Goal: Task Accomplishment & Management: Manage account settings

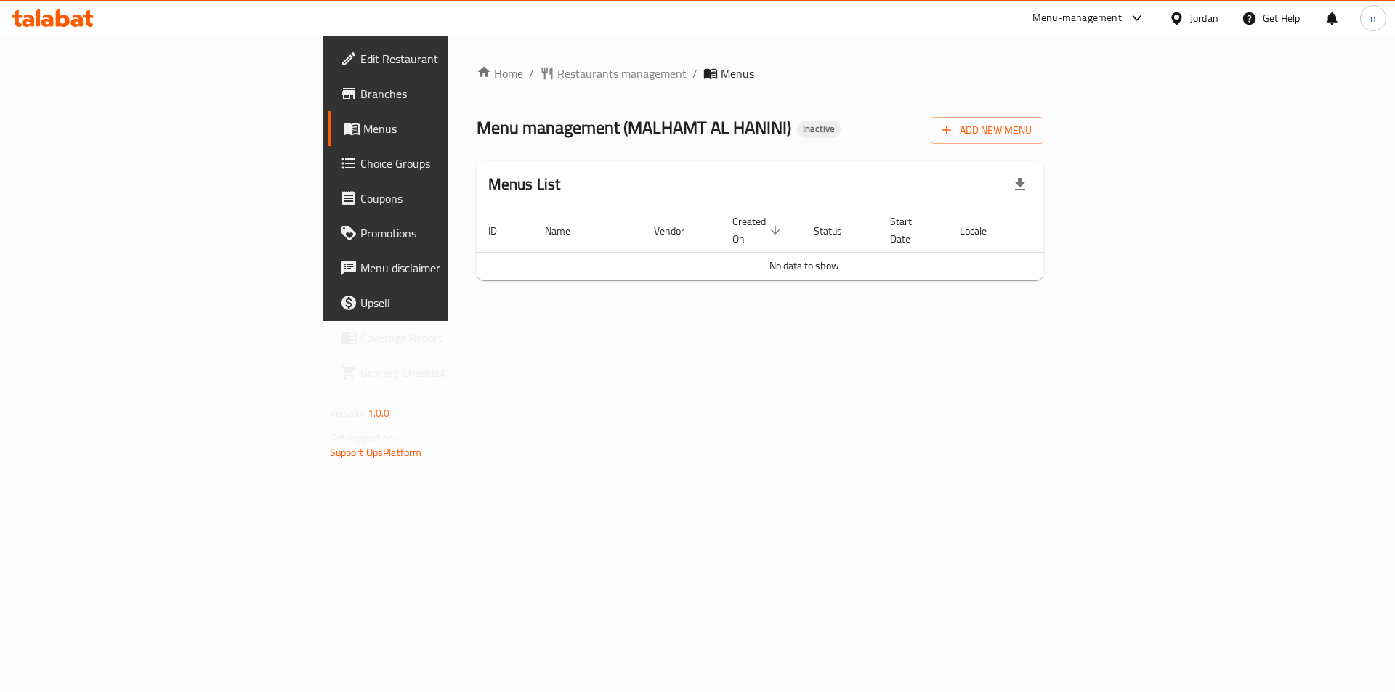
click at [1073, 321] on div "Home / Restaurants management / Menus Menu management ( MALHAMT AL HANINI ) Ina…" at bounding box center [759, 178] width 625 height 285
click at [1043, 116] on div "Add New Menu" at bounding box center [986, 127] width 113 height 33
click at [1031, 133] on span "Add New Menu" at bounding box center [986, 130] width 89 height 18
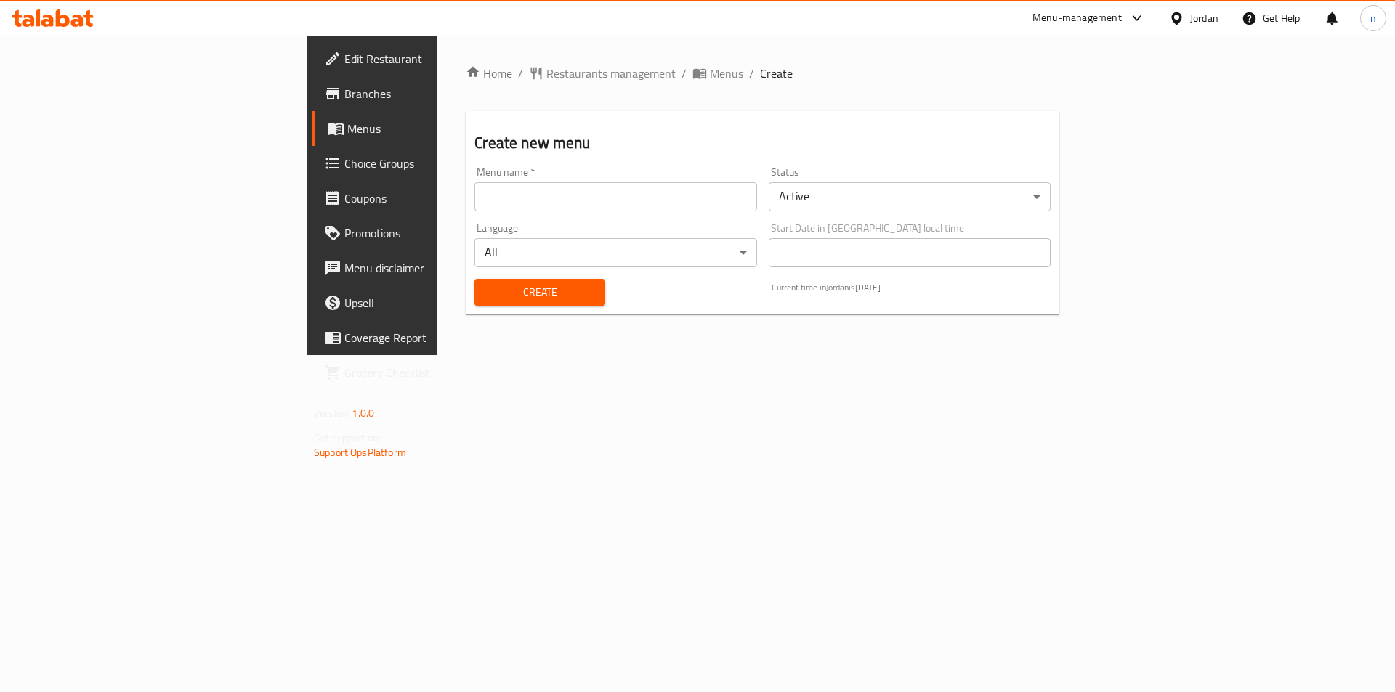
click at [560, 198] on input "text" at bounding box center [615, 196] width 282 height 29
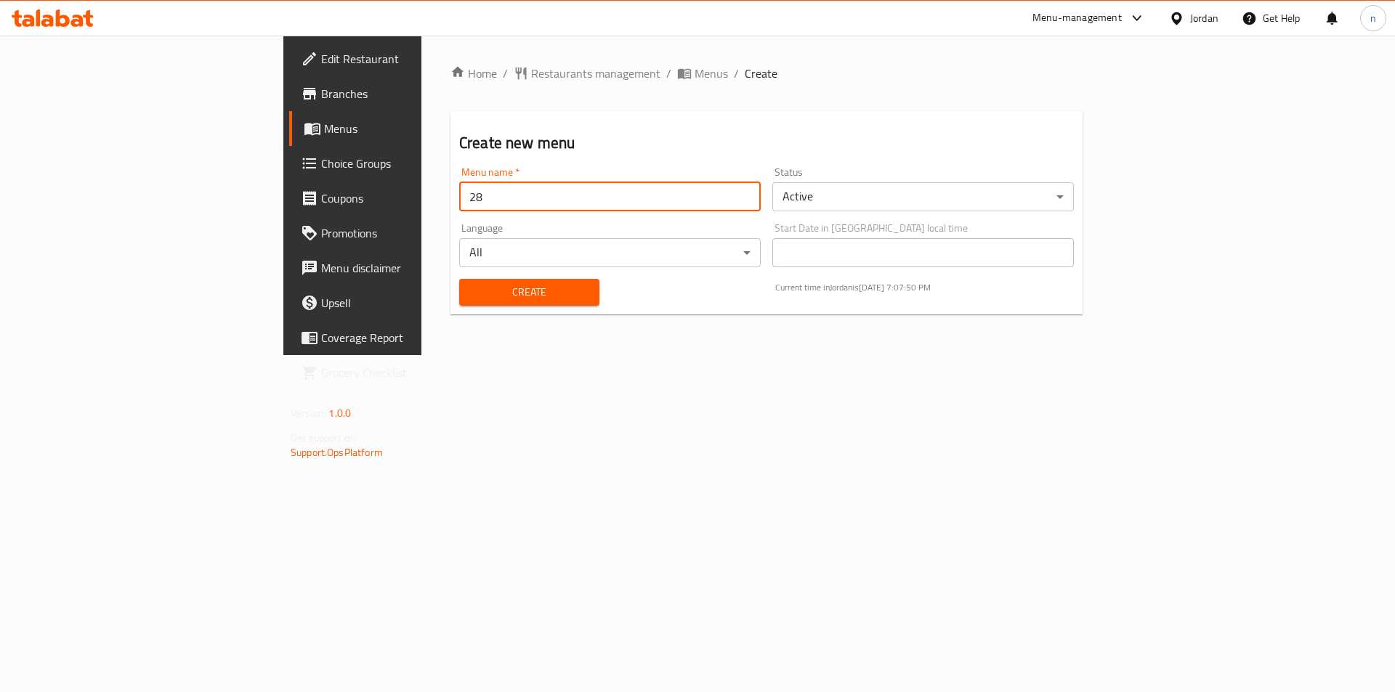
type input "28/8"
click at [471, 283] on span "Create" at bounding box center [529, 292] width 117 height 18
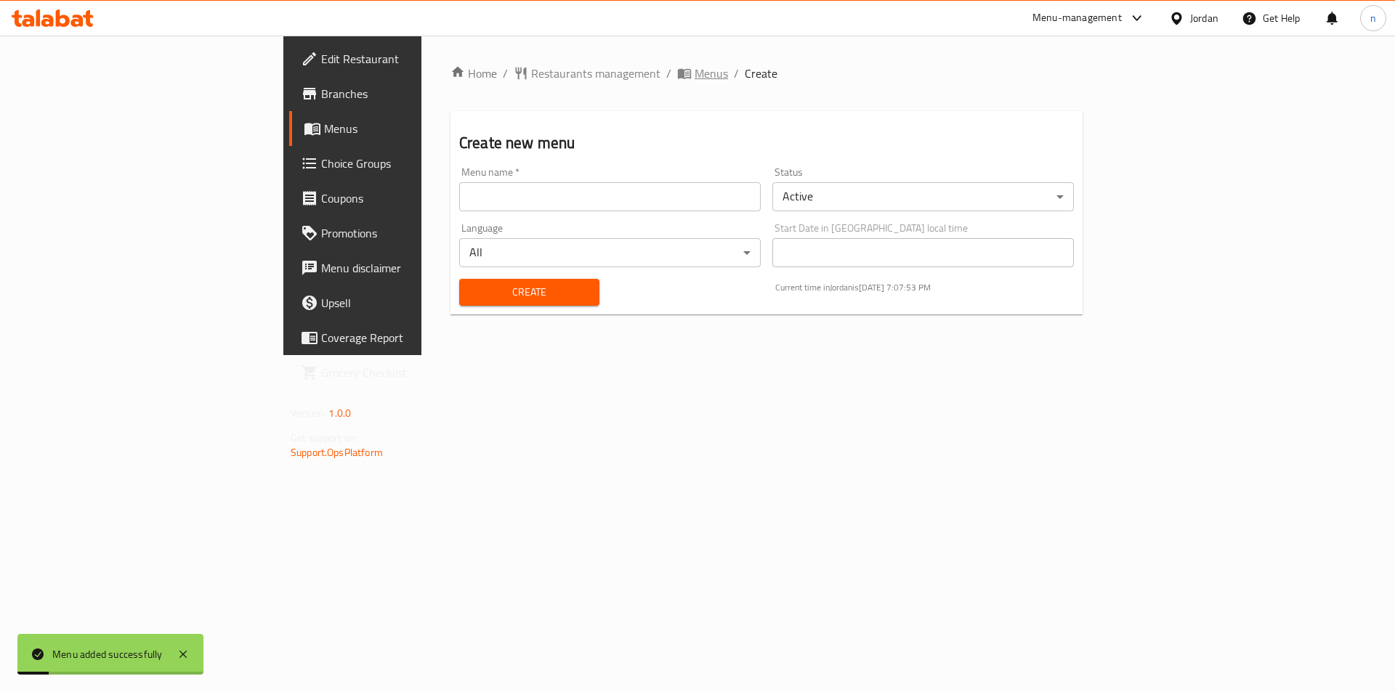
click at [677, 73] on span "breadcrumb" at bounding box center [685, 73] width 17 height 15
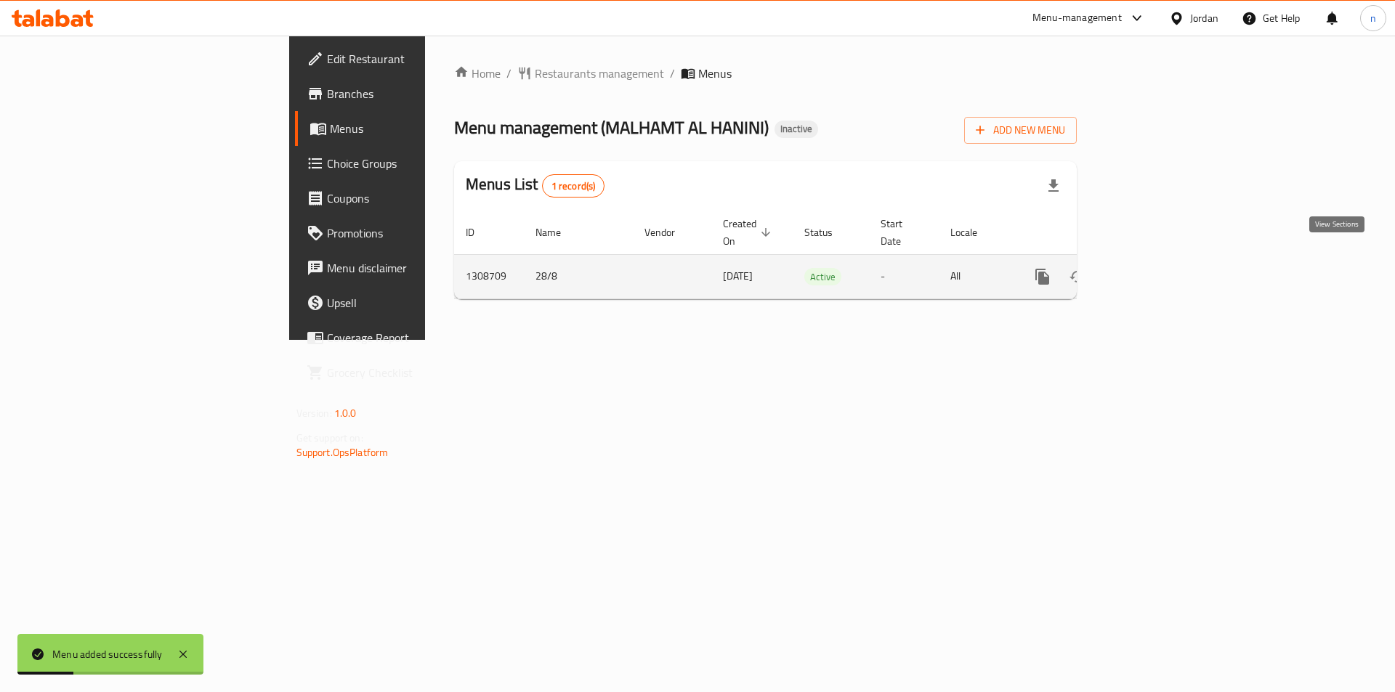
click at [1153, 270] on icon "enhanced table" at bounding box center [1146, 276] width 13 height 13
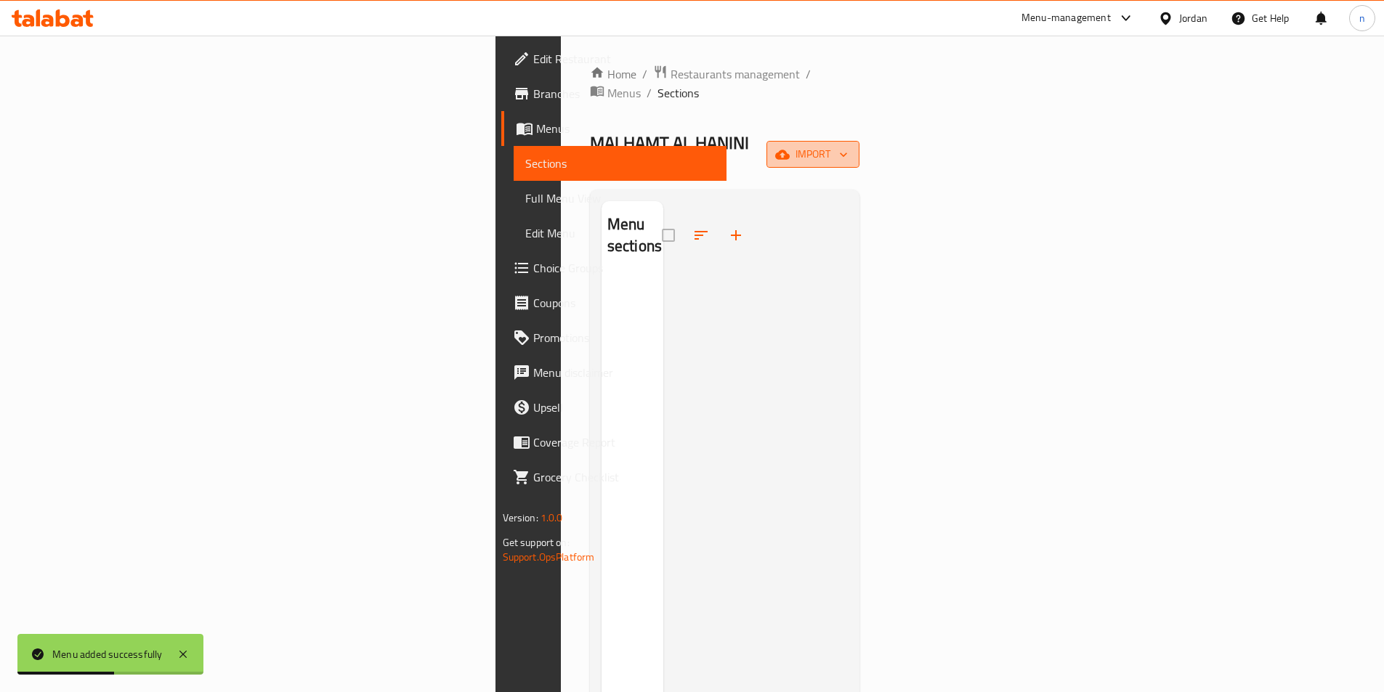
click at [851, 147] on icon "button" at bounding box center [843, 154] width 15 height 15
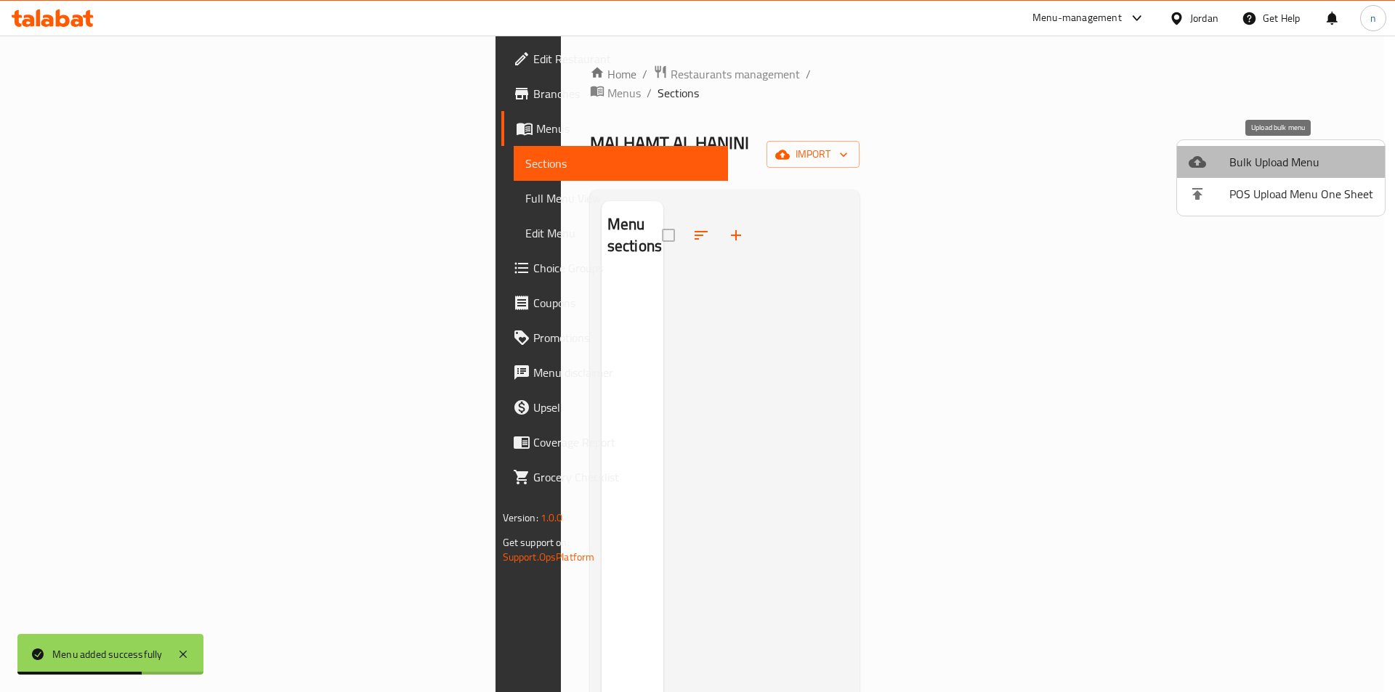
click at [1284, 165] on span "Bulk Upload Menu" at bounding box center [1301, 161] width 144 height 17
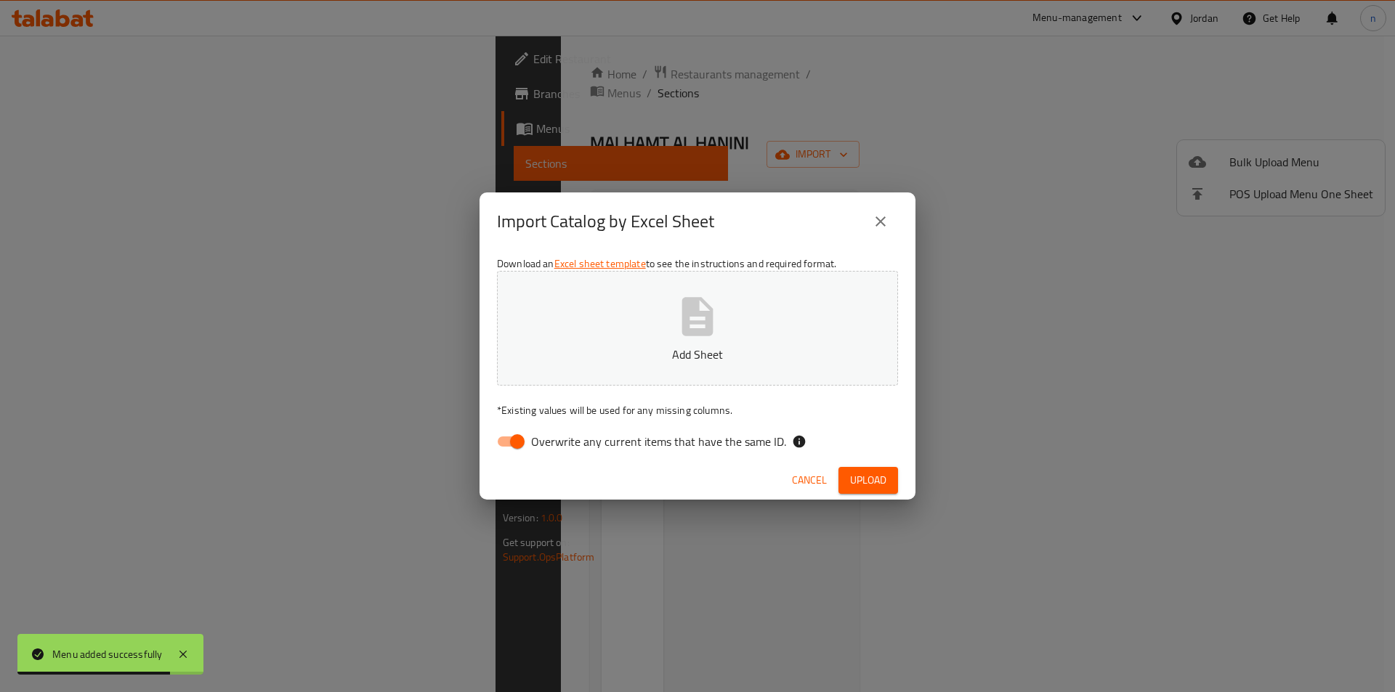
click at [503, 437] on input "Overwrite any current items that have the same ID." at bounding box center [517, 442] width 83 height 28
checkbox input "false"
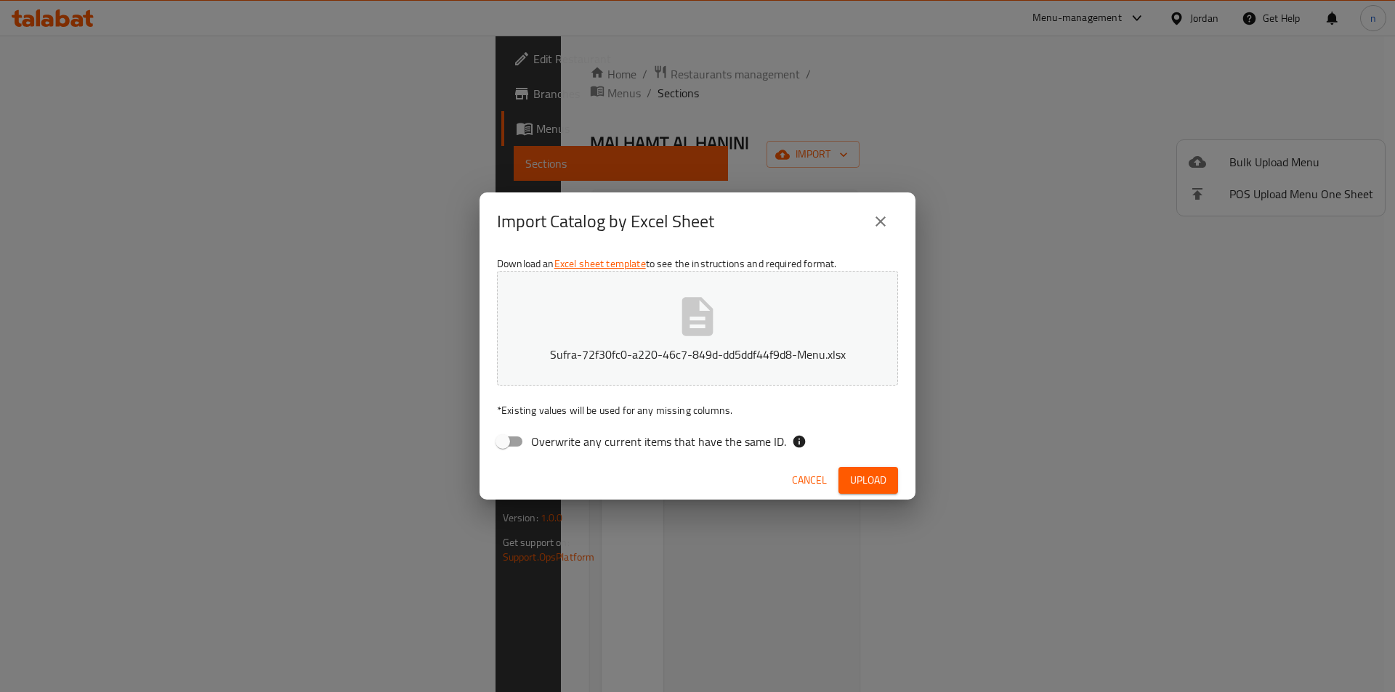
click at [884, 484] on span "Upload" at bounding box center [868, 480] width 36 height 18
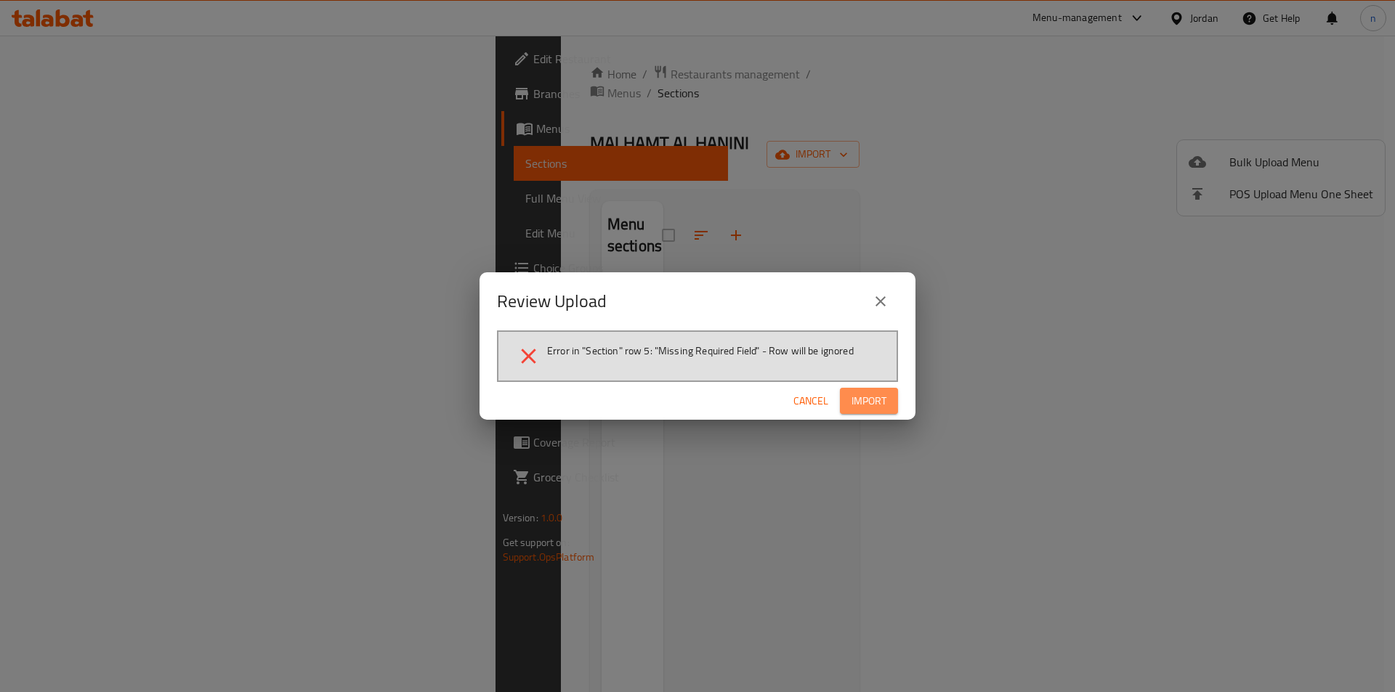
click at [890, 402] on button "Import" at bounding box center [869, 401] width 58 height 27
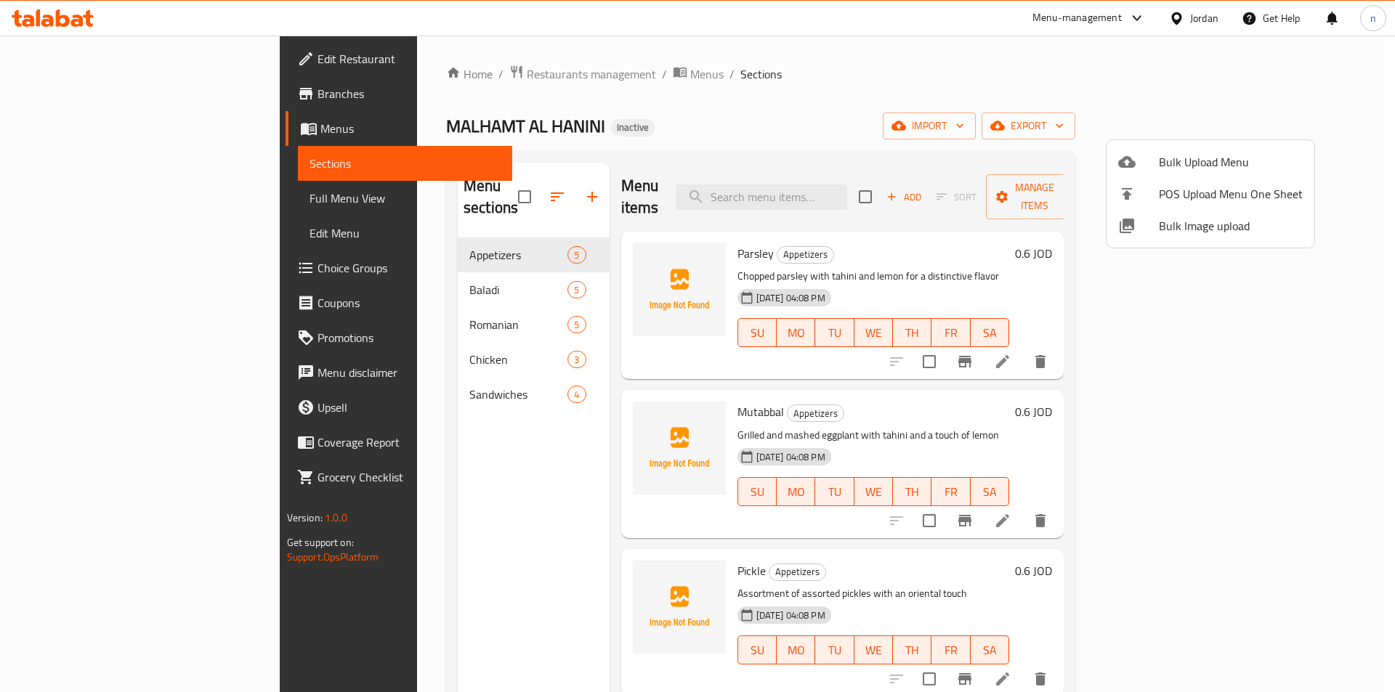
click at [965, 84] on div at bounding box center [697, 346] width 1395 height 692
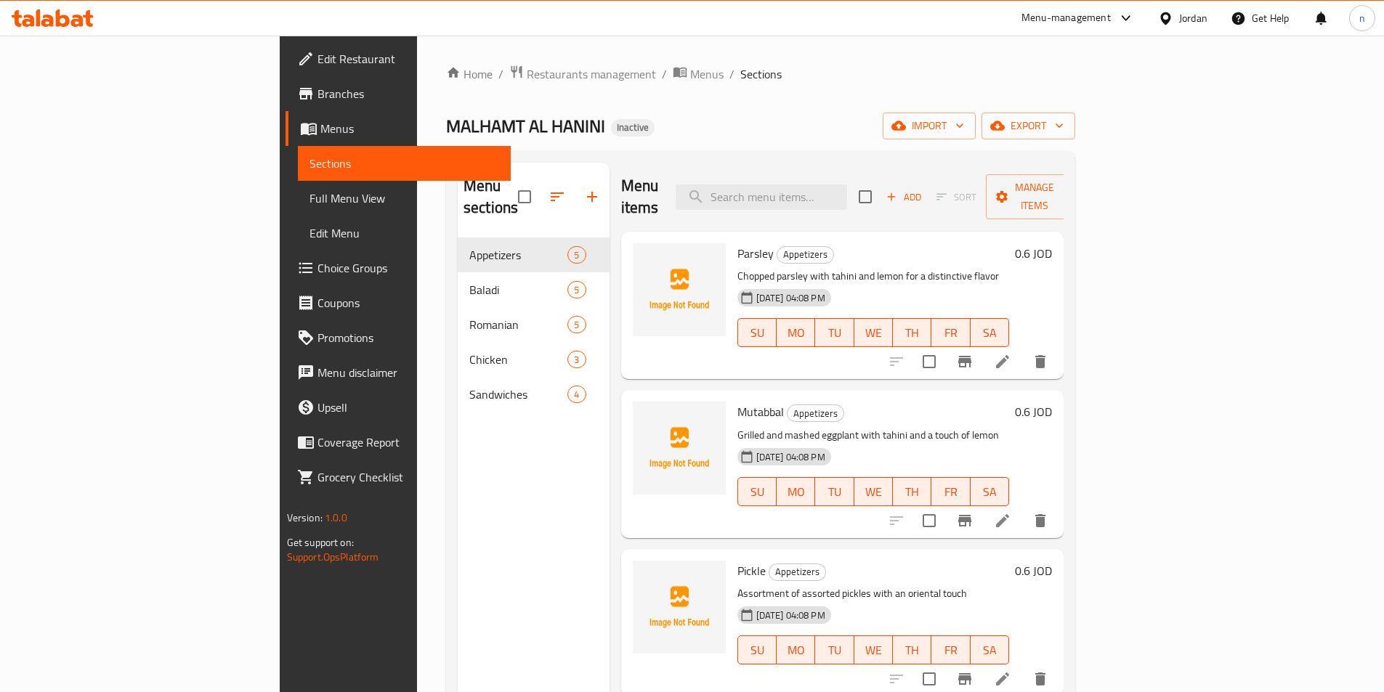
click at [320, 127] on span "Menus" at bounding box center [409, 128] width 179 height 17
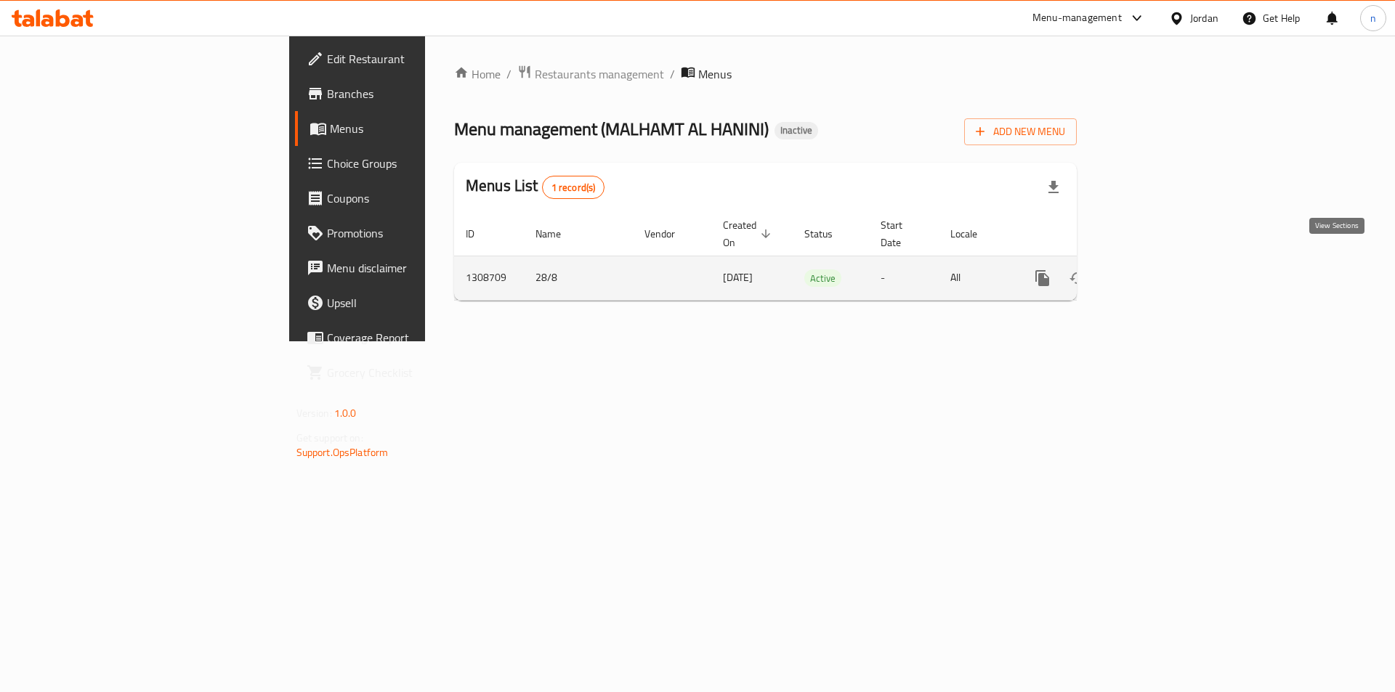
click at [1164, 261] on link "enhanced table" at bounding box center [1146, 278] width 35 height 35
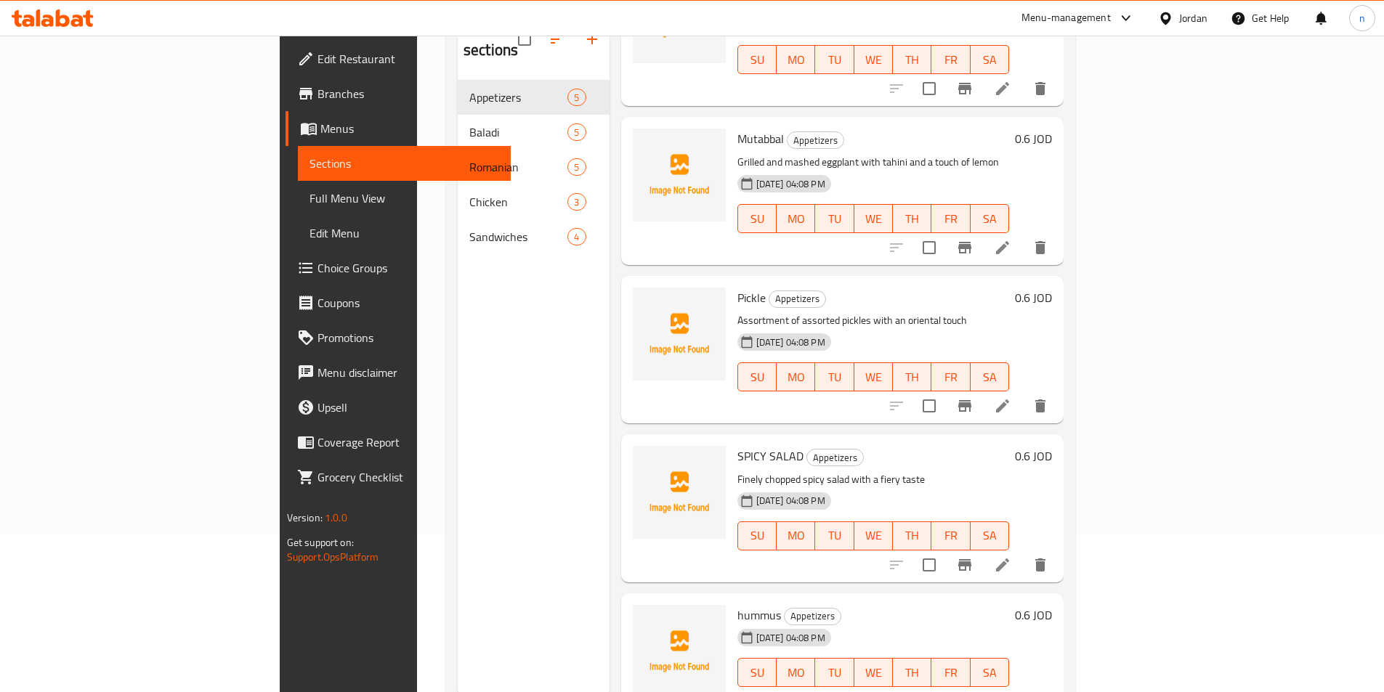
scroll to position [203, 0]
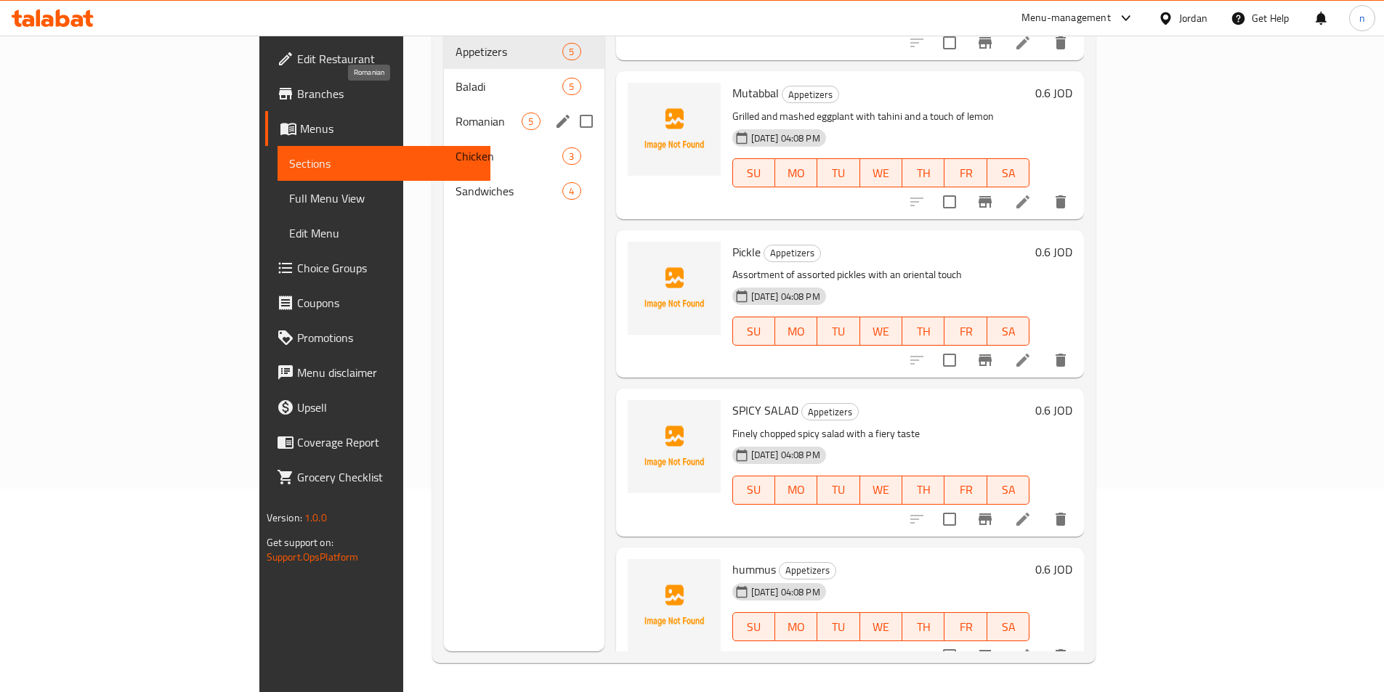
click at [455, 113] on span "Romanian" at bounding box center [488, 121] width 66 height 17
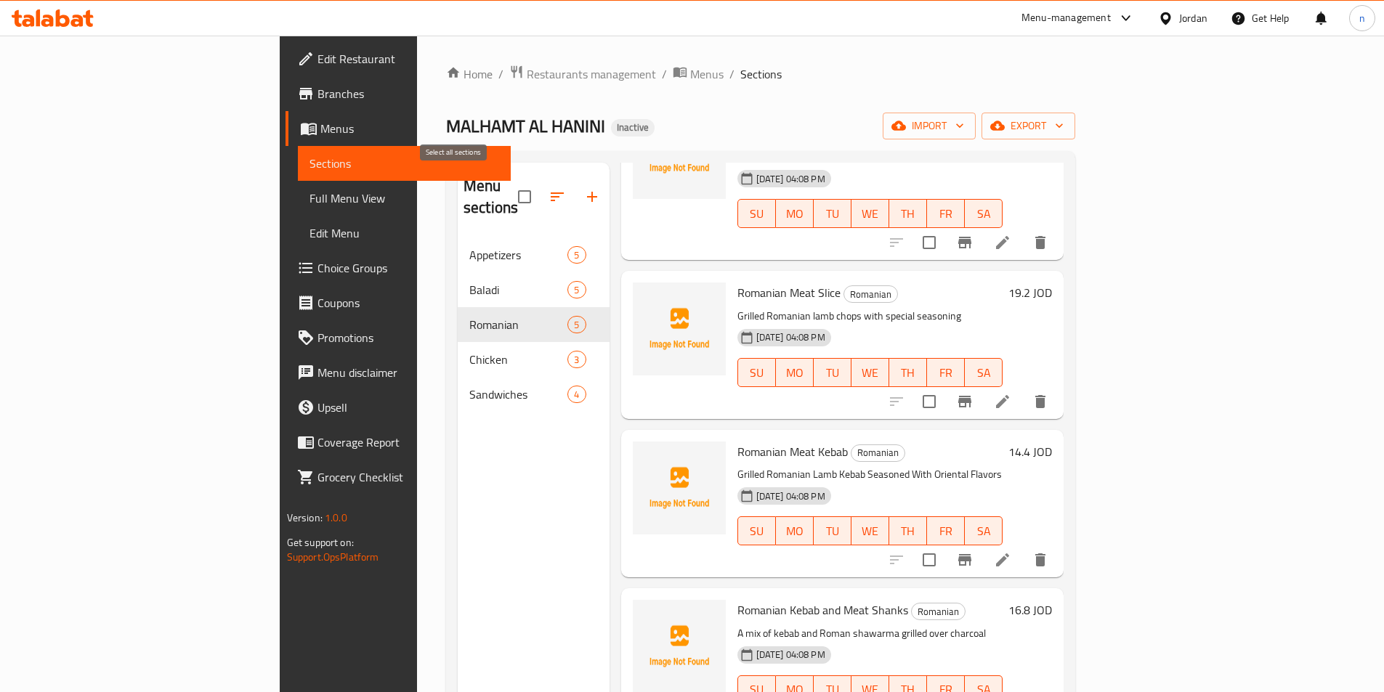
click at [509, 187] on input "checkbox" at bounding box center [524, 197] width 31 height 31
checkbox input "true"
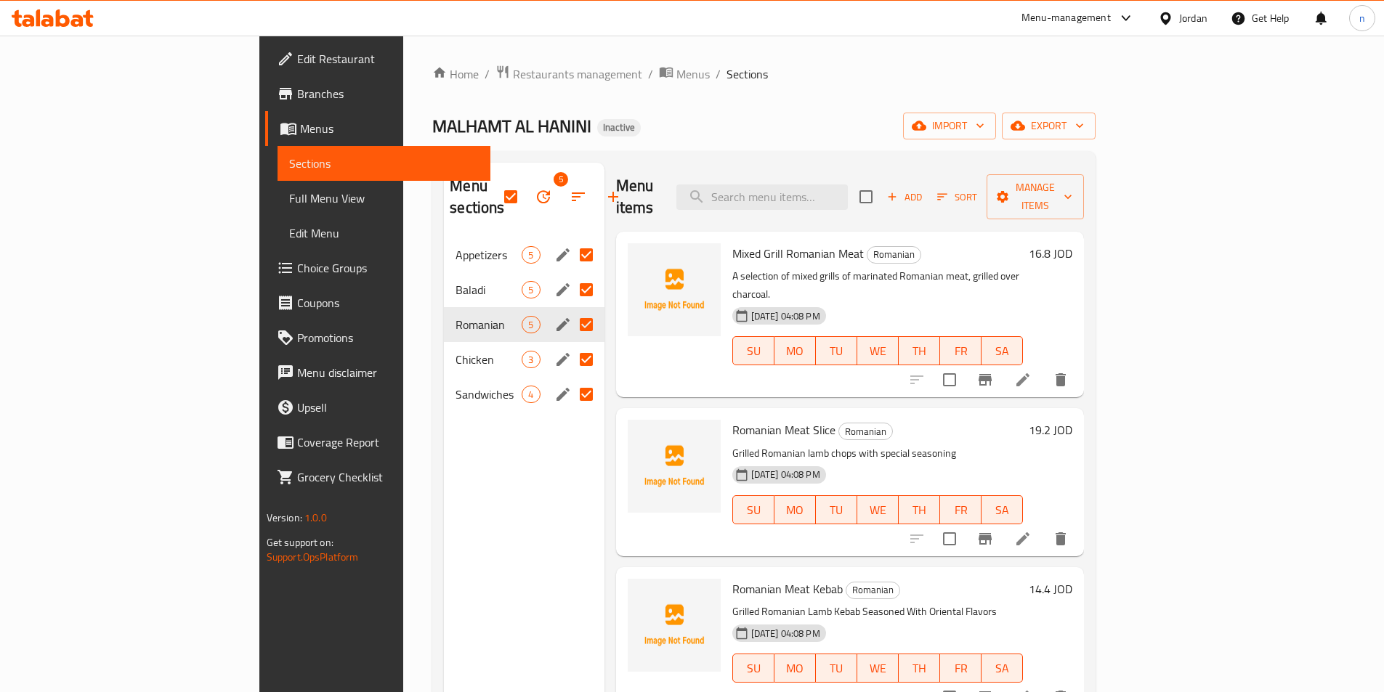
click at [535, 188] on icon "button" at bounding box center [543, 196] width 17 height 17
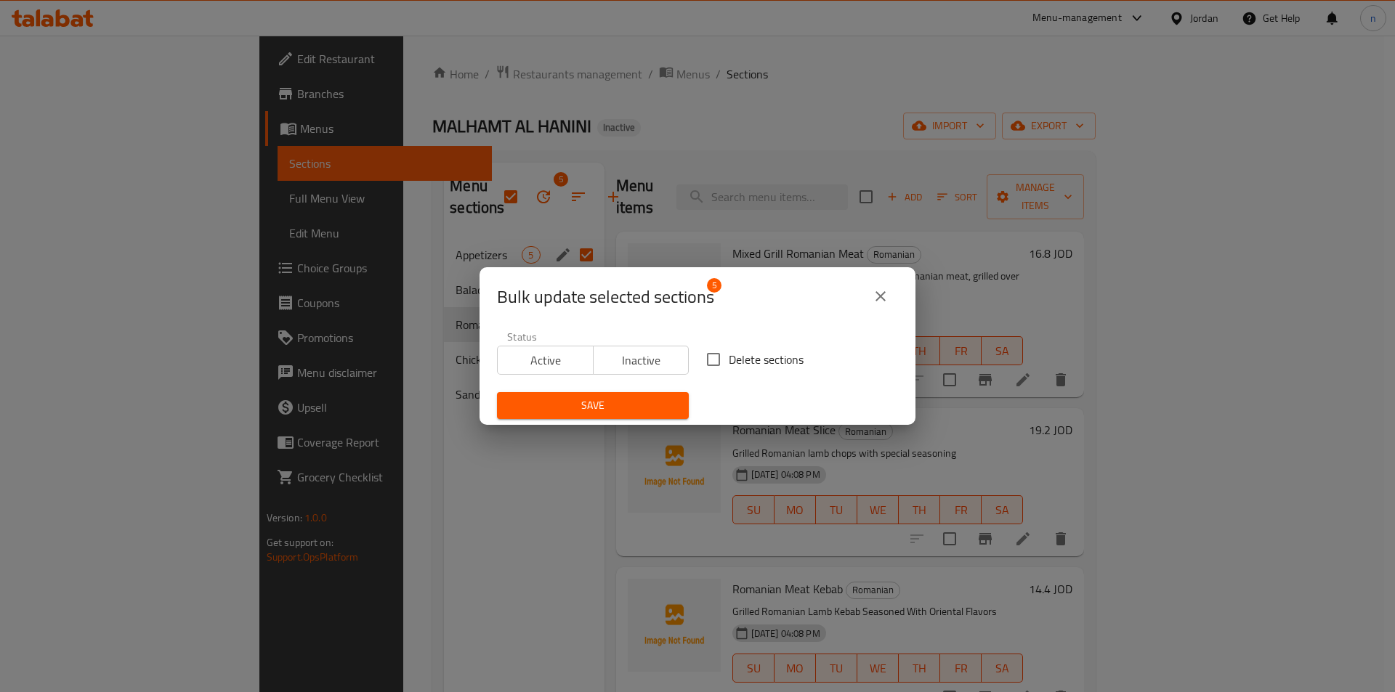
click at [729, 336] on div "Delete sections" at bounding box center [801, 360] width 209 height 48
click at [711, 355] on input "Delete sections" at bounding box center [713, 359] width 31 height 31
checkbox input "true"
click at [624, 403] on span "Save" at bounding box center [592, 406] width 169 height 18
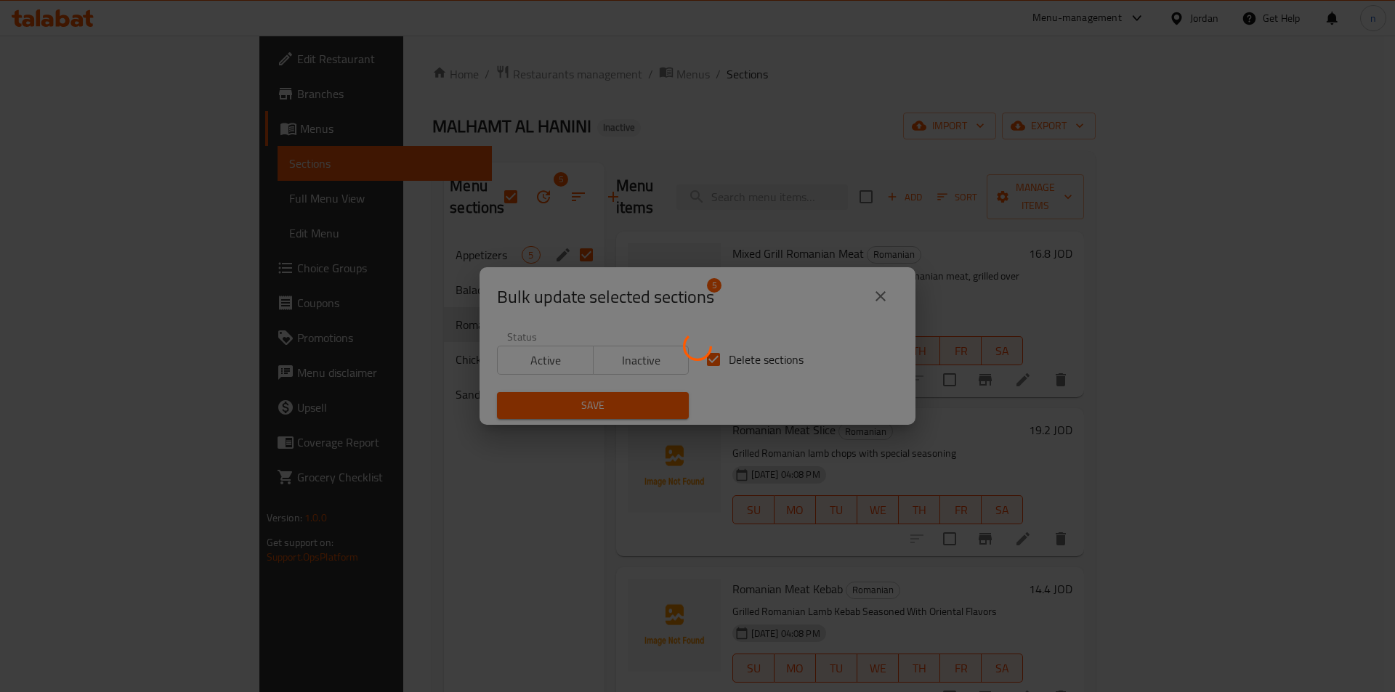
checkbox input "false"
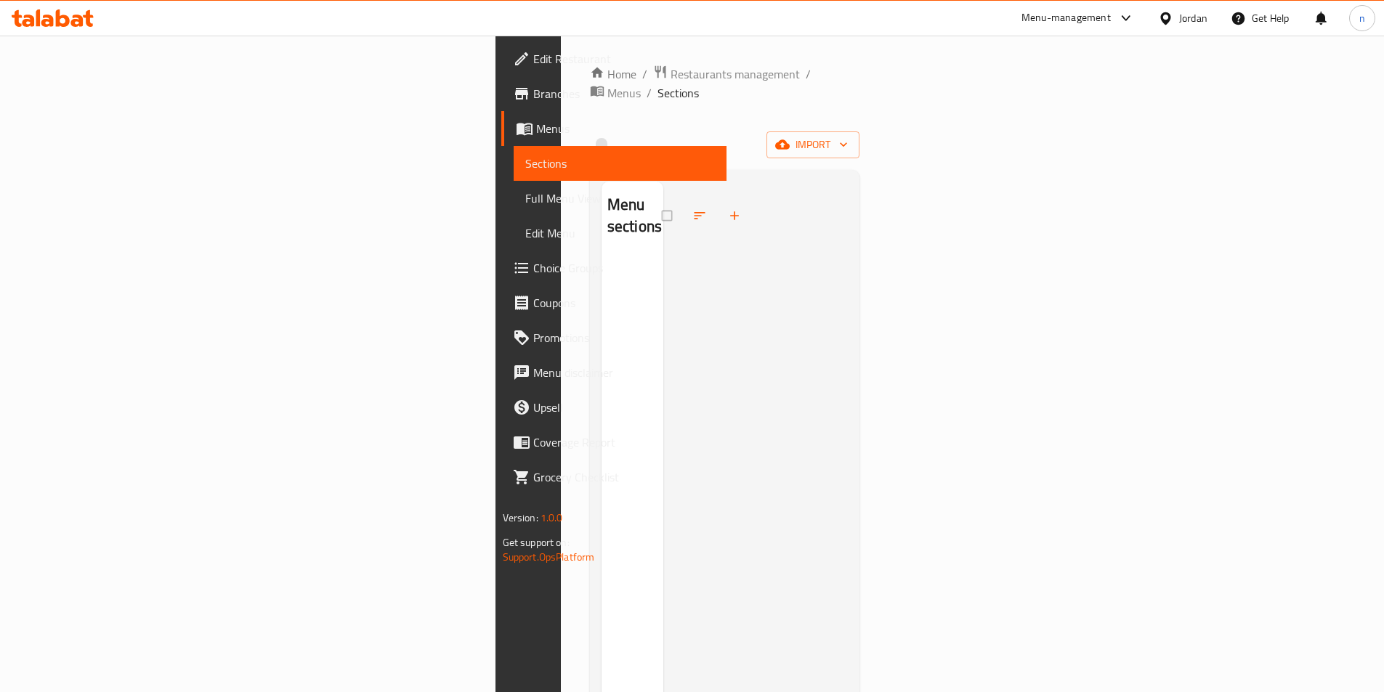
click at [860, 142] on div "Home / Restaurants management / Menus / Sections import Menu sections" at bounding box center [725, 475] width 270 height 821
click at [790, 137] on icon "button" at bounding box center [782, 144] width 15 height 15
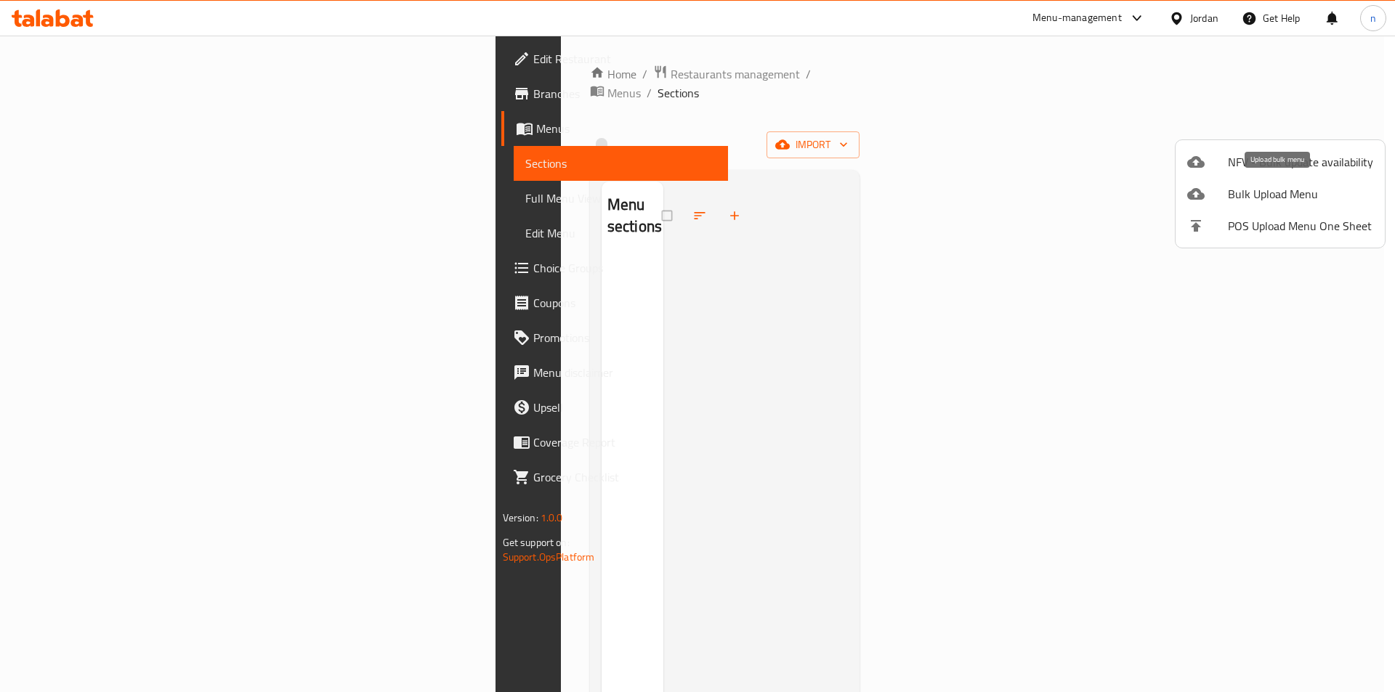
click at [1255, 186] on span "Bulk Upload Menu" at bounding box center [1300, 193] width 145 height 17
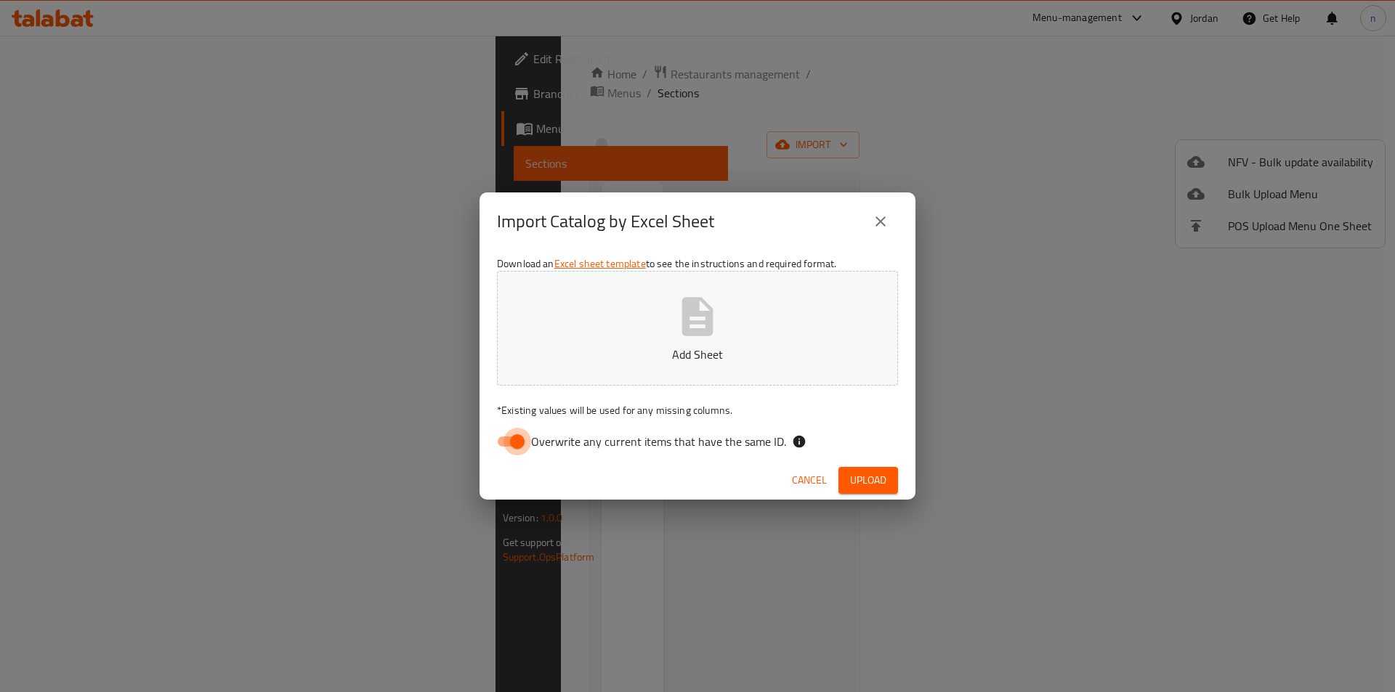
click at [516, 445] on input "Overwrite any current items that have the same ID." at bounding box center [517, 442] width 83 height 28
checkbox input "false"
drag, startPoint x: 877, startPoint y: 479, endPoint x: 914, endPoint y: 482, distance: 37.2
click at [877, 479] on span "Upload" at bounding box center [868, 480] width 36 height 18
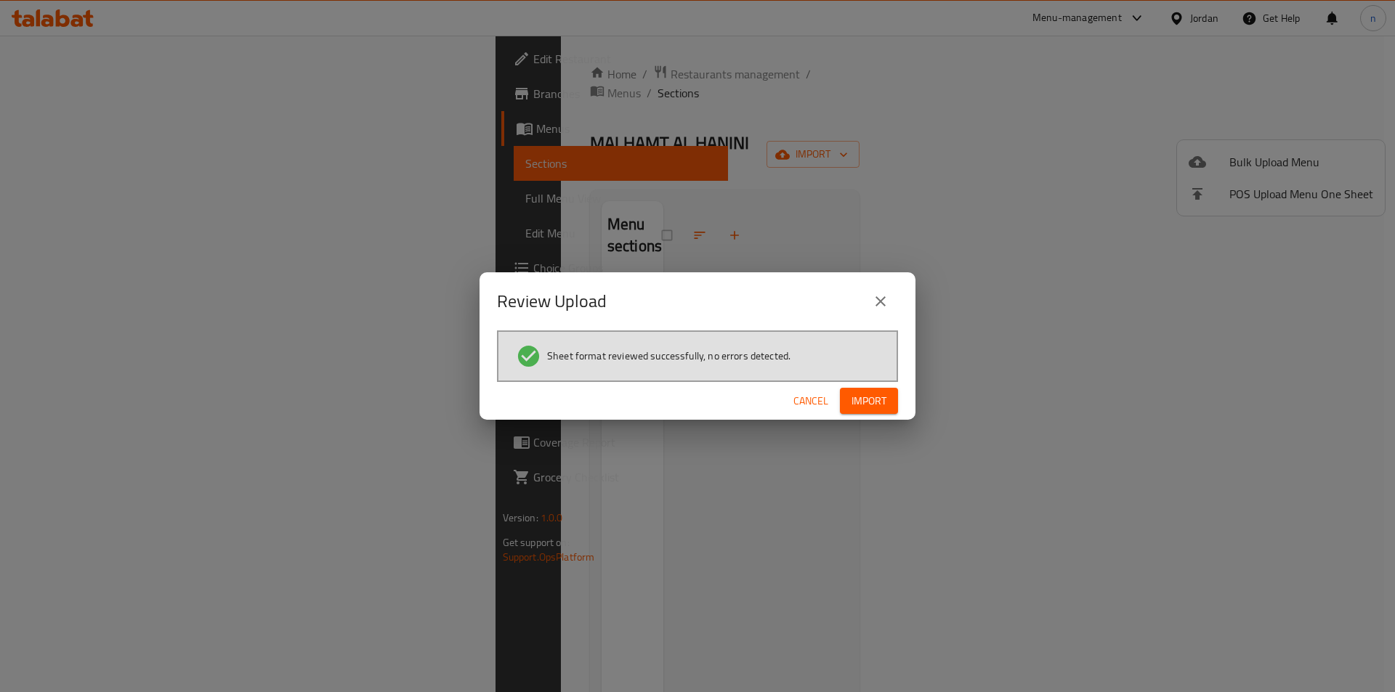
click at [856, 395] on span "Import" at bounding box center [868, 401] width 35 height 18
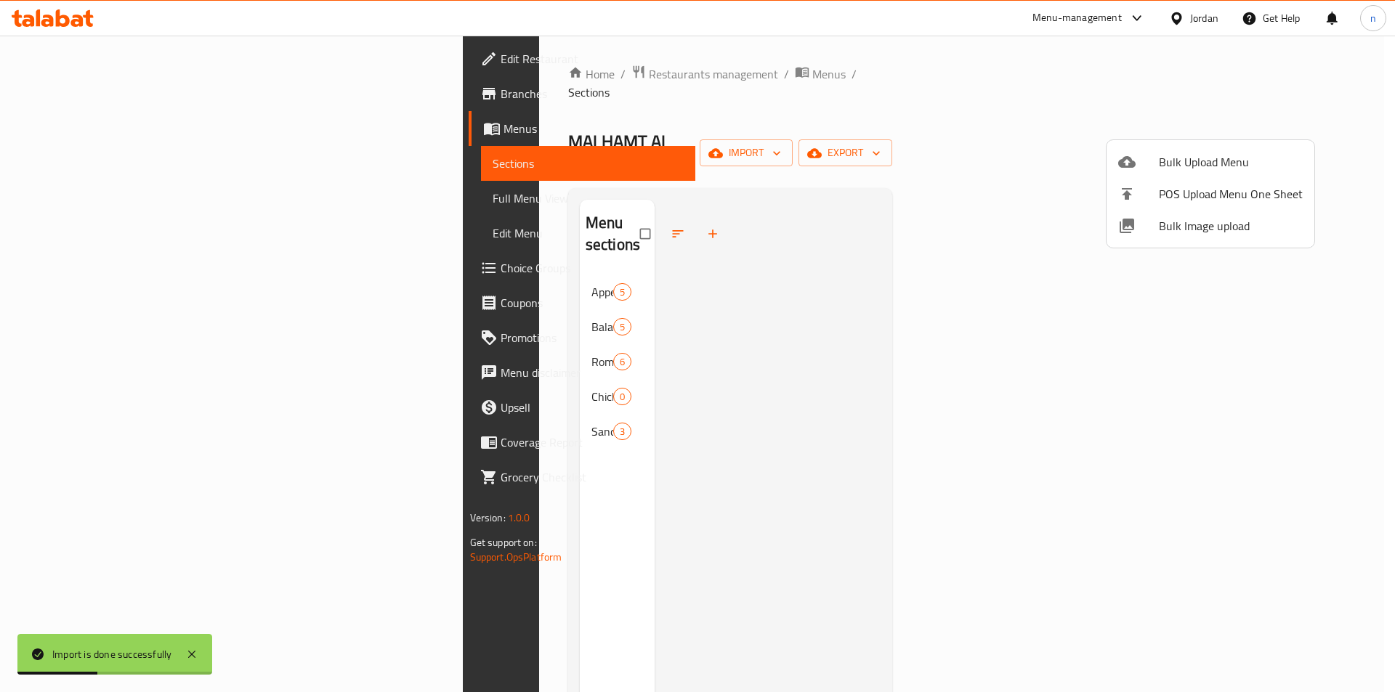
click at [861, 65] on div at bounding box center [697, 346] width 1395 height 692
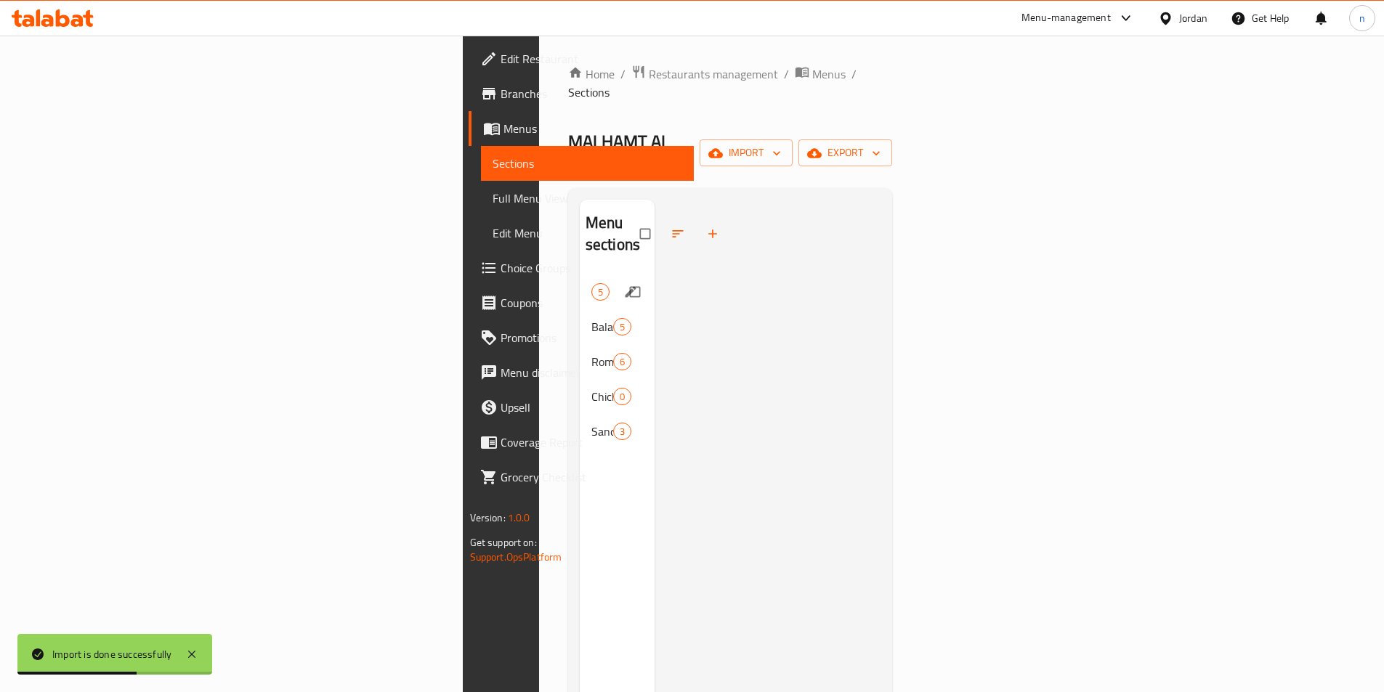
click at [580, 275] on div "Appetizers 5" at bounding box center [618, 292] width 76 height 35
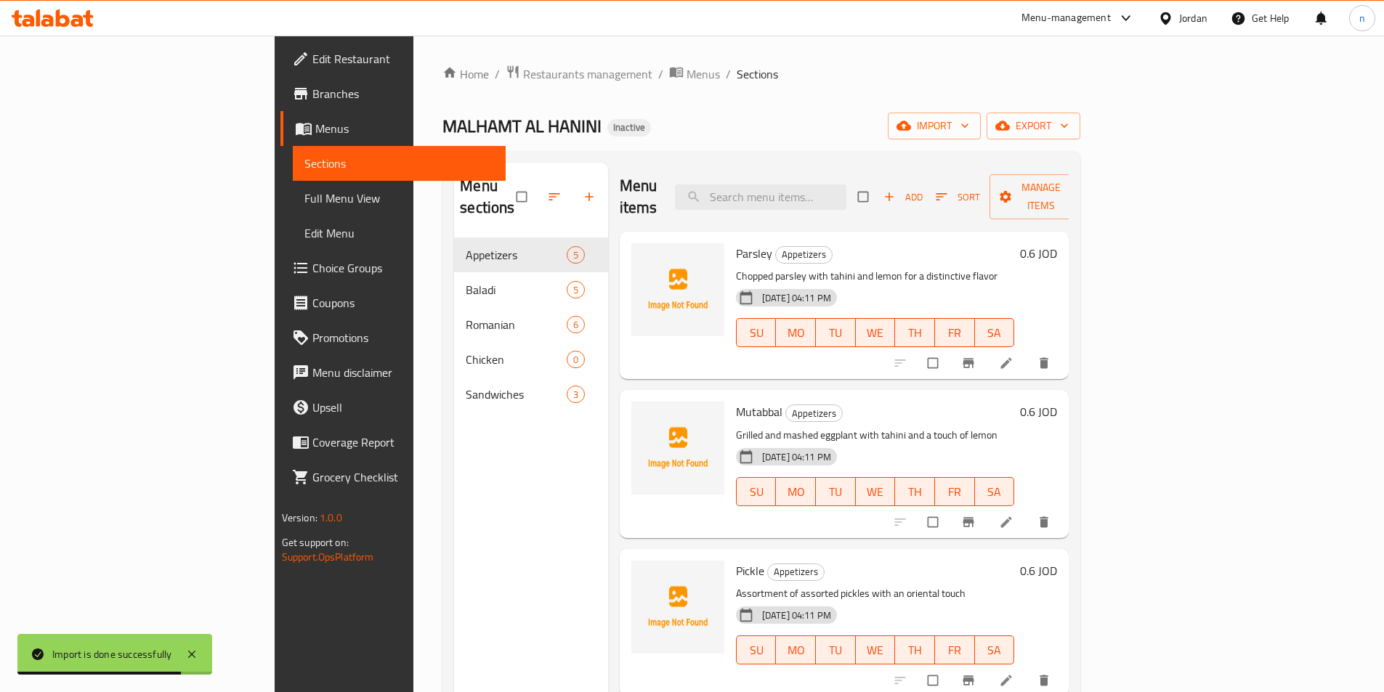
click at [782, 97] on div "Home / Restaurants management / Menus / Sections MALHAMT AL HANINI Inactive imp…" at bounding box center [761, 466] width 638 height 802
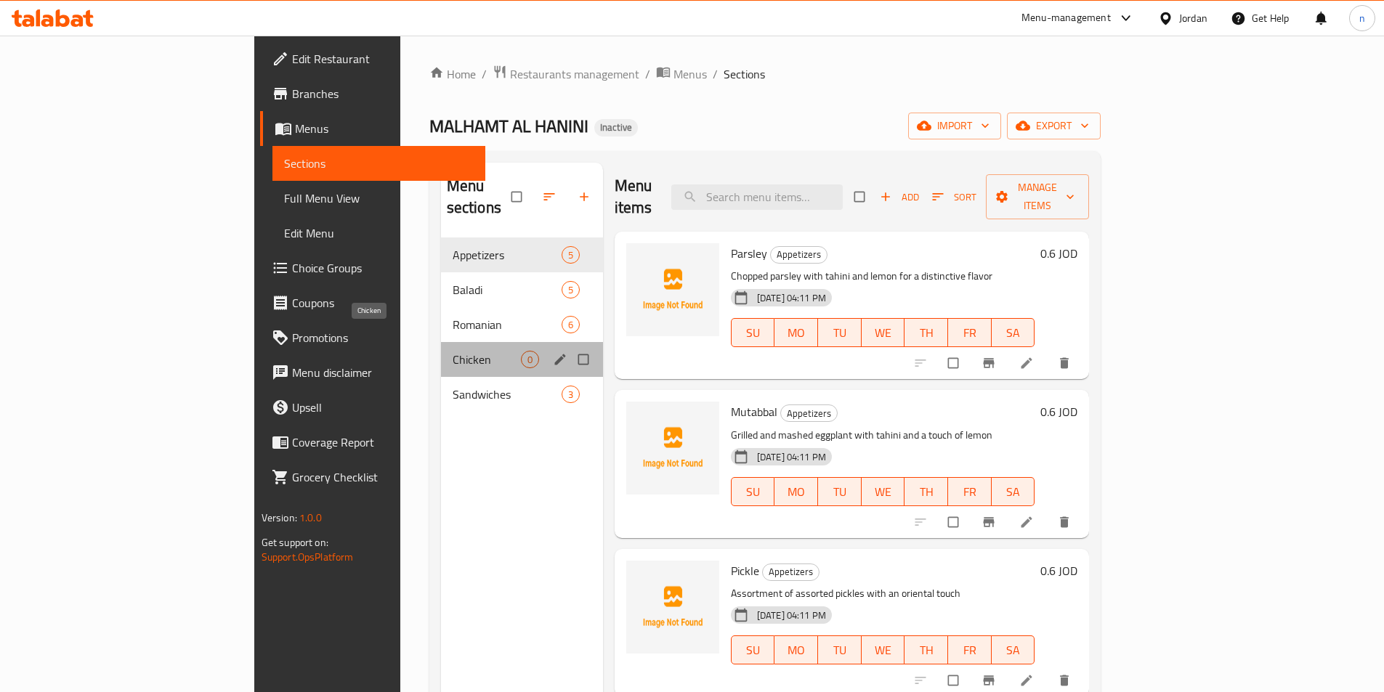
click at [453, 351] on span "Chicken" at bounding box center [487, 359] width 68 height 17
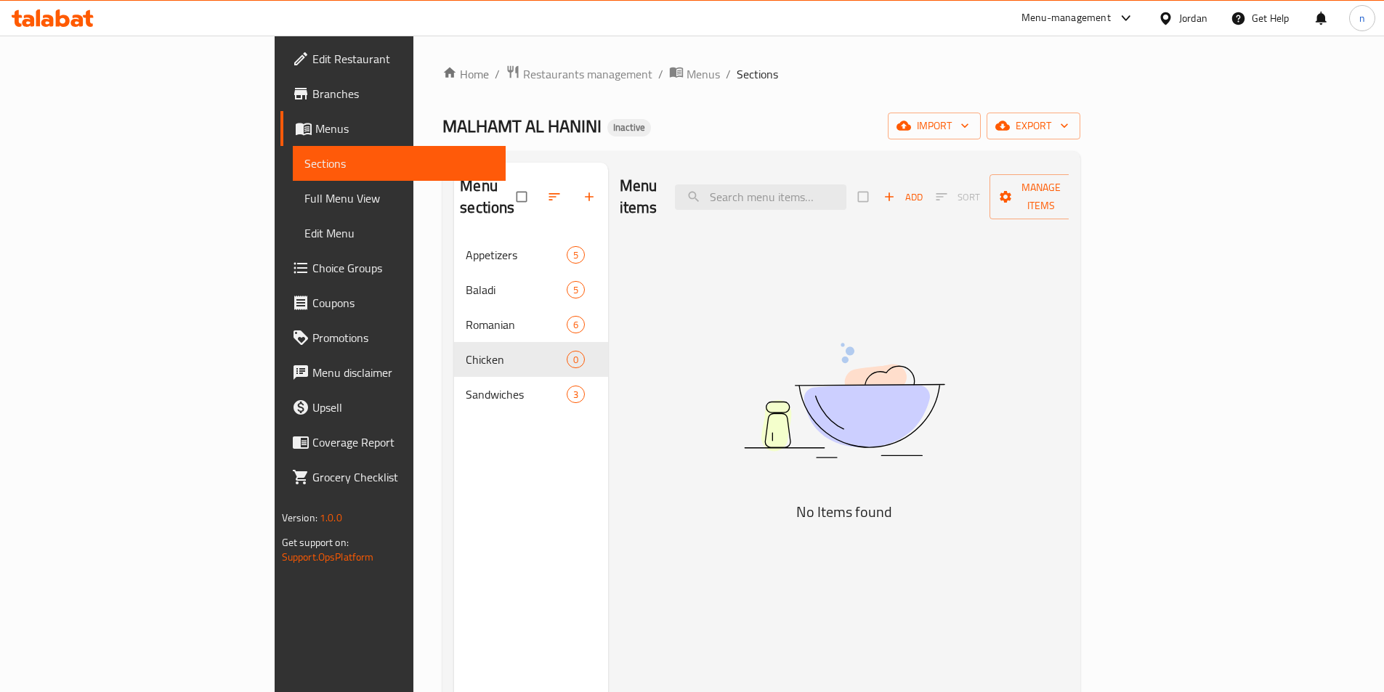
drag, startPoint x: 948, startPoint y: 416, endPoint x: 493, endPoint y: 248, distance: 484.9
click at [949, 417] on img at bounding box center [843, 400] width 363 height 192
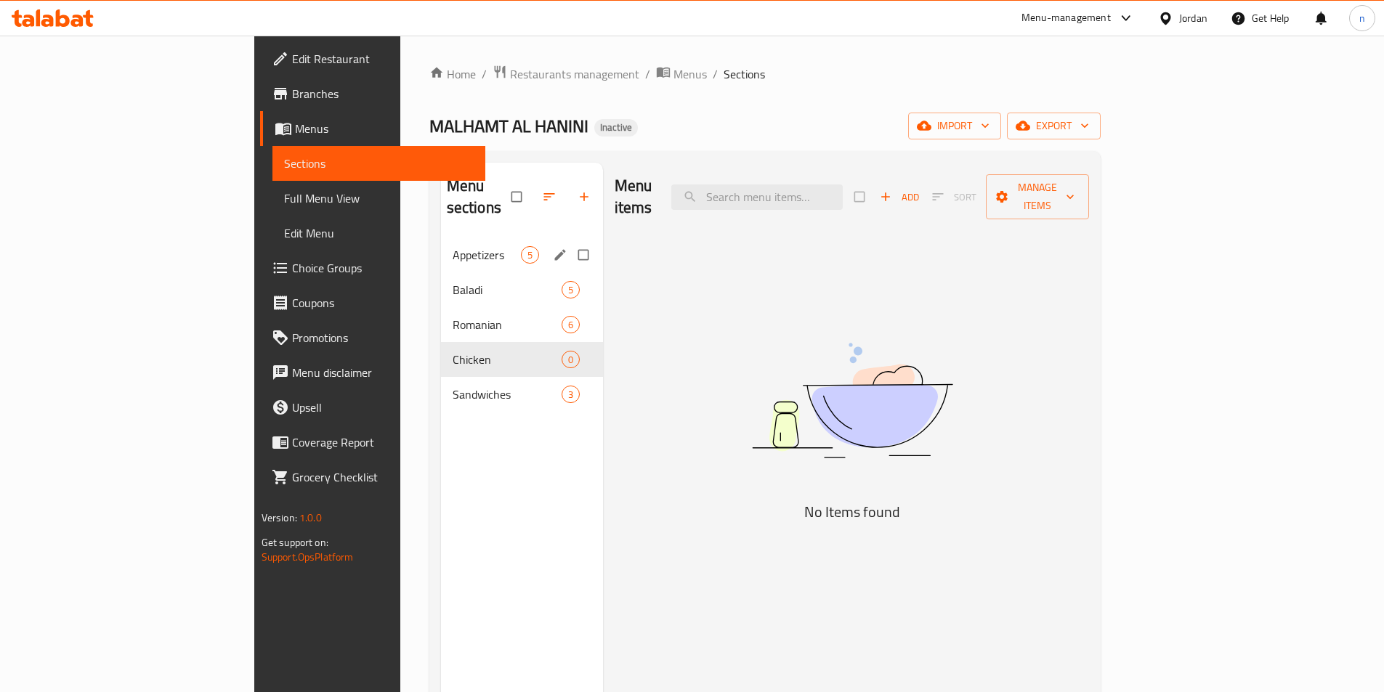
drag, startPoint x: 522, startPoint y: 235, endPoint x: 518, endPoint y: 248, distance: 12.9
click at [569, 241] on input "Menu sections" at bounding box center [584, 255] width 31 height 28
checkbox input "true"
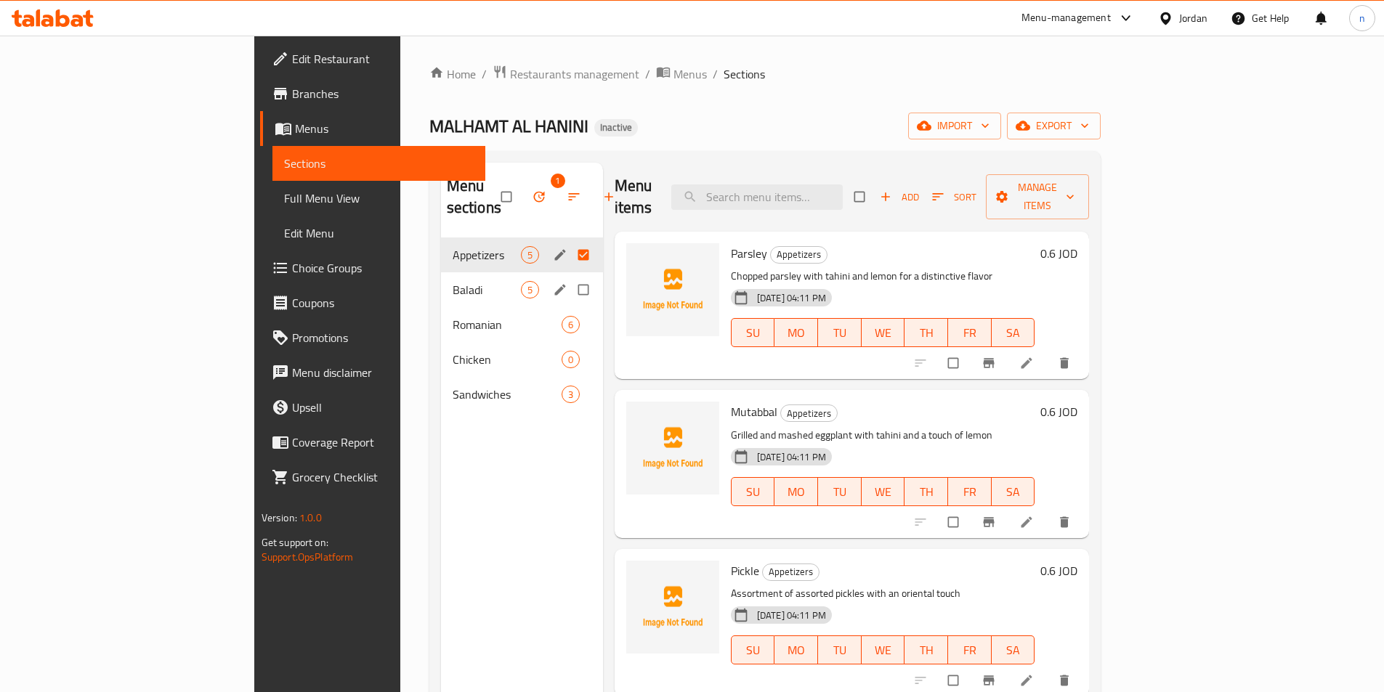
click at [569, 276] on input "Menu sections" at bounding box center [584, 290] width 31 height 28
checkbox input "true"
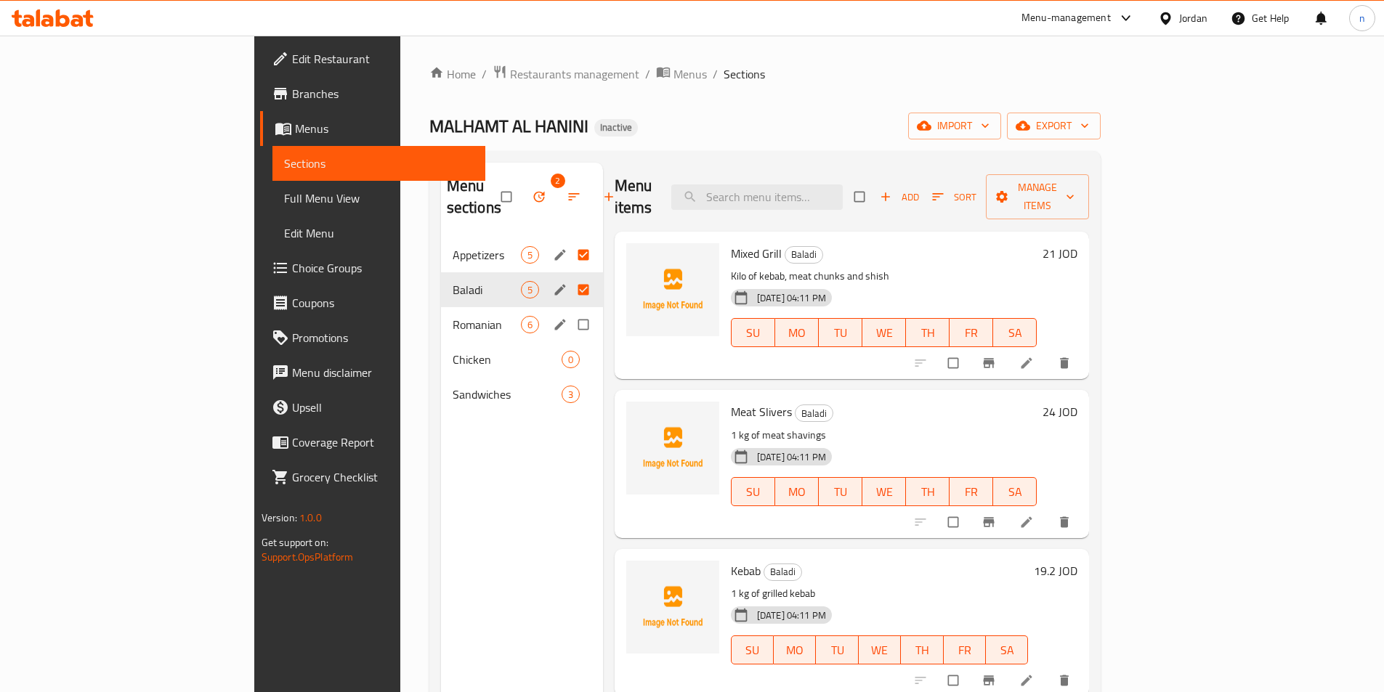
click at [569, 311] on input "Menu sections" at bounding box center [584, 325] width 31 height 28
checkbox input "true"
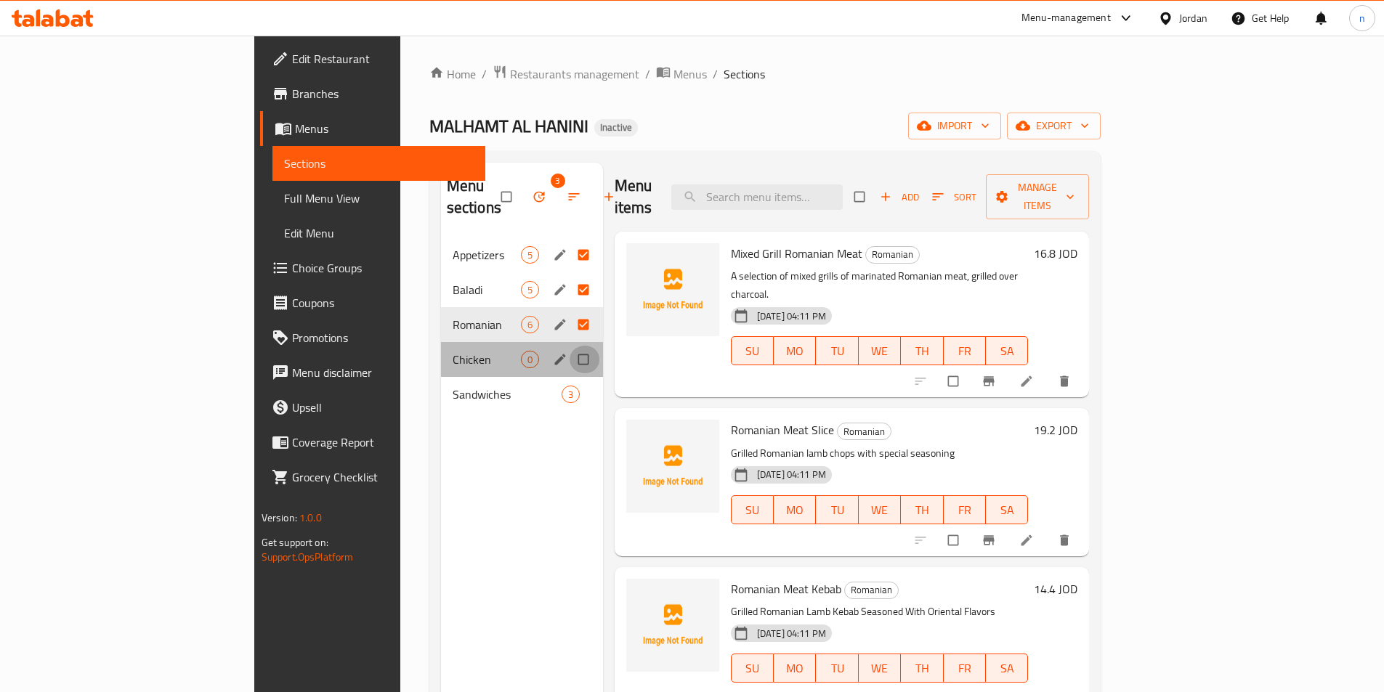
click at [569, 346] on input "Menu sections" at bounding box center [584, 360] width 31 height 28
checkbox input "true"
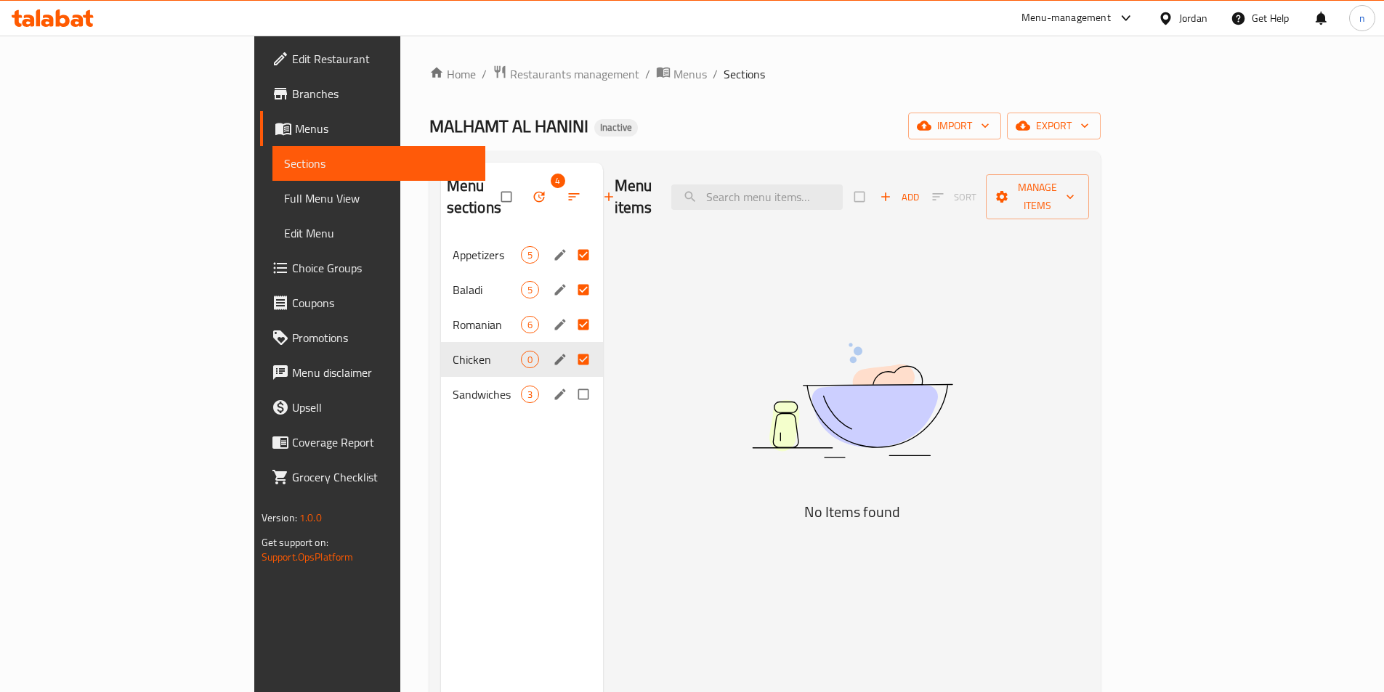
click at [569, 381] on input "Menu sections" at bounding box center [584, 395] width 31 height 28
checkbox input "true"
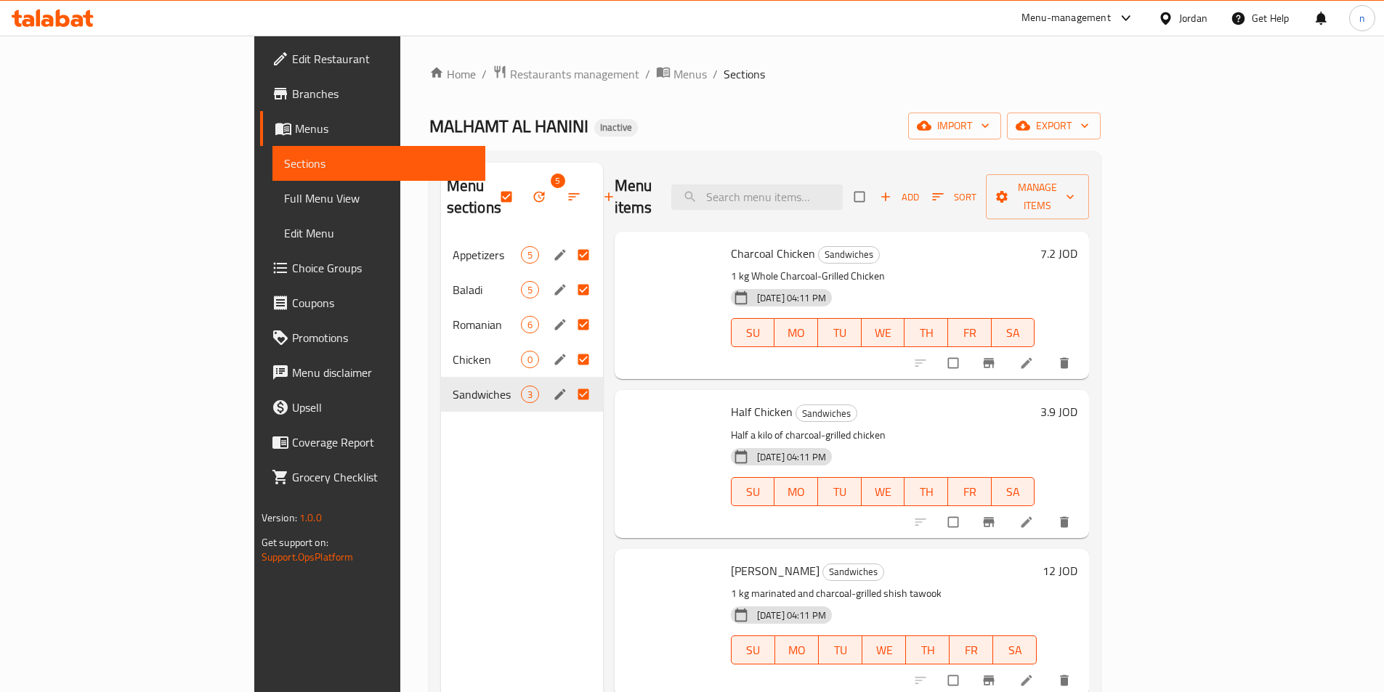
checkbox input "true"
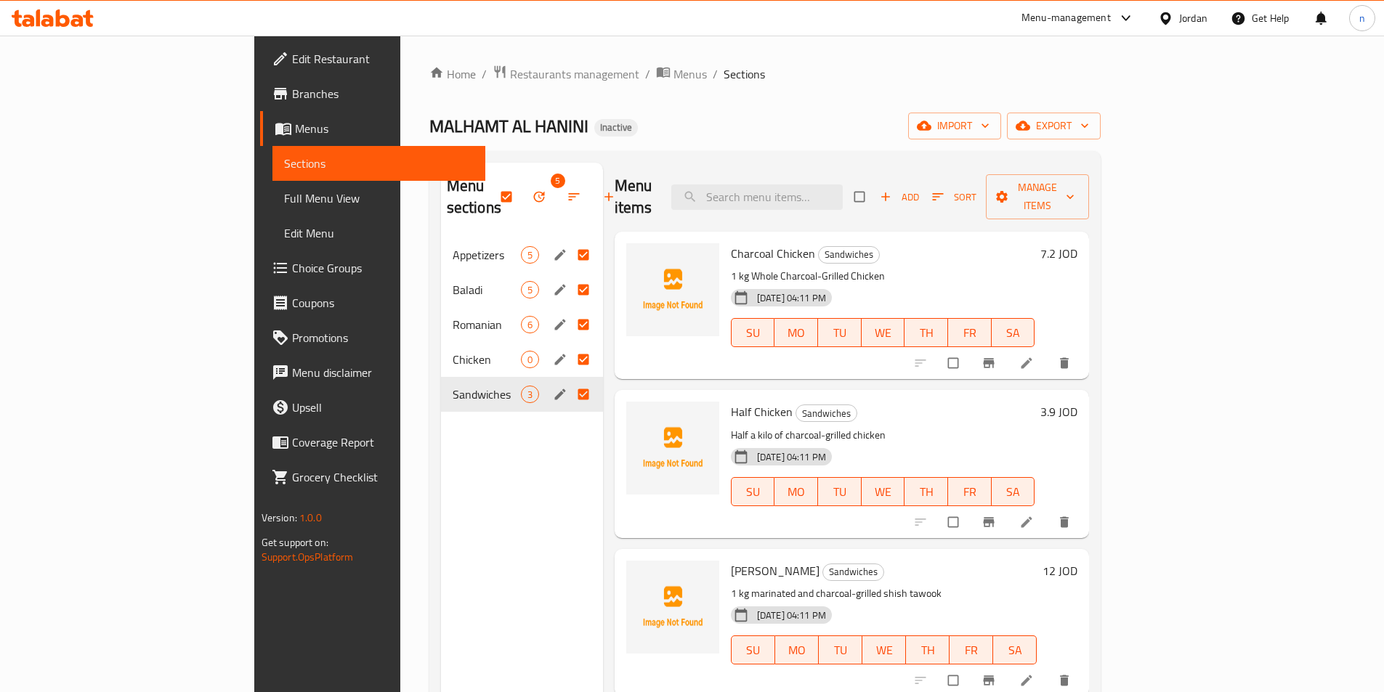
click at [532, 190] on icon "button" at bounding box center [539, 197] width 15 height 15
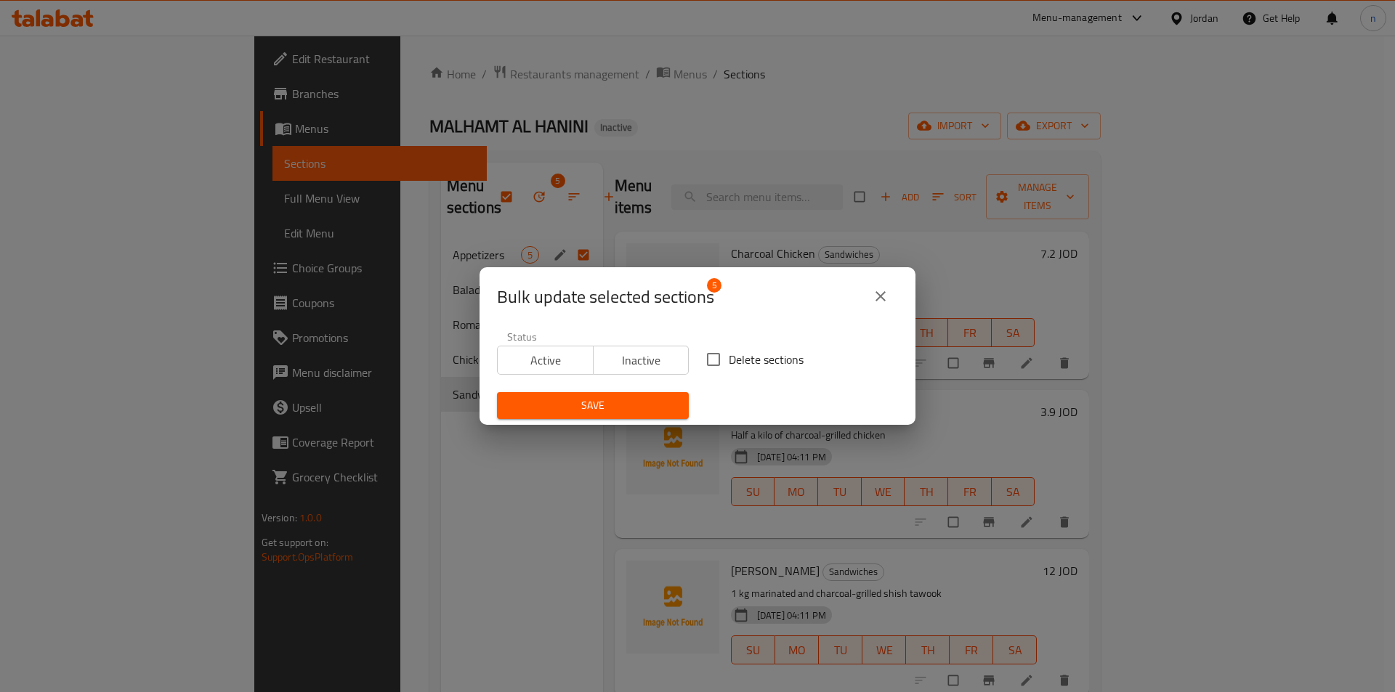
drag, startPoint x: 707, startPoint y: 361, endPoint x: 687, endPoint y: 393, distance: 37.9
click at [707, 361] on input "Delete sections" at bounding box center [713, 359] width 31 height 31
checkbox input "true"
click at [630, 402] on span "Save" at bounding box center [592, 406] width 169 height 18
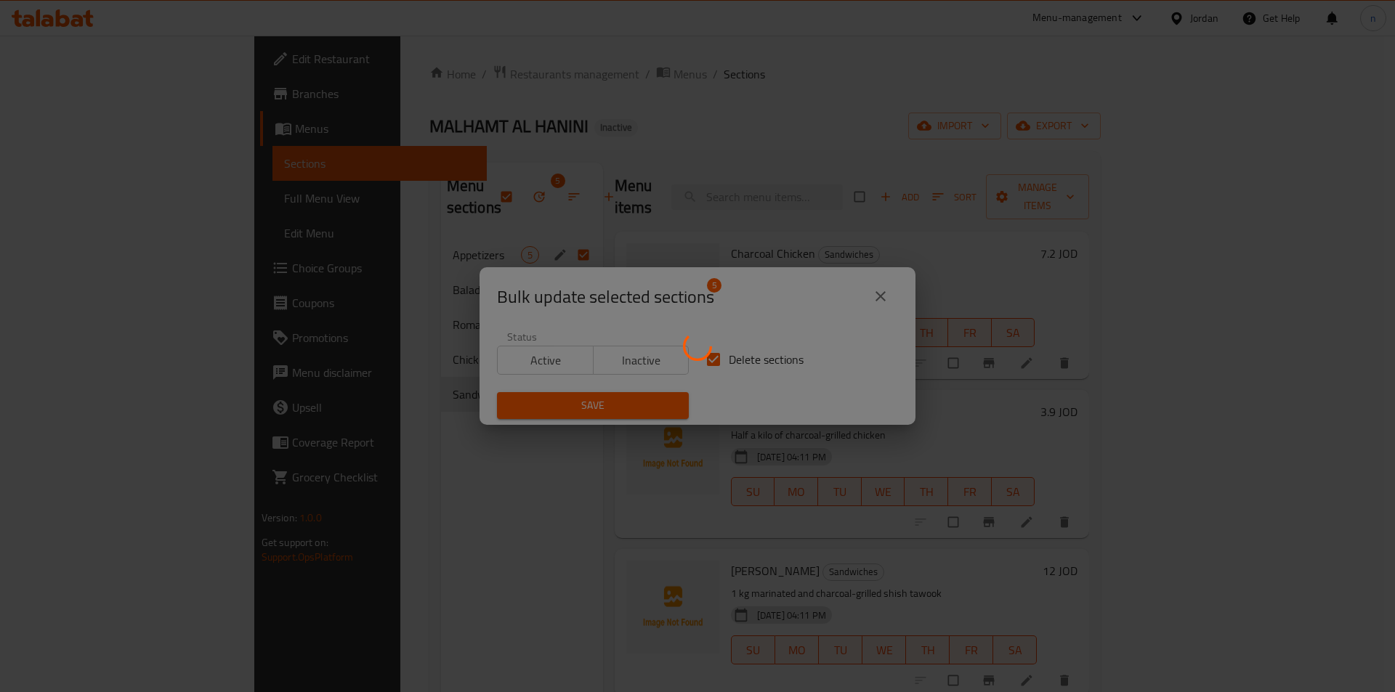
checkbox input "false"
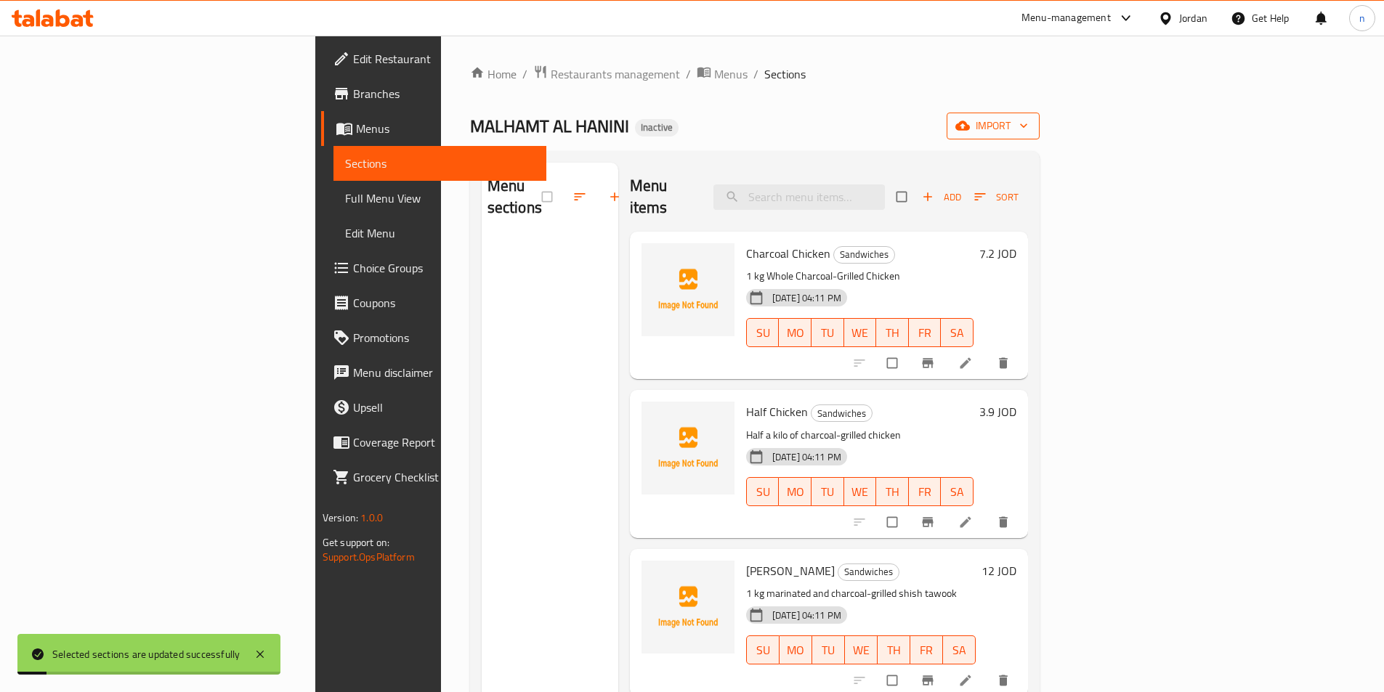
click at [1028, 131] on span "import" at bounding box center [993, 126] width 70 height 18
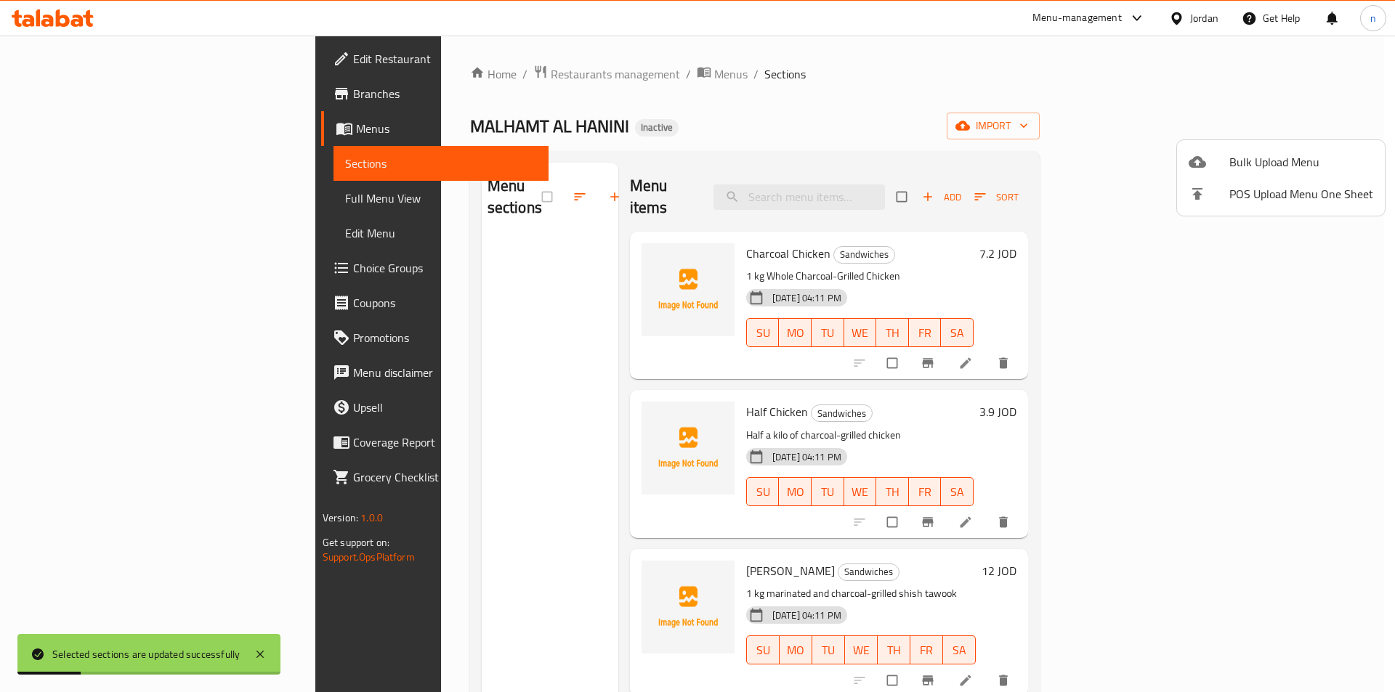
click at [1178, 123] on div at bounding box center [697, 346] width 1395 height 692
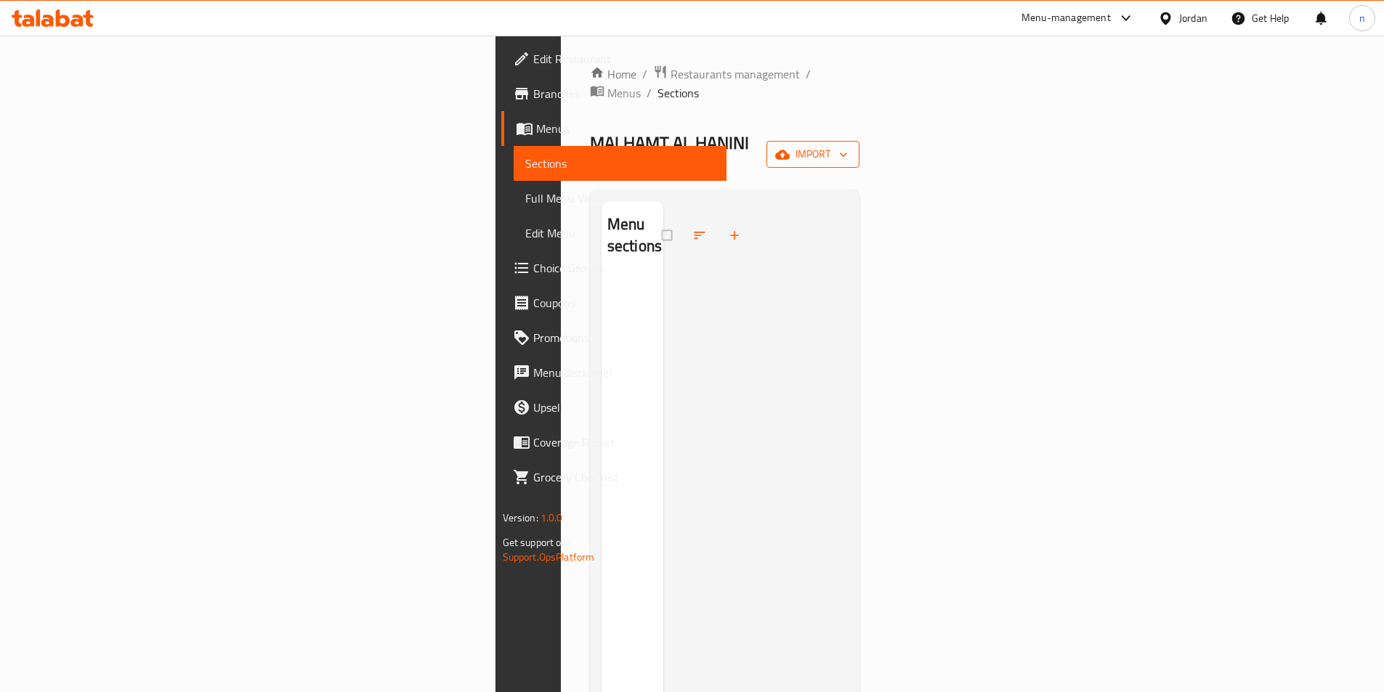
click at [848, 145] on span "import" at bounding box center [813, 154] width 70 height 18
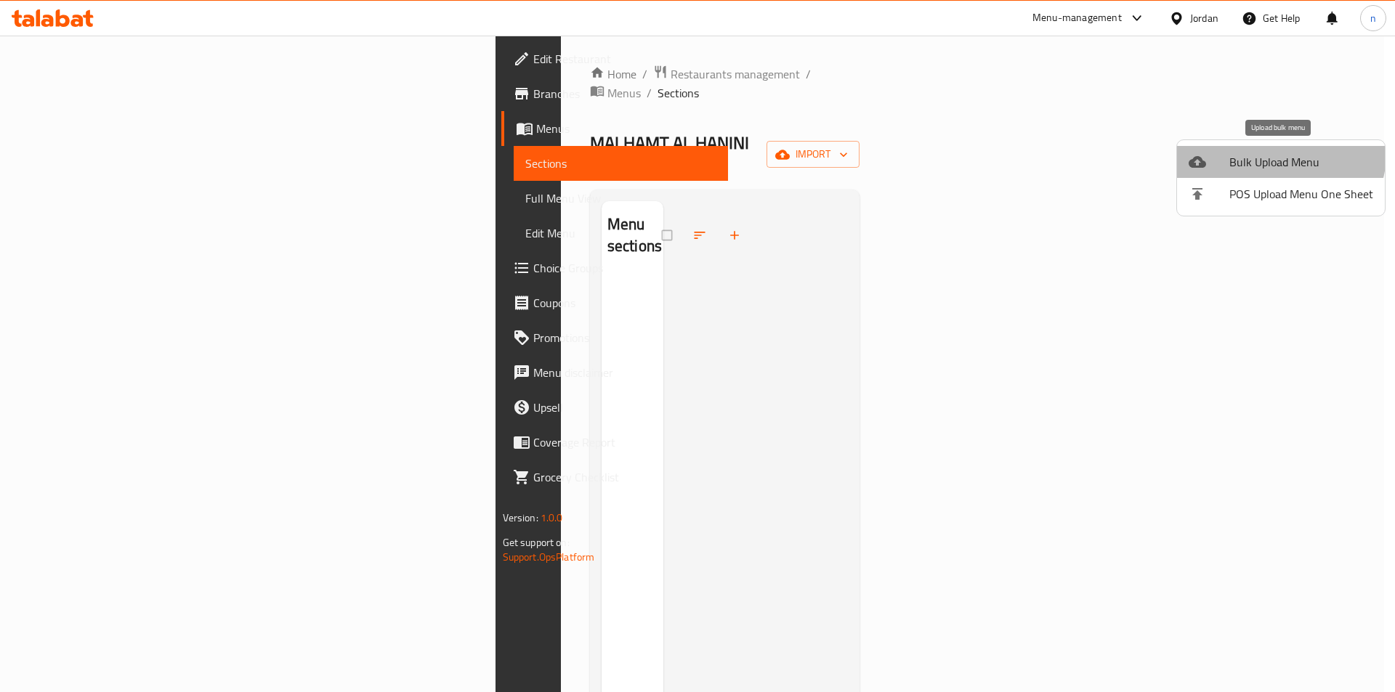
click at [1243, 146] on li "Bulk Upload Menu" at bounding box center [1281, 162] width 208 height 32
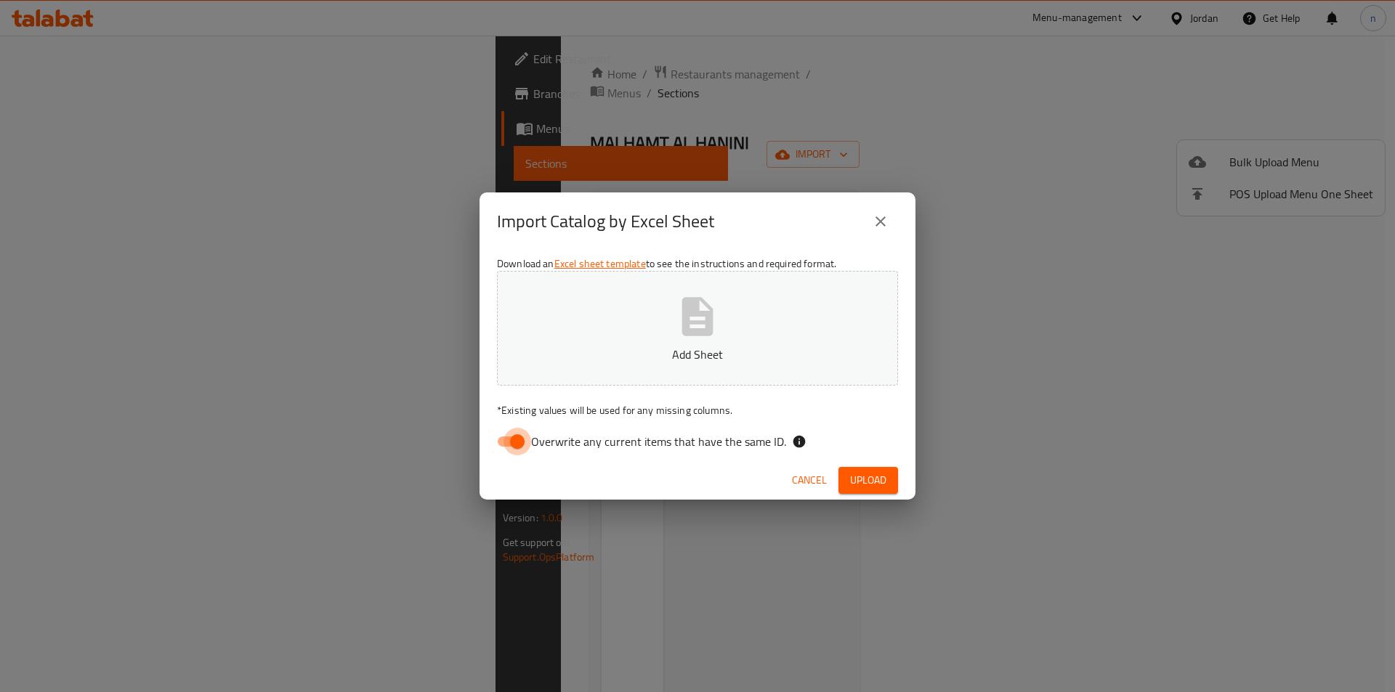
click at [506, 444] on input "Overwrite any current items that have the same ID." at bounding box center [517, 442] width 83 height 28
checkbox input "false"
click at [896, 473] on button "Upload" at bounding box center [868, 480] width 60 height 27
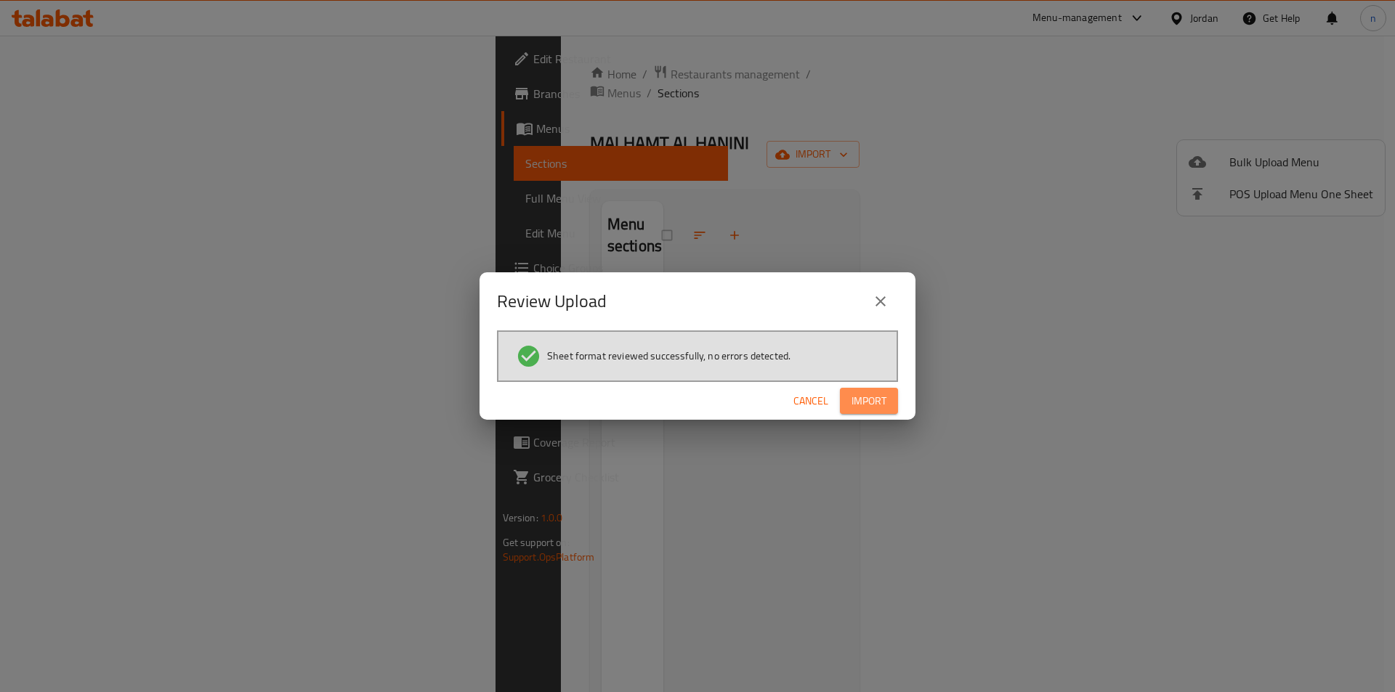
click at [888, 392] on button "Import" at bounding box center [869, 401] width 58 height 27
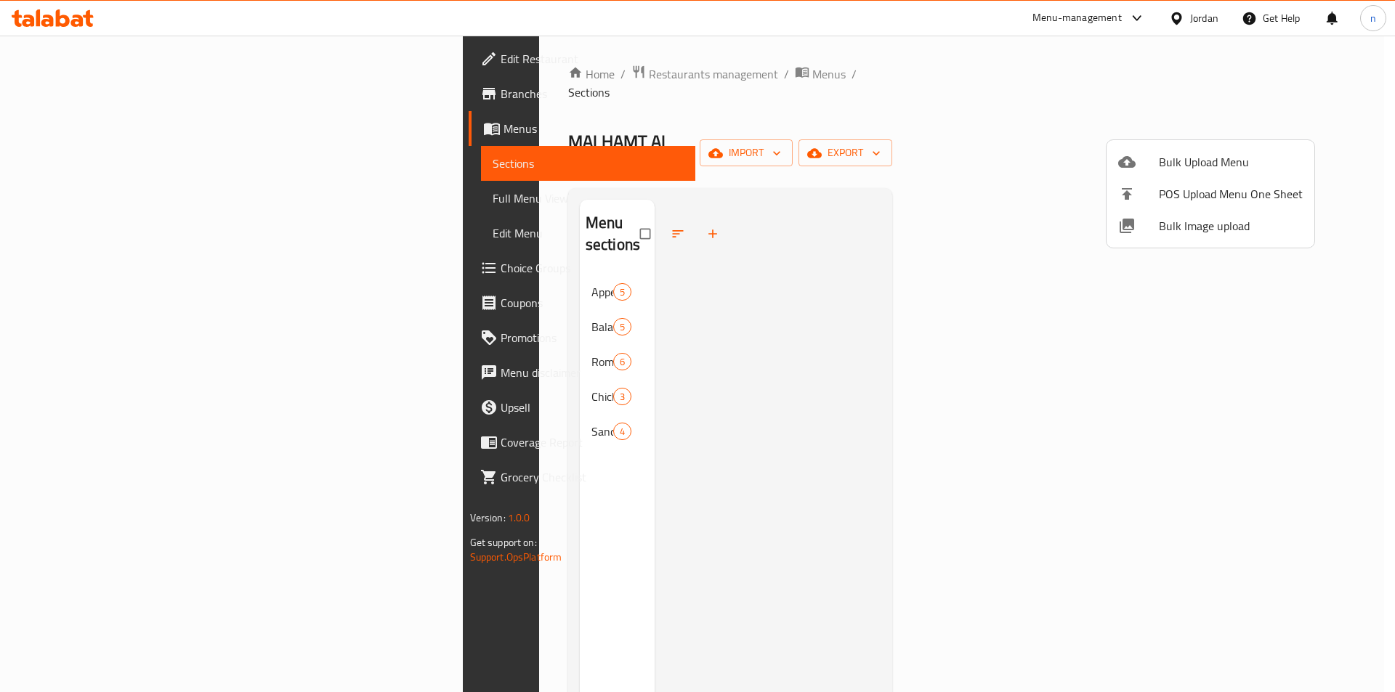
drag, startPoint x: 827, startPoint y: 387, endPoint x: 653, endPoint y: 373, distance: 174.2
click at [827, 387] on div at bounding box center [697, 346] width 1395 height 692
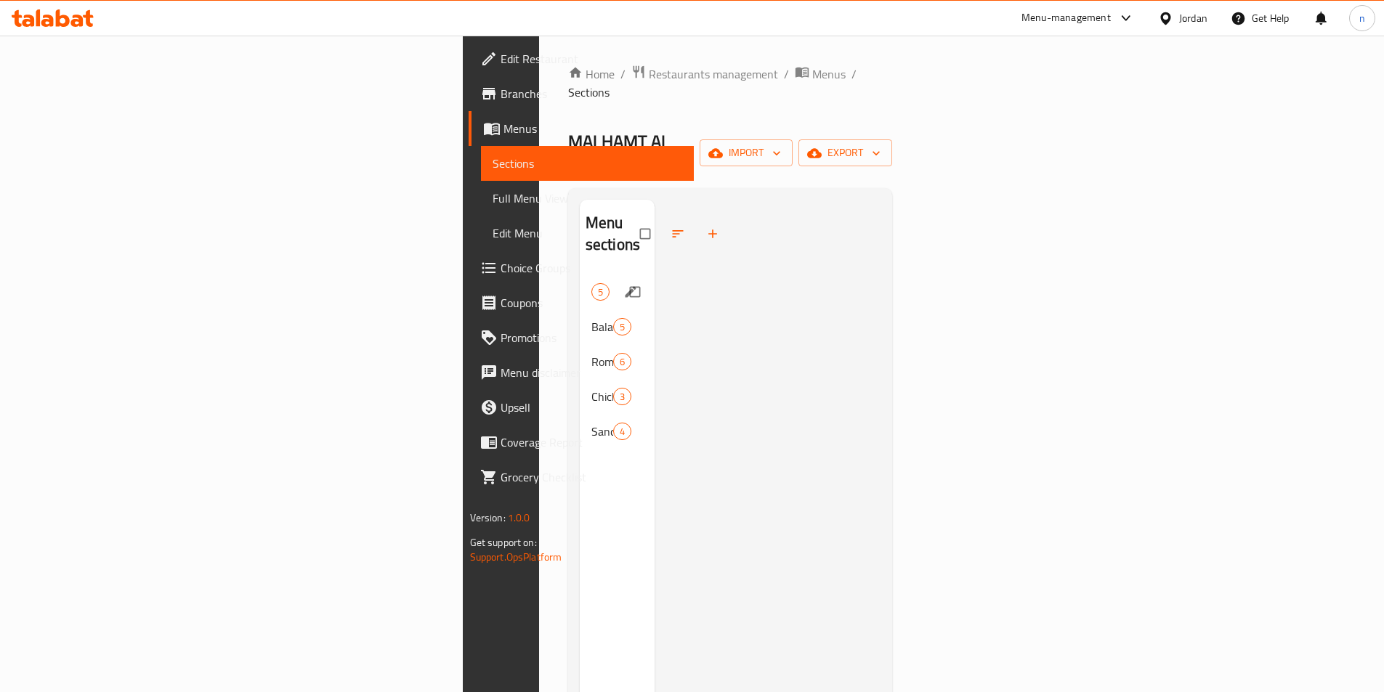
drag, startPoint x: 320, startPoint y: 220, endPoint x: 277, endPoint y: 325, distance: 113.7
click at [580, 275] on div "Appetizers 5" at bounding box center [618, 292] width 76 height 35
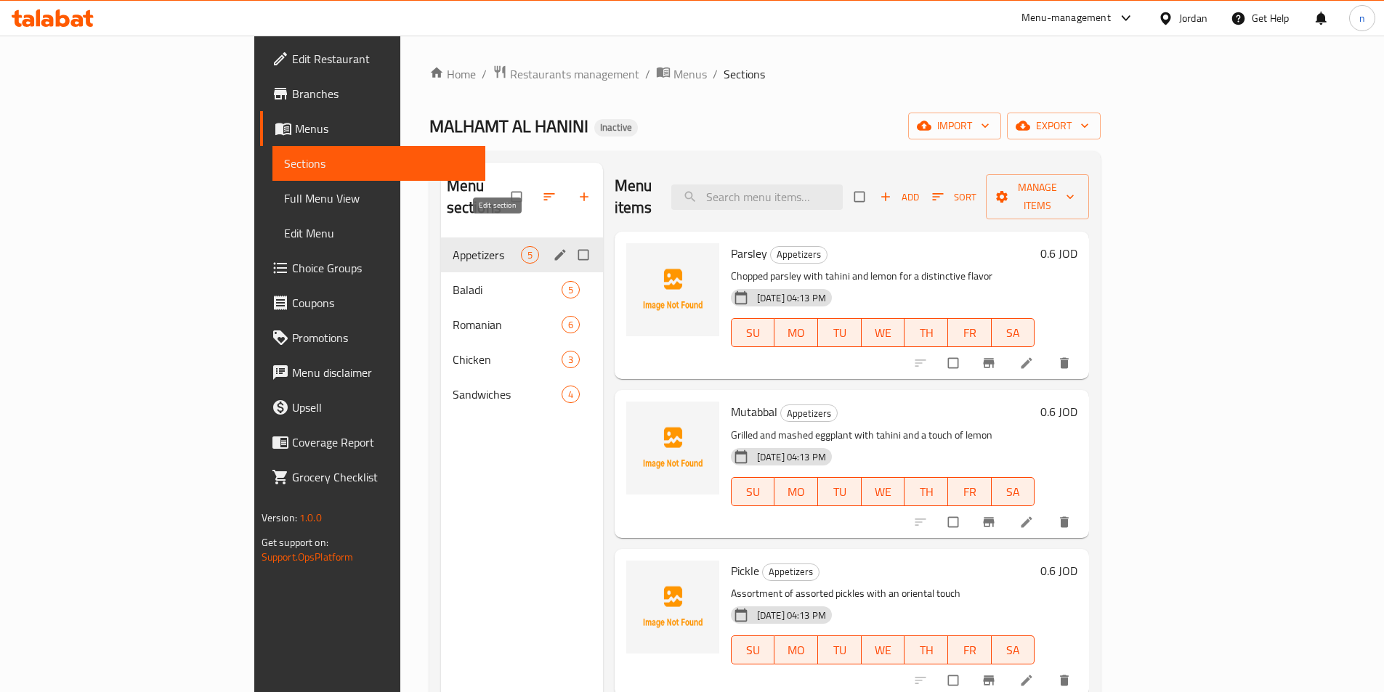
click at [553, 248] on icon "edit" at bounding box center [560, 255] width 15 height 15
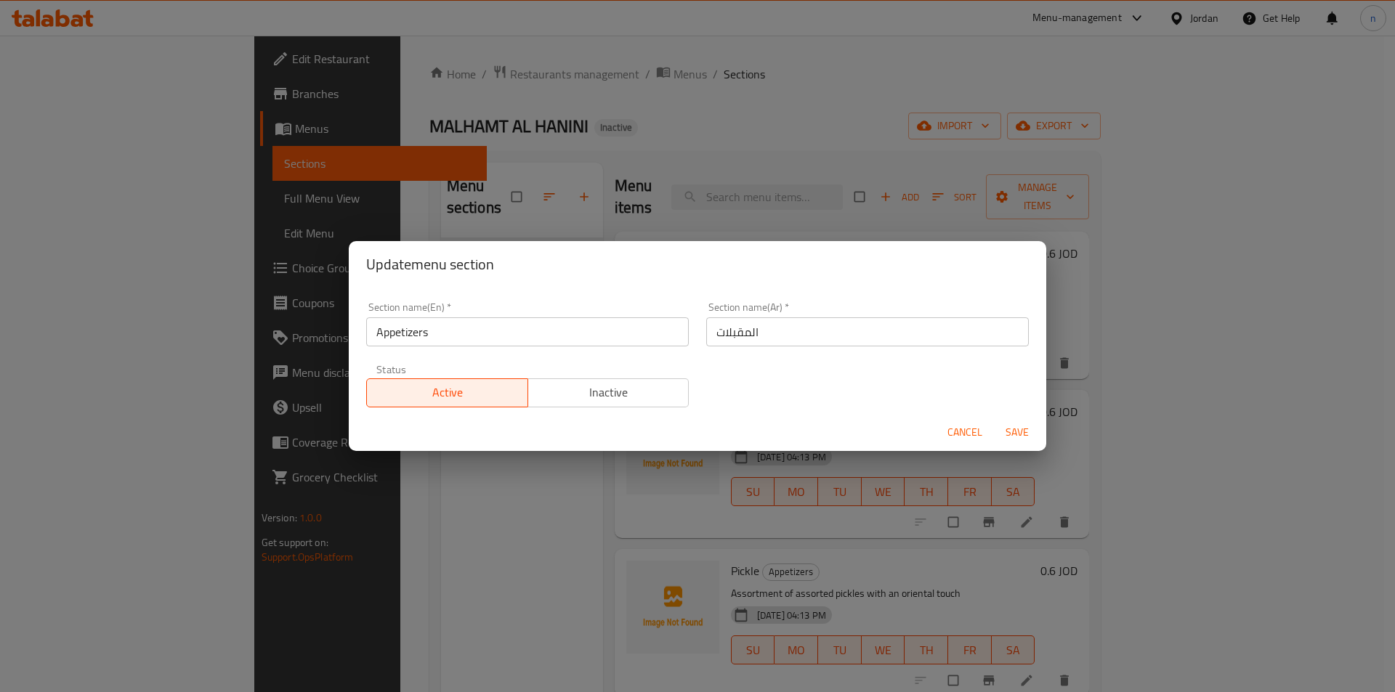
click at [961, 437] on span "Cancel" at bounding box center [964, 432] width 35 height 18
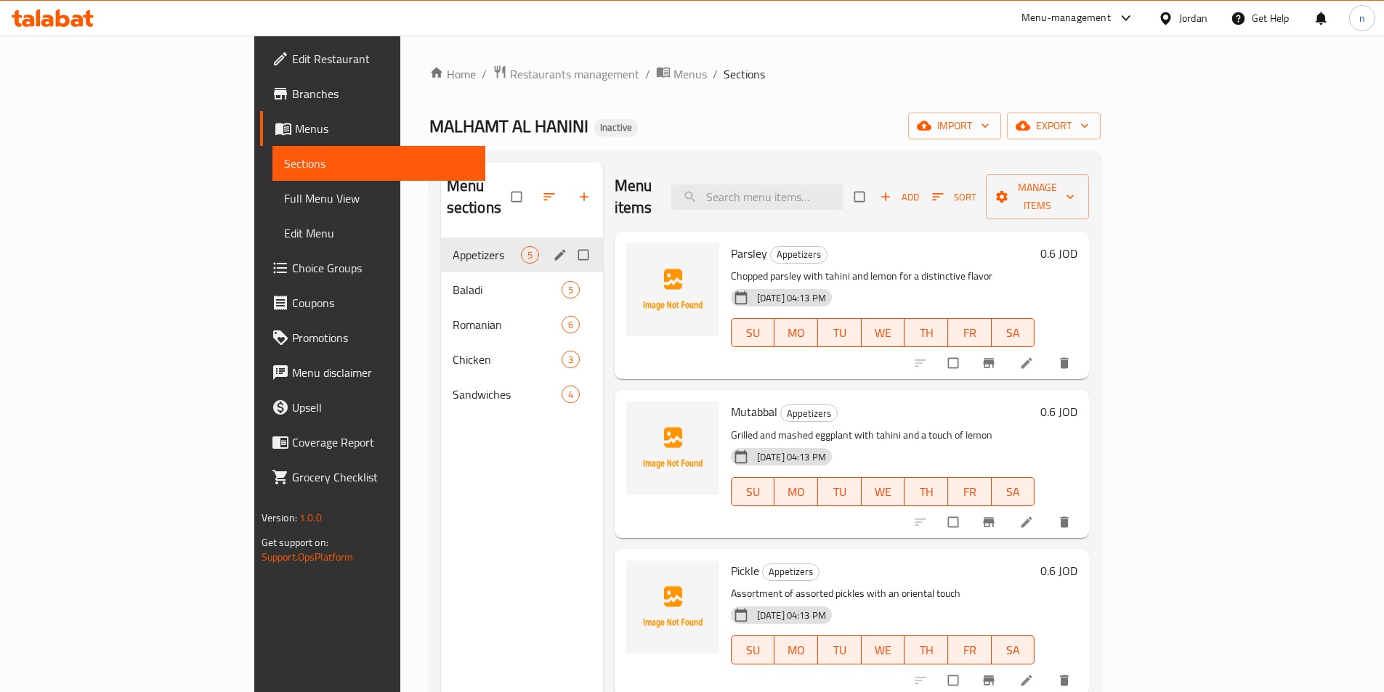
click at [441, 453] on div "Menu sections Appetizers 5 Baladi 5 Romanian 6 Chicken 3 Sandwiches 4" at bounding box center [522, 509] width 162 height 692
click at [1035, 243] on h6 "Parsley Appetizers" at bounding box center [883, 253] width 304 height 20
click at [1032, 358] on icon at bounding box center [1026, 363] width 11 height 11
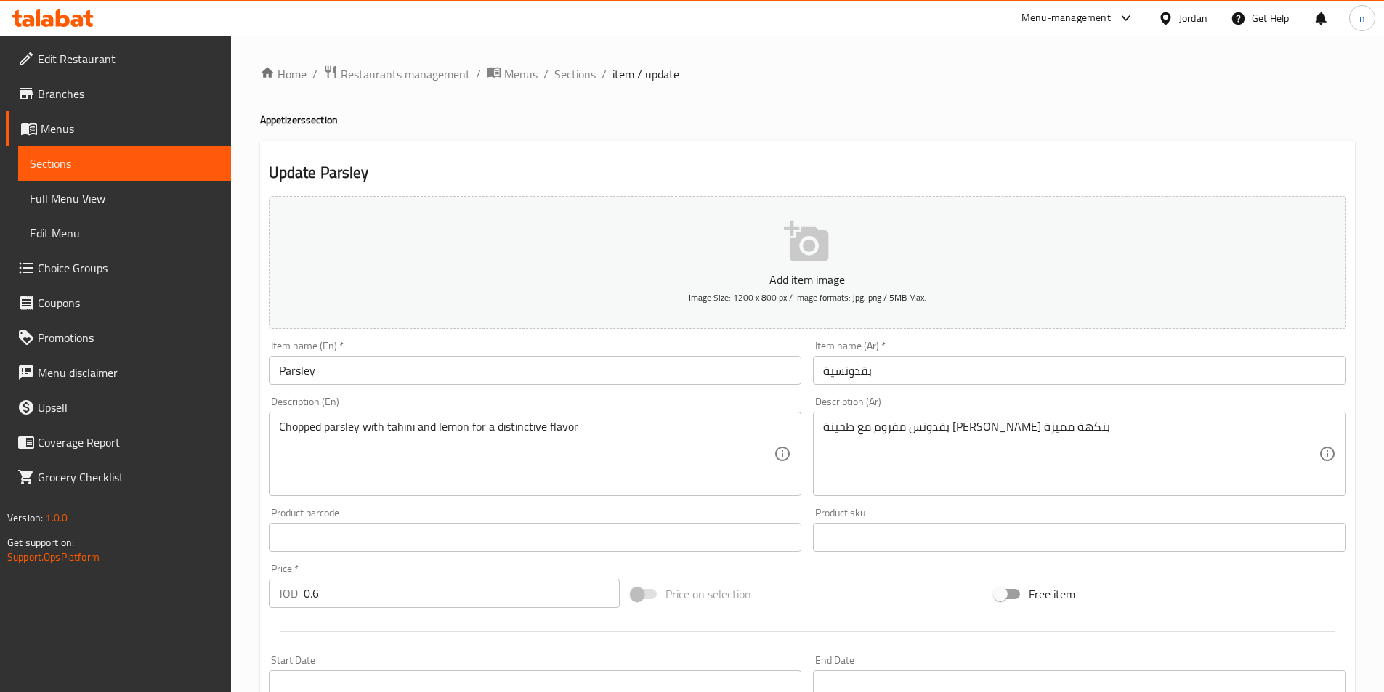
click at [767, 569] on div "Add item image Image Size: 1200 x 800 px / Image formats: jpg, png / 5MB Max. I…" at bounding box center [807, 503] width 1089 height 626
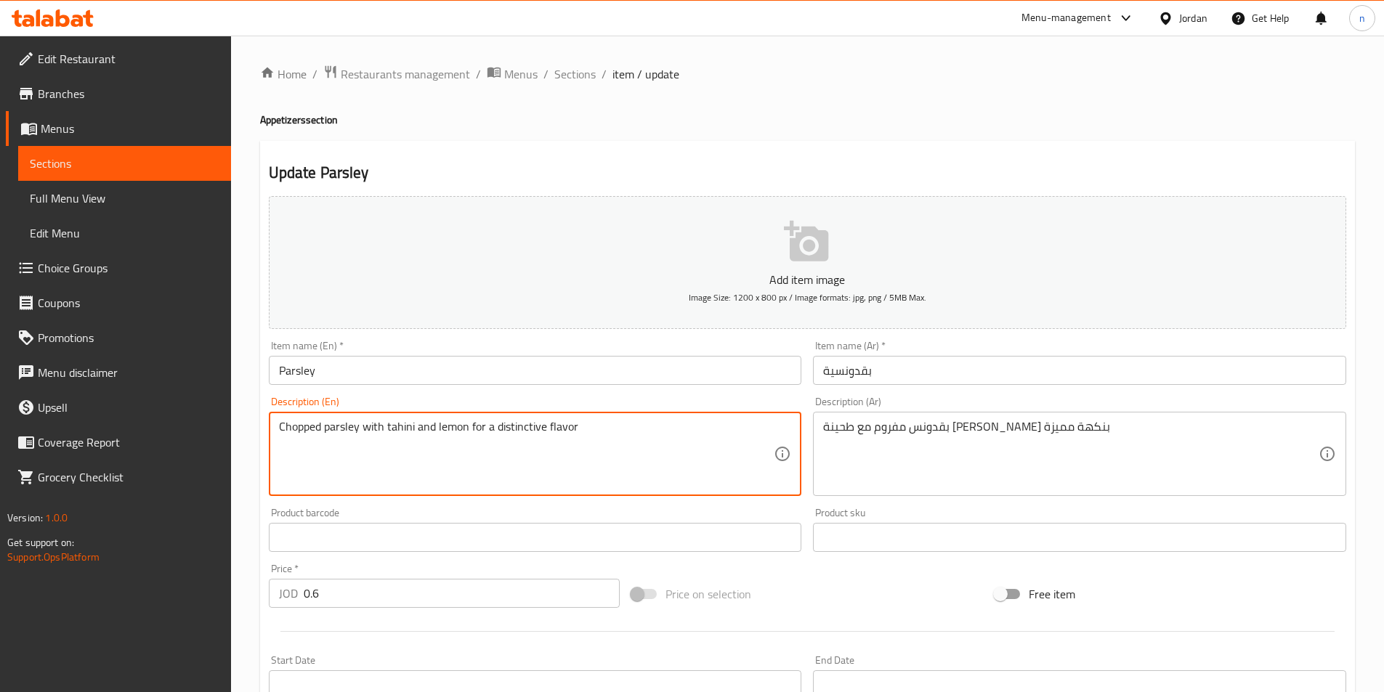
click at [301, 434] on textarea "Chopped parsley with tahini and lemon for a distinctive flavor" at bounding box center [526, 454] width 495 height 69
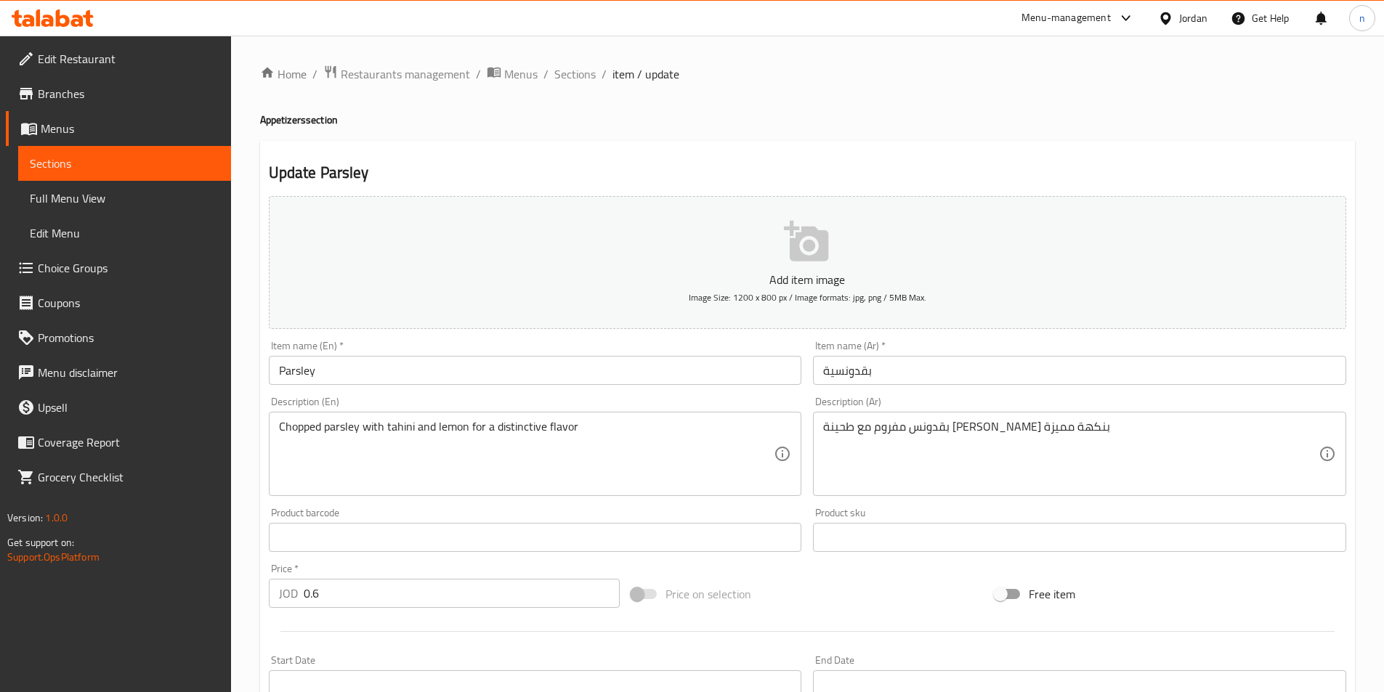
click at [294, 434] on textarea "Chopped parsley with tahini and lemon for a distinctive flavor" at bounding box center [526, 454] width 495 height 69
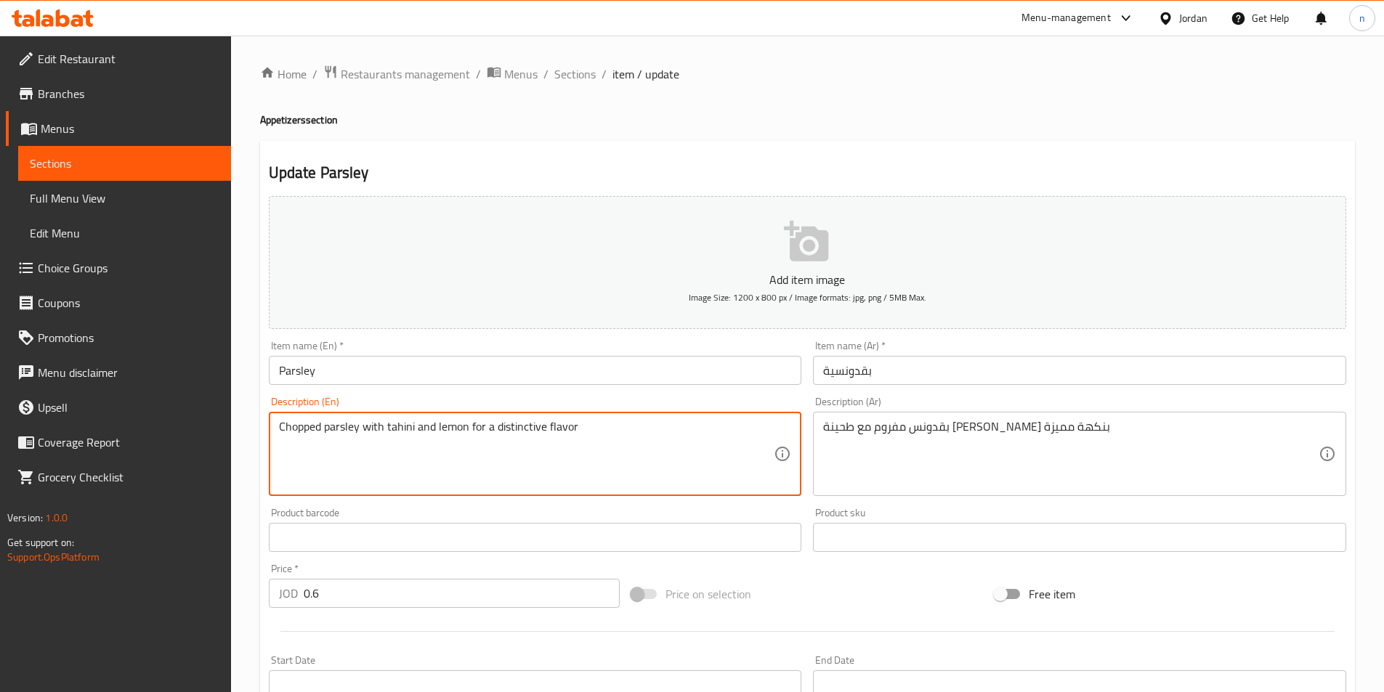
click at [294, 434] on textarea "Chopped parsley with tahini and lemon for a distinctive flavor" at bounding box center [526, 454] width 495 height 69
click at [347, 422] on textarea "Chopped parsley with tahini and lemon for a distinctive flavor" at bounding box center [526, 454] width 495 height 69
click at [613, 467] on textarea "Chopped parsley with tahini and lemon for a distinctive flavor" at bounding box center [526, 454] width 495 height 69
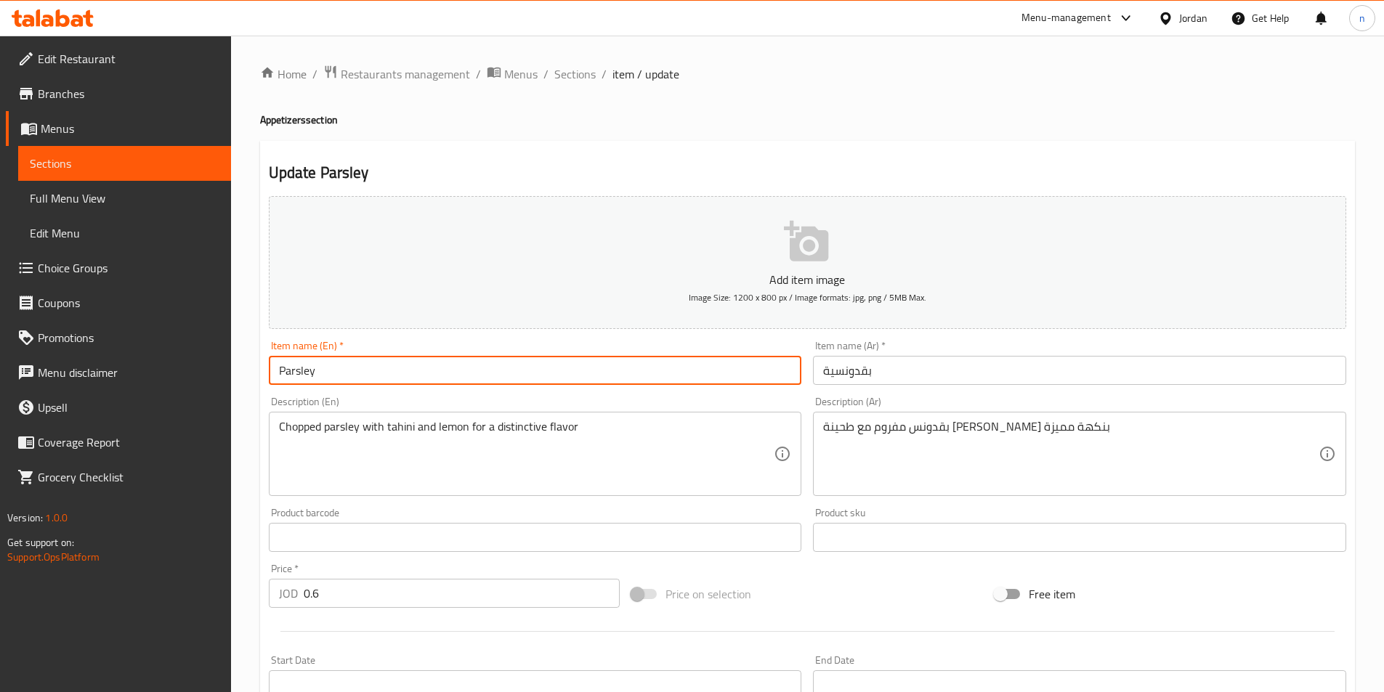
click at [623, 365] on input "Parsley" at bounding box center [535, 370] width 533 height 29
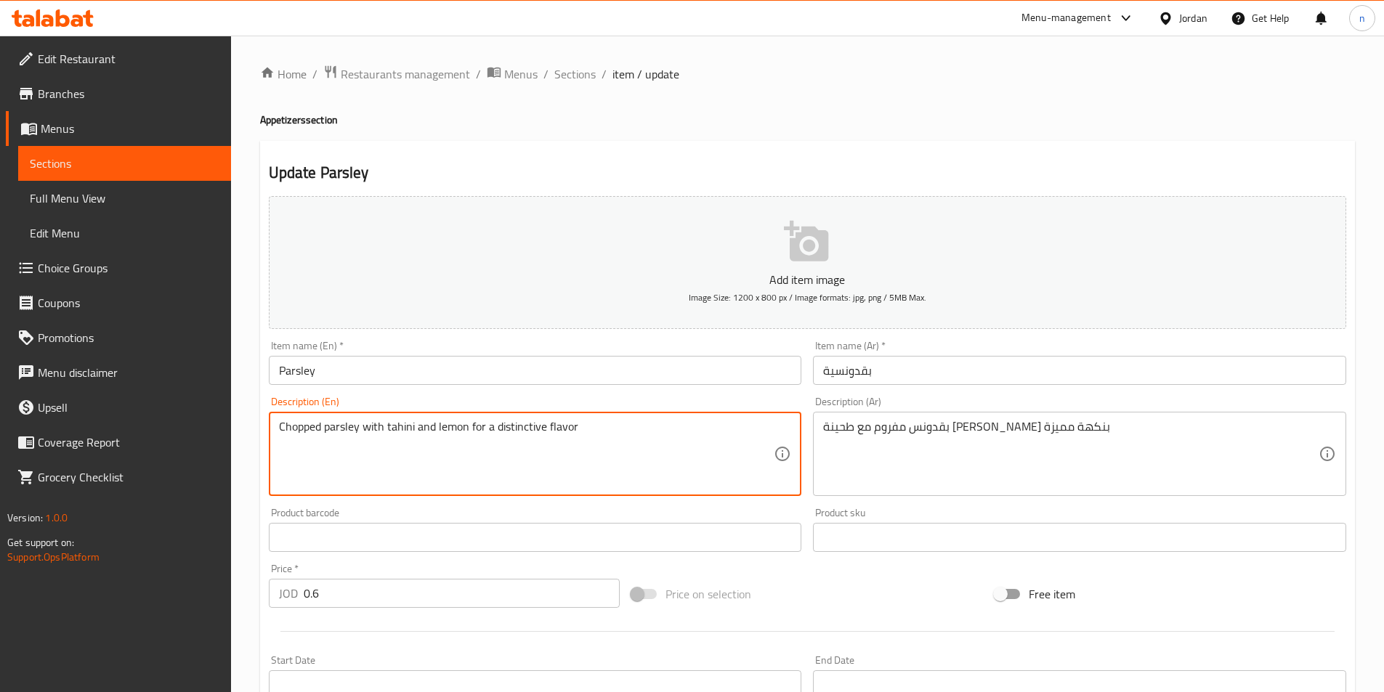
click at [513, 431] on textarea "Chopped parsley with tahini and lemon for a distinctive flavor" at bounding box center [526, 454] width 495 height 69
type textarea "Chopped parsley with tahini and lemon for a distinctive flavor"
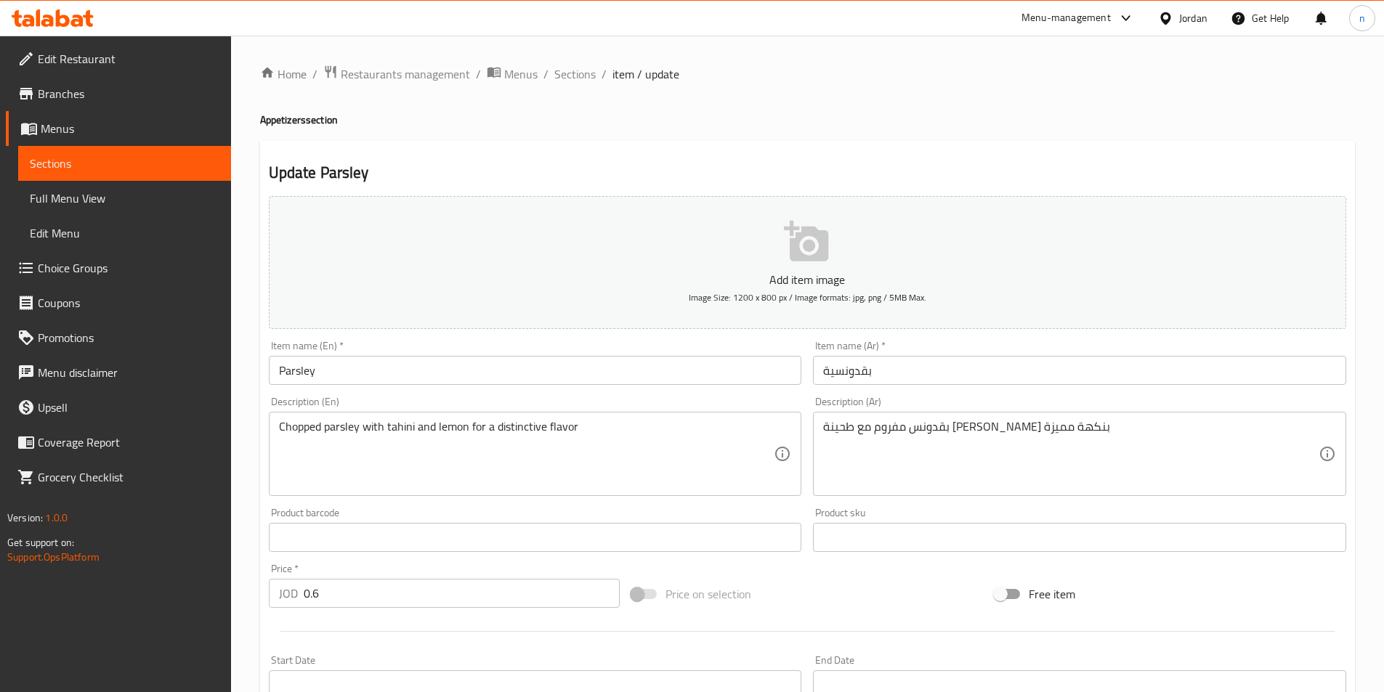
click at [678, 459] on textarea "Chopped parsley with tahini and lemon for a distinctive flavor" at bounding box center [526, 454] width 495 height 69
click at [792, 592] on div "Price on selection" at bounding box center [806, 594] width 363 height 39
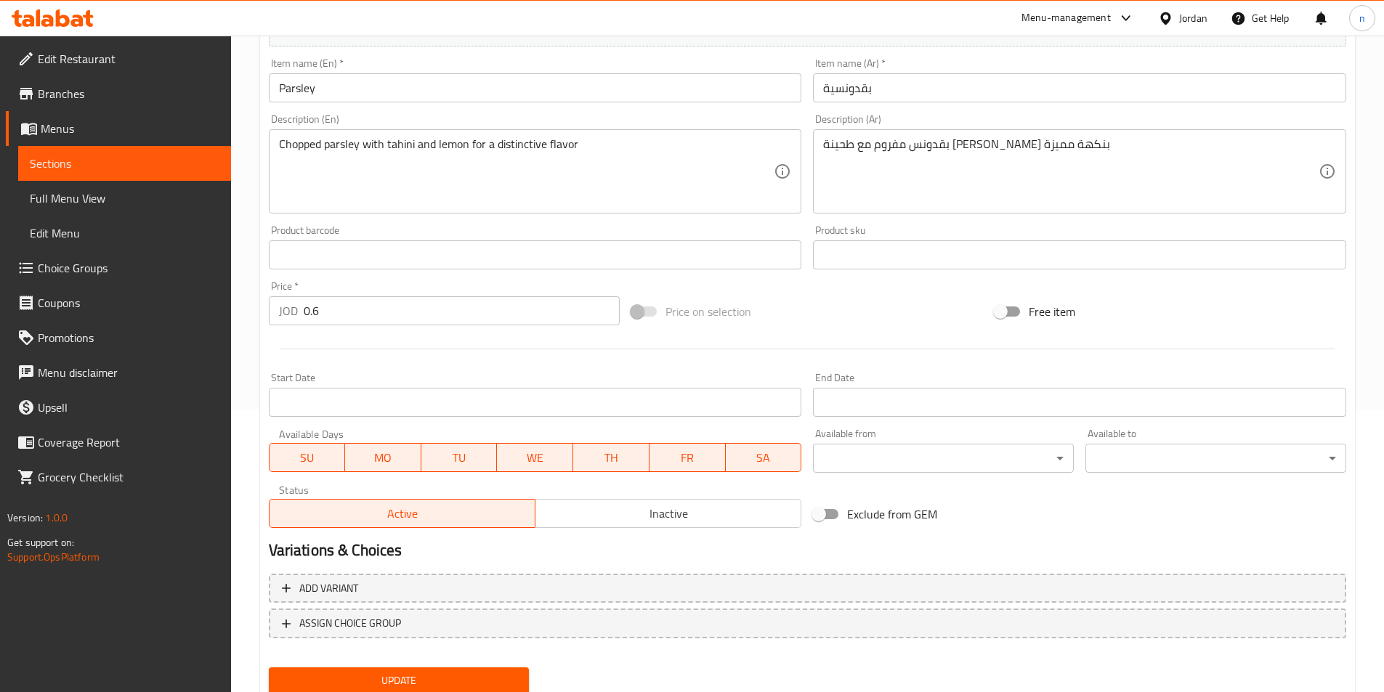
scroll to position [334, 0]
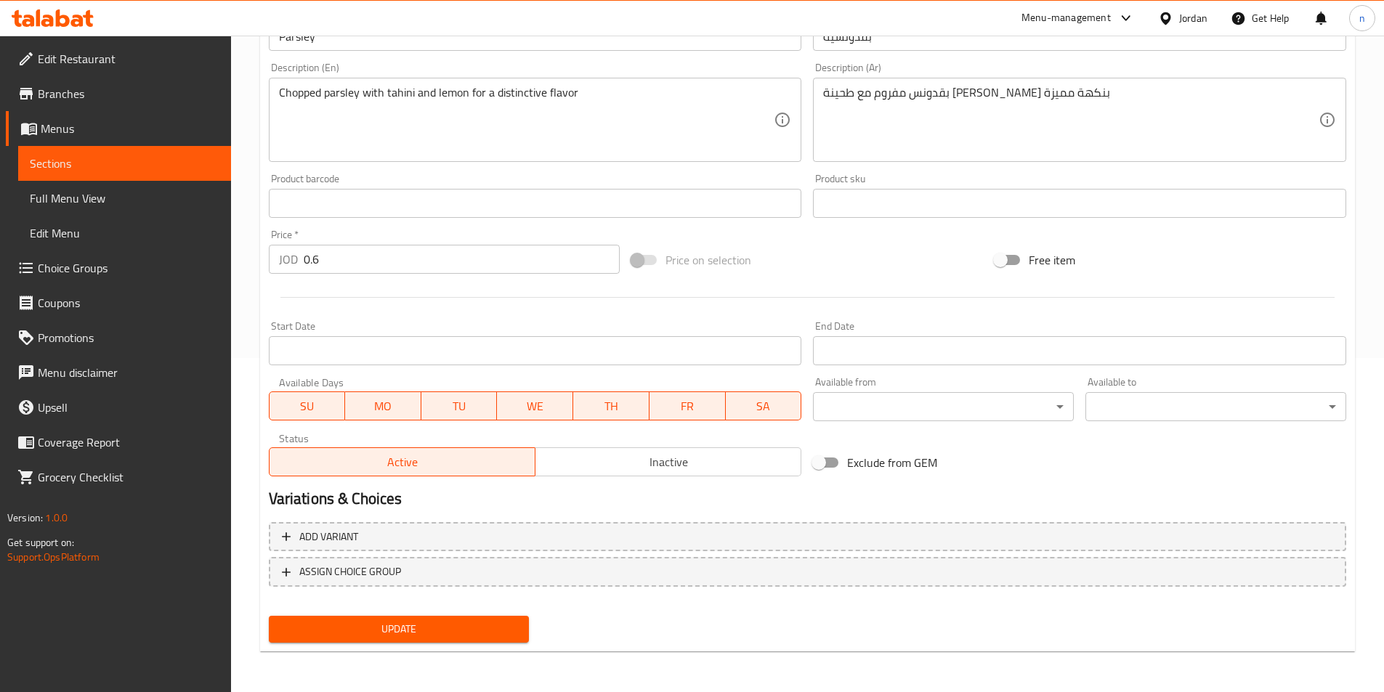
click at [497, 634] on span "Update" at bounding box center [399, 629] width 238 height 18
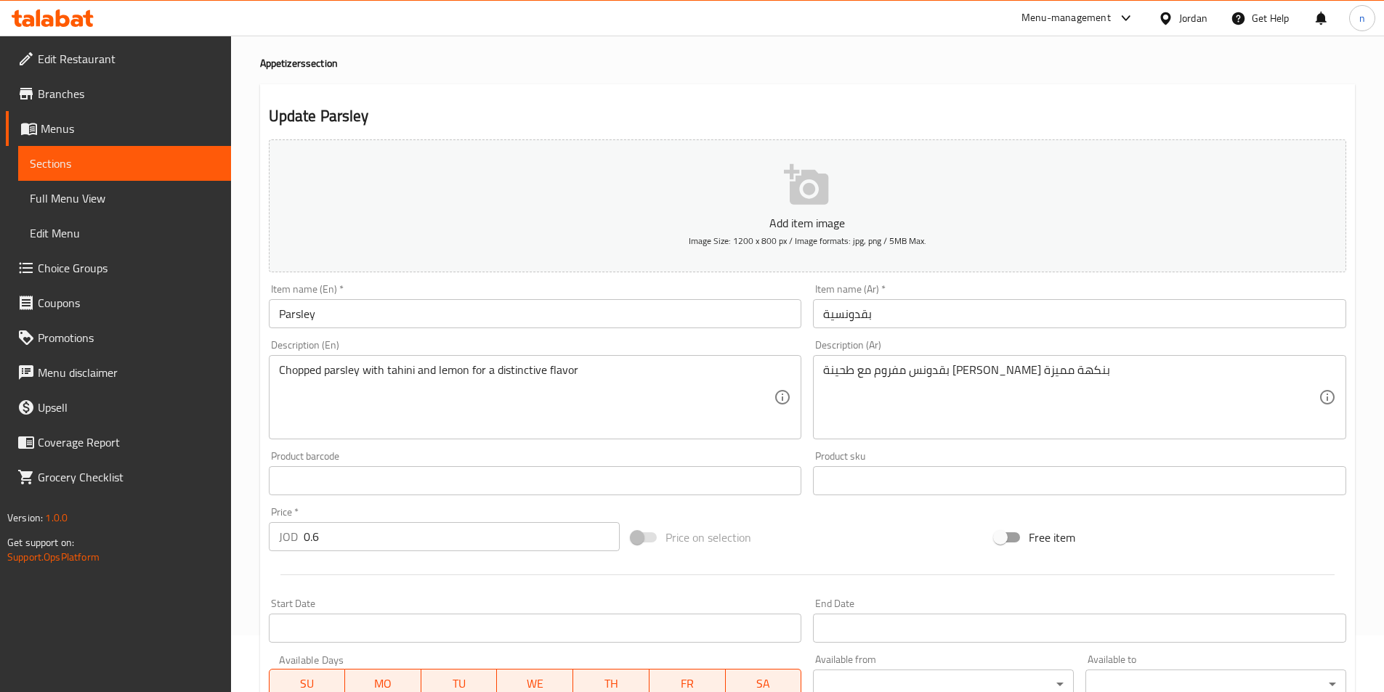
scroll to position [0, 0]
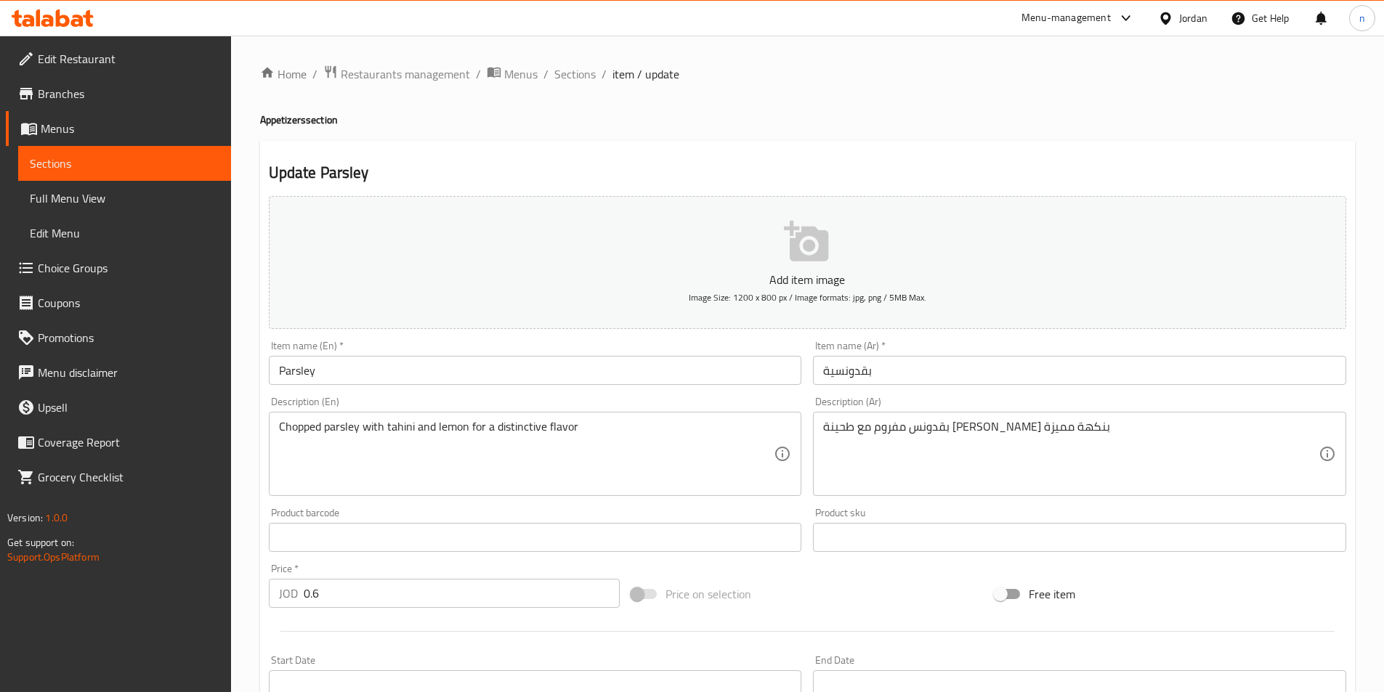
click at [561, 55] on div "Home / Restaurants management / Menus / Sections / item / update Appetizers sec…" at bounding box center [807, 531] width 1153 height 991
click at [564, 65] on span "Sections" at bounding box center [574, 73] width 41 height 17
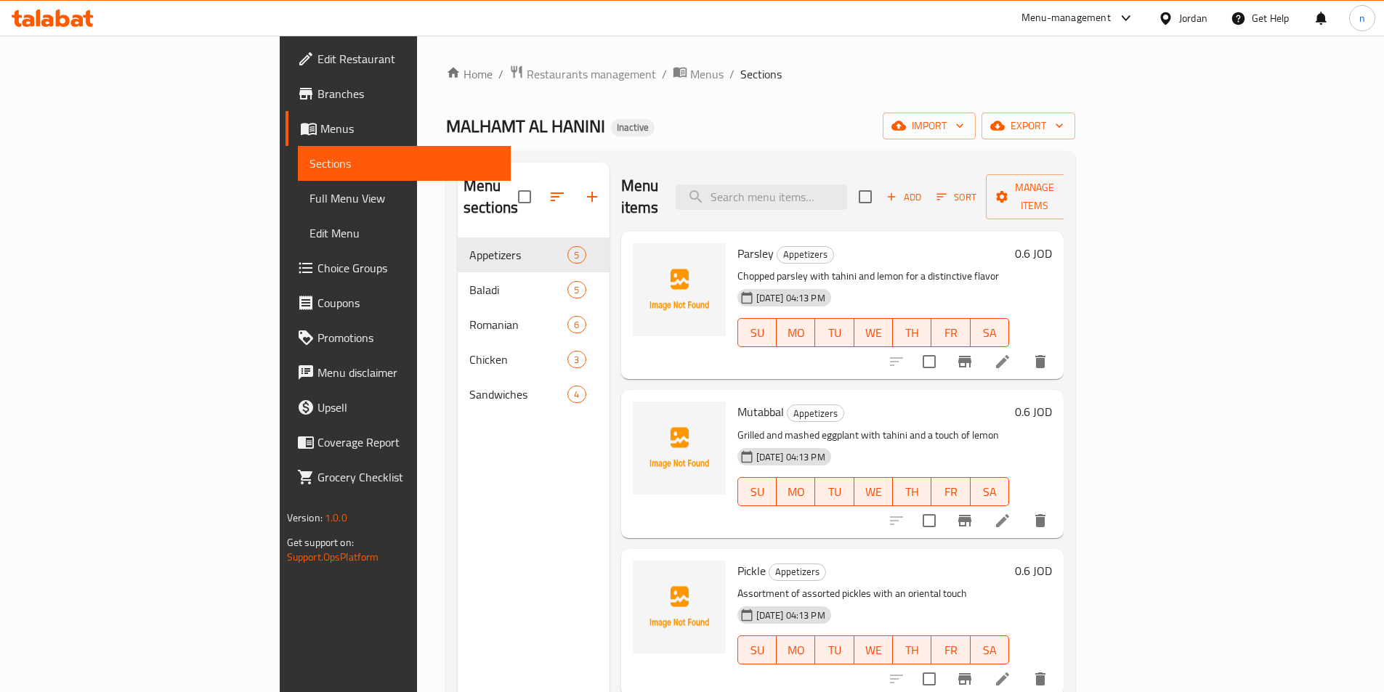
click at [1023, 508] on li at bounding box center [1002, 521] width 41 height 26
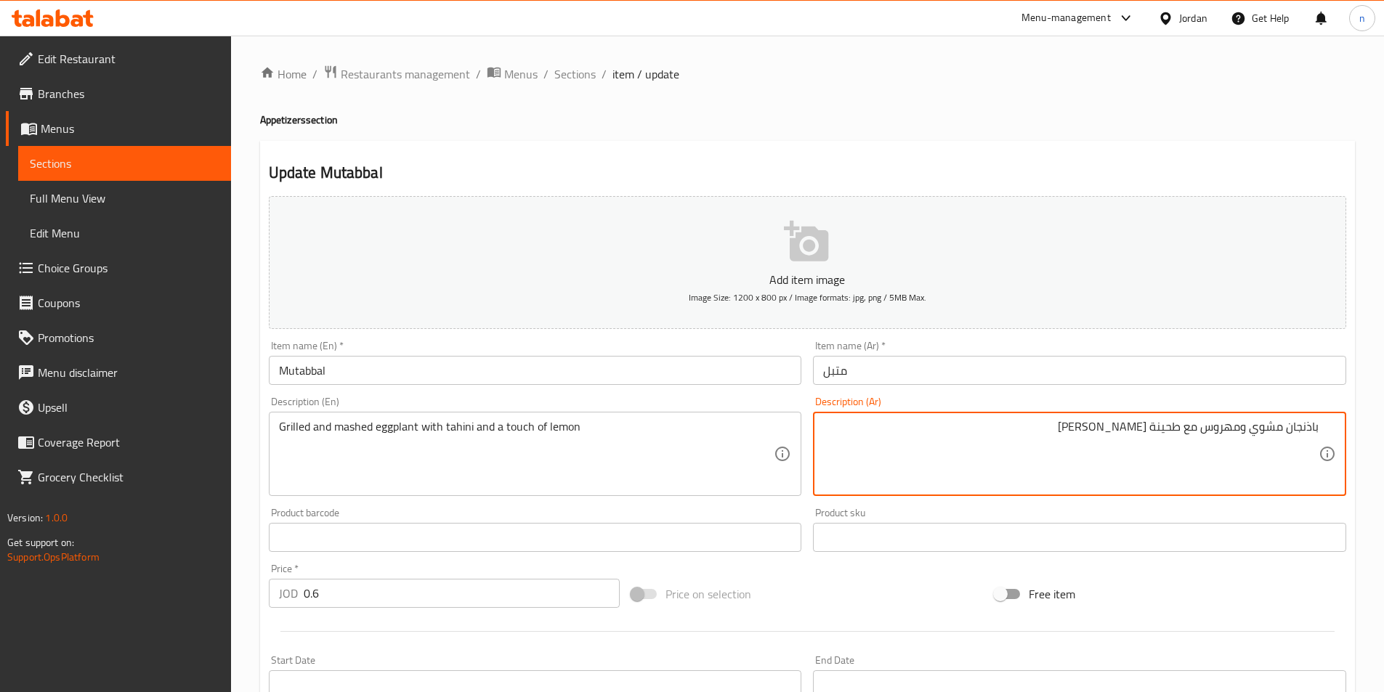
click at [1121, 570] on div "Add item image Image Size: 1200 x 800 px / Image formats: jpg, png / 5MB Max. I…" at bounding box center [807, 503] width 1089 height 626
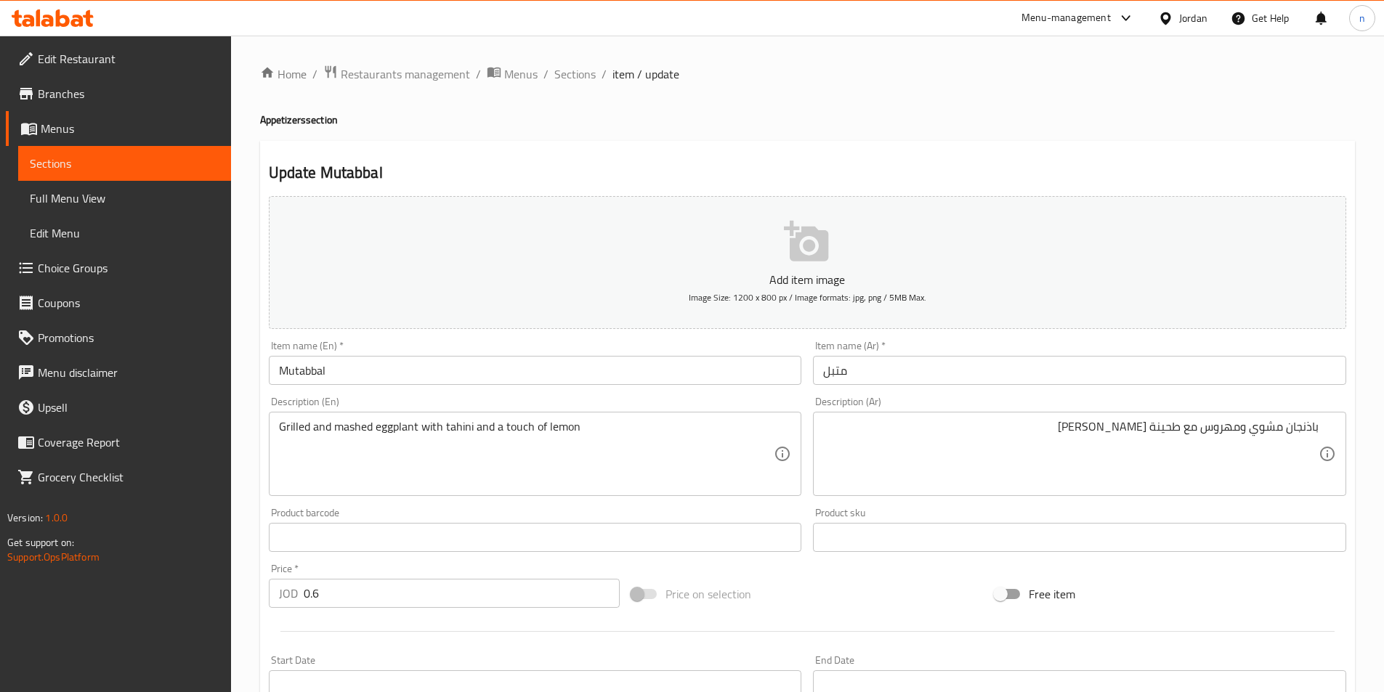
click at [840, 588] on div "Price on selection" at bounding box center [806, 594] width 363 height 39
click at [914, 603] on div "Price on selection" at bounding box center [806, 594] width 363 height 39
click at [933, 595] on div "Price on selection" at bounding box center [806, 594] width 363 height 39
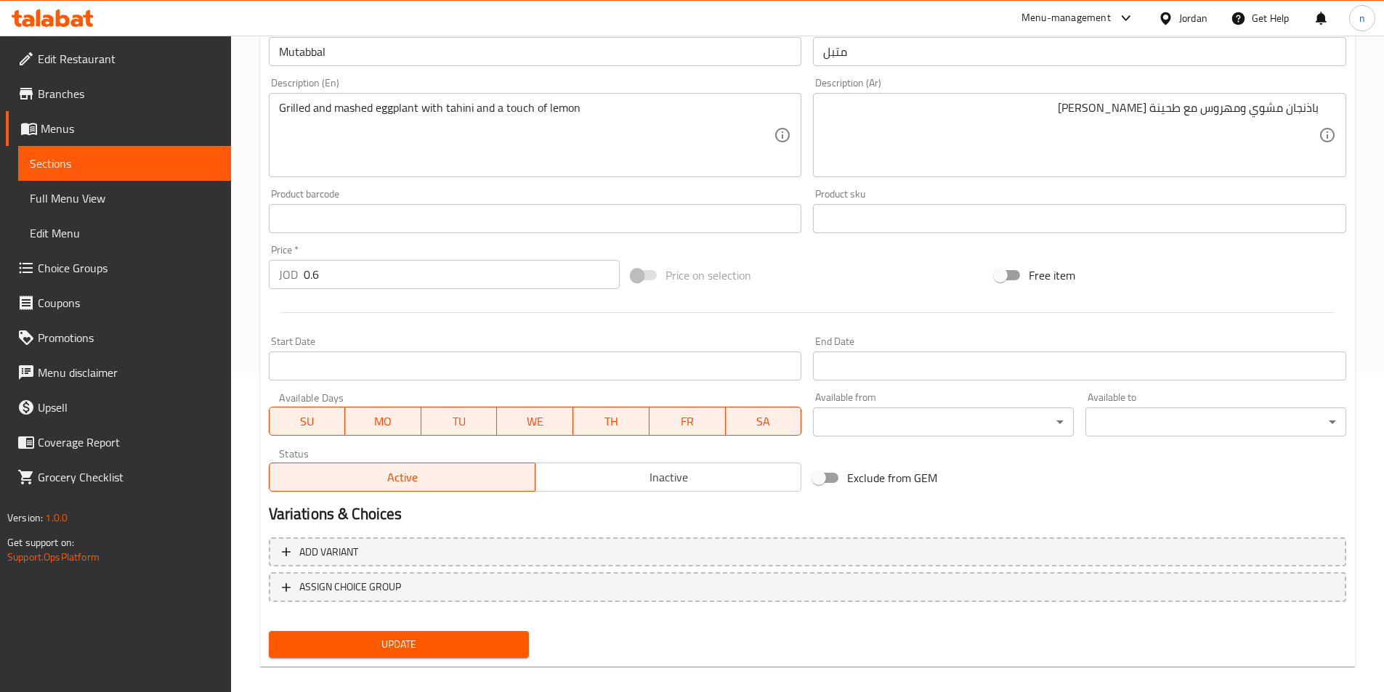
scroll to position [334, 0]
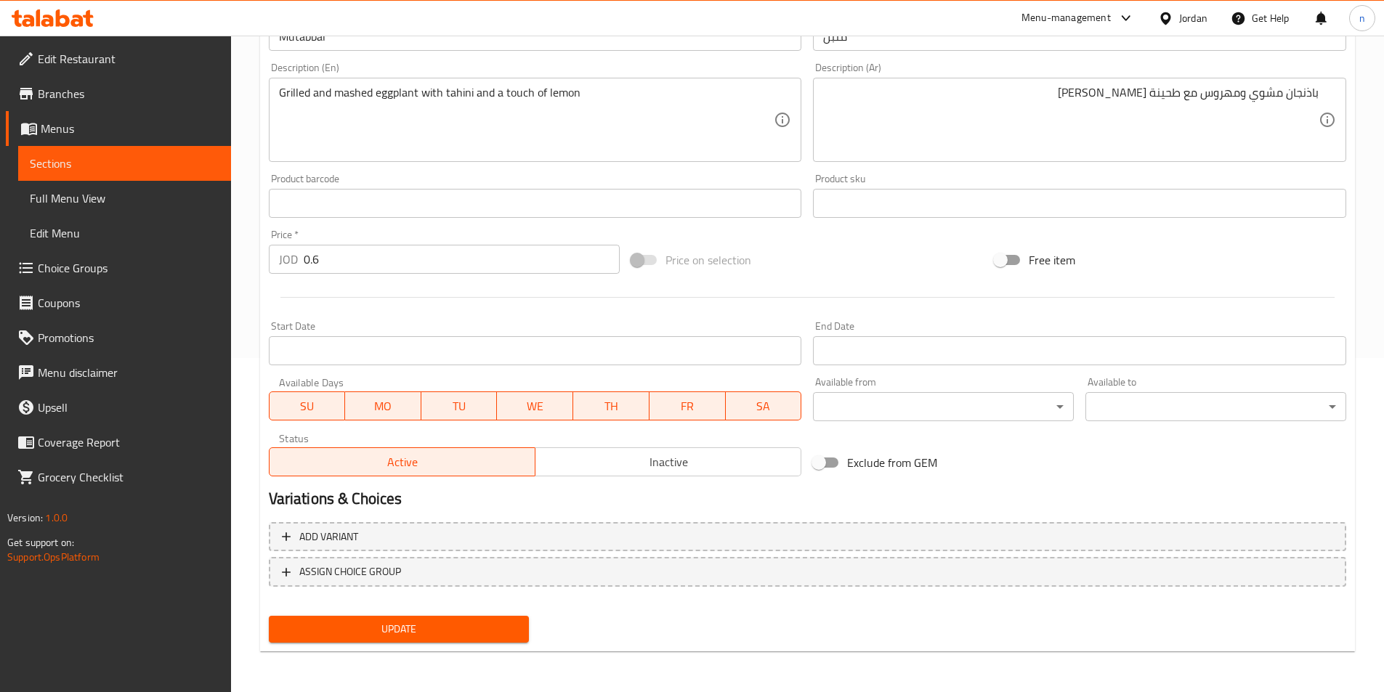
click at [526, 628] on button "Update" at bounding box center [399, 629] width 261 height 27
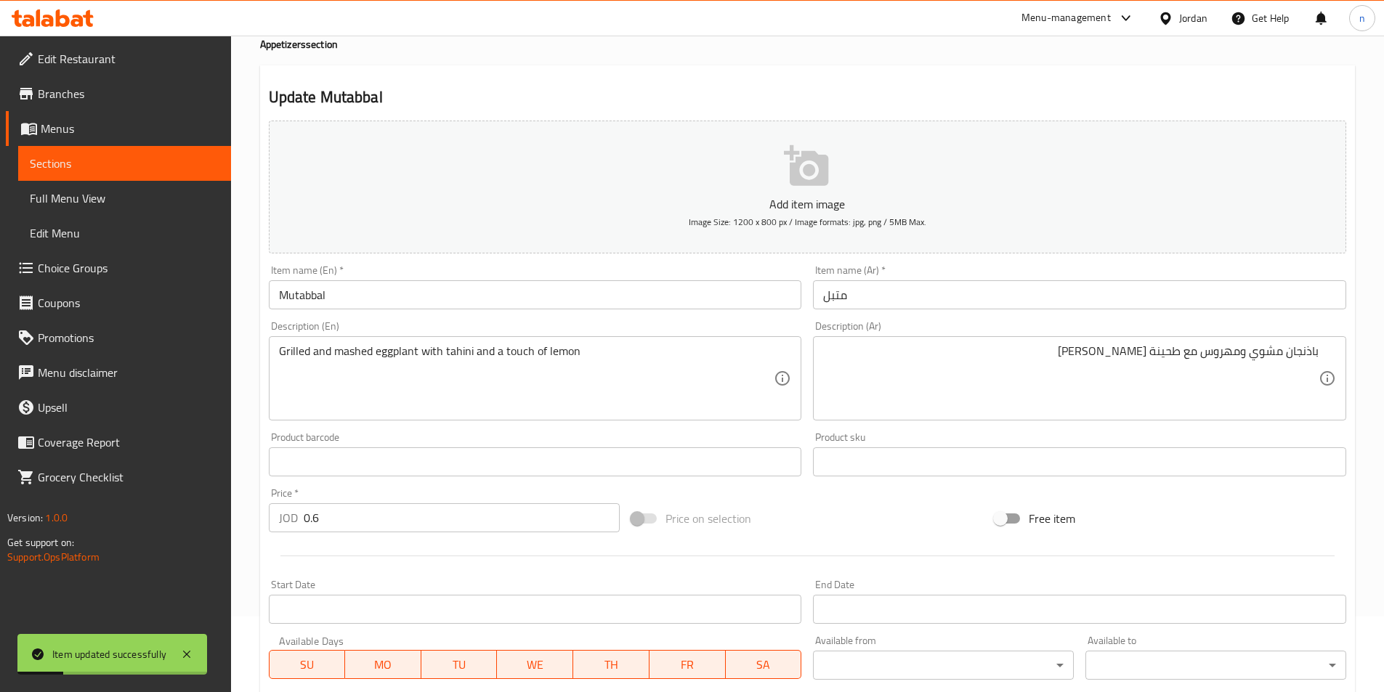
scroll to position [0, 0]
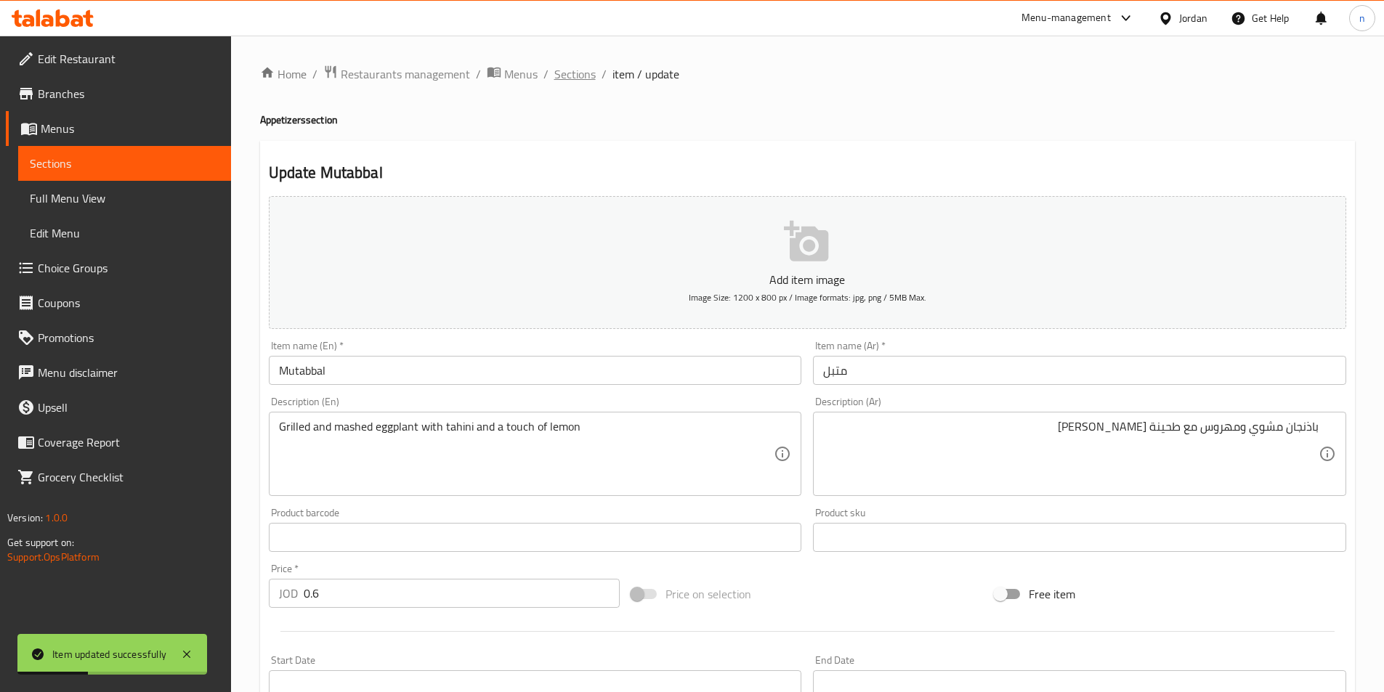
click at [569, 75] on span "Sections" at bounding box center [574, 73] width 41 height 17
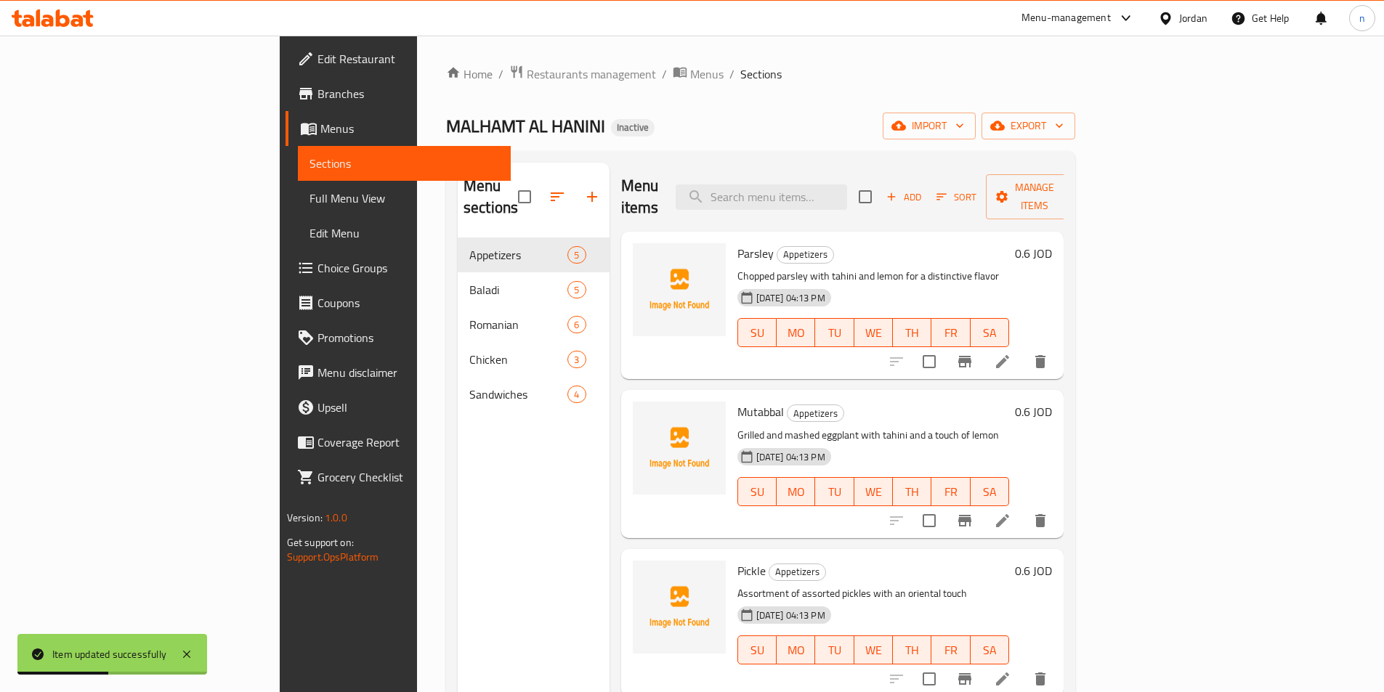
click at [1010, 243] on h6 "Parsley Appetizers" at bounding box center [873, 253] width 272 height 20
click at [1008, 129] on div "MALHAMT AL HANINI Inactive import export" at bounding box center [760, 126] width 629 height 27
click at [1010, 561] on h6 "Pickle Appetizers" at bounding box center [873, 571] width 272 height 20
click at [950, 561] on h6 "Pickle Appetizers" at bounding box center [873, 571] width 272 height 20
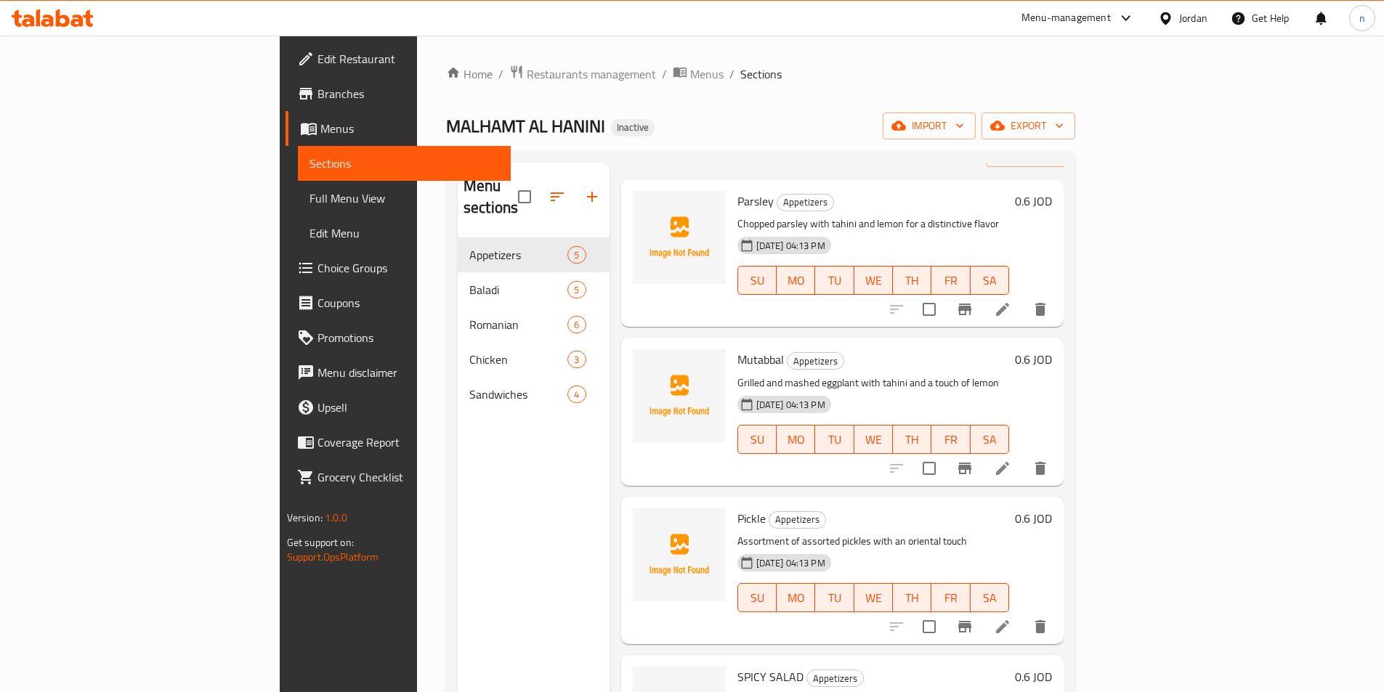
scroll to position [115, 0]
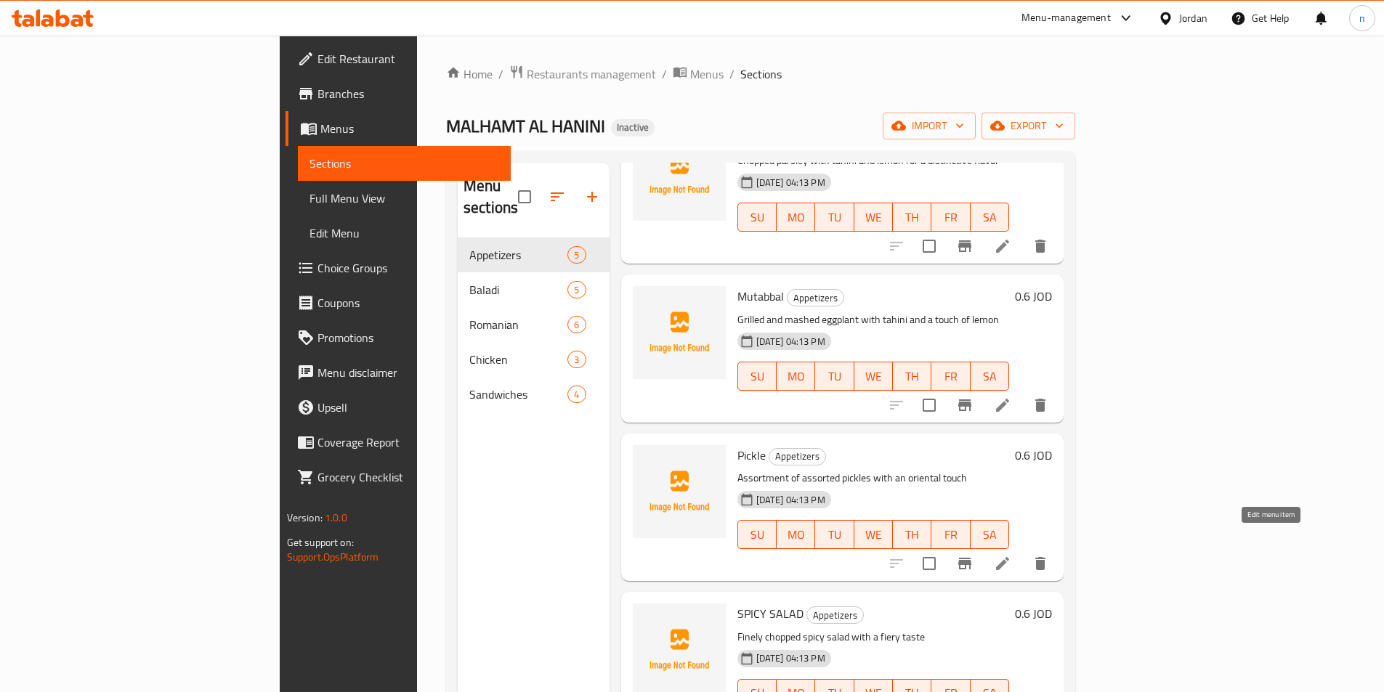
click at [1011, 555] on icon at bounding box center [1002, 563] width 17 height 17
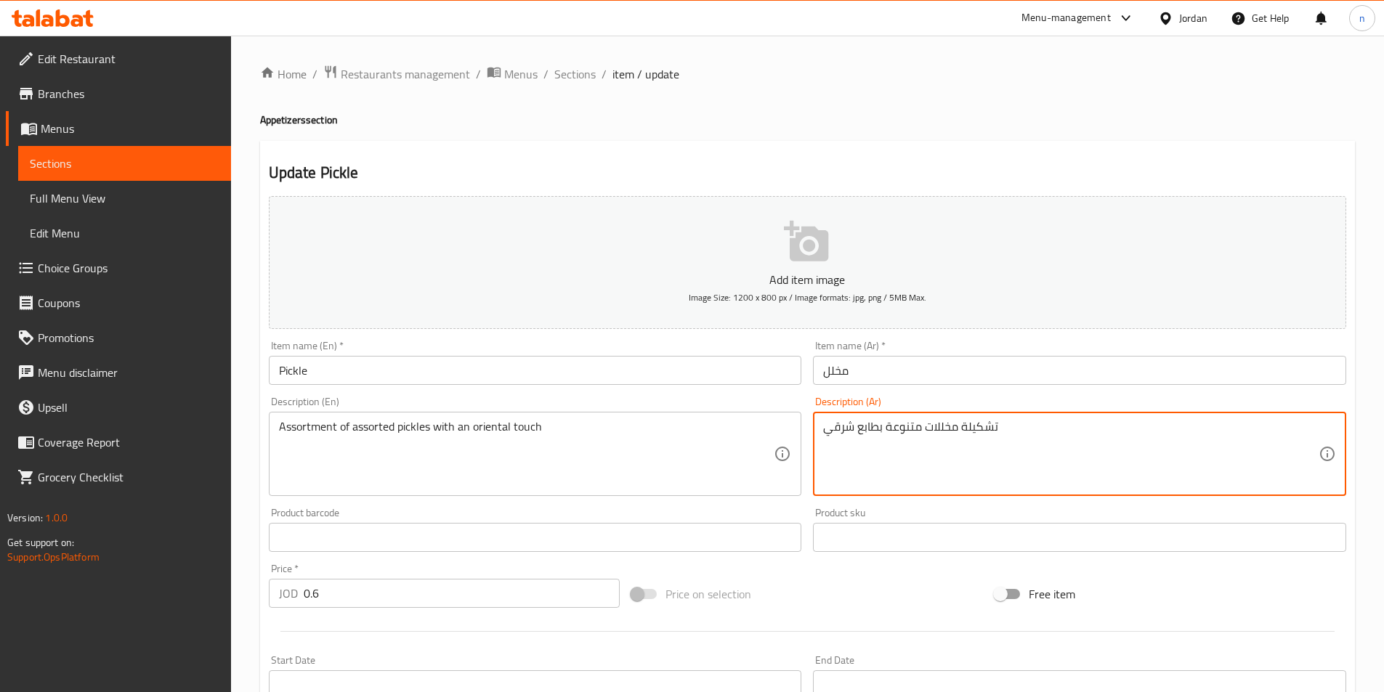
click at [932, 455] on textarea "تشكيلة مخللات متنوعة بطابع شرقي" at bounding box center [1070, 454] width 495 height 69
click at [995, 448] on textarea "تشكيلة مخللات متنوعة بطابع شرقي" at bounding box center [1070, 454] width 495 height 69
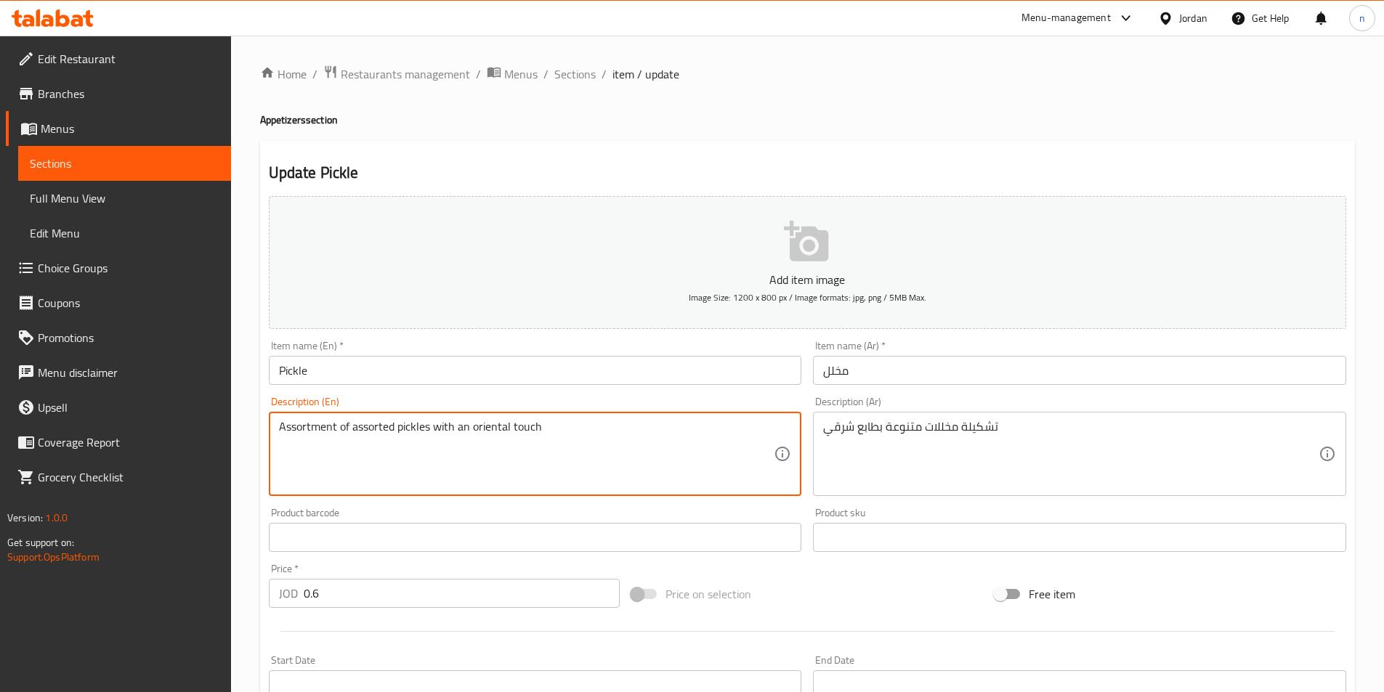
click at [609, 447] on textarea "Assortment of assorted pickles with an oriental touch" at bounding box center [526, 454] width 495 height 69
click at [484, 422] on textarea "Assortment of assorted pickles with an oriental touch" at bounding box center [526, 454] width 495 height 69
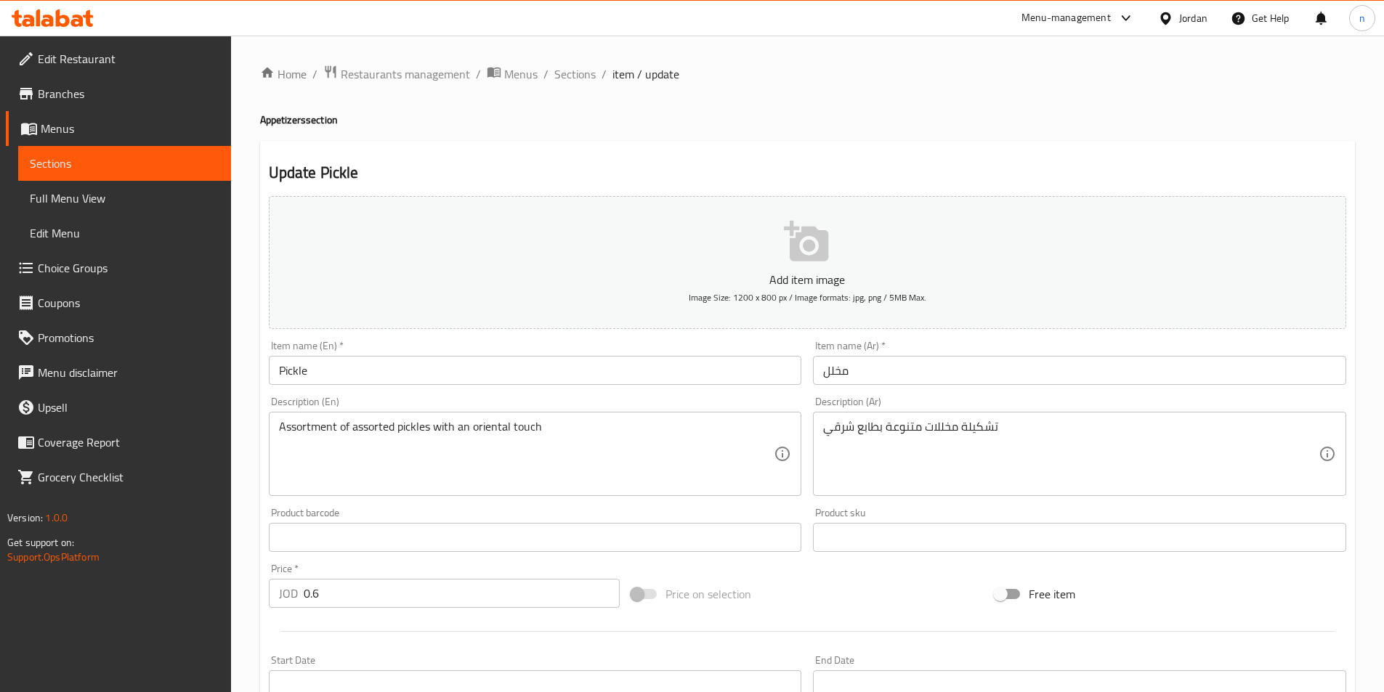
click at [660, 449] on textarea "Assortment of assorted pickles with an oriental touch" at bounding box center [526, 454] width 495 height 69
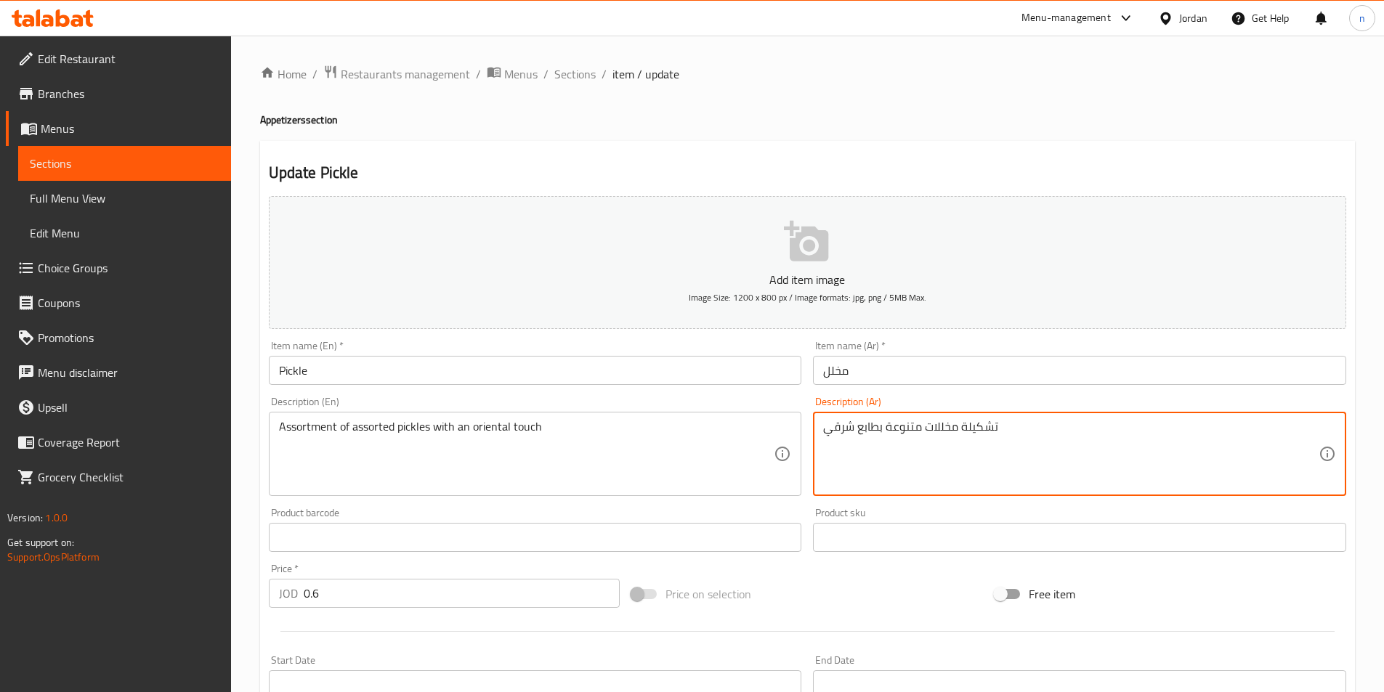
click at [863, 430] on textarea "تشكيلة مخللات متنوعة بطابع شرقي" at bounding box center [1070, 454] width 495 height 69
type textarea "تشكيلة مخللات متنوعة بلمسة شرقي"
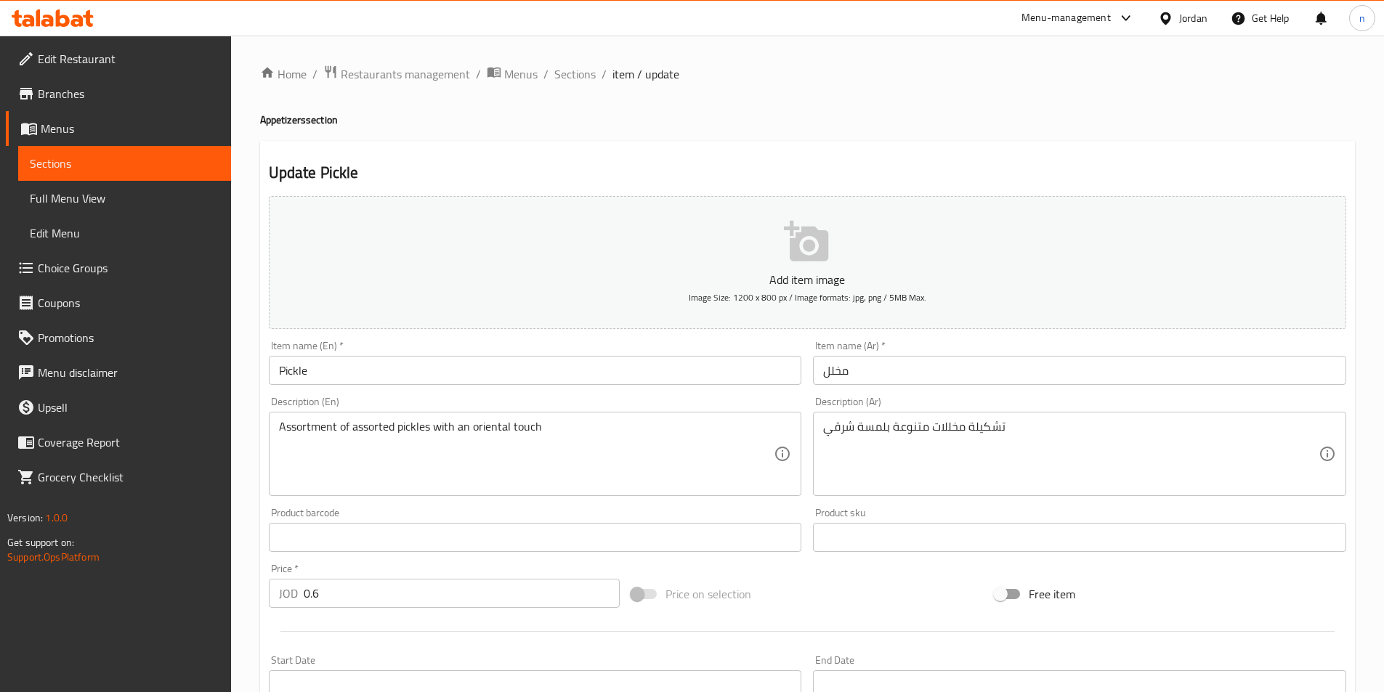
click at [864, 612] on div "Price on selection" at bounding box center [806, 594] width 363 height 39
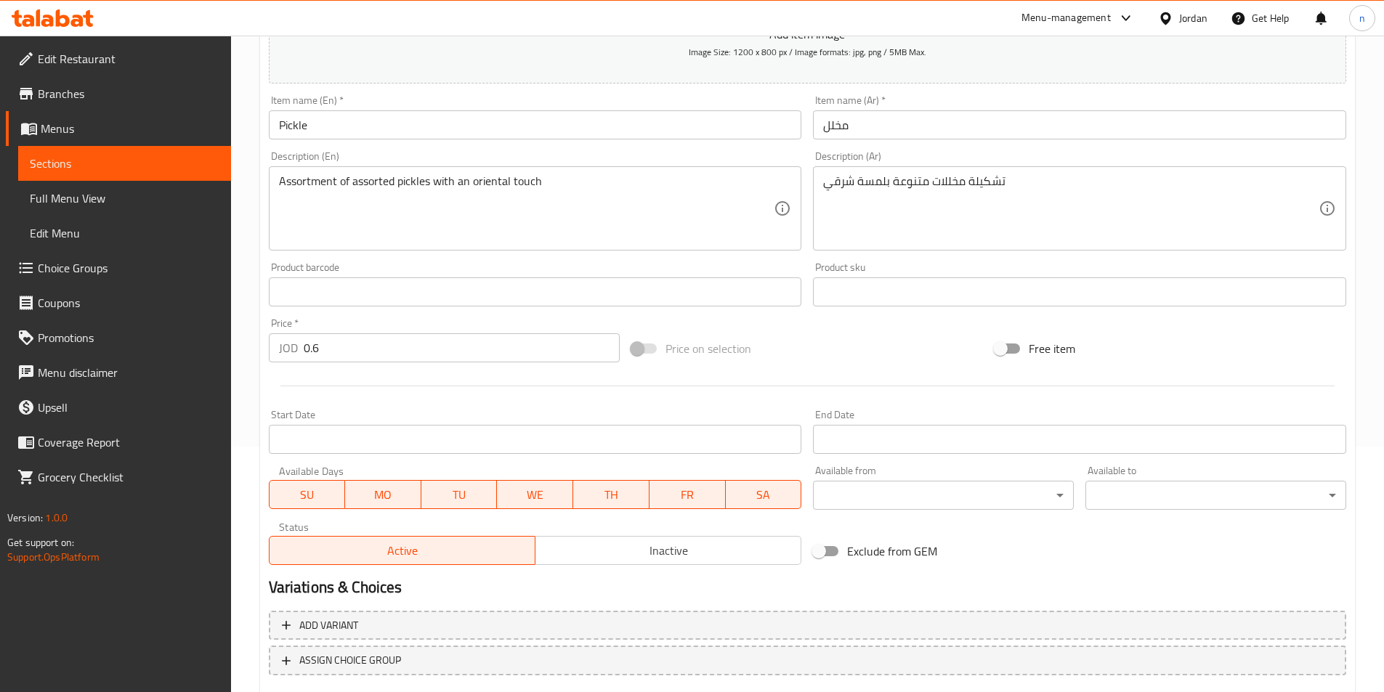
scroll to position [334, 0]
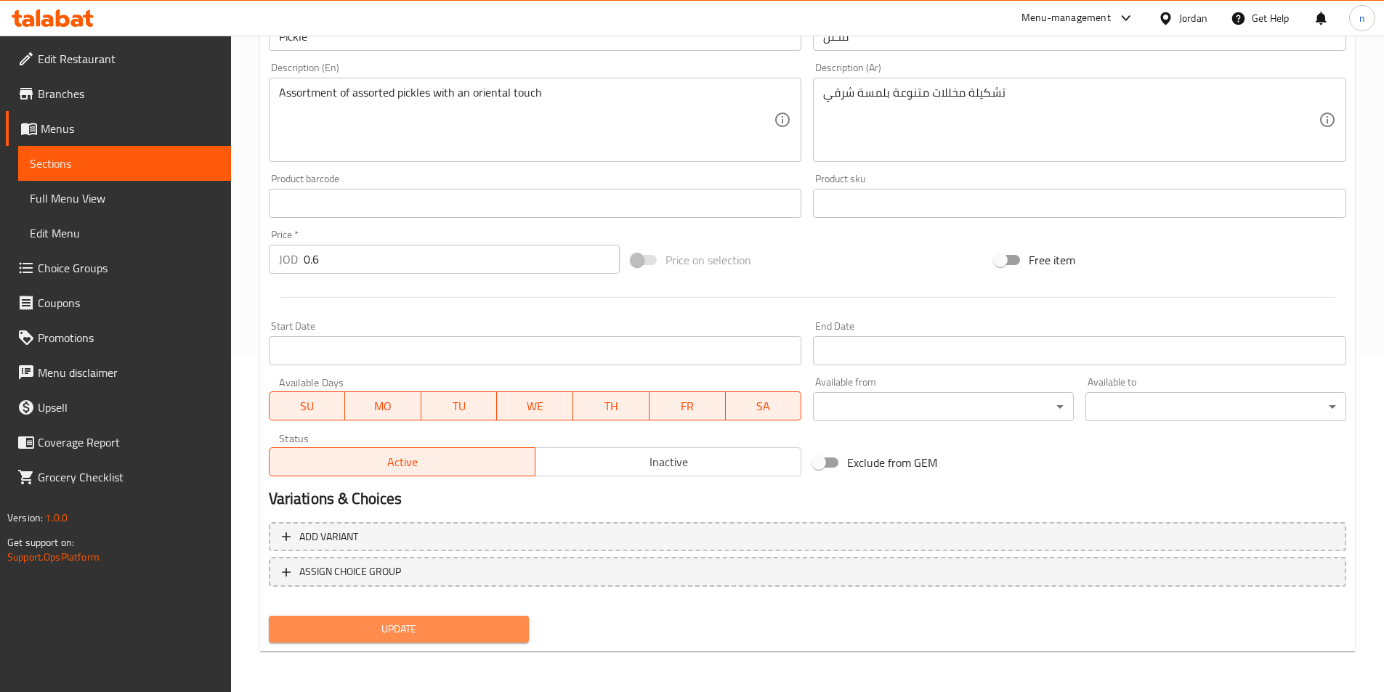
click at [450, 626] on span "Update" at bounding box center [399, 629] width 238 height 18
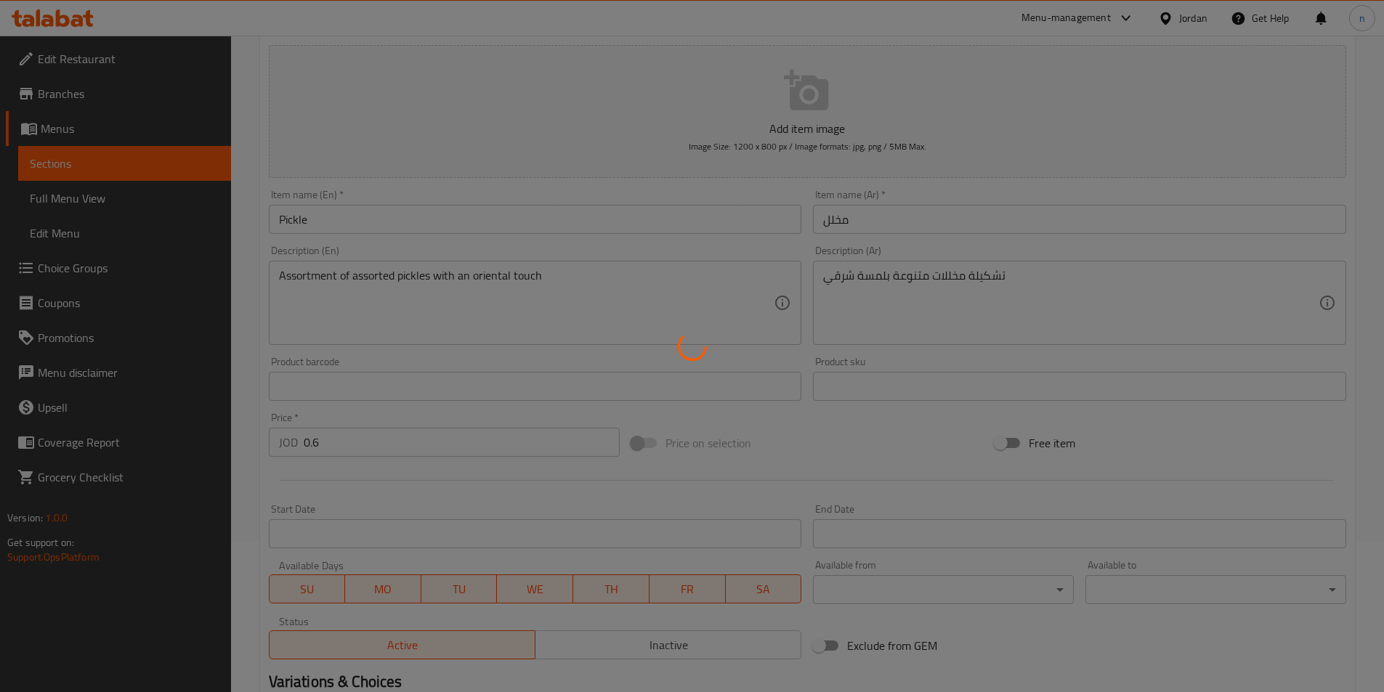
scroll to position [0, 0]
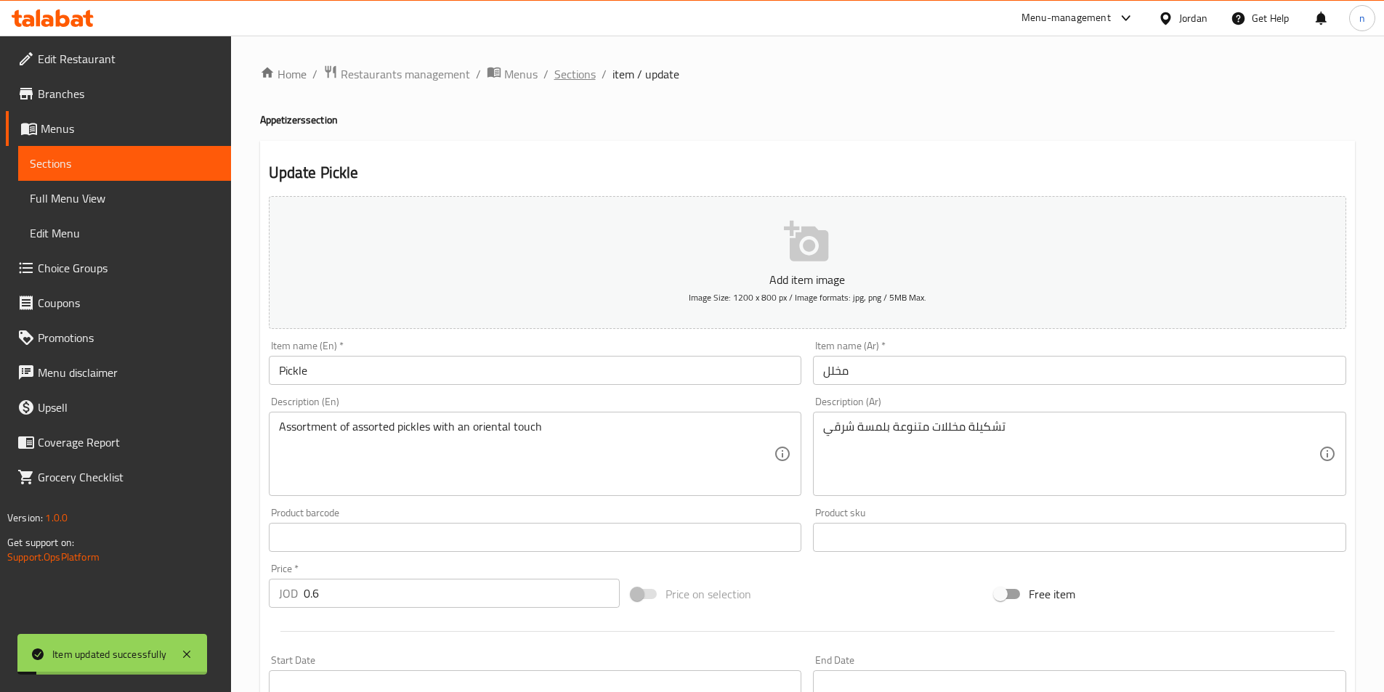
click at [577, 77] on span "Sections" at bounding box center [574, 73] width 41 height 17
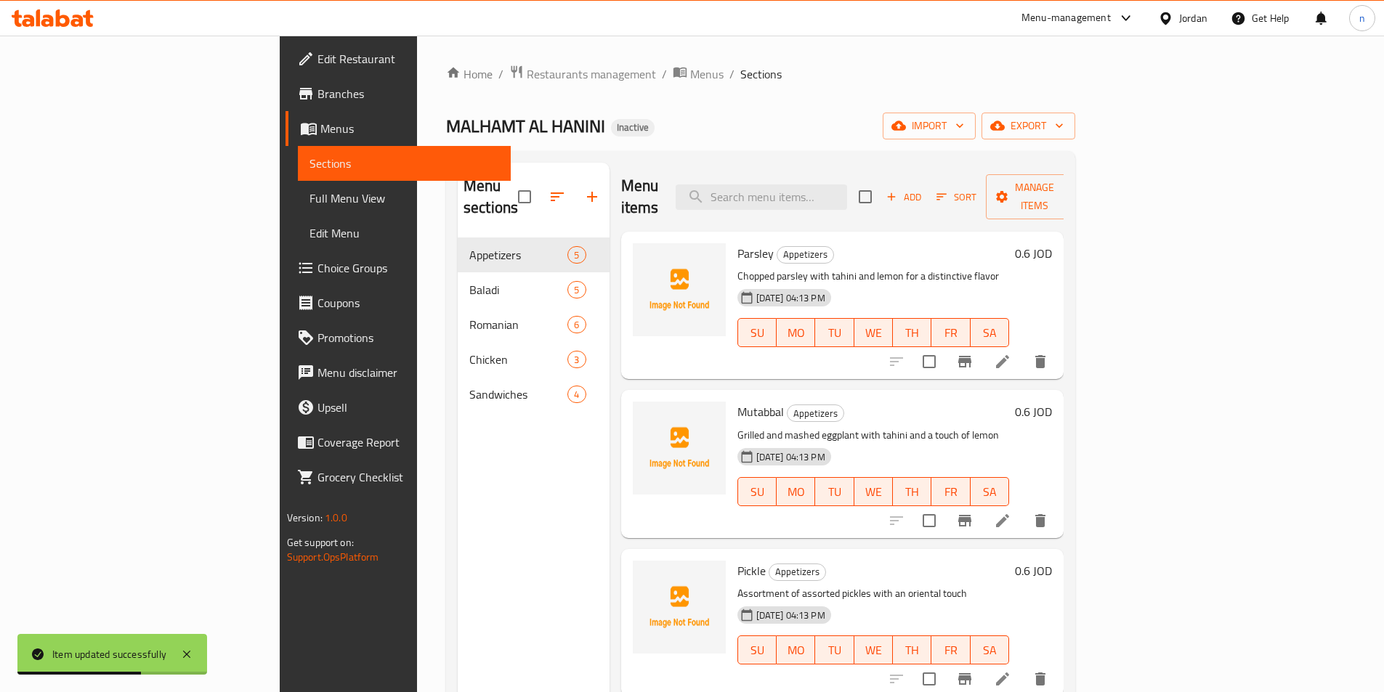
click at [655, 142] on div "Home / Restaurants management / Menus / Sections MALHAMT AL HANINI Inactive imp…" at bounding box center [760, 466] width 629 height 802
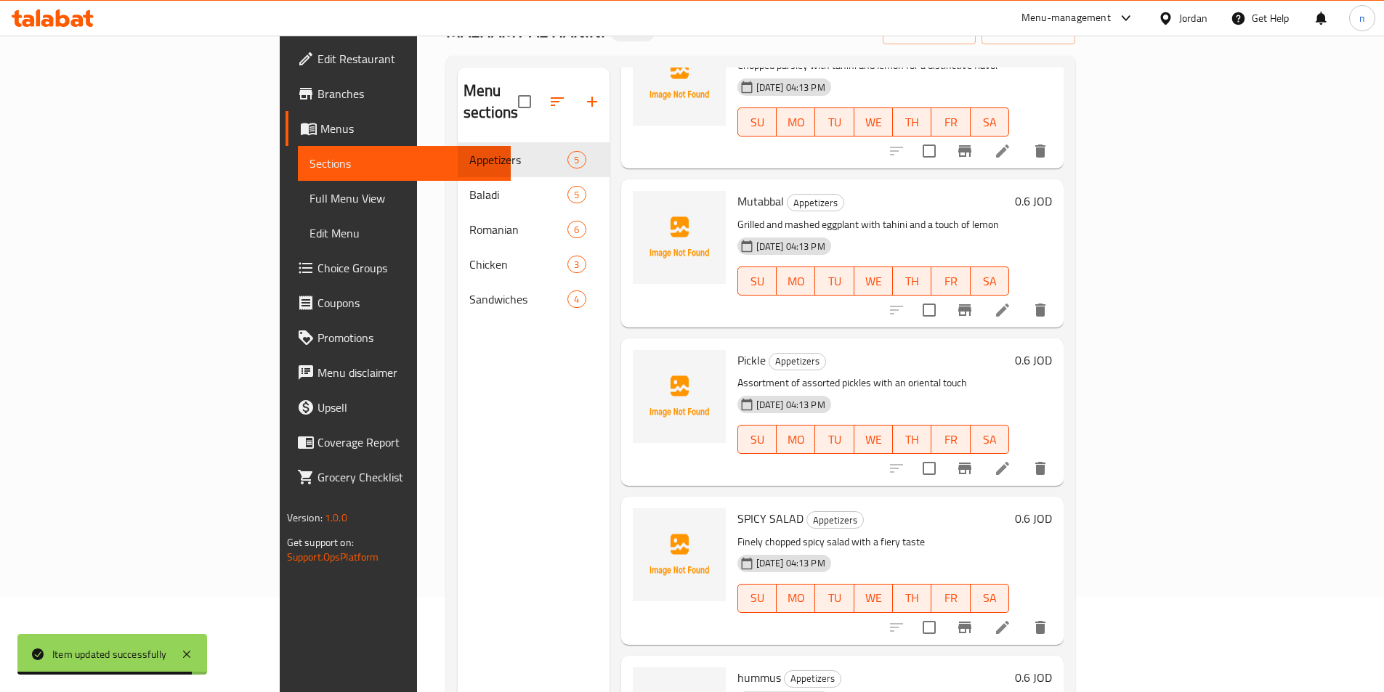
scroll to position [203, 0]
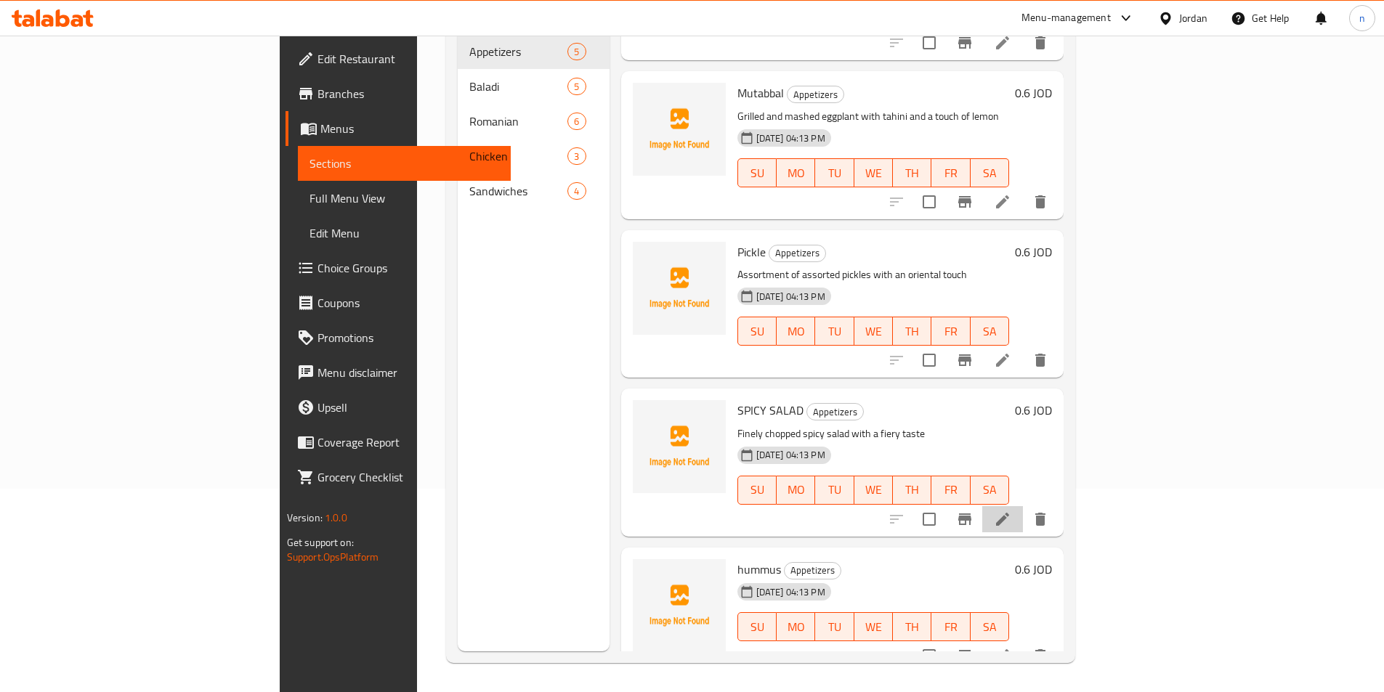
click at [1023, 506] on li at bounding box center [1002, 519] width 41 height 26
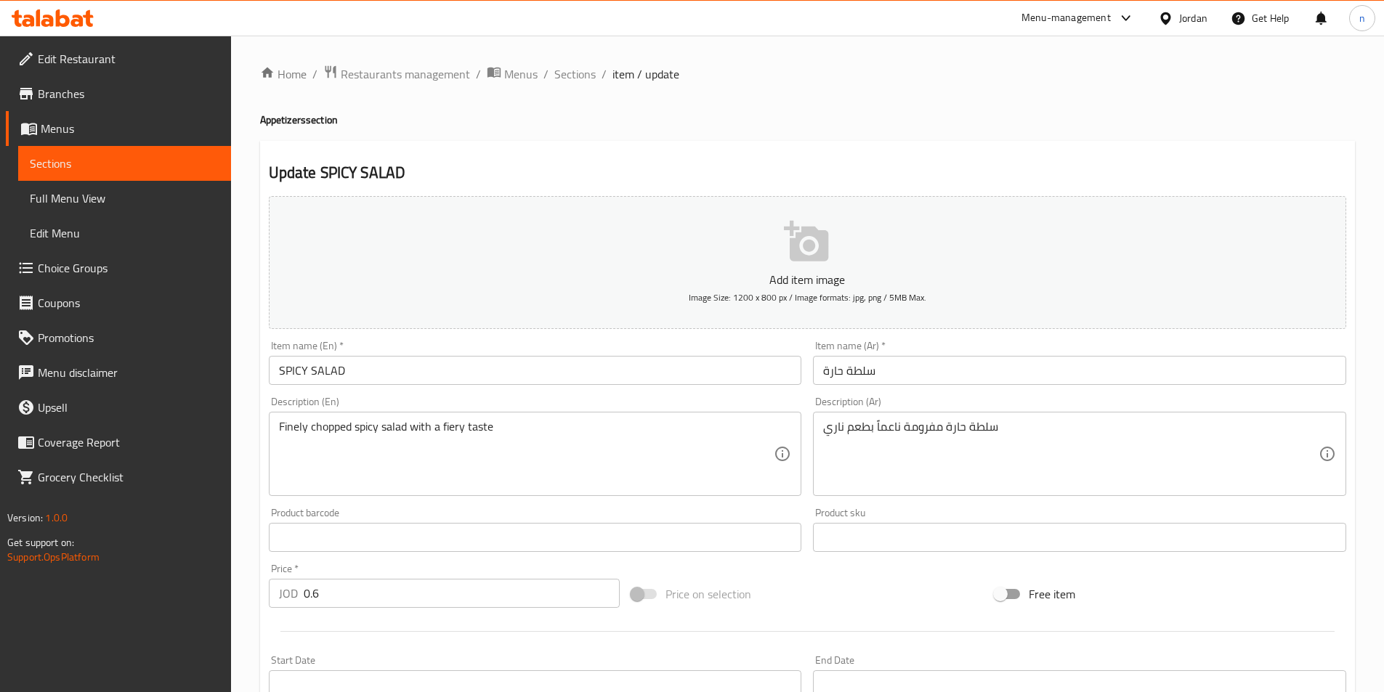
click at [820, 474] on div "سلطة حارة مفرومة ناعماً بطعم ناري Description (Ar)" at bounding box center [1079, 454] width 533 height 84
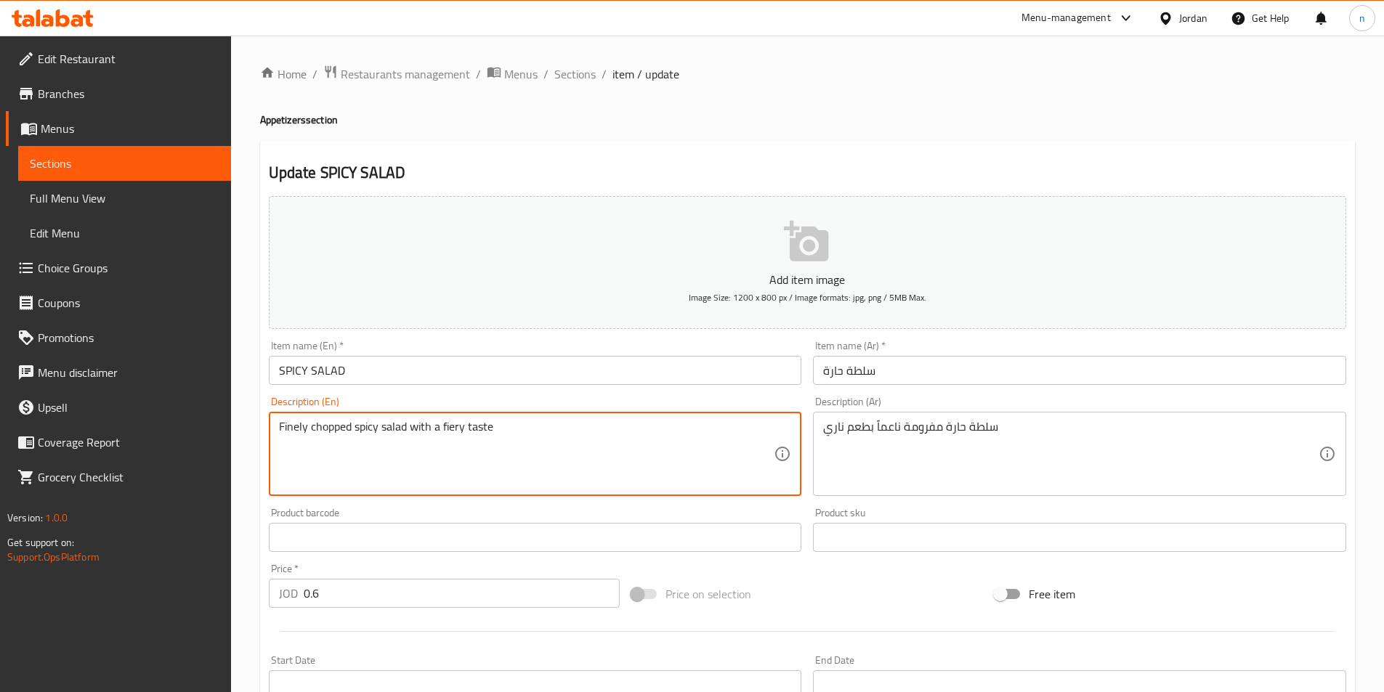
click at [713, 453] on textarea "Finely chopped spicy salad with a fiery taste" at bounding box center [526, 454] width 495 height 69
click at [672, 458] on textarea "Finely chopped spicy salad with a fiery taste" at bounding box center [526, 454] width 495 height 69
click at [302, 434] on textarea "Finely chopped spicy salad with a fiery taste" at bounding box center [526, 454] width 495 height 69
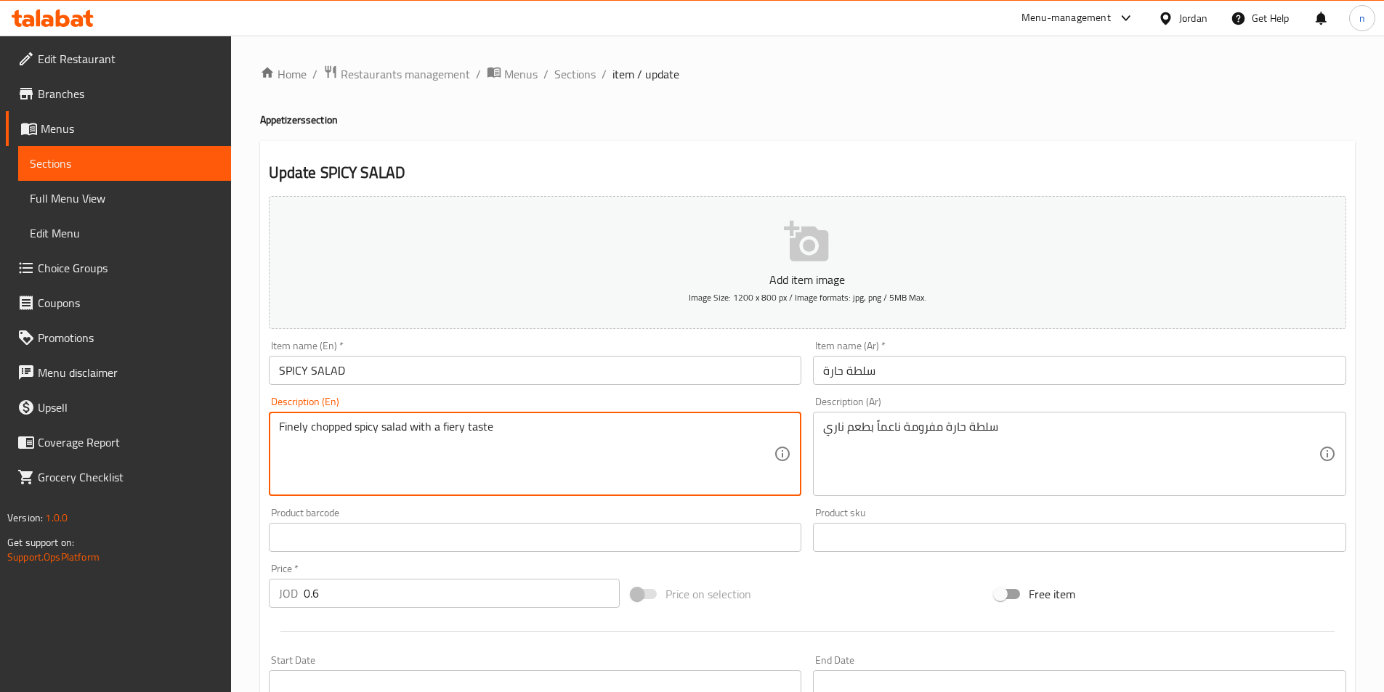
click at [302, 434] on textarea "Finely chopped spicy salad with a fiery taste" at bounding box center [526, 454] width 495 height 69
click at [702, 413] on div "Finely chopped spicy salad with a fiery taste Description (En)" at bounding box center [535, 454] width 533 height 84
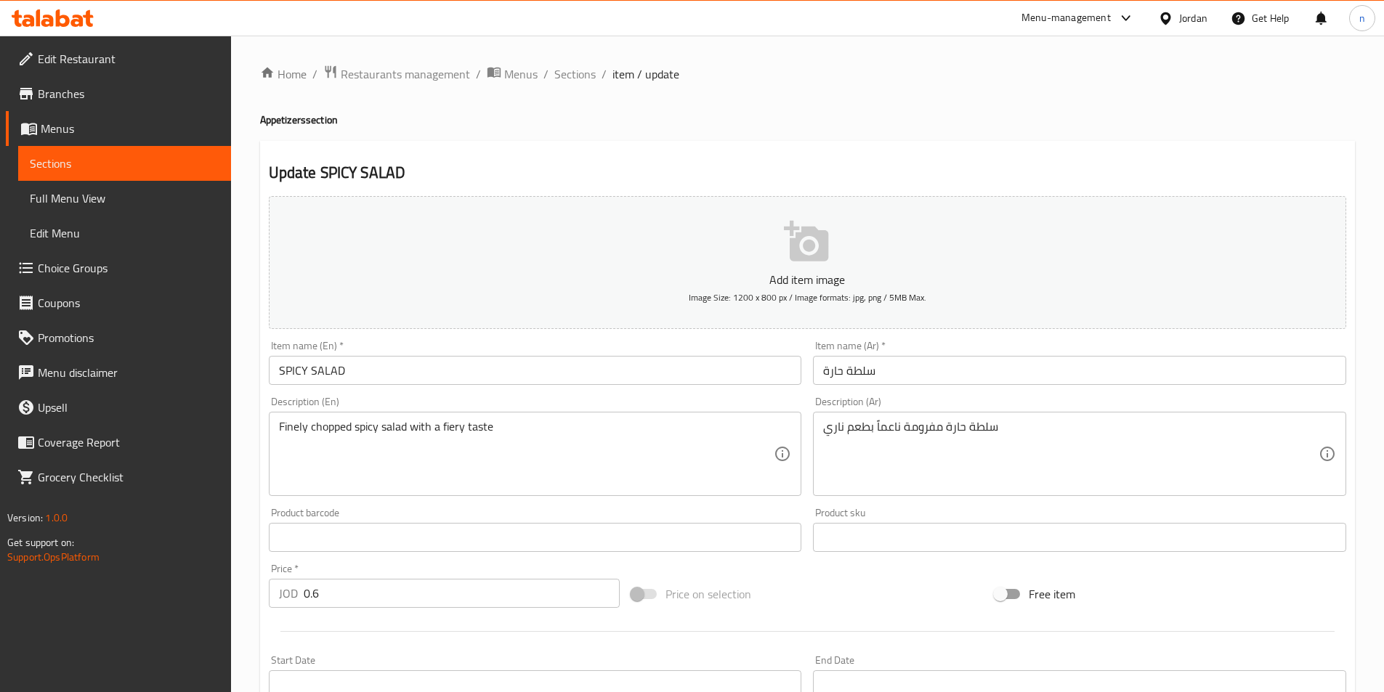
click at [836, 610] on div "Price on selection" at bounding box center [806, 594] width 363 height 39
click at [795, 623] on div at bounding box center [807, 632] width 1089 height 36
click at [888, 588] on div "Price on selection" at bounding box center [806, 594] width 363 height 39
click at [256, 424] on div "Home / Restaurants management / Menus / Sections / item / update Appetizers sec…" at bounding box center [807, 531] width 1153 height 991
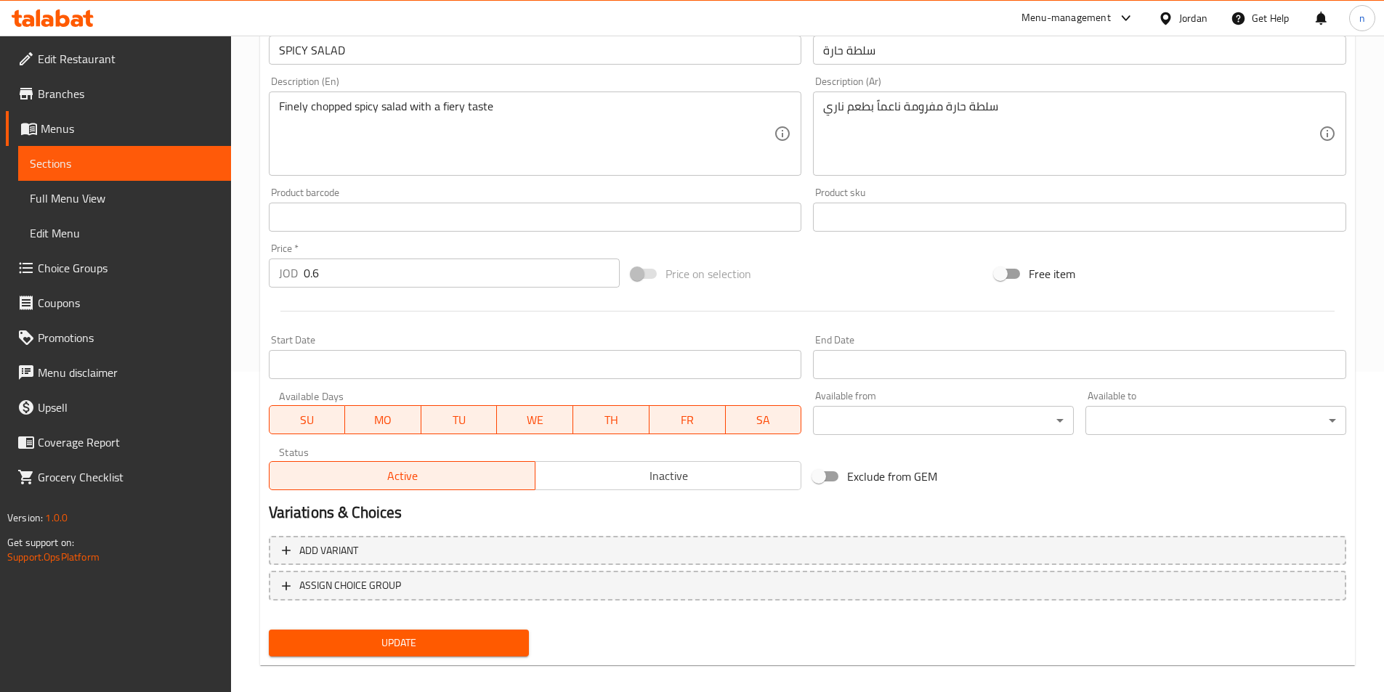
scroll to position [334, 0]
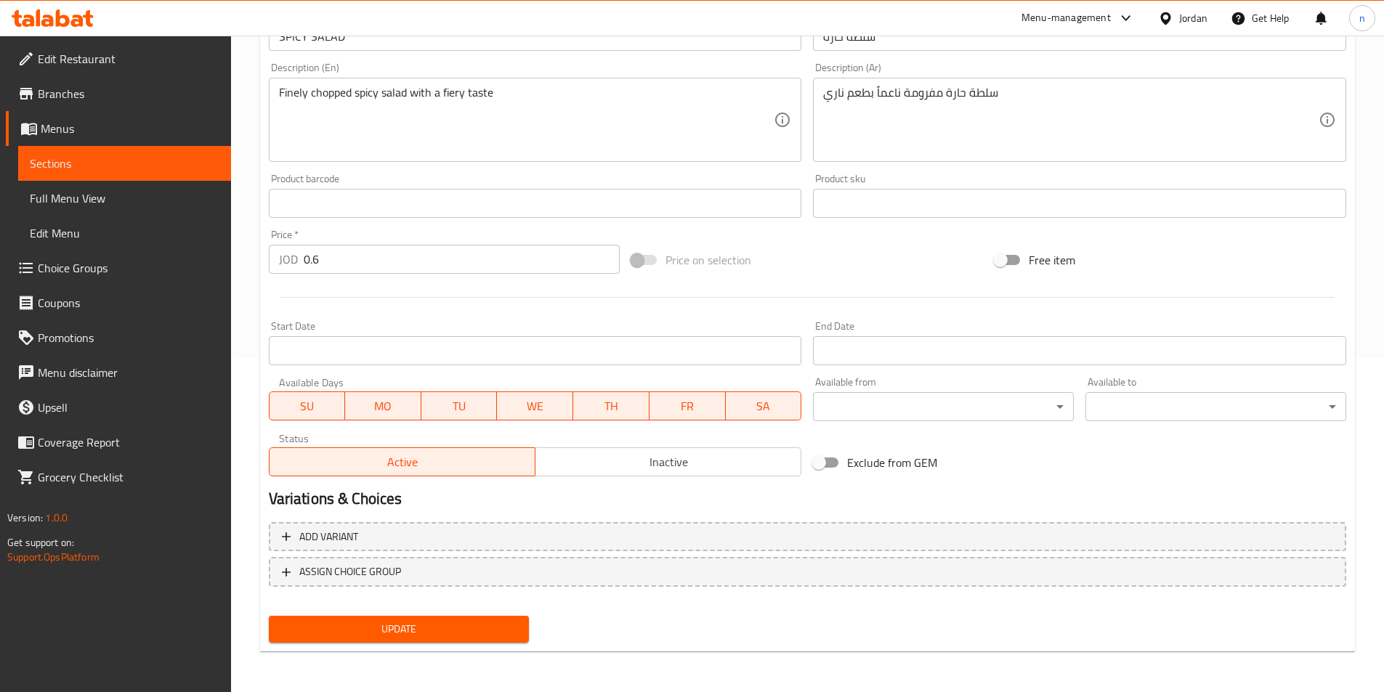
click at [370, 619] on button "Update" at bounding box center [399, 629] width 261 height 27
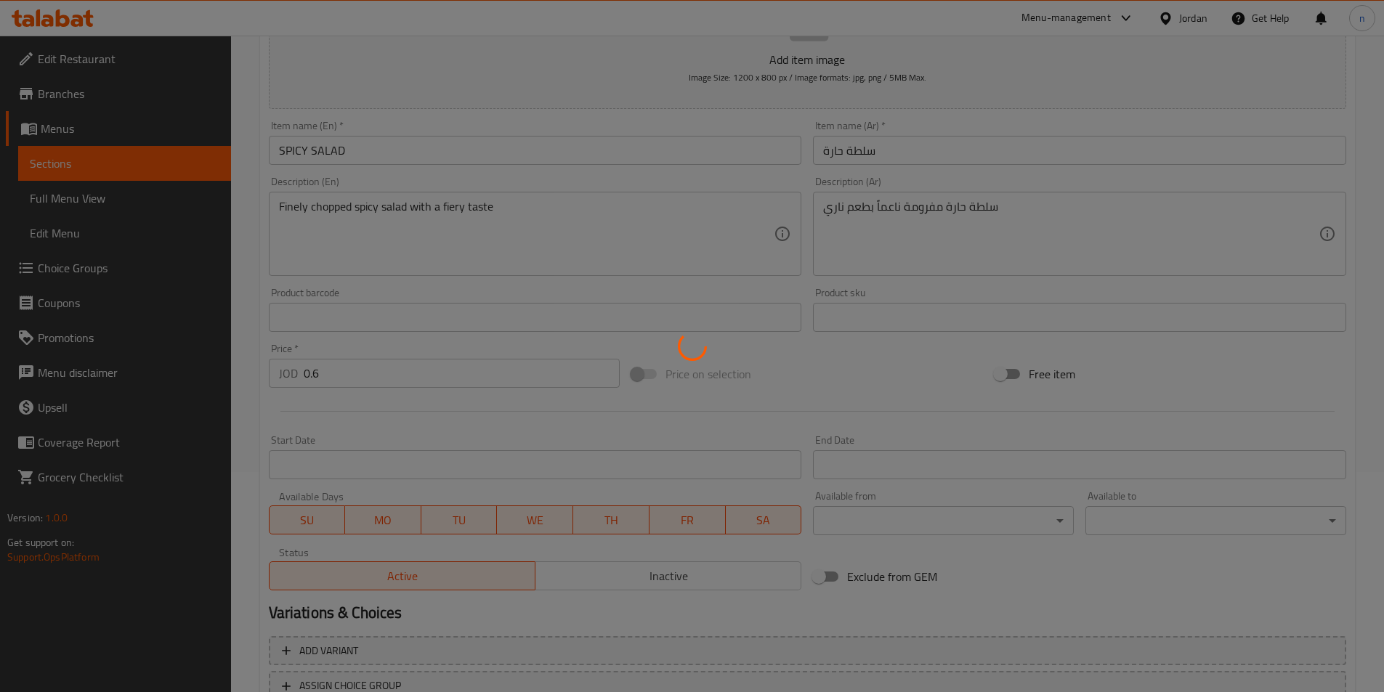
scroll to position [0, 0]
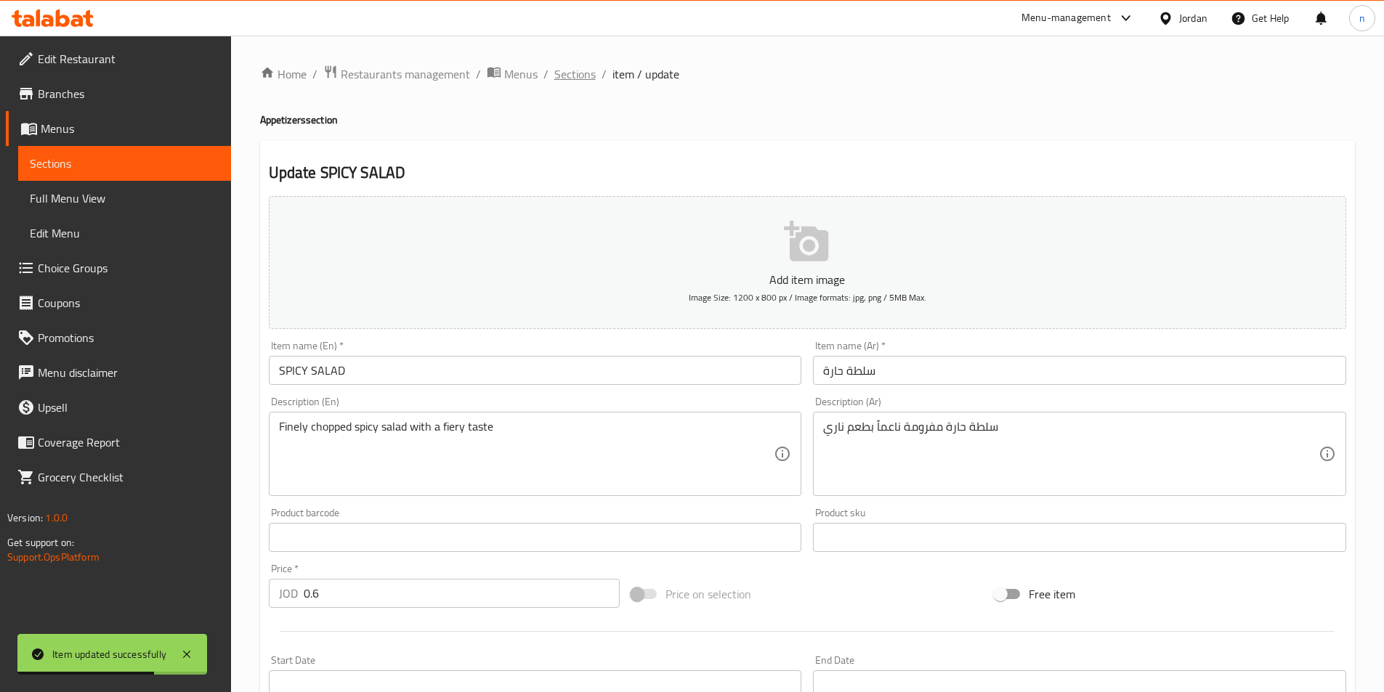
click at [577, 67] on span "Sections" at bounding box center [574, 73] width 41 height 17
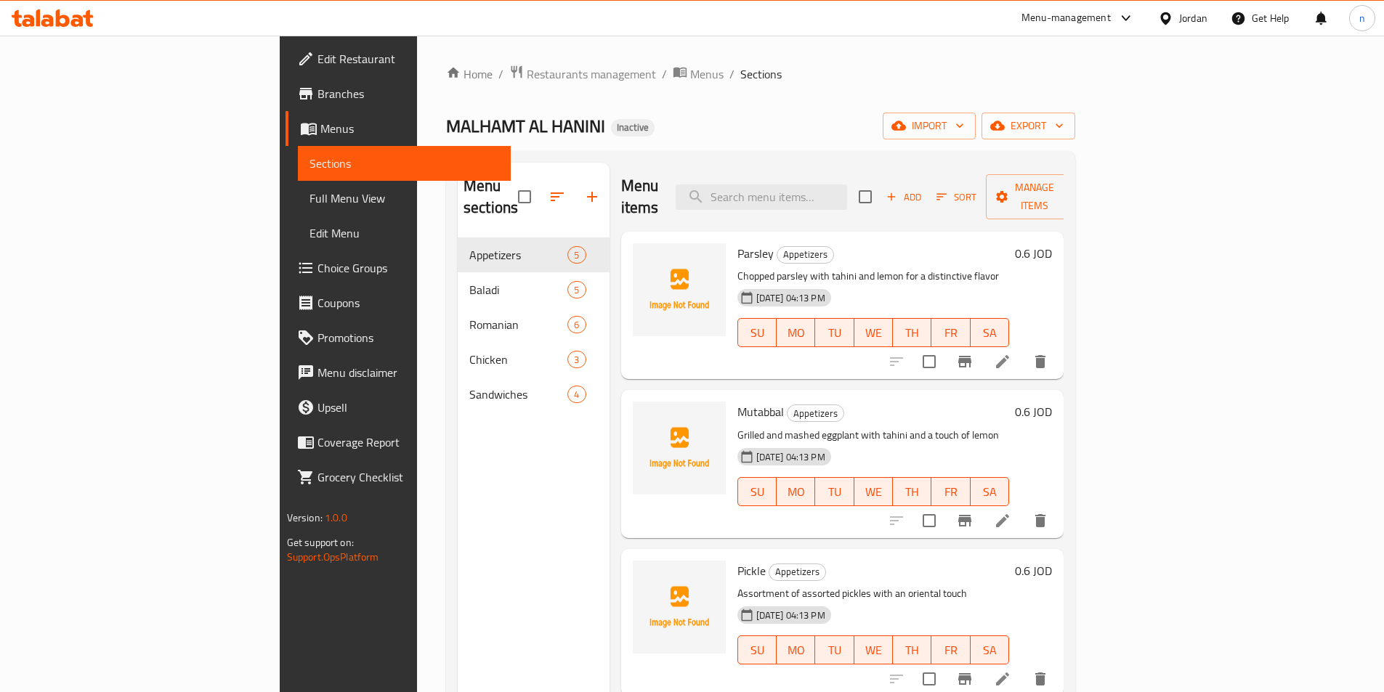
click at [1051, 113] on div "MALHAMT AL HANINI Inactive import export" at bounding box center [760, 126] width 629 height 27
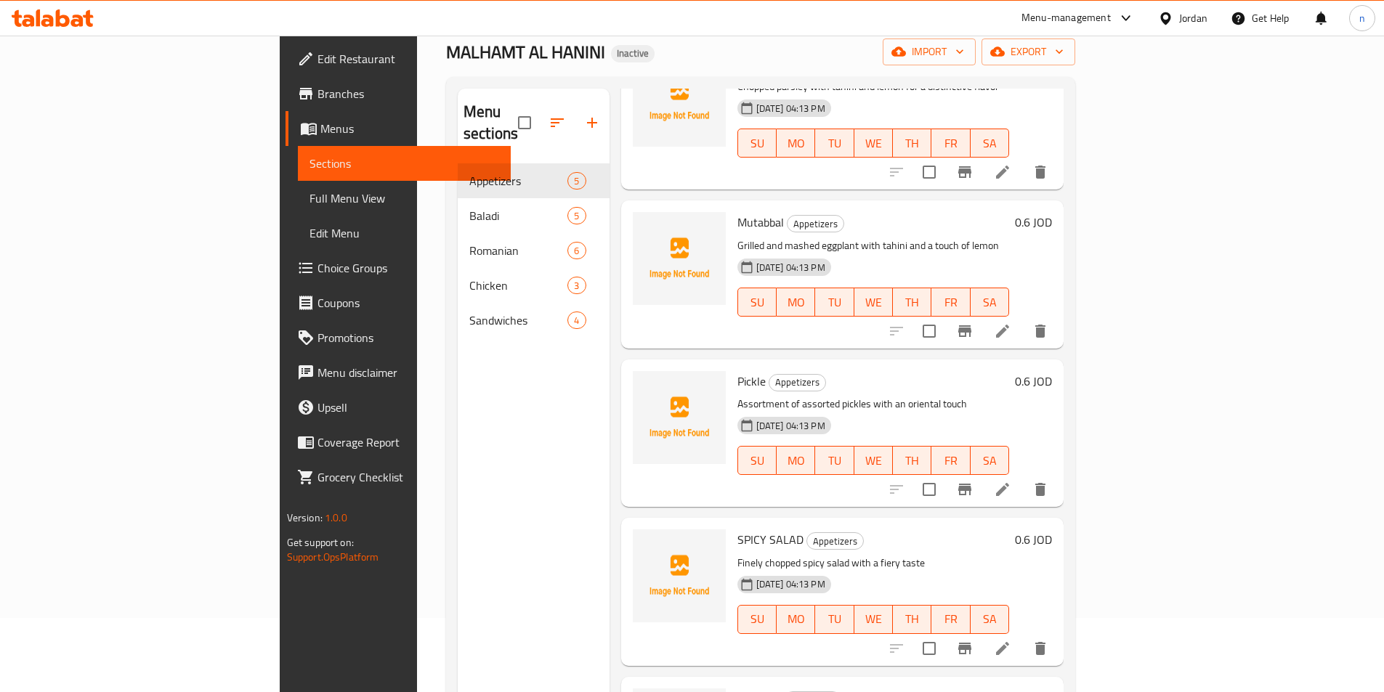
scroll to position [203, 0]
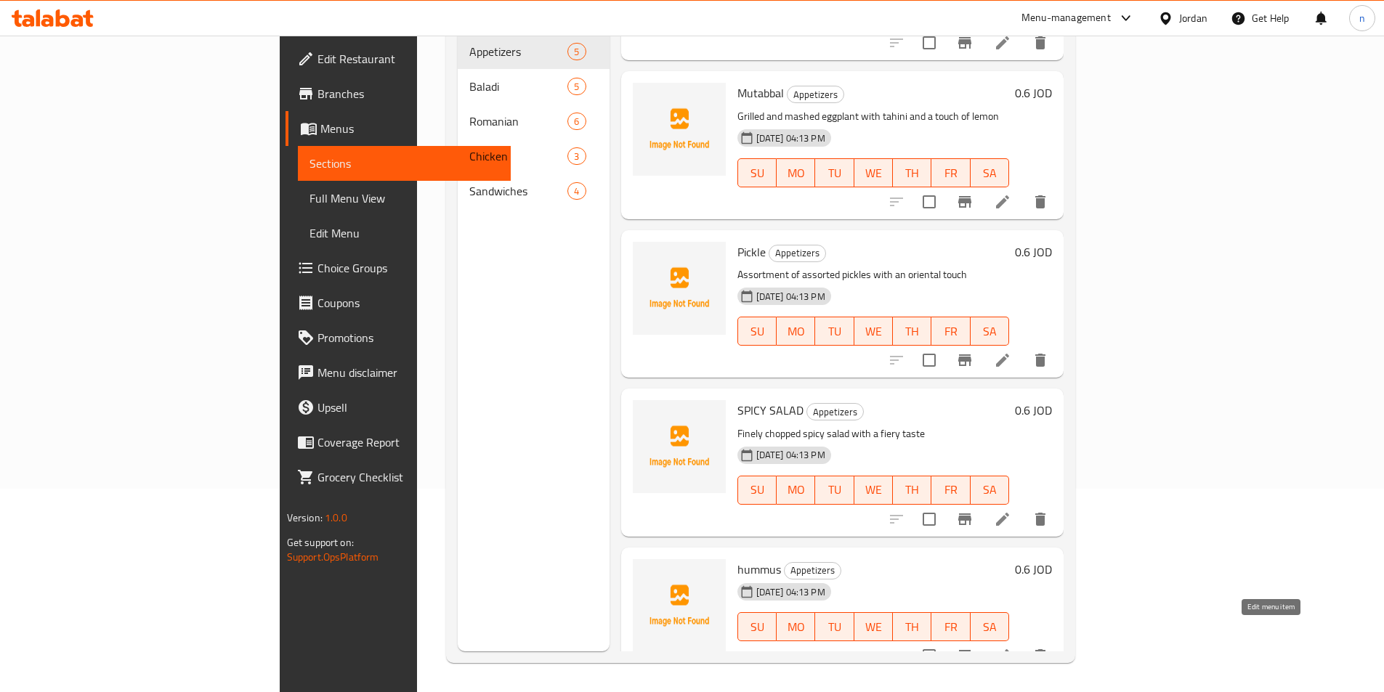
click at [1011, 647] on icon at bounding box center [1002, 655] width 17 height 17
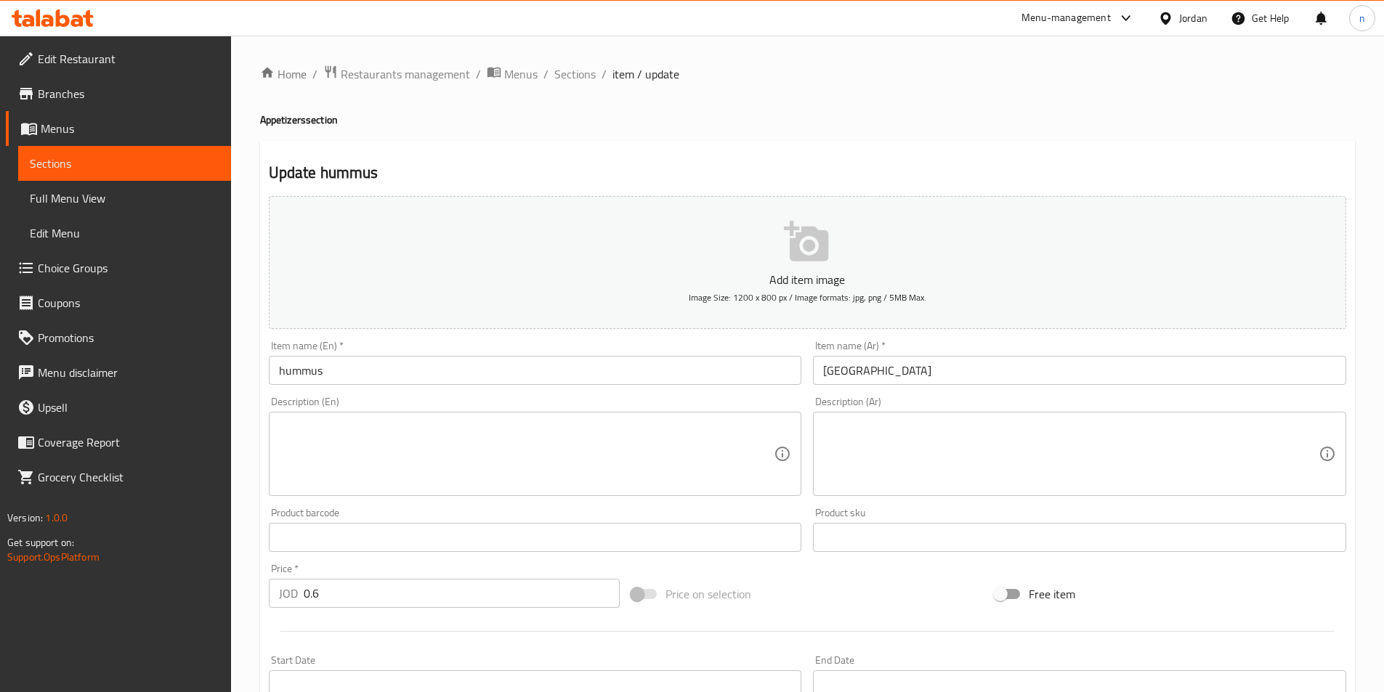
click at [994, 440] on textarea at bounding box center [1070, 454] width 495 height 69
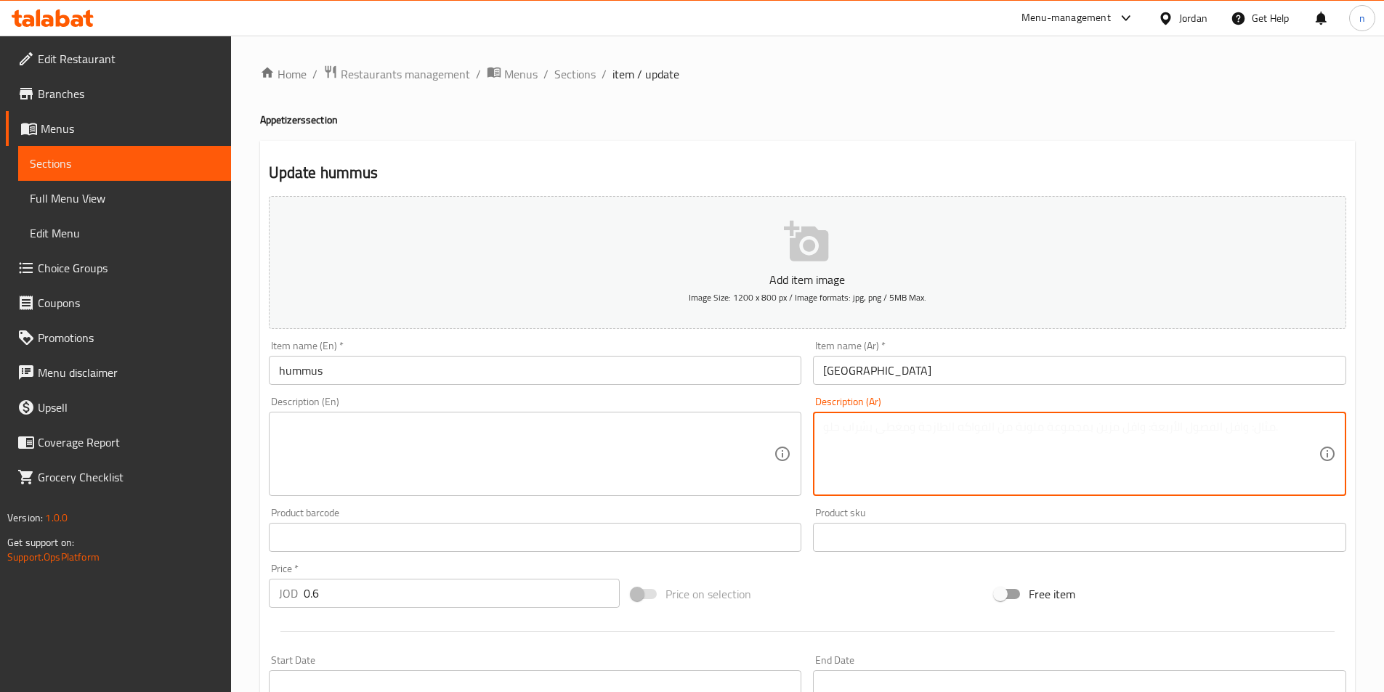
paste textarea "سلطة حارة مفرومة ناعماً بطعم ناري"
type textarea "سلطة حارة مفرومة ناعماً بطعم ناري"
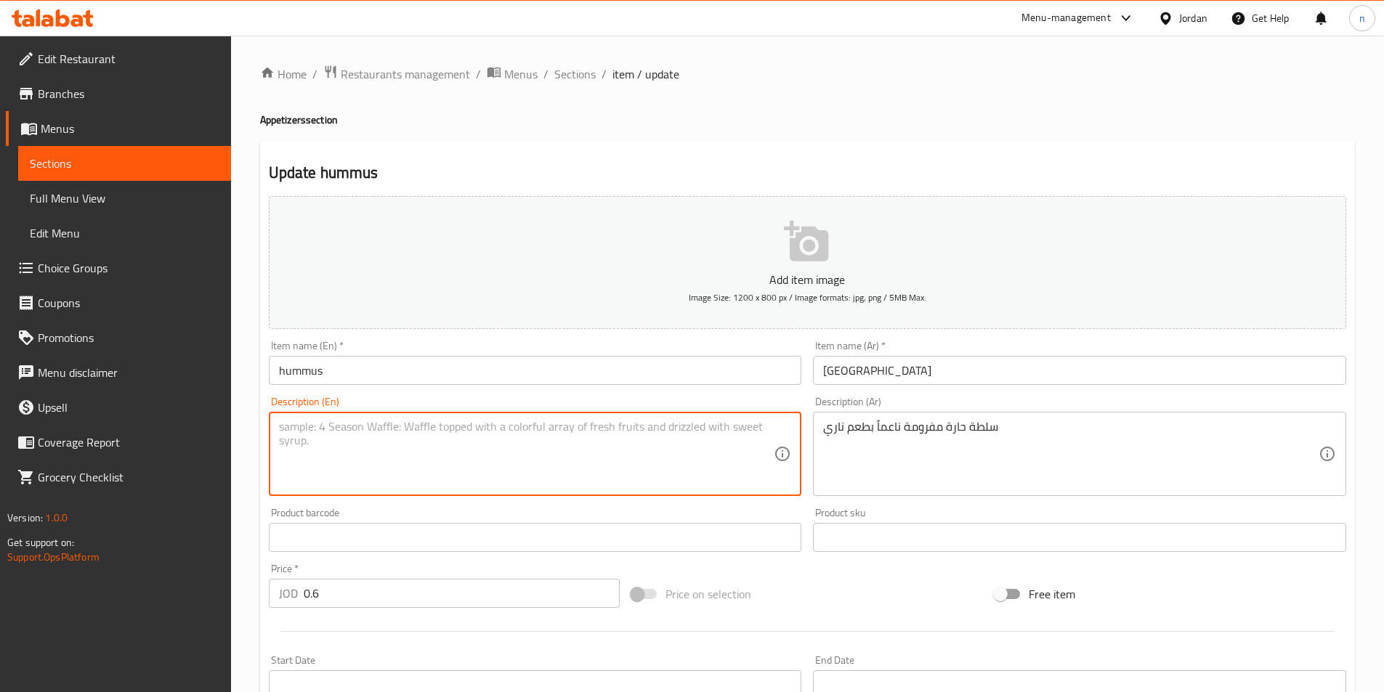
click at [620, 475] on textarea at bounding box center [526, 454] width 495 height 69
paste textarea "Finely chopped spicy salad with a fiery taste"
type textarea "Finely chopped spicy salad with a fiery taste"
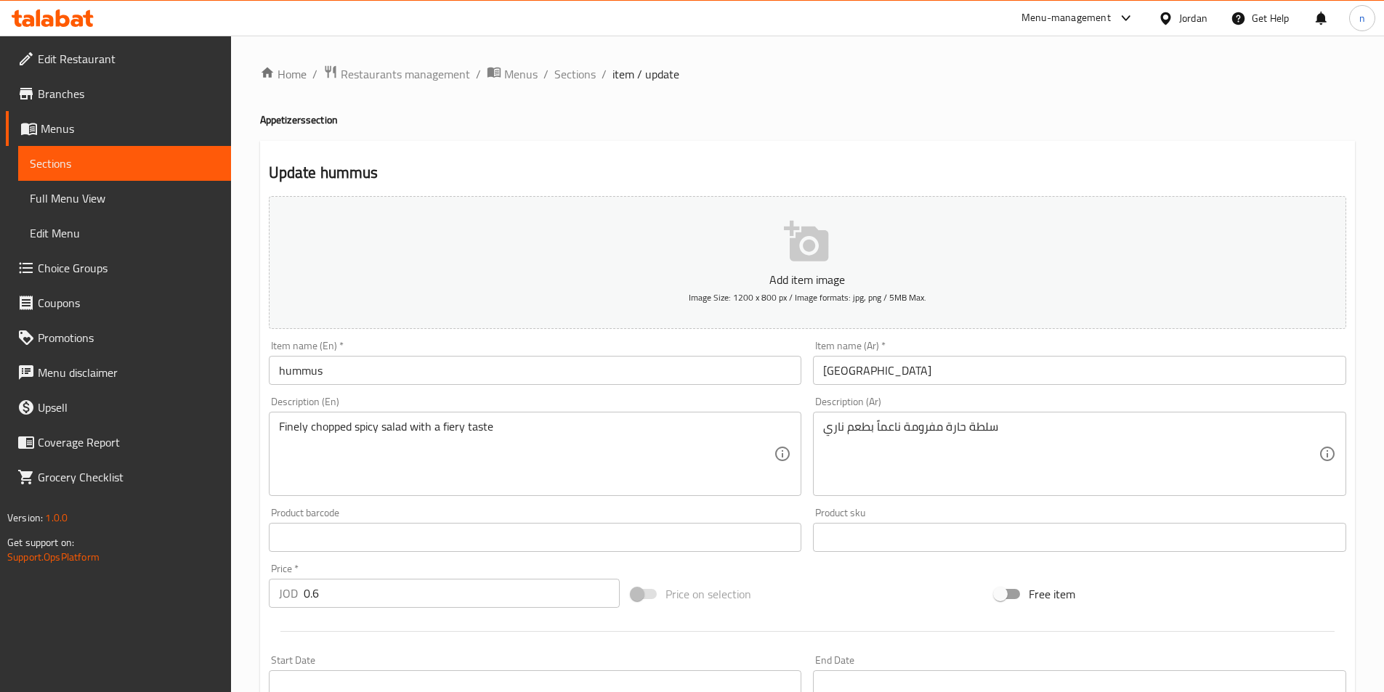
click at [260, 280] on div "Update hummus Add item image Image Size: 1200 x 800 px / Image formats: jpg, pn…" at bounding box center [807, 563] width 1095 height 845
click at [657, 98] on div "Home / Restaurants management / Menus / Sections / item / update Appetizers sec…" at bounding box center [807, 531] width 1095 height 933
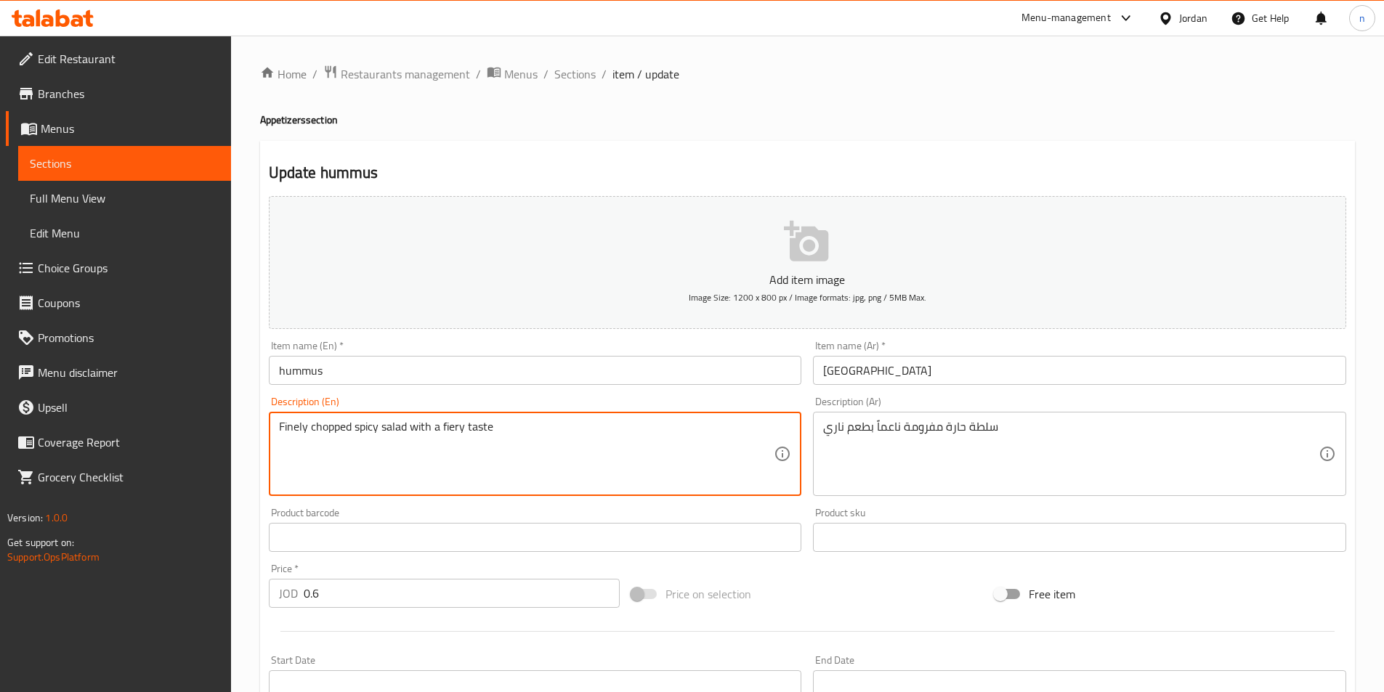
click at [501, 486] on textarea "Finely chopped spicy salad with a fiery taste" at bounding box center [526, 454] width 495 height 69
click at [618, 429] on textarea "Finely chopped spicy salad with a fiery taste" at bounding box center [526, 454] width 495 height 69
click at [554, 450] on textarea "Finely chopped spicy salad with a fiery taste" at bounding box center [526, 454] width 495 height 69
click at [570, 412] on div "Finely chopped spicy salad with a fiery taste Description (En)" at bounding box center [535, 454] width 533 height 84
click at [845, 599] on div "Price on selection" at bounding box center [806, 594] width 363 height 39
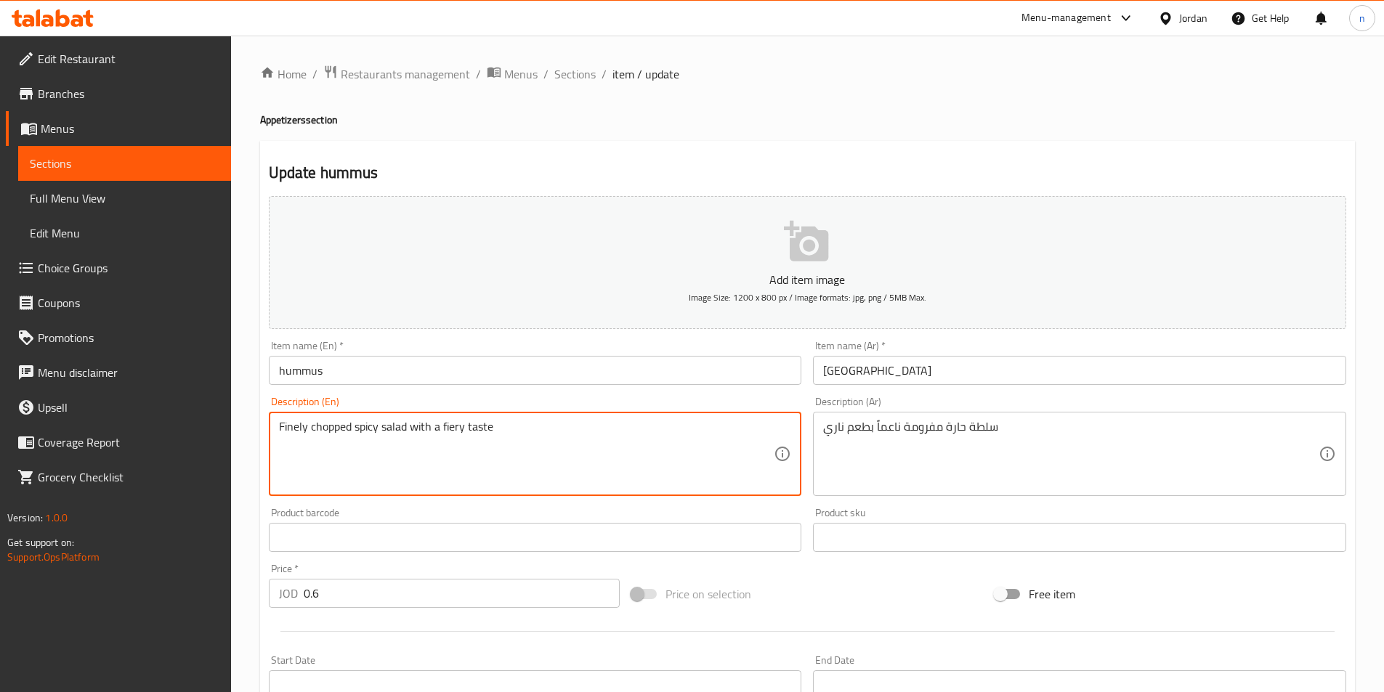
click at [666, 461] on textarea "Finely chopped spicy salad with a fiery taste" at bounding box center [526, 454] width 495 height 69
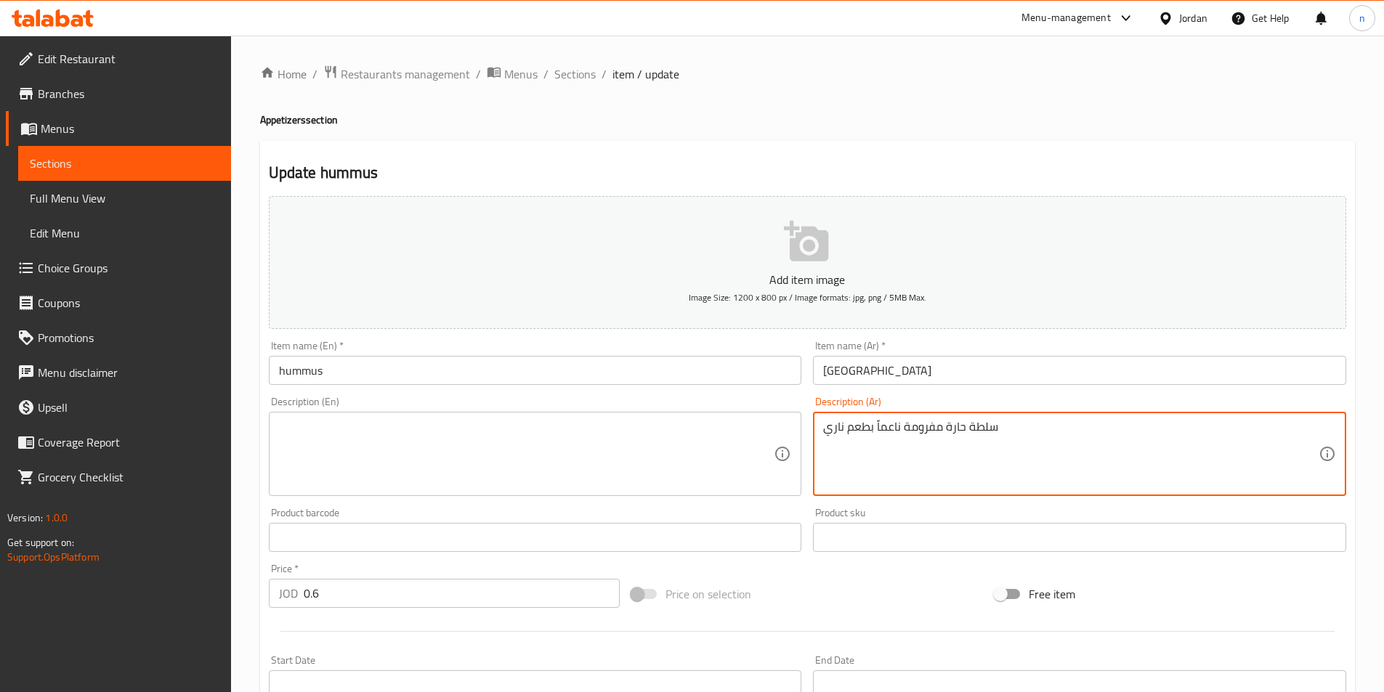
click at [915, 449] on textarea "سلطة حارة مفرومة ناعماً بطعم ناري" at bounding box center [1070, 454] width 495 height 69
type textarea "سلطة حارة ناعماً بطعم ناري"
click at [915, 449] on textarea "سلطة حارة مفرومة ناعماً بطعم ناري" at bounding box center [1070, 454] width 495 height 69
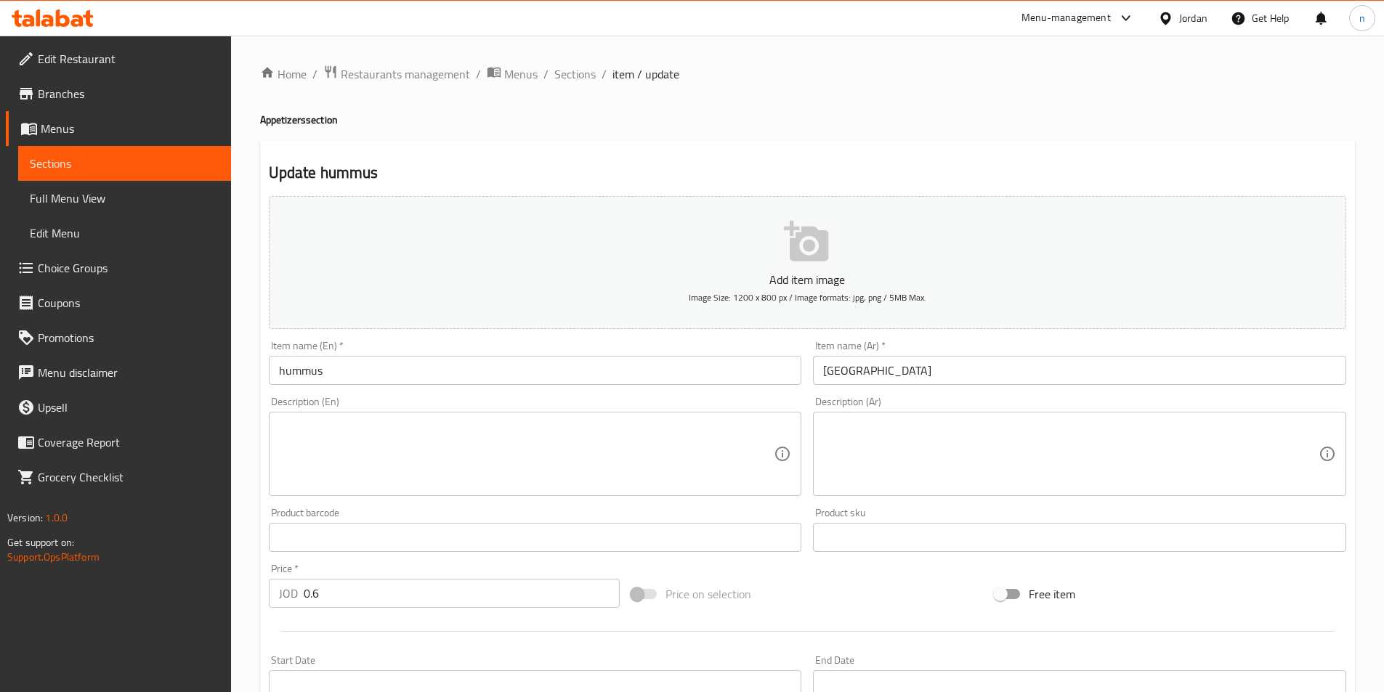
click at [815, 597] on div "Price on selection" at bounding box center [806, 594] width 363 height 39
click at [241, 524] on div "Home / Restaurants management / Menus / Sections / item / update Appetizers sec…" at bounding box center [807, 531] width 1153 height 991
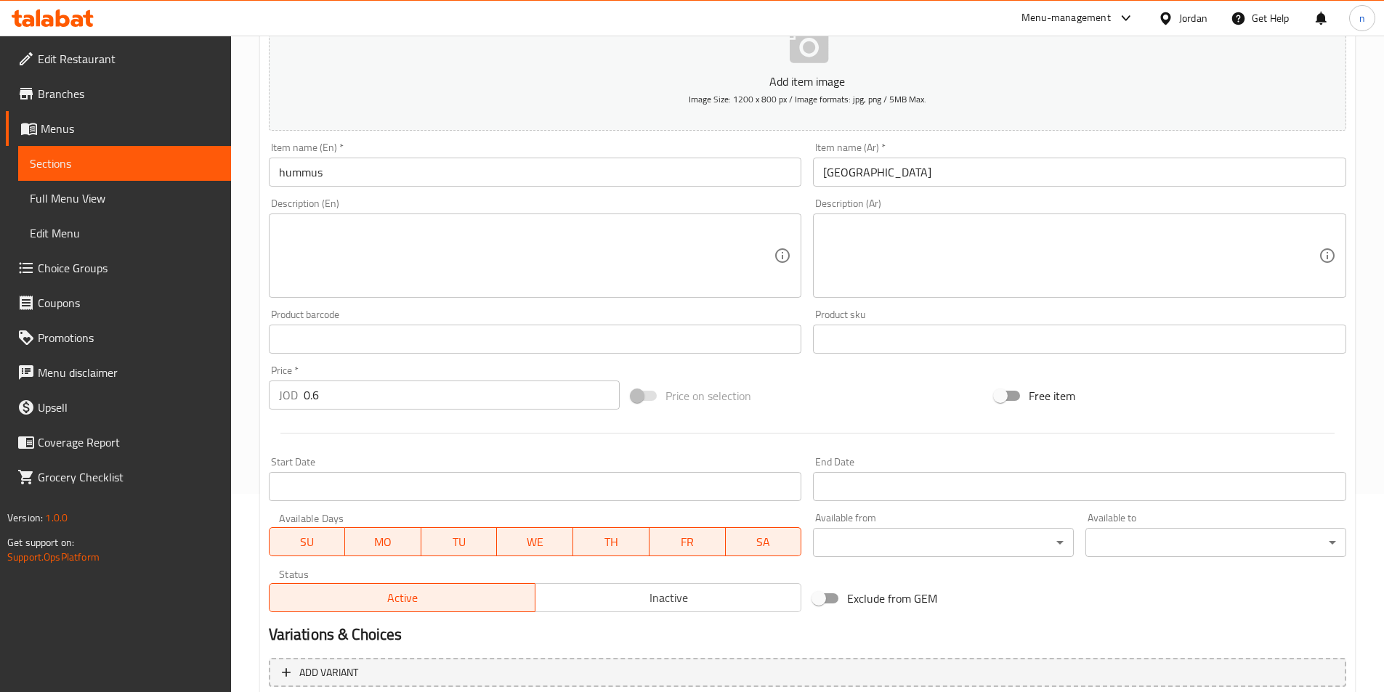
scroll to position [334, 0]
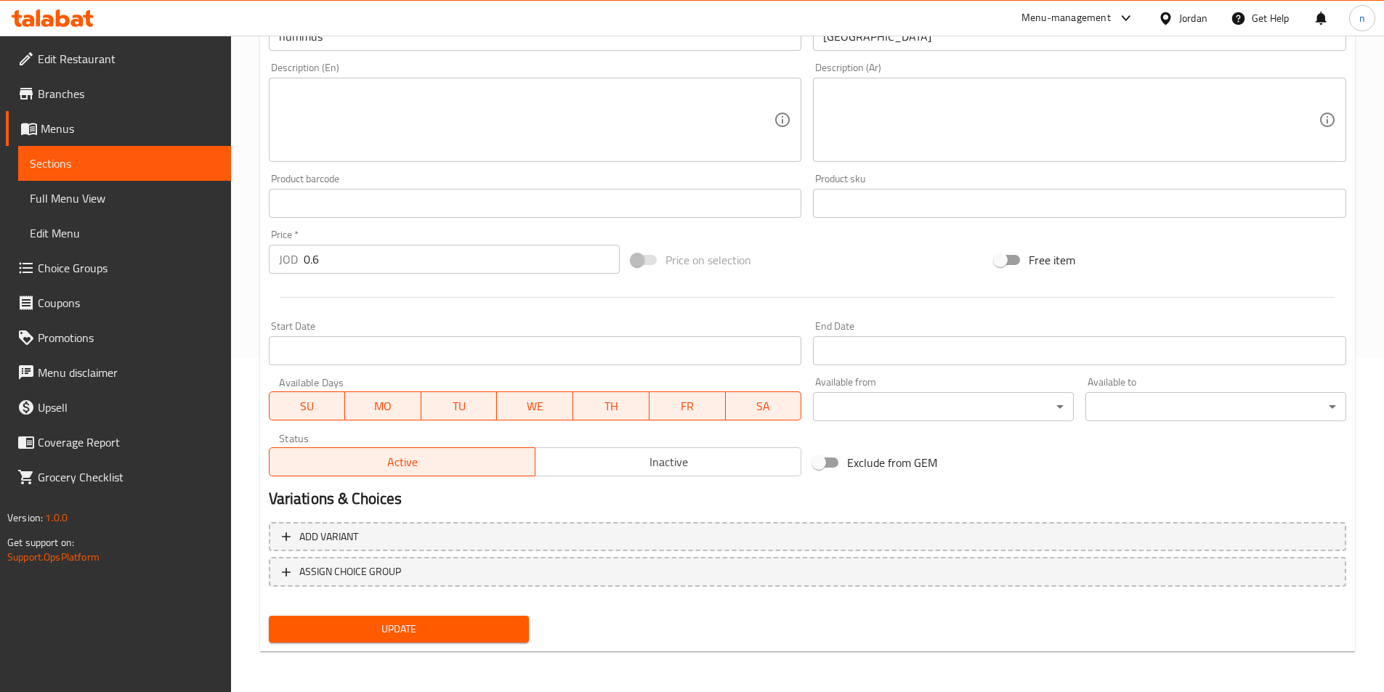
click at [406, 626] on span "Update" at bounding box center [399, 629] width 238 height 18
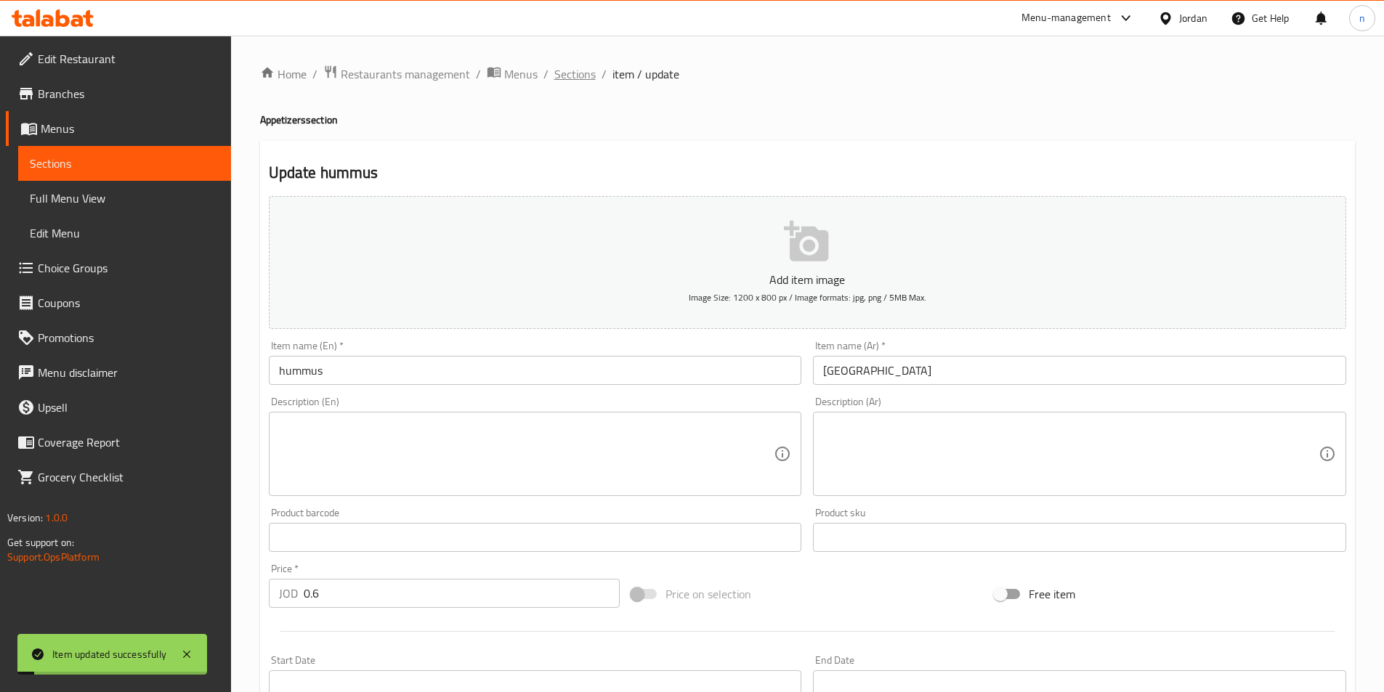
click at [579, 78] on span "Sections" at bounding box center [574, 73] width 41 height 17
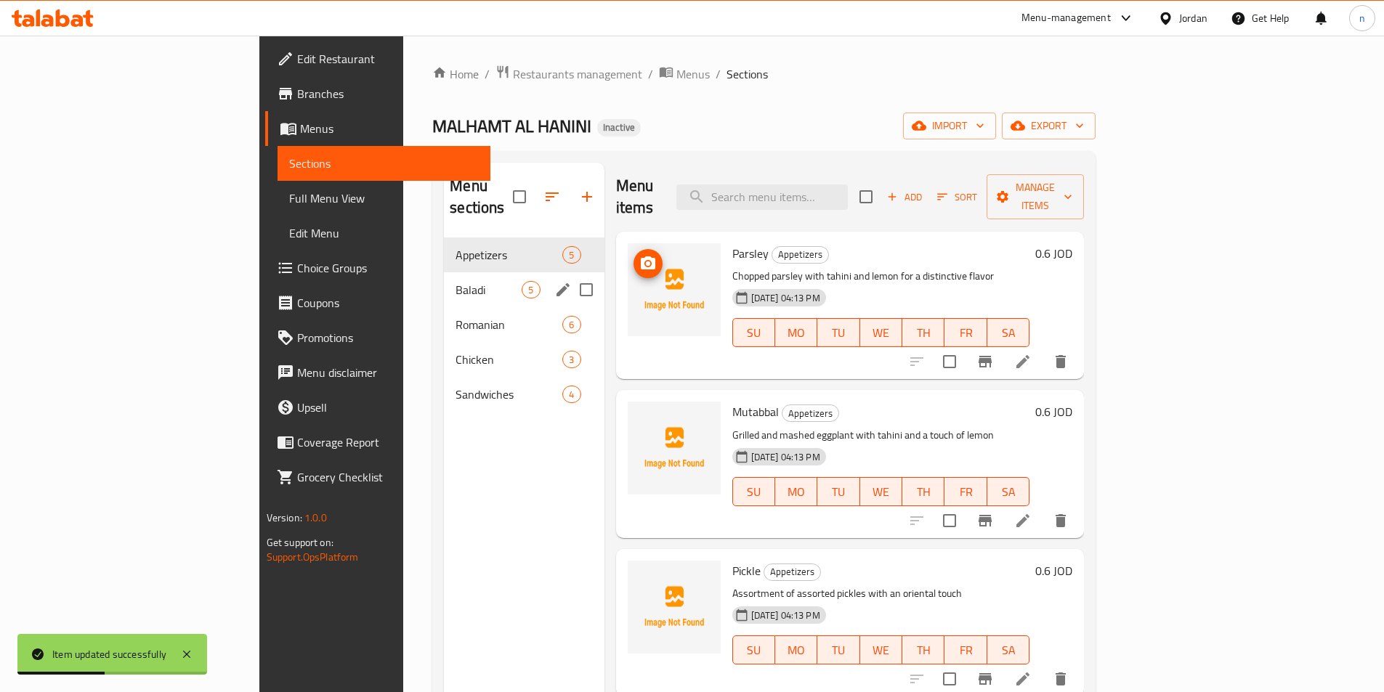
click at [444, 277] on div "Baladi 5" at bounding box center [524, 289] width 160 height 35
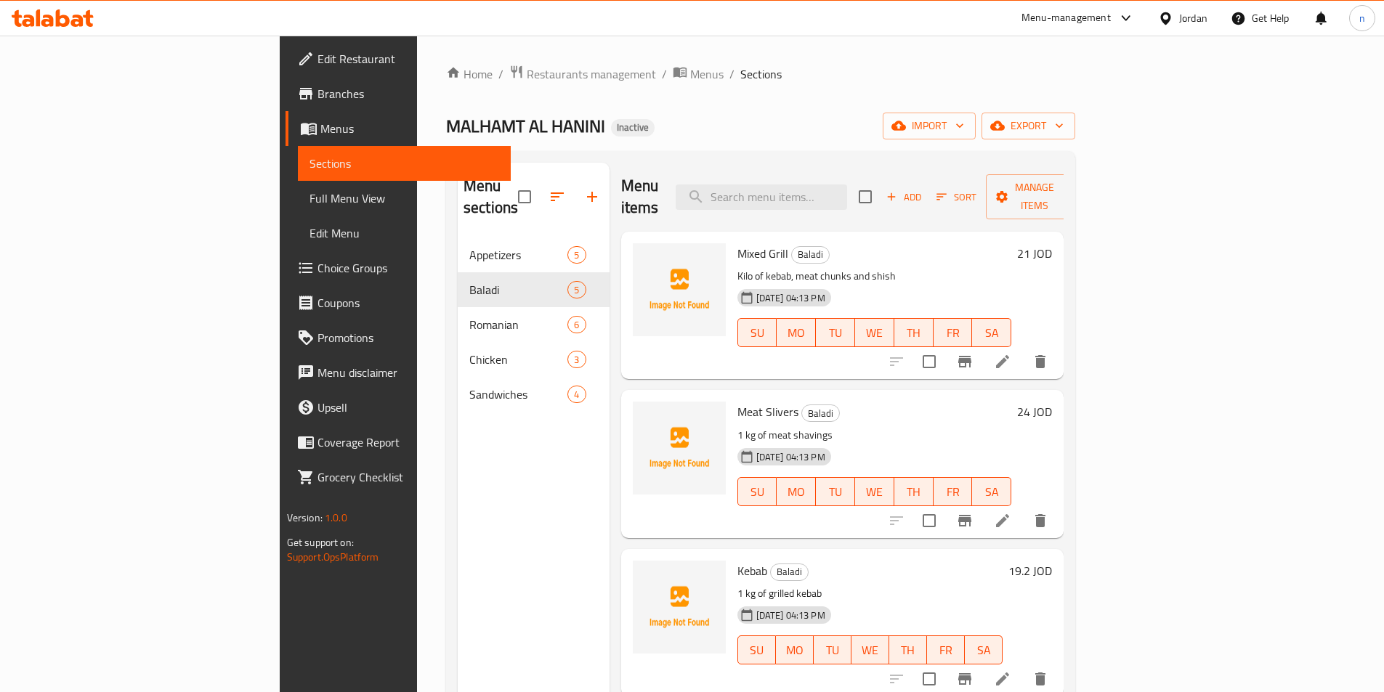
drag, startPoint x: 1054, startPoint y: 242, endPoint x: 1074, endPoint y: 252, distance: 22.7
click at [1018, 242] on div "Mixed Grill Baladi Kilo of kebab, meat chunks and shish 28-08-2025 04:13 PM SU …" at bounding box center [874, 306] width 286 height 136
click at [1009, 355] on icon at bounding box center [1002, 361] width 13 height 13
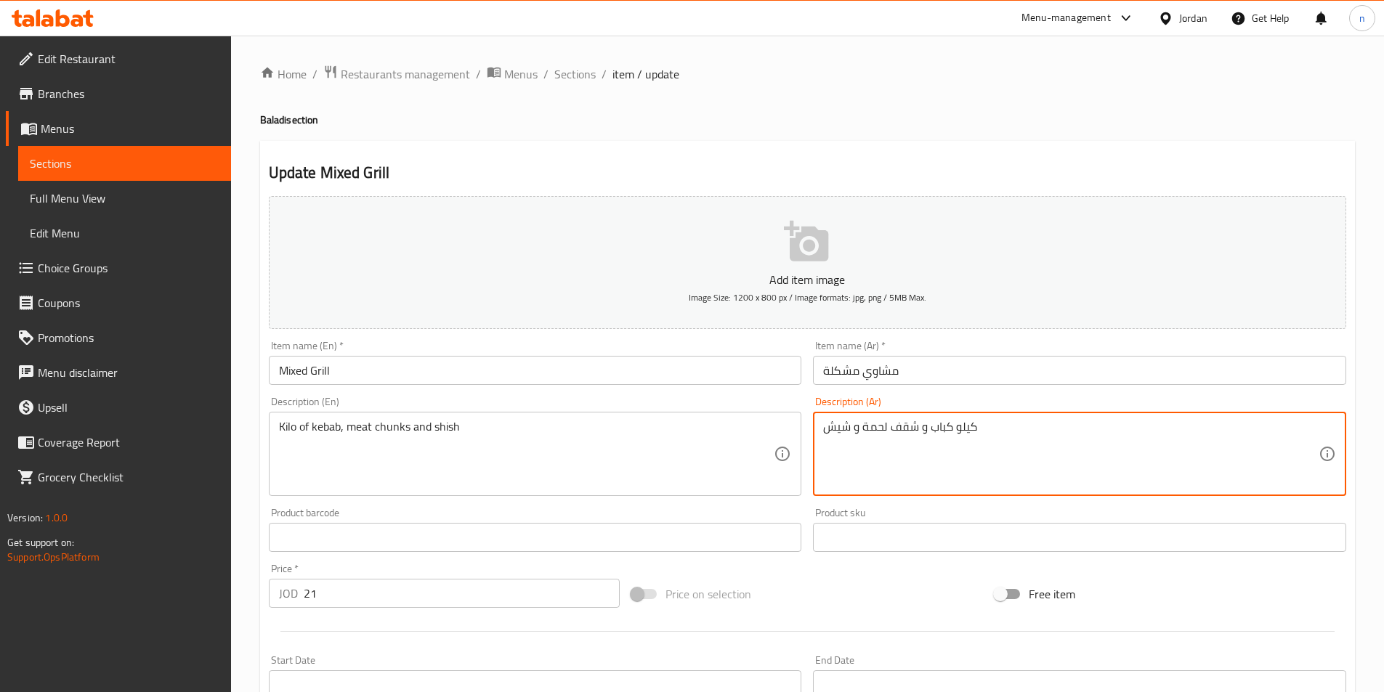
drag, startPoint x: 931, startPoint y: 444, endPoint x: 1140, endPoint y: 410, distance: 211.1
click at [1140, 410] on div "Description (Ar) كيلو كباب و شقف لحمة و شيش Description (Ar)" at bounding box center [1079, 447] width 533 height 100
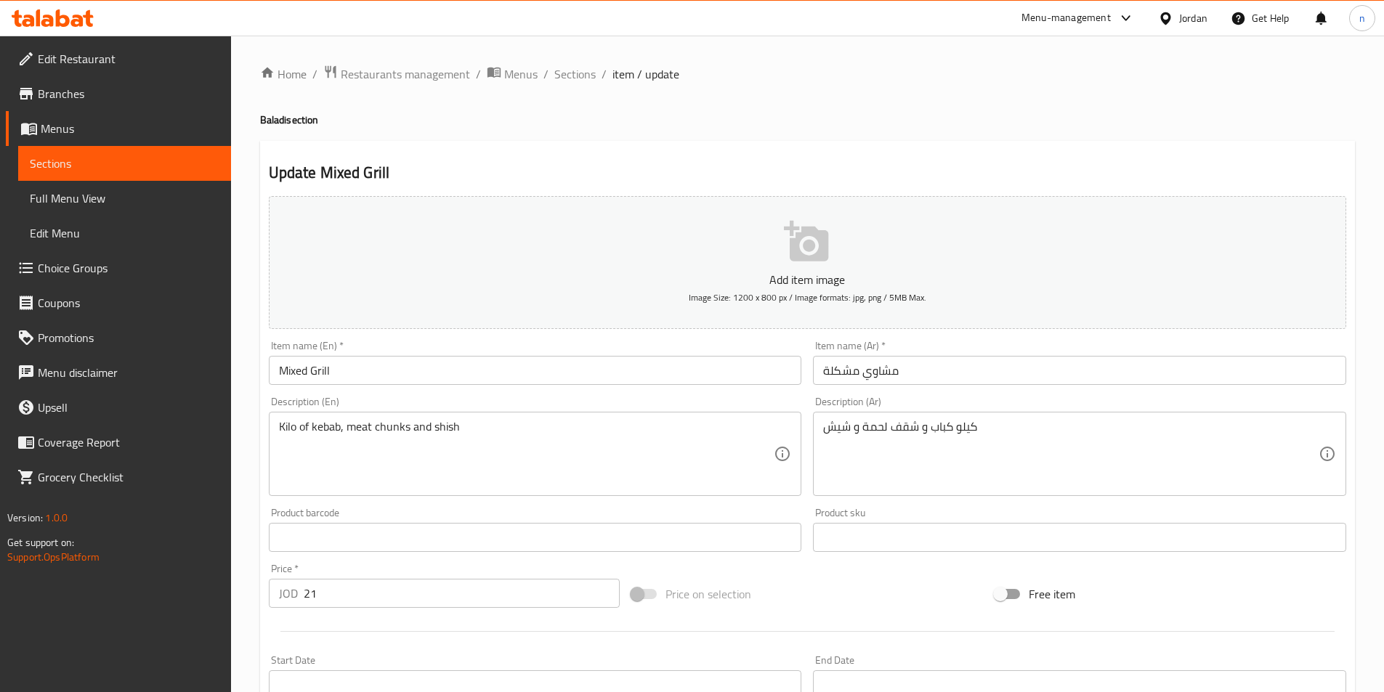
drag, startPoint x: 719, startPoint y: 479, endPoint x: 888, endPoint y: 476, distance: 169.3
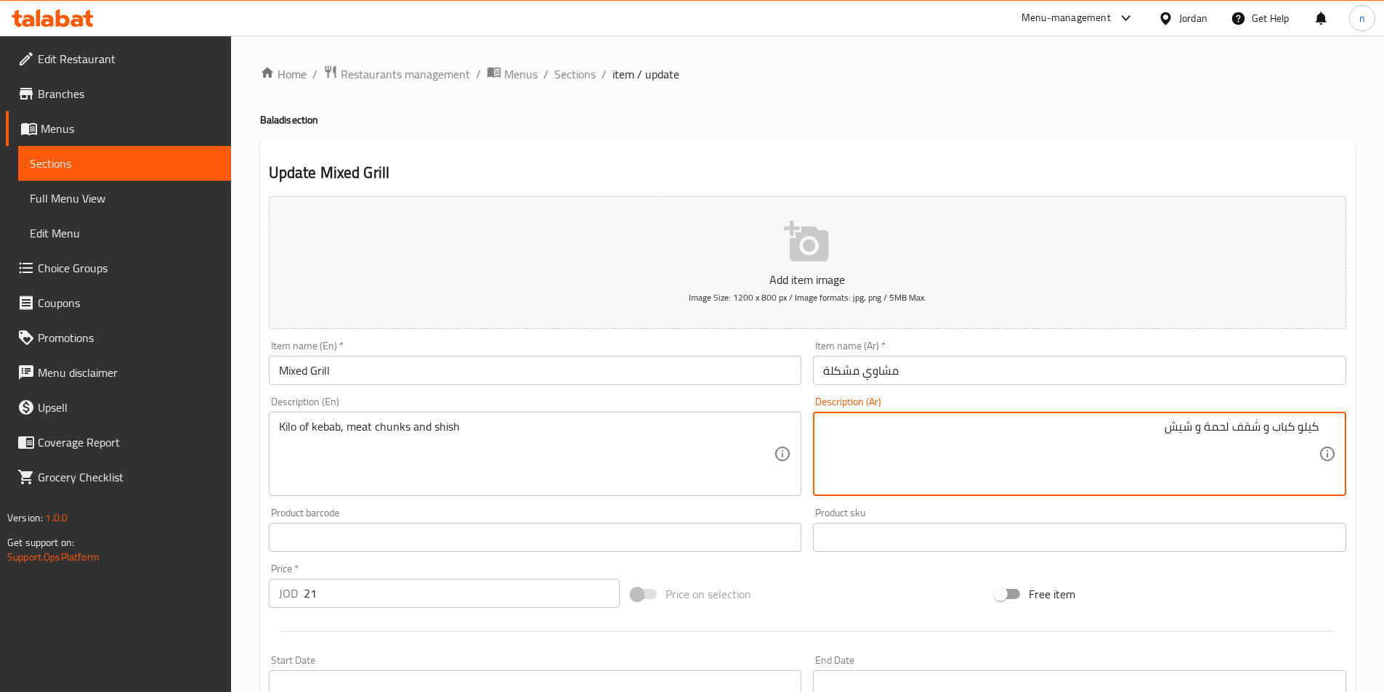
click at [1064, 442] on textarea "كيلو كباب و شقف لحمة و شيش" at bounding box center [1070, 454] width 495 height 69
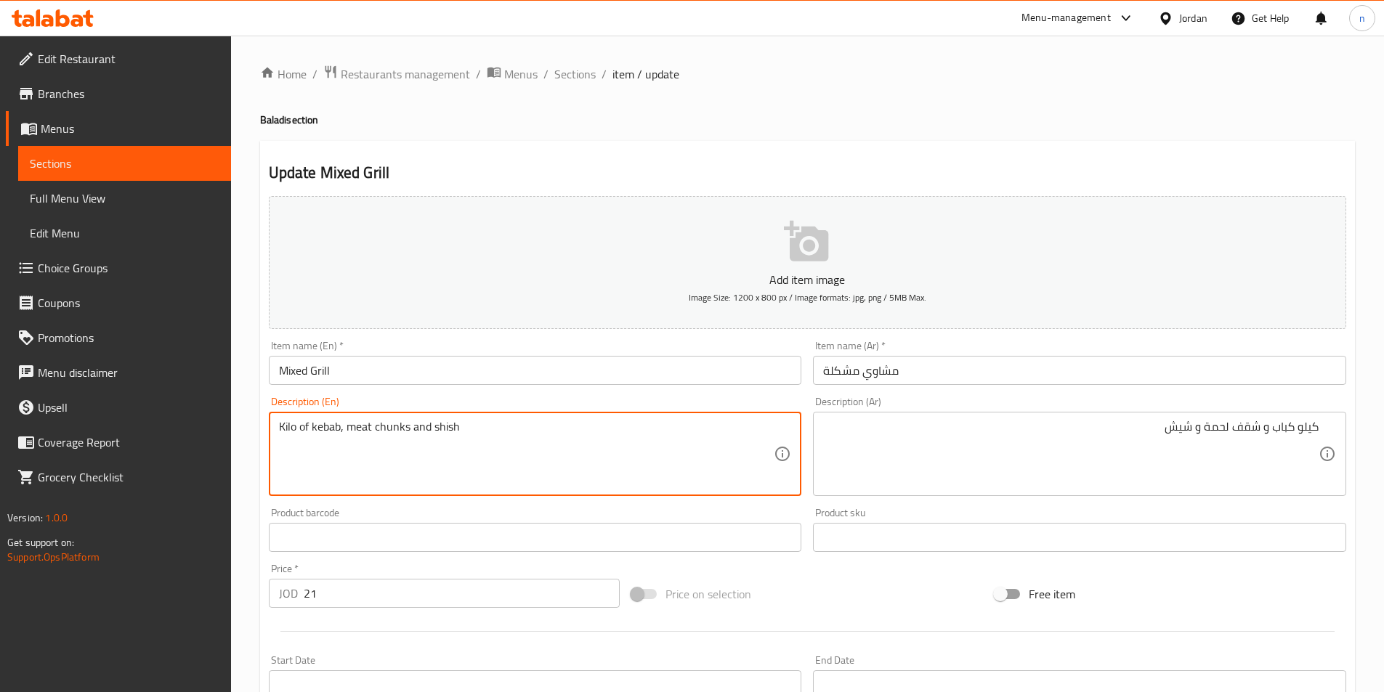
click at [399, 442] on textarea "Kilo of kebab, meat chunks and shish" at bounding box center [526, 454] width 495 height 69
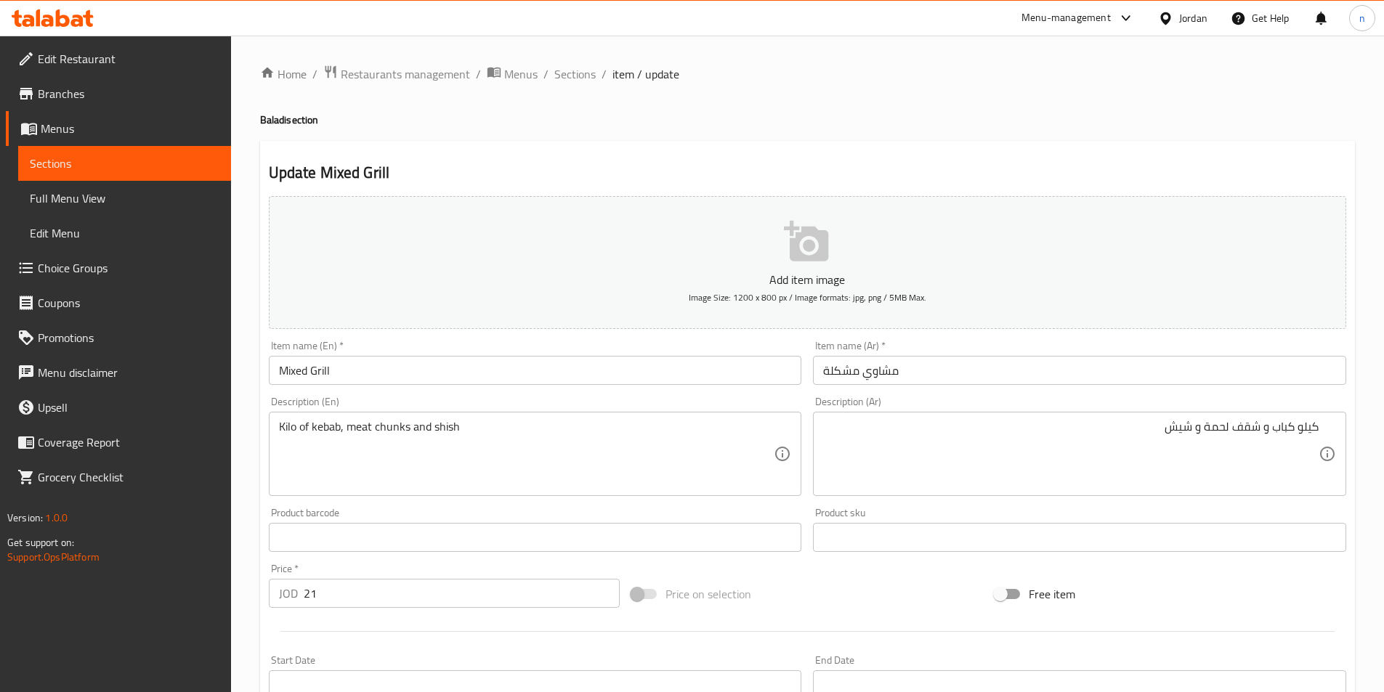
click at [1384, 112] on html "​ Menu-management Jordan Get Help n Edit Restaurant Branches Menus Sections Ful…" at bounding box center [692, 346] width 1384 height 692
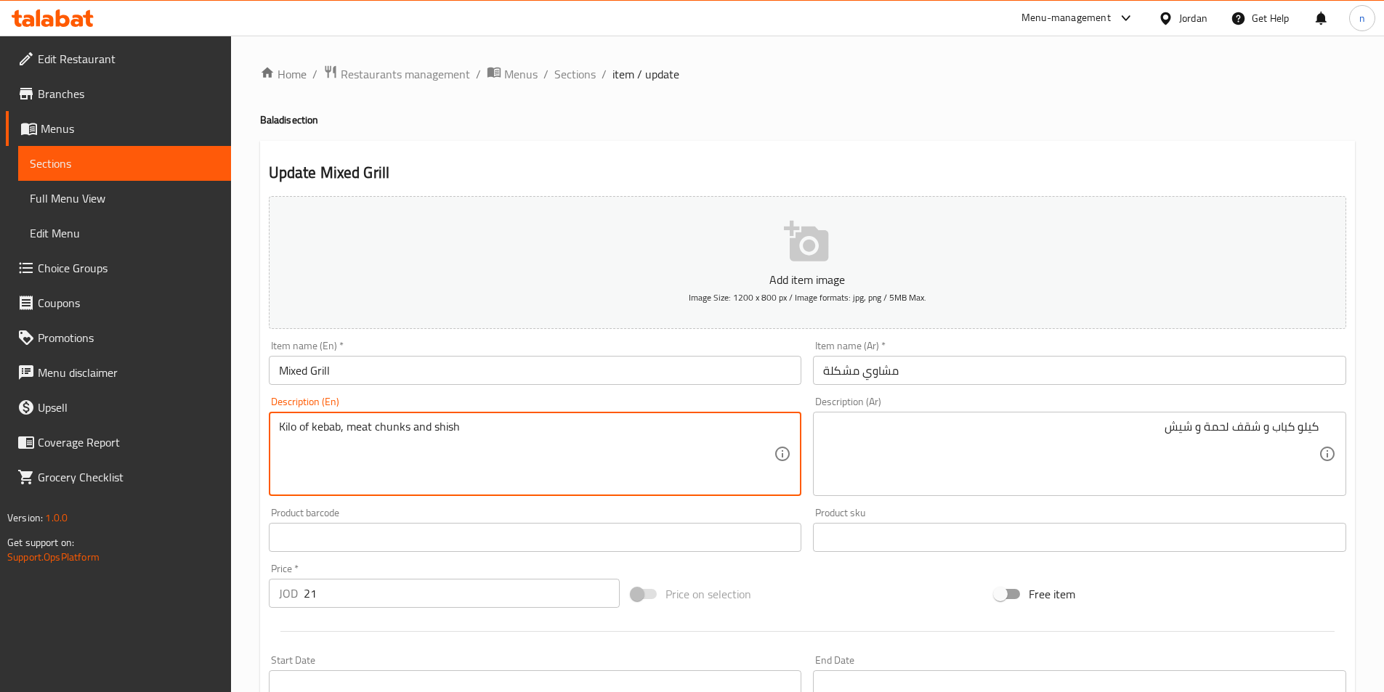
drag, startPoint x: 395, startPoint y: 433, endPoint x: 390, endPoint y: 439, distance: 7.7
click at [394, 433] on textarea "Kilo of kebab, meat chunks and shish" at bounding box center [526, 454] width 495 height 69
click at [390, 439] on textarea "Kilo of kebab, meat chunks and shish" at bounding box center [526, 454] width 495 height 69
click at [394, 428] on textarea "Kilo of kebab, meat chunks and shish" at bounding box center [526, 454] width 495 height 69
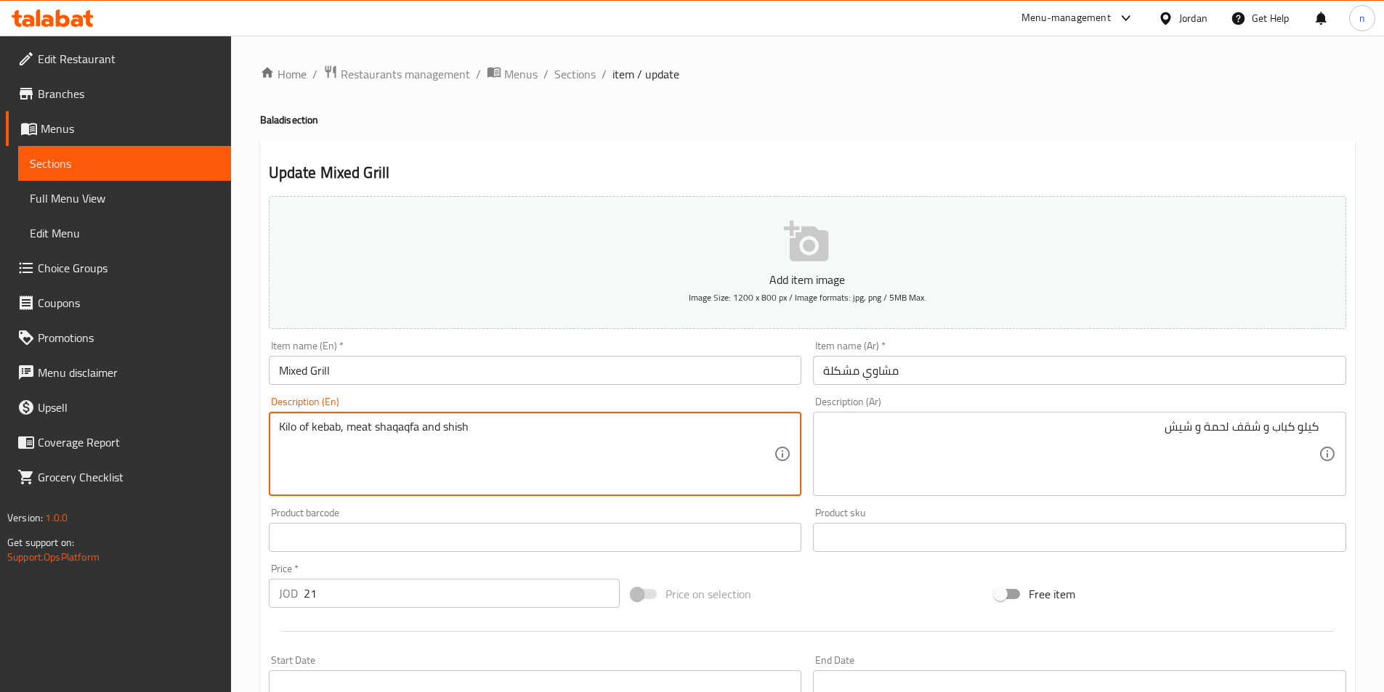
click at [564, 445] on textarea "Kilo of kebab, meat shaqaqfa and shish" at bounding box center [526, 454] width 495 height 69
click at [415, 447] on textarea "Kilo of kebab, meat shaqaqfa and shish" at bounding box center [526, 454] width 495 height 69
click at [410, 434] on textarea "Kilo of kebab, meat shaqaqfa and shish" at bounding box center [526, 454] width 495 height 69
click at [514, 423] on textarea "Kilo of kebab, meat shaqfa and shish" at bounding box center [526, 454] width 495 height 69
type textarea "Kilo of kebab, meat shaqfa and shish"
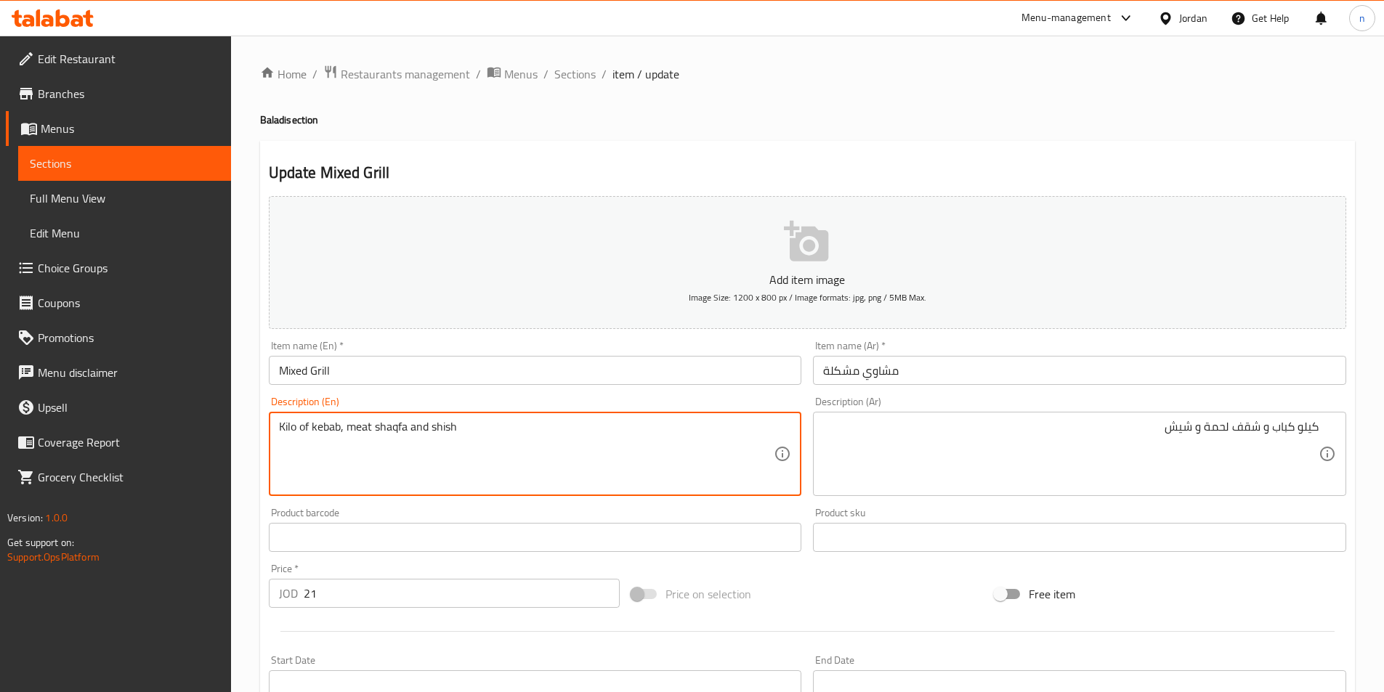
click at [557, 418] on div "Kilo of kebab, meat shaqfa and shish Description (En)" at bounding box center [535, 454] width 533 height 84
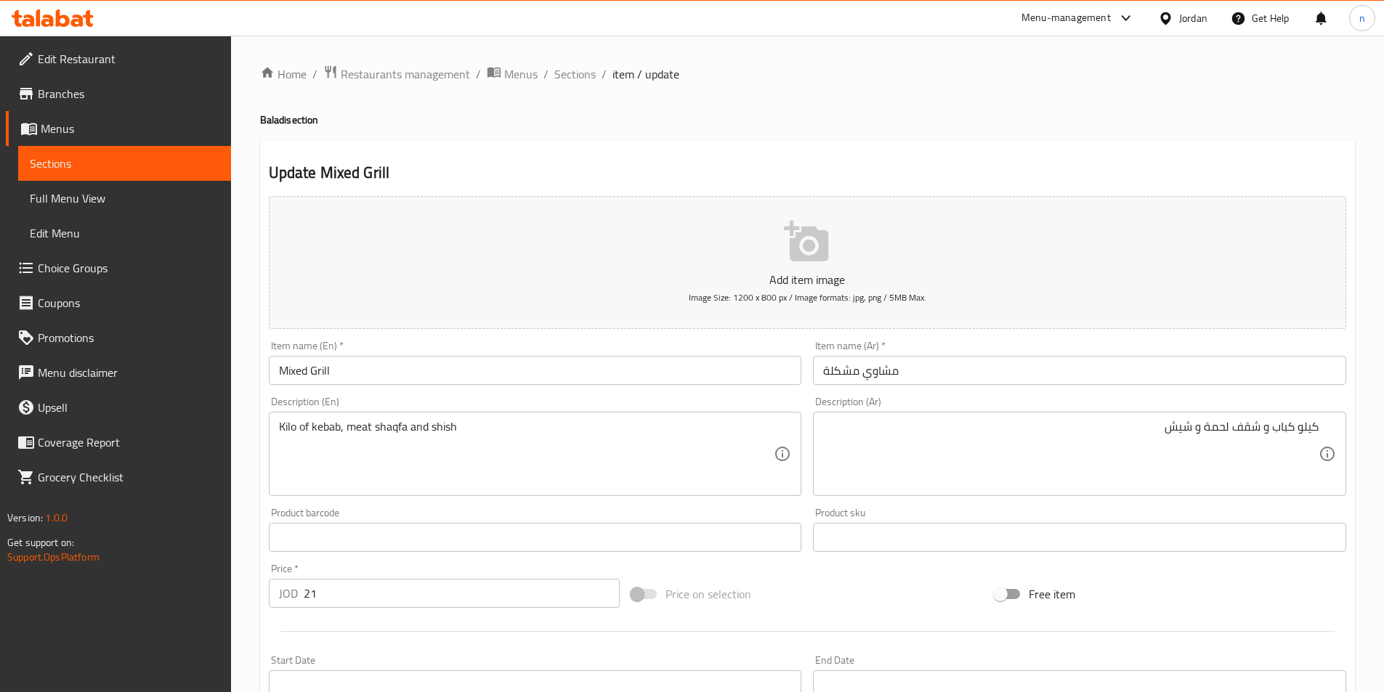
click at [247, 598] on div "Home / Restaurants management / Menus / Sections / item / update Baladi section…" at bounding box center [807, 531] width 1153 height 991
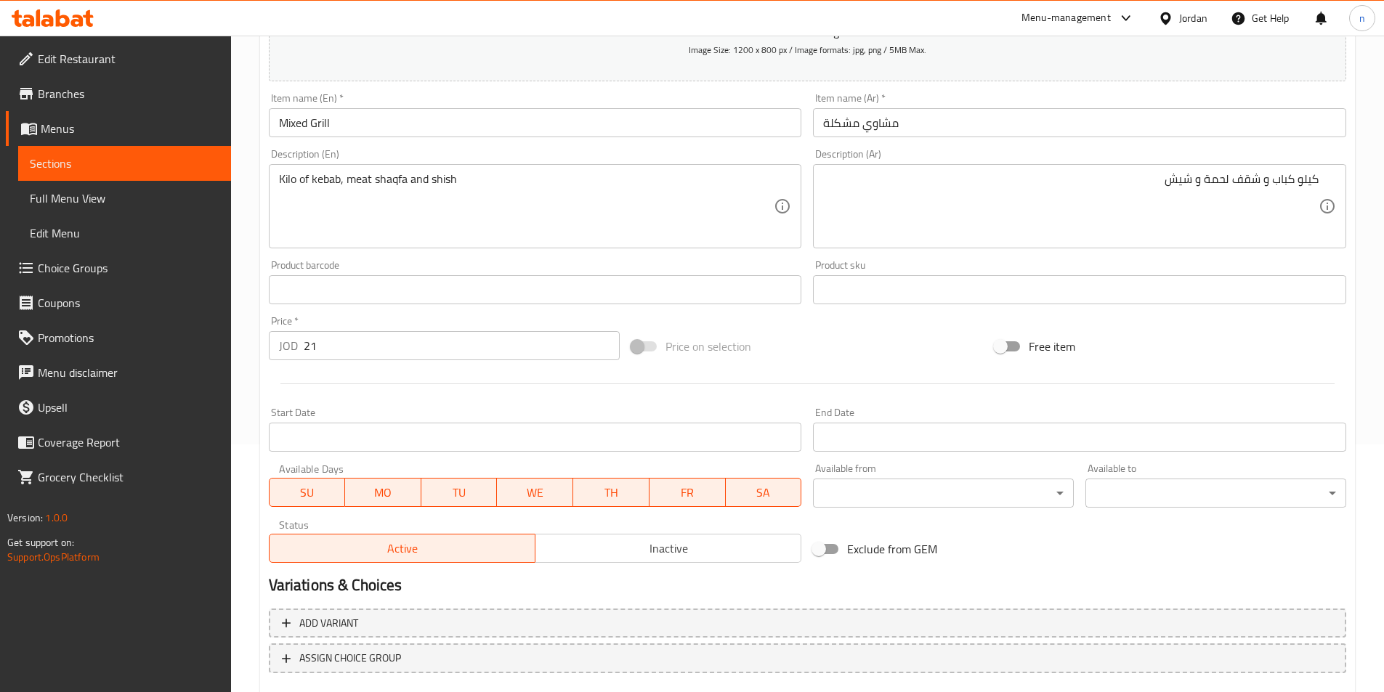
scroll to position [334, 0]
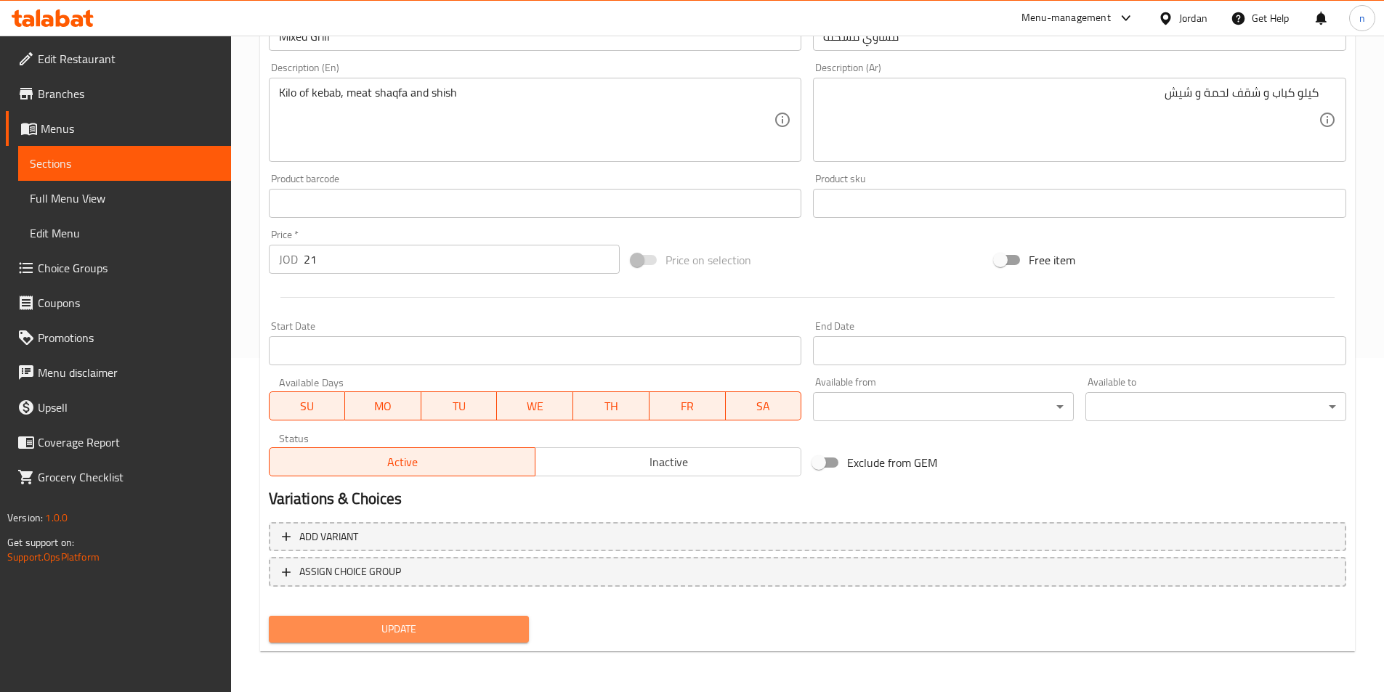
click at [425, 631] on span "Update" at bounding box center [399, 629] width 238 height 18
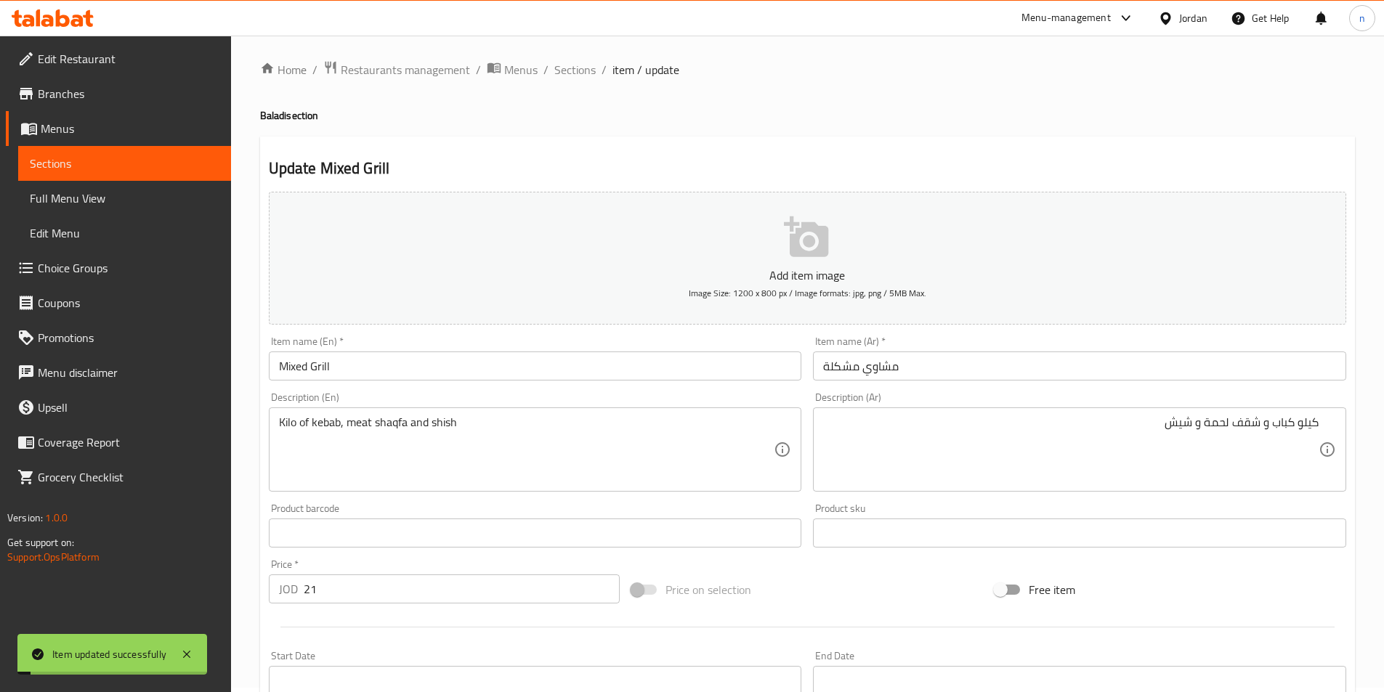
scroll to position [0, 0]
click at [556, 65] on span "Sections" at bounding box center [574, 73] width 41 height 17
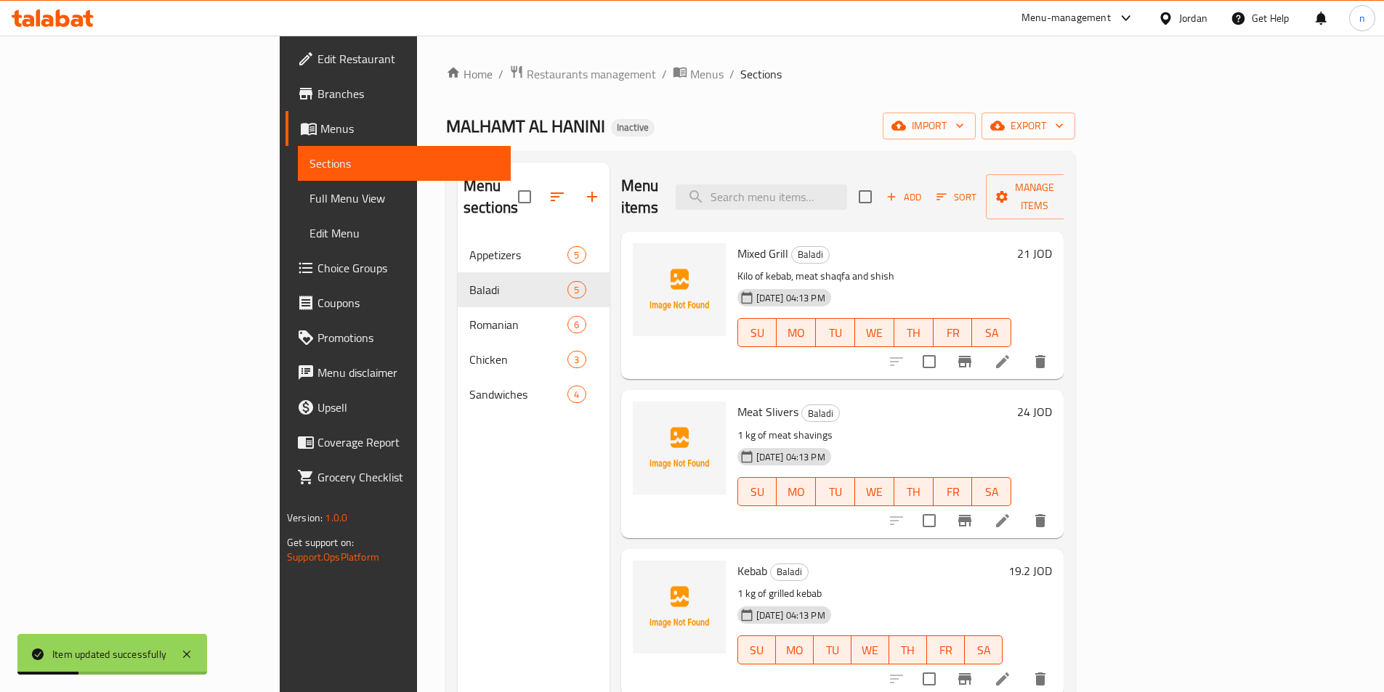
click at [804, 142] on div "Home / Restaurants management / Menus / Sections MALHAMT AL HANINI Inactive imp…" at bounding box center [760, 466] width 629 height 802
click at [824, 101] on div "Home / Restaurants management / Menus / Sections MALHAMT AL HANINI Inactive imp…" at bounding box center [760, 466] width 629 height 802
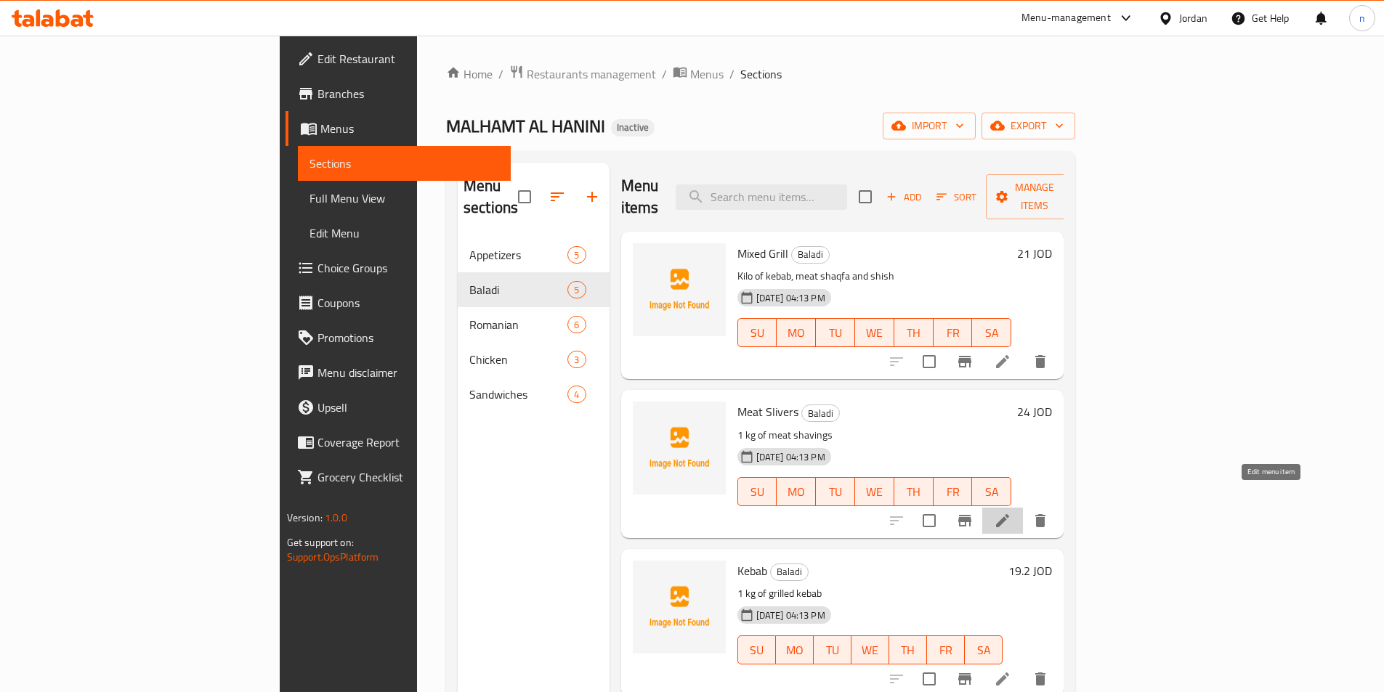
click at [1011, 512] on icon at bounding box center [1002, 520] width 17 height 17
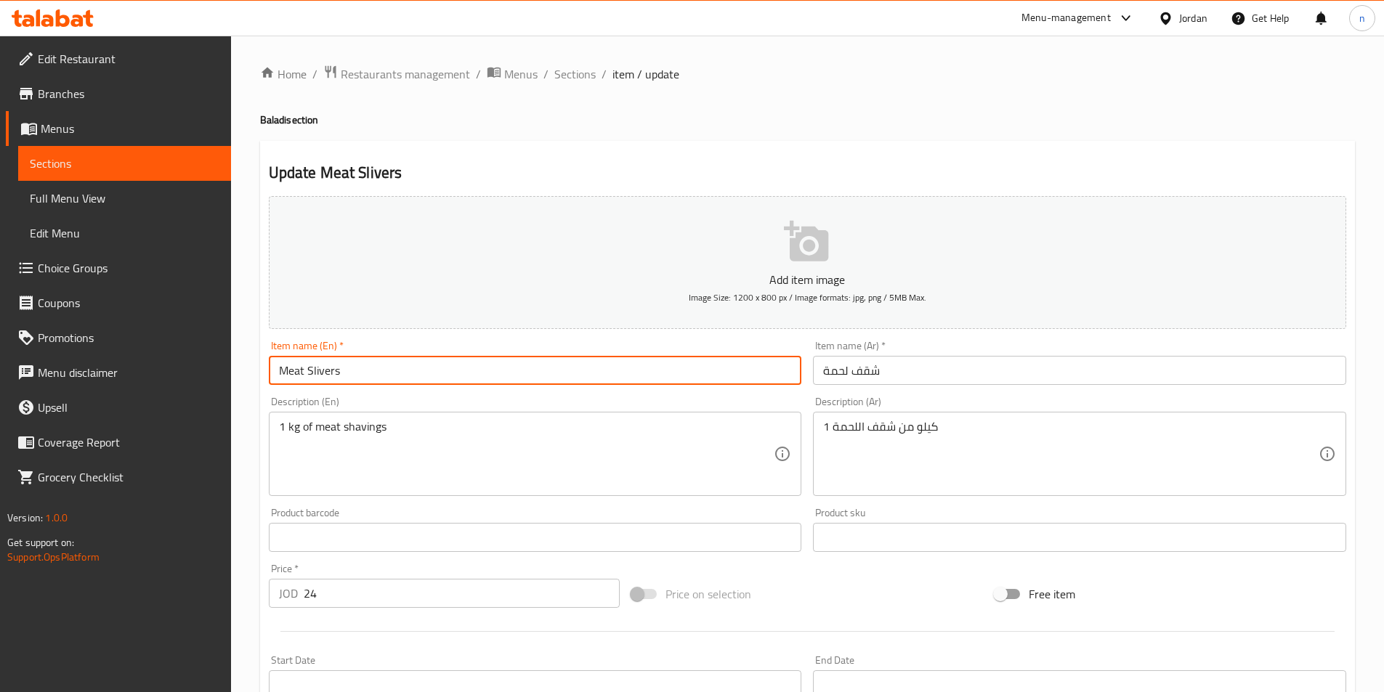
click at [551, 381] on input "Meat Slivers" at bounding box center [535, 370] width 533 height 29
click at [551, 378] on input "Meat Slivers" at bounding box center [535, 370] width 533 height 29
click at [552, 377] on input "Meat Slivers" at bounding box center [535, 370] width 533 height 29
type input "Meat shaqfa"
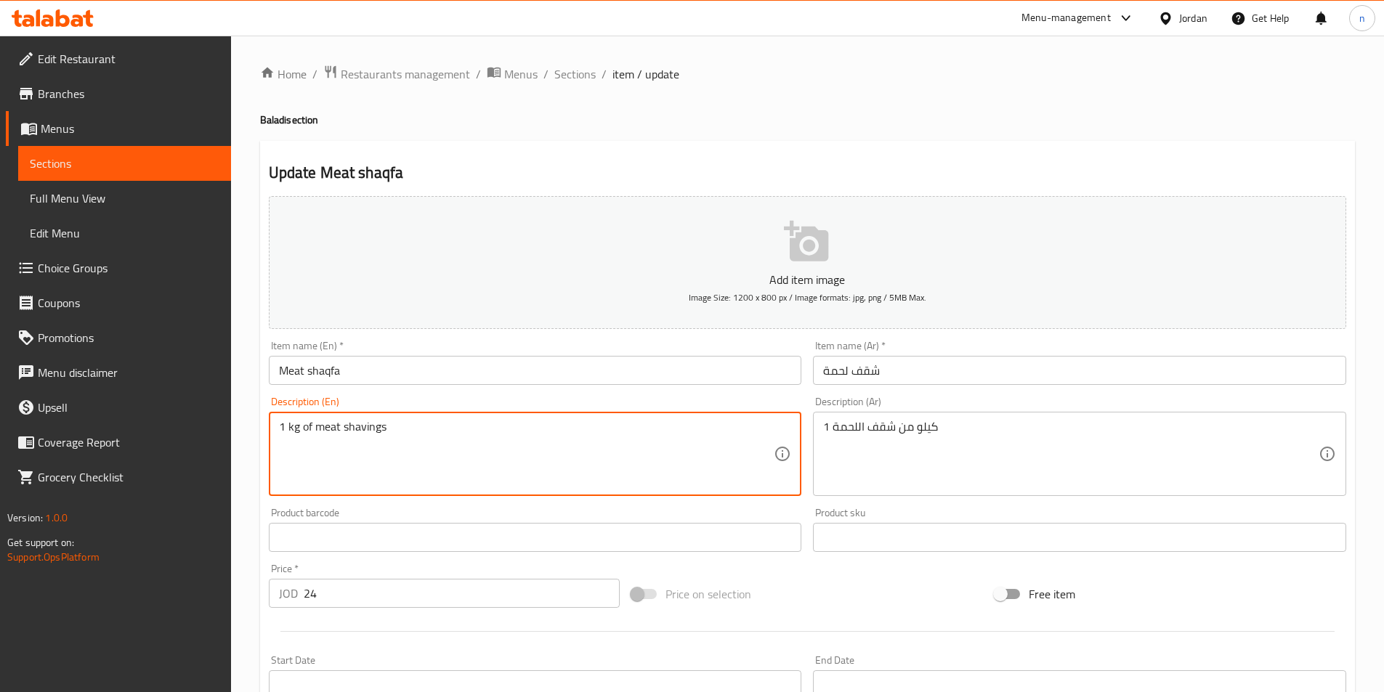
click at [371, 431] on textarea "1 kg of meat shavings" at bounding box center [526, 454] width 495 height 69
type textarea "1 kg of meat shaqfa"
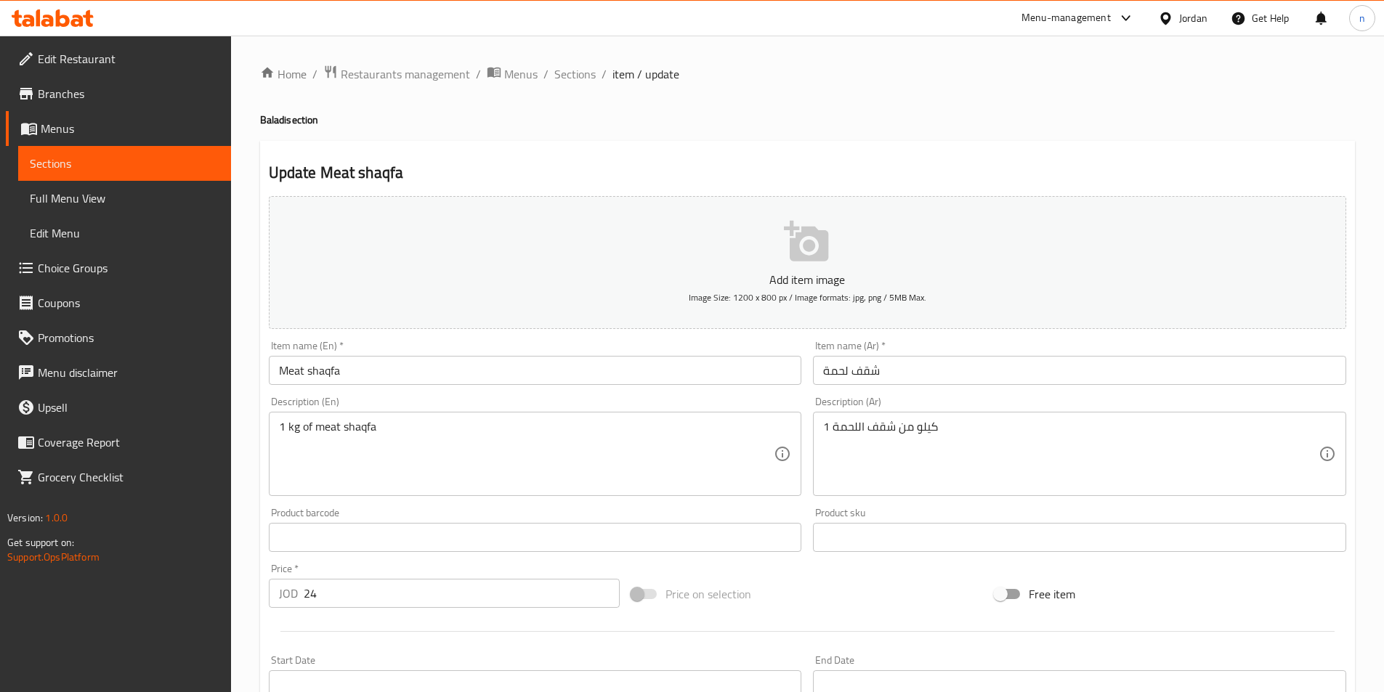
click at [249, 537] on div "Home / Restaurants management / Menus / Sections / item / update Baladi section…" at bounding box center [807, 531] width 1153 height 991
click at [876, 586] on div "Price on selection" at bounding box center [806, 594] width 363 height 39
click at [787, 561] on div "Add item image Image Size: 1200 x 800 px / Image formats: jpg, png / 5MB Max. I…" at bounding box center [807, 503] width 1089 height 626
click at [902, 572] on div "Add item image Image Size: 1200 x 800 px / Image formats: jpg, png / 5MB Max. I…" at bounding box center [807, 503] width 1089 height 626
click at [916, 604] on div "Price on selection" at bounding box center [806, 594] width 363 height 39
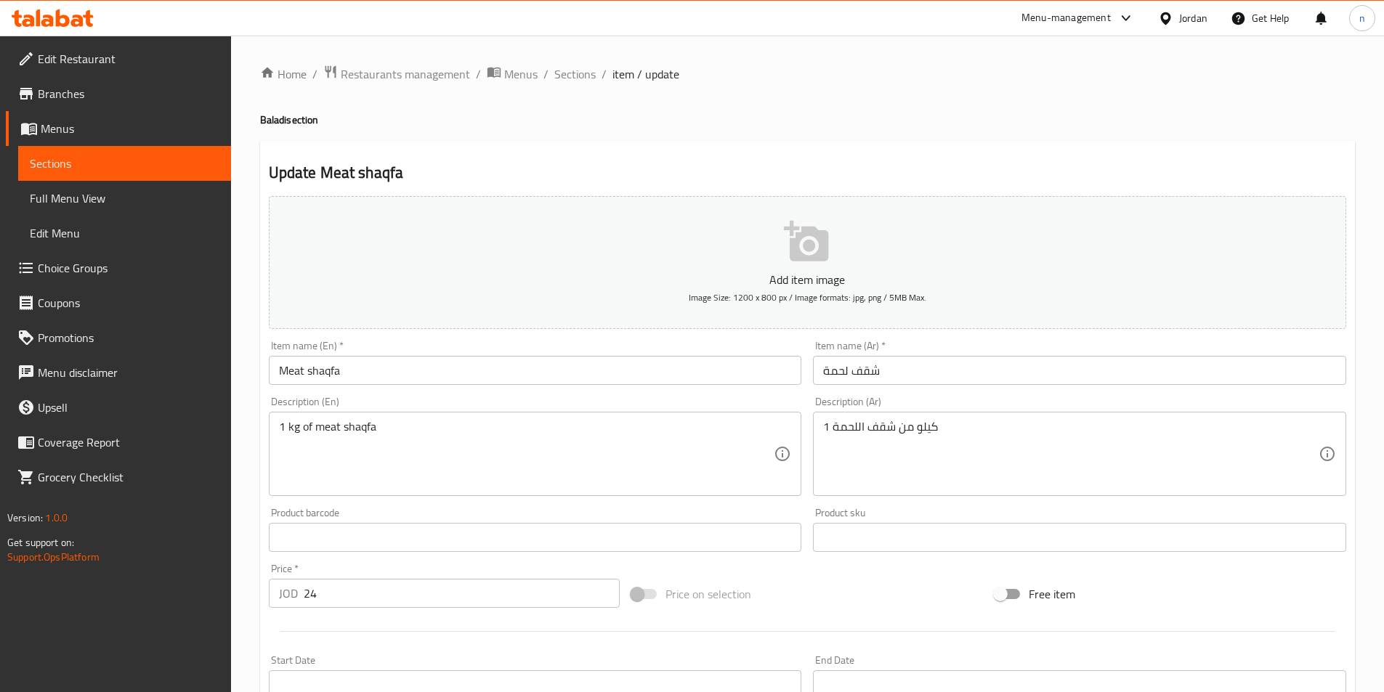
click at [238, 504] on div "Home / Restaurants management / Menus / Sections / item / update Baladi section…" at bounding box center [807, 531] width 1153 height 991
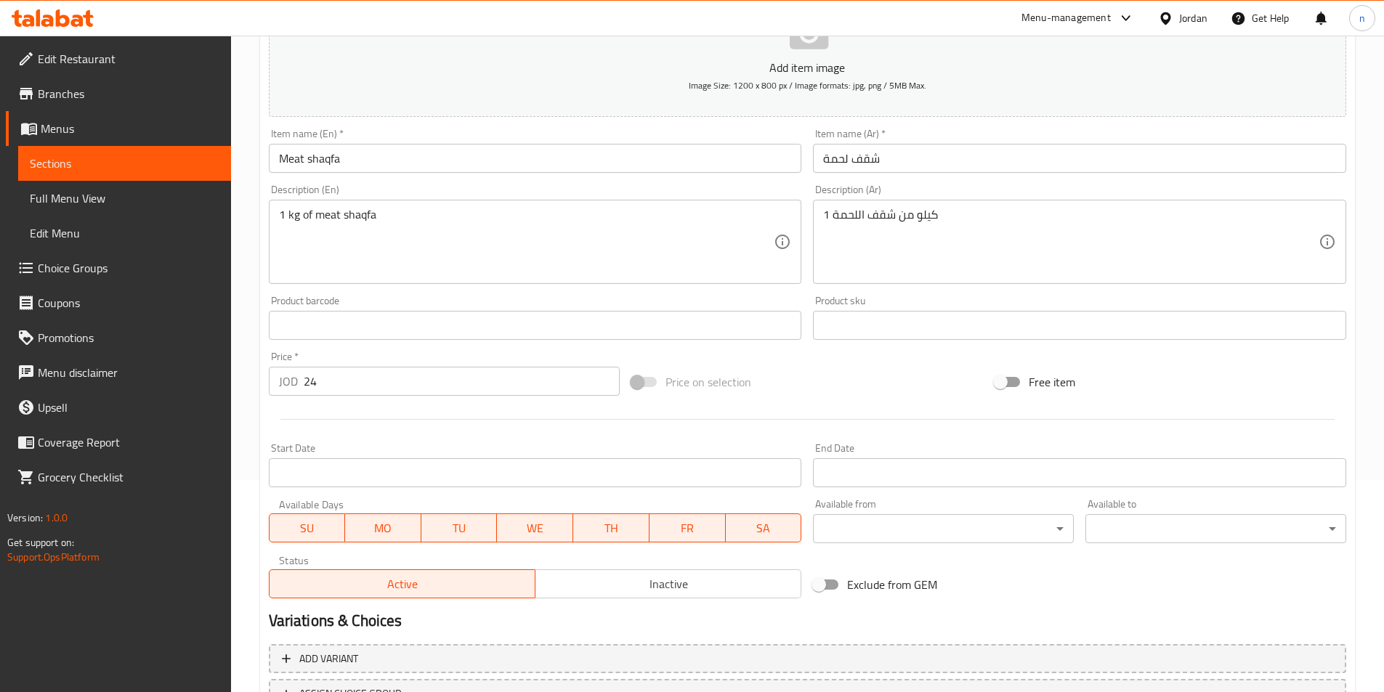
scroll to position [334, 0]
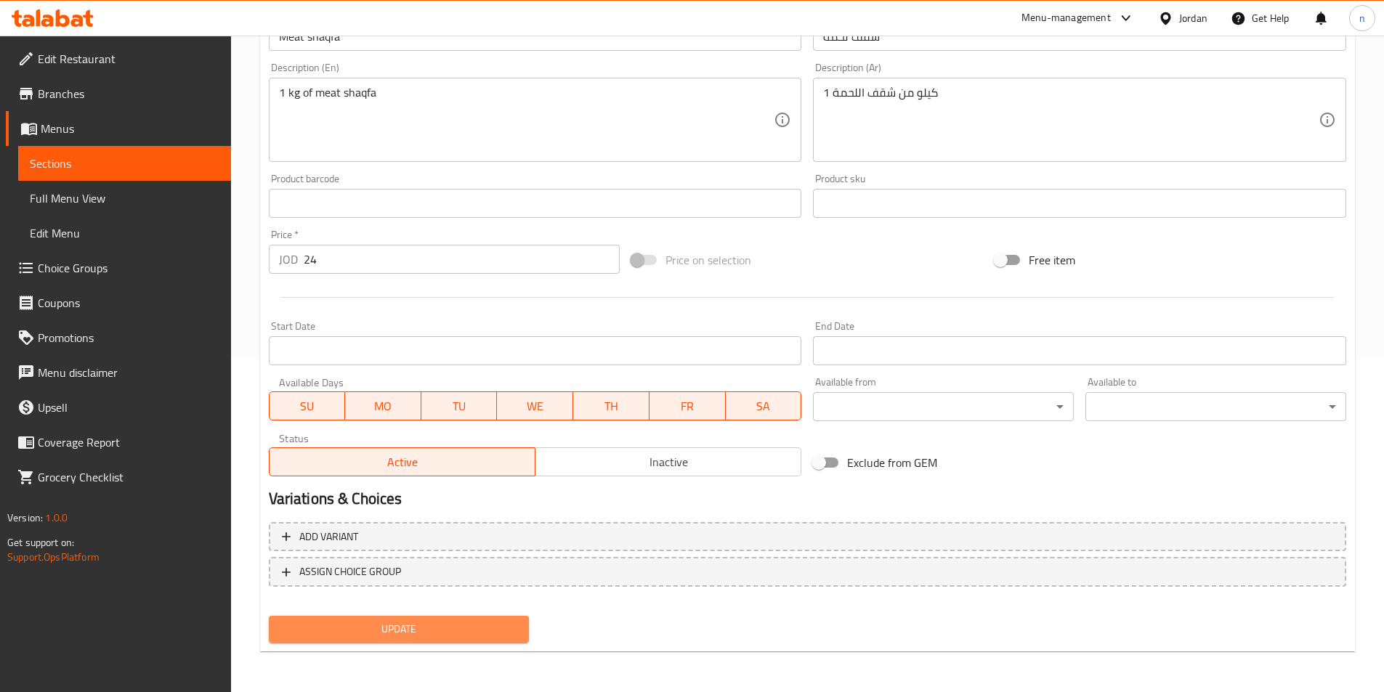
click at [444, 634] on span "Update" at bounding box center [399, 629] width 238 height 18
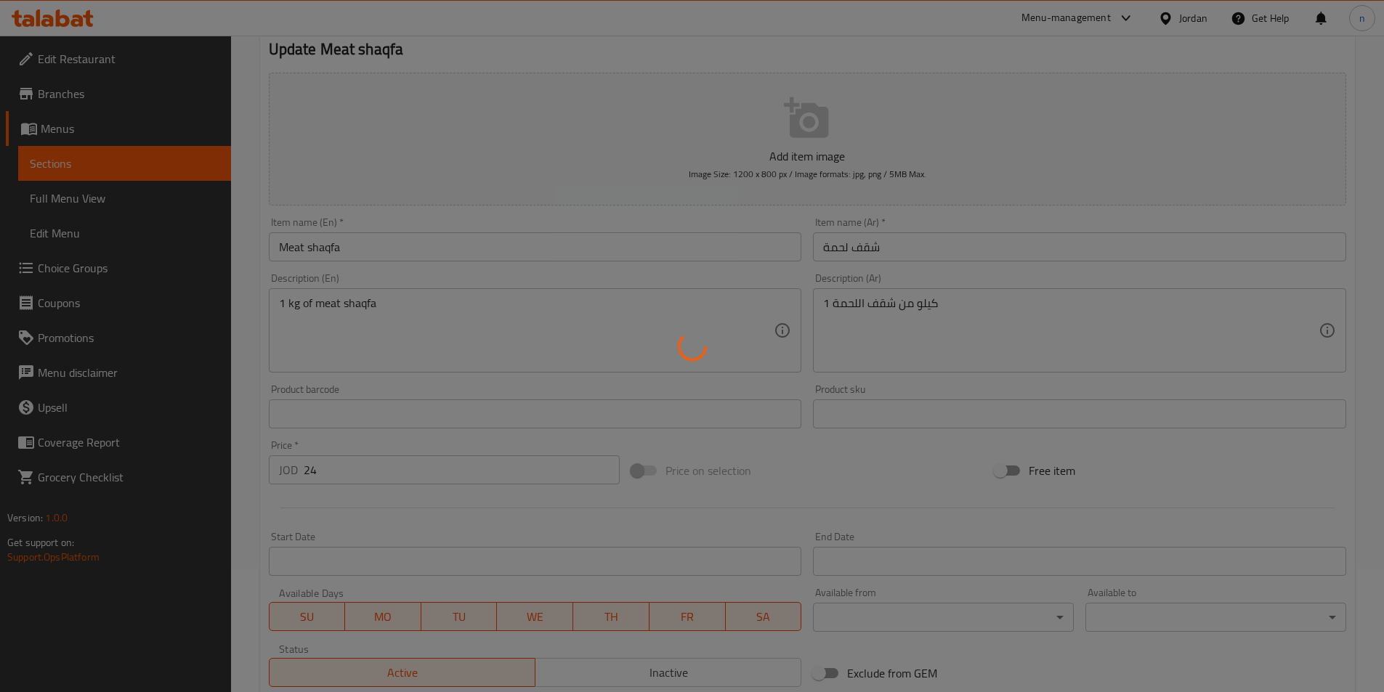
scroll to position [0, 0]
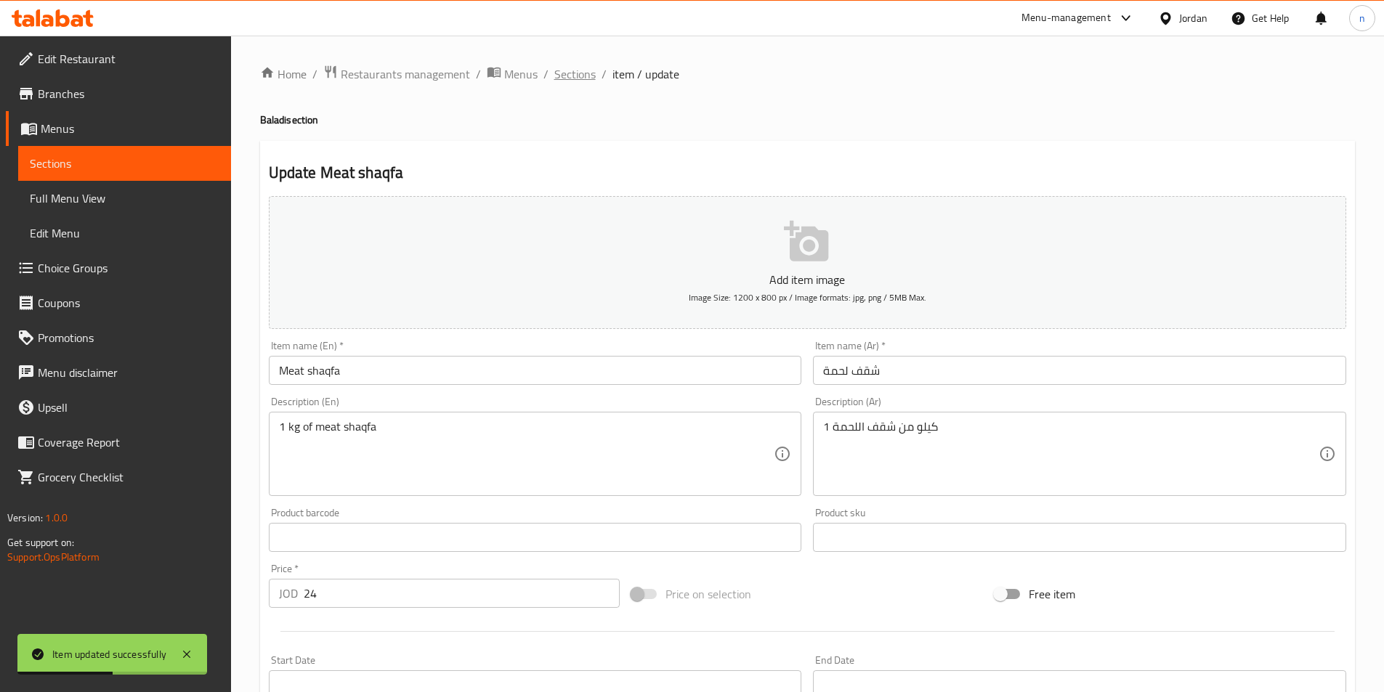
click at [561, 68] on span "Sections" at bounding box center [574, 73] width 41 height 17
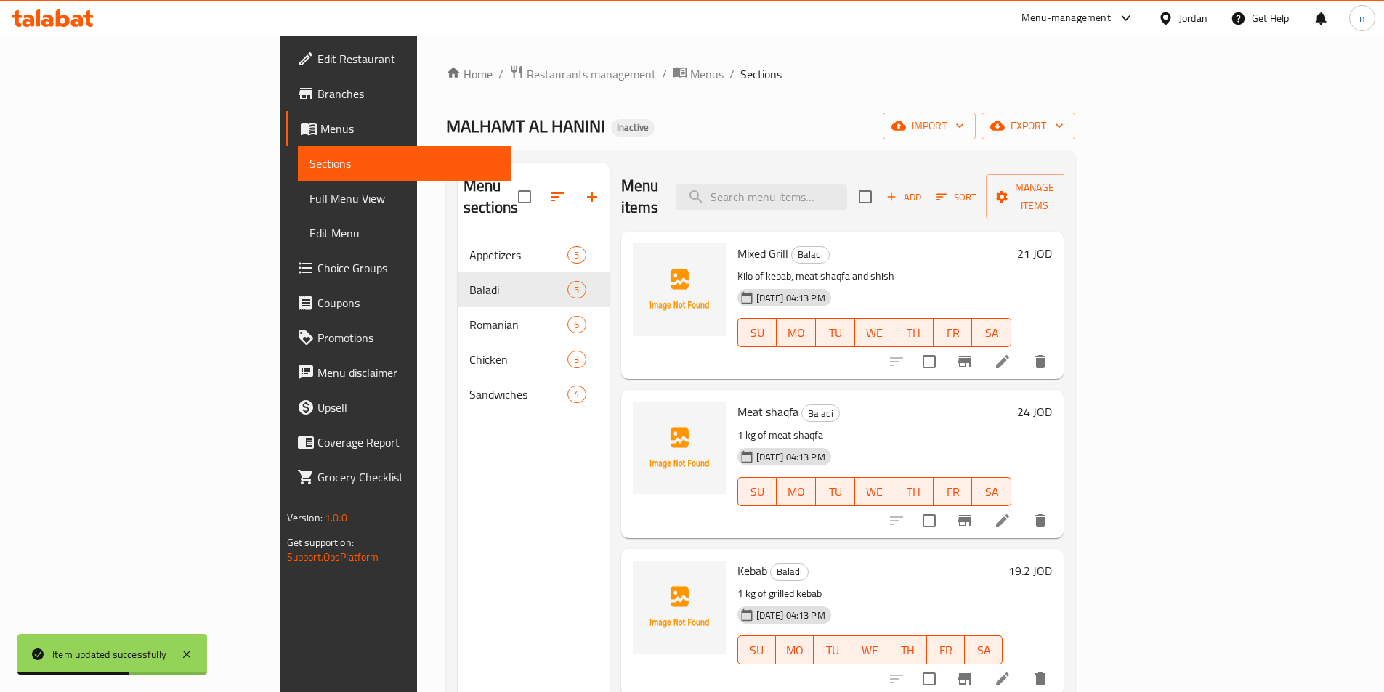
click at [845, 353] on div "Mixed Grill Baladi Kilo of kebab, meat shaqfa and shish 28-08-2025 04:13 PM SU …" at bounding box center [842, 305] width 443 height 147
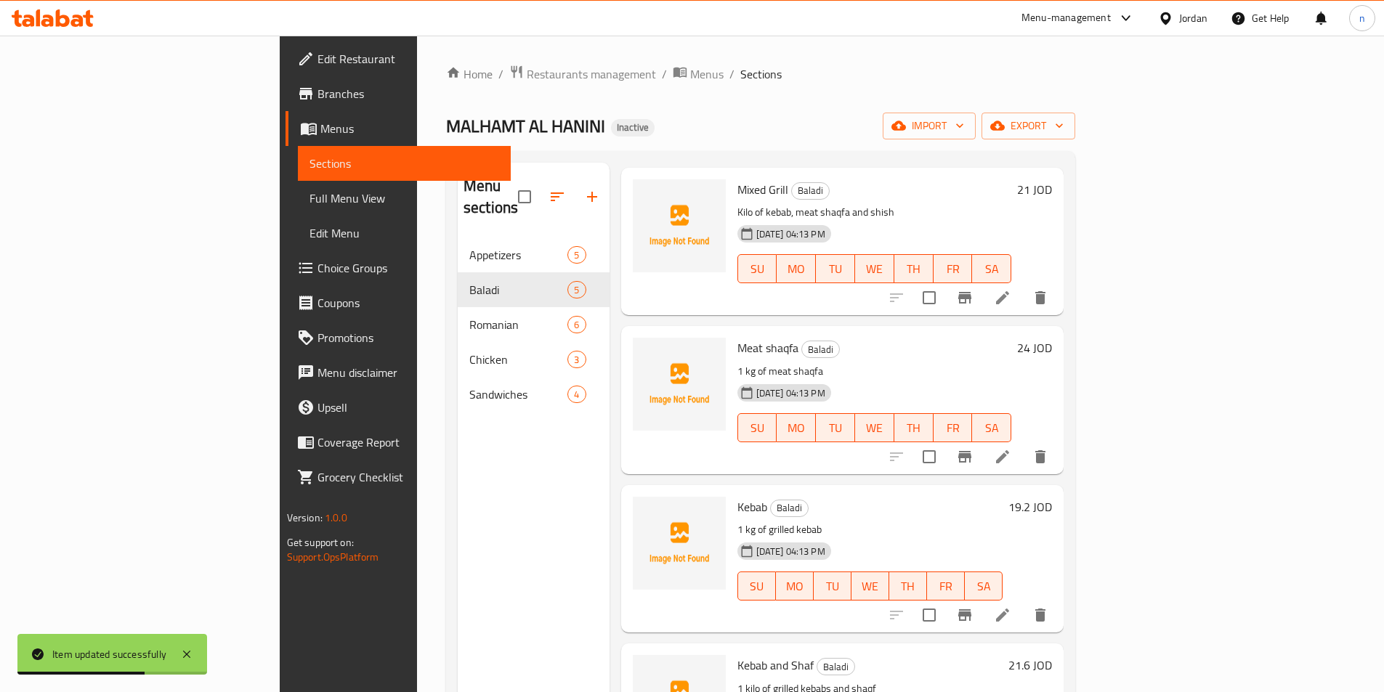
scroll to position [137, 0]
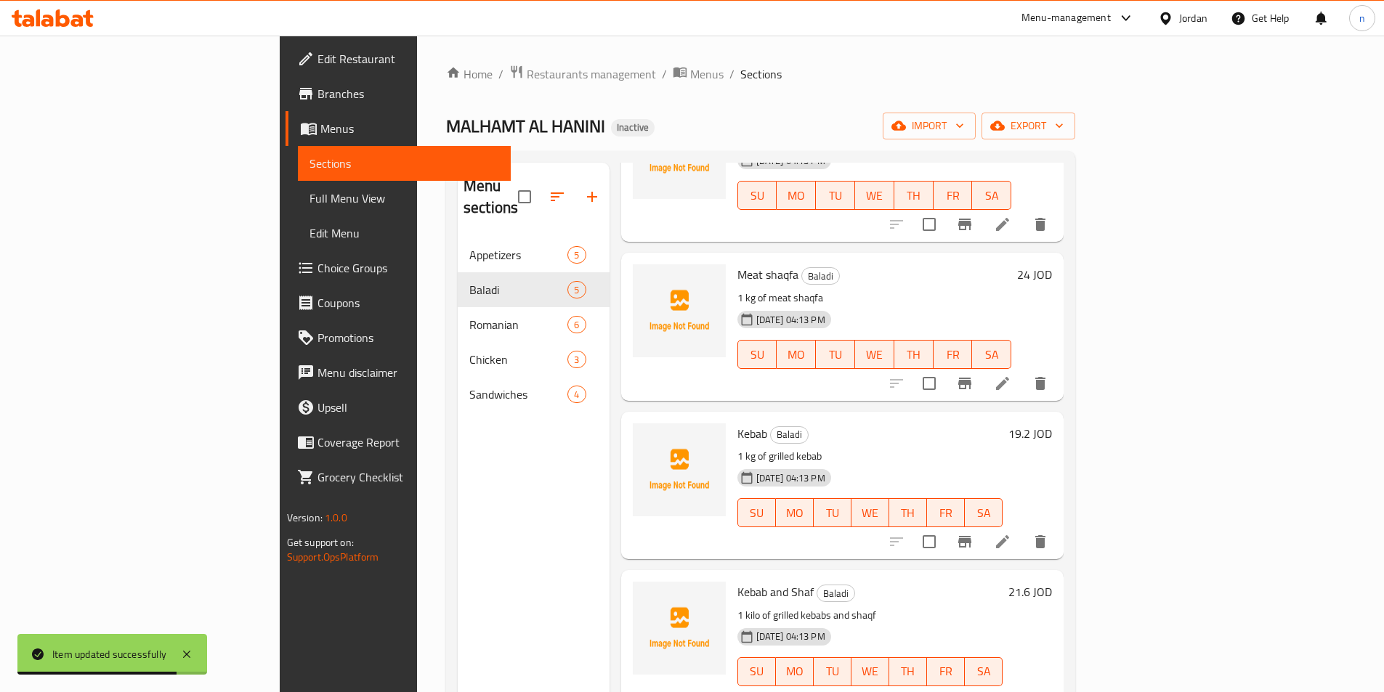
click at [1023, 529] on li at bounding box center [1002, 542] width 41 height 26
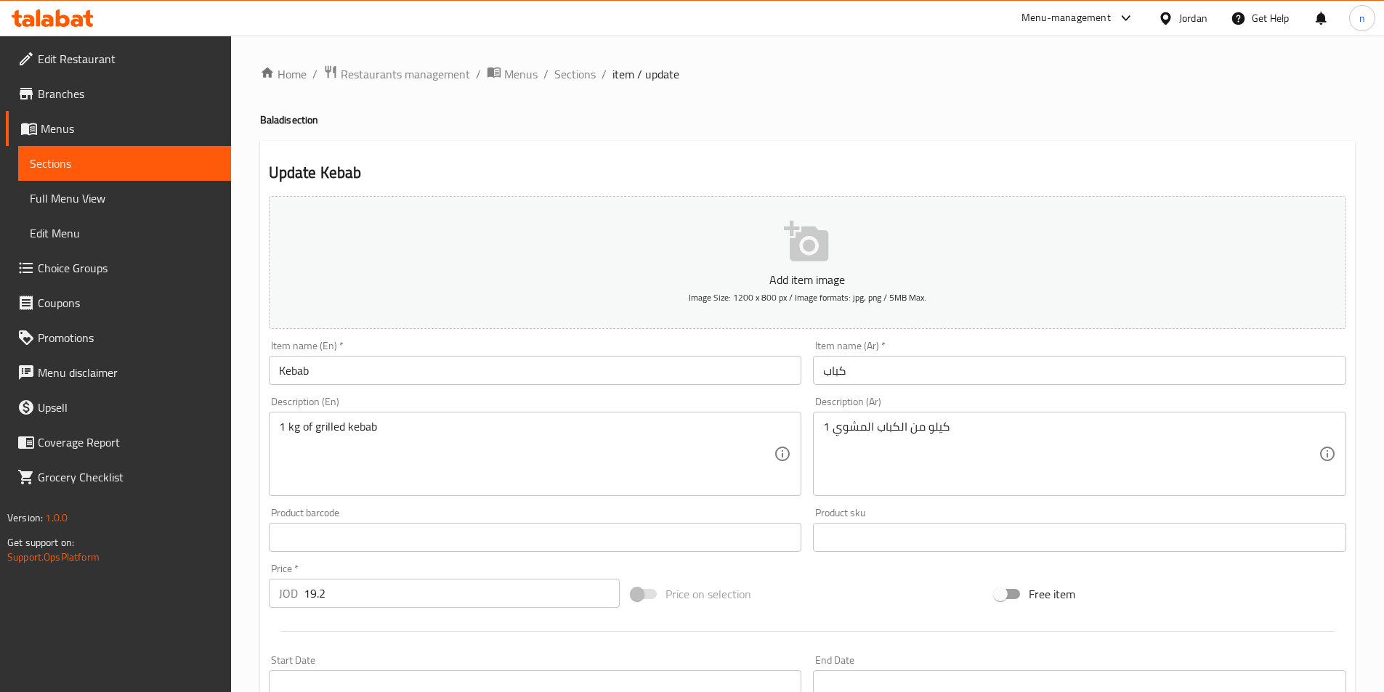
click at [771, 579] on div "Price on selection" at bounding box center [806, 594] width 363 height 39
click at [819, 599] on div "Price on selection" at bounding box center [806, 594] width 363 height 39
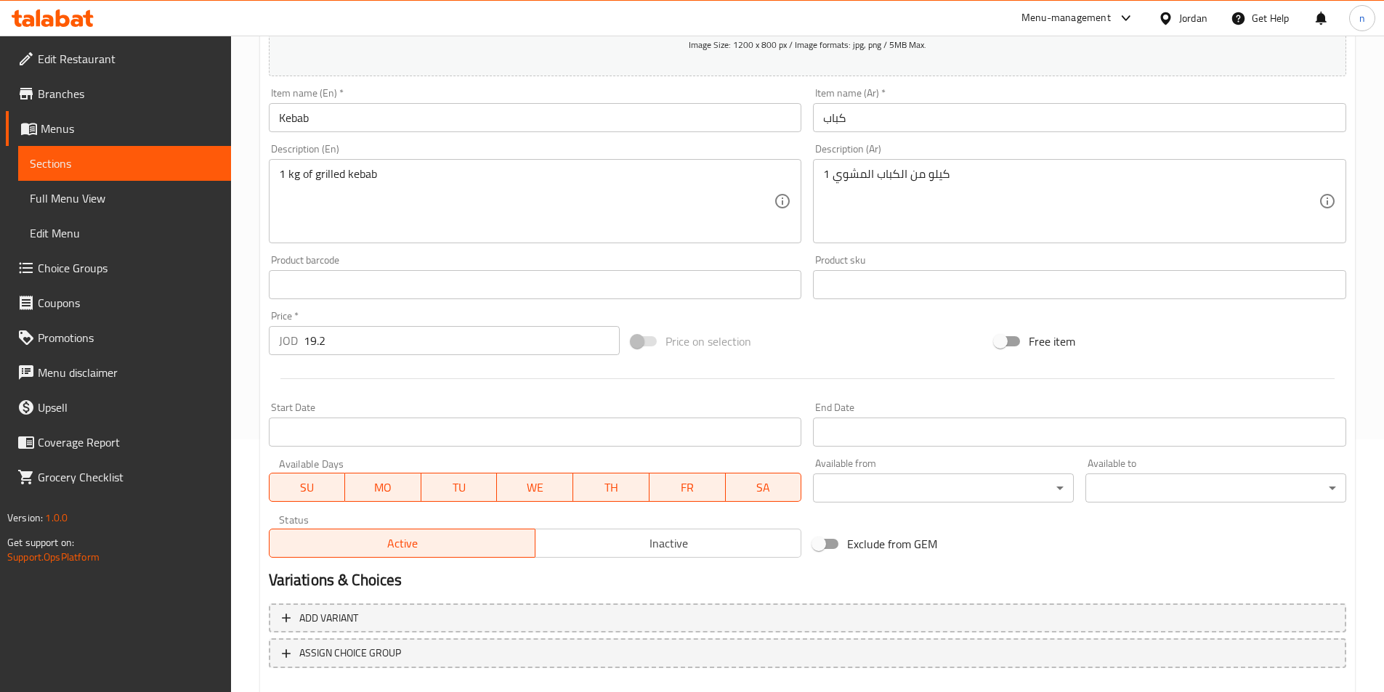
scroll to position [334, 0]
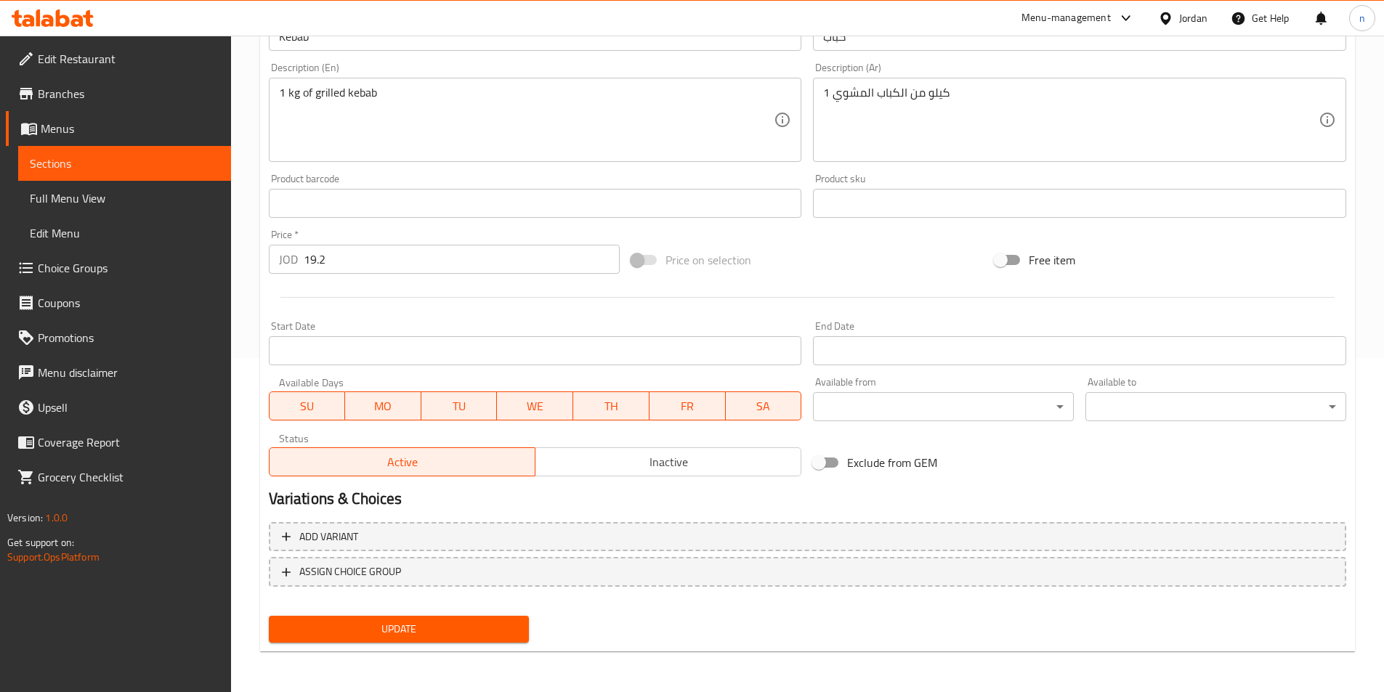
click at [516, 641] on button "Update" at bounding box center [399, 629] width 261 height 27
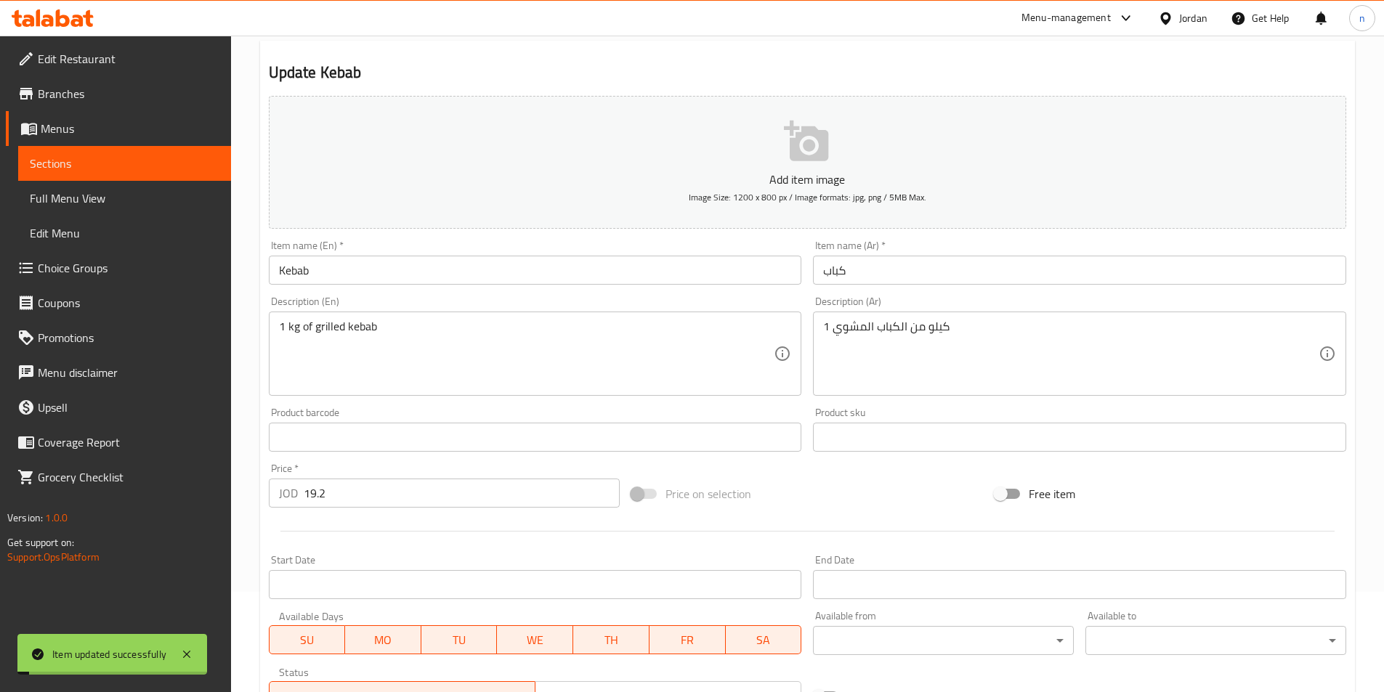
scroll to position [0, 0]
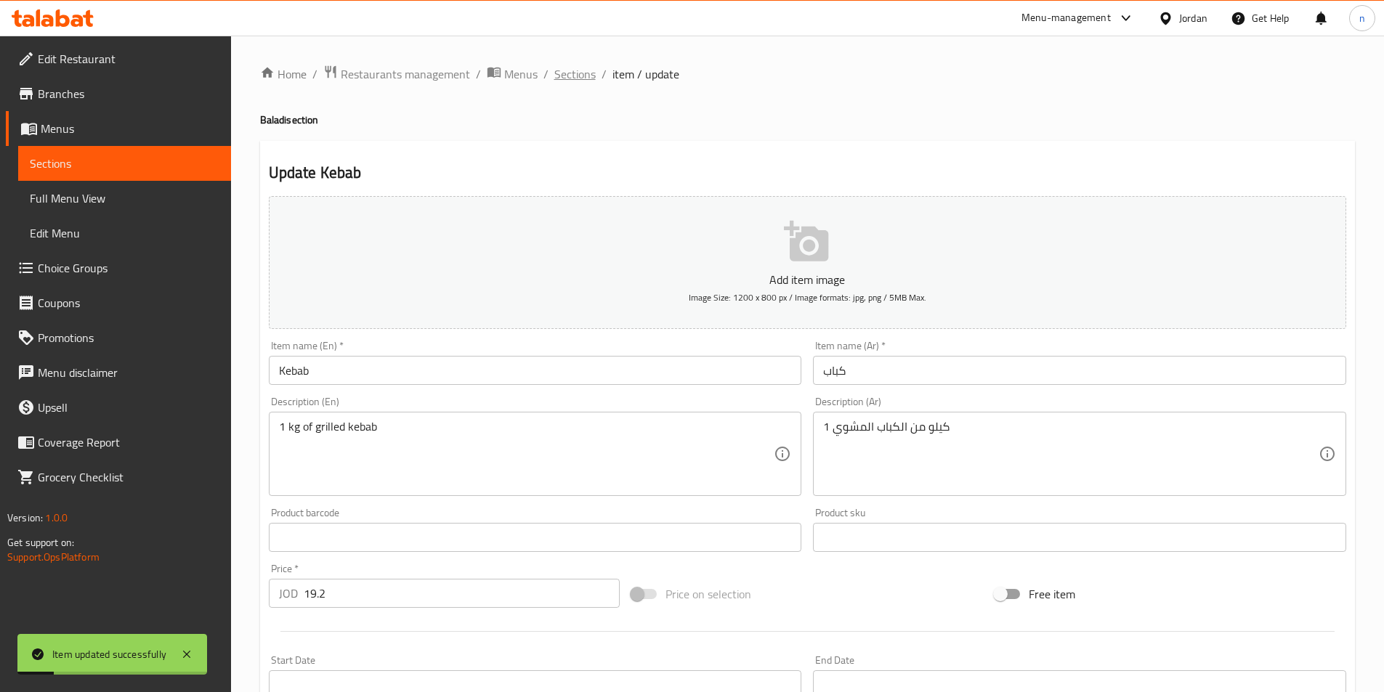
click at [588, 72] on span "Sections" at bounding box center [574, 73] width 41 height 17
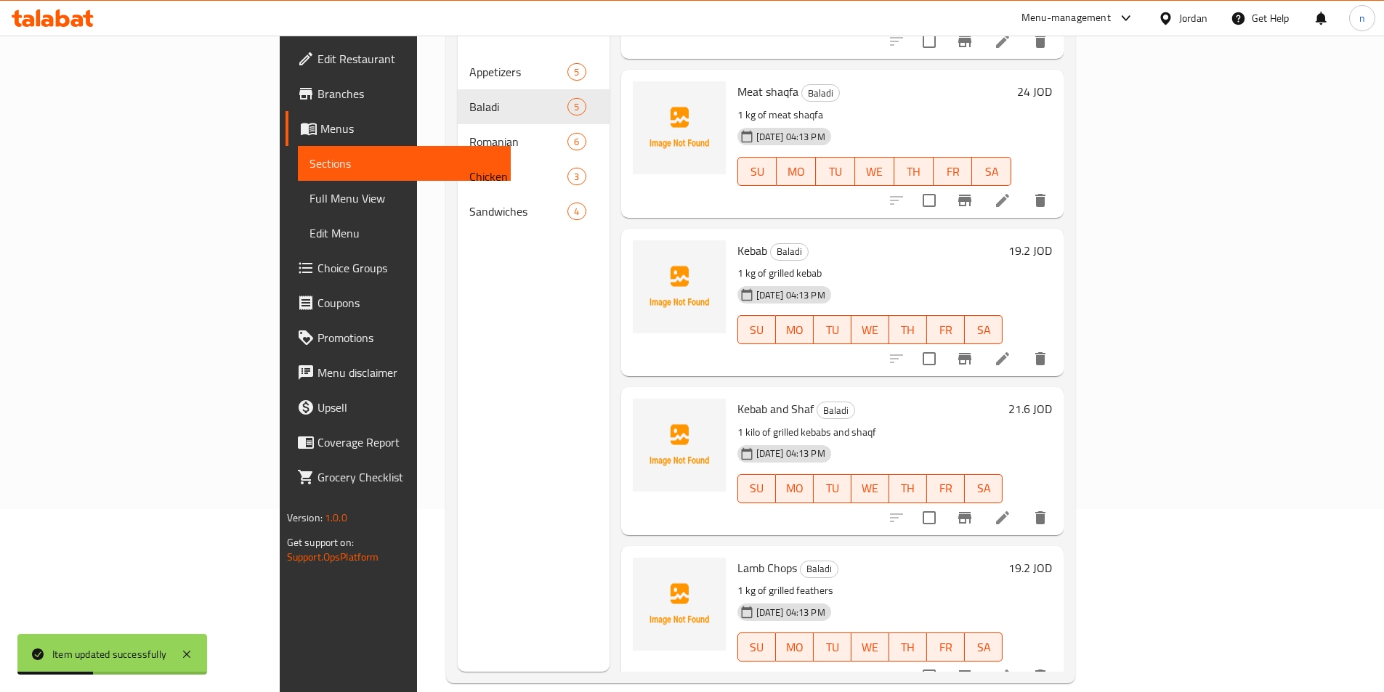
scroll to position [203, 0]
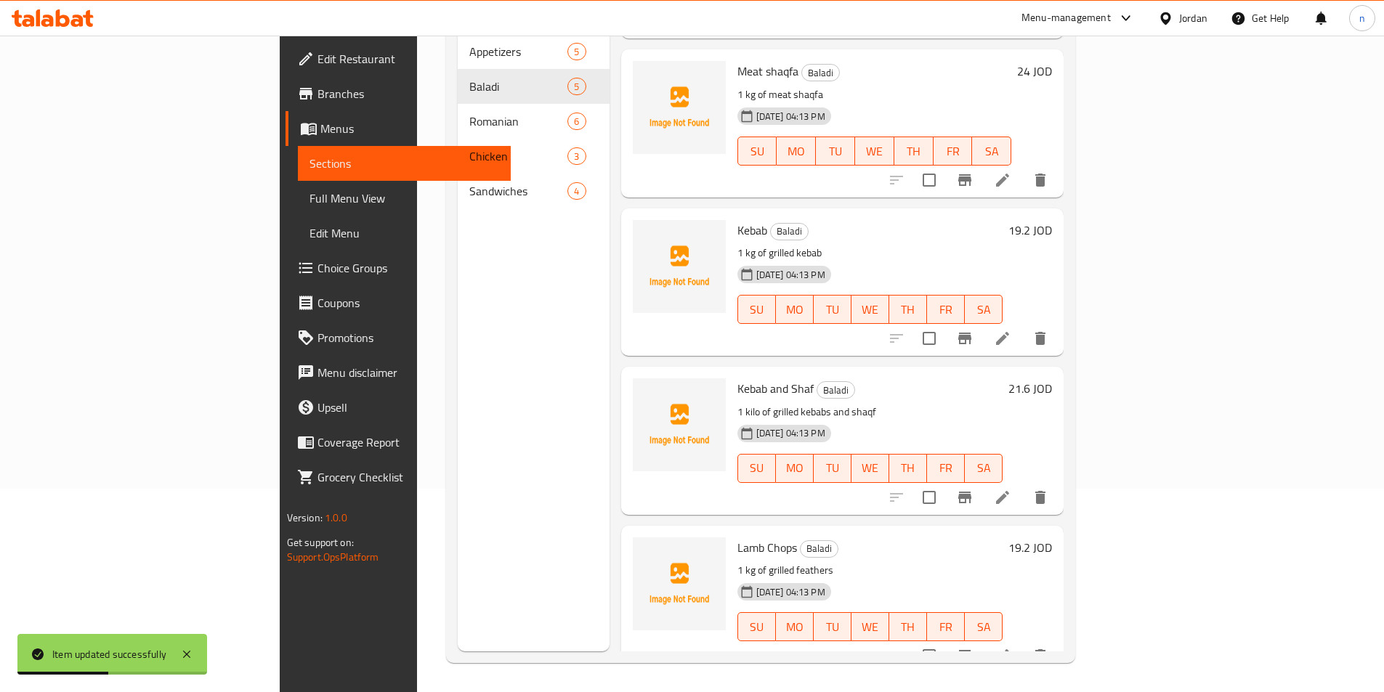
click at [1011, 489] on icon at bounding box center [1002, 497] width 17 height 17
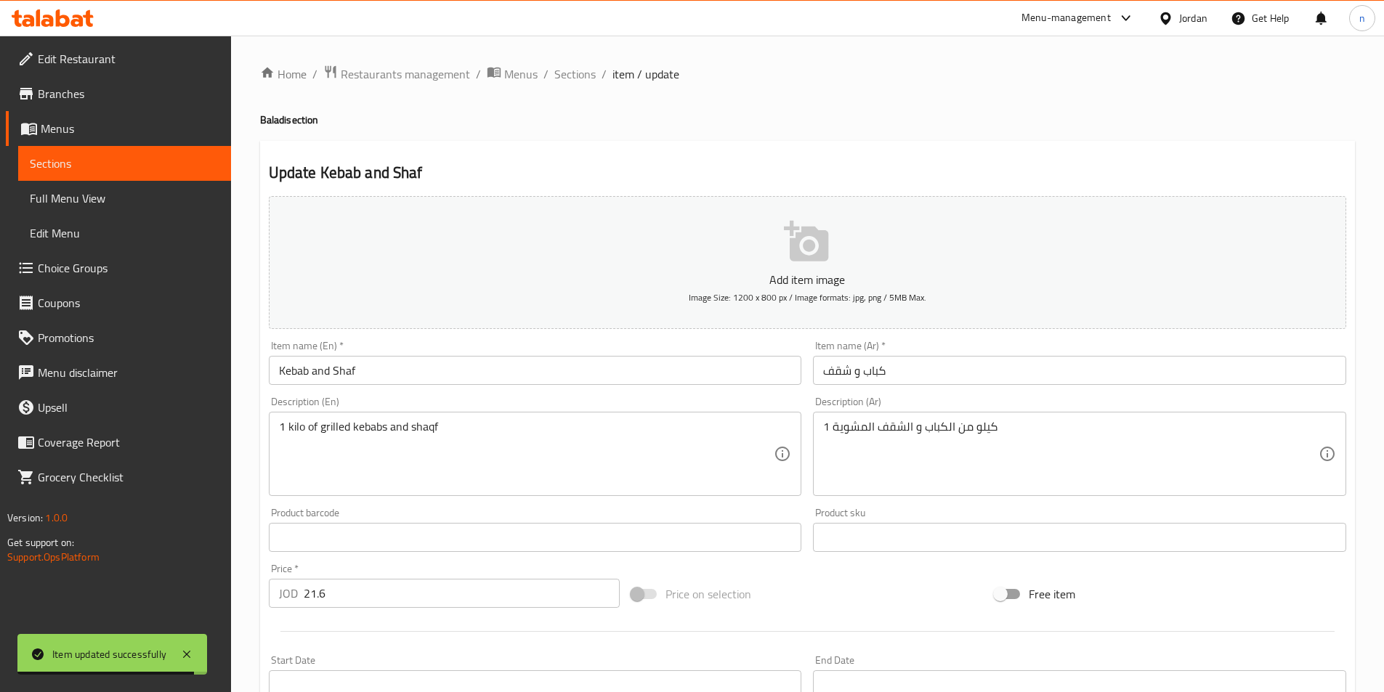
click at [344, 370] on input "Kebab and Shaf" at bounding box center [535, 370] width 533 height 29
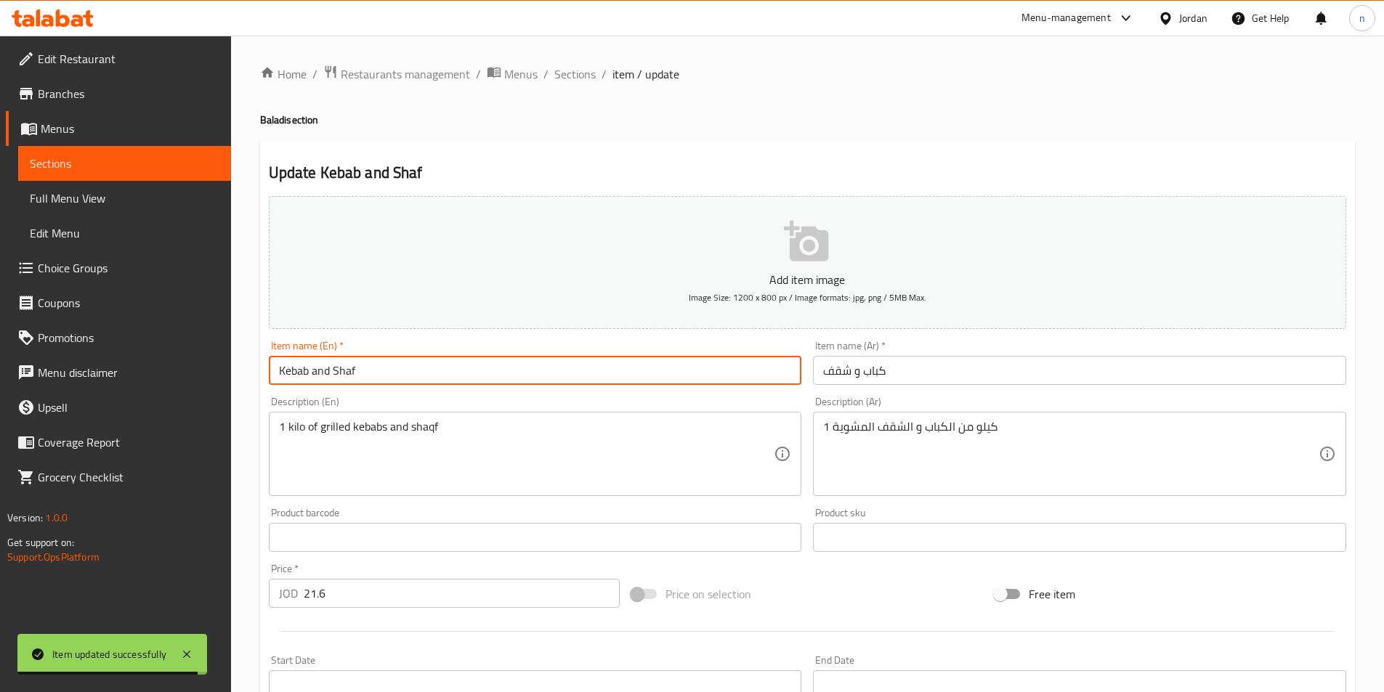
click at [344, 370] on input "Kebab and Shaf" at bounding box center [535, 370] width 533 height 29
type input "Kebab and shaqfa"
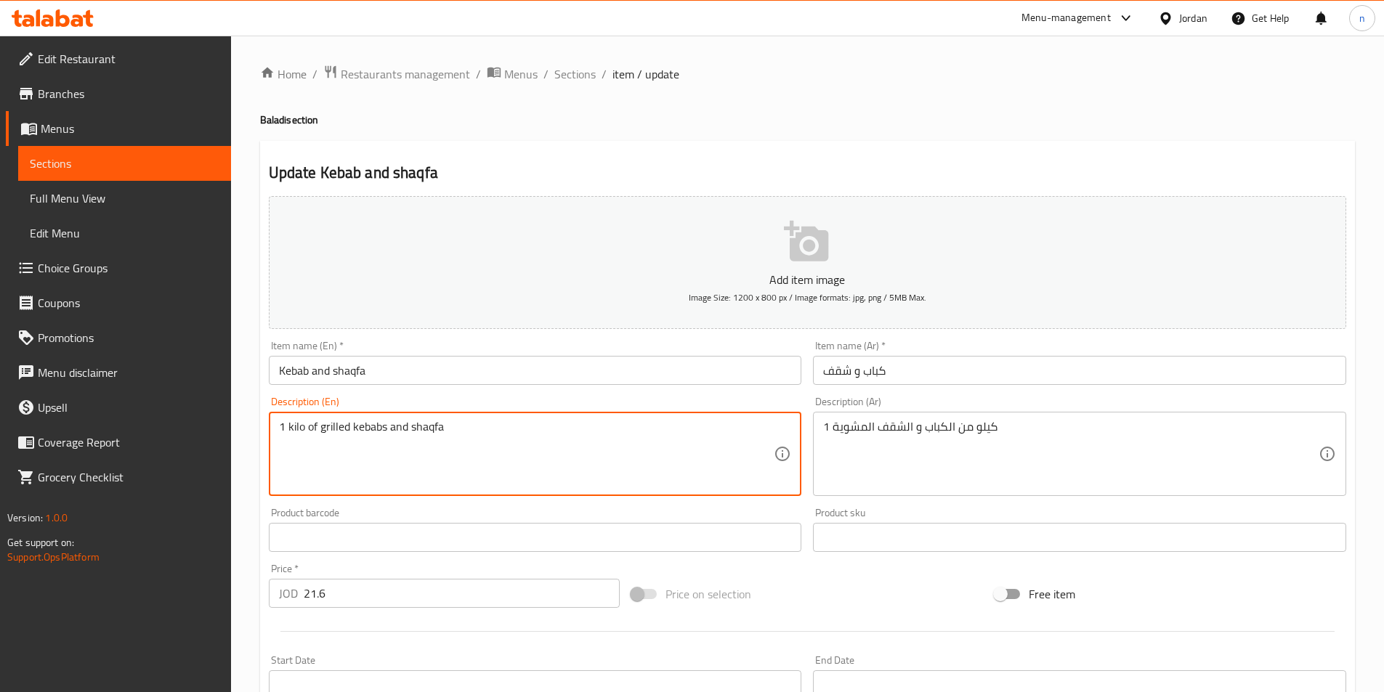
type textarea "1 kilo of grilled kebabs and shaqfa"
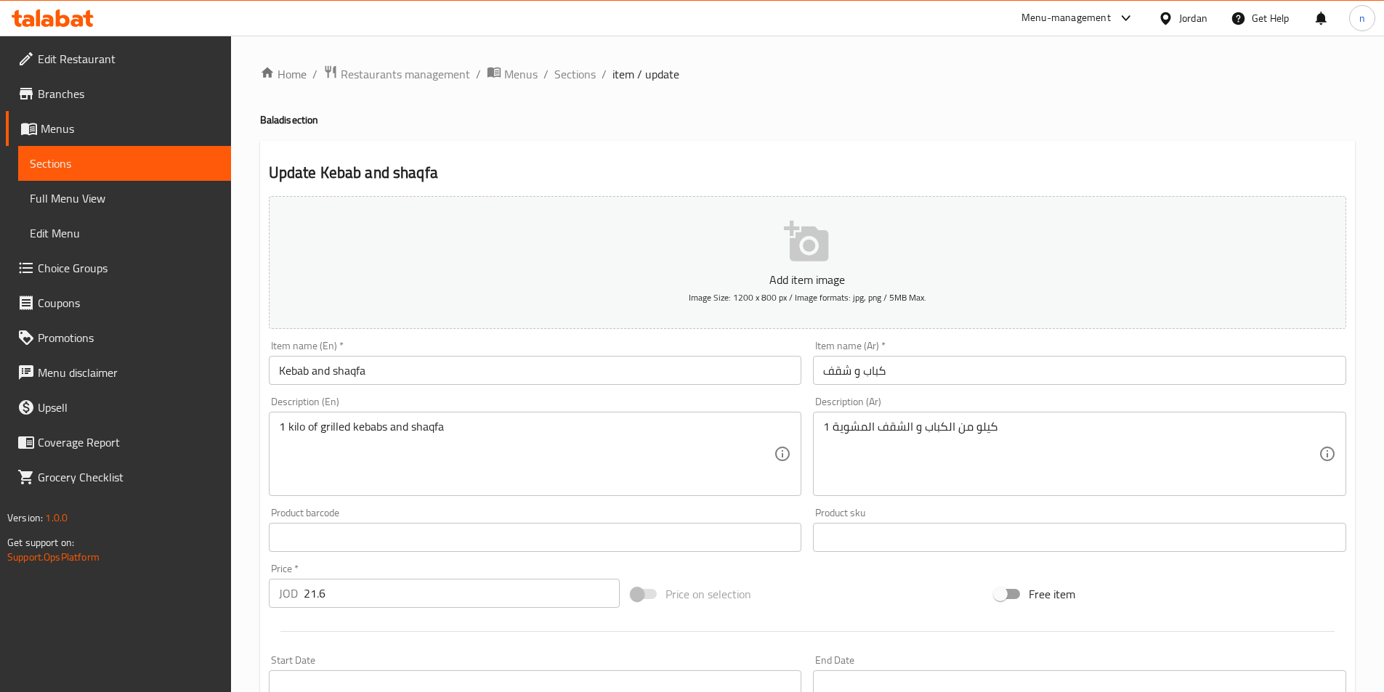
click at [729, 578] on div "Price on selection" at bounding box center [806, 594] width 363 height 39
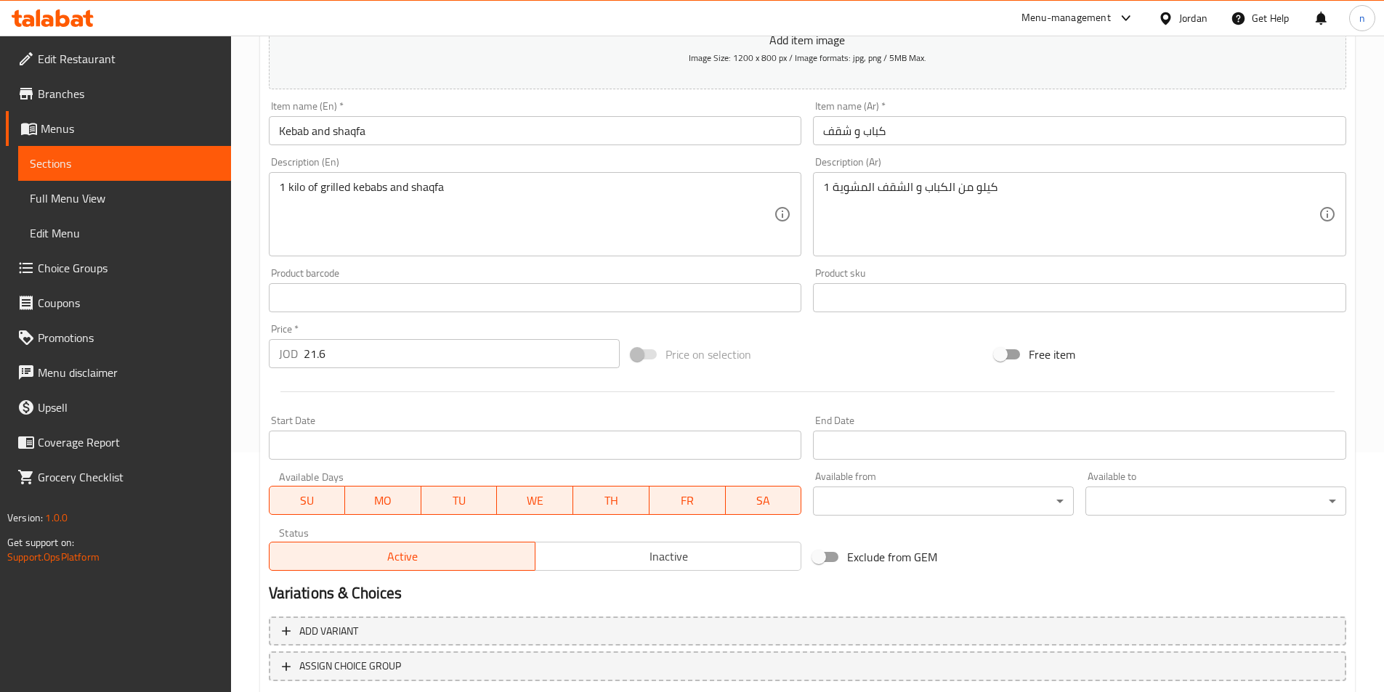
scroll to position [334, 0]
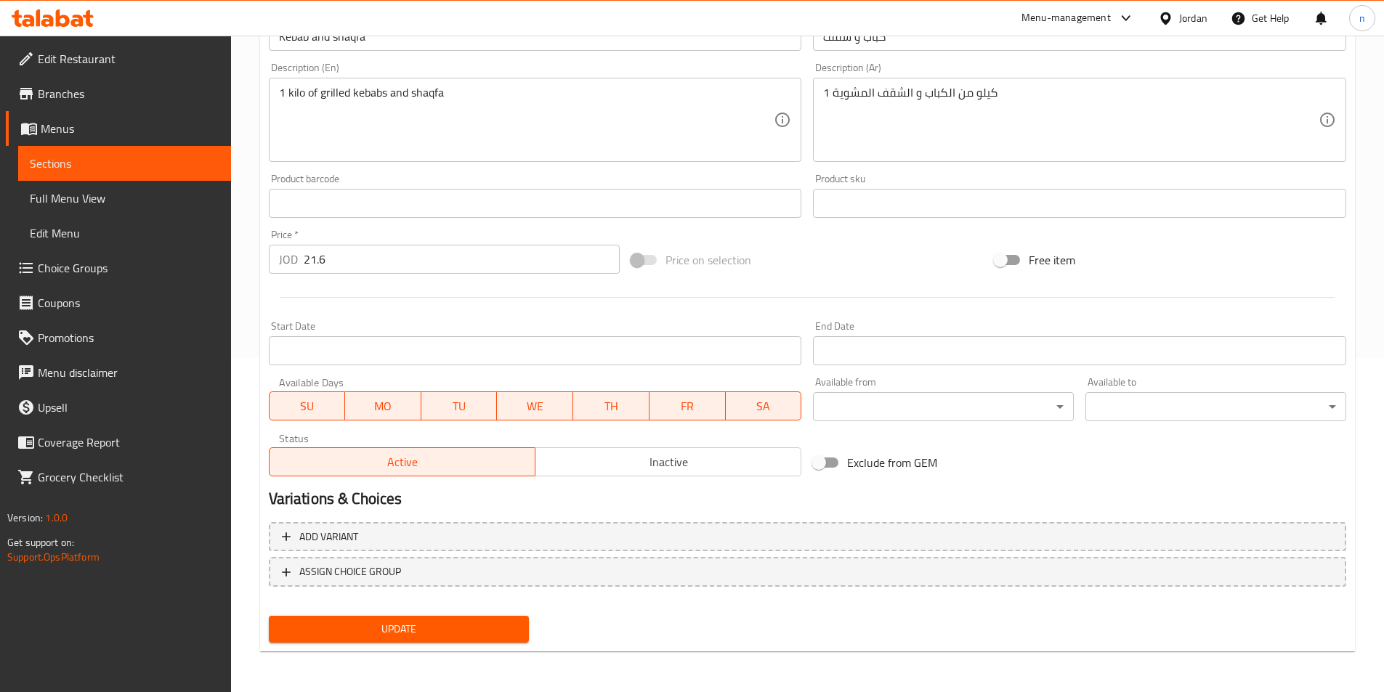
click at [418, 632] on span "Update" at bounding box center [399, 629] width 238 height 18
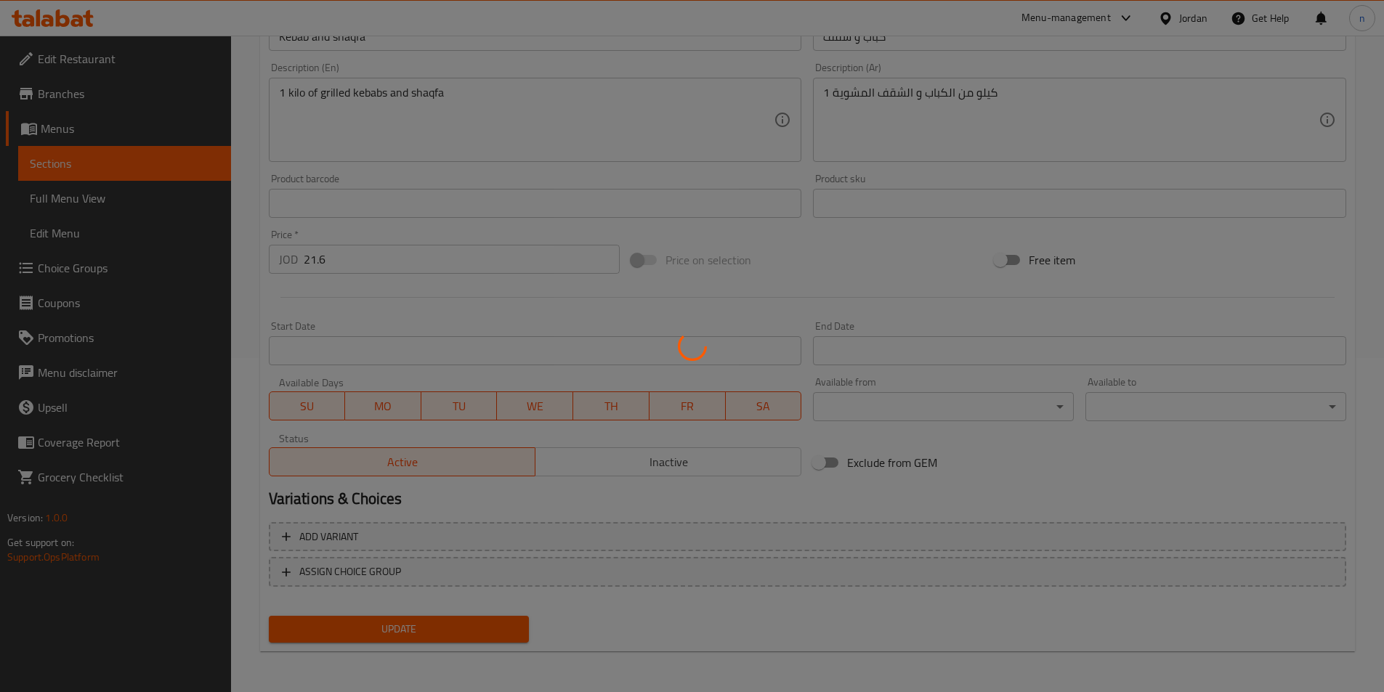
scroll to position [0, 0]
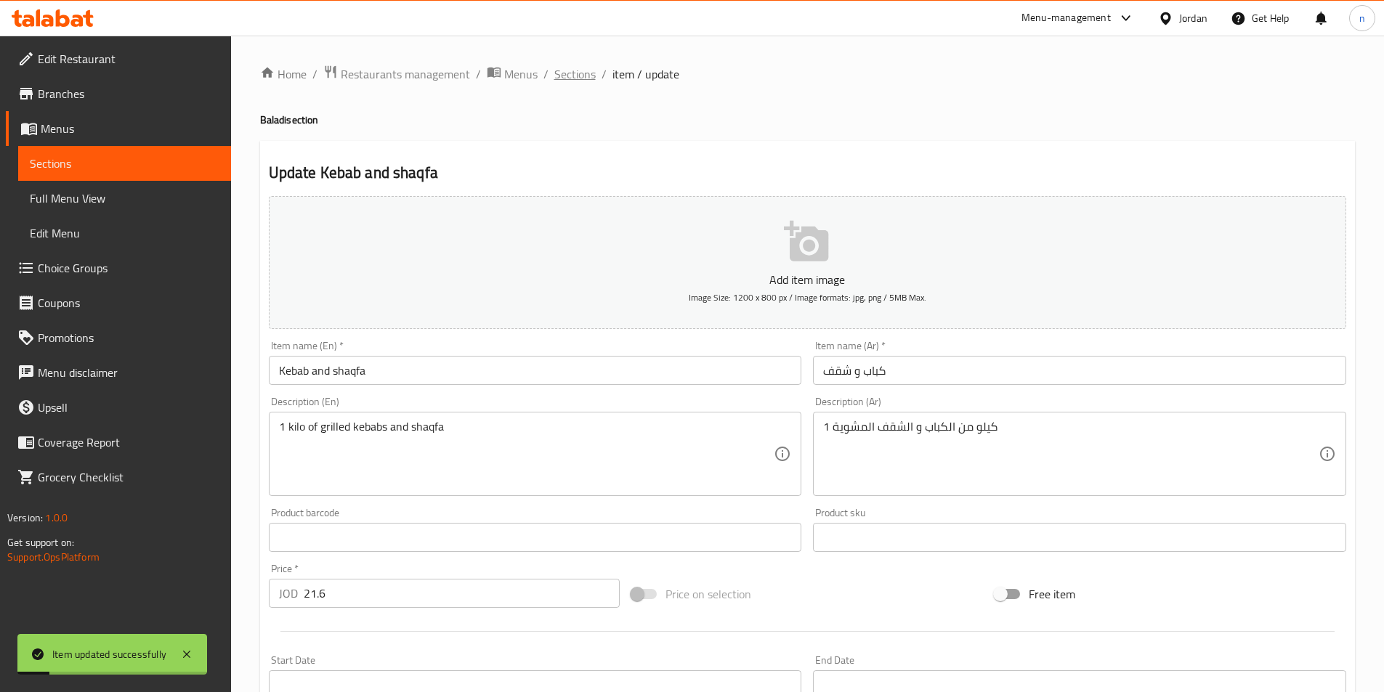
click at [570, 73] on span "Sections" at bounding box center [574, 73] width 41 height 17
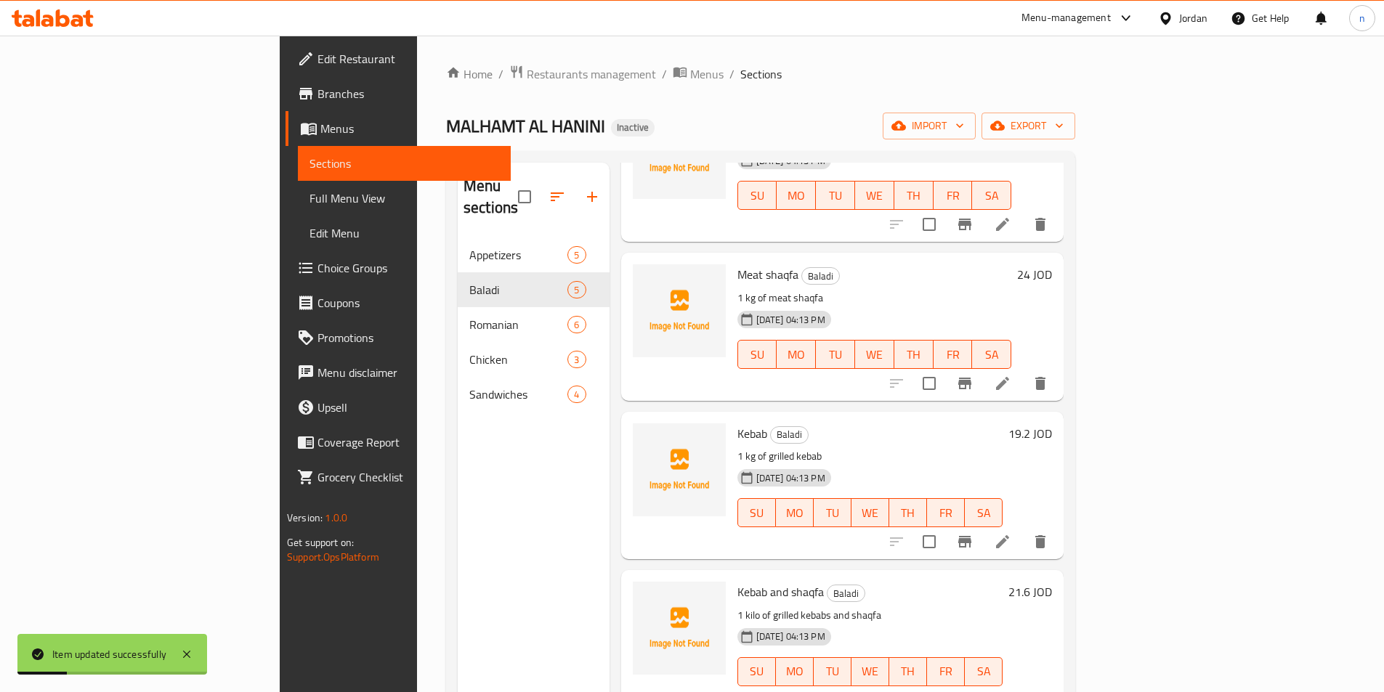
scroll to position [203, 0]
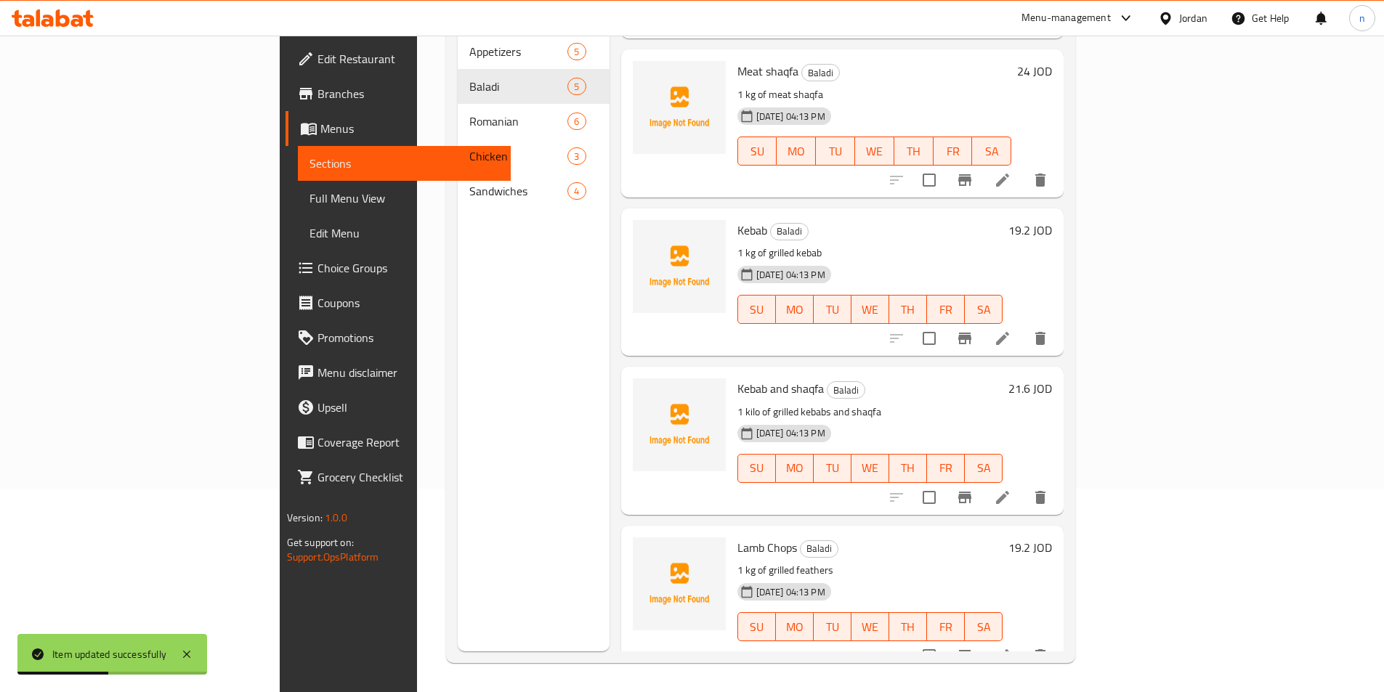
click at [1023, 643] on li at bounding box center [1002, 656] width 41 height 26
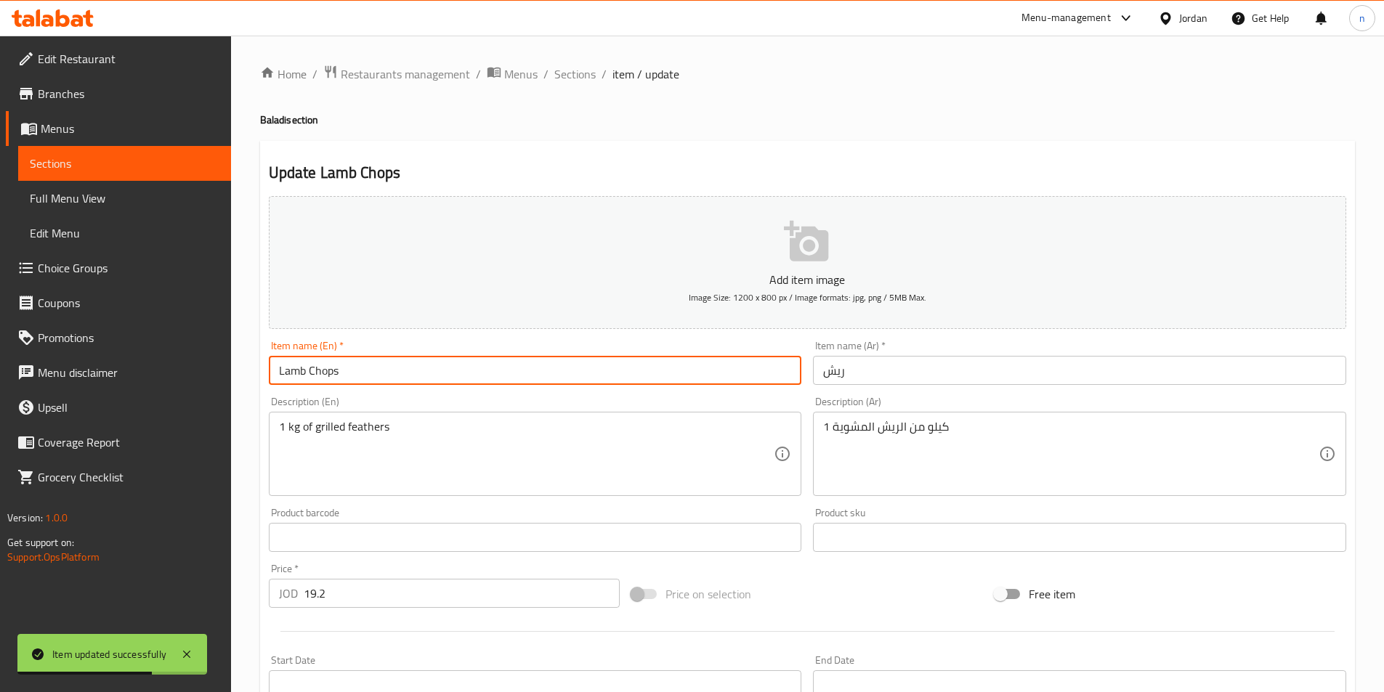
click at [325, 373] on input "Lamb Chops" at bounding box center [535, 370] width 533 height 29
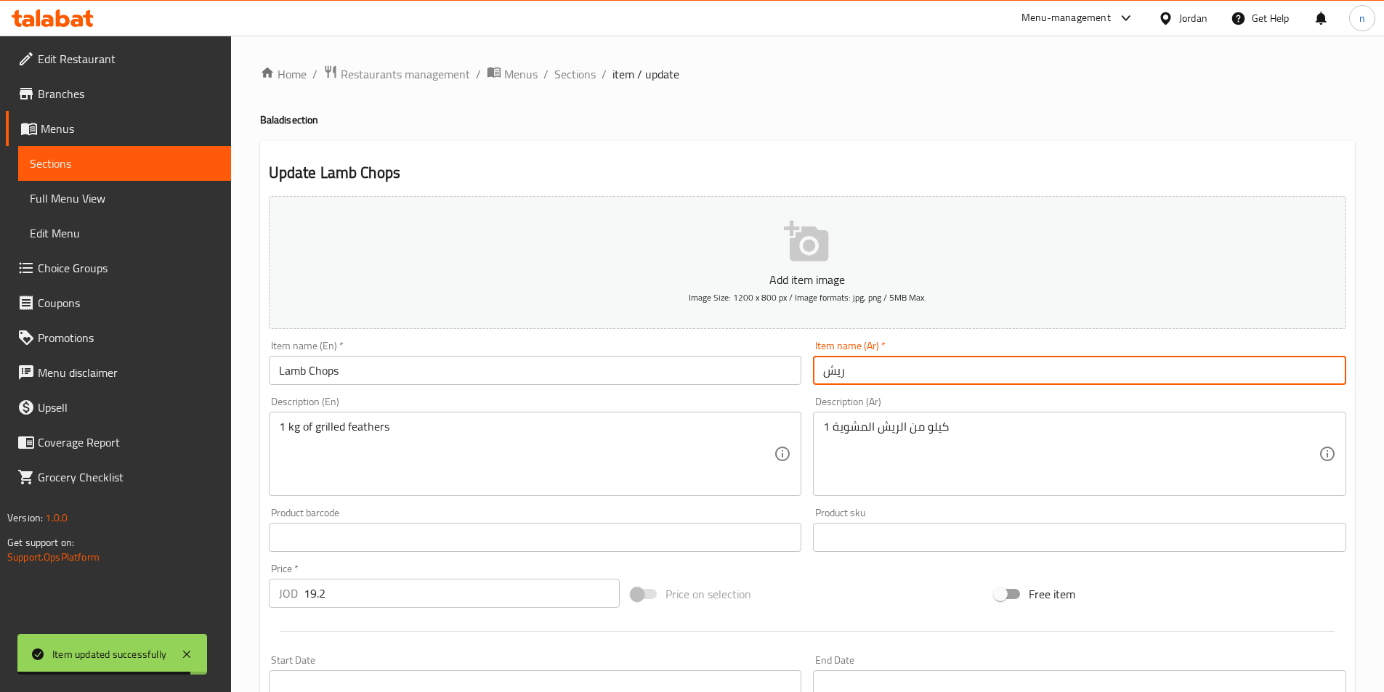
click at [832, 380] on input "ريش" at bounding box center [1079, 370] width 533 height 29
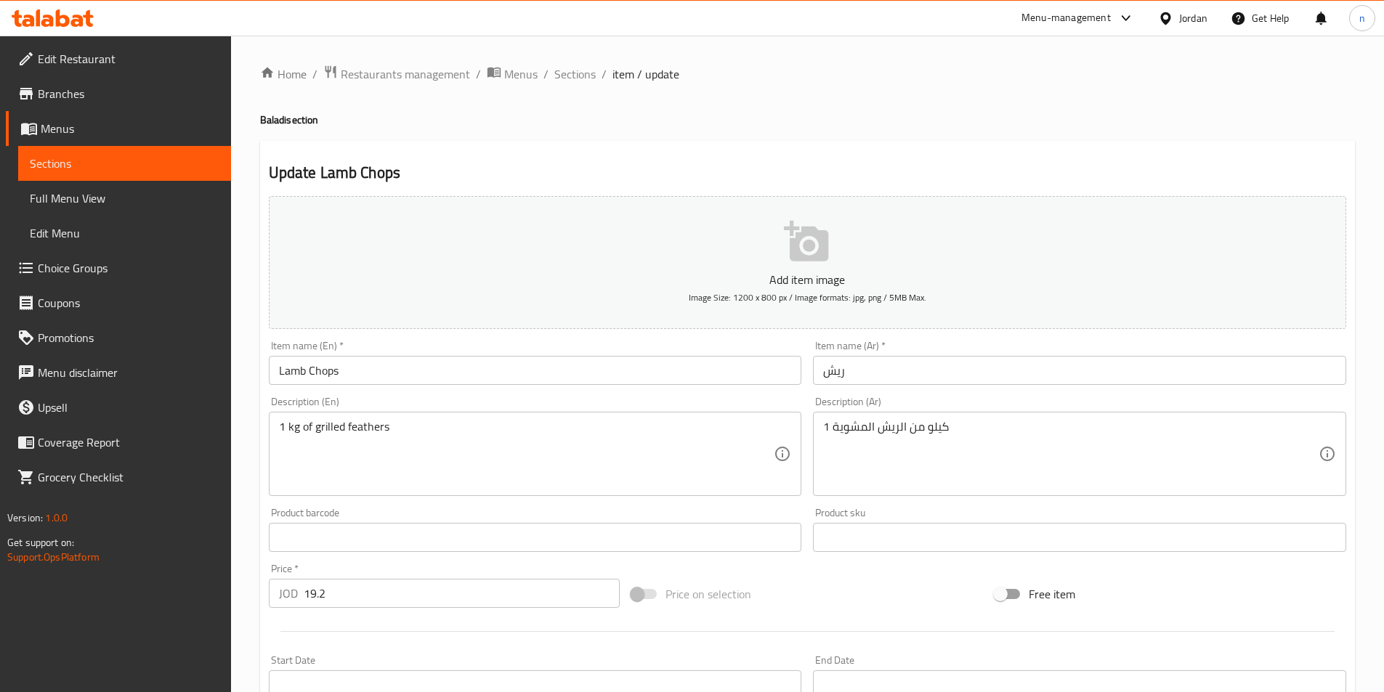
click at [291, 369] on input "Lamb Chops" at bounding box center [535, 370] width 533 height 29
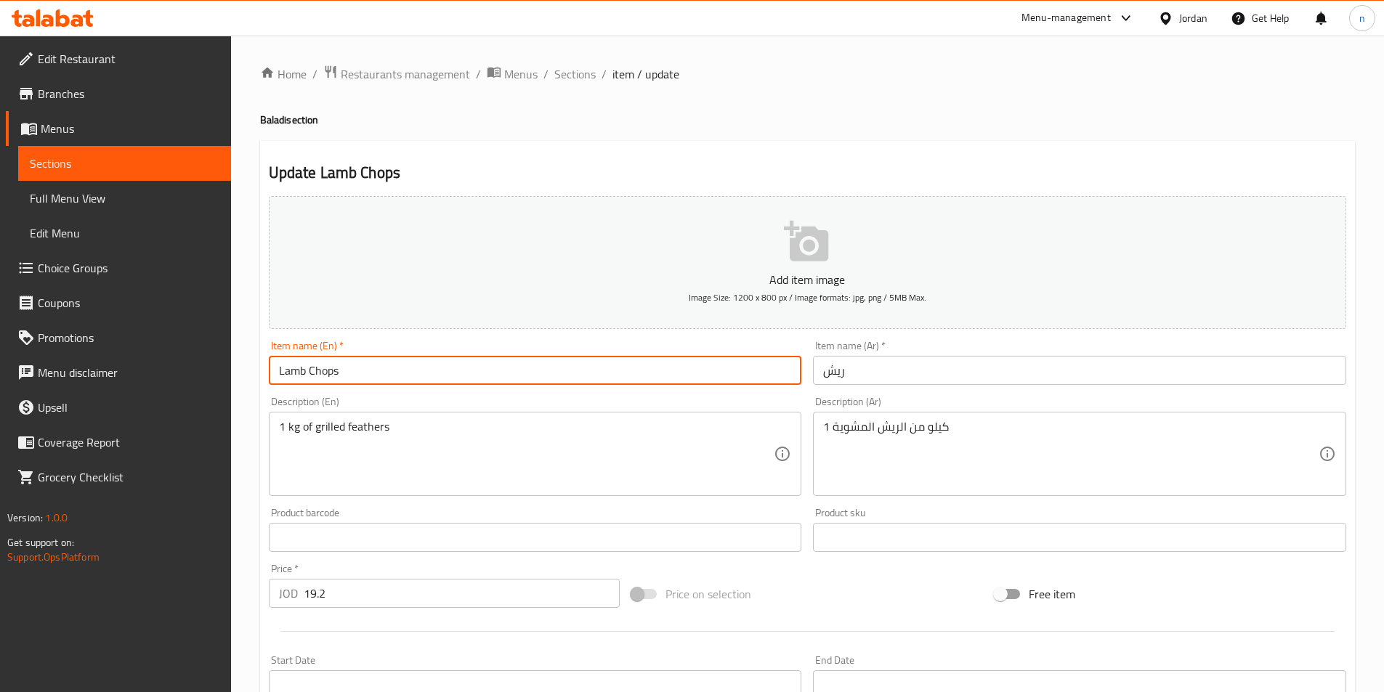
click at [292, 369] on input "Lamb Chops" at bounding box center [535, 370] width 533 height 29
click at [307, 382] on input "Chops" at bounding box center [535, 370] width 533 height 29
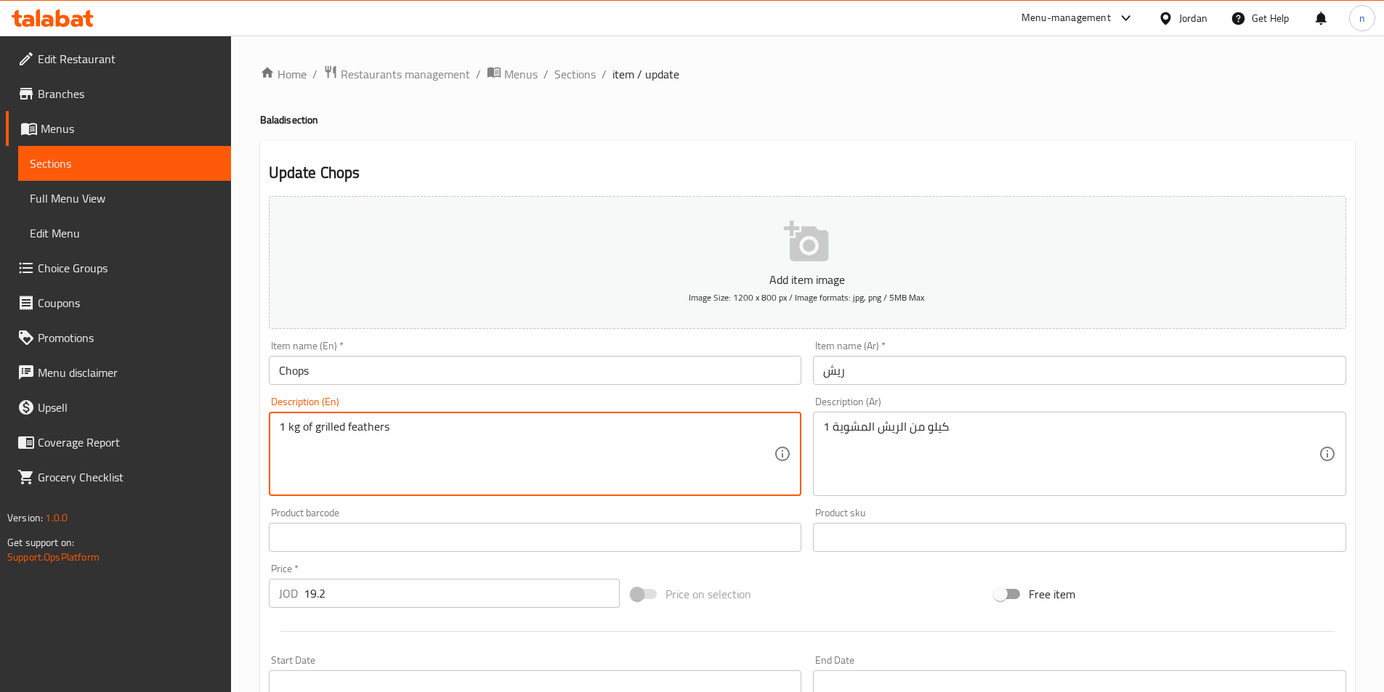
click at [369, 422] on textarea "1 kg of grilled feathers" at bounding box center [526, 454] width 495 height 69
click at [303, 378] on input "Chops" at bounding box center [535, 370] width 533 height 29
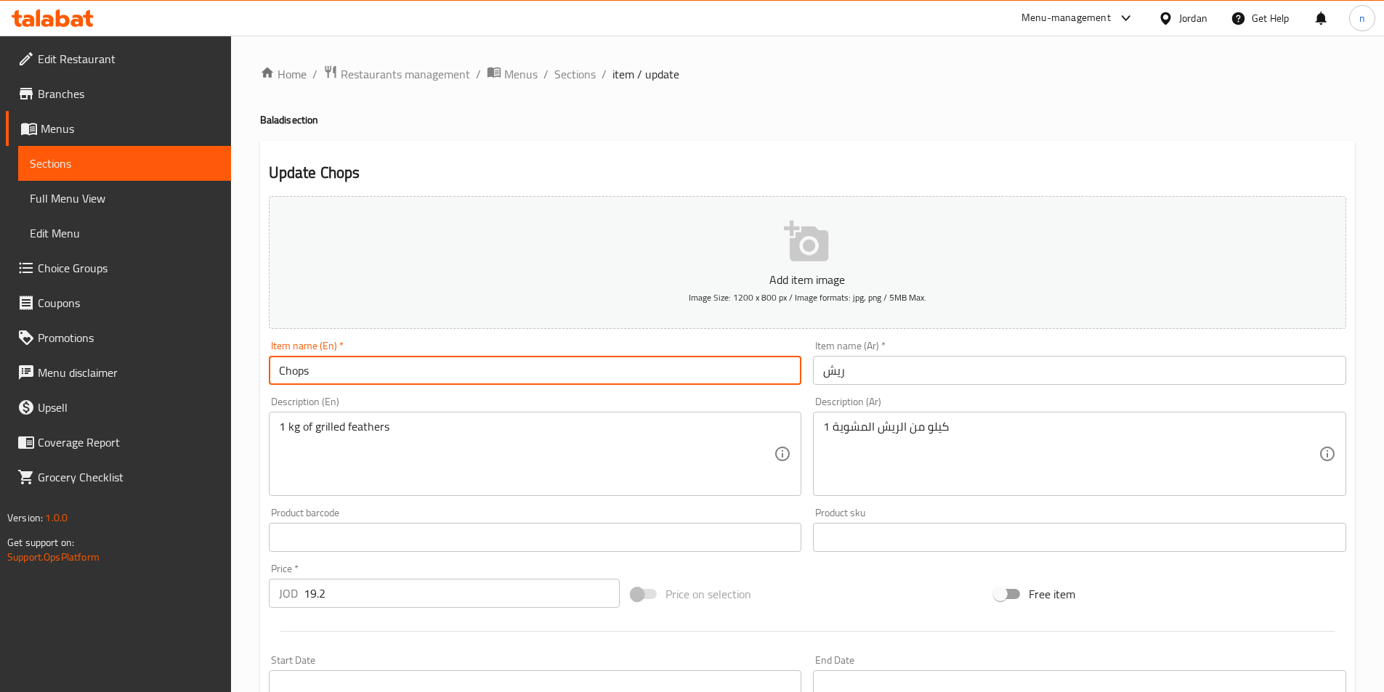
click at [303, 378] on input "Chops" at bounding box center [535, 370] width 533 height 29
type input "Chops"
click at [315, 379] on input "Chops" at bounding box center [535, 370] width 533 height 29
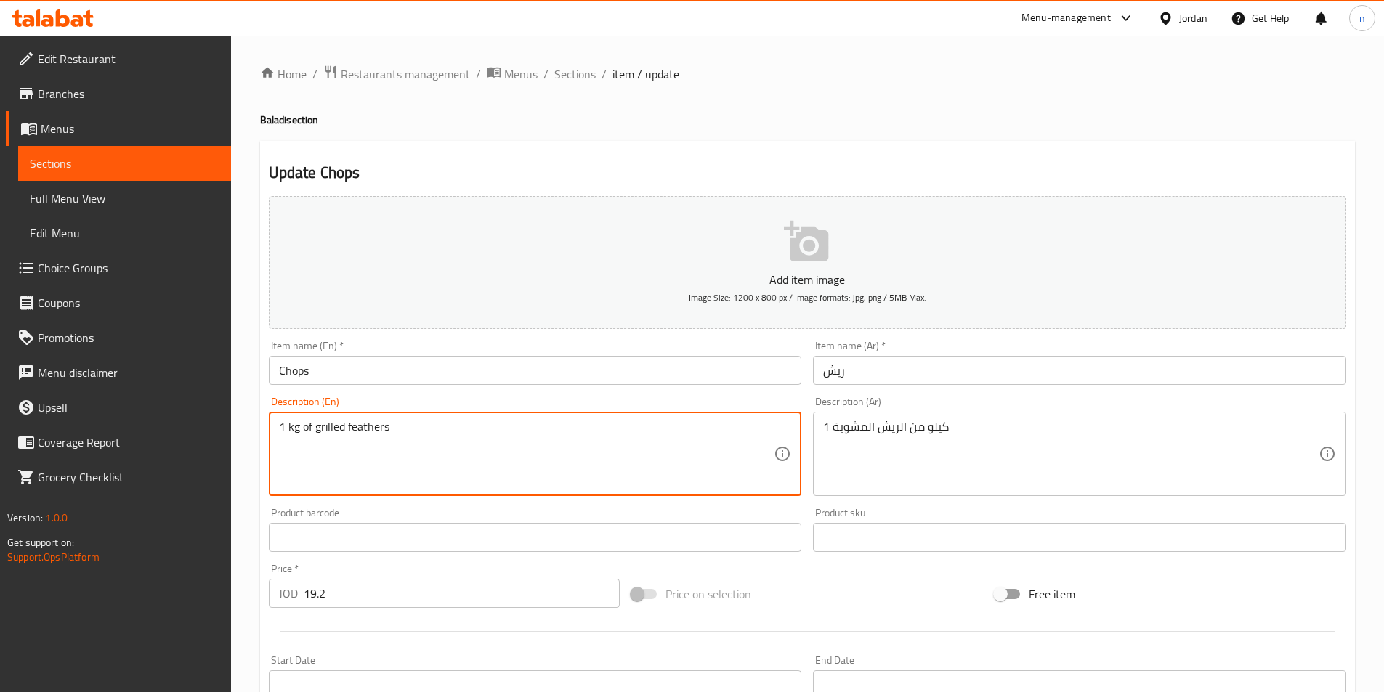
click at [360, 431] on textarea "1 kg of grilled feathers" at bounding box center [526, 454] width 495 height 69
paste textarea "Chop"
type textarea "1 kg of grilled Chops"
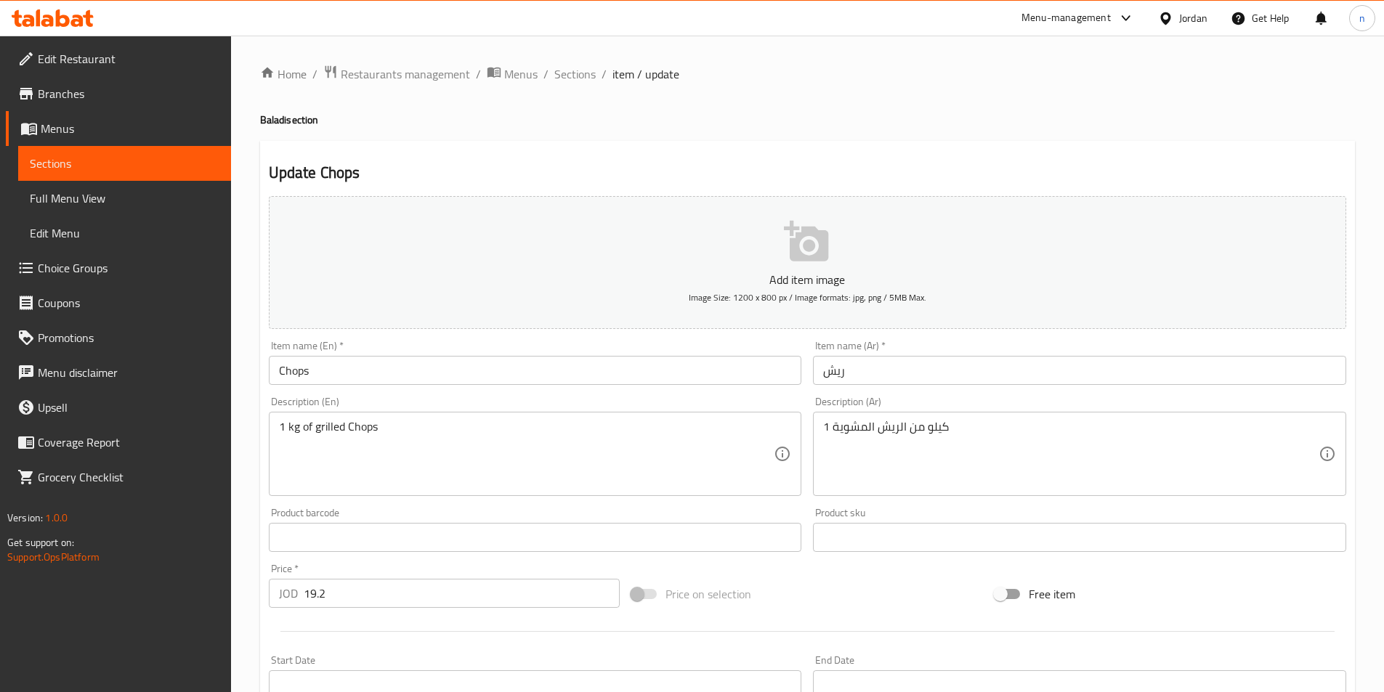
click at [864, 601] on div "Price on selection" at bounding box center [806, 594] width 363 height 39
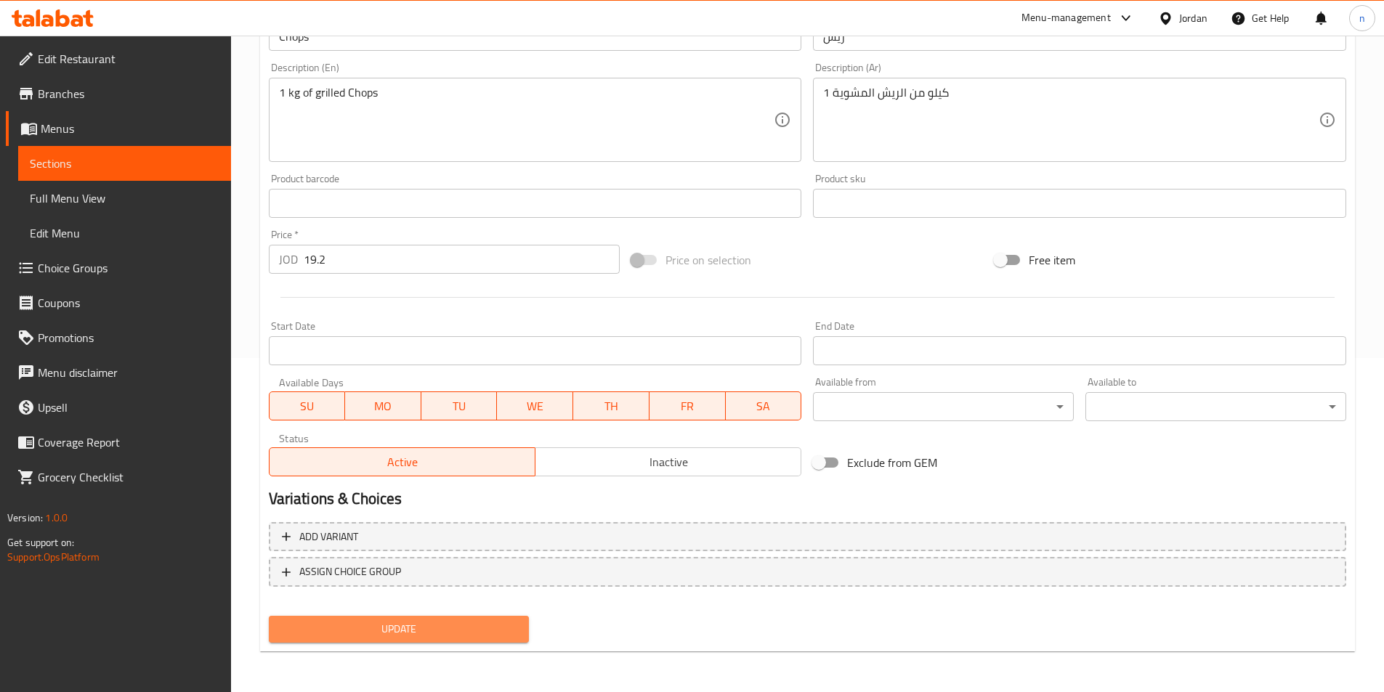
click at [421, 627] on span "Update" at bounding box center [399, 629] width 238 height 18
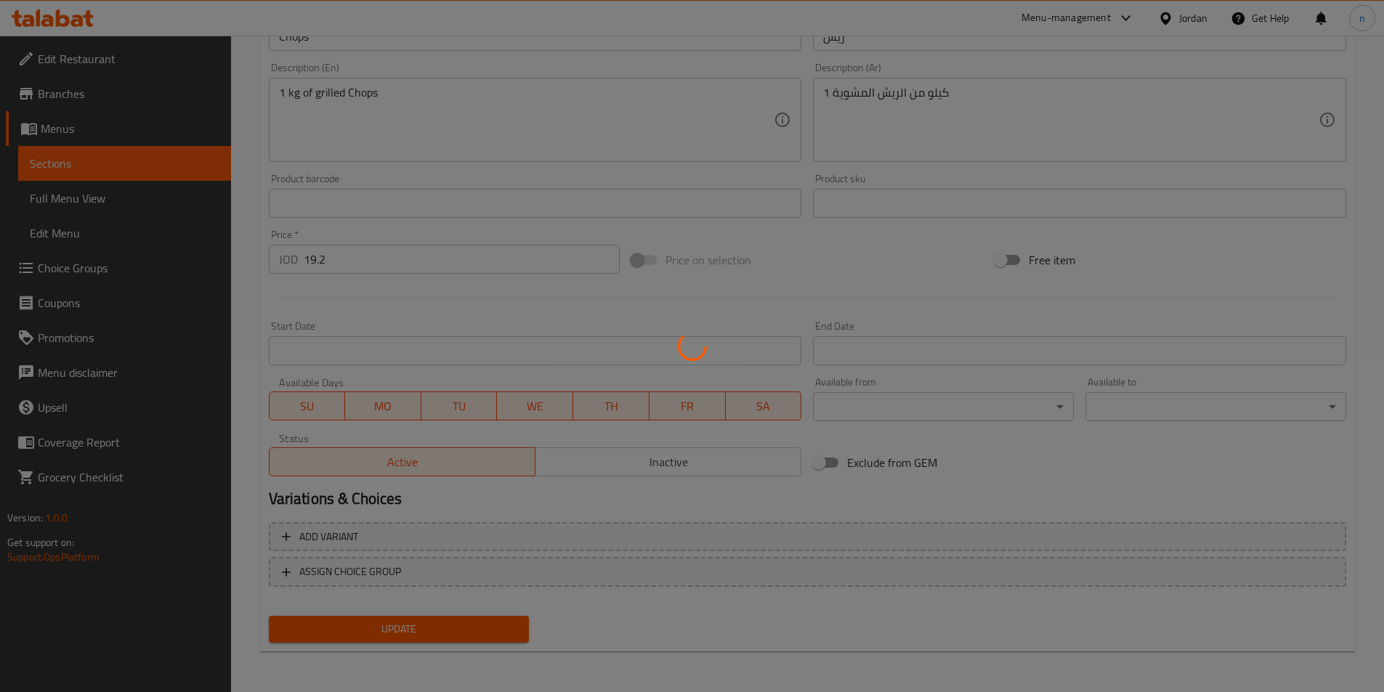
scroll to position [0, 0]
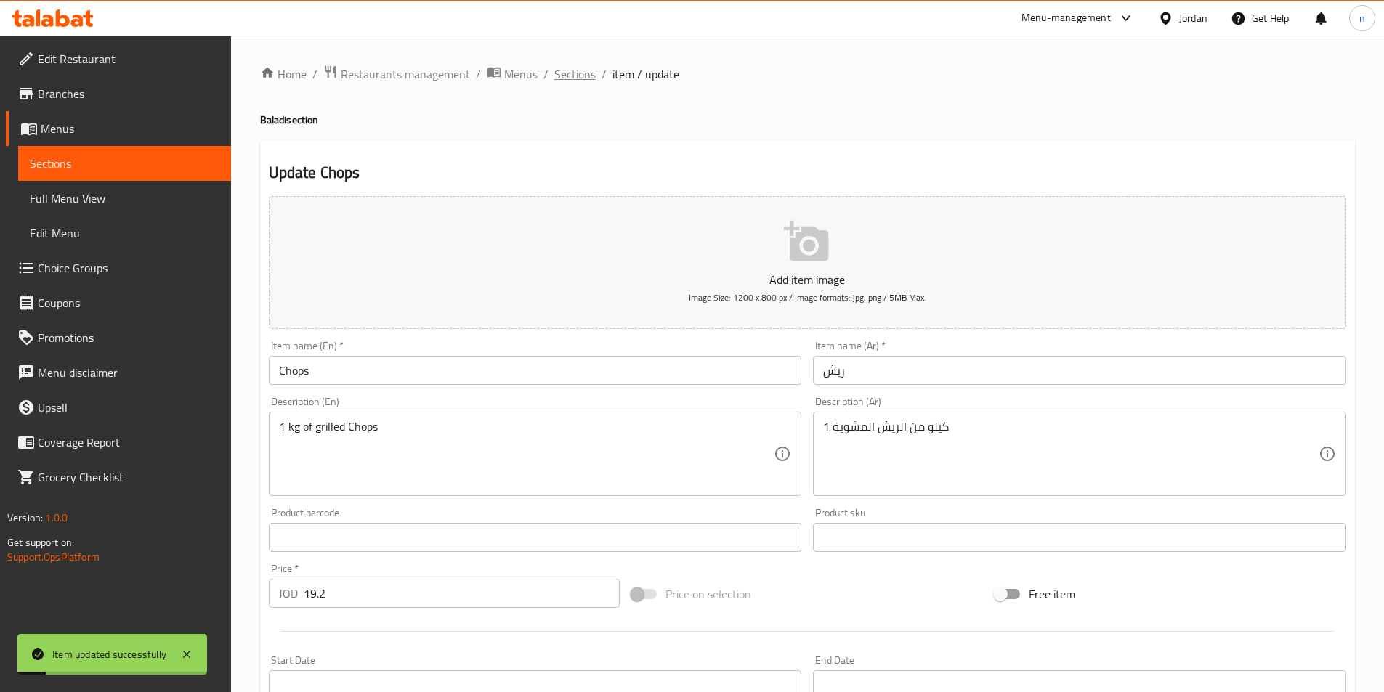
click at [577, 74] on span "Sections" at bounding box center [574, 73] width 41 height 17
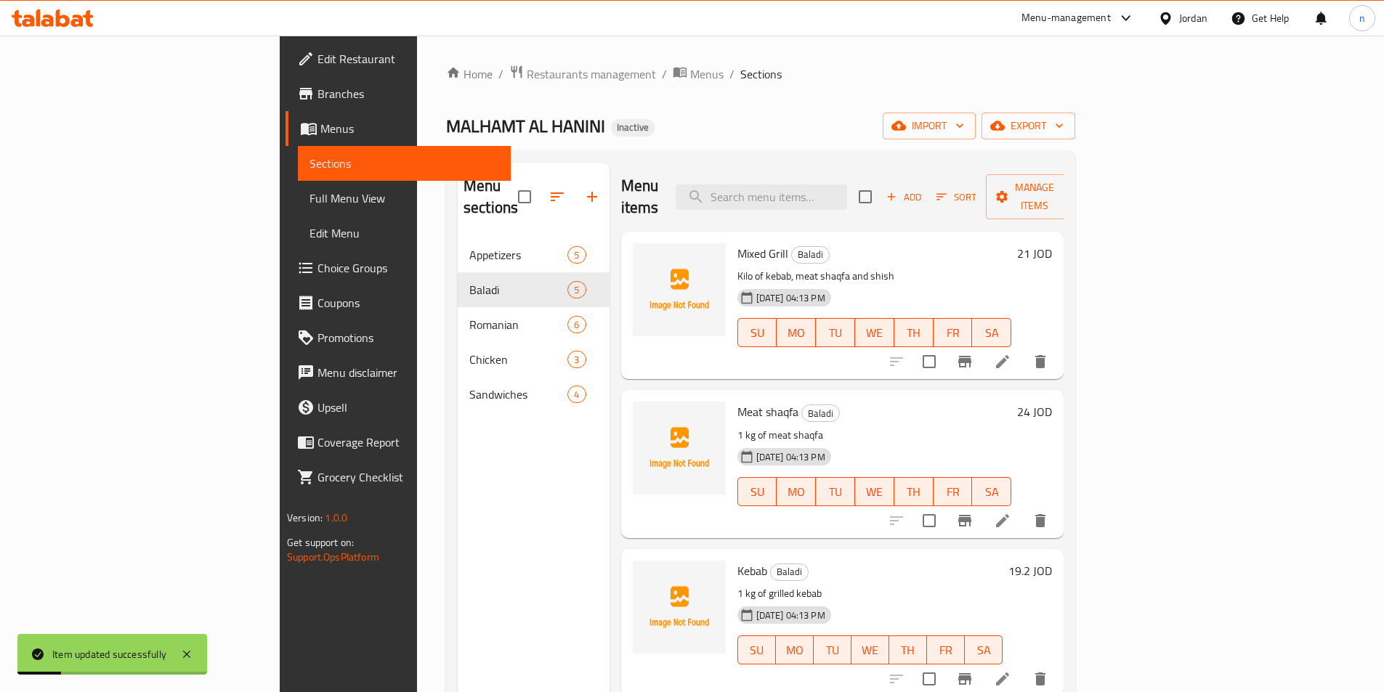
click at [929, 396] on div "Meat shaqfa Baladi 1 kg of meat shaqfa 28-08-2025 04:13 PM SU MO TU WE TH FR SA" at bounding box center [874, 464] width 286 height 136
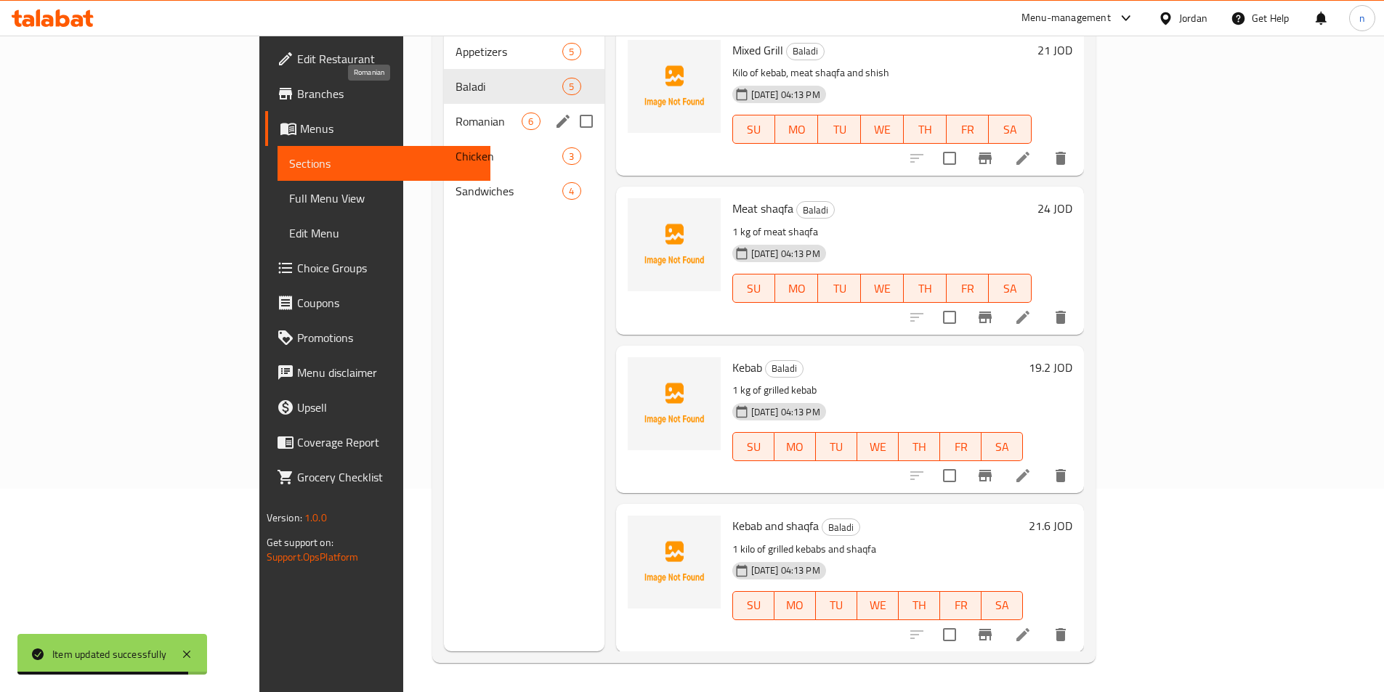
click at [455, 113] on span "Romanian" at bounding box center [488, 121] width 66 height 17
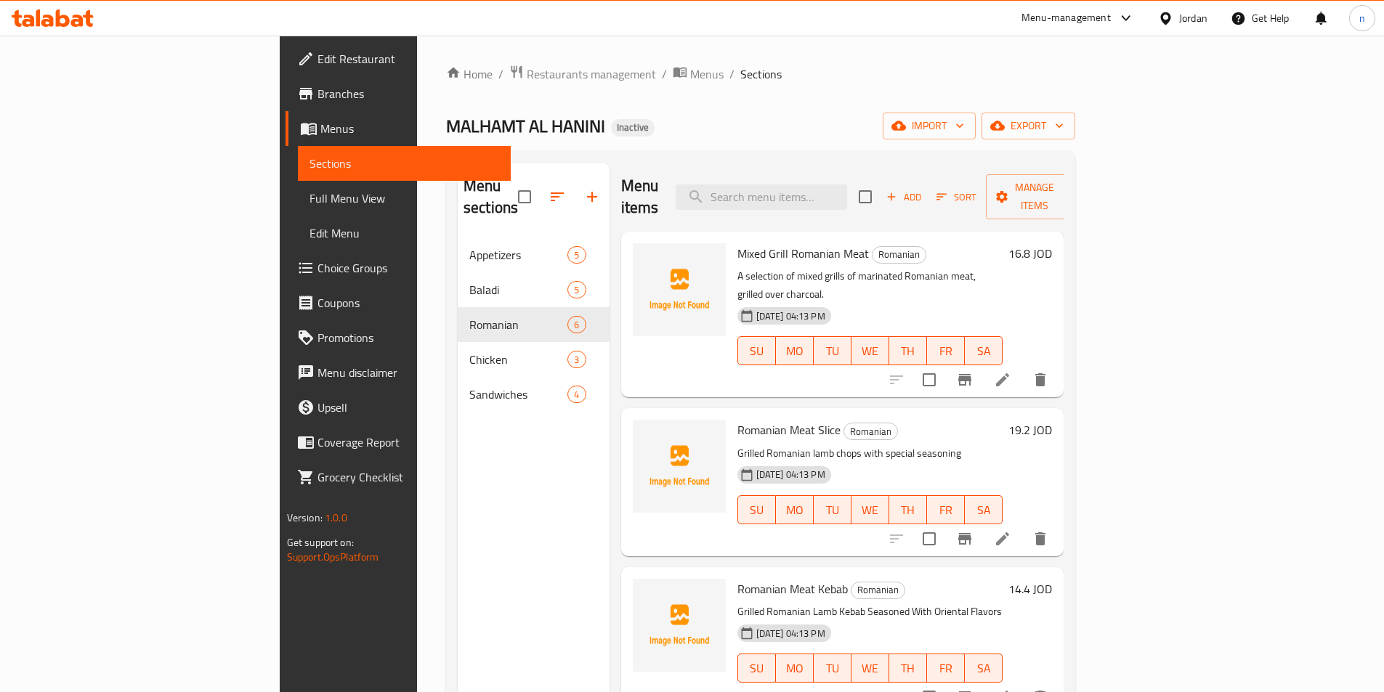
click at [1011, 371] on icon at bounding box center [1002, 379] width 17 height 17
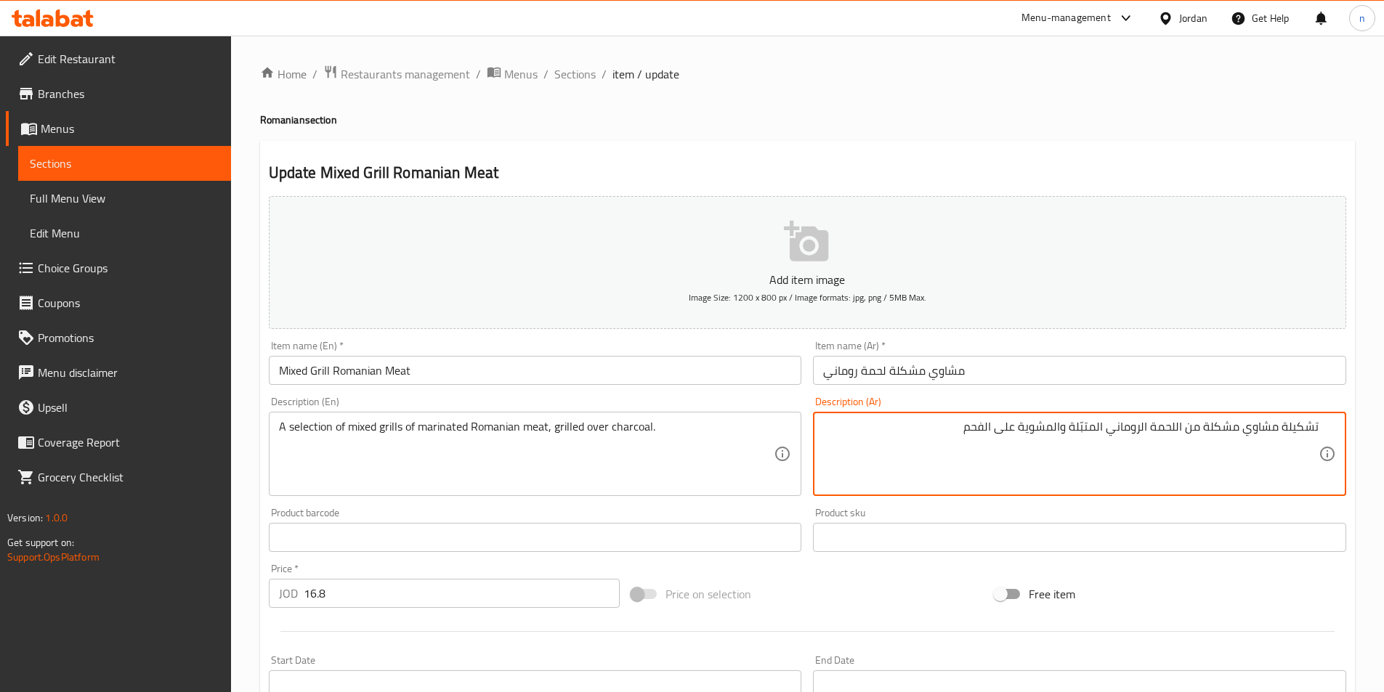
click at [1076, 447] on textarea "تشكيلة مشاوي مشكلة من اللحمة الروماني المتبّلة والمشوية على الفحم" at bounding box center [1070, 454] width 495 height 69
click at [986, 438] on textarea "تشكيلة مشاوي مشكلة من اللحمة الروماني المتبّلة والمشوية على الفحم" at bounding box center [1070, 454] width 495 height 69
click at [976, 443] on textarea "تشكيلة مشاوي مشكلة من اللحمة الروماني المتبّلة والمشوية على الفحم" at bounding box center [1070, 454] width 495 height 69
click at [949, 452] on textarea "تشكيلة مشاوي مشكلة من اللحمة الروماني المتبّلة والمشوية على الفحم" at bounding box center [1070, 454] width 495 height 69
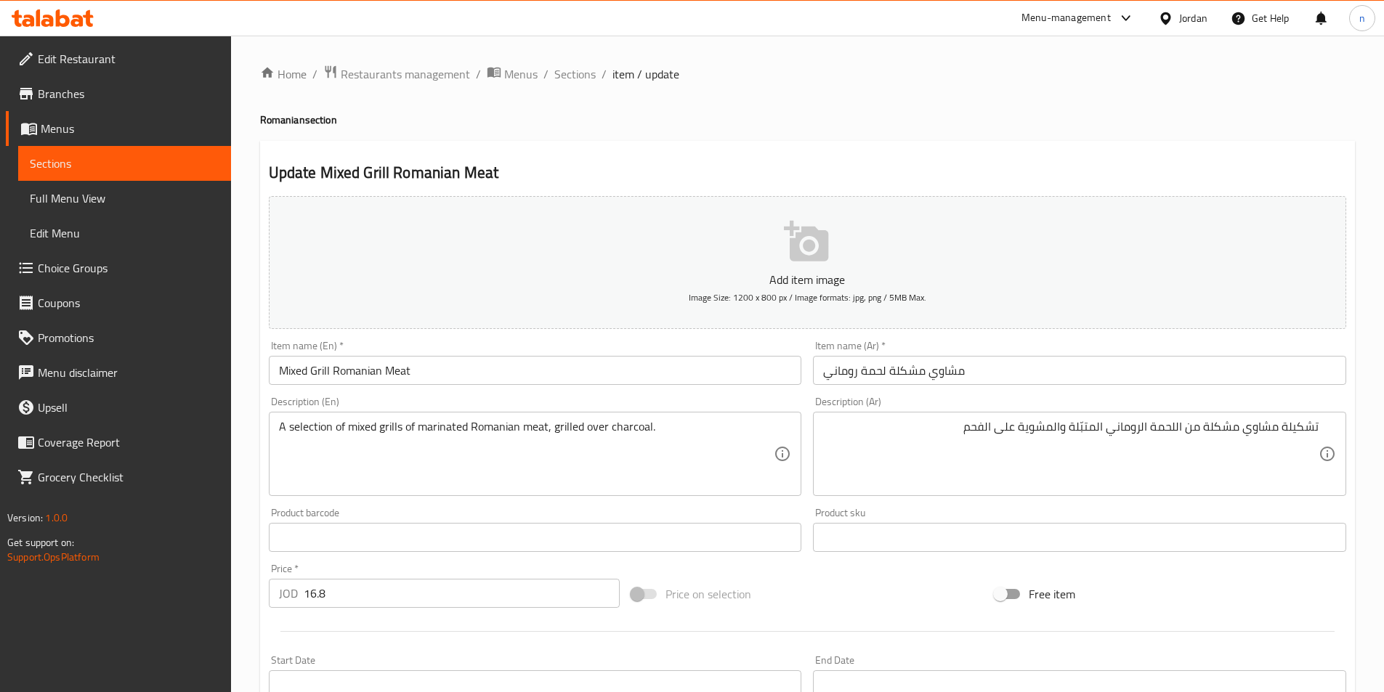
drag, startPoint x: 747, startPoint y: 452, endPoint x: 747, endPoint y: 474, distance: 21.8
click at [747, 452] on textarea "A selection of mixed grills of marinated Romanian meat, grilled over charcoal." at bounding box center [526, 454] width 495 height 69
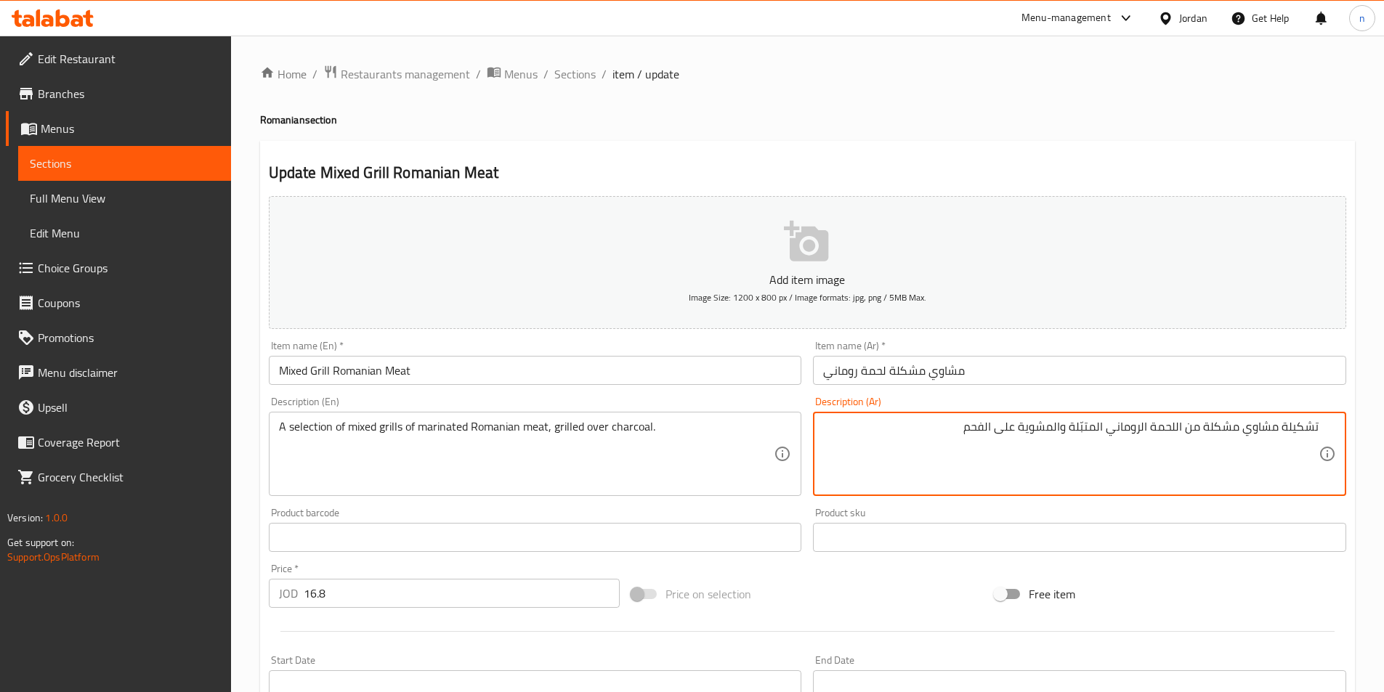
click at [949, 463] on textarea "تشكيلة مشاوي مشكلة من اللحمة الروماني المتبّلة والمشوية على الفحم" at bounding box center [1070, 454] width 495 height 69
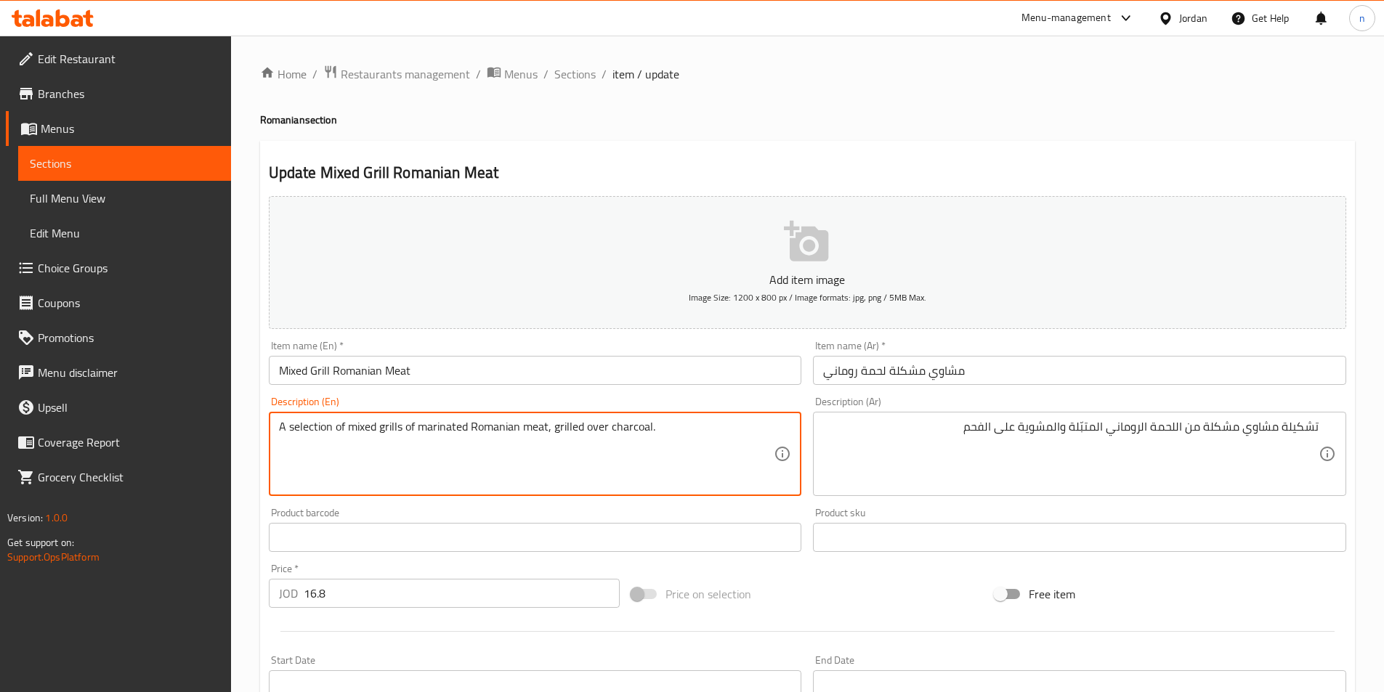
click at [716, 421] on textarea "A selection of mixed grills of marinated Romanian meat, grilled over charcoal." at bounding box center [526, 454] width 495 height 69
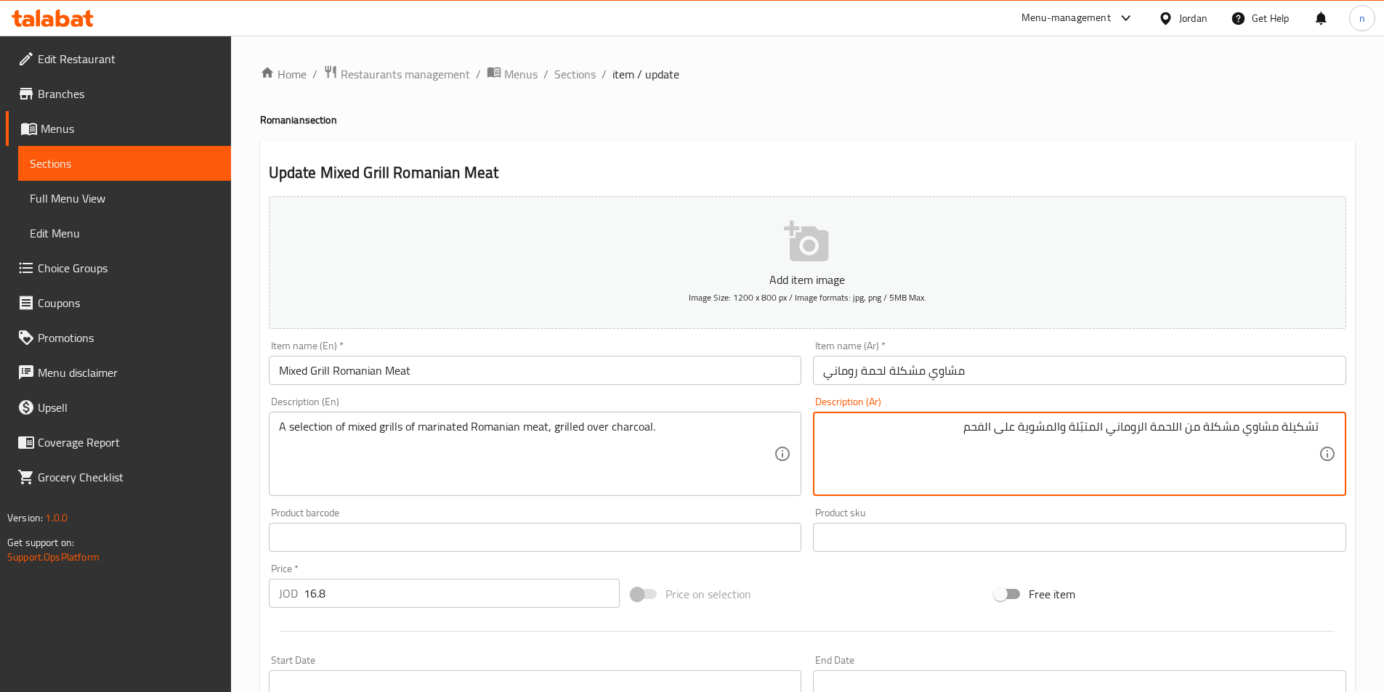
click at [1008, 429] on textarea "تشكيلة مشاوي مشكلة من اللحمة الروماني المتبّلة والمشوية على الفحم" at bounding box center [1070, 454] width 495 height 69
type textarea "تشكيلة مشاوي مشكلة من اللحمة الروماني المتبّلة والمشوية فوق الفحم"
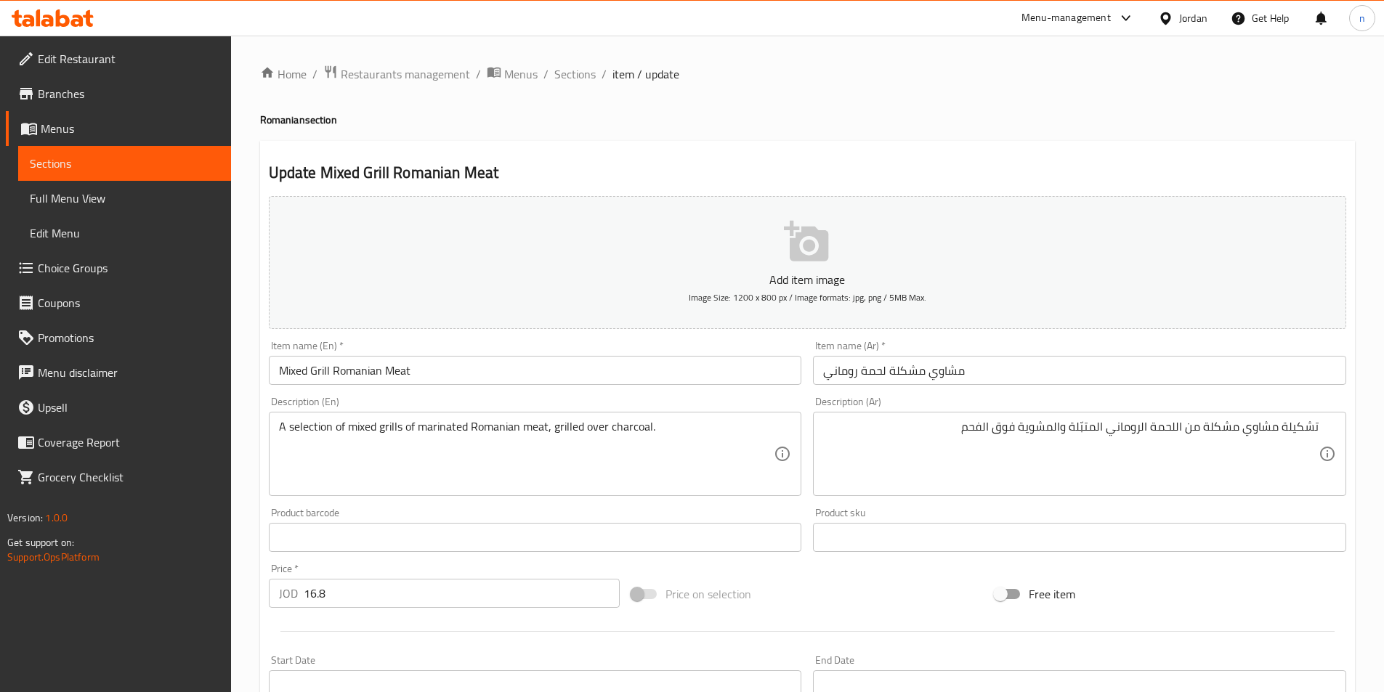
click at [881, 584] on div "Price on selection" at bounding box center [806, 594] width 363 height 39
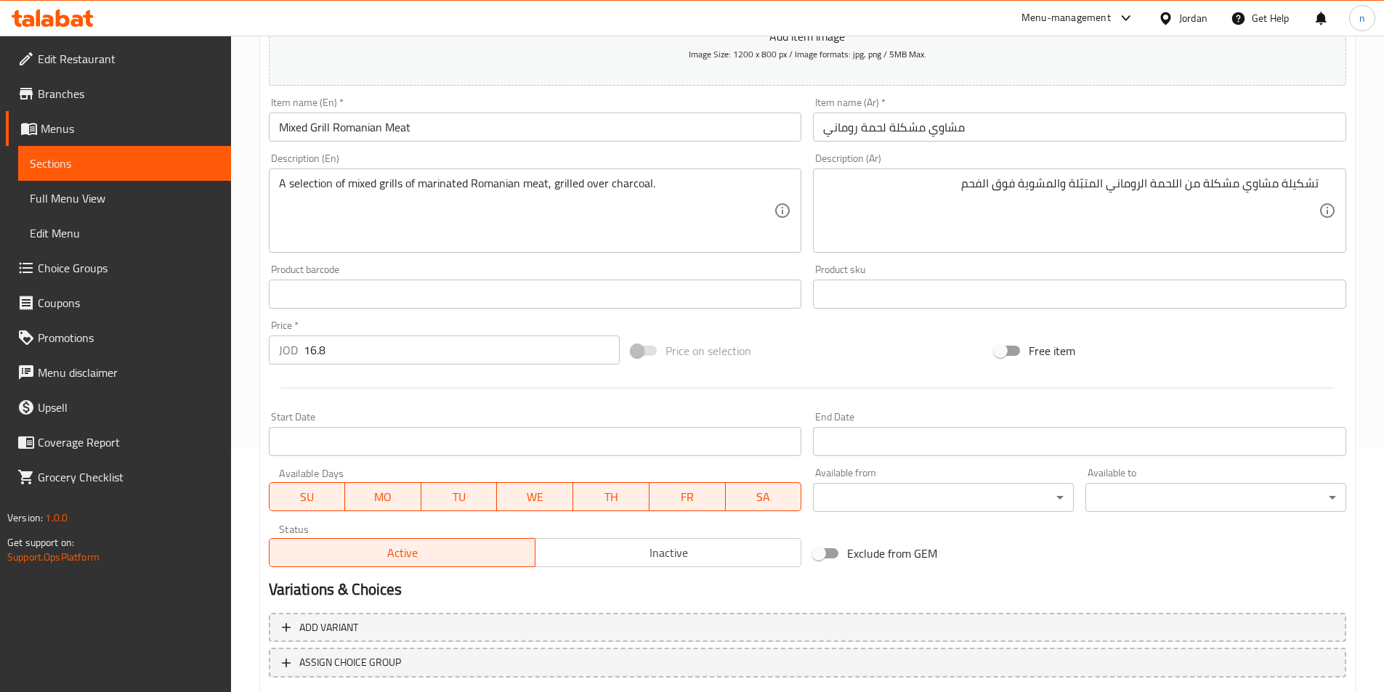
scroll to position [334, 0]
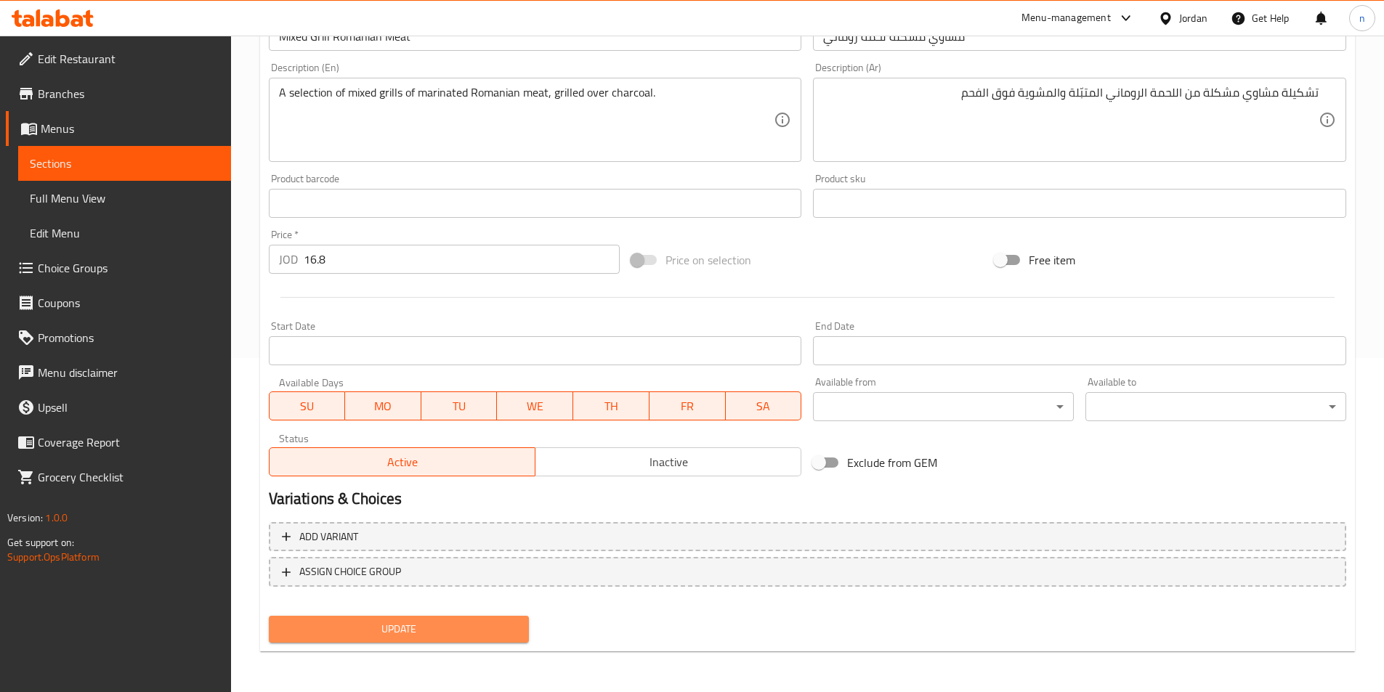
drag, startPoint x: 394, startPoint y: 633, endPoint x: 404, endPoint y: 641, distance: 12.9
click at [394, 633] on span "Update" at bounding box center [399, 629] width 238 height 18
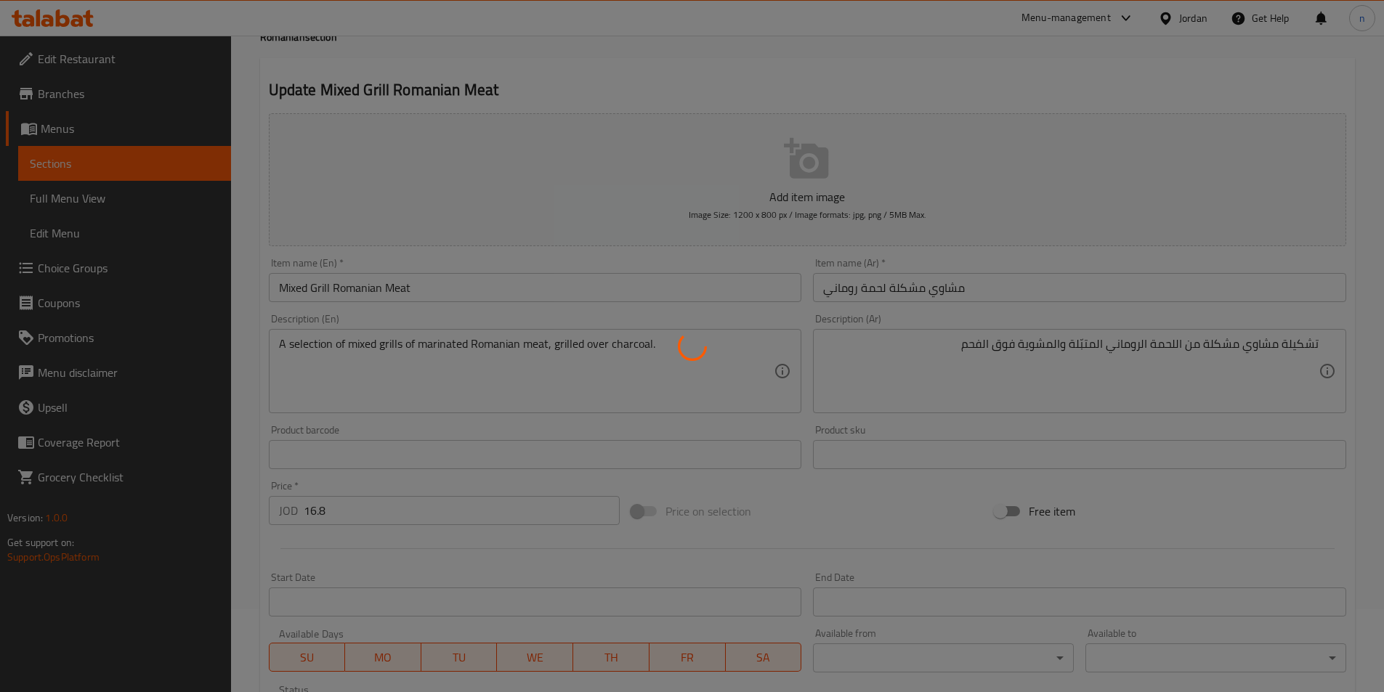
scroll to position [0, 0]
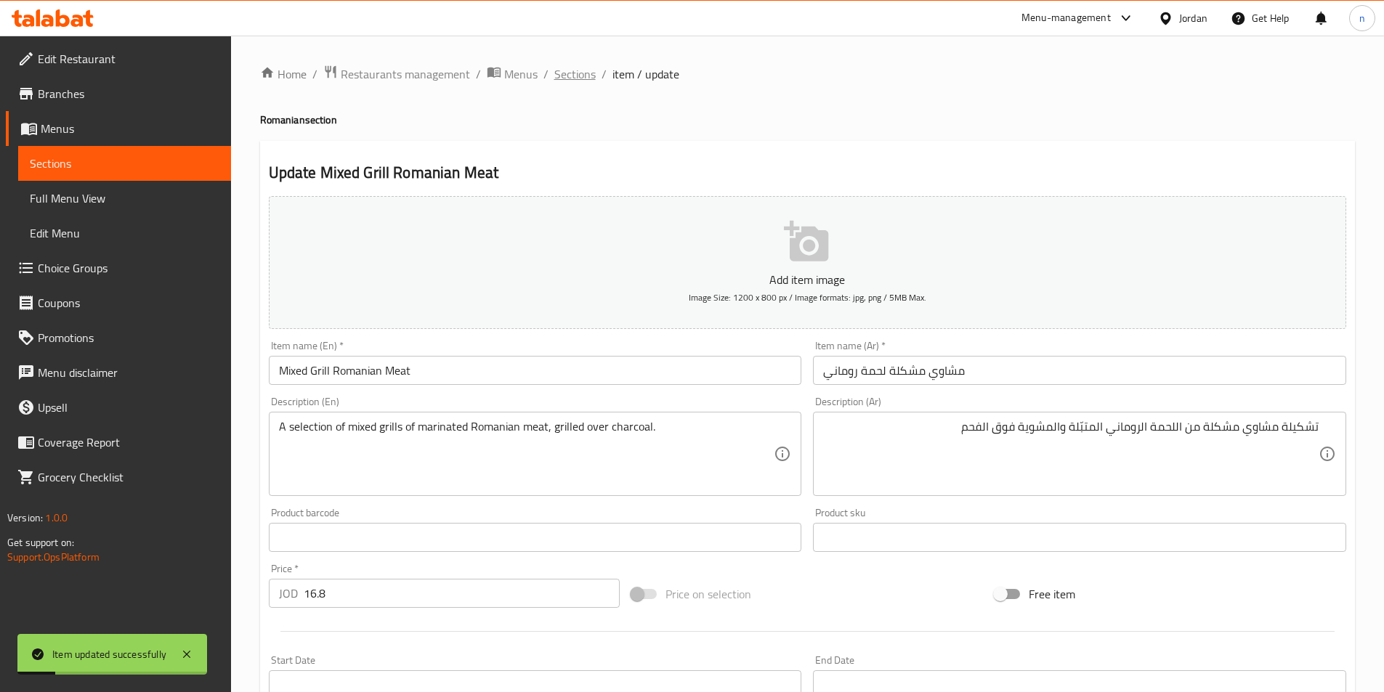
click at [578, 73] on span "Sections" at bounding box center [574, 73] width 41 height 17
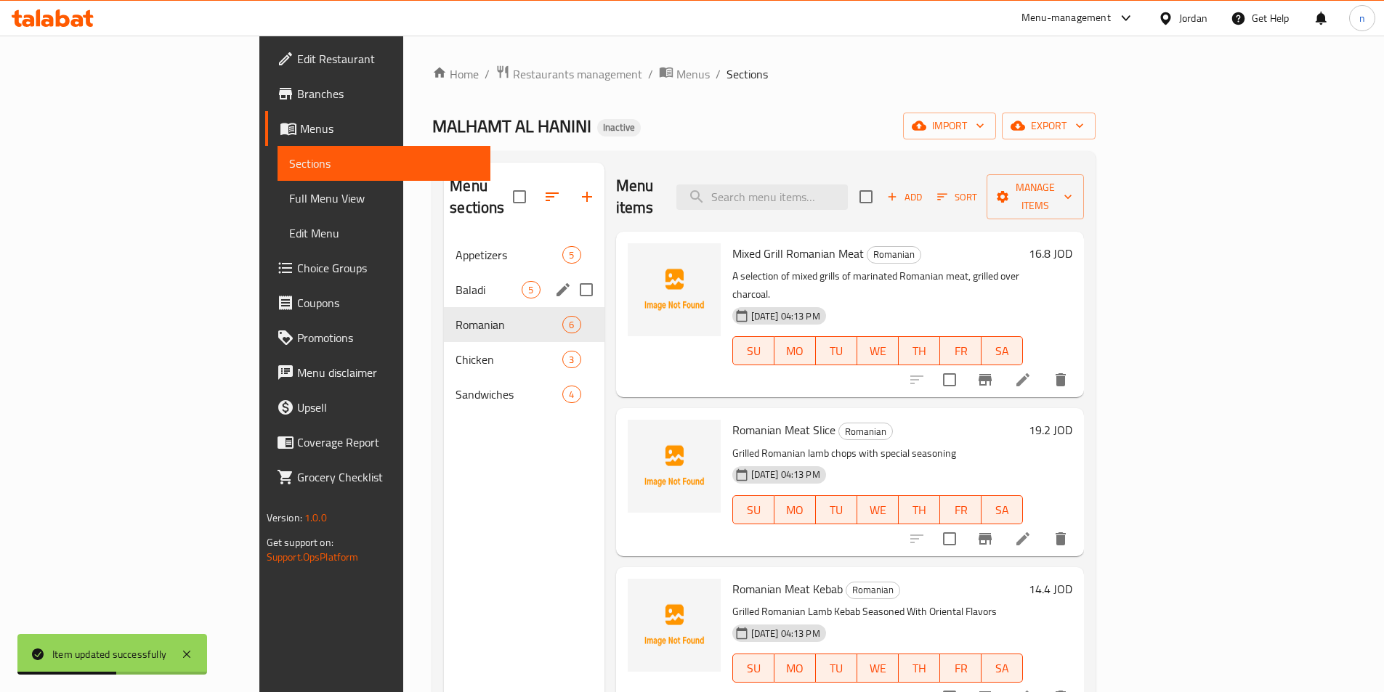
click at [444, 272] on div "Baladi 5" at bounding box center [524, 289] width 160 height 35
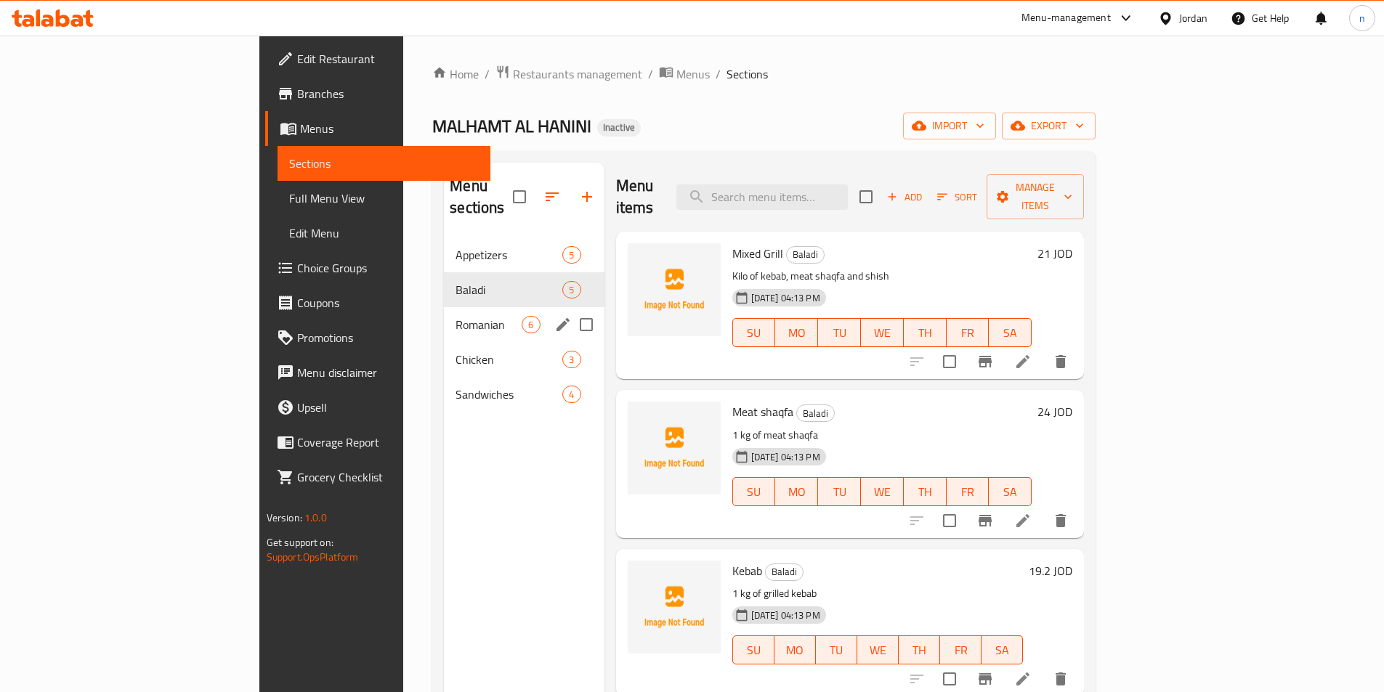
click at [455, 316] on span "Romanian" at bounding box center [488, 324] width 66 height 17
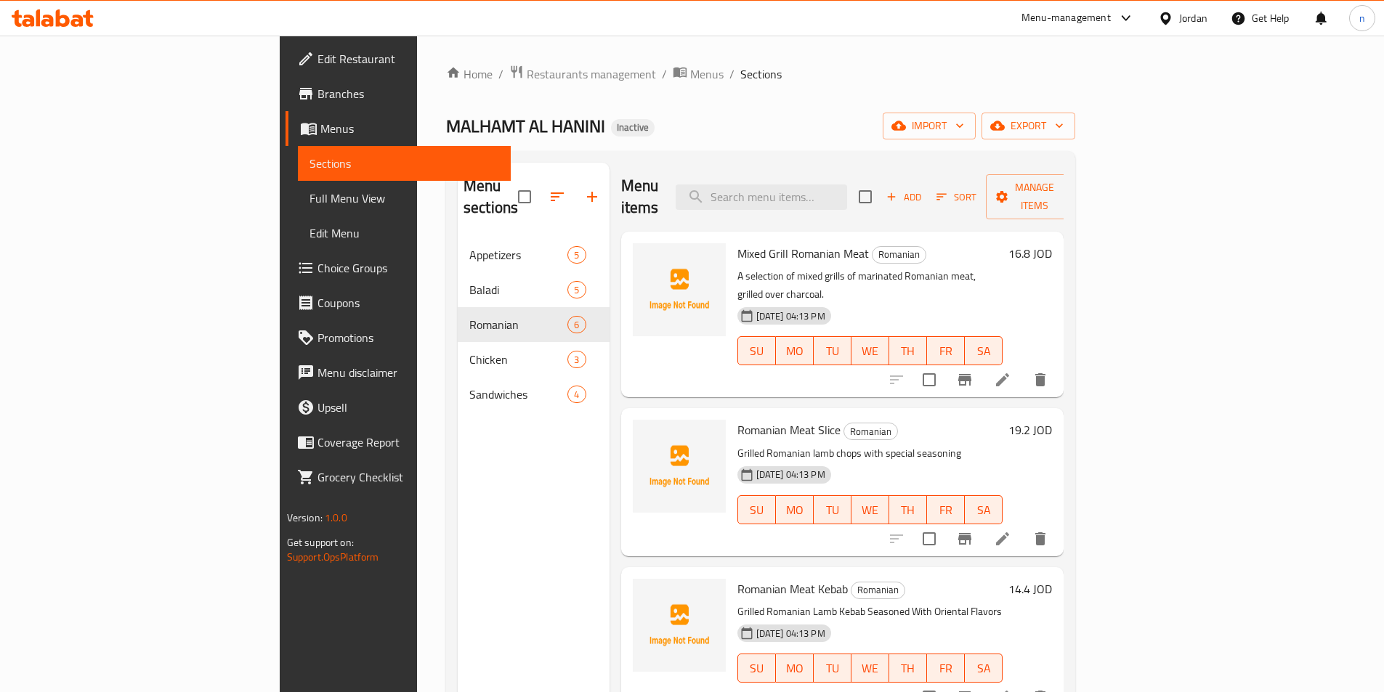
click at [730, 32] on div "Menu-management Jordan Get Help n" at bounding box center [692, 18] width 1384 height 35
click at [732, 60] on div "Home / Restaurants management / Menus / Sections MALHAMT AL HANINI Inactive imp…" at bounding box center [760, 466] width 687 height 860
click at [736, 62] on div "Home / Restaurants management / Menus / Sections MALHAMT AL HANINI Inactive imp…" at bounding box center [760, 466] width 687 height 860
click at [782, 115] on div "MALHAMT AL HANINI Inactive import export" at bounding box center [760, 126] width 629 height 27
click at [1002, 161] on div "Menu sections Appetizers 5 Baladi 5 Romanian 6 Chicken 3 Sandwiches 4 Menu item…" at bounding box center [760, 508] width 629 height 715
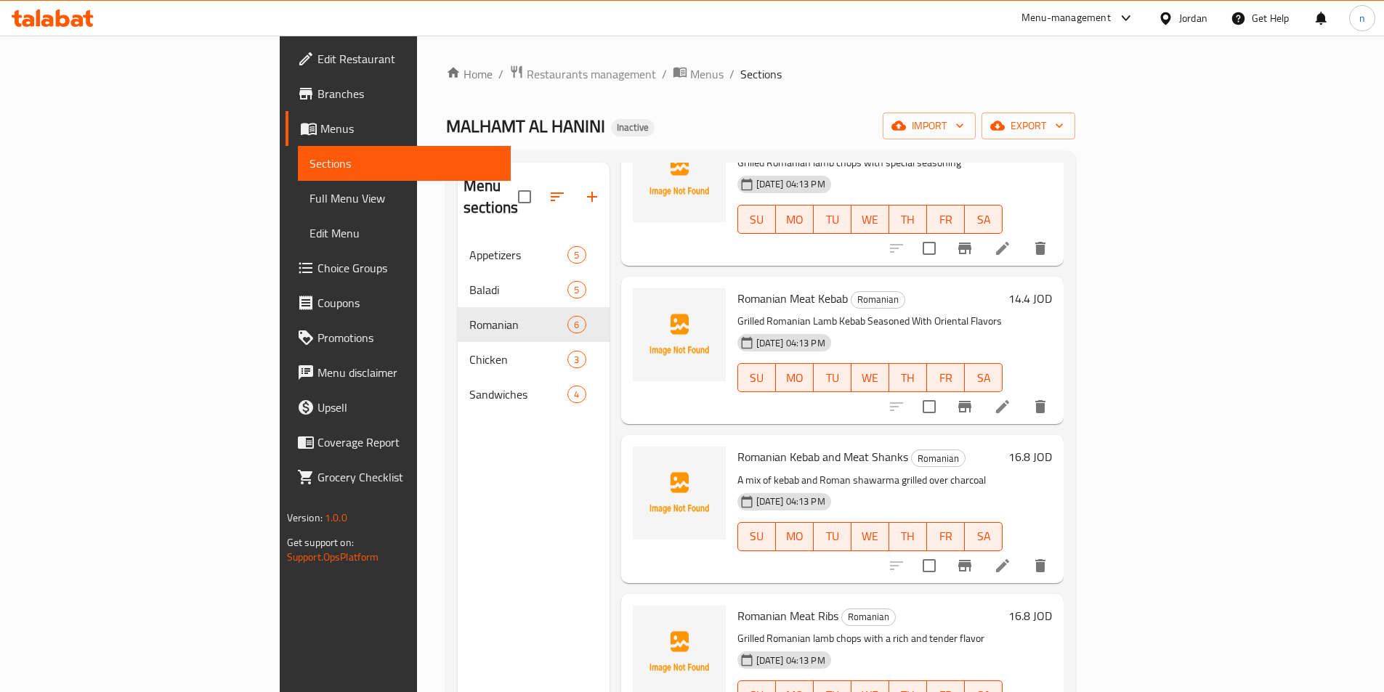
scroll to position [73, 0]
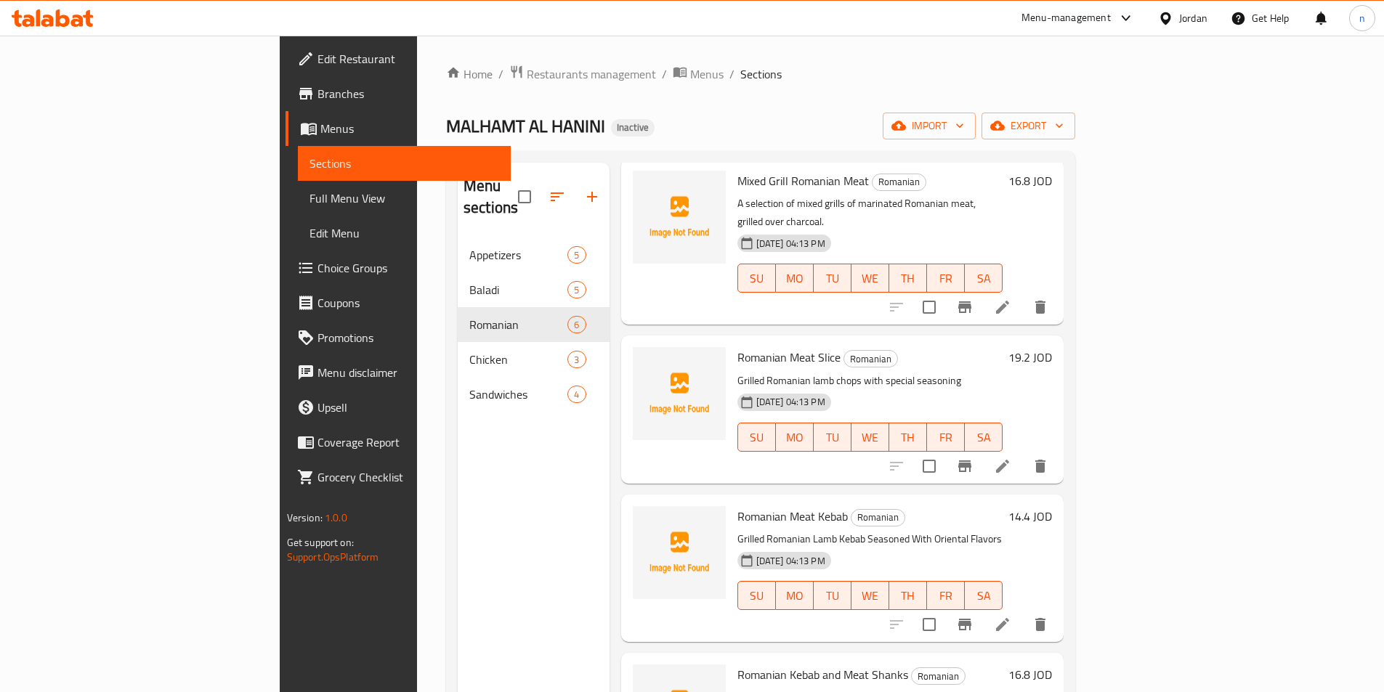
click at [962, 341] on div "Romanian Meat Slice Romanian Grilled Romanian lamb chops with special seasoning…" at bounding box center [869, 409] width 277 height 136
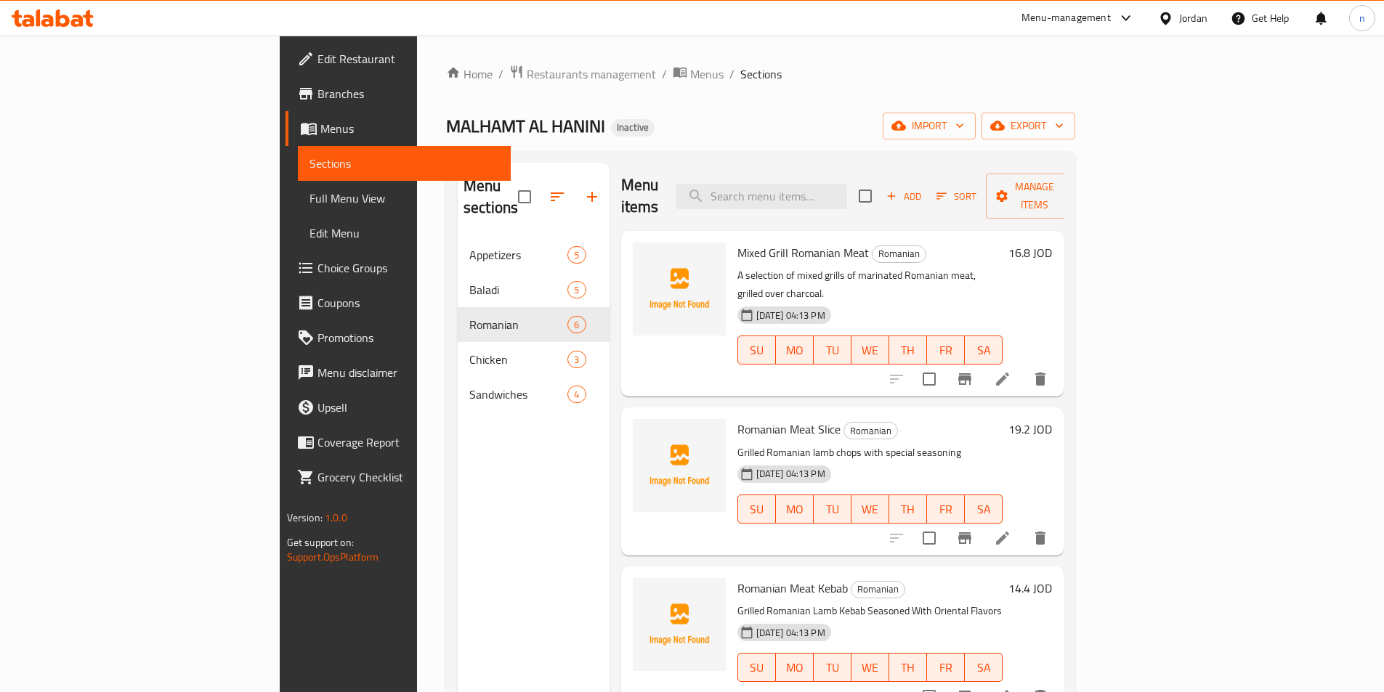
scroll to position [0, 0]
click at [983, 243] on h6 "Mixed Grill Romanian Meat Romanian" at bounding box center [870, 253] width 266 height 20
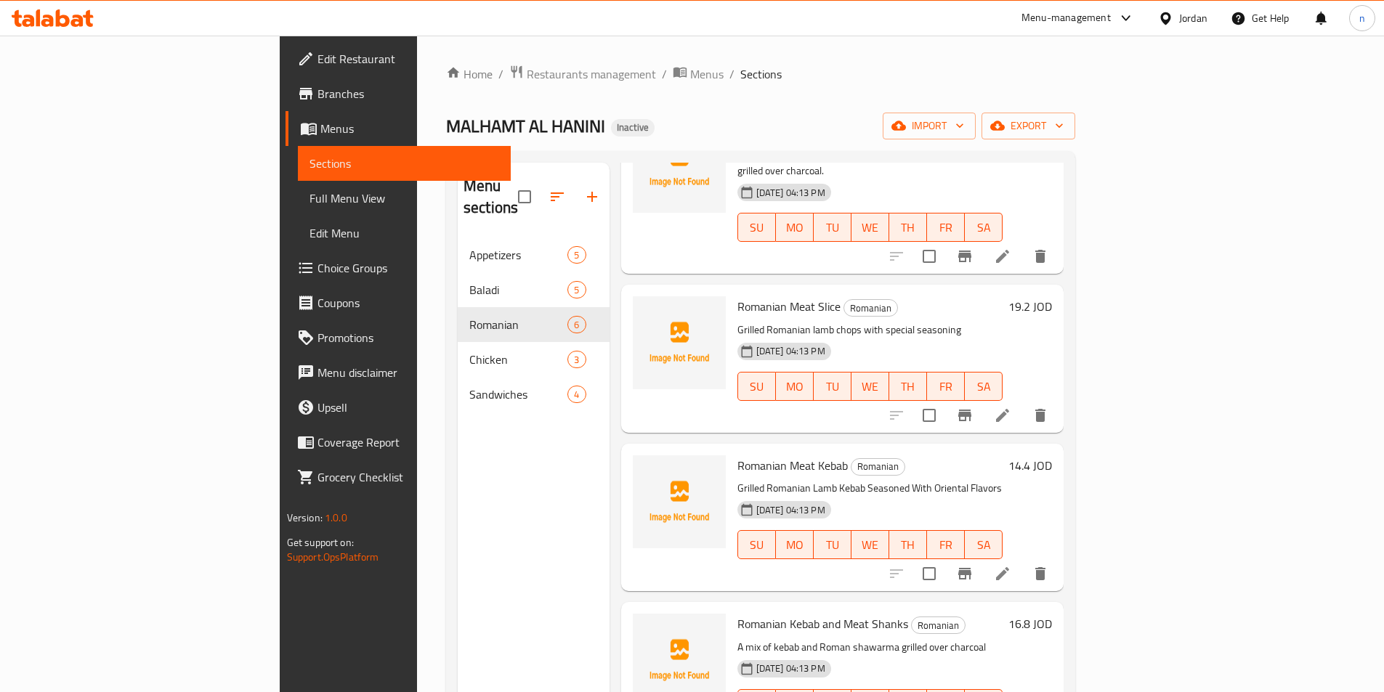
scroll to position [145, 0]
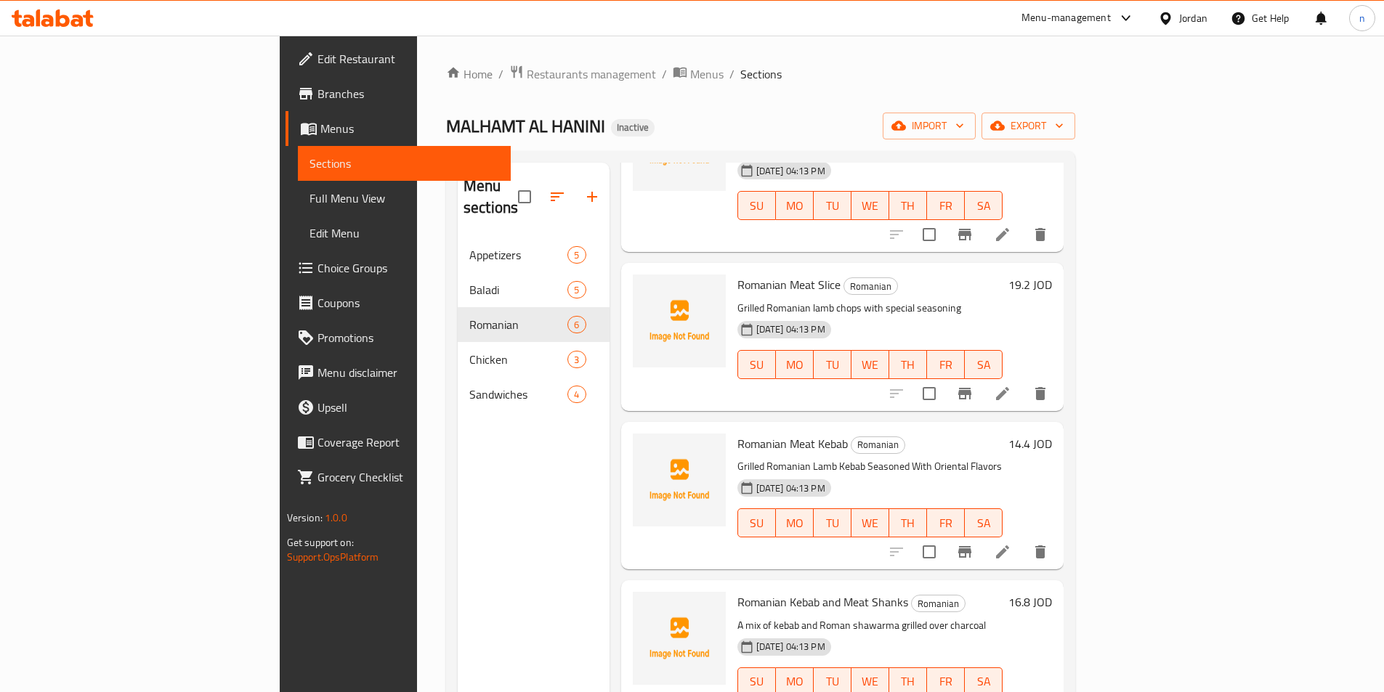
click at [898, 269] on div "Romanian Meat Slice Romanian Grilled Romanian lamb chops with special seasoning…" at bounding box center [869, 337] width 277 height 136
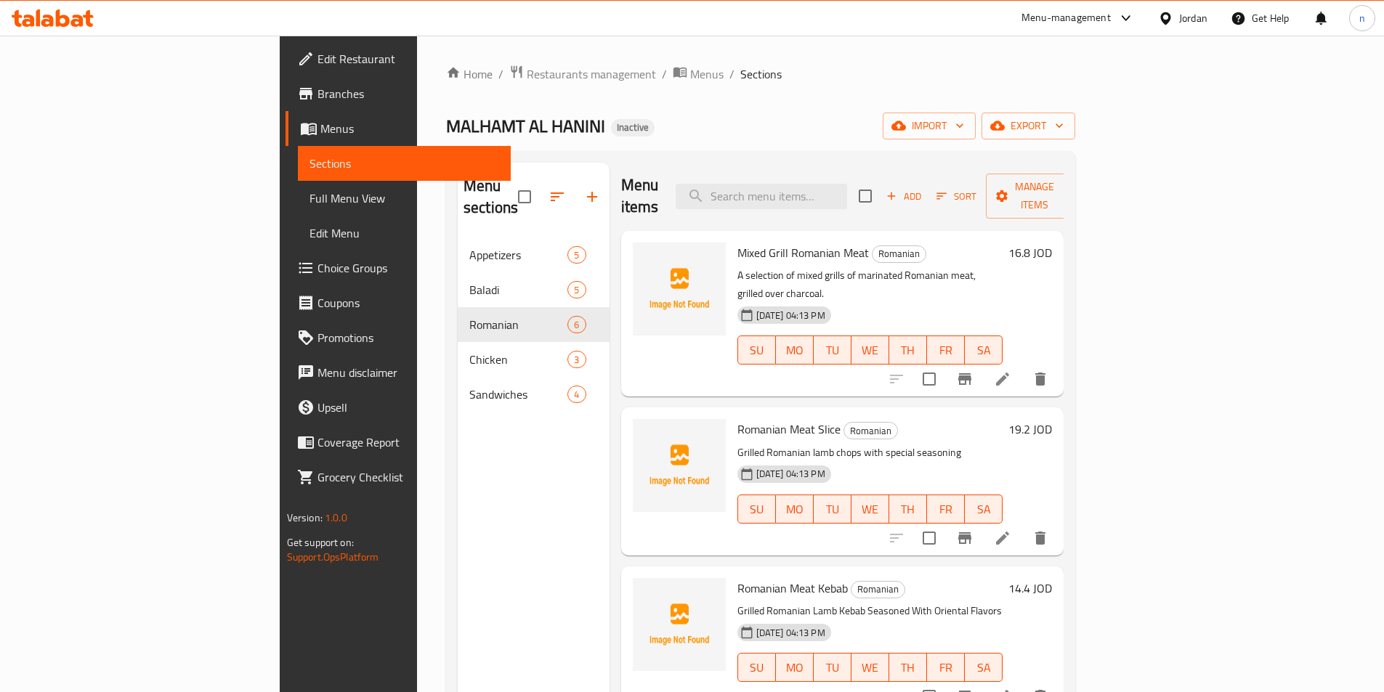
scroll to position [0, 0]
click at [989, 143] on div "Home / Restaurants management / Menus / Sections MALHAMT AL HANINI Inactive imp…" at bounding box center [760, 466] width 629 height 802
click at [1009, 243] on div "Mixed Grill Romanian Meat Romanian A selection of mixed grills of marinated Rom…" at bounding box center [869, 315] width 277 height 154
click at [1011, 530] on icon at bounding box center [1002, 538] width 17 height 17
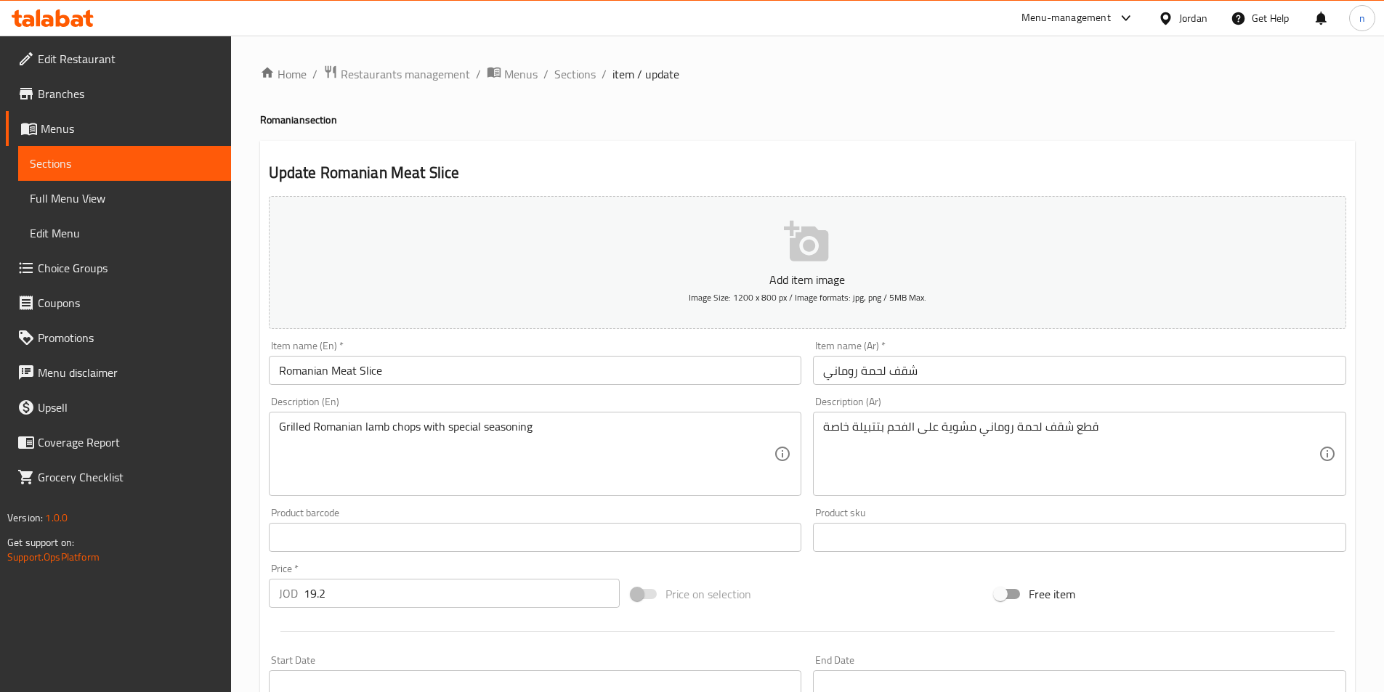
click at [369, 375] on input "Romanian Meat Slice" at bounding box center [535, 370] width 533 height 29
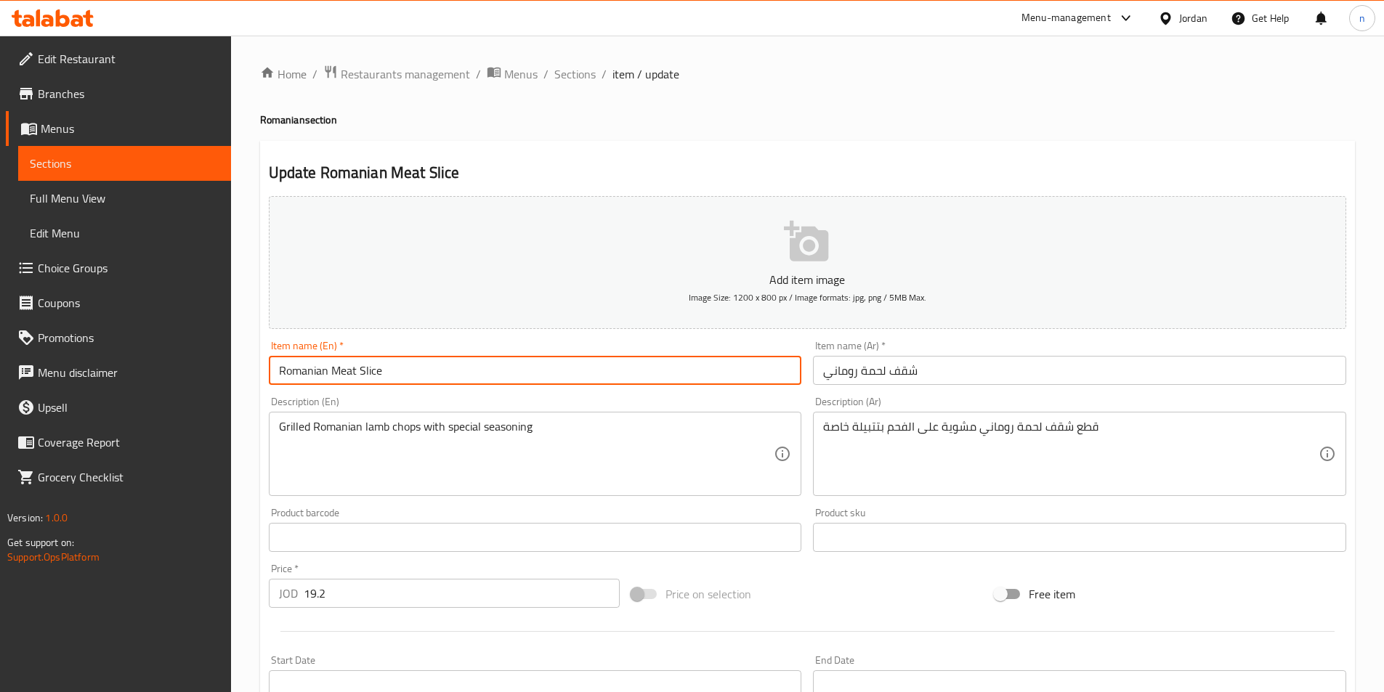
click at [369, 375] on input "Romanian Meat Slice" at bounding box center [535, 370] width 533 height 29
click at [368, 373] on input "Romanian Meat shaqf" at bounding box center [535, 370] width 533 height 29
click at [384, 367] on input "Romanian Meat shoaqf" at bounding box center [535, 370] width 533 height 29
click at [392, 371] on input "Romanian Meat shoqaqf" at bounding box center [535, 370] width 533 height 29
type input "Romanian Meat shoqaf"
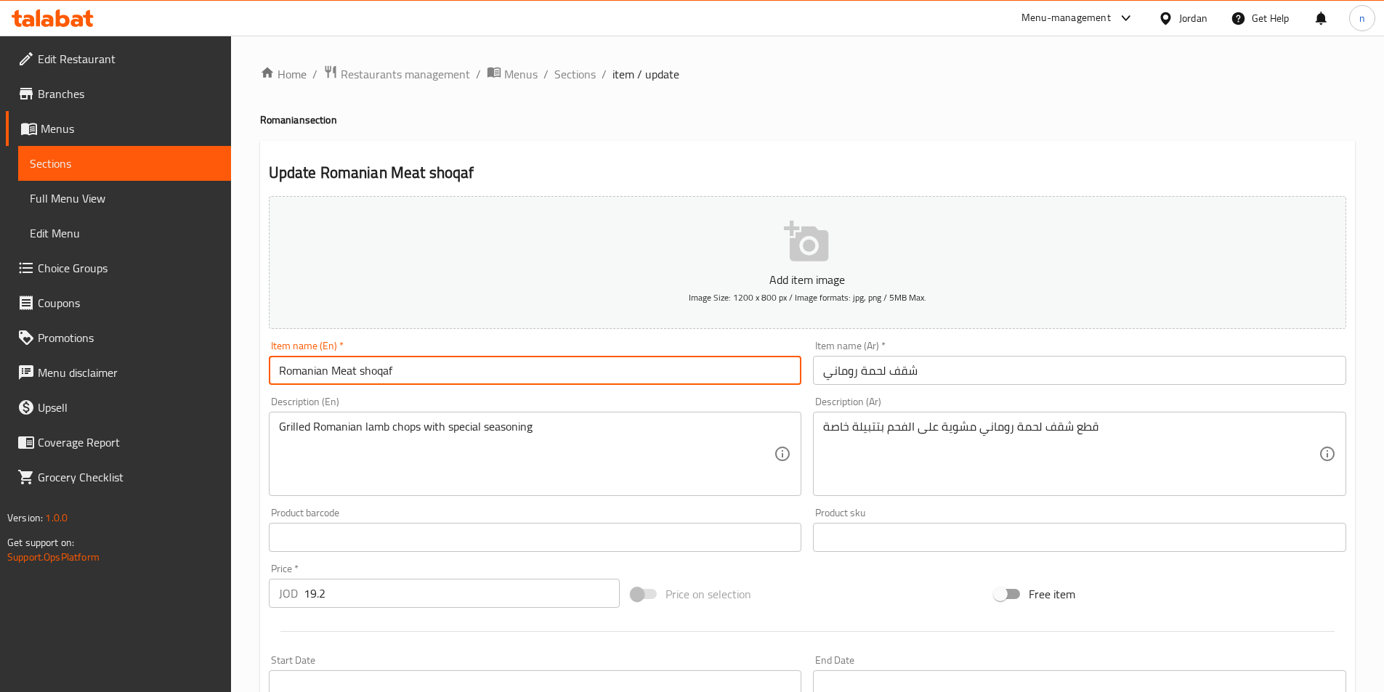
click at [366, 368] on input "Romanian Meat shoqaf" at bounding box center [535, 370] width 533 height 29
click at [368, 369] on input "Romanian Meat shoqaf" at bounding box center [535, 370] width 533 height 29
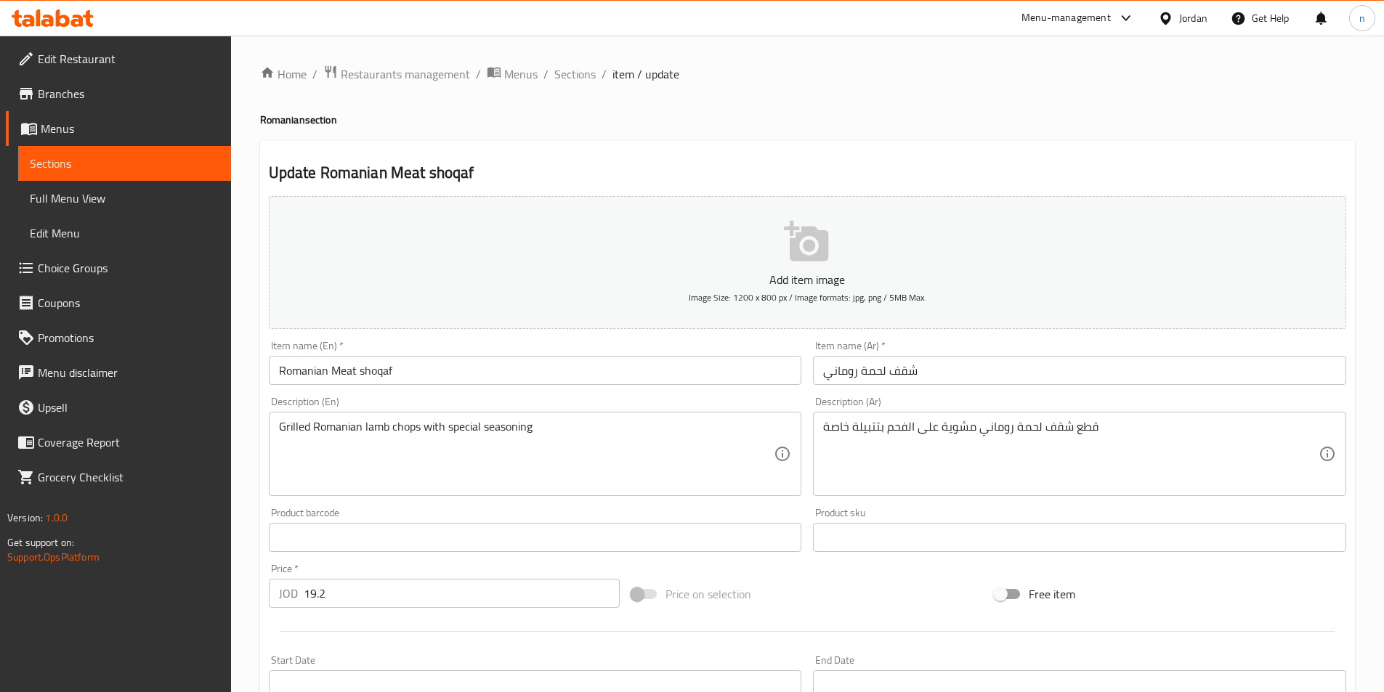
click at [582, 136] on div "Home / Restaurants management / Menus / Sections / item / update Romanian secti…" at bounding box center [807, 531] width 1095 height 933
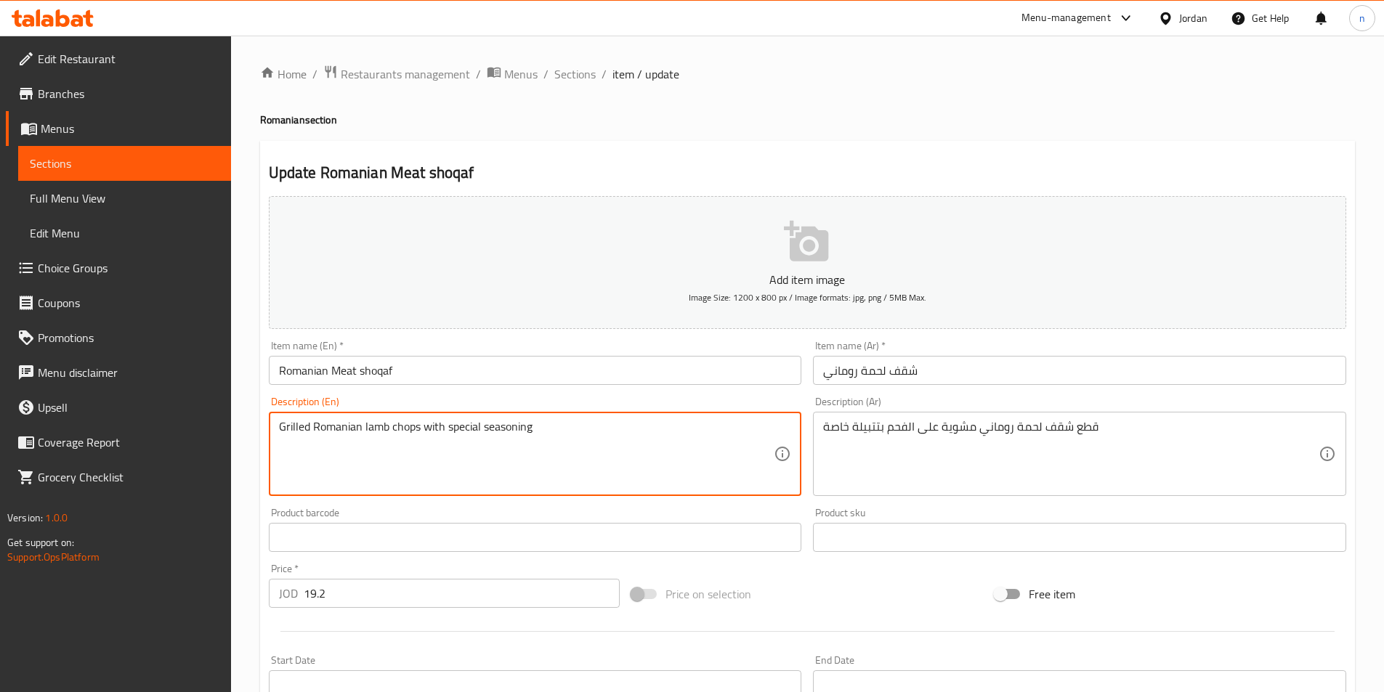
click at [380, 429] on textarea "Grilled Romanian lamb chops with special seasoning" at bounding box center [526, 454] width 495 height 69
click at [541, 455] on textarea "Grilled Romanian chops with special seasoning" at bounding box center [526, 454] width 495 height 69
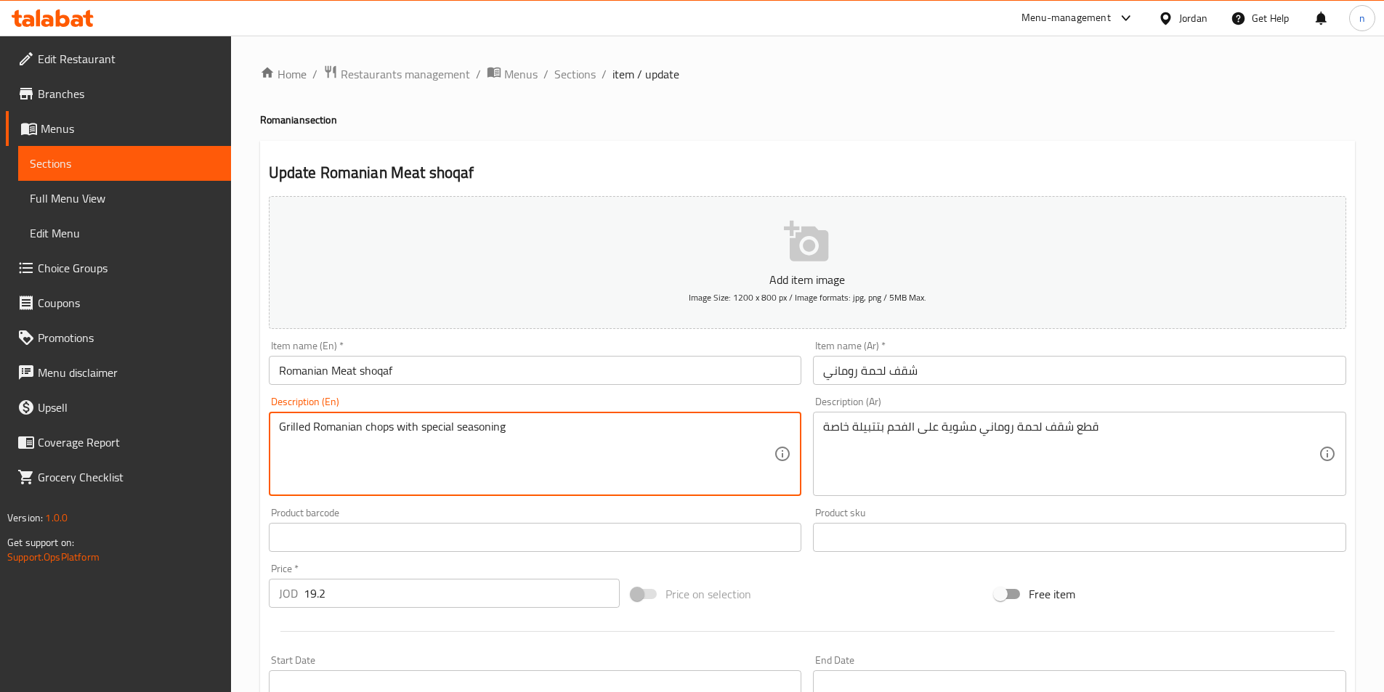
type textarea "Grilled Romanian chops with special seasoning"
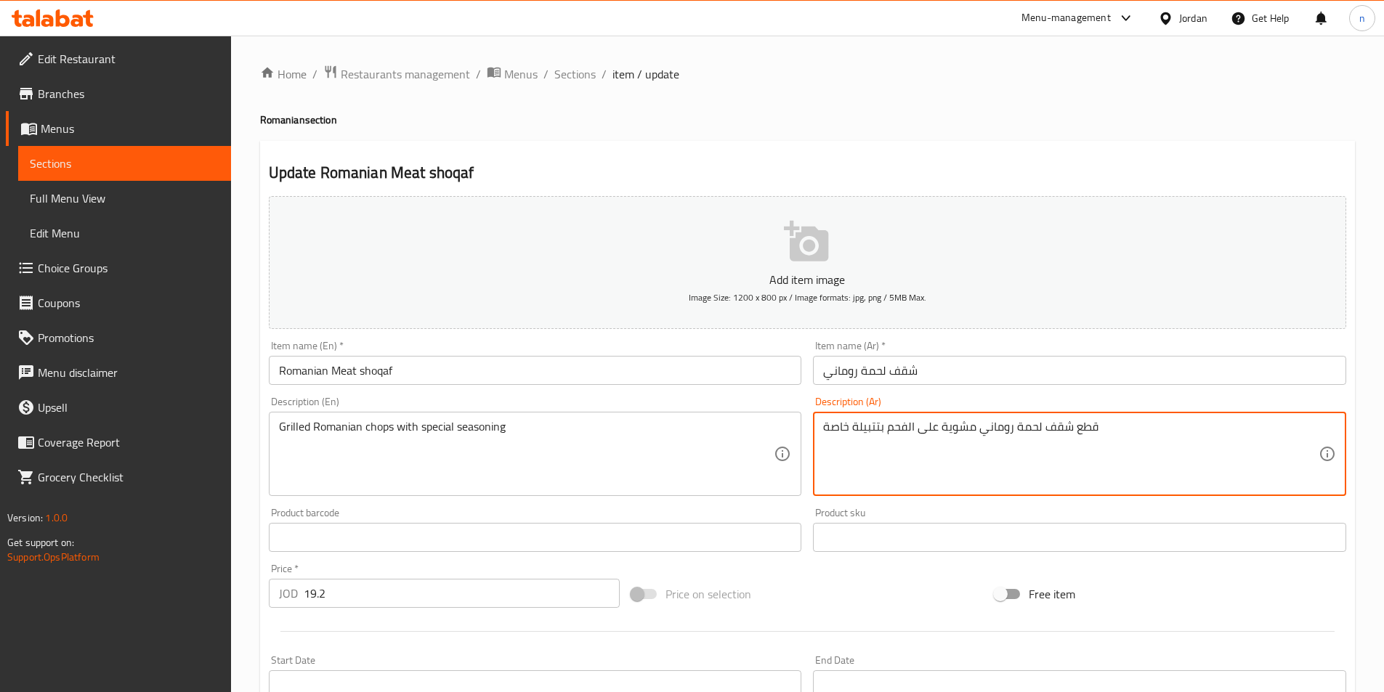
click at [853, 445] on textarea "قطع شقف لحمة روماني مشوية على الفحم بتتبيلة خاصة" at bounding box center [1070, 454] width 495 height 69
paste textarea "شرائح لحم رومانية مشوية مع توابل"
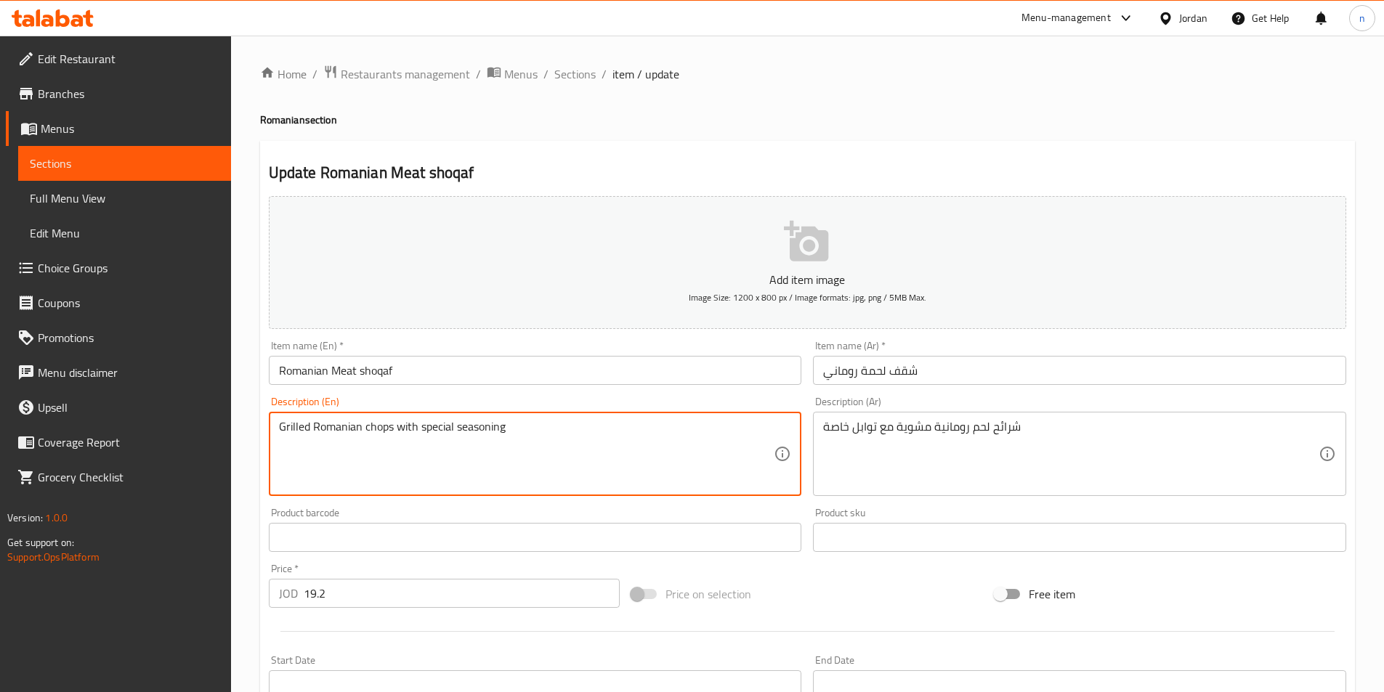
click at [384, 429] on textarea "Grilled Romanian chops with special seasoning" at bounding box center [526, 454] width 495 height 69
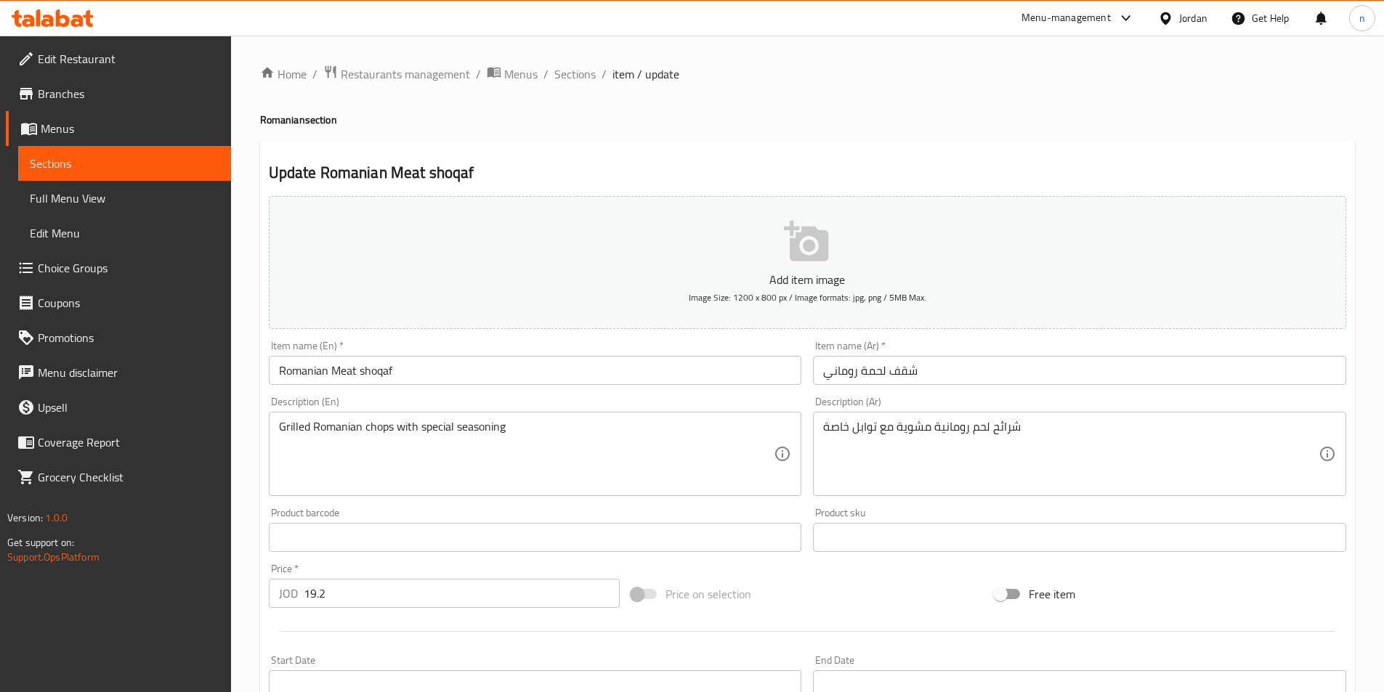
click at [638, 141] on div "Update Romanian Meat shoqaf Add item image Image Size: 1200 x 800 px / Image fo…" at bounding box center [807, 563] width 1095 height 845
click at [922, 163] on h2 "Update Romanian Meat shoqaf" at bounding box center [807, 173] width 1077 height 22
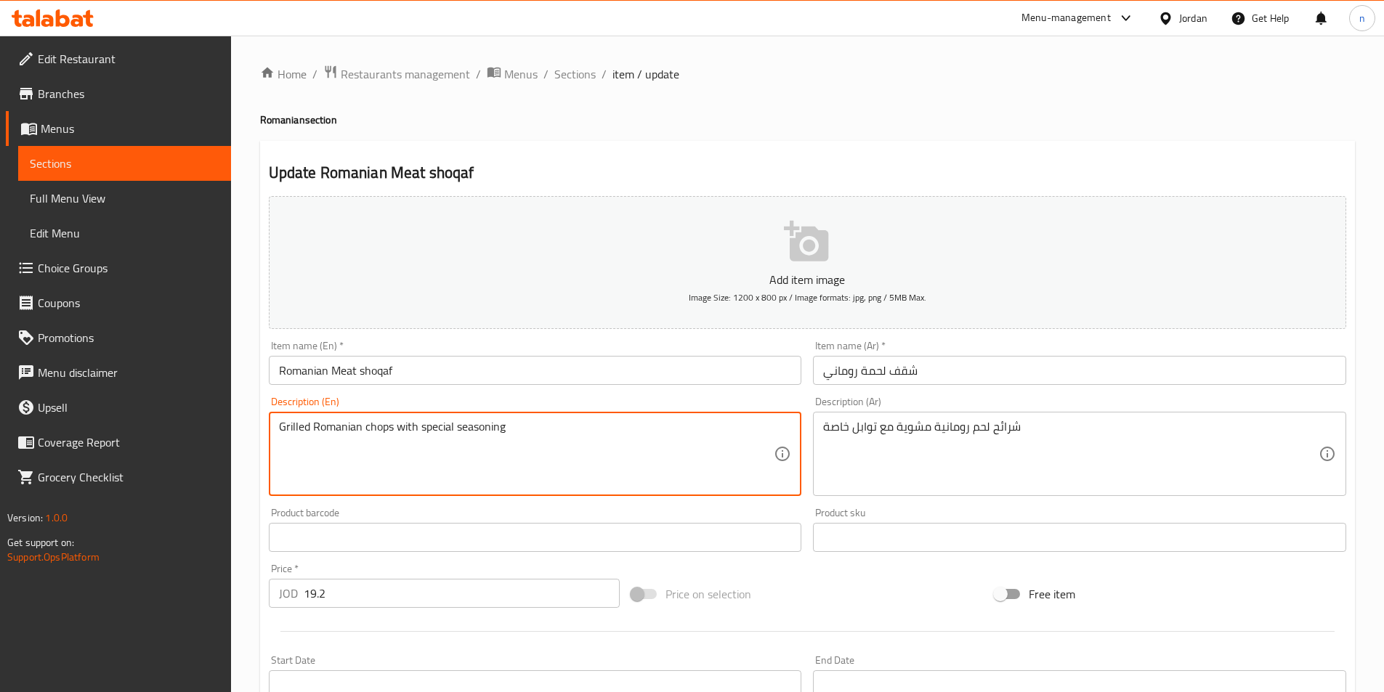
click at [368, 434] on textarea "Grilled Romanian chops with special seasoning" at bounding box center [526, 454] width 495 height 69
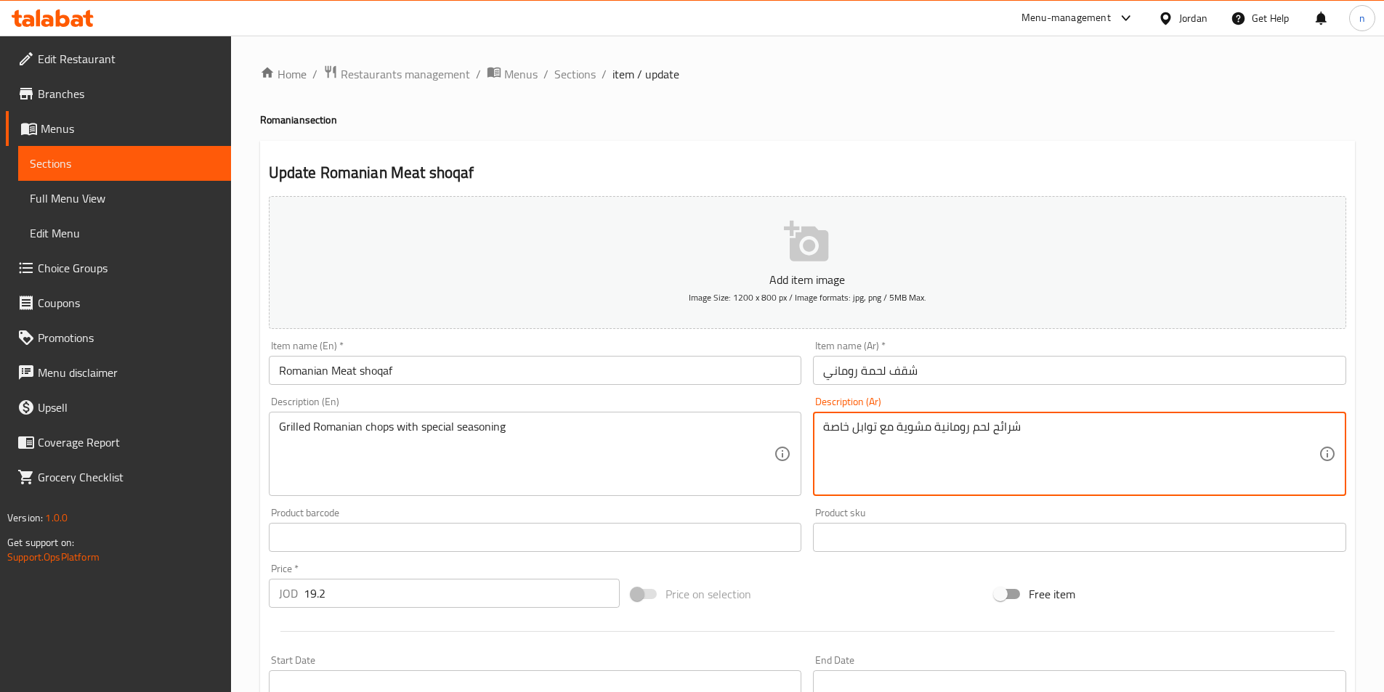
click at [1005, 434] on textarea "شرائح لحم رومانية مشوية مع توابل خاصة" at bounding box center [1070, 454] width 495 height 69
click at [999, 441] on textarea "ريش لحم رومانية مشوية مع توابل خاصة" at bounding box center [1070, 454] width 495 height 69
click at [1048, 463] on textarea "ريش لحم رومانية مشوية مع توابل خاصة" at bounding box center [1070, 454] width 495 height 69
click at [931, 456] on textarea "ريش لحم رومانية مشوية مع توابل خاصة" at bounding box center [1070, 454] width 495 height 69
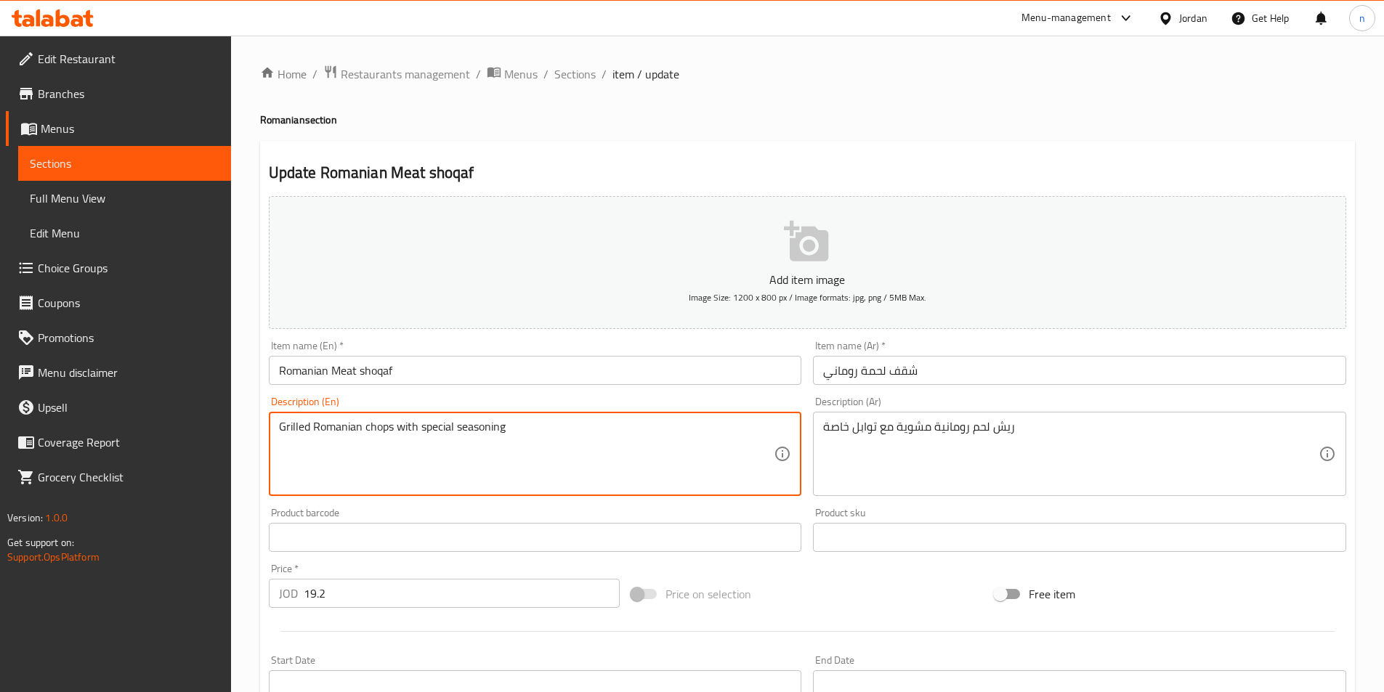
click at [364, 461] on textarea "Grilled Romanian chops with special seasoning" at bounding box center [526, 454] width 495 height 69
click at [551, 454] on textarea "Grilled Romanian chops with special seasoning" at bounding box center [526, 454] width 495 height 69
click at [580, 471] on textarea "Grilled Romanian chops with special seasoning" at bounding box center [526, 454] width 495 height 69
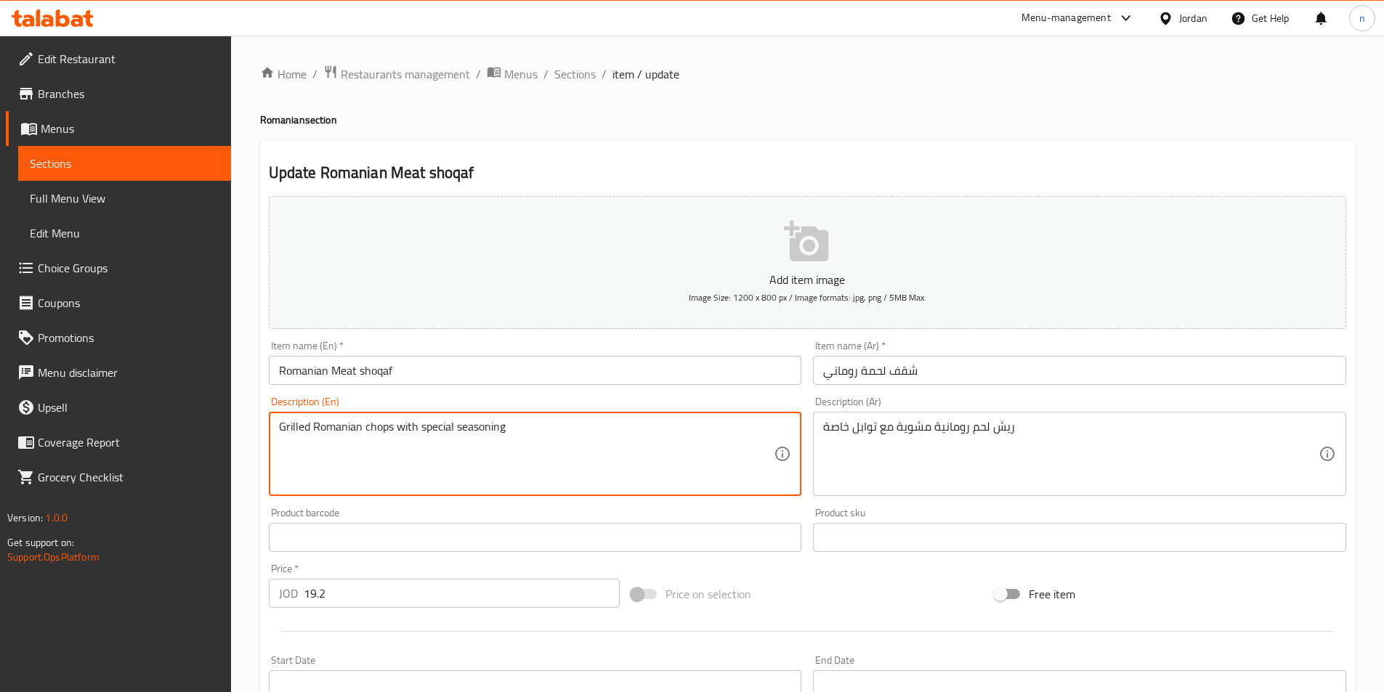
click at [580, 471] on textarea "Grilled Romanian chops with special seasoning" at bounding box center [526, 454] width 495 height 69
click at [583, 444] on textarea "Grilled Romanian chops with special seasoning" at bounding box center [526, 454] width 495 height 69
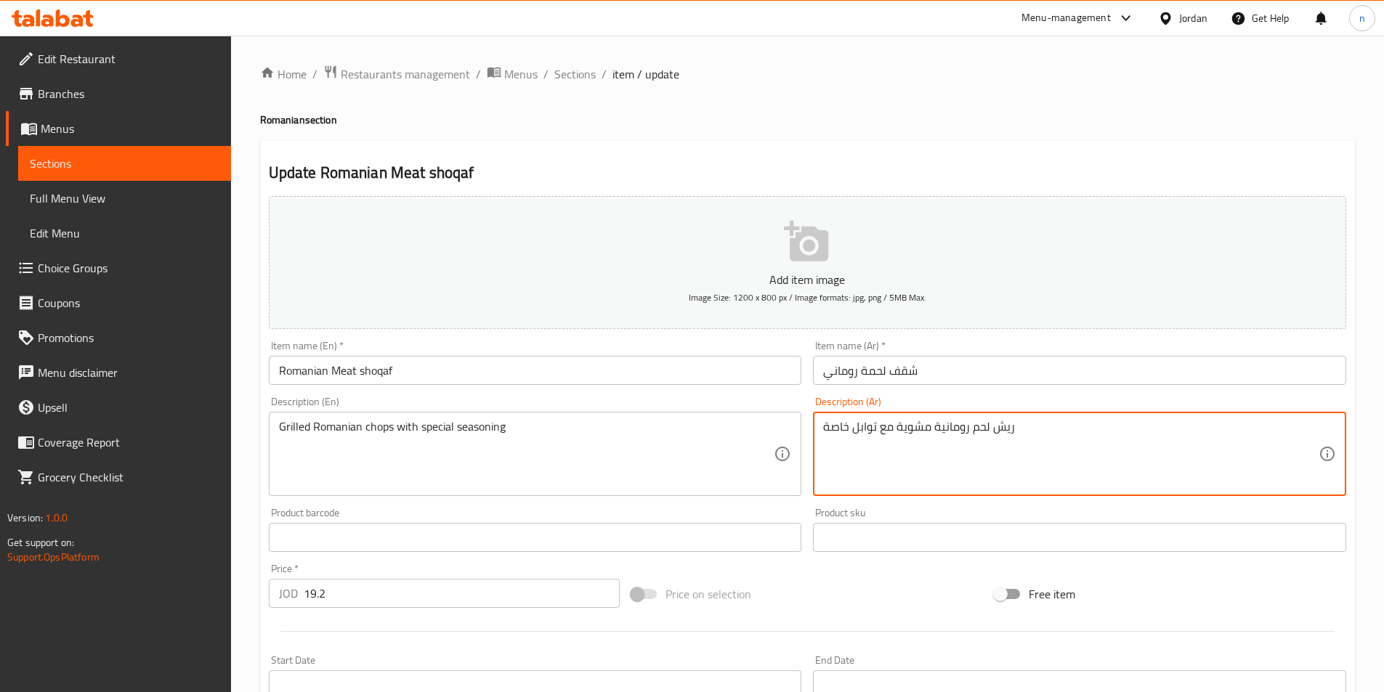
click at [1011, 429] on textarea "ريش لحم رومانية مشوية مع توابل خاصة" at bounding box center [1070, 454] width 495 height 69
click at [973, 434] on textarea "ريش لحم رومانية مشوية مع توابل خاصة" at bounding box center [1070, 454] width 495 height 69
click at [974, 430] on textarea "ريش لحم رومانية مشوية مع توابل خاصة" at bounding box center [1070, 454] width 495 height 69
click at [975, 429] on textarea "ريش لحم رومانية مشوية مع توابل خاصة" at bounding box center [1070, 454] width 495 height 69
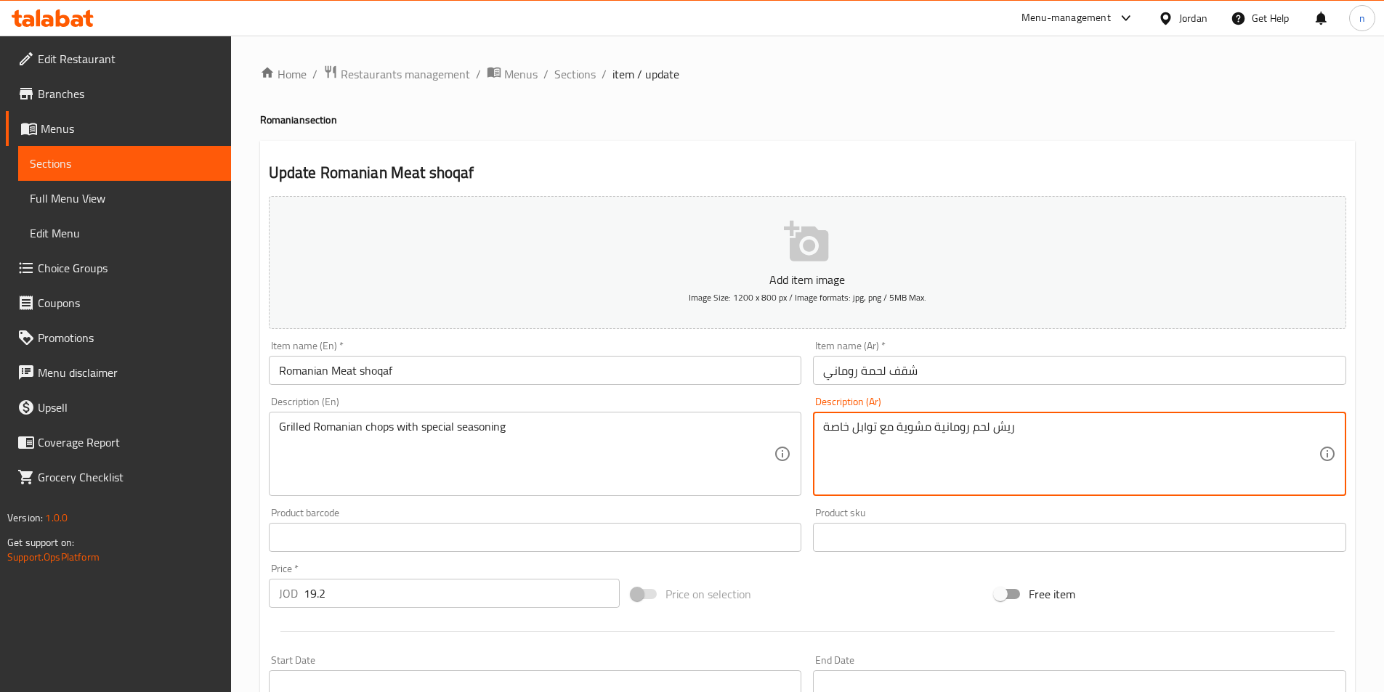
click at [975, 429] on textarea "ريش لحم رومانية مشوية مع توابل خاصة" at bounding box center [1070, 454] width 495 height 69
click at [1005, 468] on textarea "ريش لحم رومانية مشوية مع توابل خاصة" at bounding box center [1070, 454] width 495 height 69
click at [982, 431] on textarea "ريش لحم رومانية مشوية مع توابل خاصة" at bounding box center [1070, 454] width 495 height 69
click at [824, 439] on textarea "ريش رومانية مشوية مع توابل خاصة" at bounding box center [1070, 454] width 495 height 69
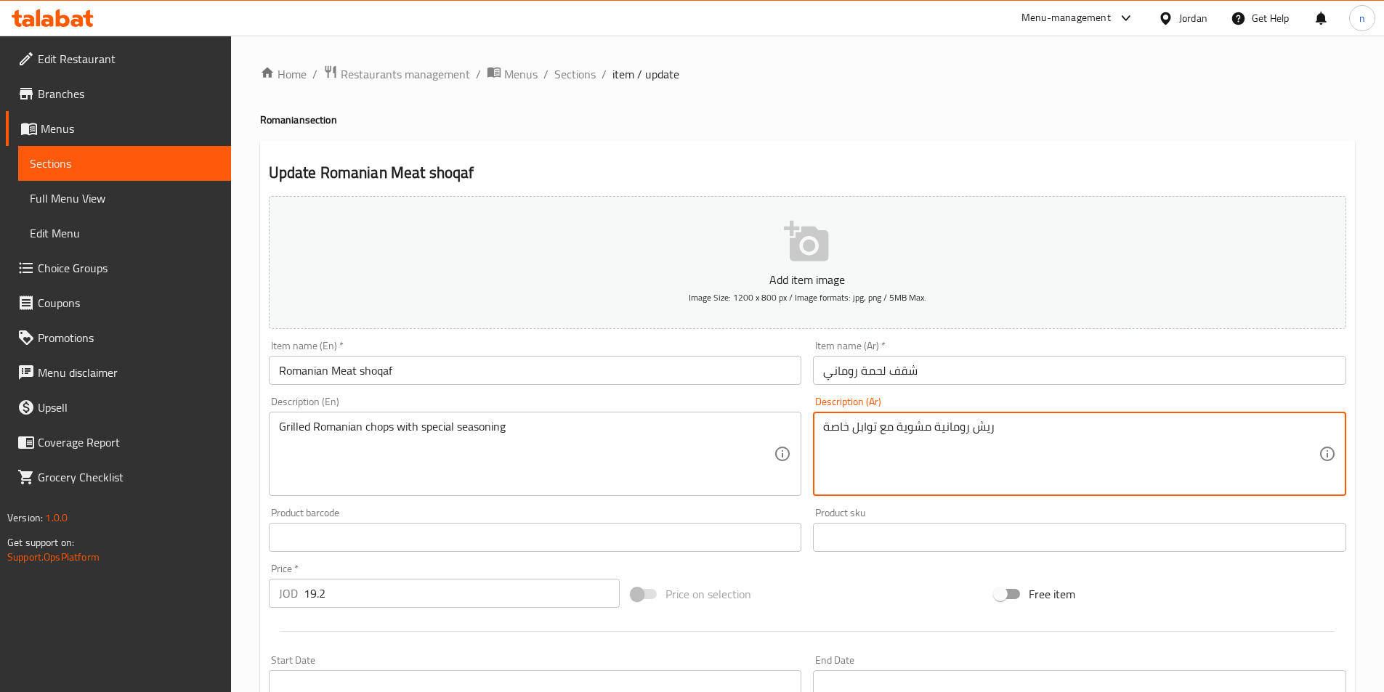
type textarea "ريش رومانية مشوية مع توابل خاصة"
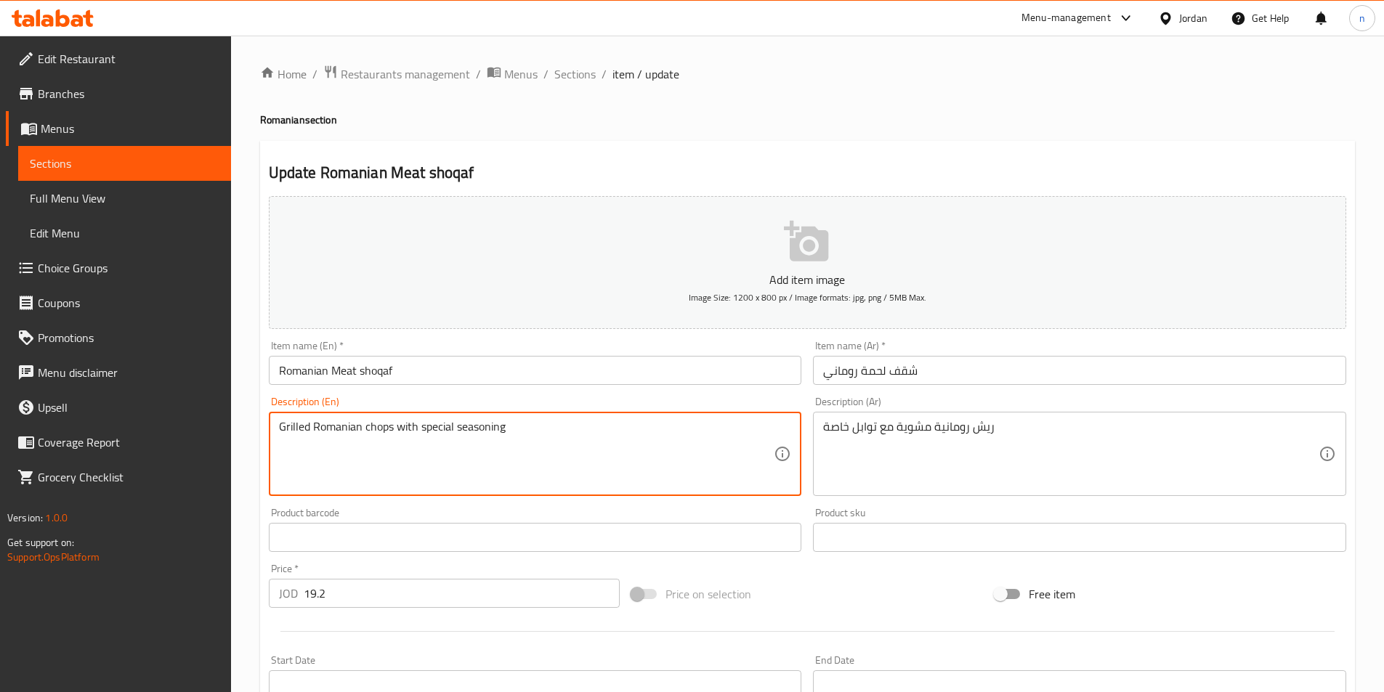
click at [565, 466] on textarea "Grilled Romanian chops with special seasoning" at bounding box center [526, 454] width 495 height 69
click at [518, 466] on textarea "Grilled Romanian chops with special seasoning" at bounding box center [526, 454] width 495 height 69
click at [564, 471] on textarea "Grilled Romanian chops with special seasoning" at bounding box center [526, 454] width 495 height 69
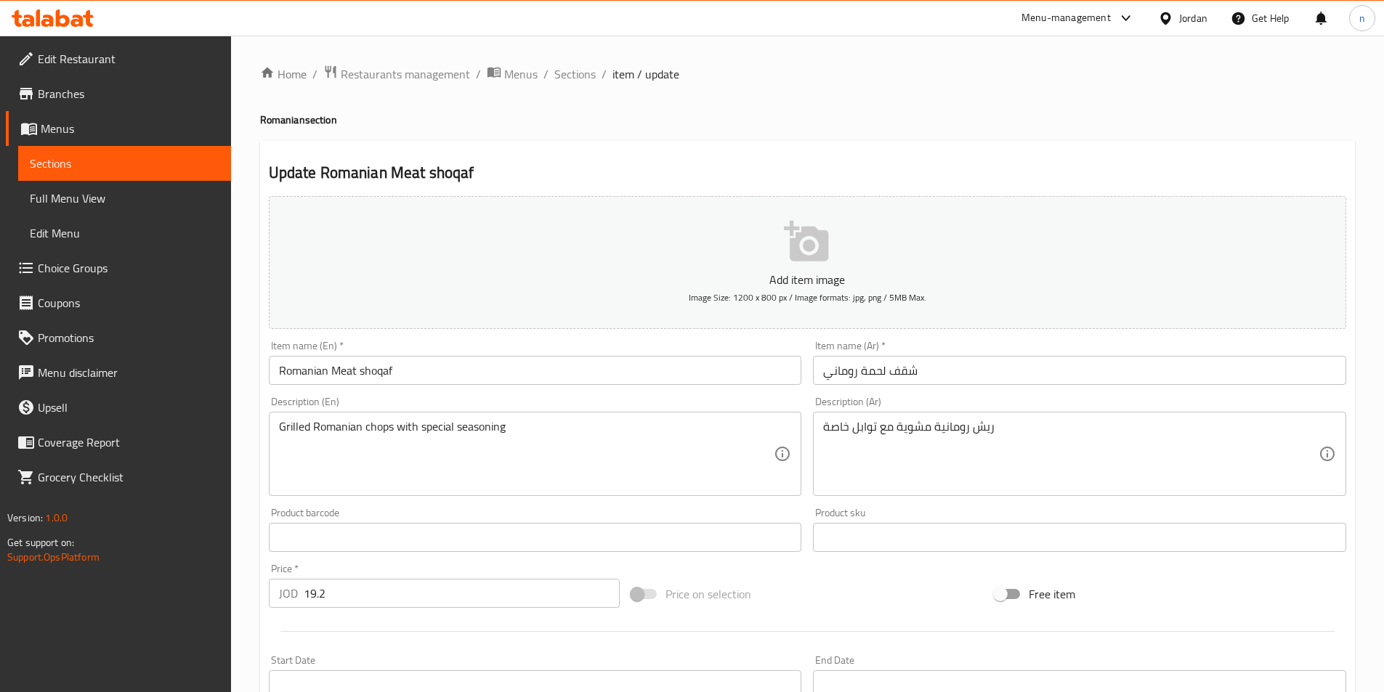
click at [819, 583] on div "Price on selection" at bounding box center [806, 594] width 363 height 39
click at [818, 580] on div "Price on selection" at bounding box center [806, 594] width 363 height 39
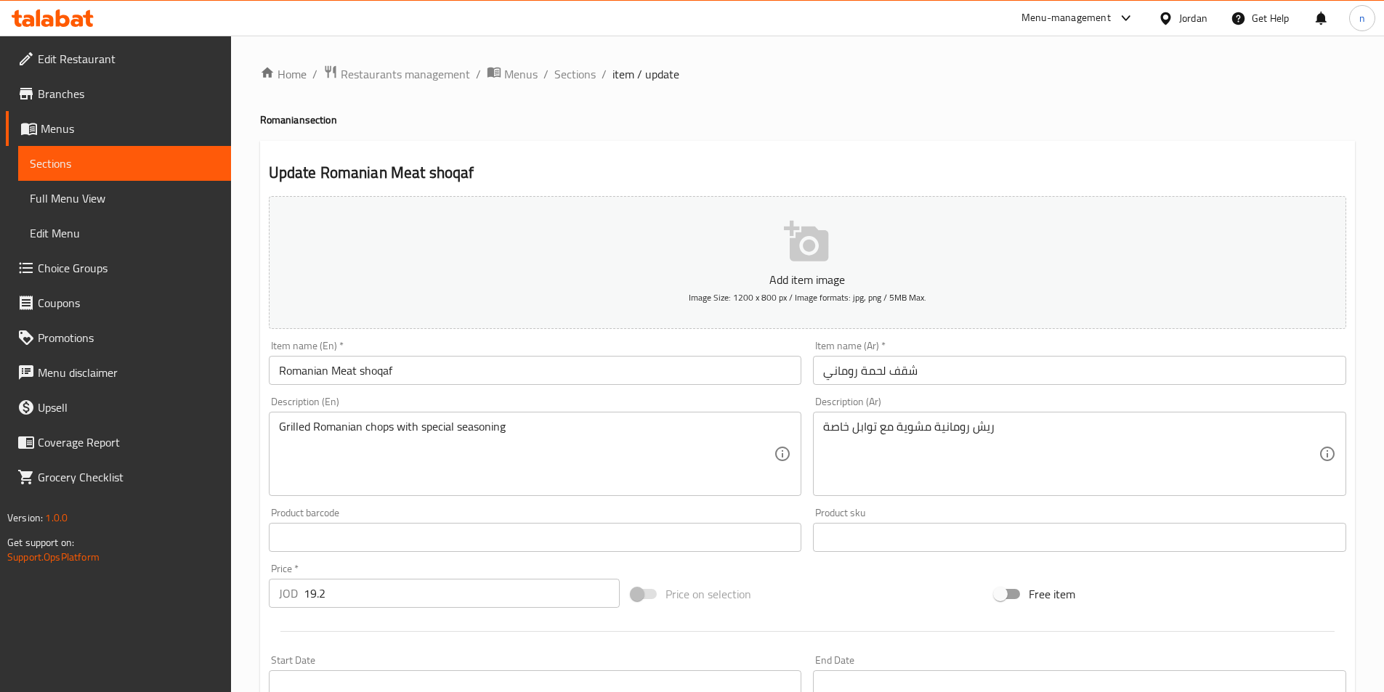
click at [818, 580] on div "Price on selection" at bounding box center [806, 594] width 363 height 39
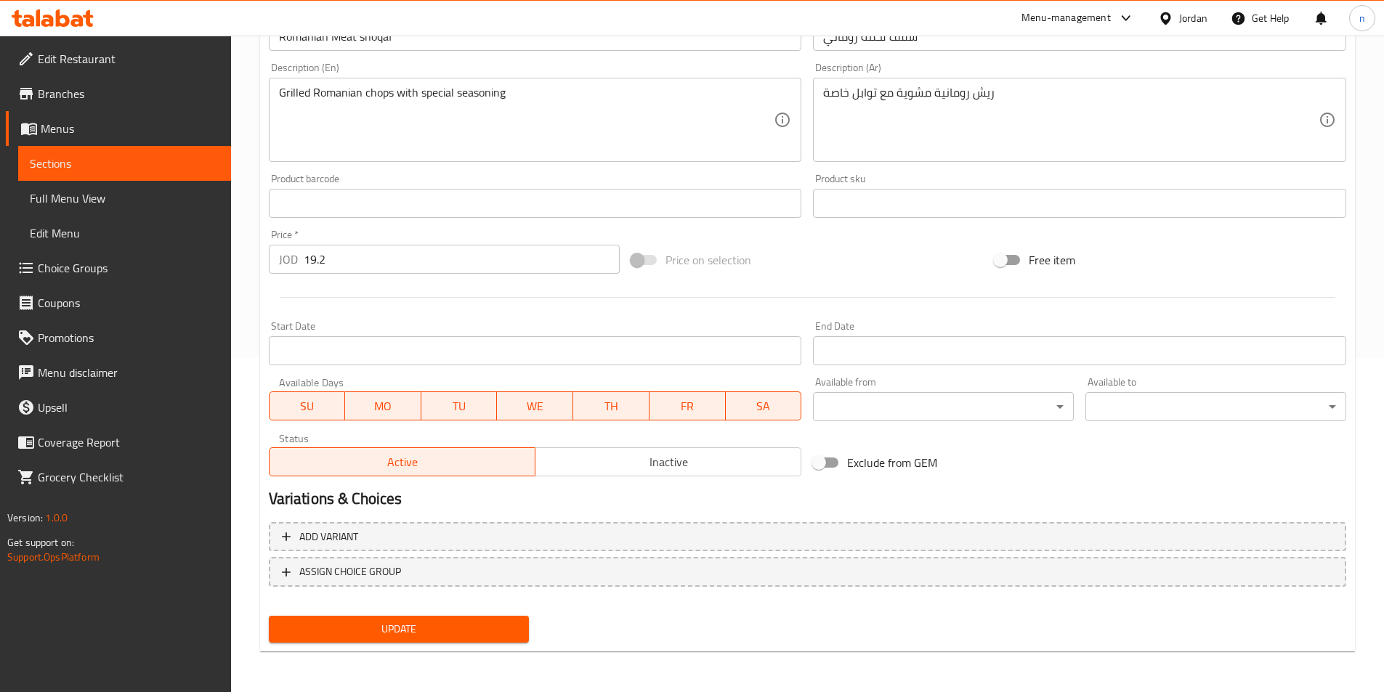
click at [490, 638] on span "Update" at bounding box center [399, 629] width 238 height 18
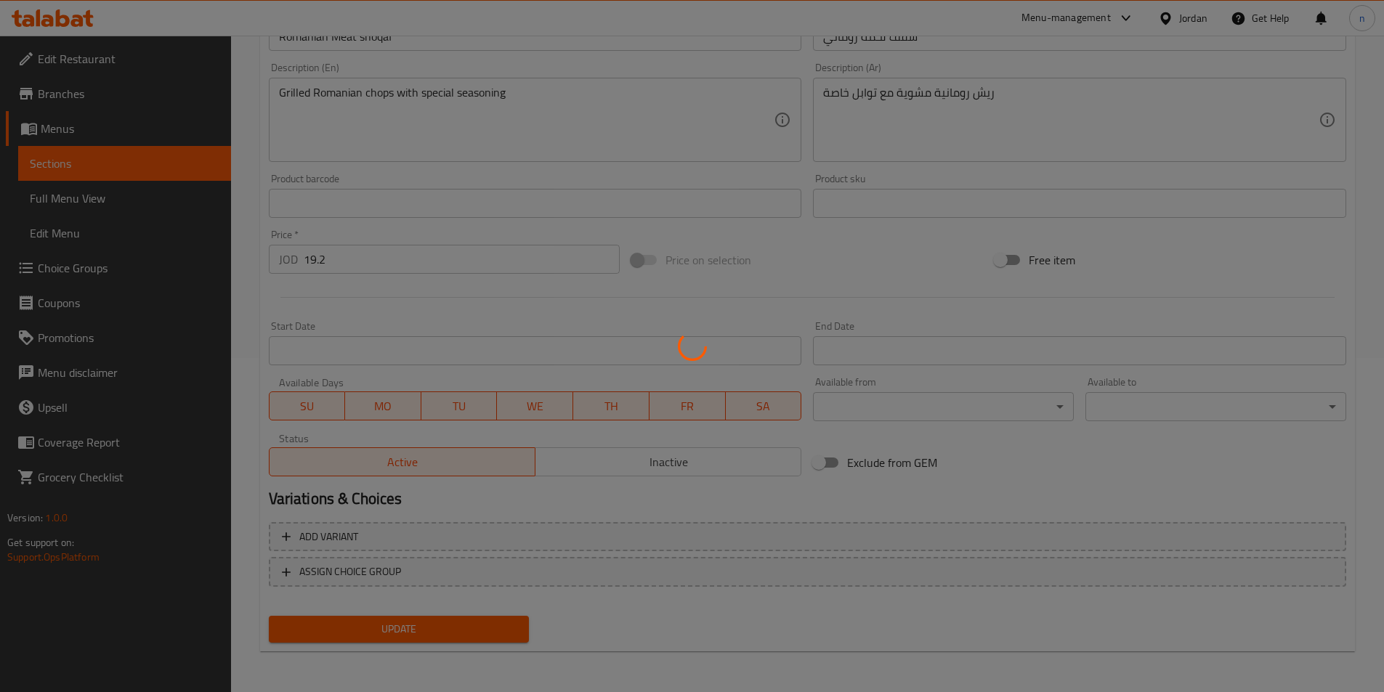
click at [580, 633] on div at bounding box center [692, 346] width 1384 height 692
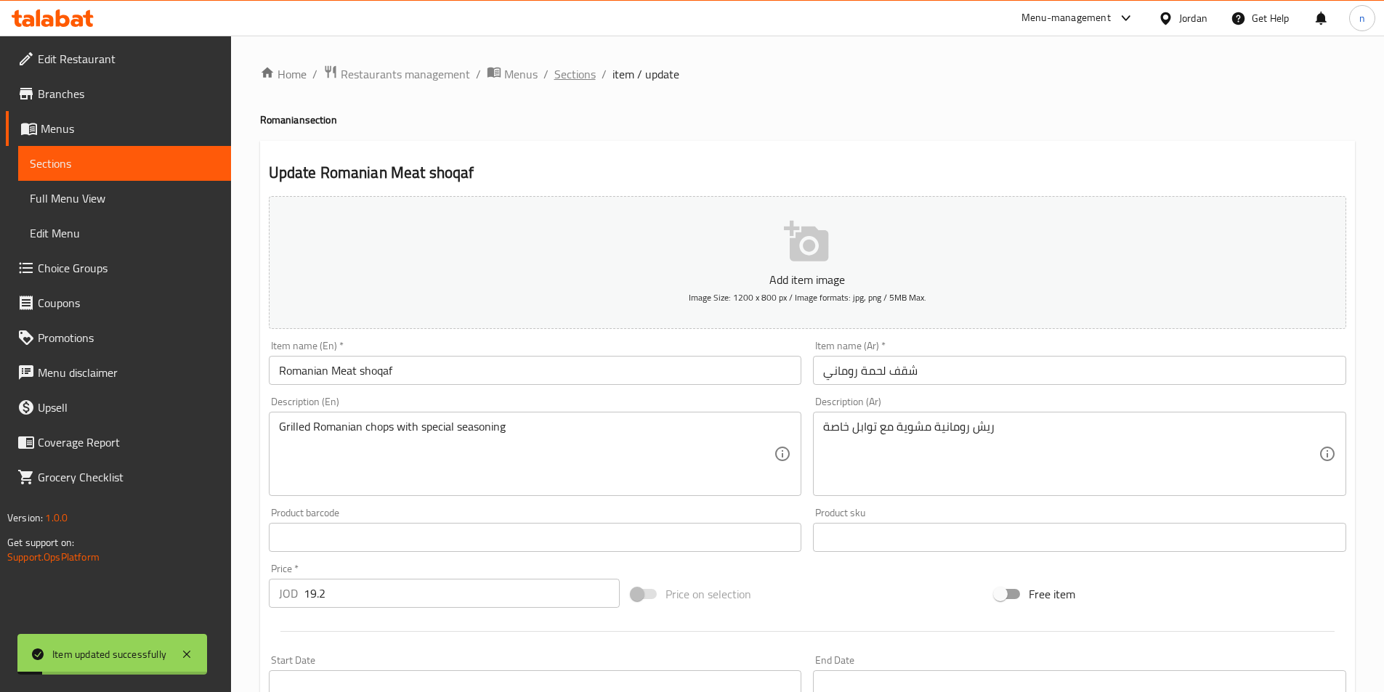
click at [558, 81] on span "Sections" at bounding box center [574, 73] width 41 height 17
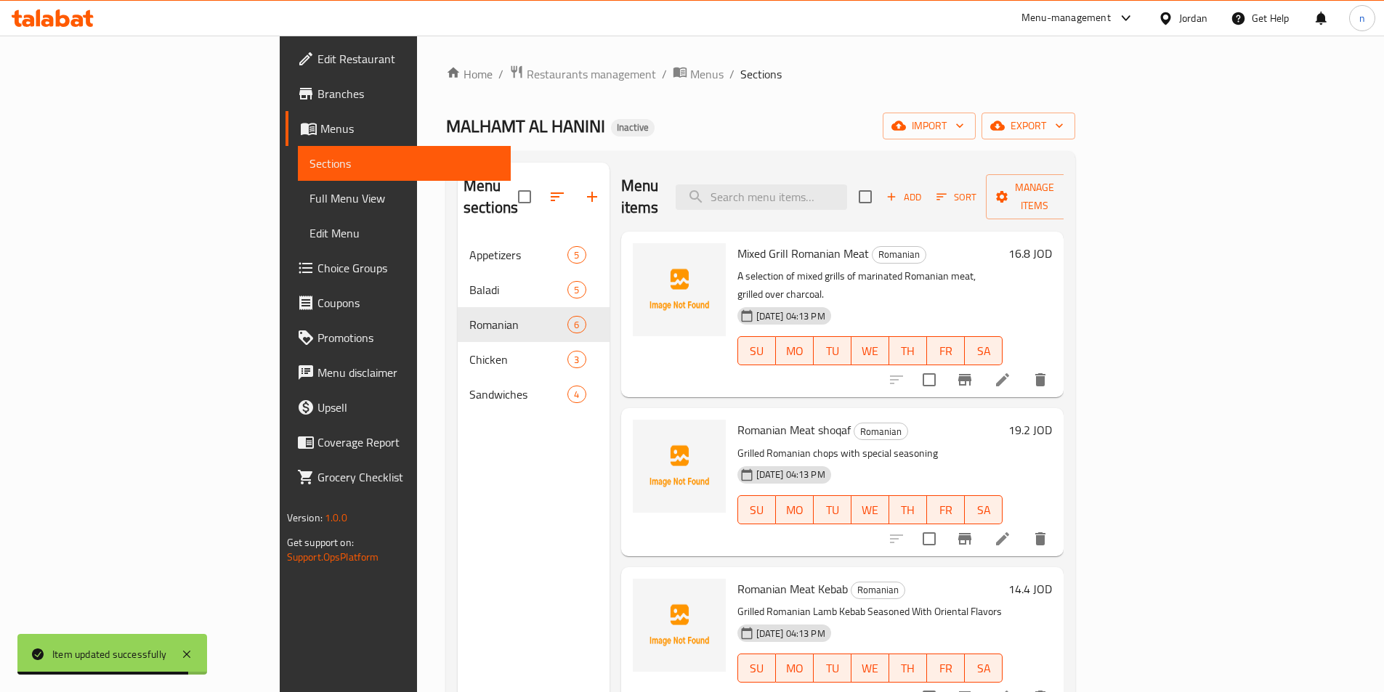
click at [999, 134] on div "MALHAMT AL HANINI Inactive import export" at bounding box center [760, 126] width 629 height 27
click at [833, 38] on div "Home / Restaurants management / Menus / Sections MALHAMT AL HANINI Inactive imp…" at bounding box center [760, 466] width 687 height 860
click at [745, 158] on div "Menu sections Appetizers 5 Baladi 5 Romanian 6 Chicken 3 Sandwiches 4 Menu item…" at bounding box center [760, 508] width 629 height 715
click at [1006, 110] on div "Home / Restaurants management / Menus / Sections MALHAMT AL HANINI Inactive imp…" at bounding box center [760, 466] width 629 height 802
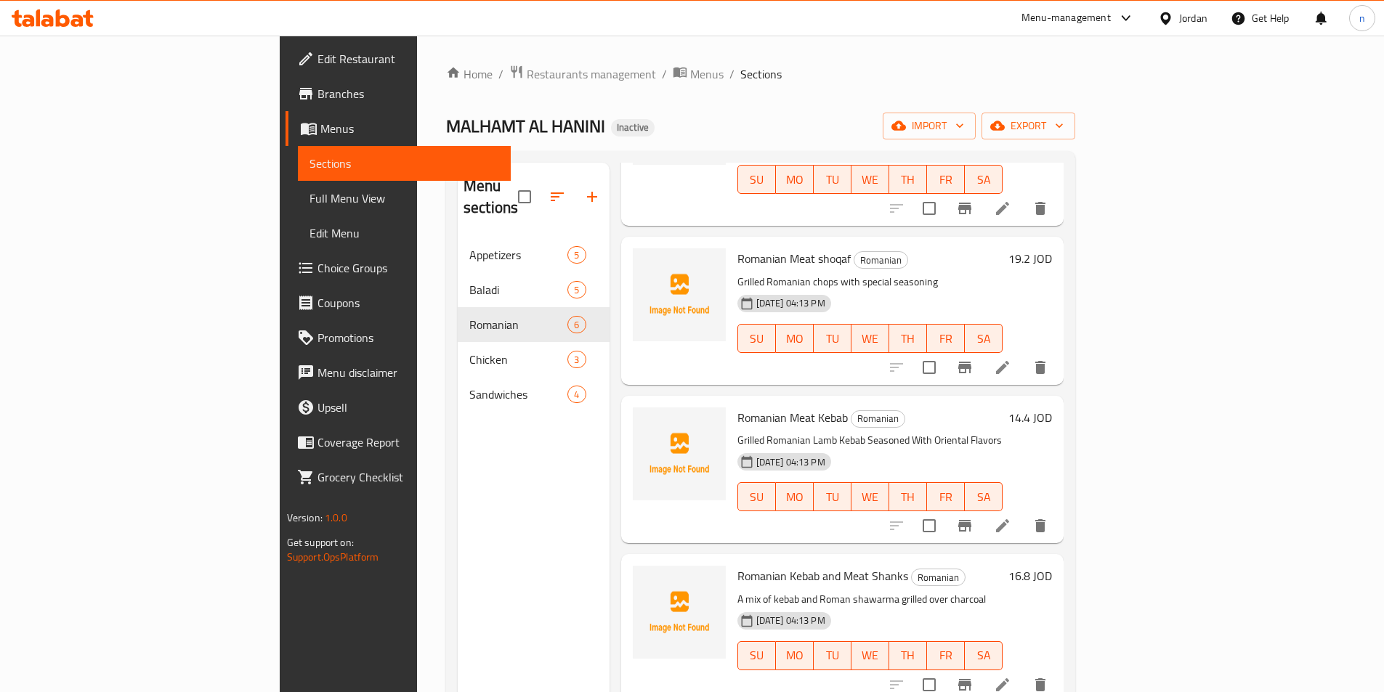
scroll to position [218, 0]
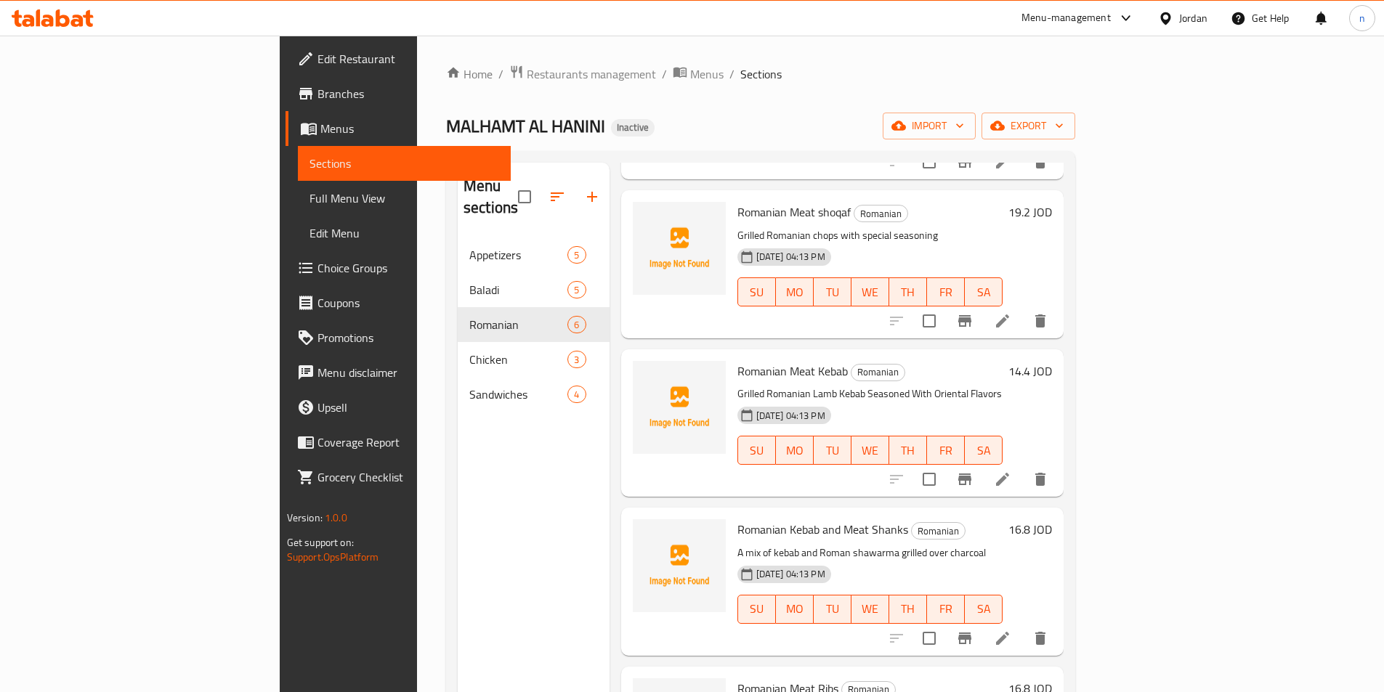
click at [1003, 202] on h6 "Romanian Meat shoqaf Romanian" at bounding box center [870, 212] width 266 height 20
click at [1003, 544] on p "A mix of kebab and Roman shawarma grilled over charcoal" at bounding box center [870, 553] width 266 height 18
drag, startPoint x: 1030, startPoint y: 511, endPoint x: 1012, endPoint y: 503, distance: 19.6
click at [1003, 544] on p "A mix of kebab and Roman shawarma grilled over charcoal" at bounding box center [870, 553] width 266 height 18
click at [1009, 560] on div "28-08-2025 04:13 PM SU MO TU WE TH FR SA" at bounding box center [869, 599] width 277 height 78
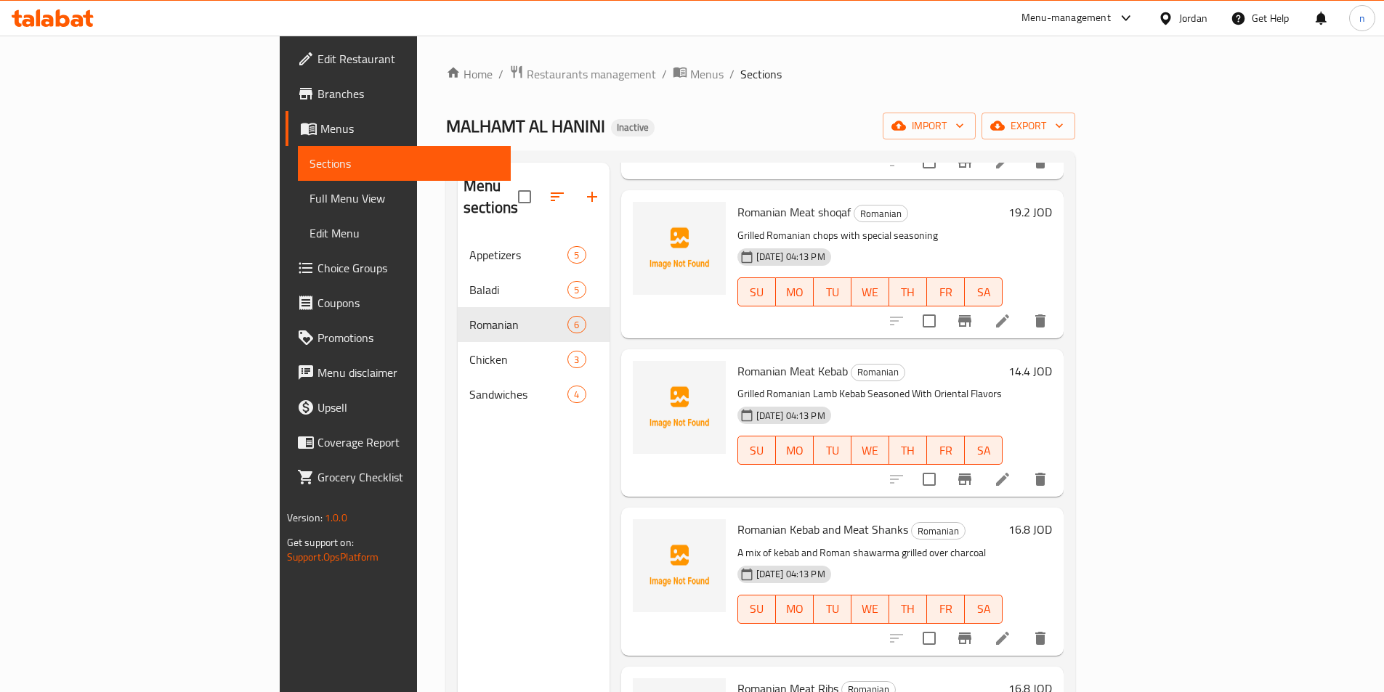
drag, startPoint x: 983, startPoint y: 325, endPoint x: 978, endPoint y: 684, distance: 359.6
click at [984, 57] on div "Mixed Grill Romanian Meat Romanian A selection of mixed grills of marinated Rom…" at bounding box center [842, 36] width 443 height 44
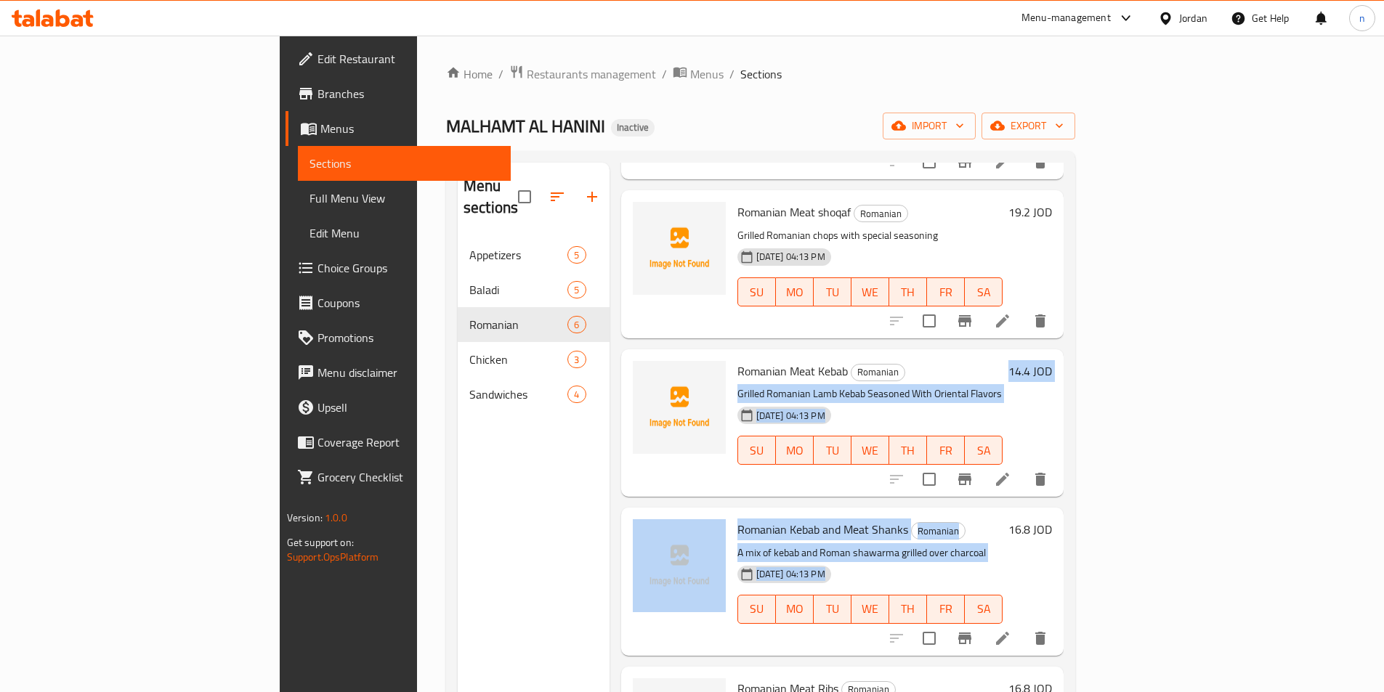
click at [1003, 385] on p "Grilled Romanian Lamb Kebab Seasoned With Oriental Flavors" at bounding box center [870, 394] width 266 height 18
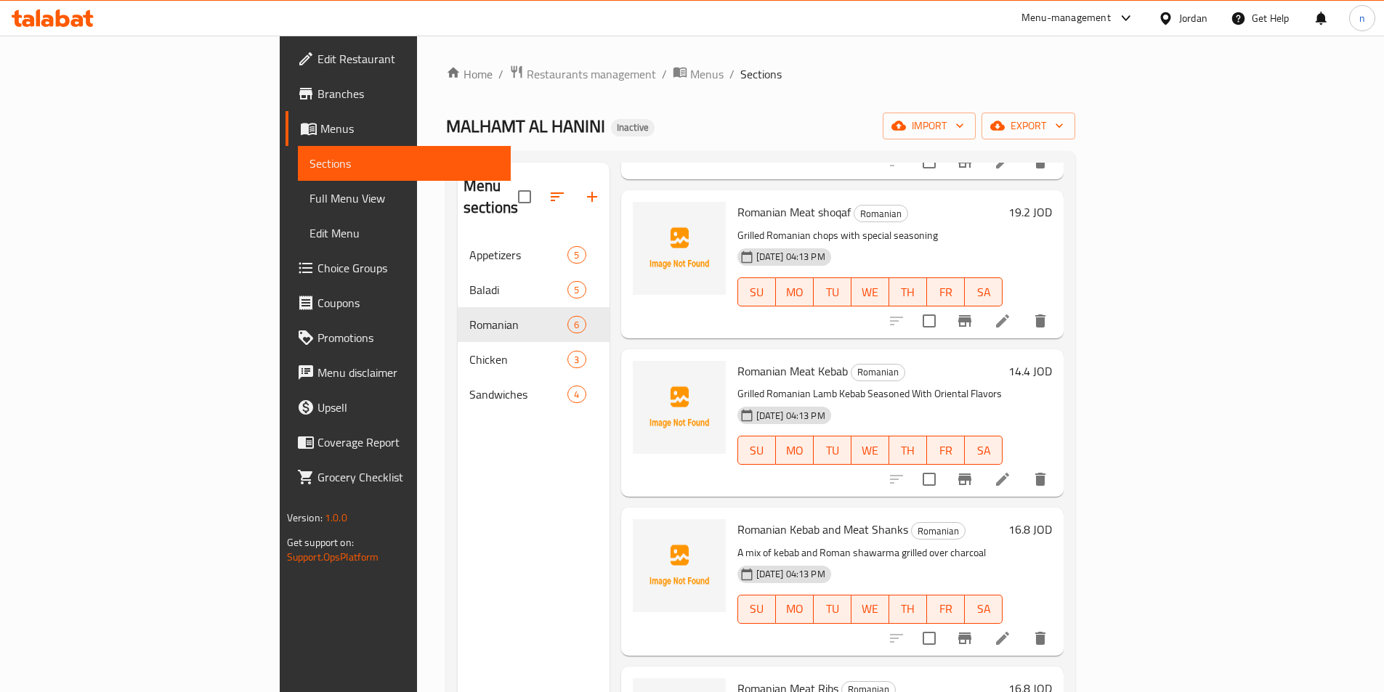
click at [1009, 437] on div "28-08-2025 04:13 PM SU MO TU WE TH FR SA" at bounding box center [869, 440] width 277 height 78
click at [1003, 385] on p "Grilled Romanian Lamb Kebab Seasoned With Oriental Flavors" at bounding box center [870, 394] width 266 height 18
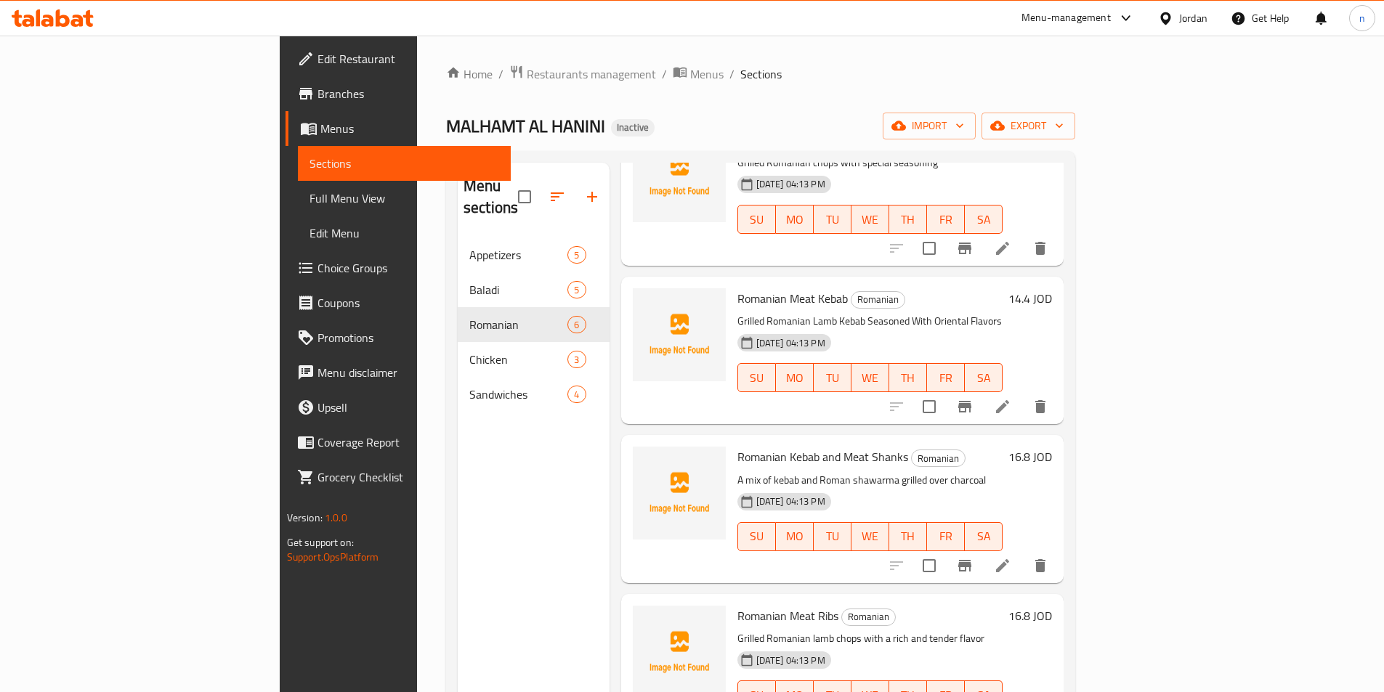
click at [1055, 389] on div "Menu items Add Sort Manage items Mixed Grill Romanian Meat Romanian A selection…" at bounding box center [836, 509] width 455 height 692
click at [1023, 394] on li at bounding box center [1002, 407] width 41 height 26
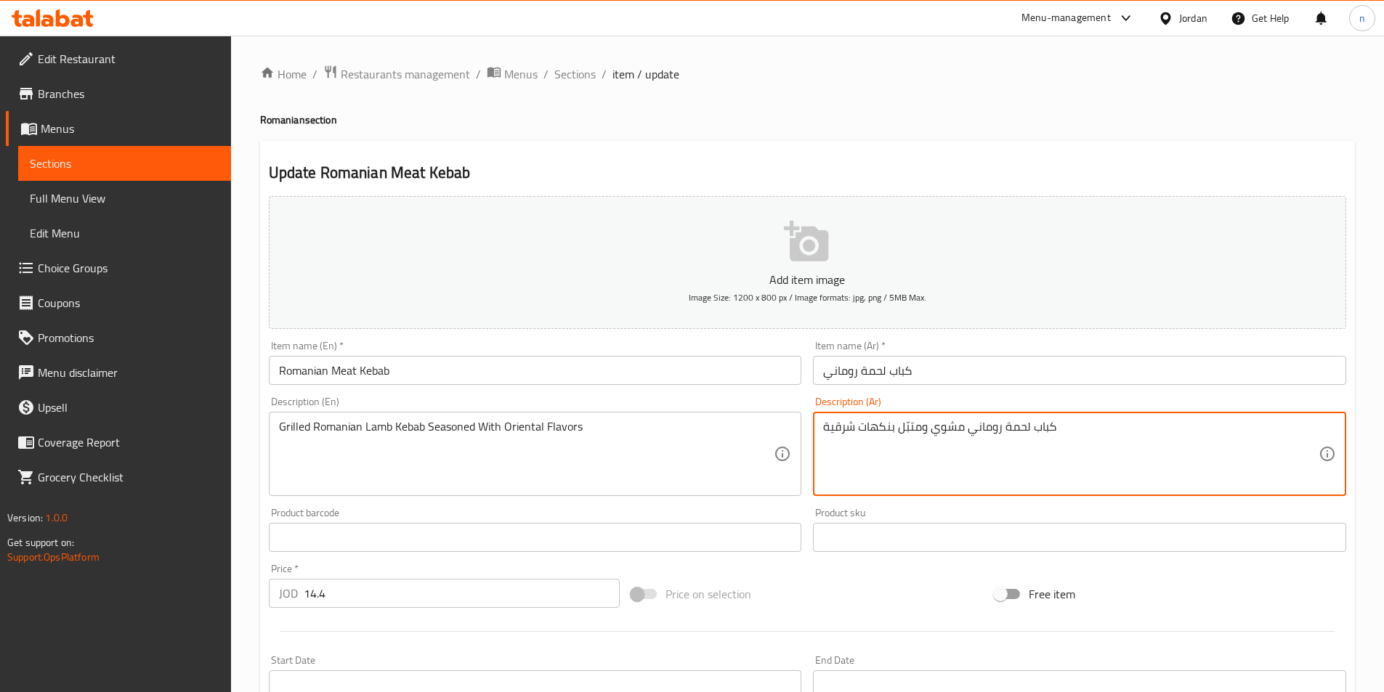
click at [1004, 429] on textarea "كباب لحمة روماني مشوي ومتبّل بنكهات شرقية" at bounding box center [1070, 454] width 495 height 69
click at [1005, 429] on textarea "كباب لحم روماني مشوي ومتبّل بنكهات شرقية" at bounding box center [1070, 454] width 495 height 69
type textarea "كباب لحم ضان روماني مشوي ومتبّل بنكهات شرقية"
click at [829, 603] on div "Price on selection" at bounding box center [806, 594] width 363 height 39
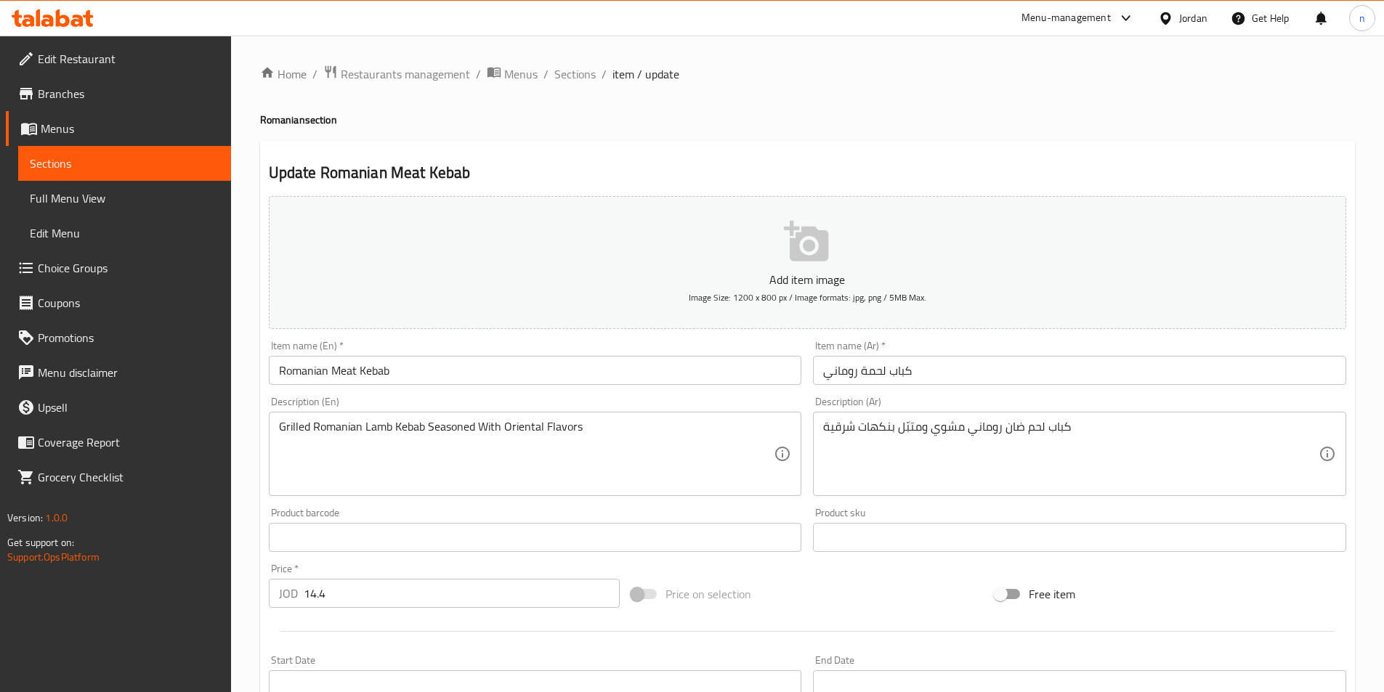
click at [810, 575] on div "Price on selection" at bounding box center [806, 594] width 363 height 39
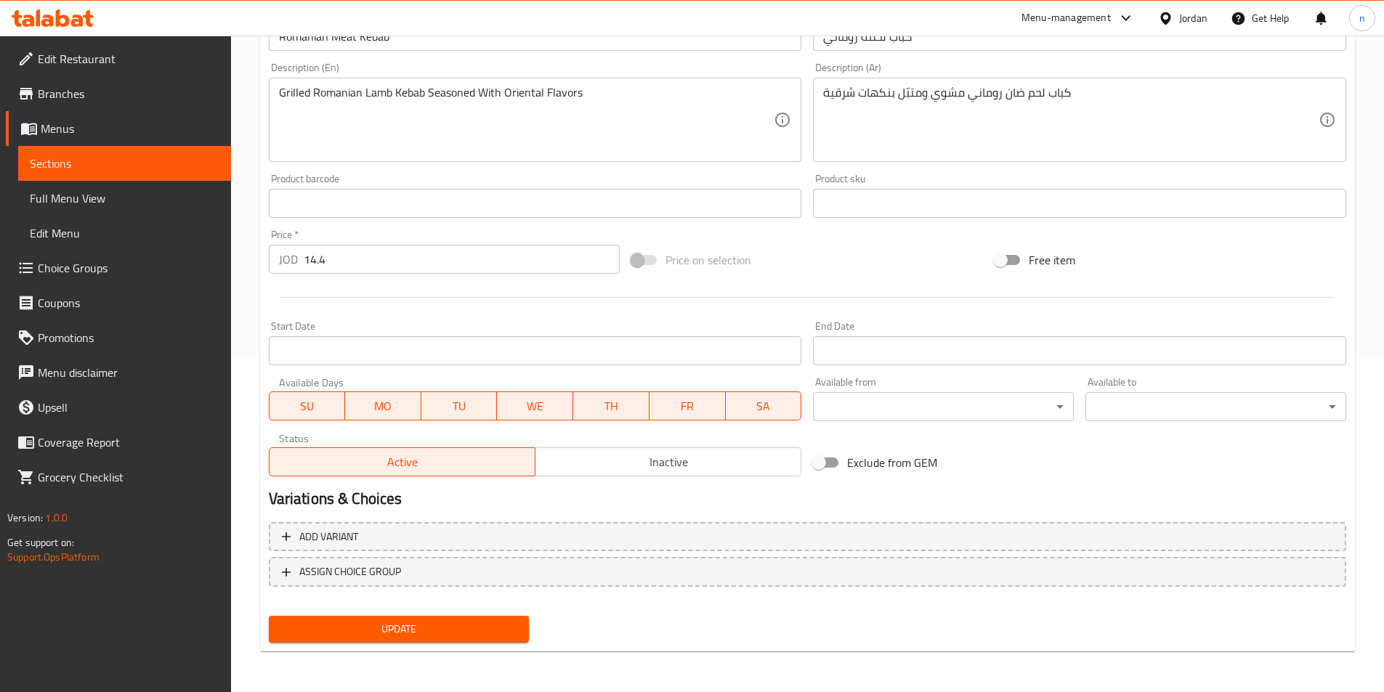
click at [485, 623] on span "Update" at bounding box center [399, 629] width 238 height 18
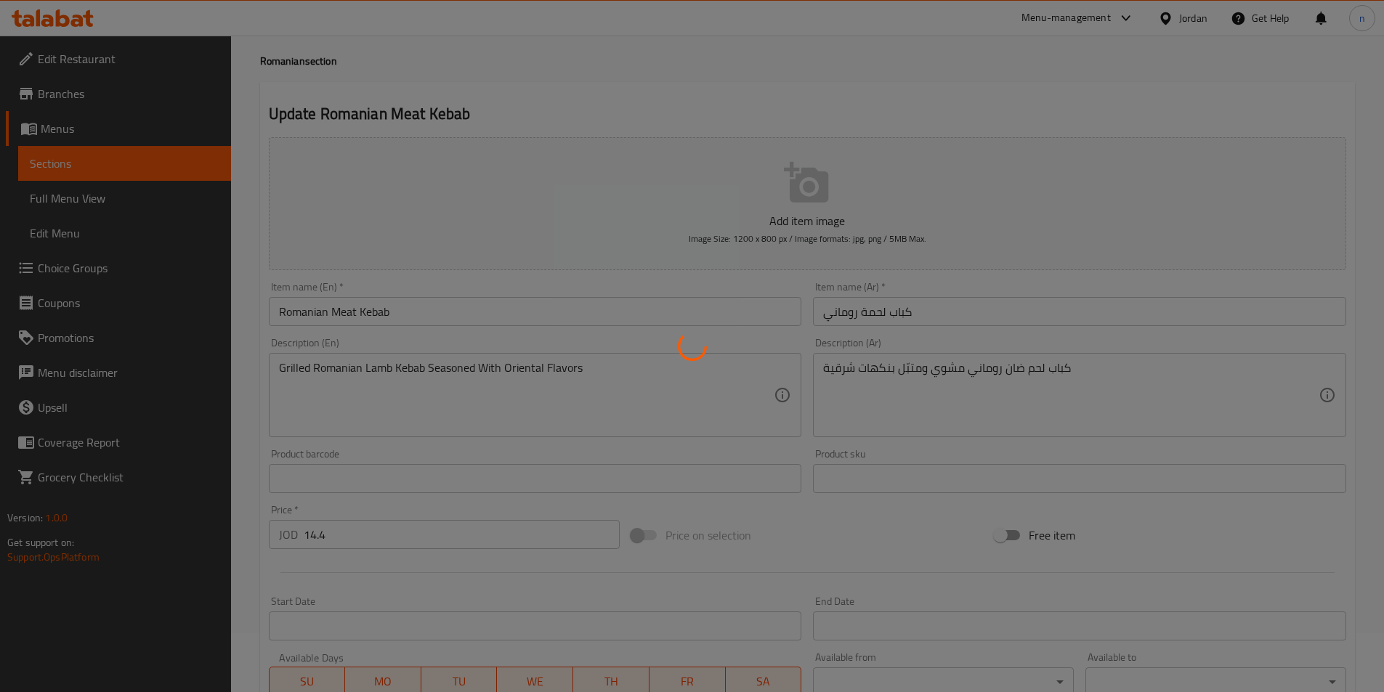
scroll to position [0, 0]
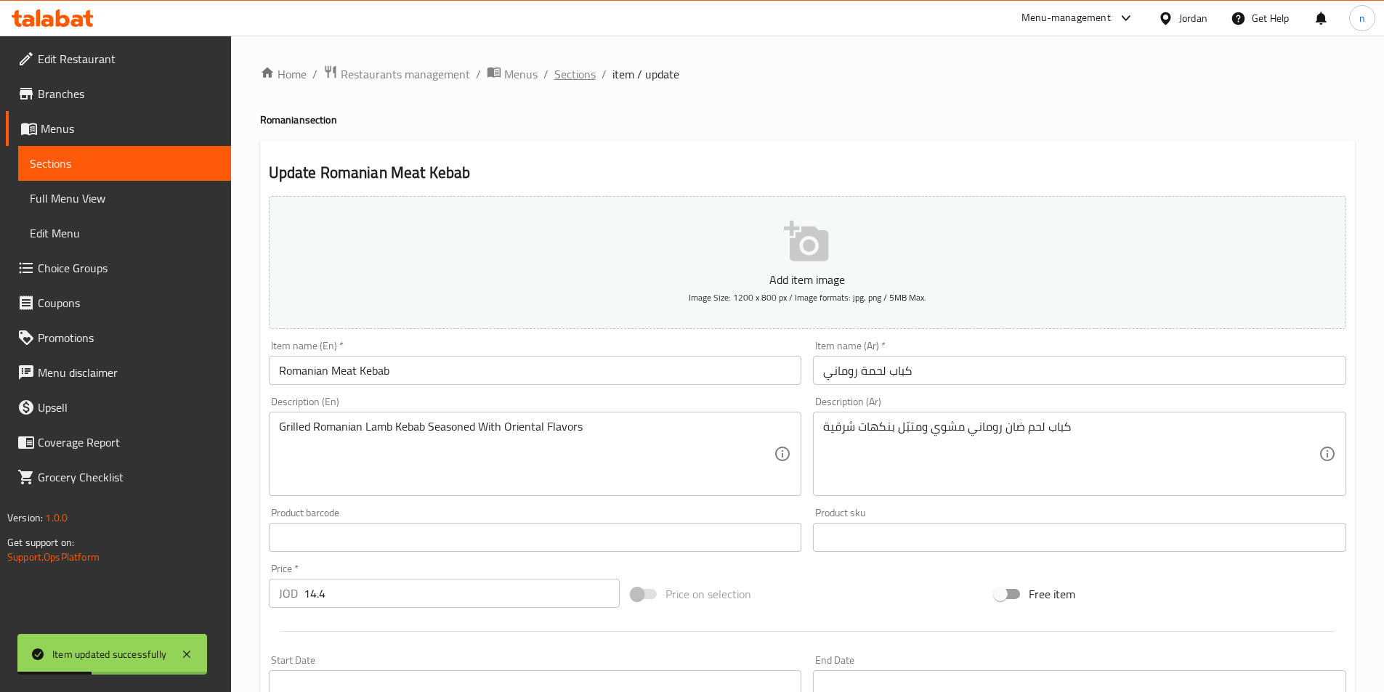
click at [572, 76] on span "Sections" at bounding box center [574, 73] width 41 height 17
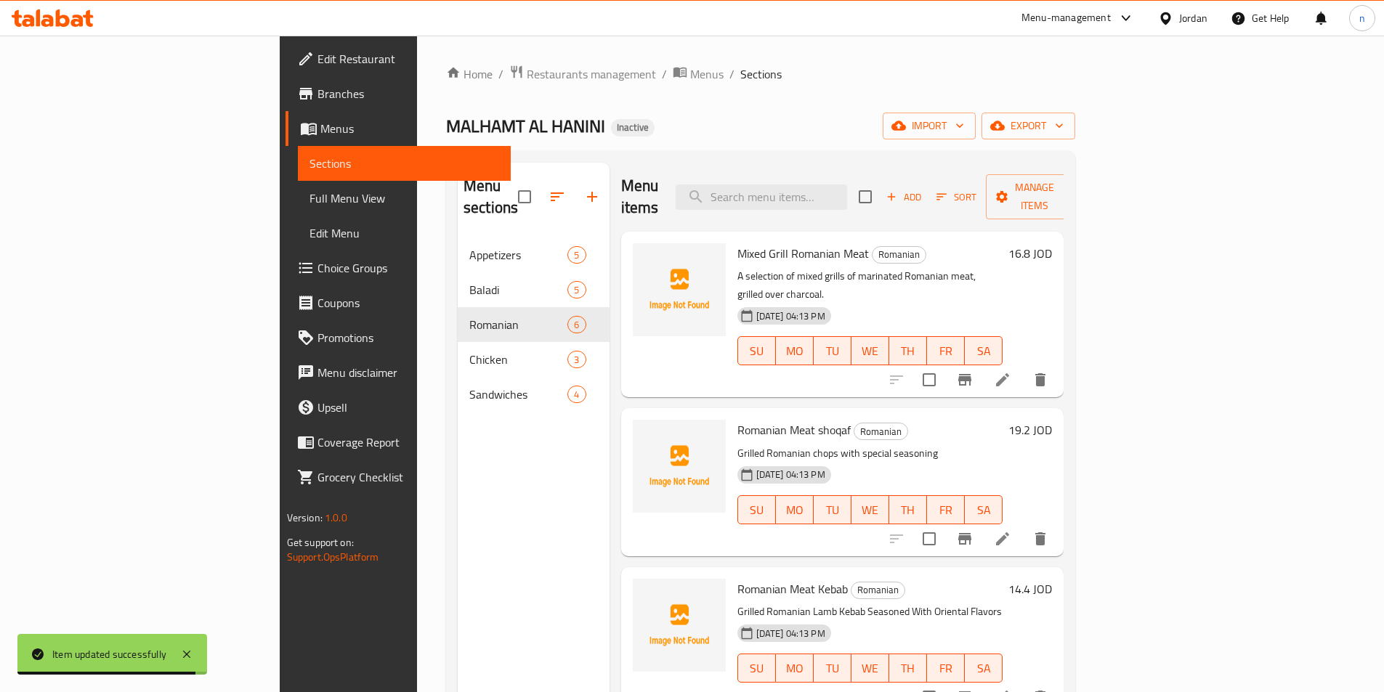
click at [871, 113] on div "MALHAMT AL HANINI Inactive import export" at bounding box center [760, 126] width 629 height 27
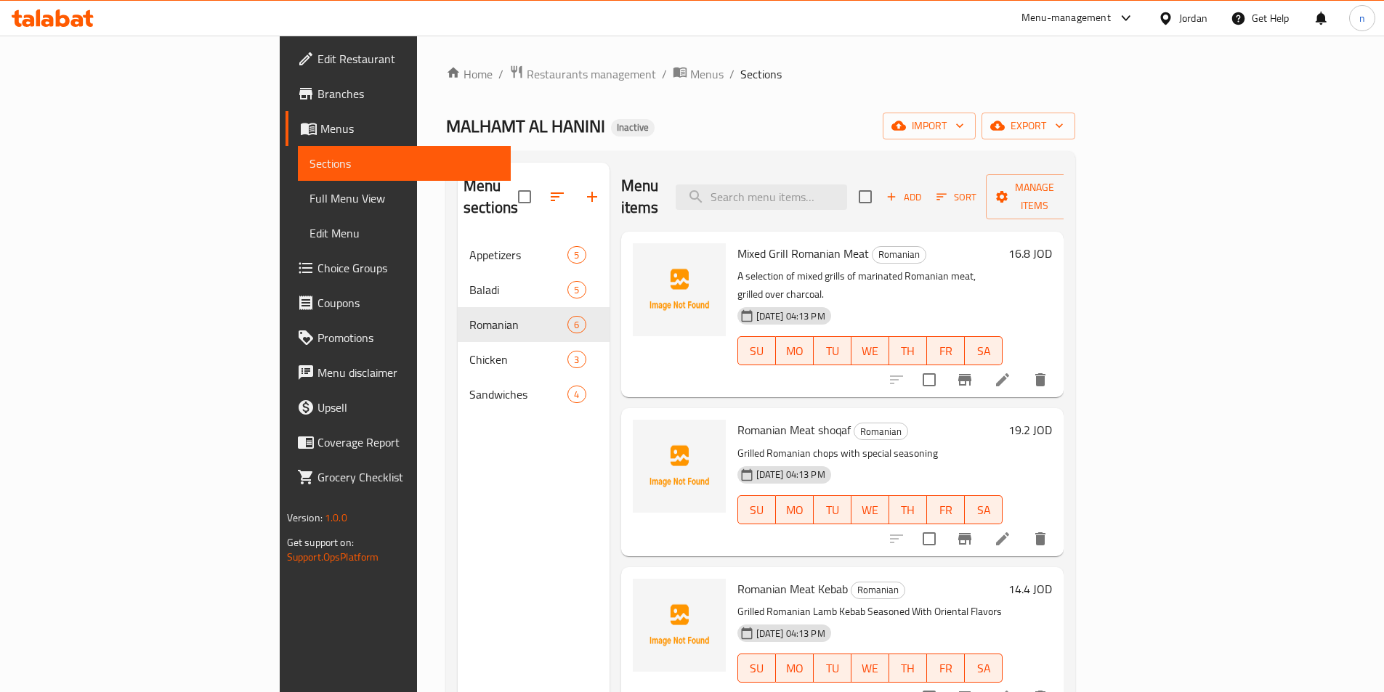
click at [870, 113] on div "MALHAMT AL HANINI Inactive import export" at bounding box center [760, 126] width 629 height 27
click at [844, 112] on div "Home / Restaurants management / Menus / Sections MALHAMT AL HANINI Inactive imp…" at bounding box center [760, 466] width 629 height 802
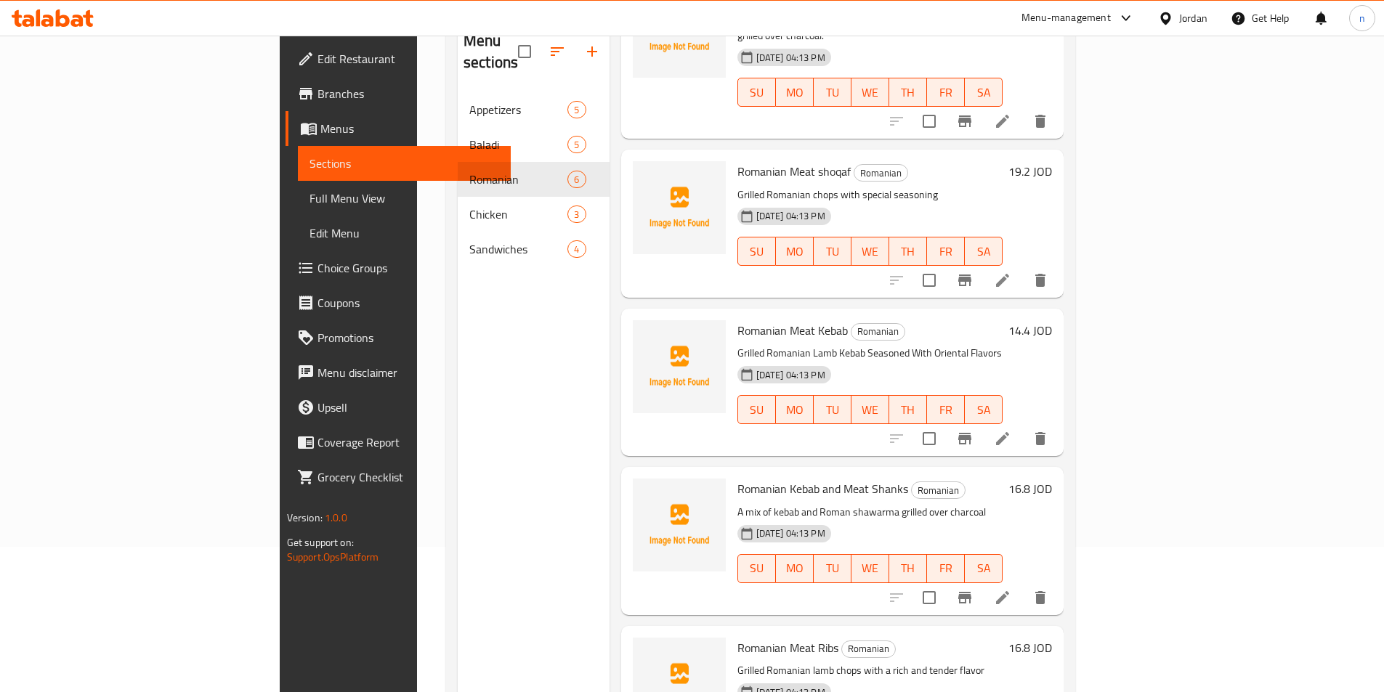
scroll to position [218, 0]
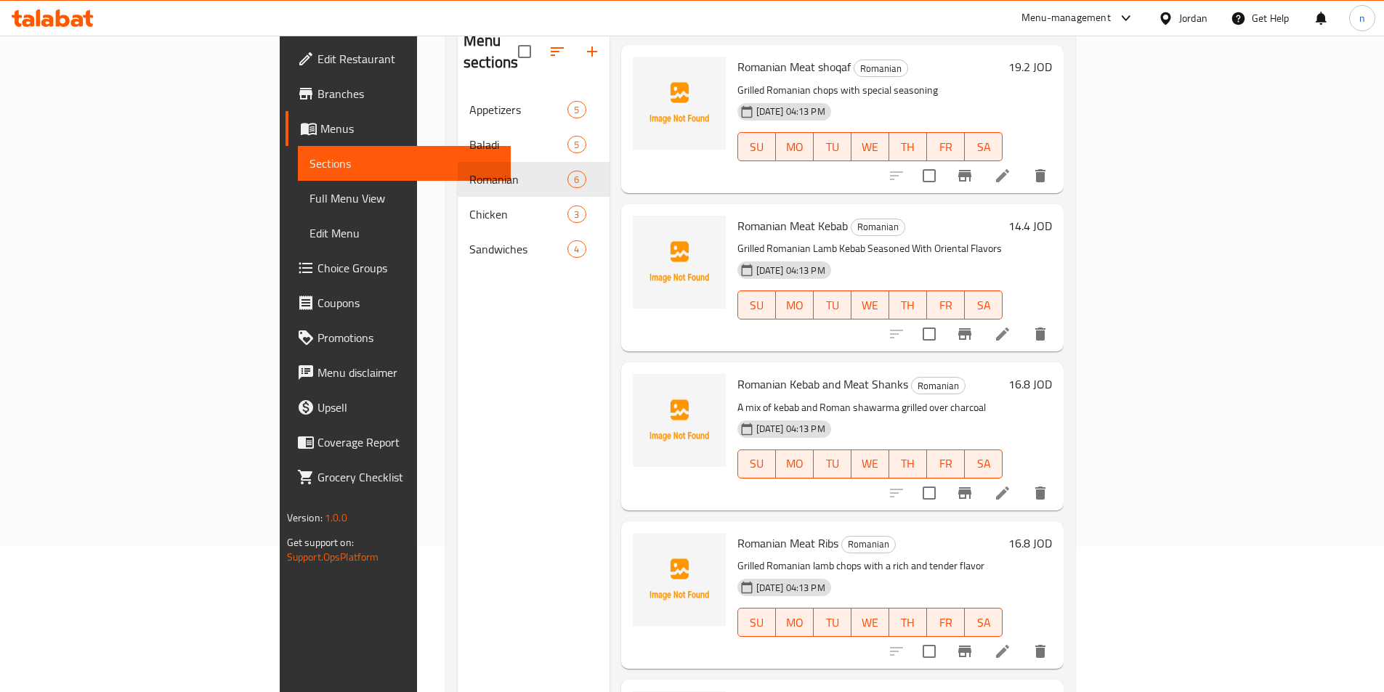
click at [458, 568] on div "Menu sections Appetizers 5 Baladi 5 Romanian 6 Chicken 3 Sandwiches 4" at bounding box center [534, 363] width 152 height 692
click at [458, 489] on div "Menu sections Appetizers 5 Baladi 5 Romanian 6 Chicken 3 Sandwiches 4" at bounding box center [534, 363] width 152 height 692
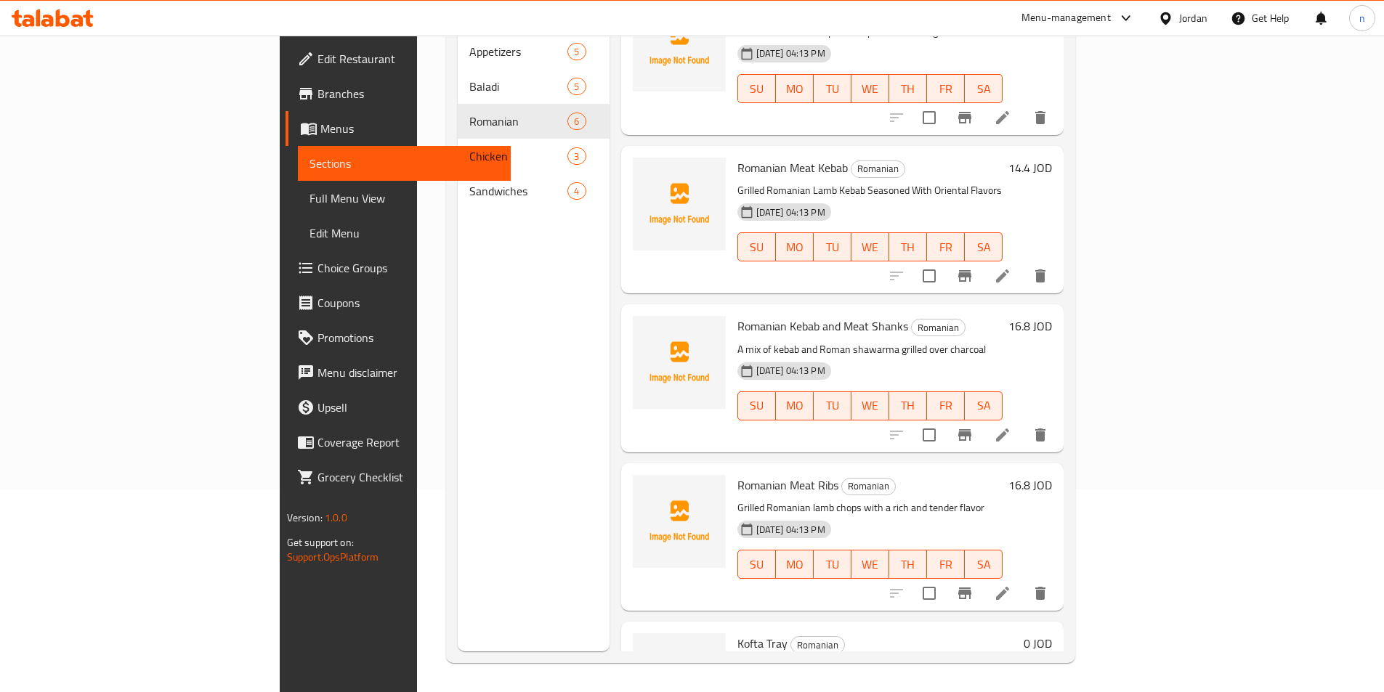
scroll to position [58, 0]
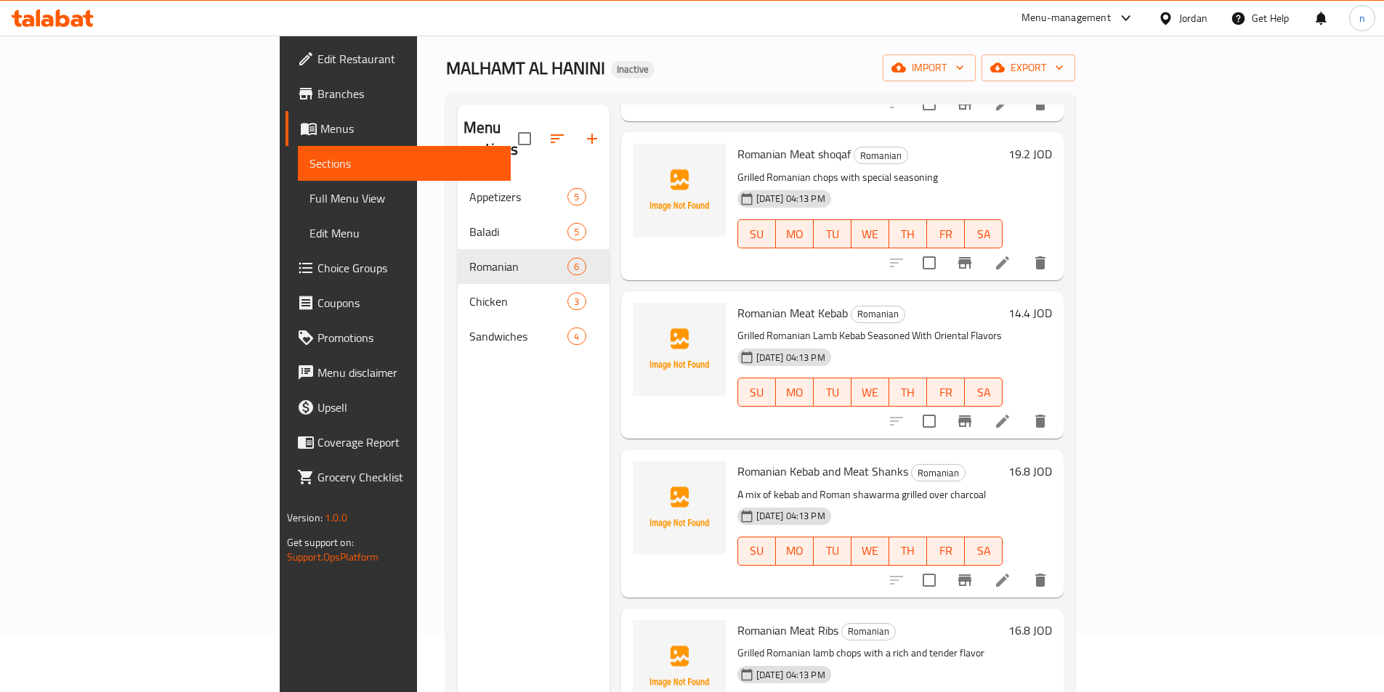
click at [458, 498] on div "Menu sections Appetizers 5 Baladi 5 Romanian 6 Chicken 3 Sandwiches 4" at bounding box center [534, 451] width 152 height 692
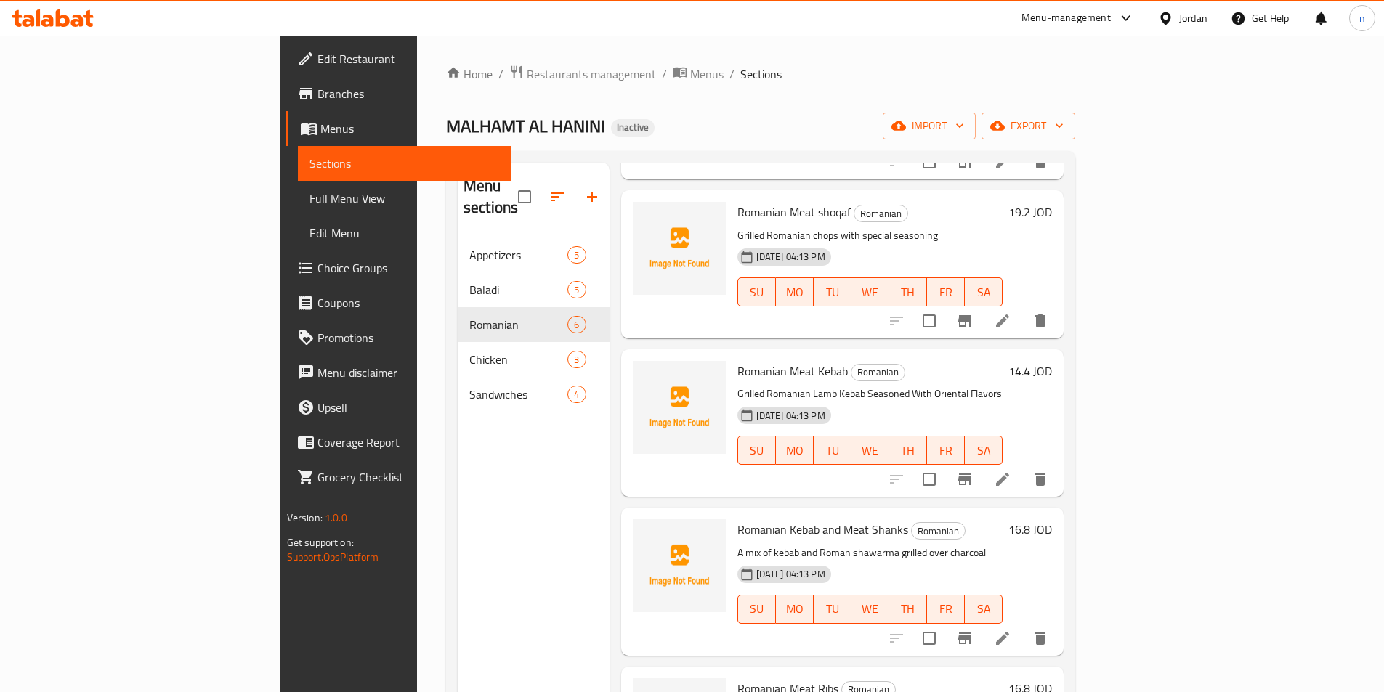
scroll to position [0, 0]
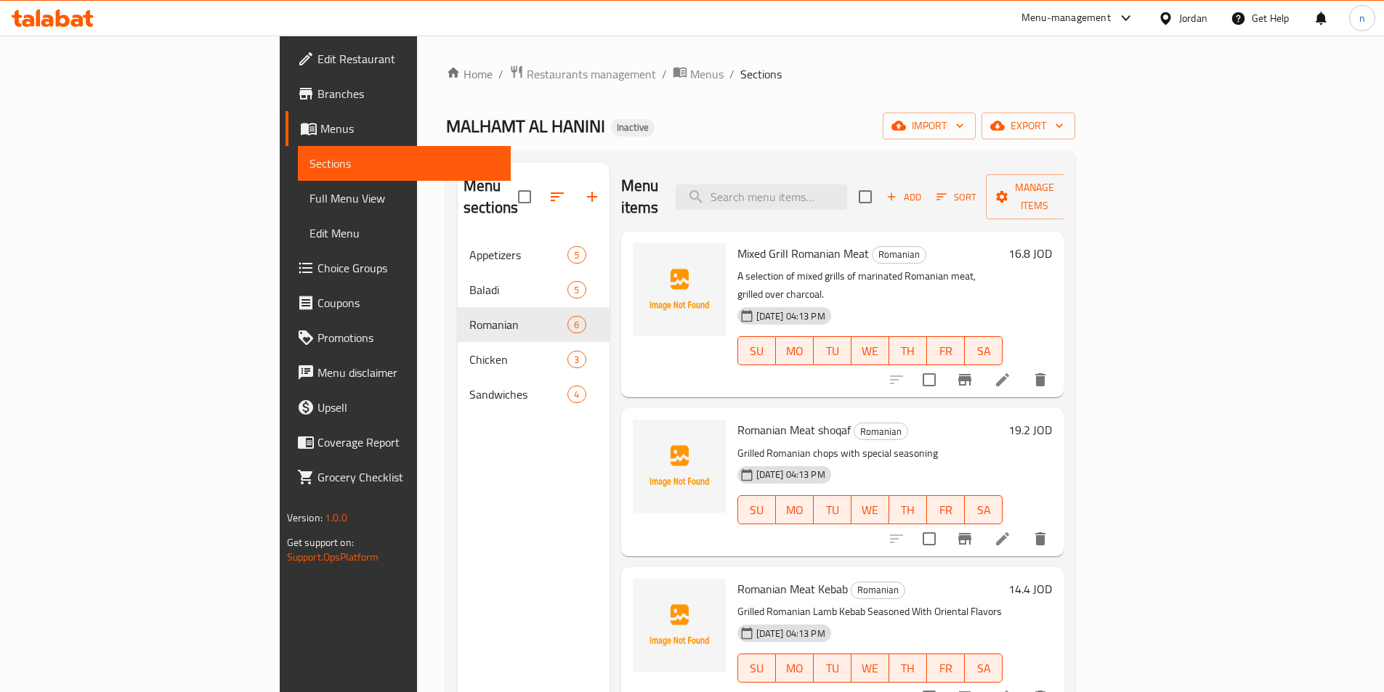
click at [967, 420] on h6 "Romanian Meat shoqaf Romanian" at bounding box center [870, 430] width 266 height 20
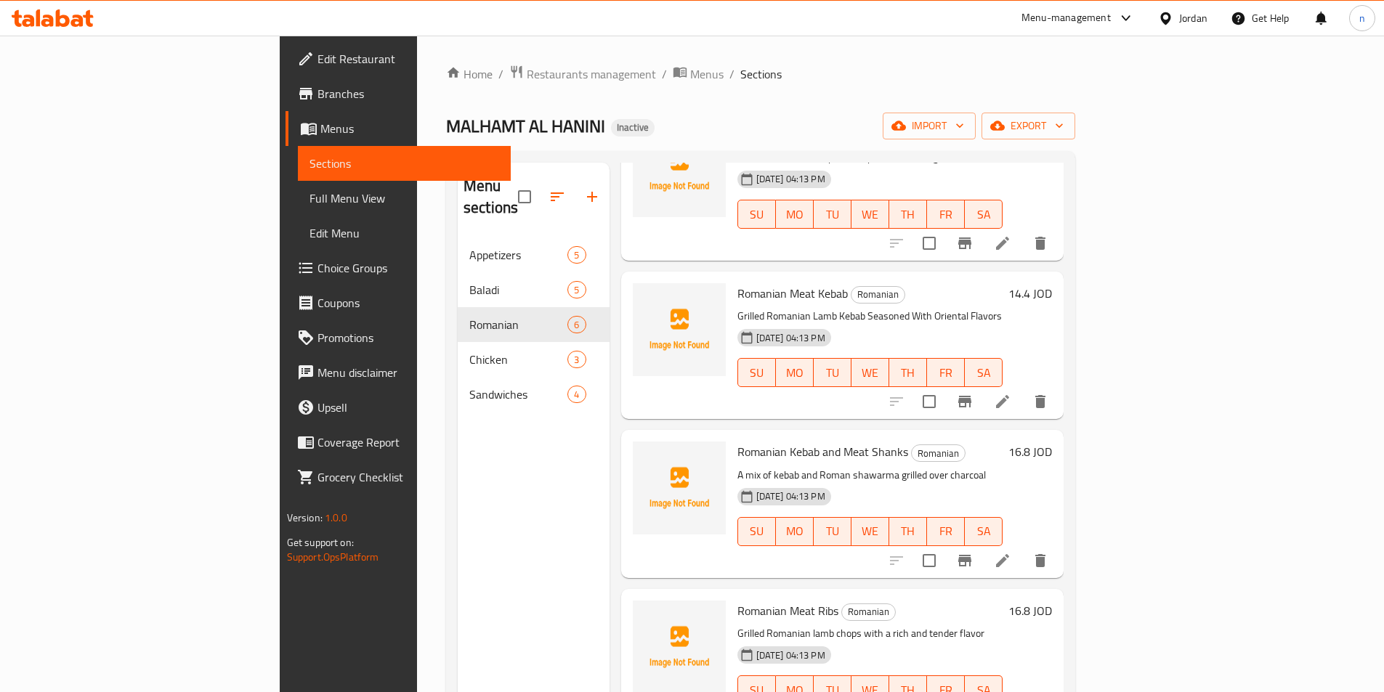
scroll to position [296, 0]
click at [973, 466] on p "A mix of kebab and Roman shawarma grilled over charcoal" at bounding box center [870, 475] width 266 height 18
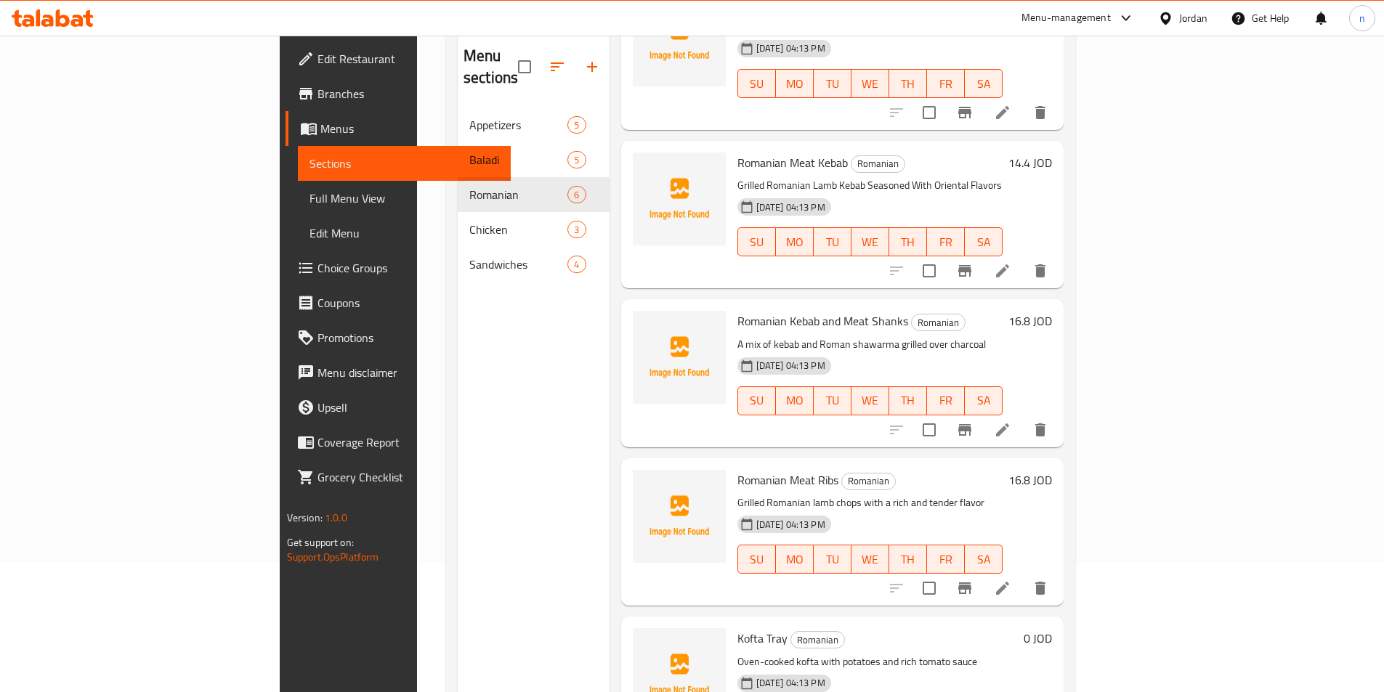
scroll to position [145, 0]
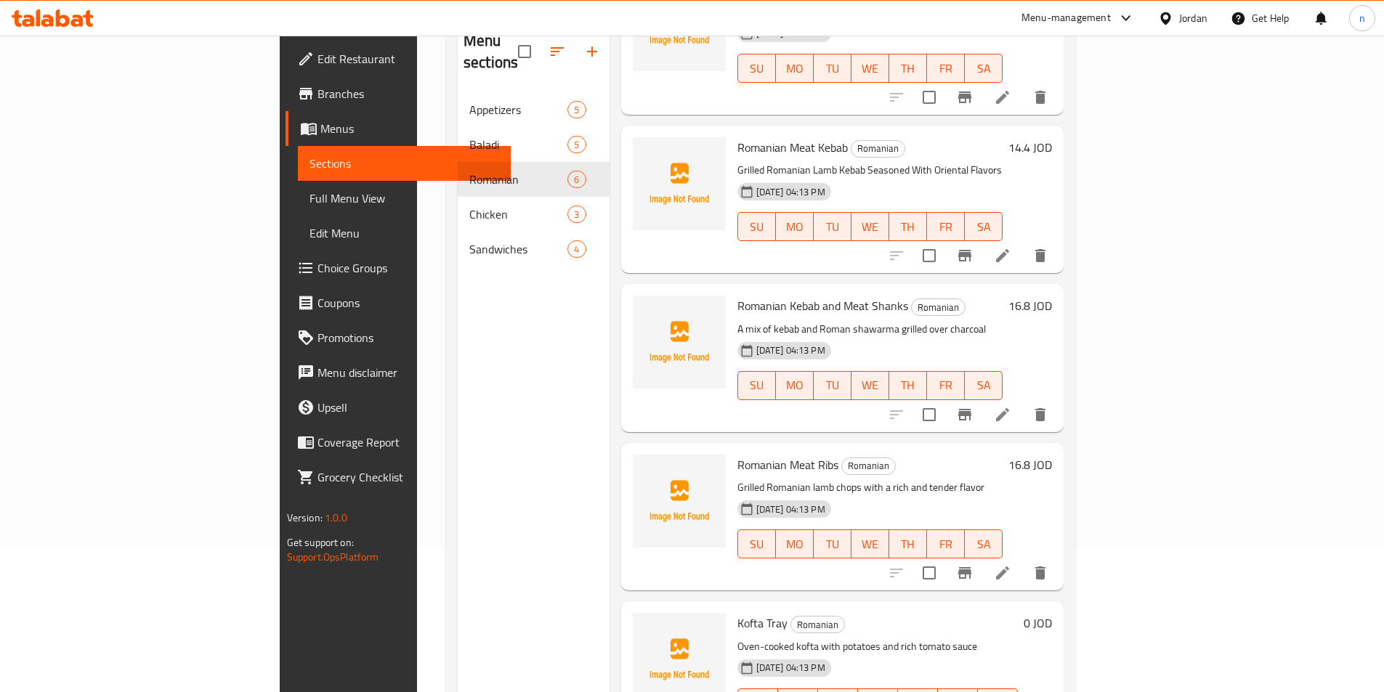
click at [981, 455] on h6 "Romanian Meat Ribs Romanian" at bounding box center [870, 465] width 266 height 20
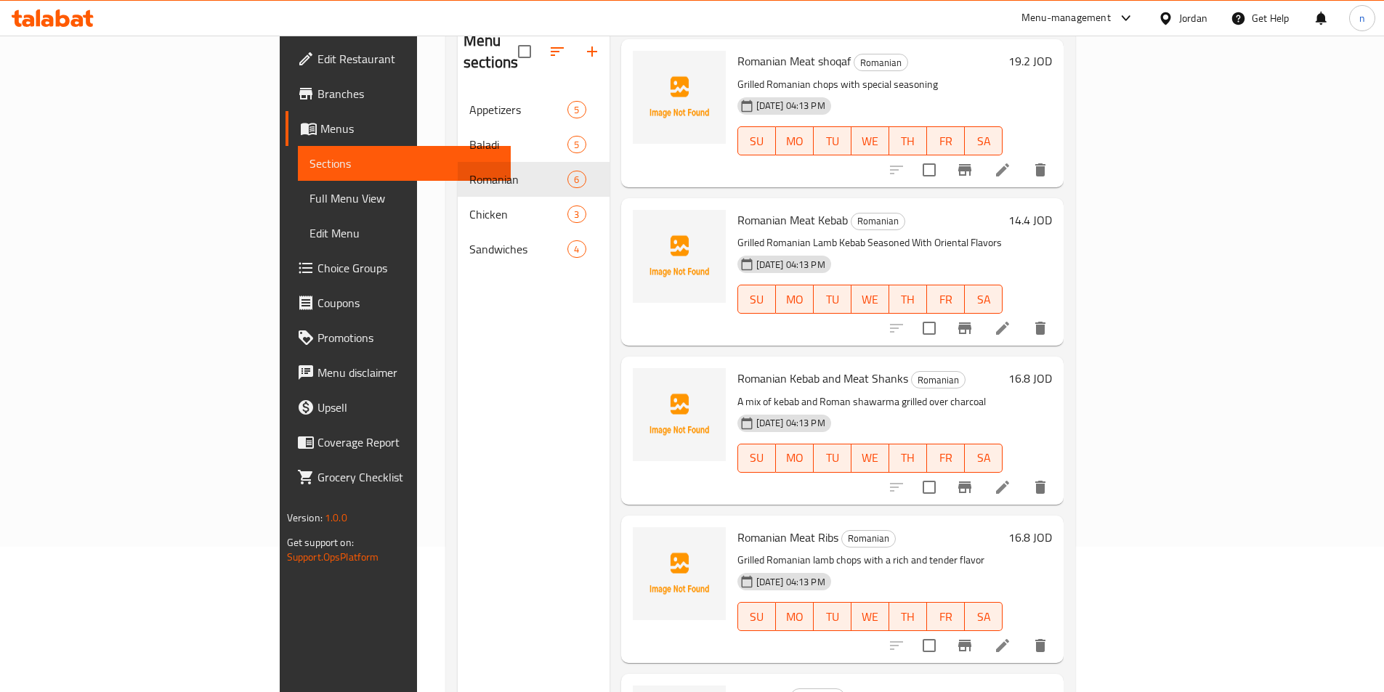
click at [969, 302] on div "Romanian Meat Kebab Romanian Grilled Romanian Lamb Kebab Seasoned With Oriental…" at bounding box center [842, 271] width 443 height 147
click at [976, 368] on h6 "Romanian Kebab and Meat Shanks Romanian" at bounding box center [870, 378] width 266 height 20
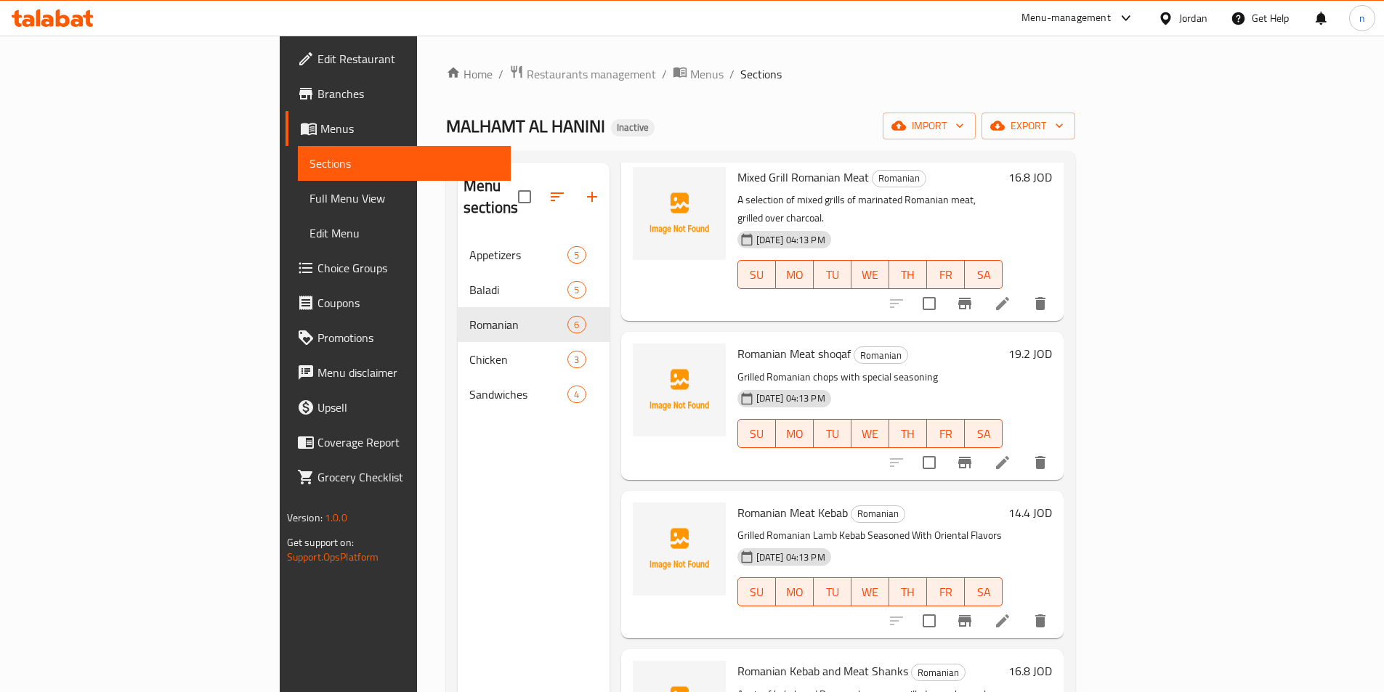
scroll to position [73, 0]
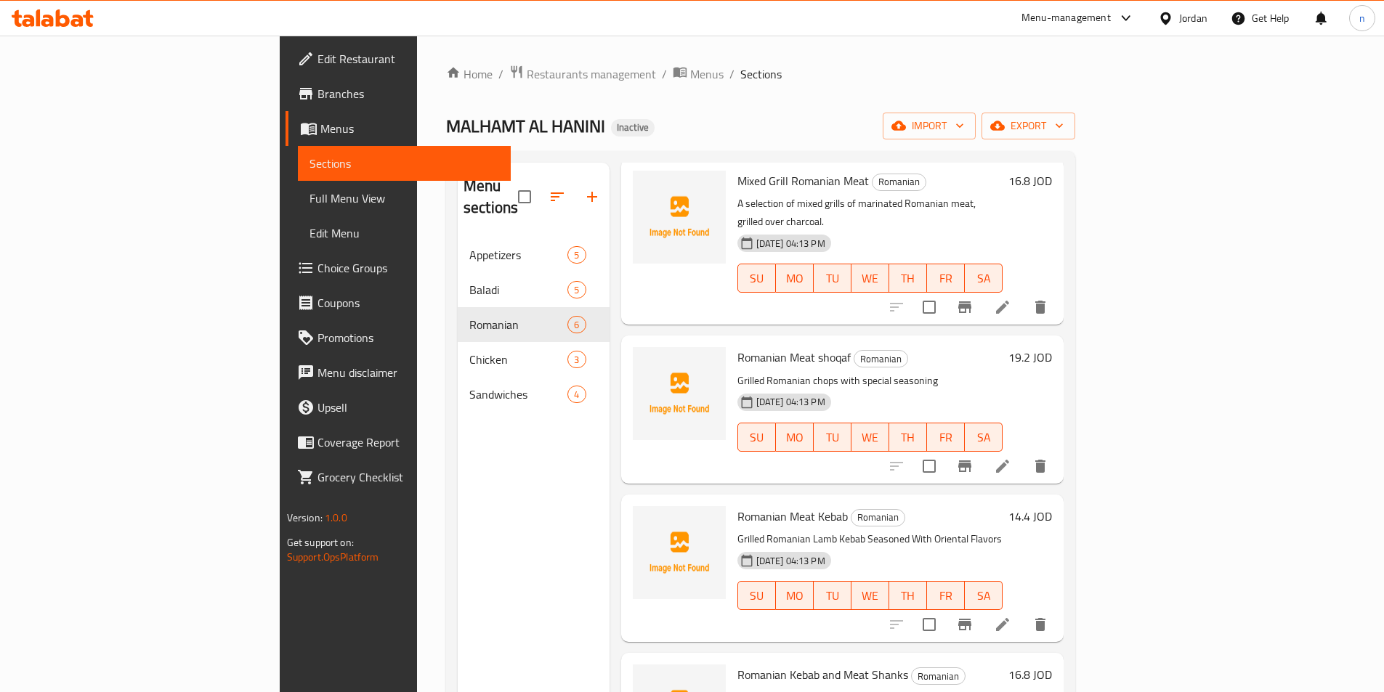
click at [1009, 500] on div "Romanian Meat Kebab Romanian Grilled Romanian Lamb Kebab Seasoned With Oriental…" at bounding box center [869, 568] width 277 height 136
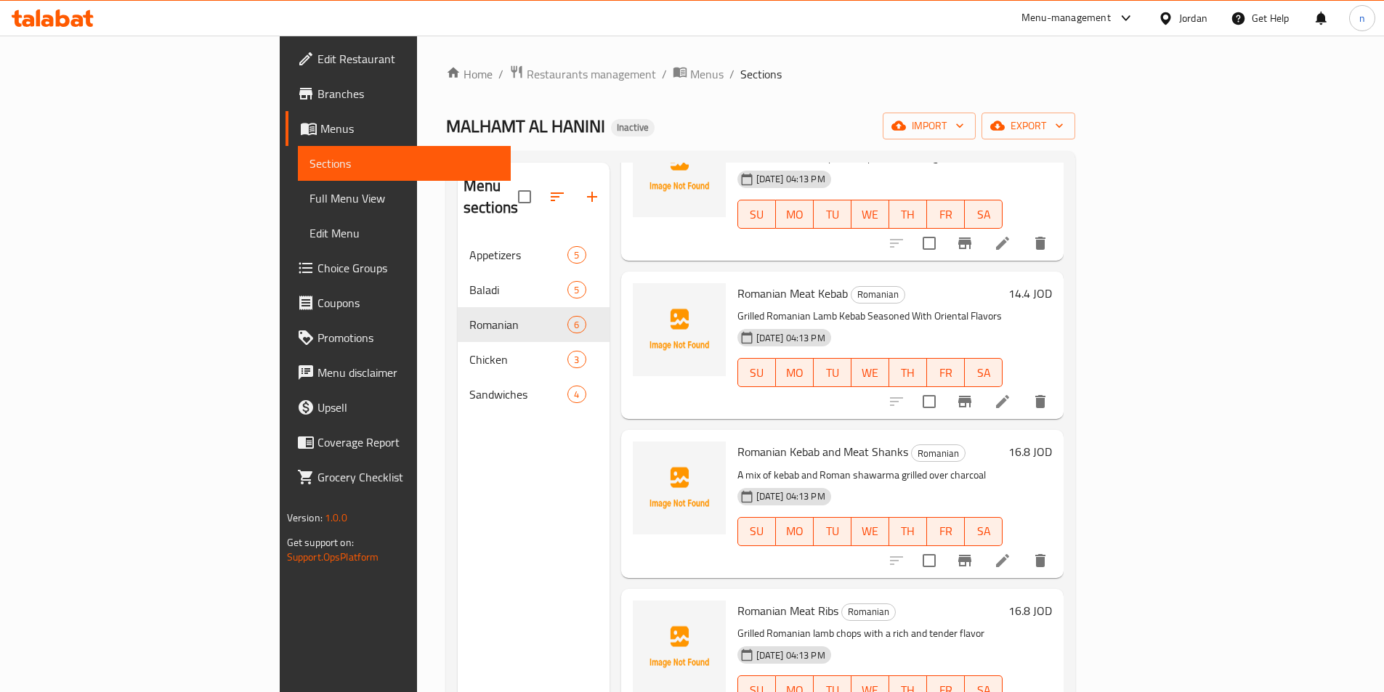
scroll to position [296, 0]
click at [1023, 547] on li at bounding box center [1002, 560] width 41 height 26
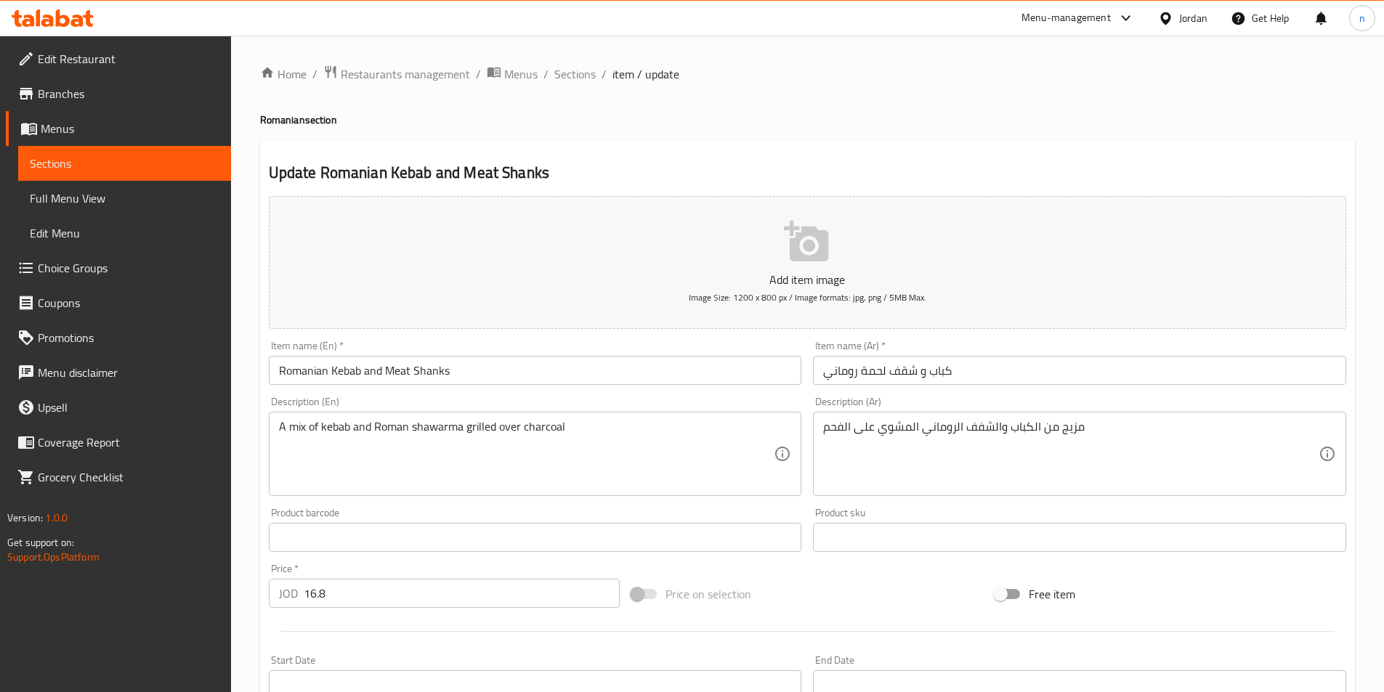
click at [440, 369] on input "Romanian Kebab and Meat Shanks" at bounding box center [535, 370] width 533 height 29
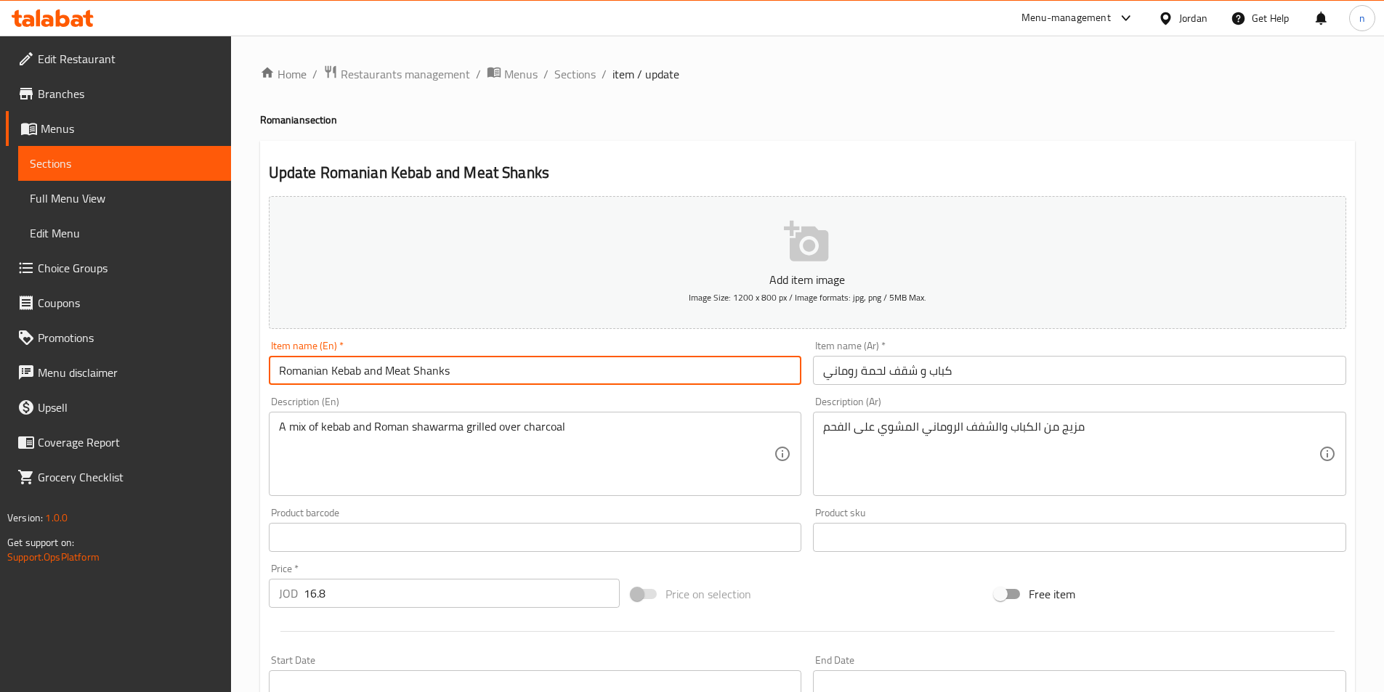
click at [440, 369] on input "Romanian Kebab and Meat Shanks" at bounding box center [535, 370] width 533 height 29
type input "Romanian Kebab and Meat shoaqf"
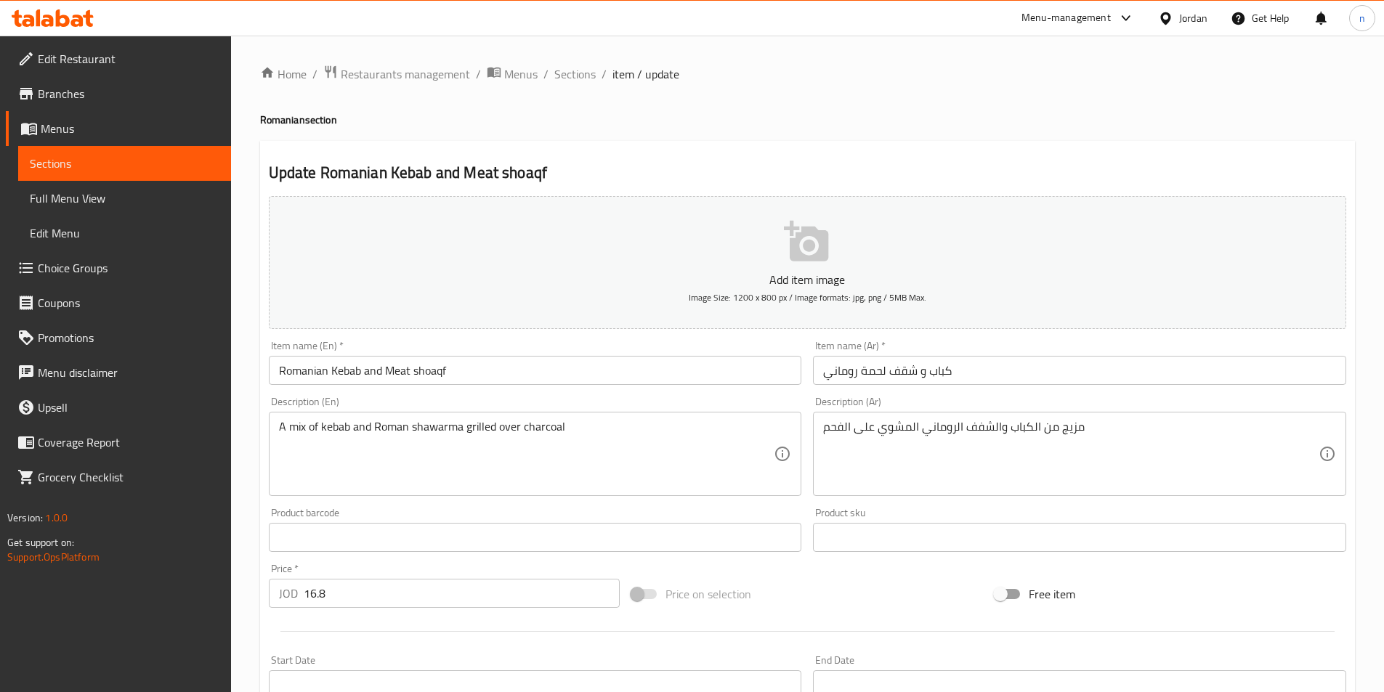
click at [801, 115] on h4 "Romanian section" at bounding box center [807, 120] width 1095 height 15
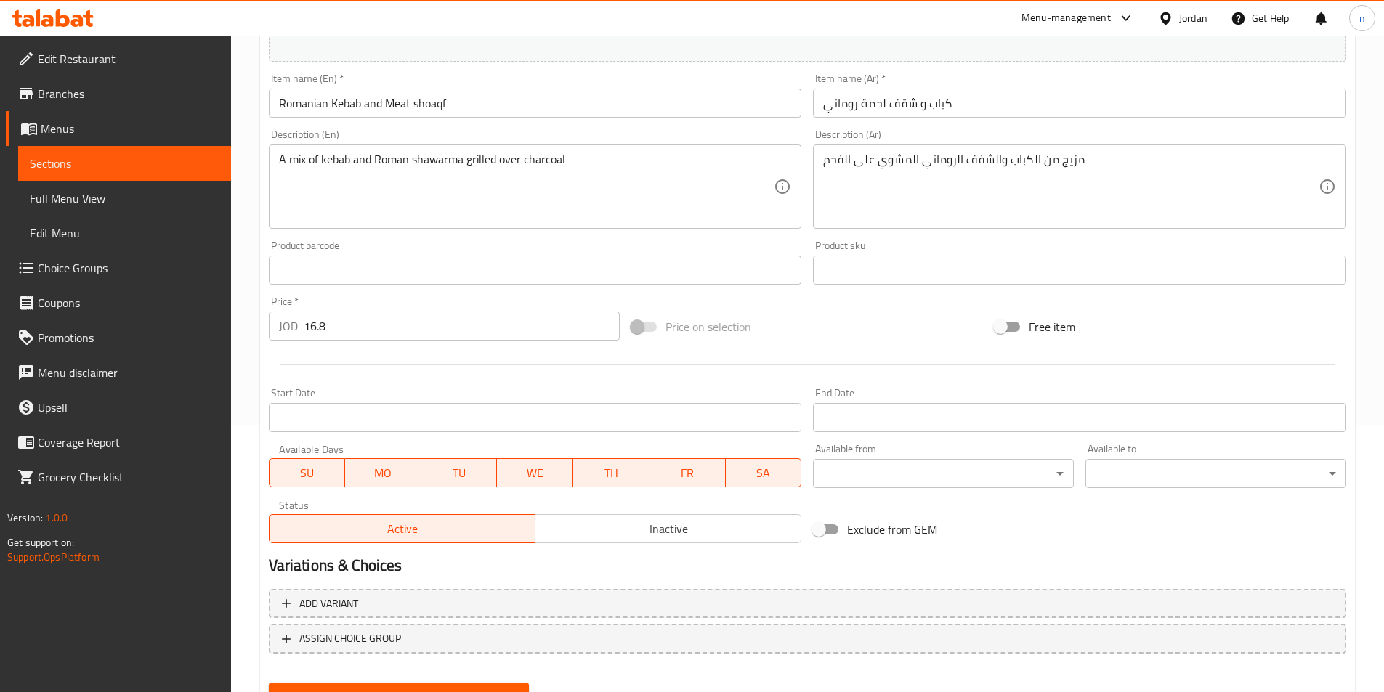
scroll to position [73, 0]
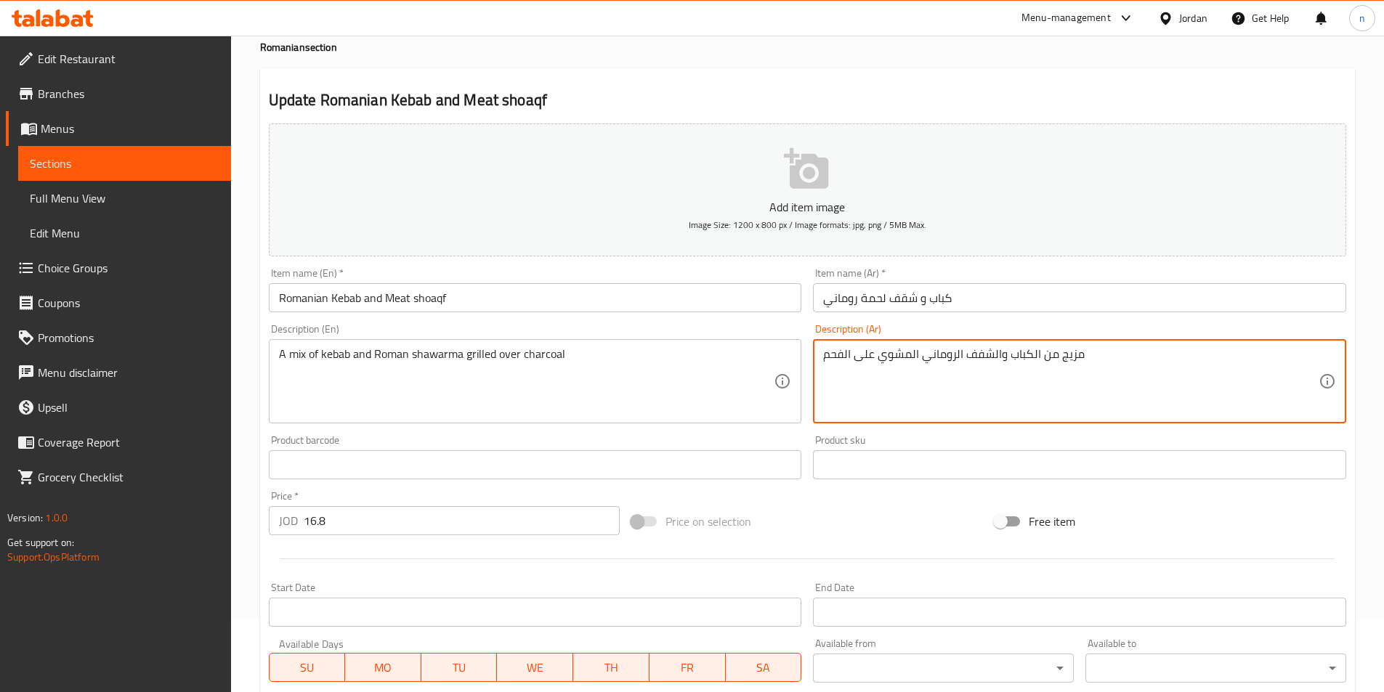
drag, startPoint x: 882, startPoint y: 380, endPoint x: 884, endPoint y: 399, distance: 19.0
click at [858, 402] on textarea "مزيج من الكباب والشفف الروماني المشوي على الفحم" at bounding box center [1070, 381] width 495 height 69
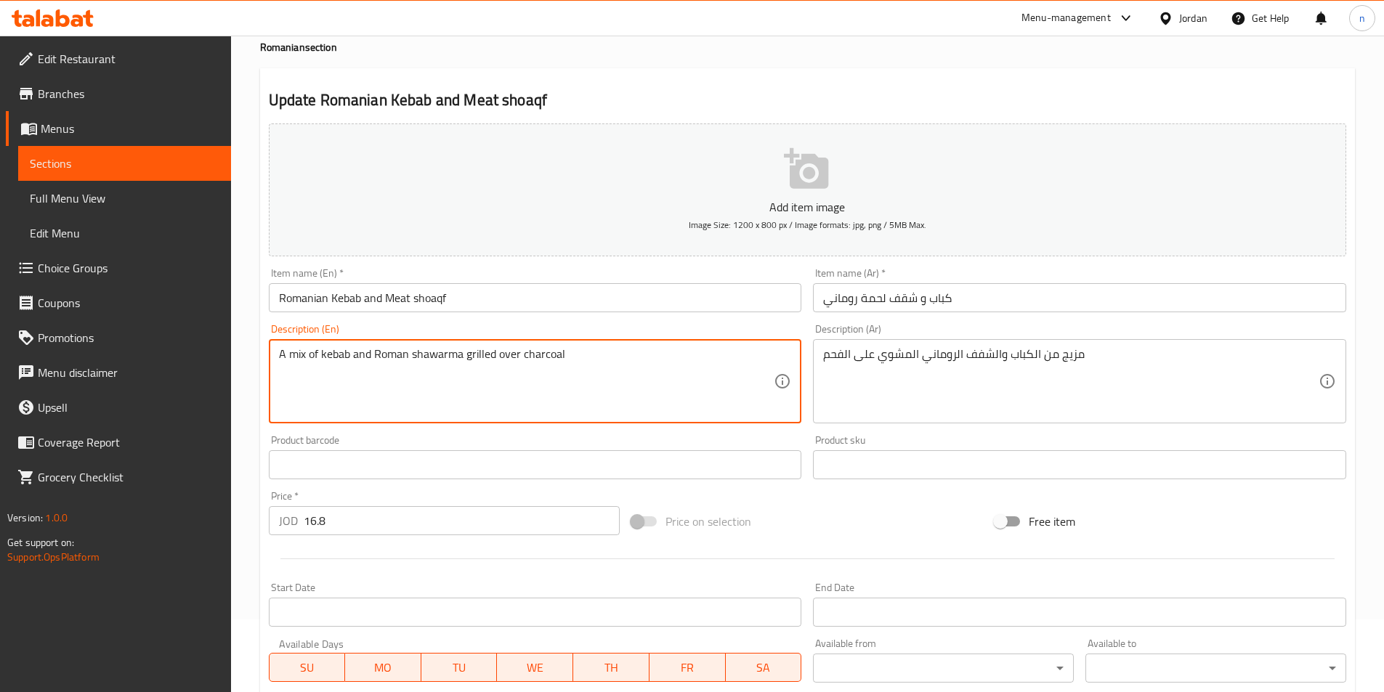
click at [479, 369] on textarea "A mix of kebab and Roman shawarma grilled over charcoal" at bounding box center [526, 381] width 495 height 69
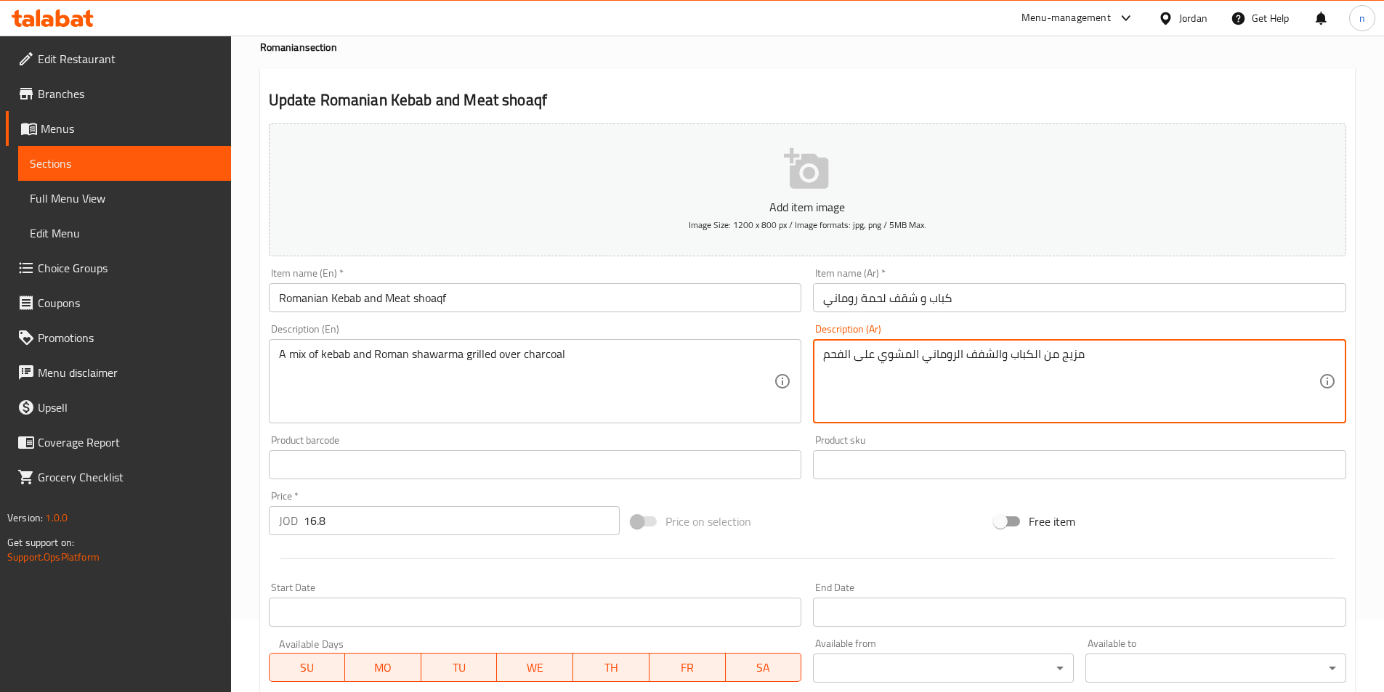
click at [861, 375] on textarea "مزيج من الكباب والشفف الروماني المشوي على الفحم" at bounding box center [1070, 381] width 495 height 69
paste textarea "اورما الرومانية المشوية"
click at [862, 350] on textarea "مزيج من الكباب والشاورما الرومانية المشوية على الفحم" at bounding box center [1070, 381] width 495 height 69
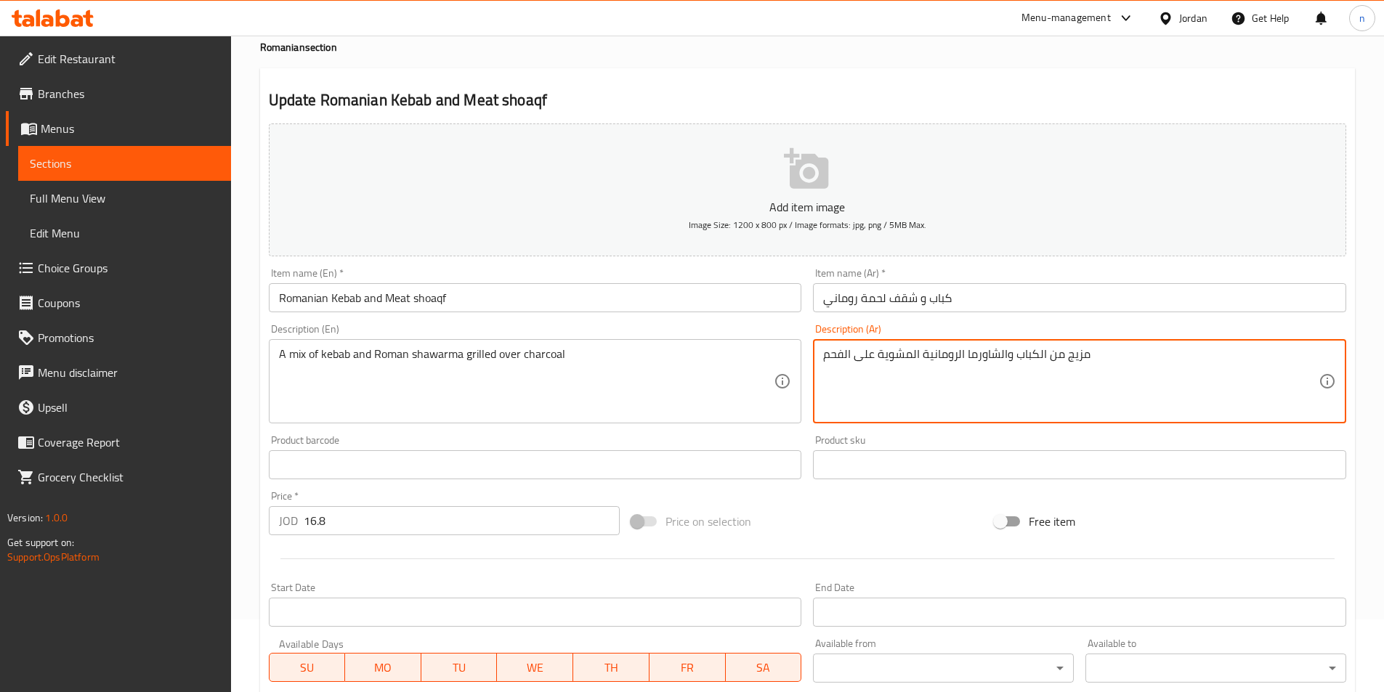
click at [862, 350] on textarea "مزيج من الكباب والشاورما الرومانية المشوية على الفحم" at bounding box center [1070, 381] width 495 height 69
type textarea "مزيج من الكباب والشاورما الرومانية المشوية فوق الفحم"
click at [777, 527] on div "Price on selection" at bounding box center [806, 521] width 363 height 39
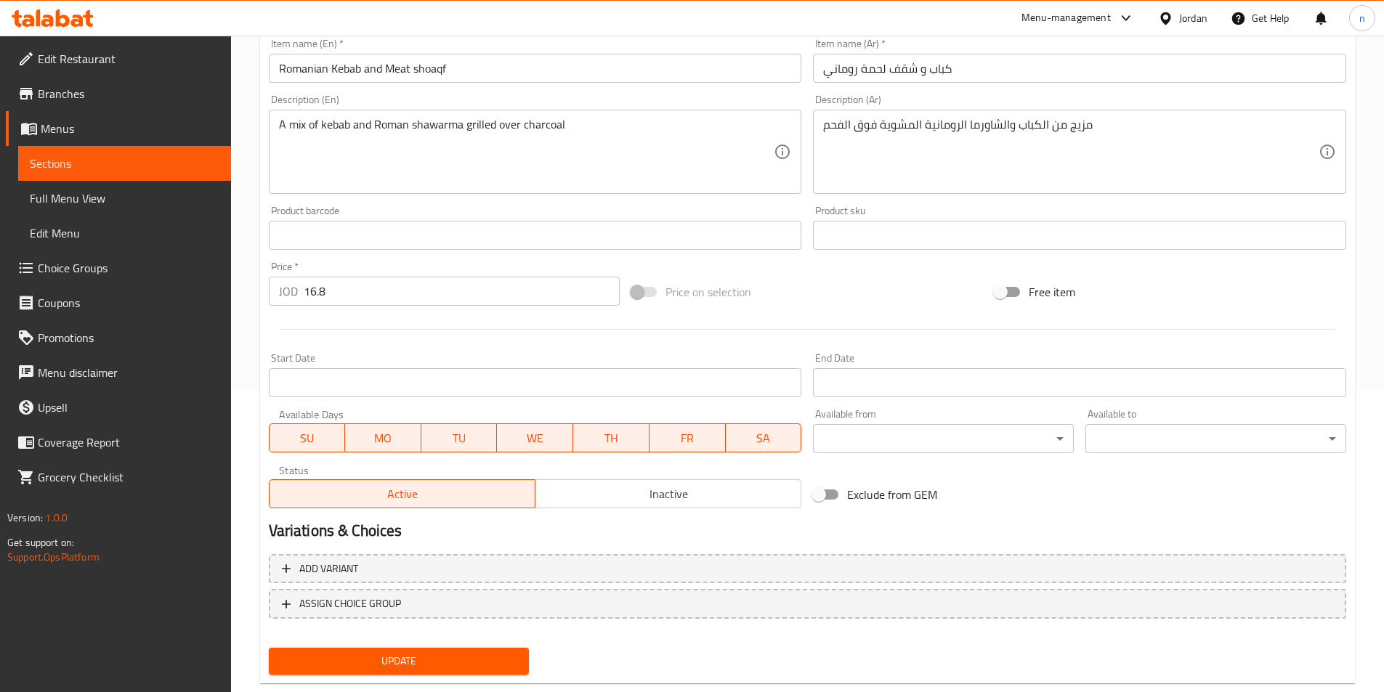
scroll to position [334, 0]
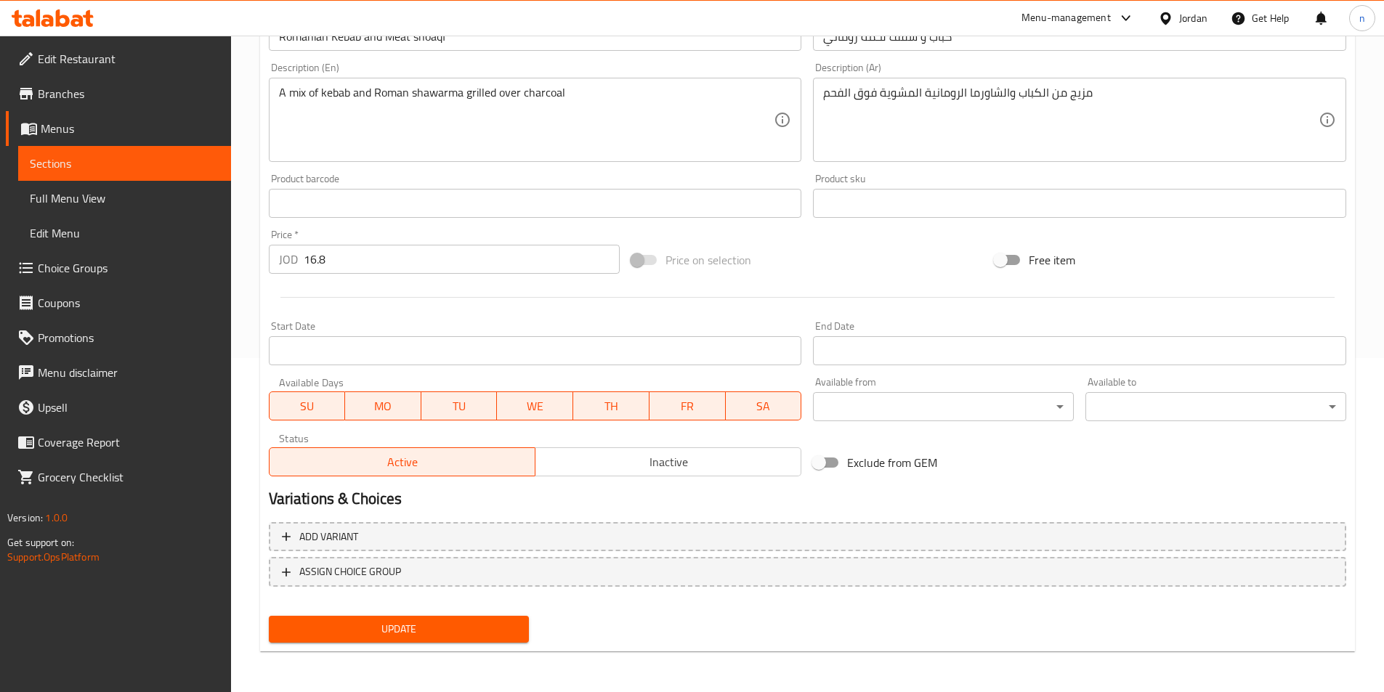
click at [397, 637] on span "Update" at bounding box center [399, 629] width 238 height 18
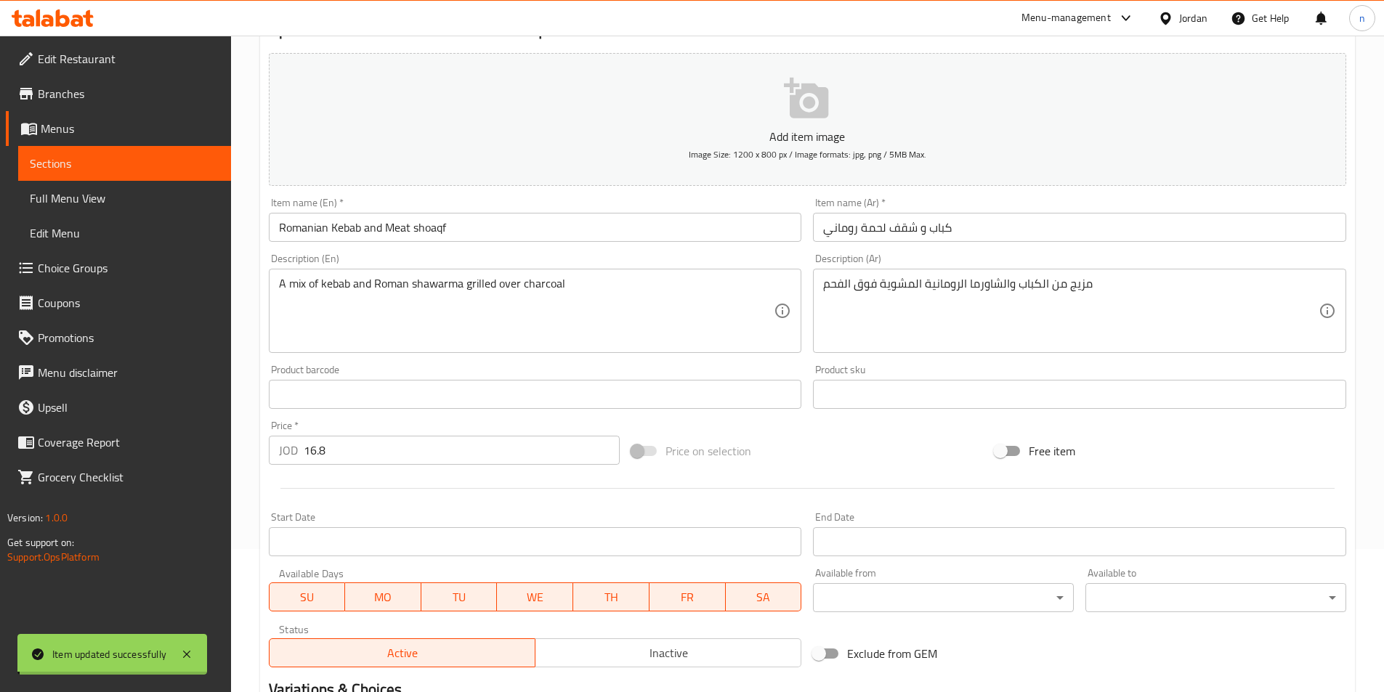
scroll to position [0, 0]
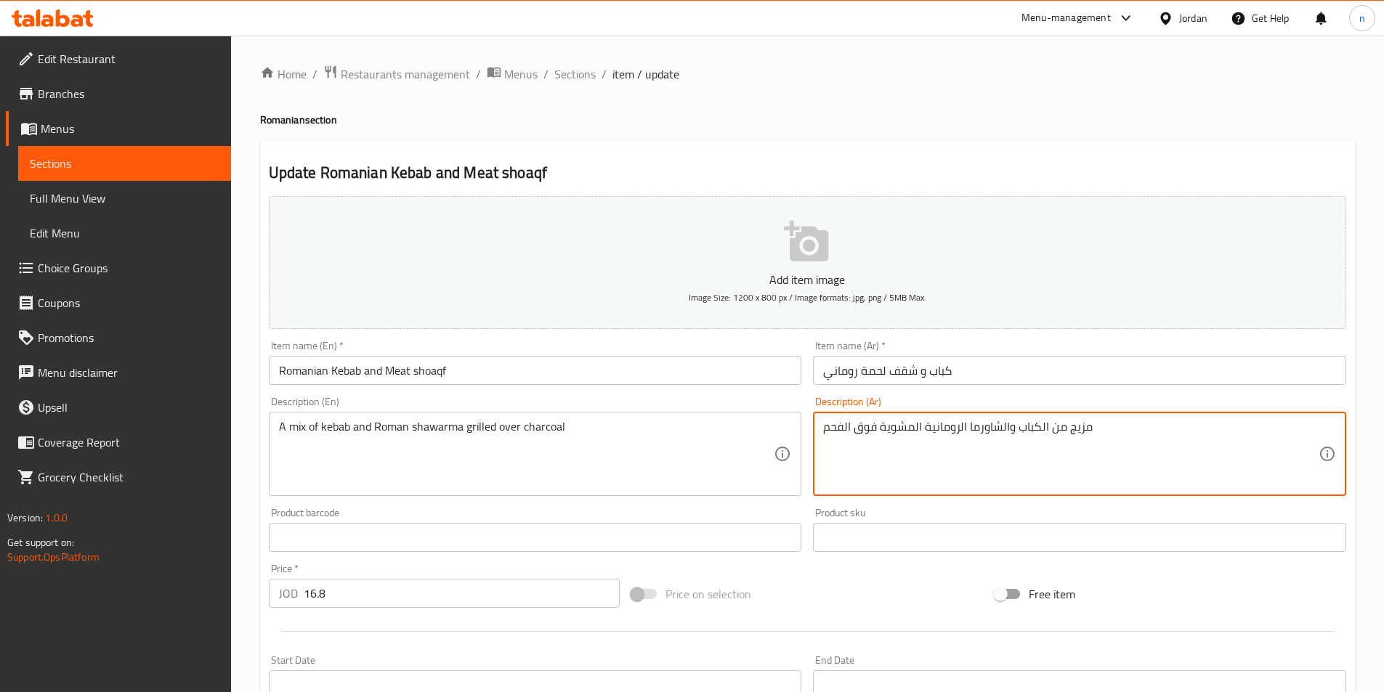
click at [887, 579] on div "Price on selection" at bounding box center [806, 594] width 363 height 39
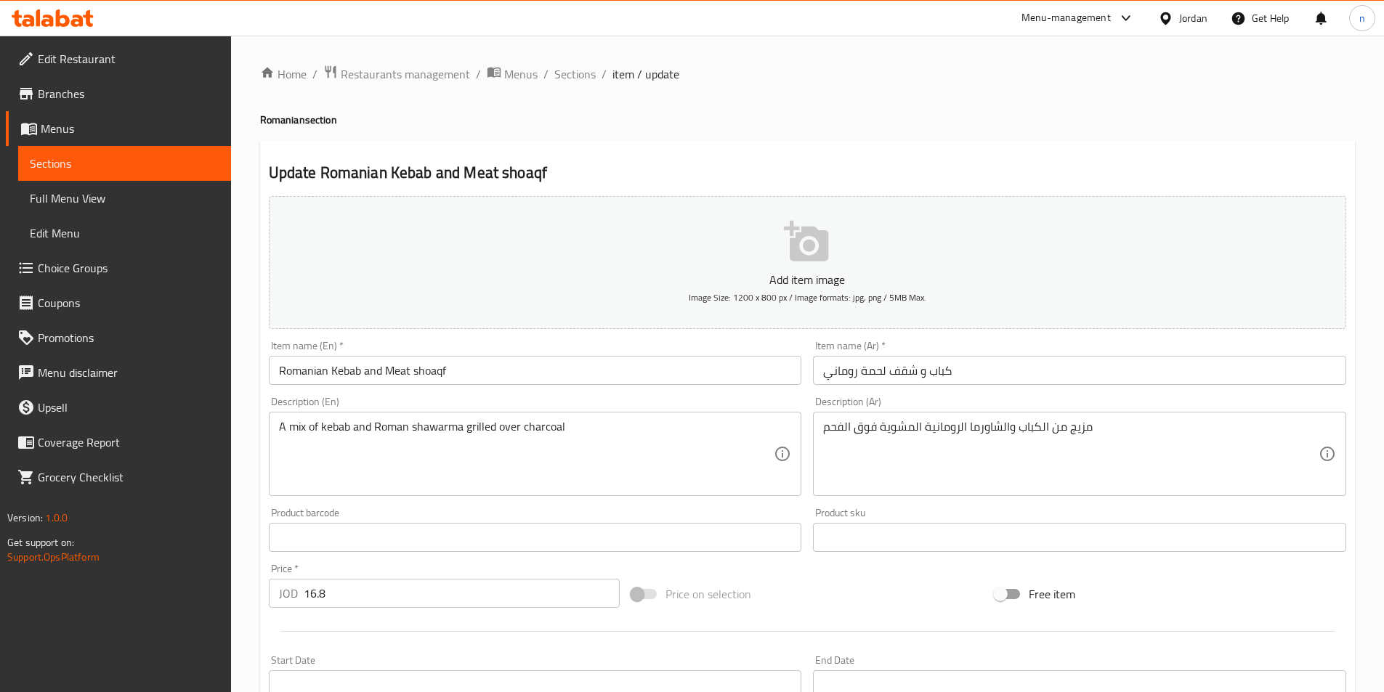
click at [872, 583] on div "Price on selection" at bounding box center [806, 594] width 363 height 39
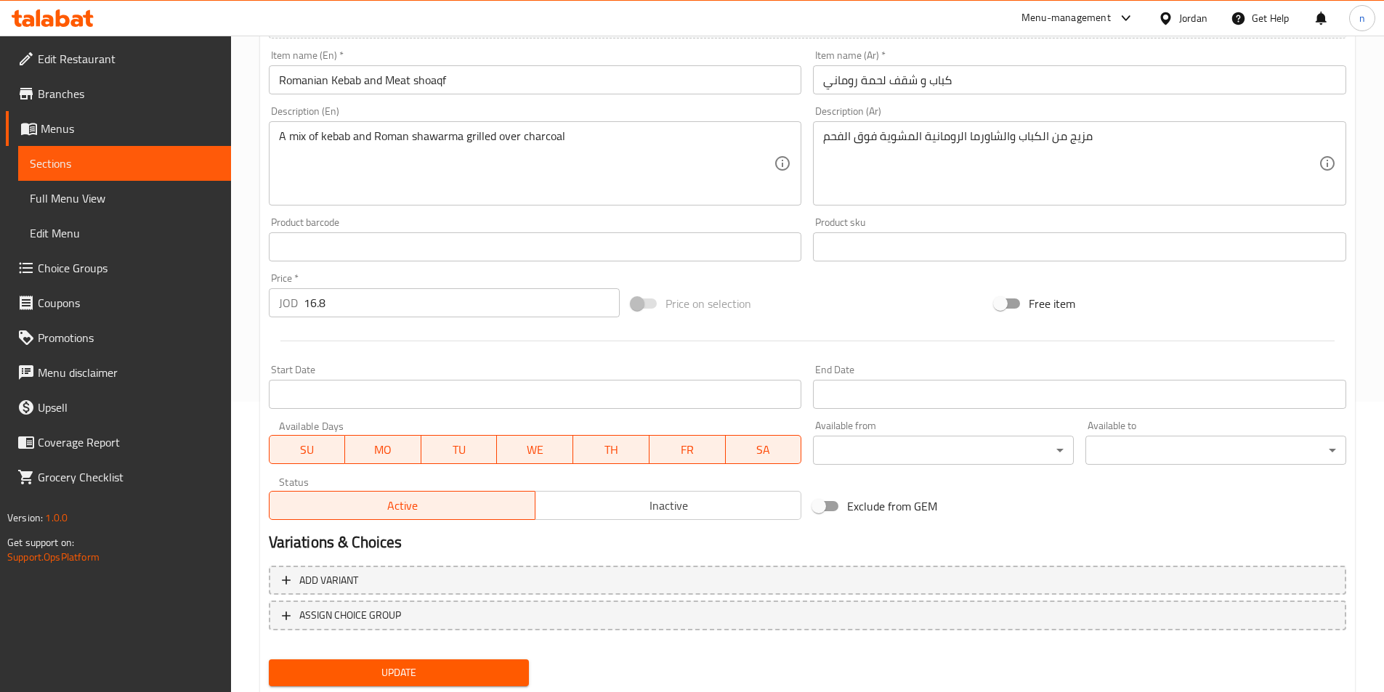
click at [494, 662] on button "Update" at bounding box center [399, 673] width 261 height 27
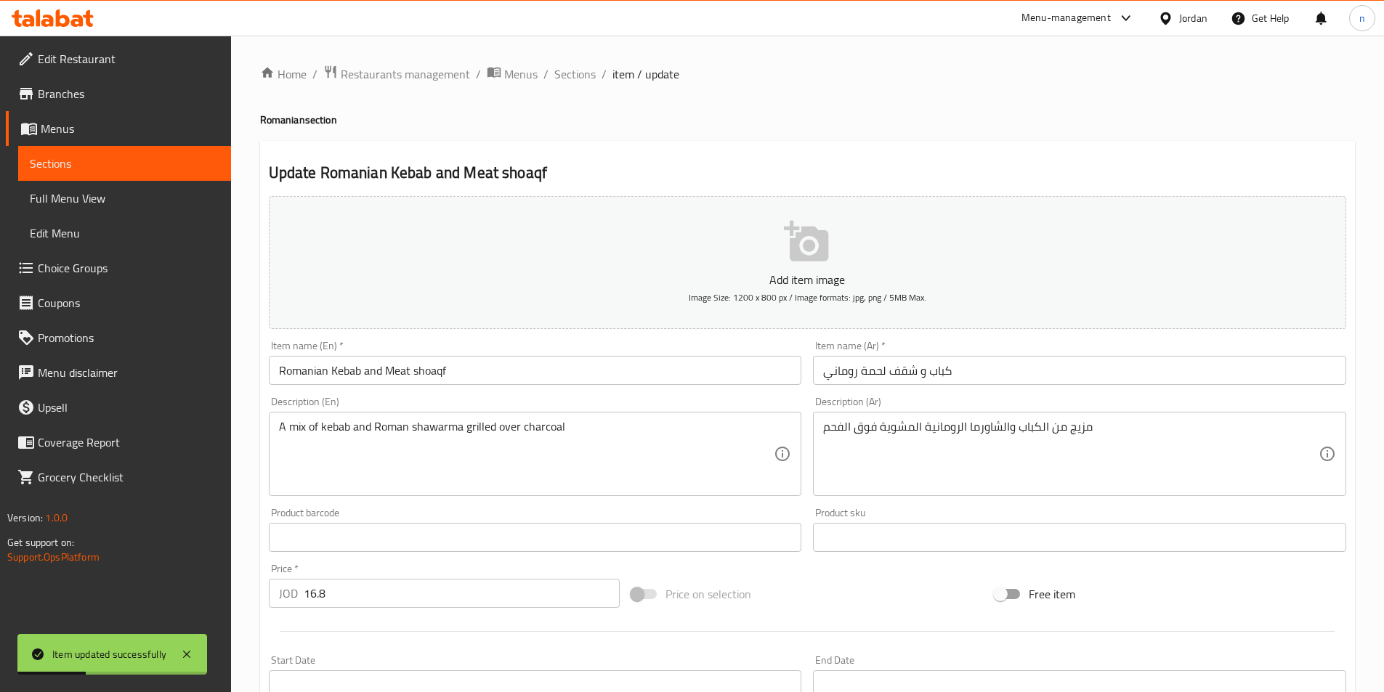
click at [590, 92] on div "Home / Restaurants management / Menus / Sections / item / update Romanian secti…" at bounding box center [807, 531] width 1095 height 933
click at [575, 76] on span "Sections" at bounding box center [574, 73] width 41 height 17
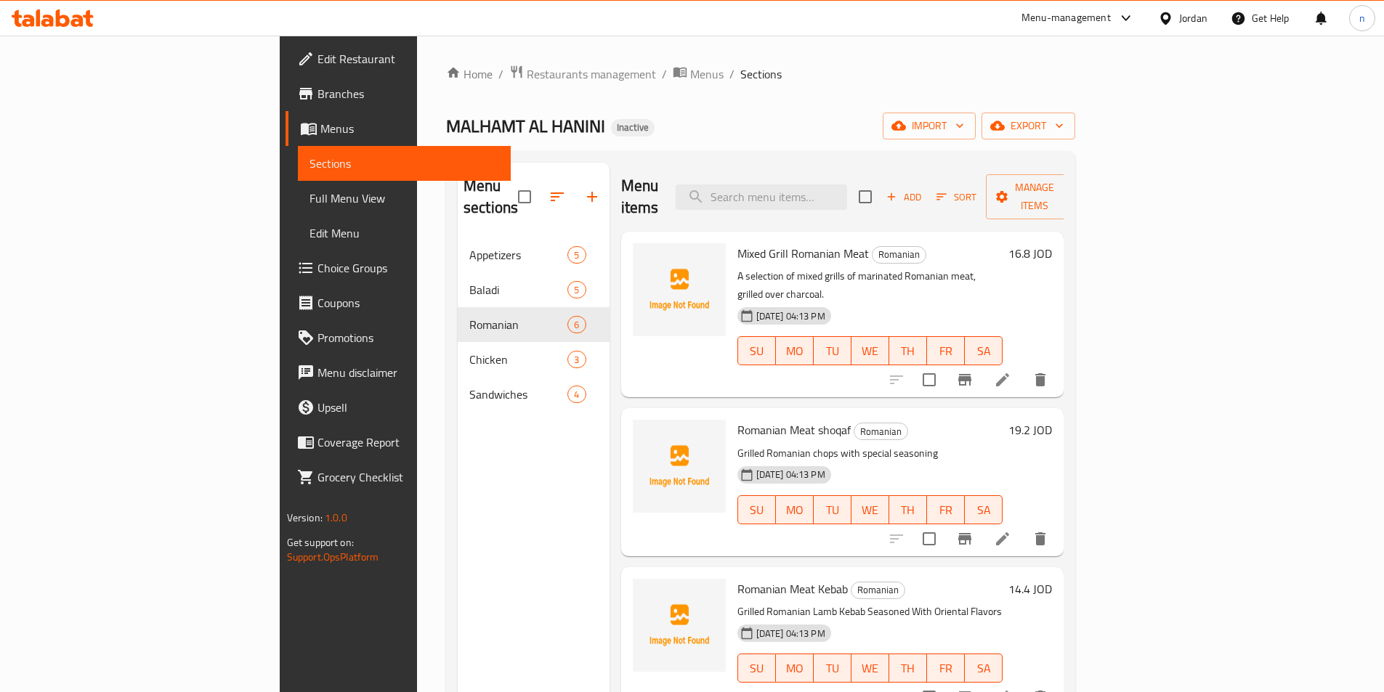
click at [822, 121] on div "MALHAMT AL HANINI Inactive import export" at bounding box center [760, 126] width 629 height 27
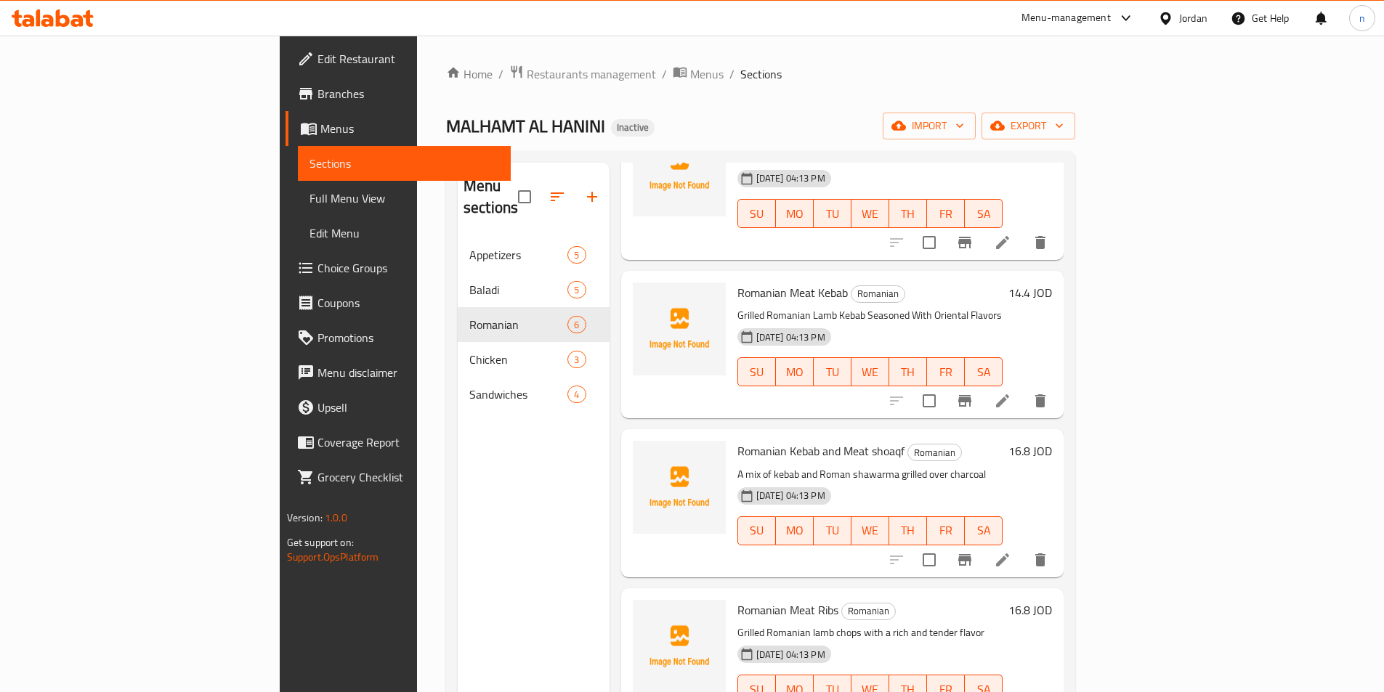
scroll to position [203, 0]
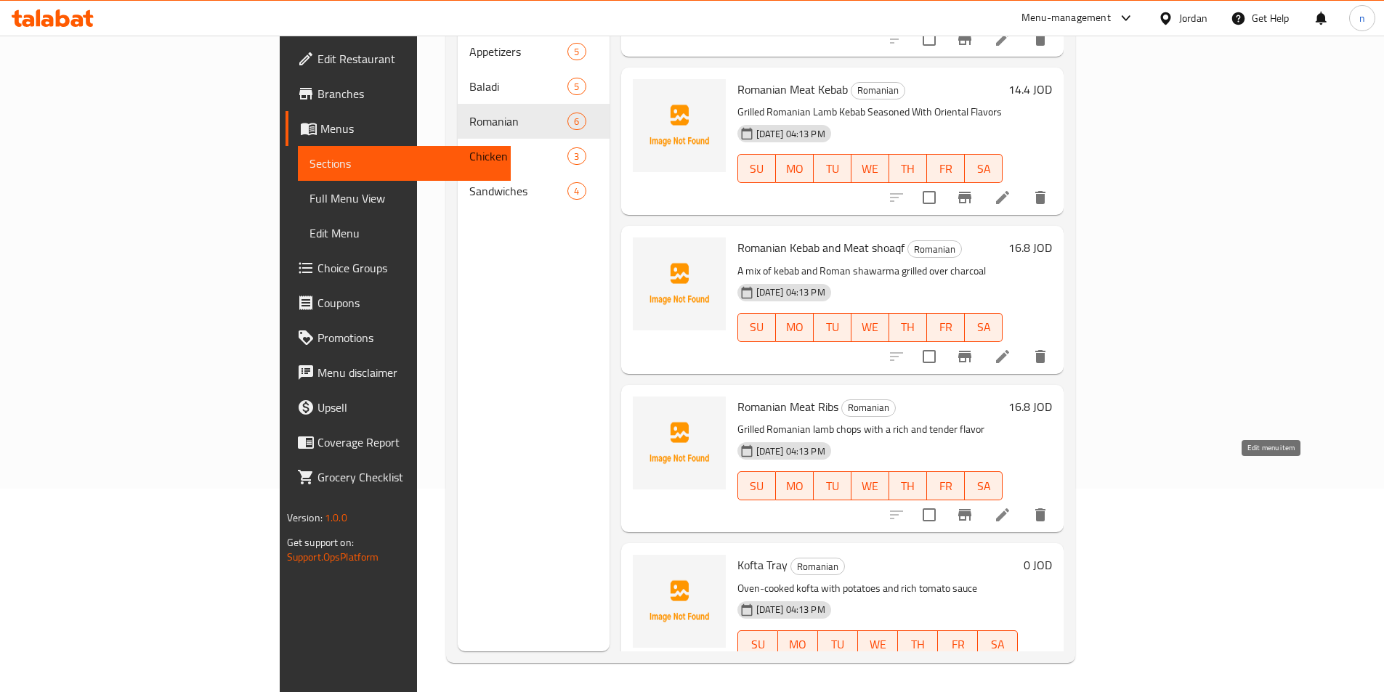
click at [1011, 506] on icon at bounding box center [1002, 514] width 17 height 17
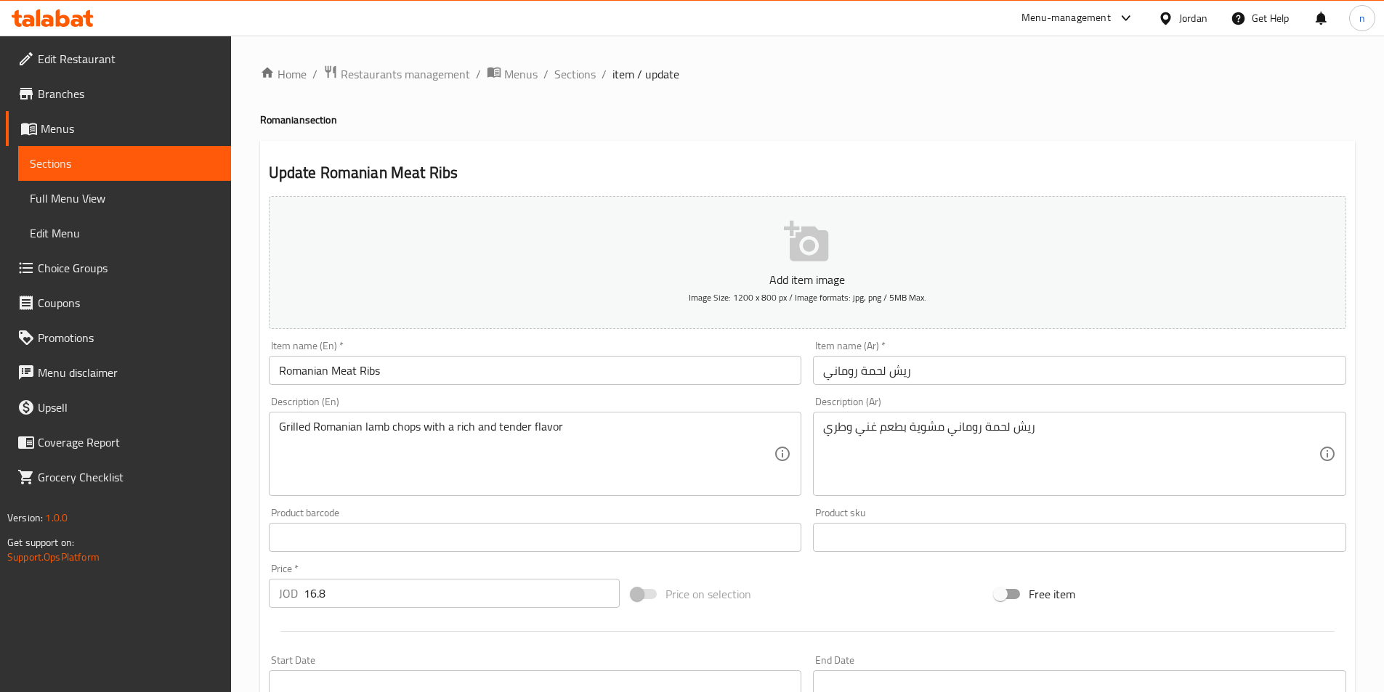
click at [901, 368] on input "ريش لحمة روماني" at bounding box center [1079, 370] width 533 height 29
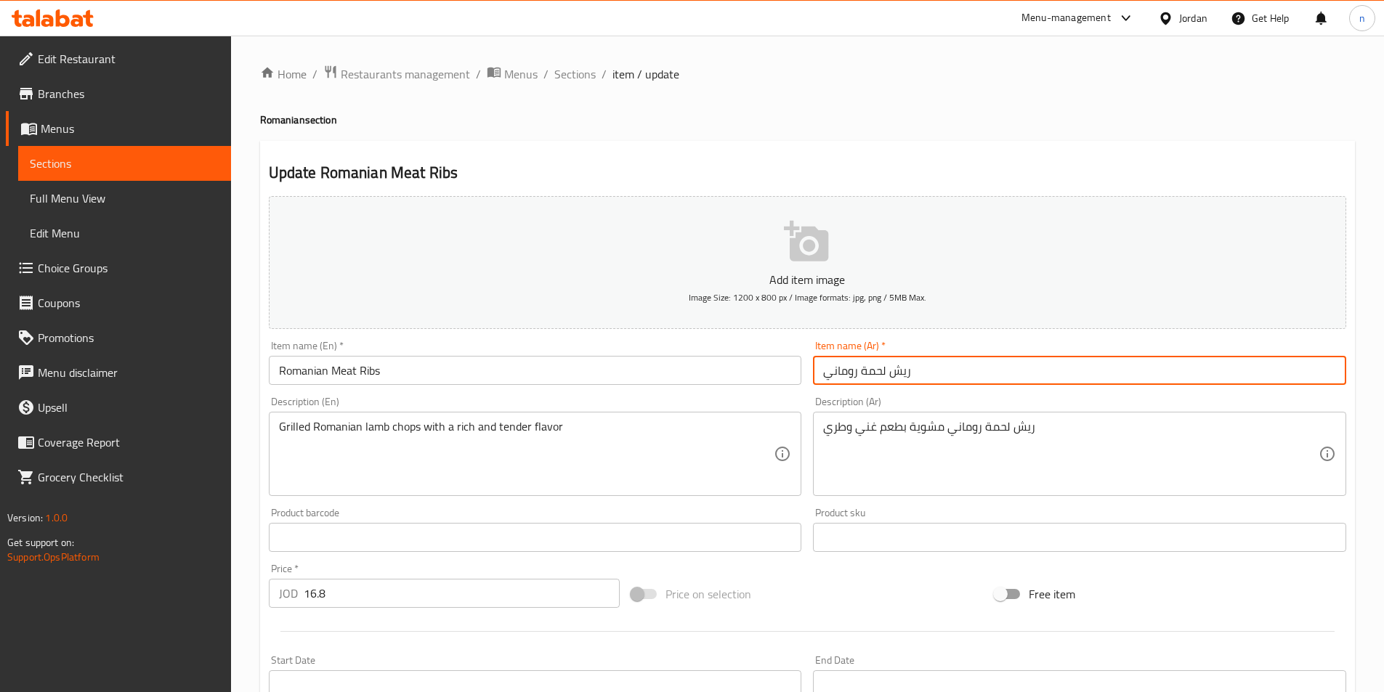
click at [901, 368] on input "ريش لحمة روماني" at bounding box center [1079, 370] width 533 height 29
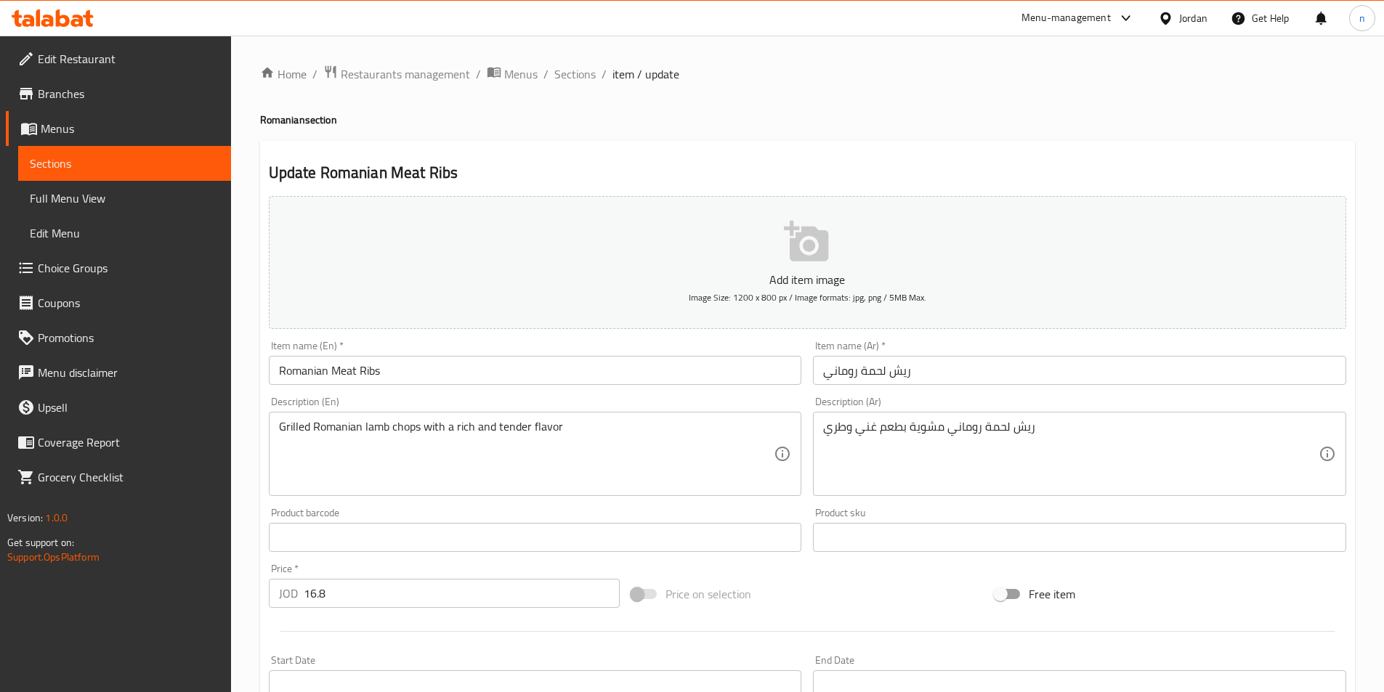
click at [370, 376] on input "Romanian Meat Ribs" at bounding box center [535, 370] width 533 height 29
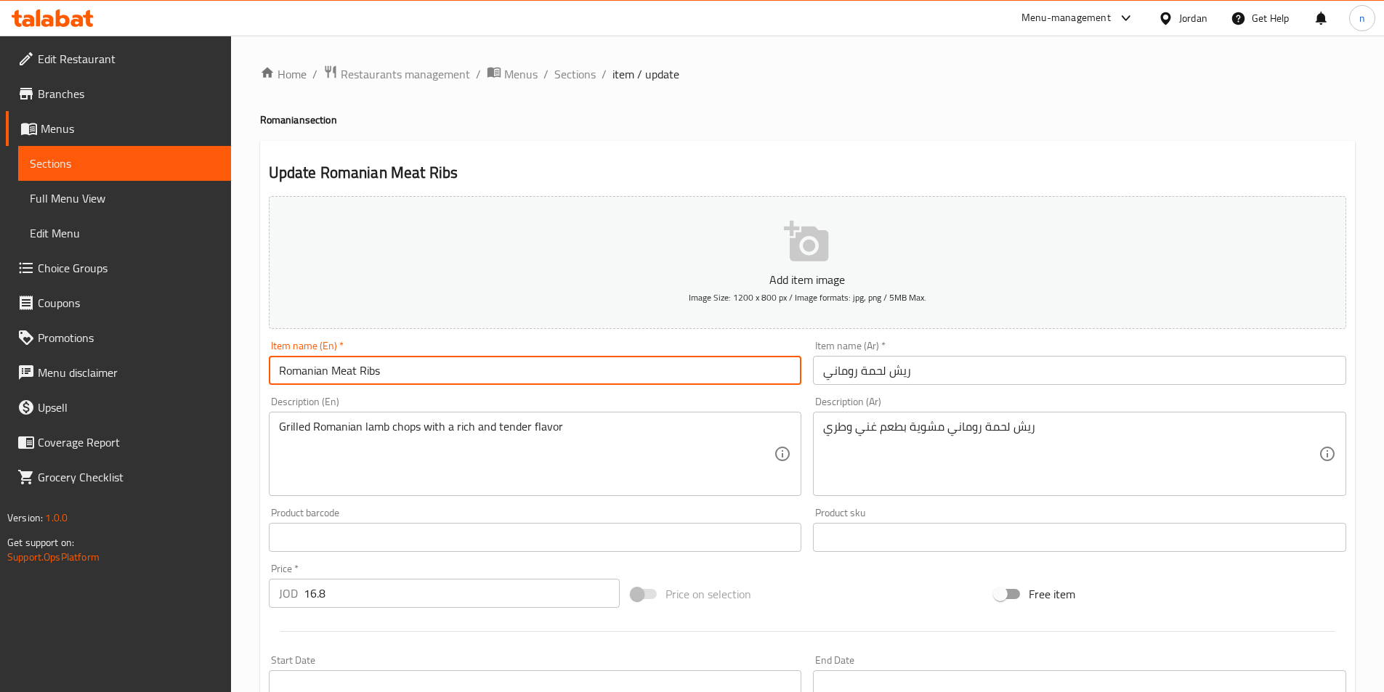
click at [370, 376] on input "Romanian Meat Ribs" at bounding box center [535, 370] width 533 height 29
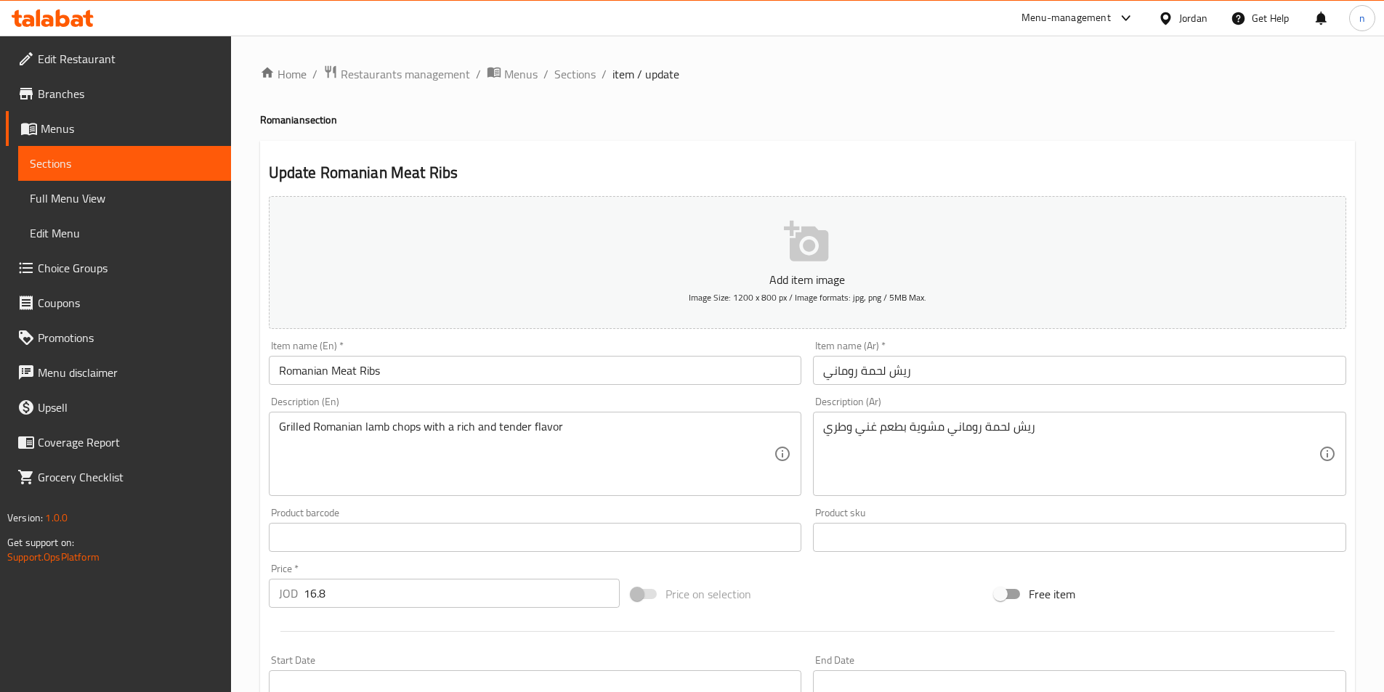
click at [369, 375] on input "Romanian Meat Ribs" at bounding box center [535, 370] width 533 height 29
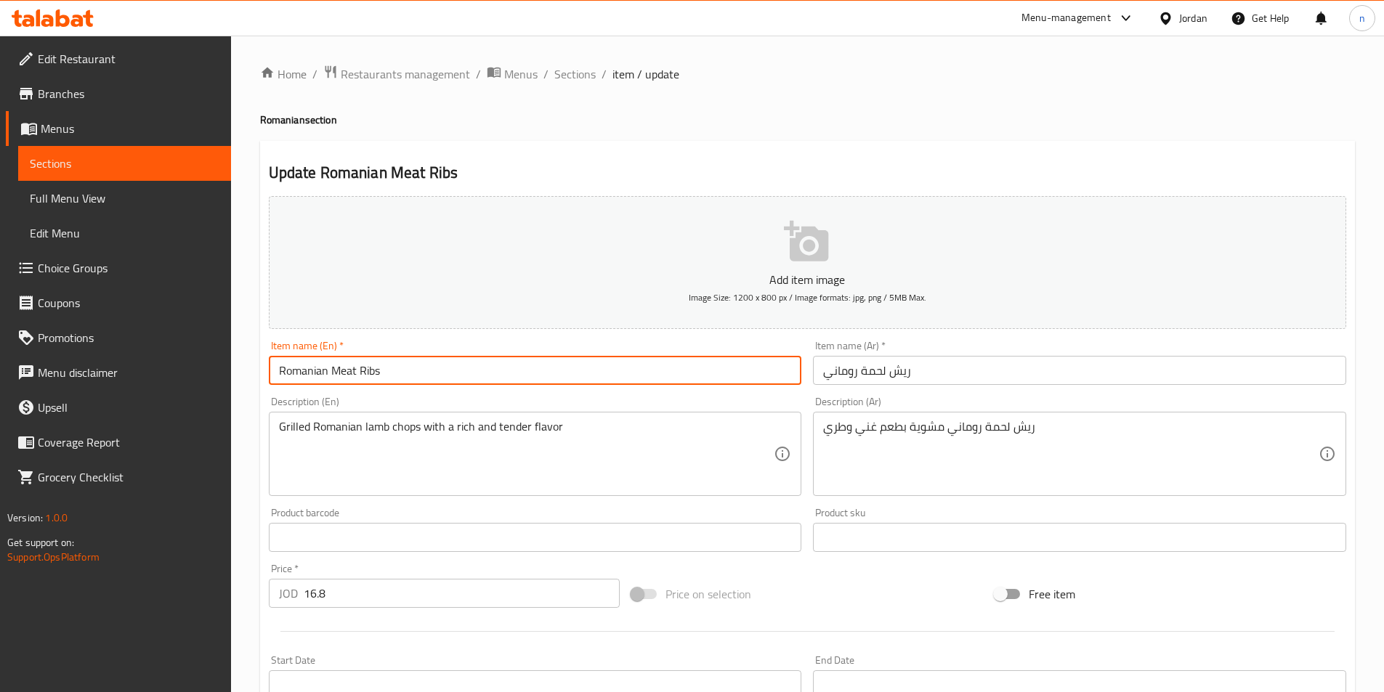
click at [369, 375] on input "Romanian Meat Ribs" at bounding box center [535, 370] width 533 height 29
paste input "Chop"
type input "Romanian Meat Chops"
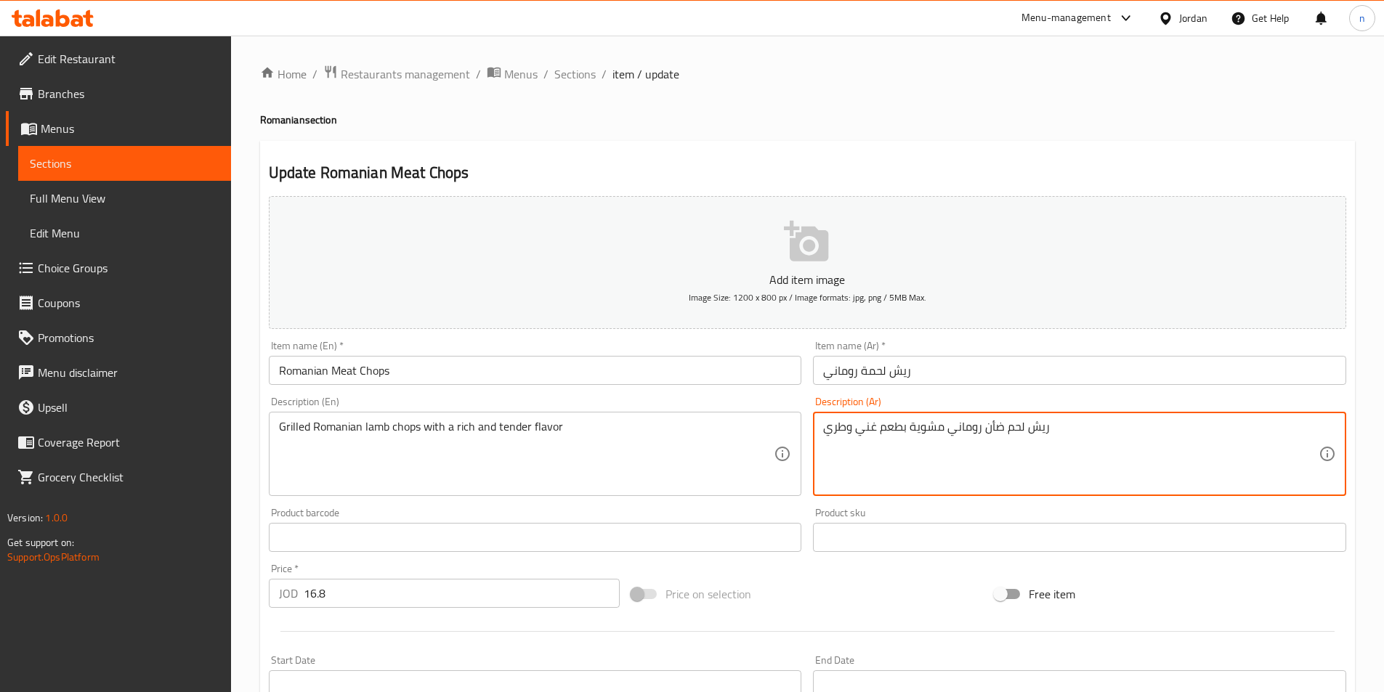
type textarea "ريش لحم ضأن روماني مشوية بطعم غني وطري"
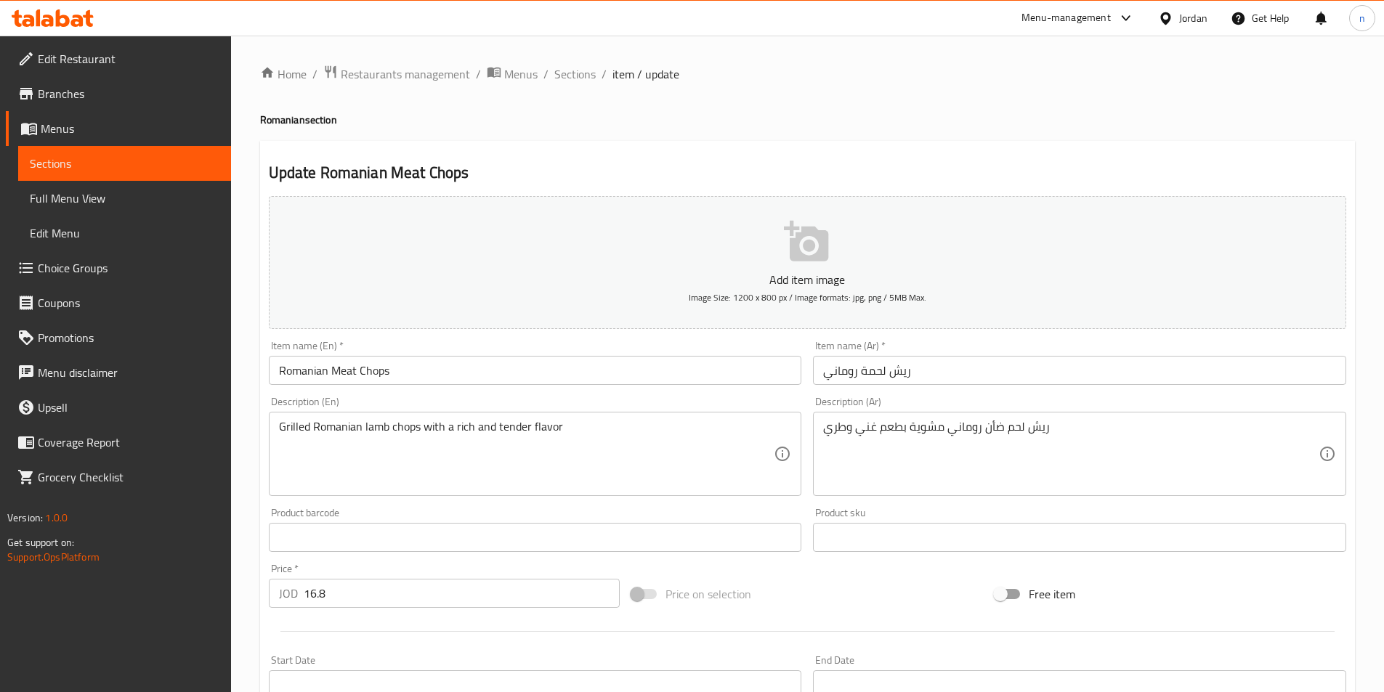
click at [800, 599] on div "Price on selection" at bounding box center [806, 594] width 363 height 39
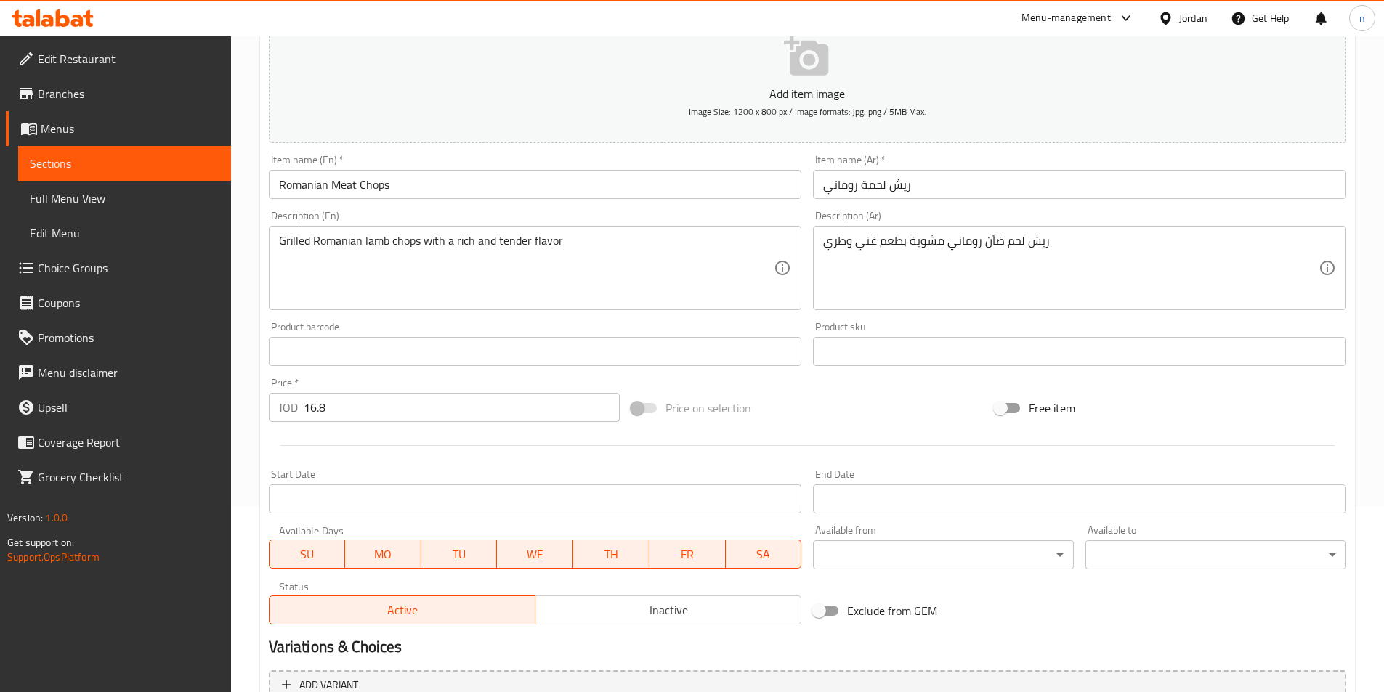
scroll to position [334, 0]
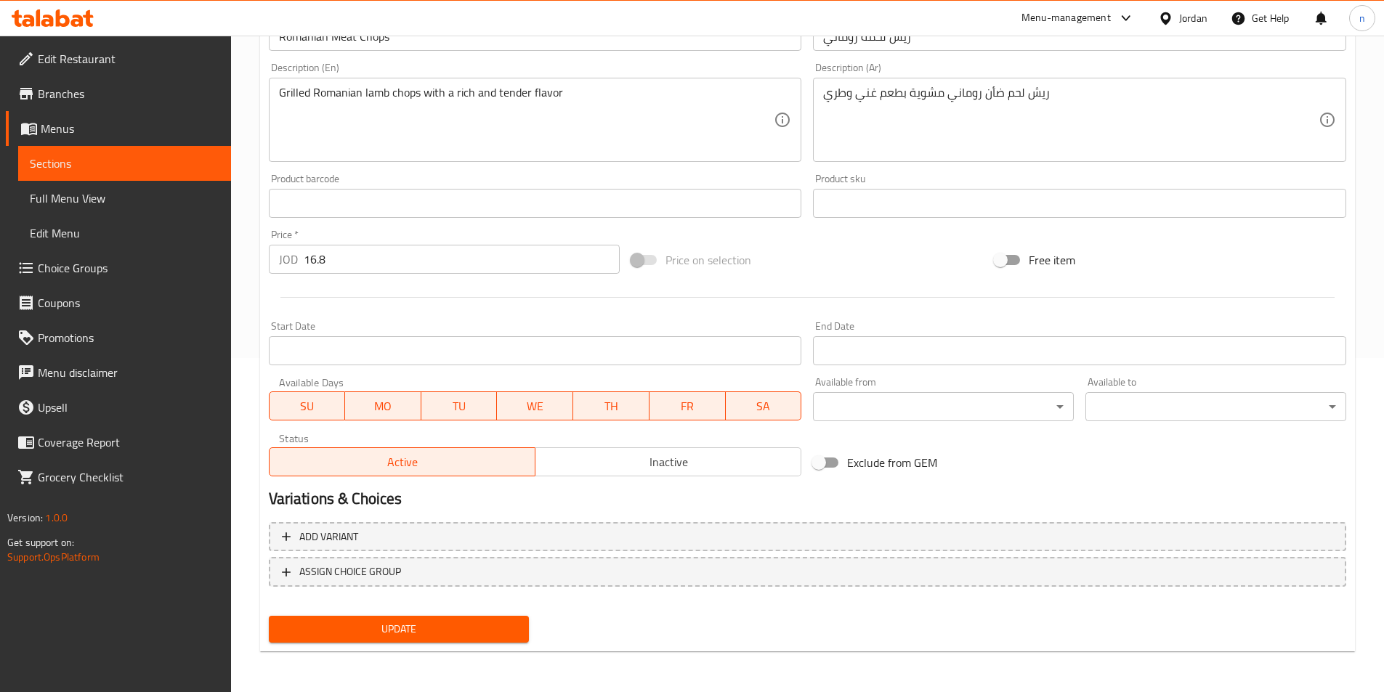
click at [482, 630] on span "Update" at bounding box center [399, 629] width 238 height 18
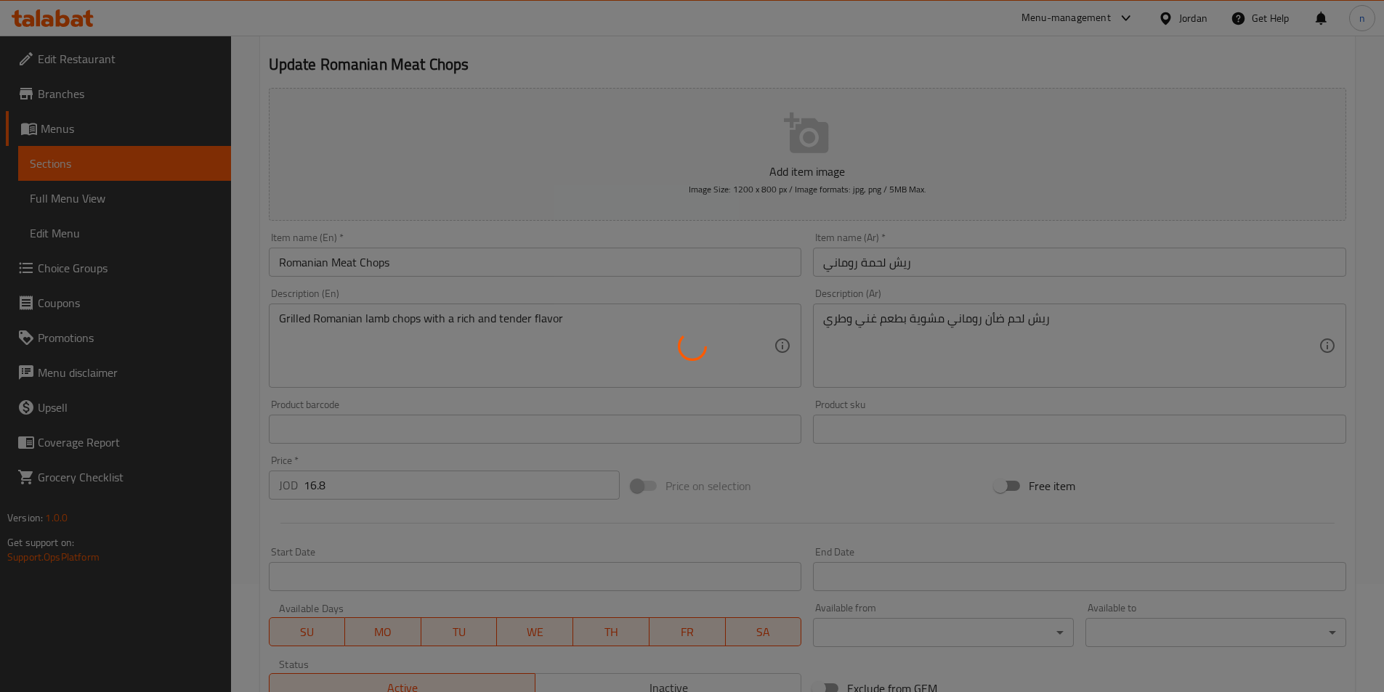
scroll to position [0, 0]
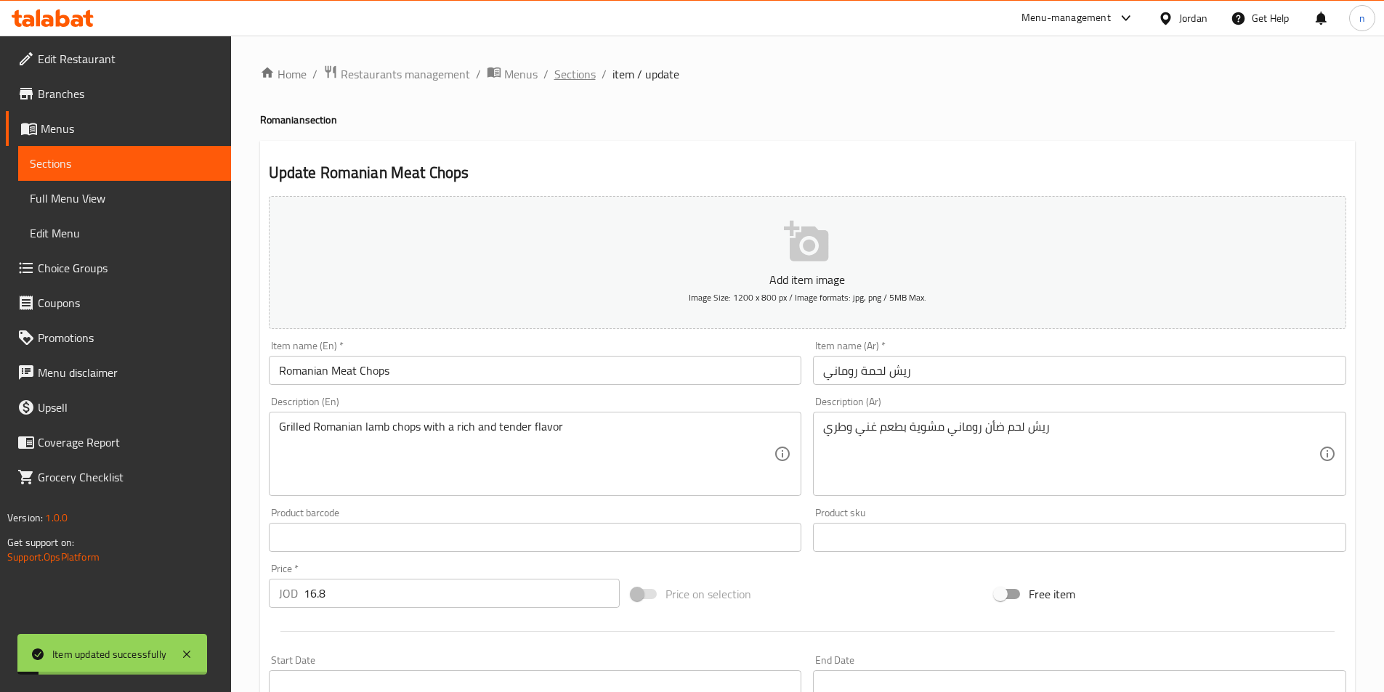
click at [581, 72] on span "Sections" at bounding box center [574, 73] width 41 height 17
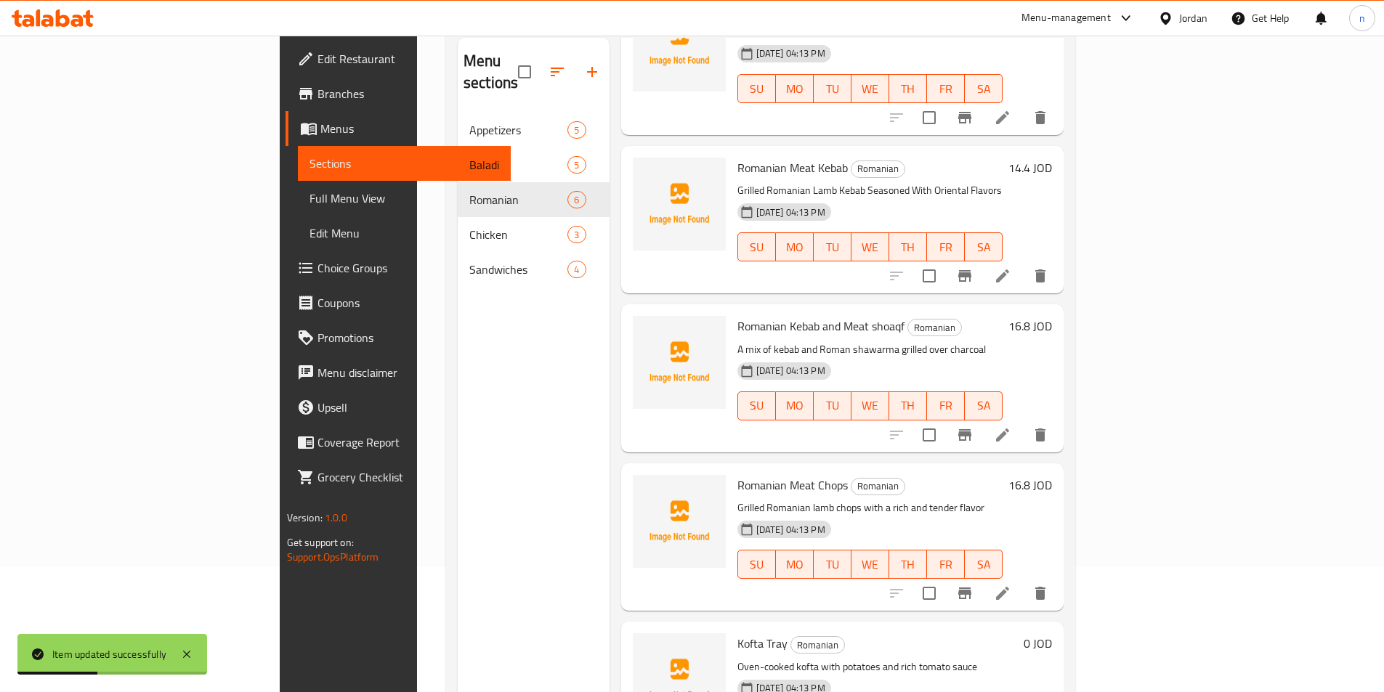
scroll to position [203, 0]
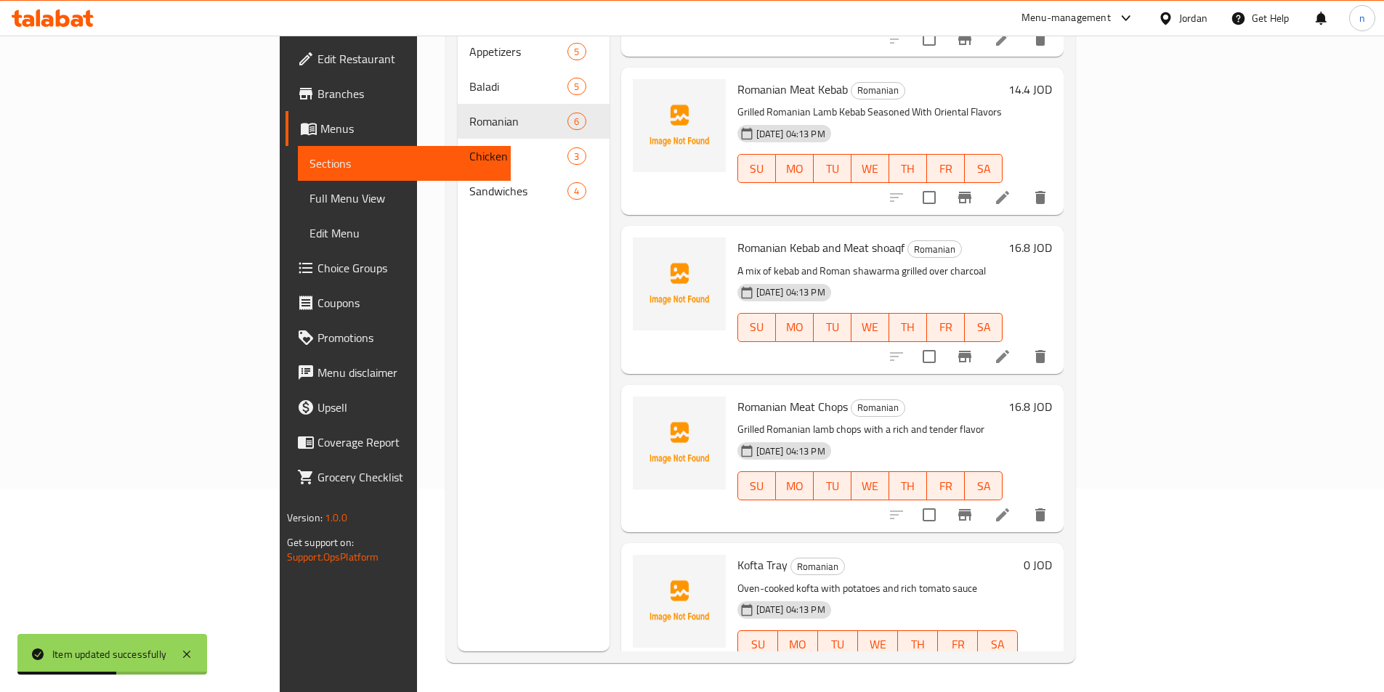
click at [988, 661] on li at bounding box center [967, 674] width 41 height 26
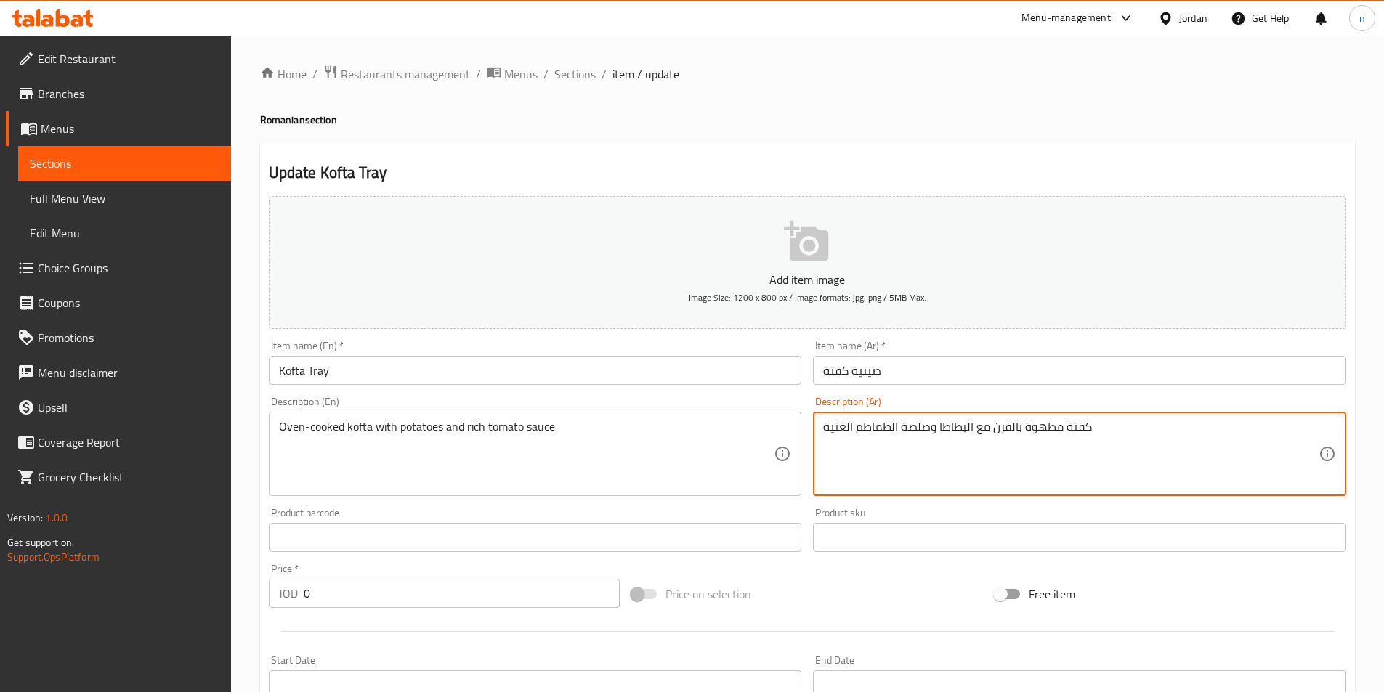
click at [905, 433] on textarea "كفتة مطهوة بالفرن مع البطاطا وصلصة الطماطم الغنية" at bounding box center [1070, 454] width 495 height 69
type textarea "كفتة مطهوة بالفرن مع البطاطا وصوص الطماطم الغنية"
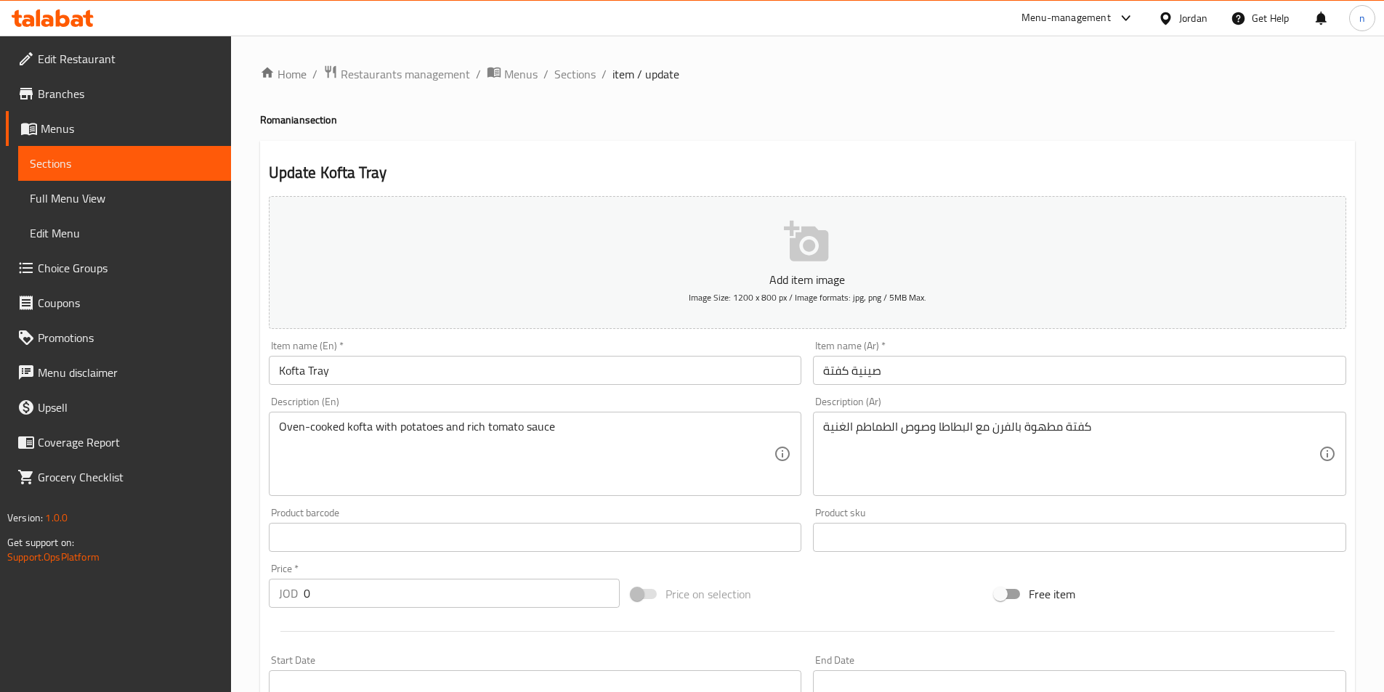
click at [819, 570] on div "Add item image Image Size: 1200 x 800 px / Image formats: jpg, png / 5MB Max. I…" at bounding box center [807, 503] width 1089 height 626
click at [827, 599] on div "Price on selection" at bounding box center [806, 594] width 363 height 39
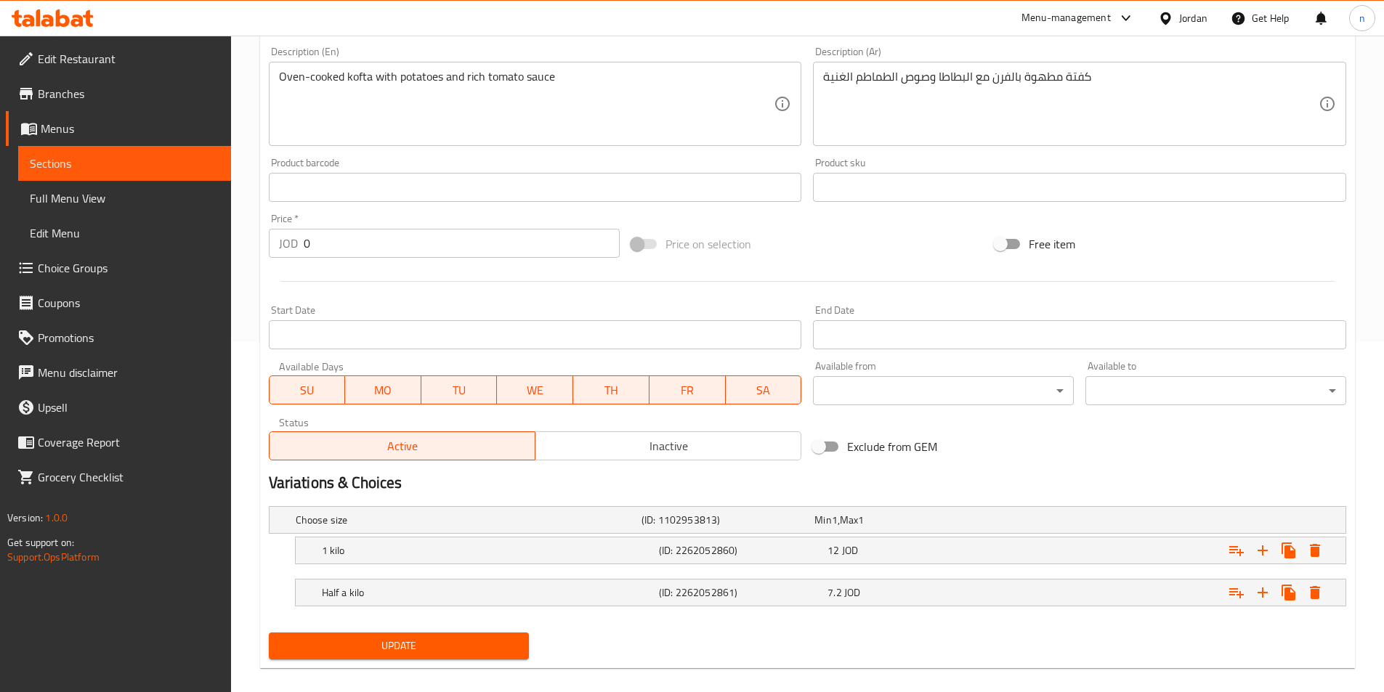
scroll to position [367, 0]
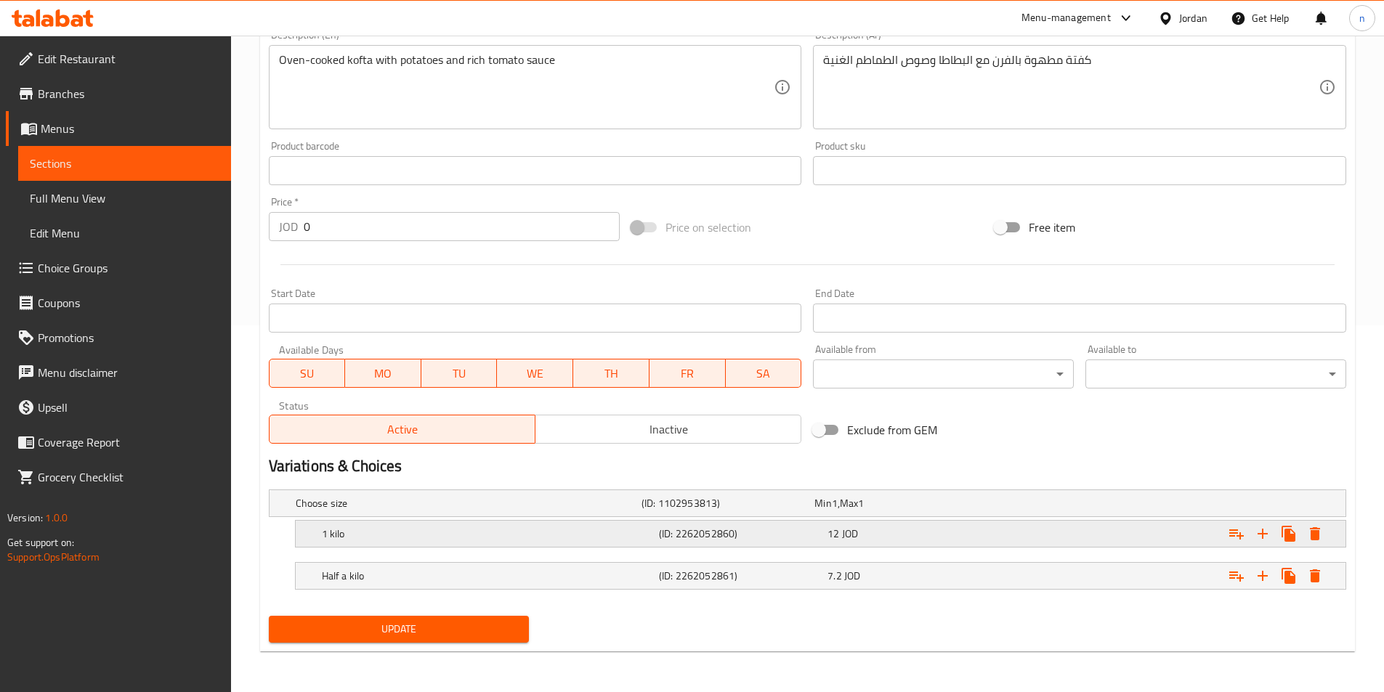
click at [903, 539] on div "12 JOD" at bounding box center [908, 534] width 163 height 15
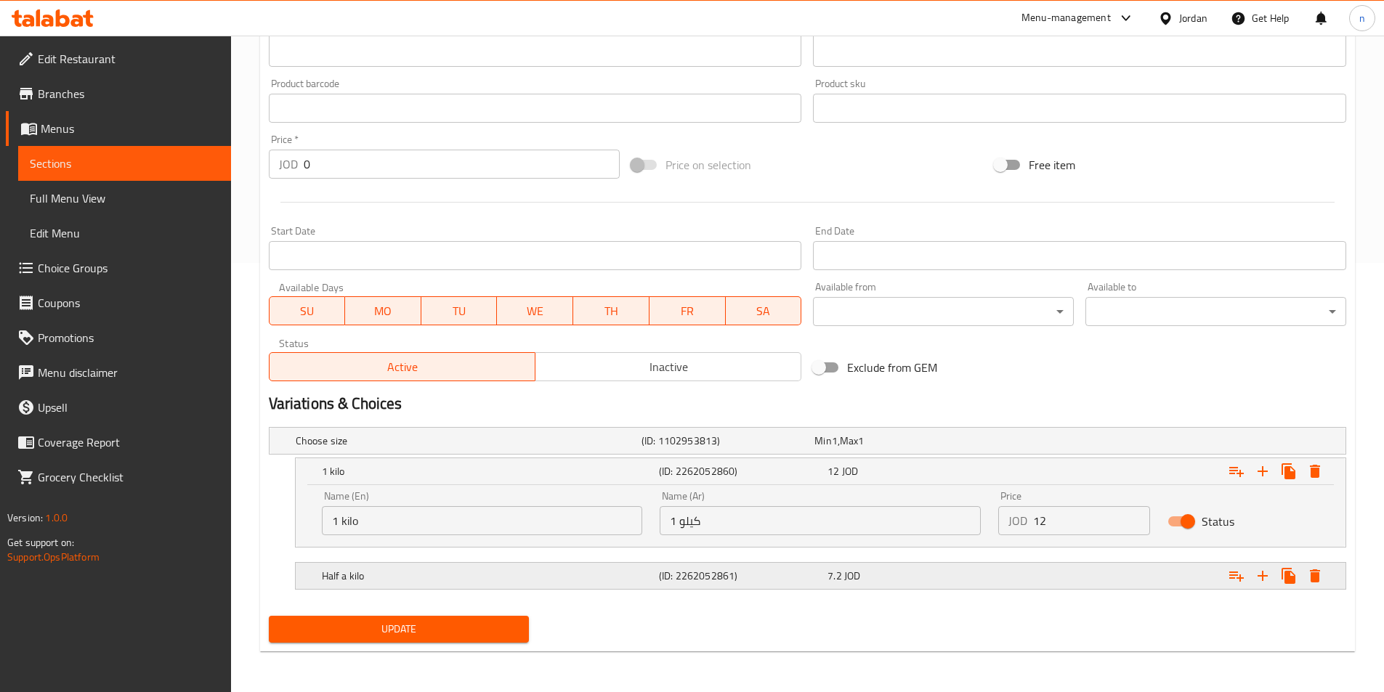
click at [944, 579] on div "7.2 JOD" at bounding box center [908, 576] width 163 height 15
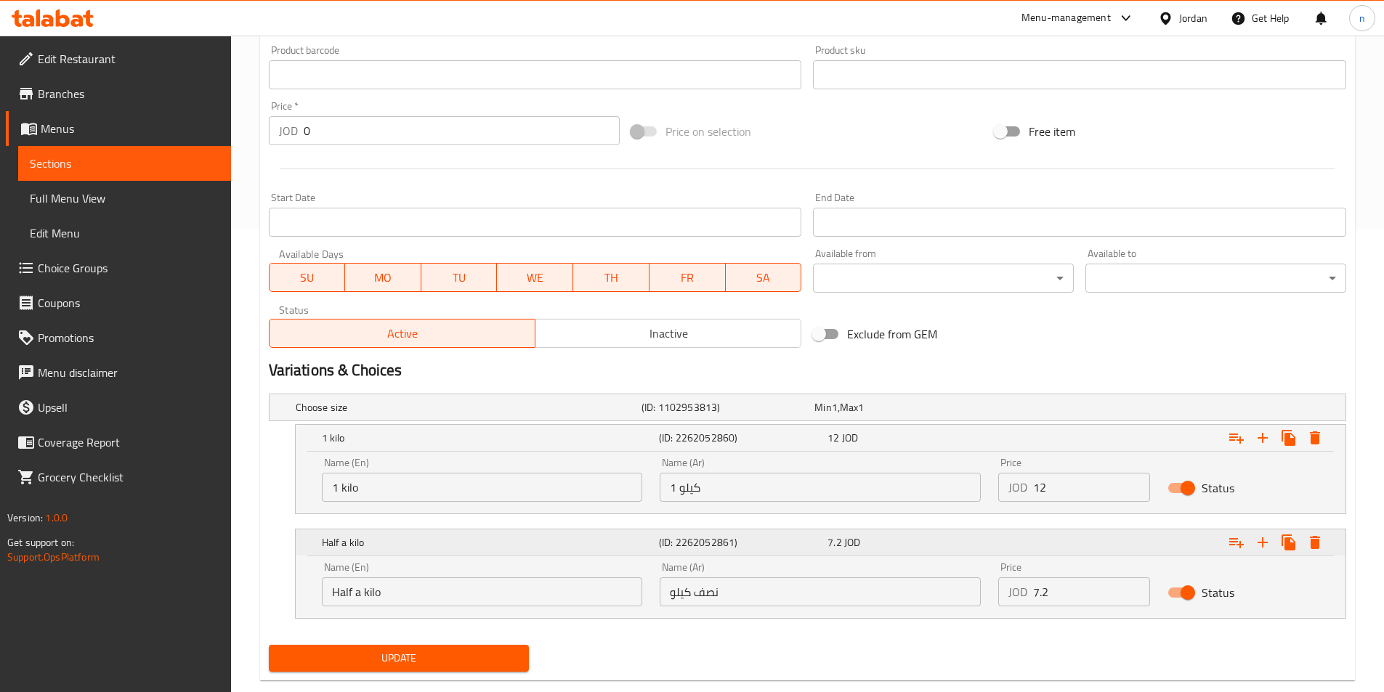
scroll to position [492, 0]
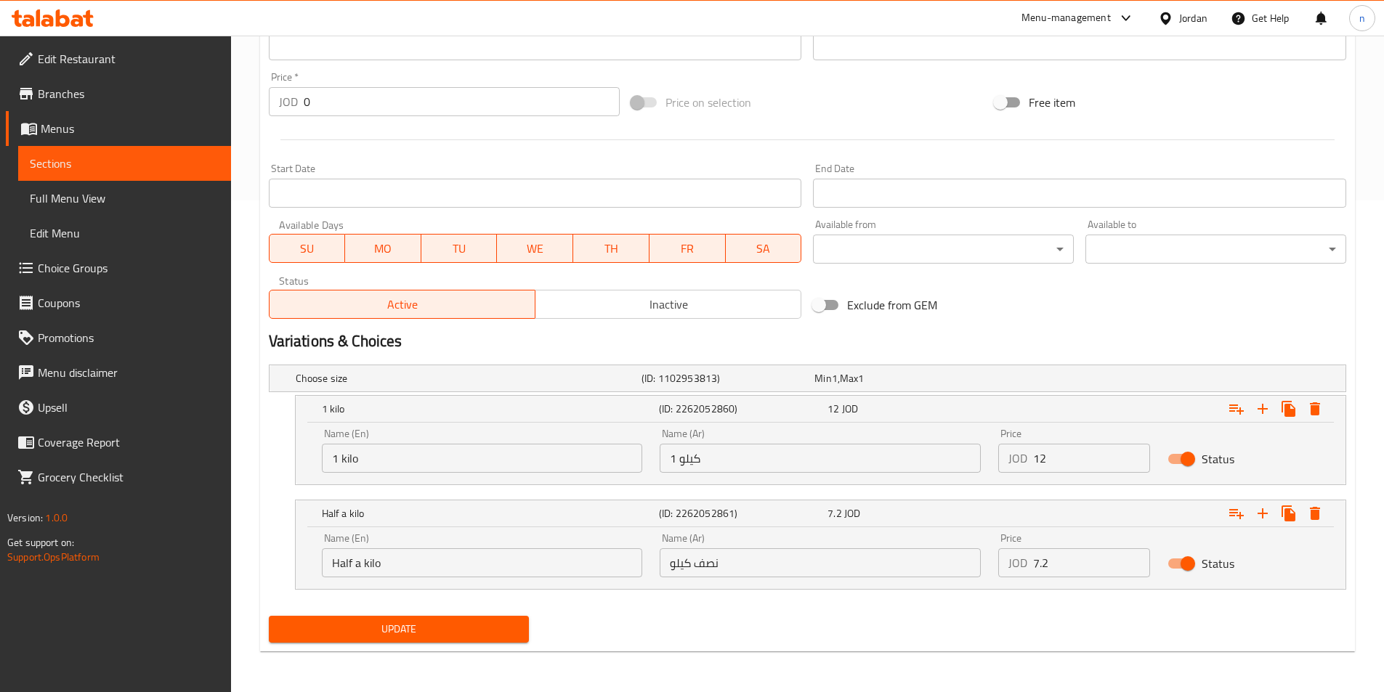
click at [503, 620] on span "Update" at bounding box center [399, 629] width 238 height 18
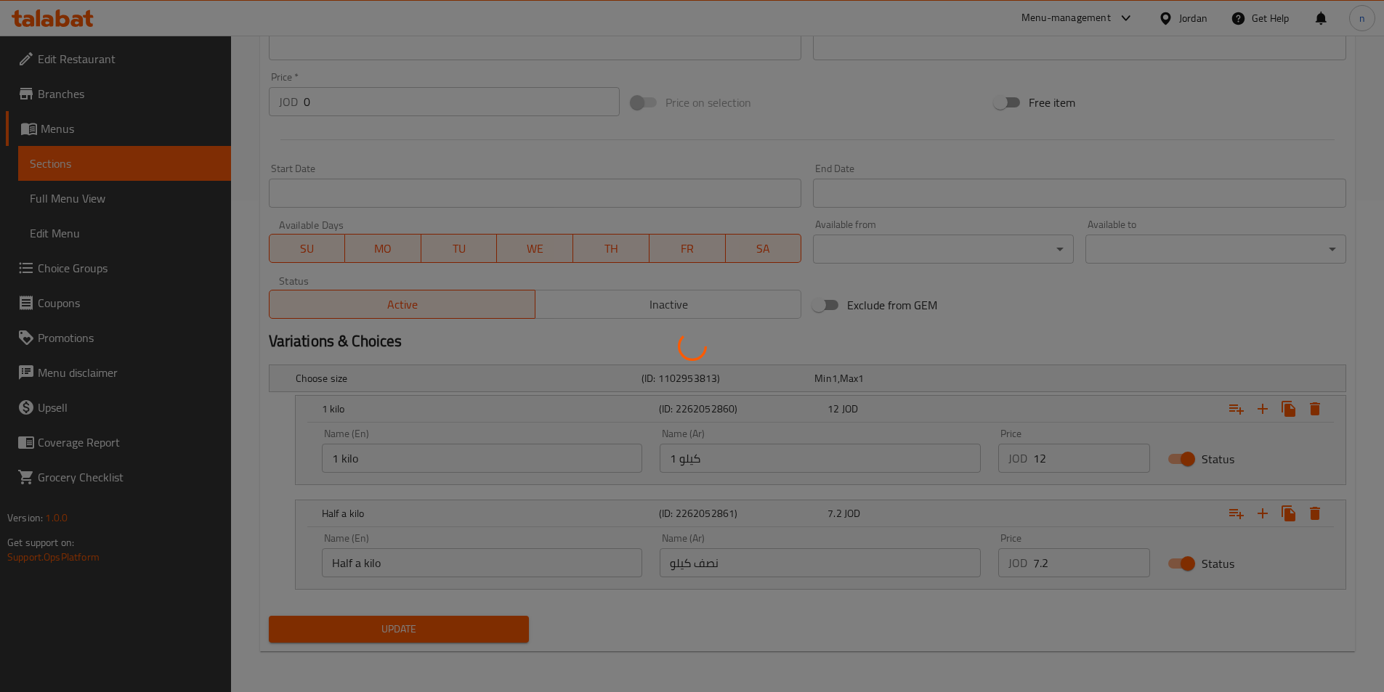
scroll to position [0, 0]
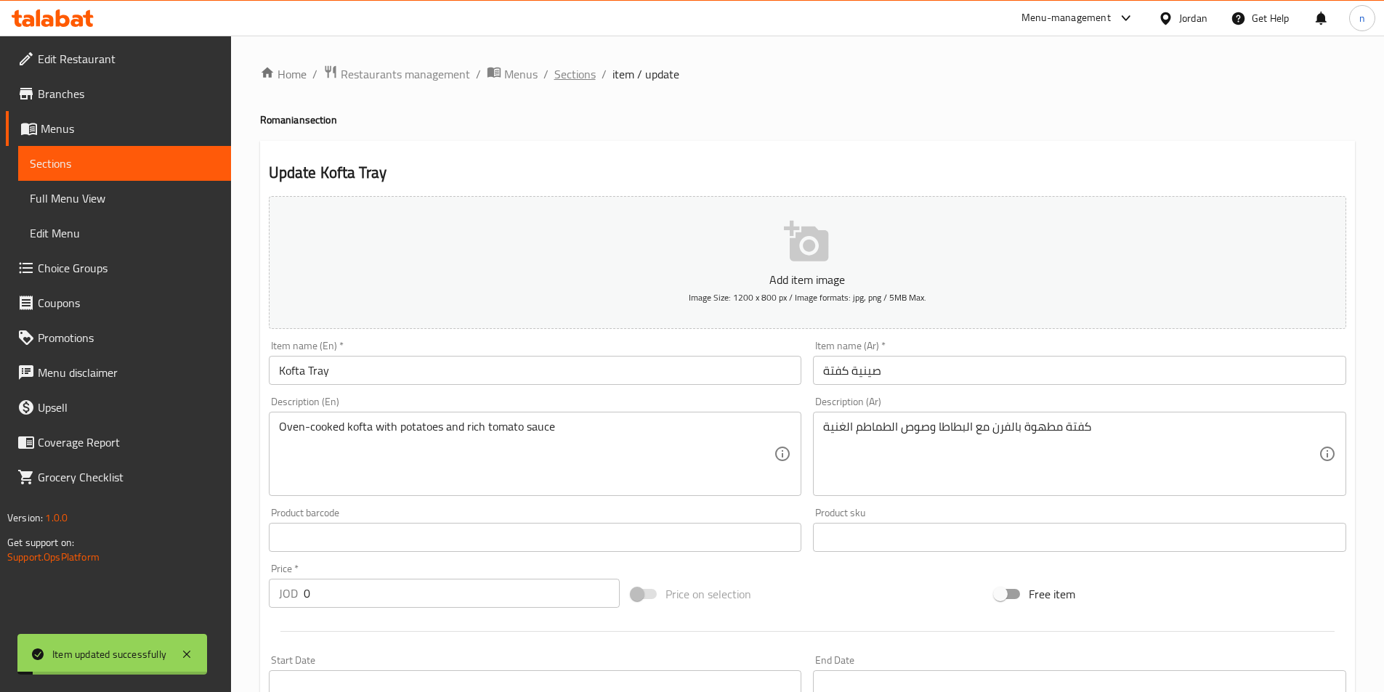
click at [584, 72] on span "Sections" at bounding box center [574, 73] width 41 height 17
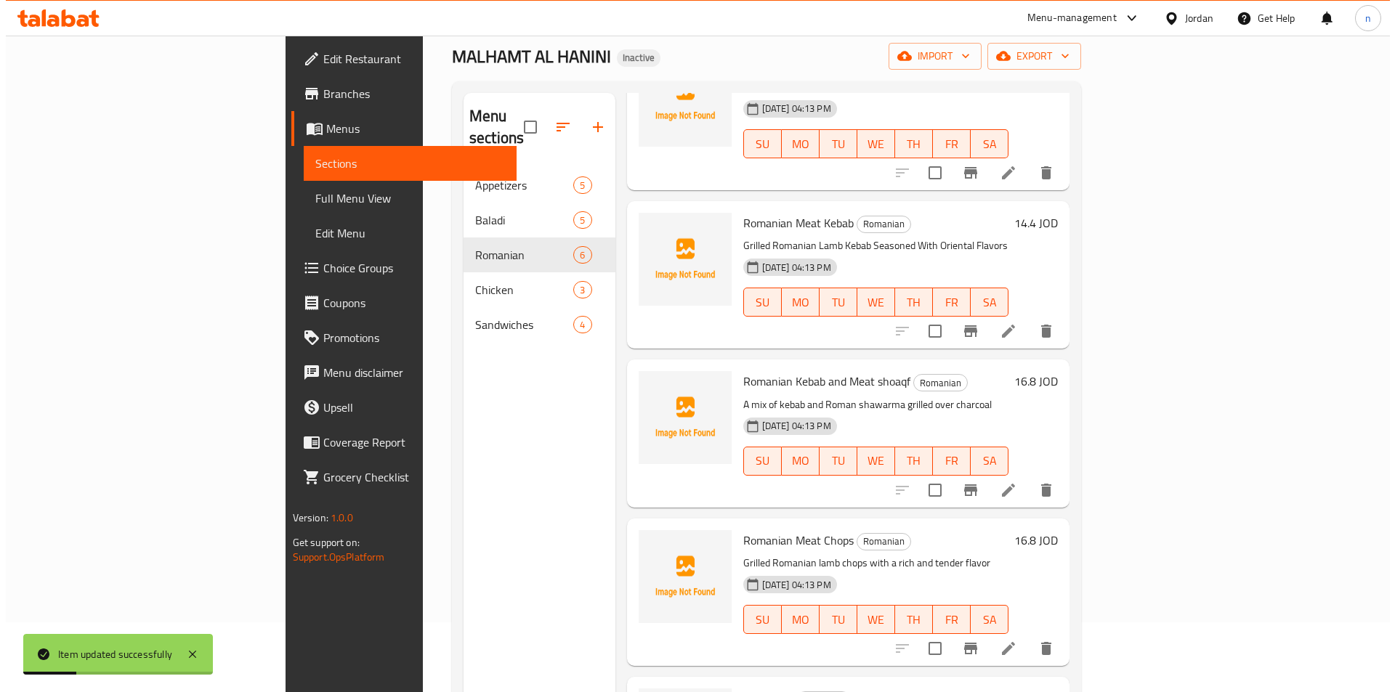
scroll to position [145, 0]
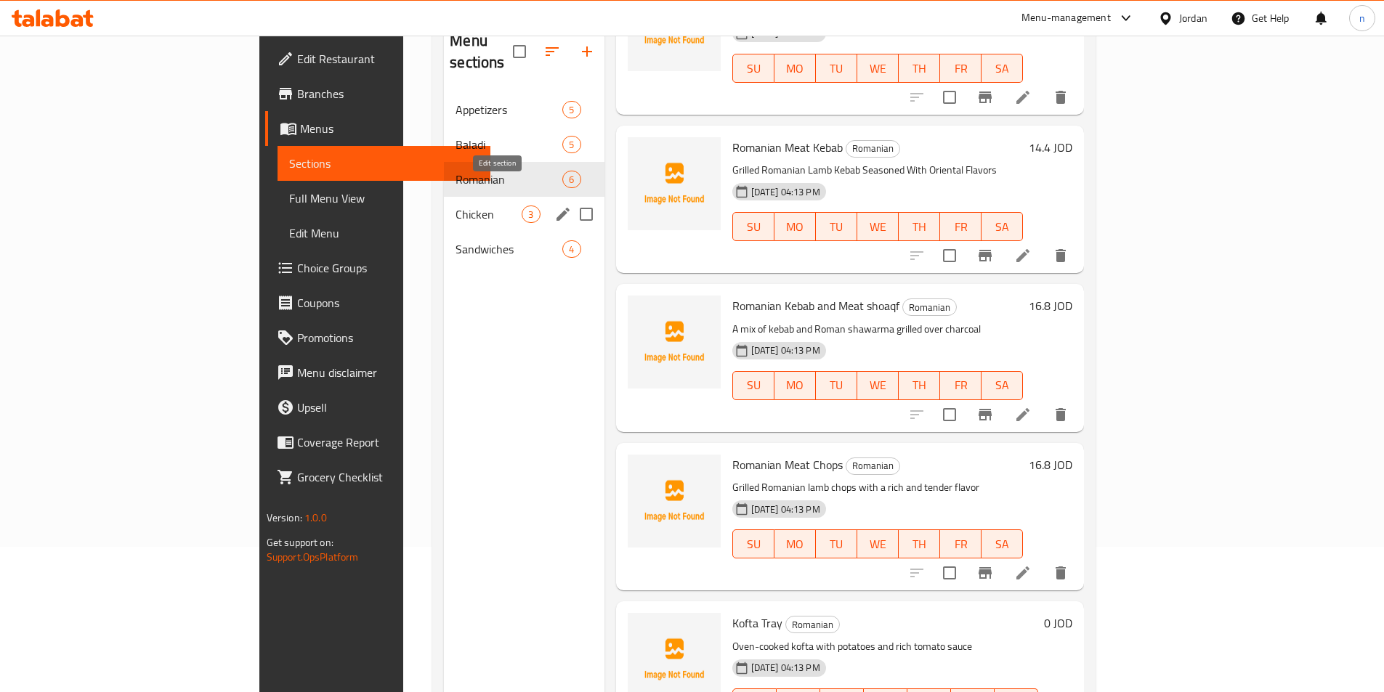
click at [556, 208] on icon "edit" at bounding box center [562, 214] width 13 height 13
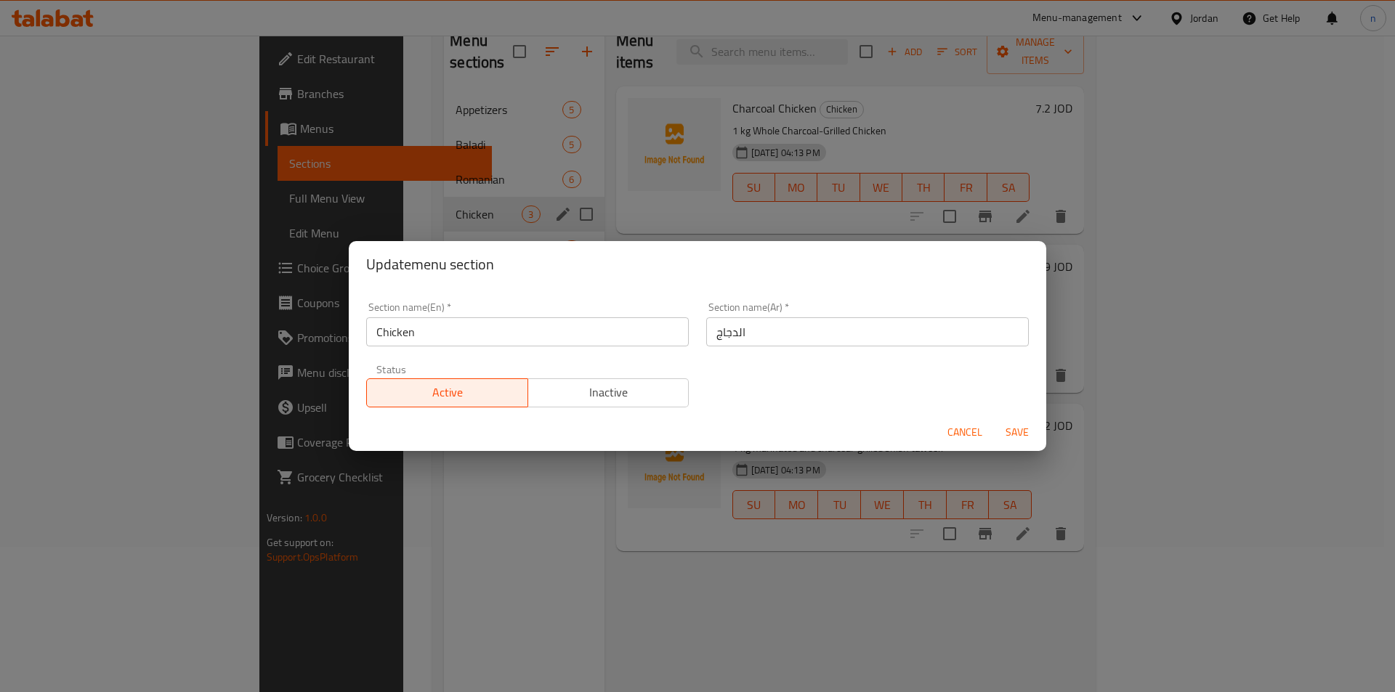
click at [384, 332] on input "Chicken" at bounding box center [527, 331] width 322 height 29
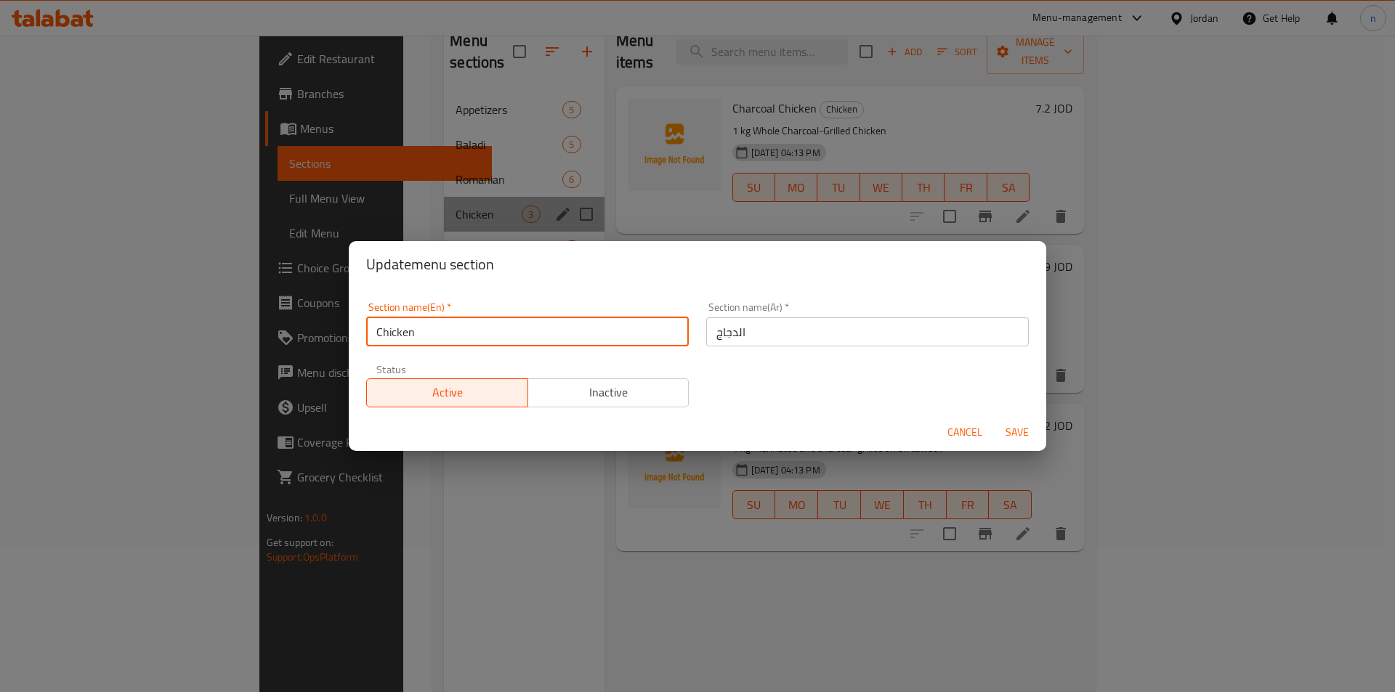
click at [384, 332] on input "Chicken" at bounding box center [527, 331] width 322 height 29
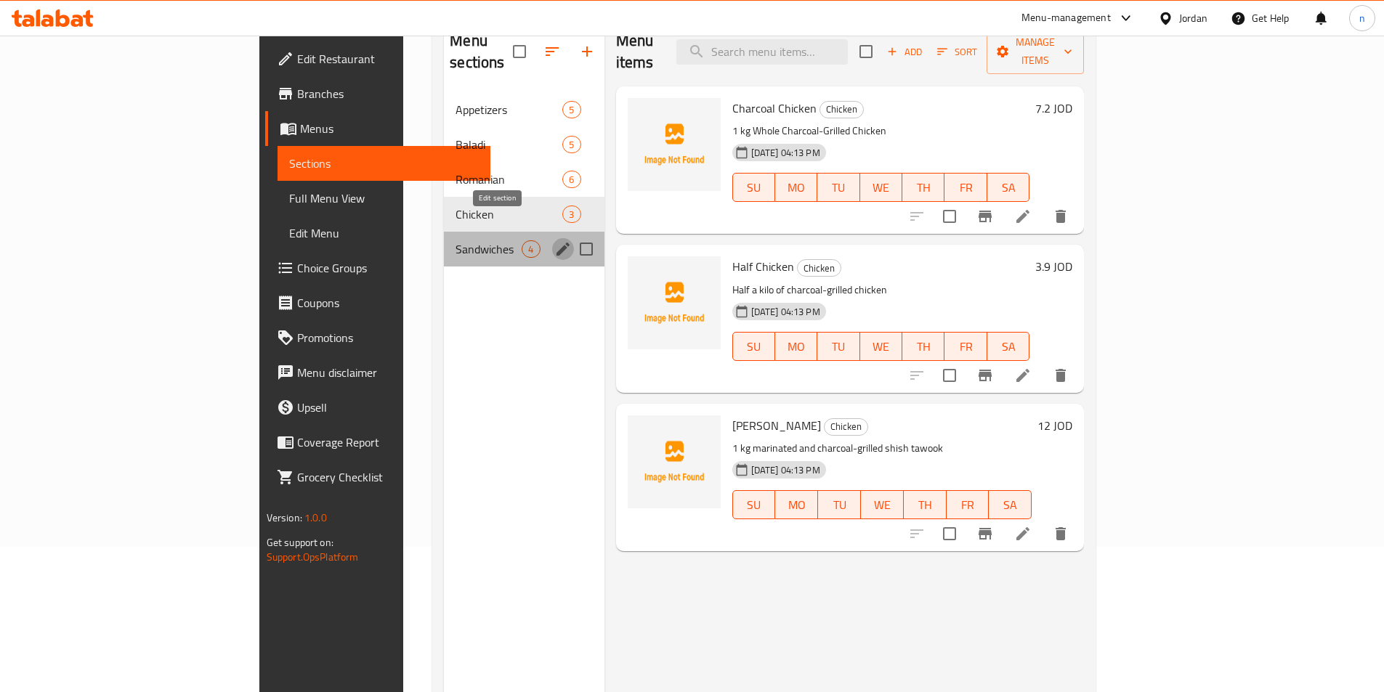
click at [554, 240] on icon "edit" at bounding box center [562, 248] width 17 height 17
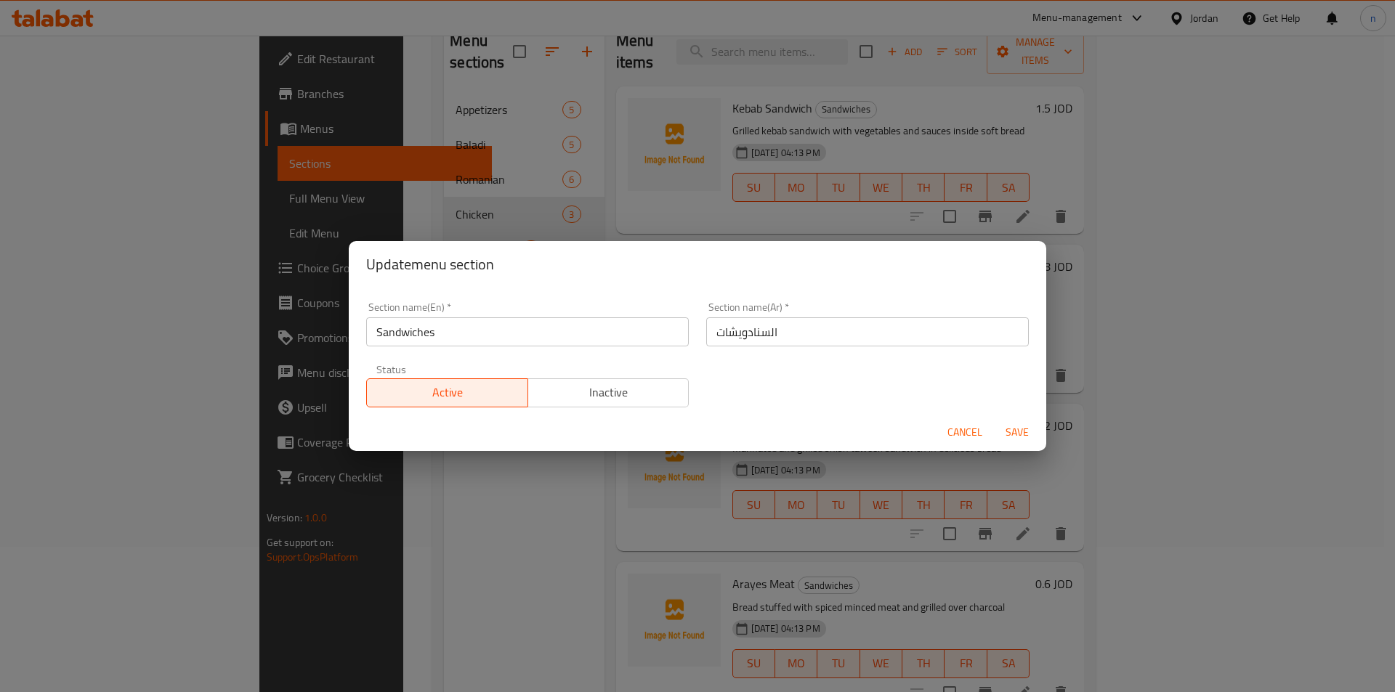
click at [421, 324] on input "Sandwiches" at bounding box center [527, 331] width 322 height 29
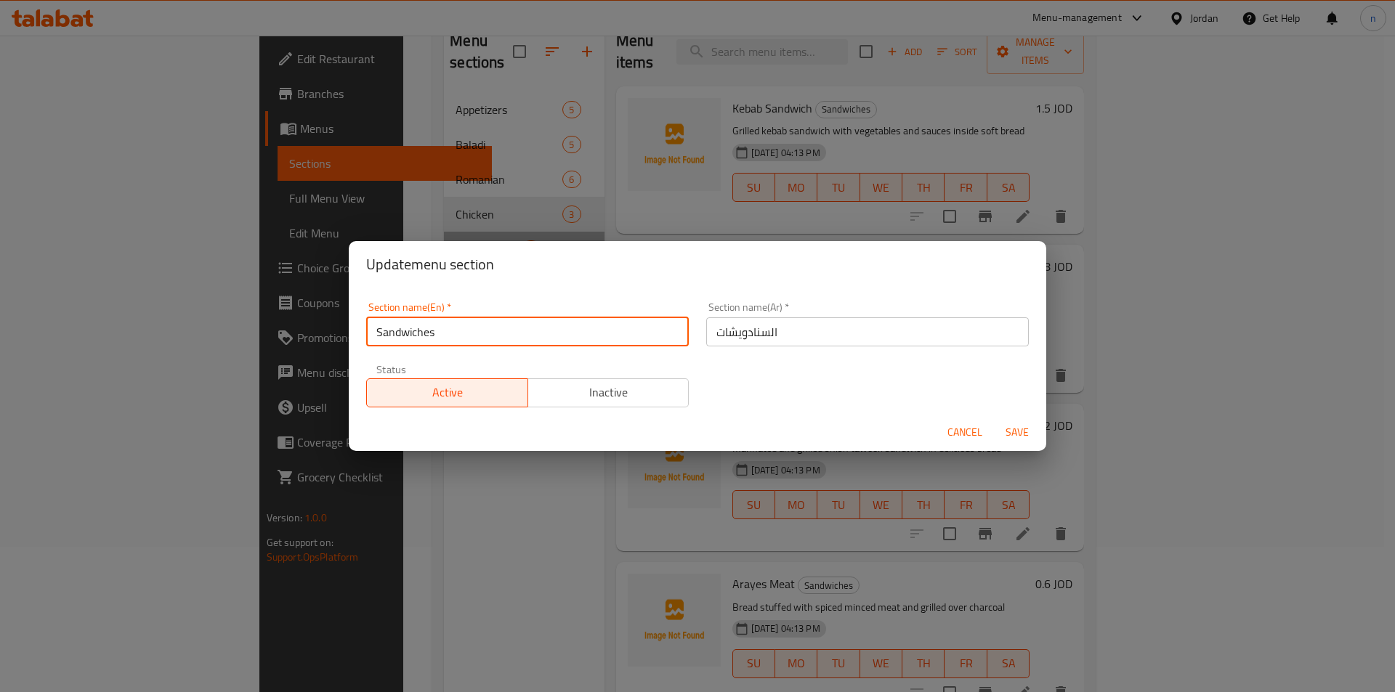
click at [421, 324] on input "Sandwiches" at bounding box center [527, 331] width 322 height 29
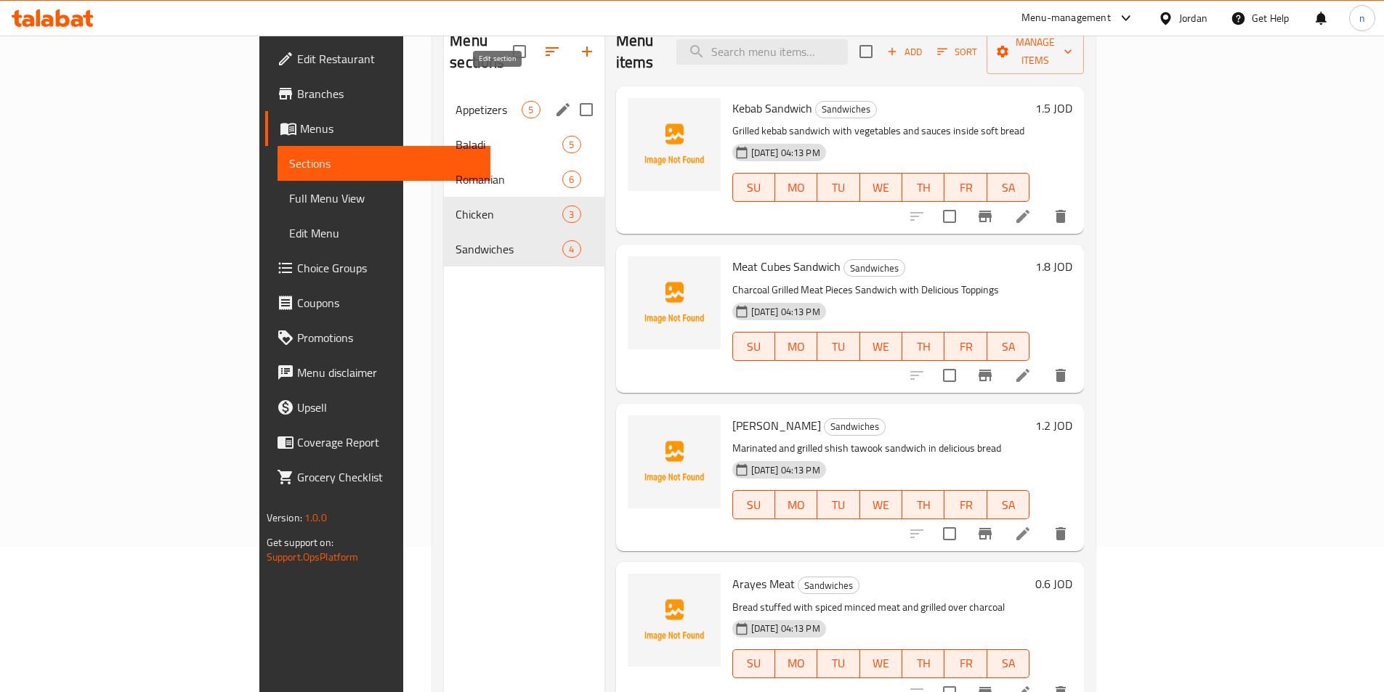
drag, startPoint x: 496, startPoint y: 74, endPoint x: 498, endPoint y: 83, distance: 8.8
click at [554, 101] on icon "edit" at bounding box center [562, 109] width 17 height 17
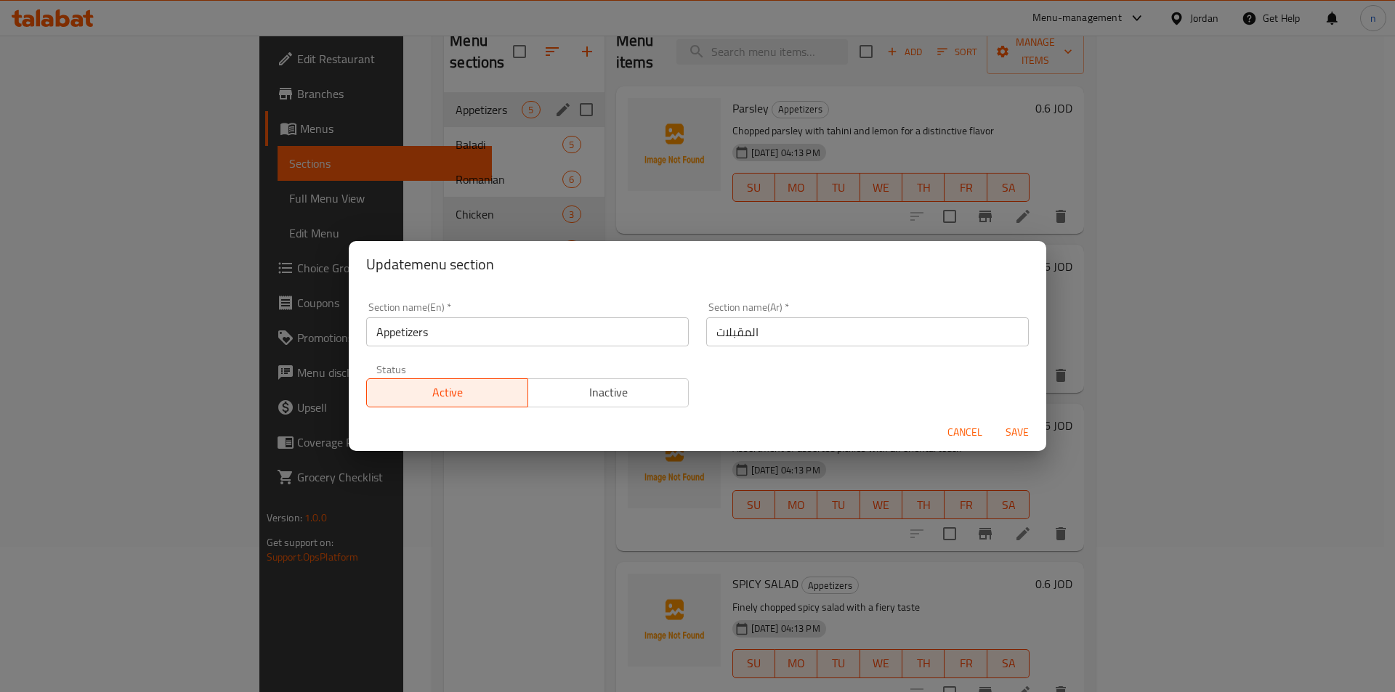
click at [410, 328] on input "Appetizers" at bounding box center [527, 331] width 322 height 29
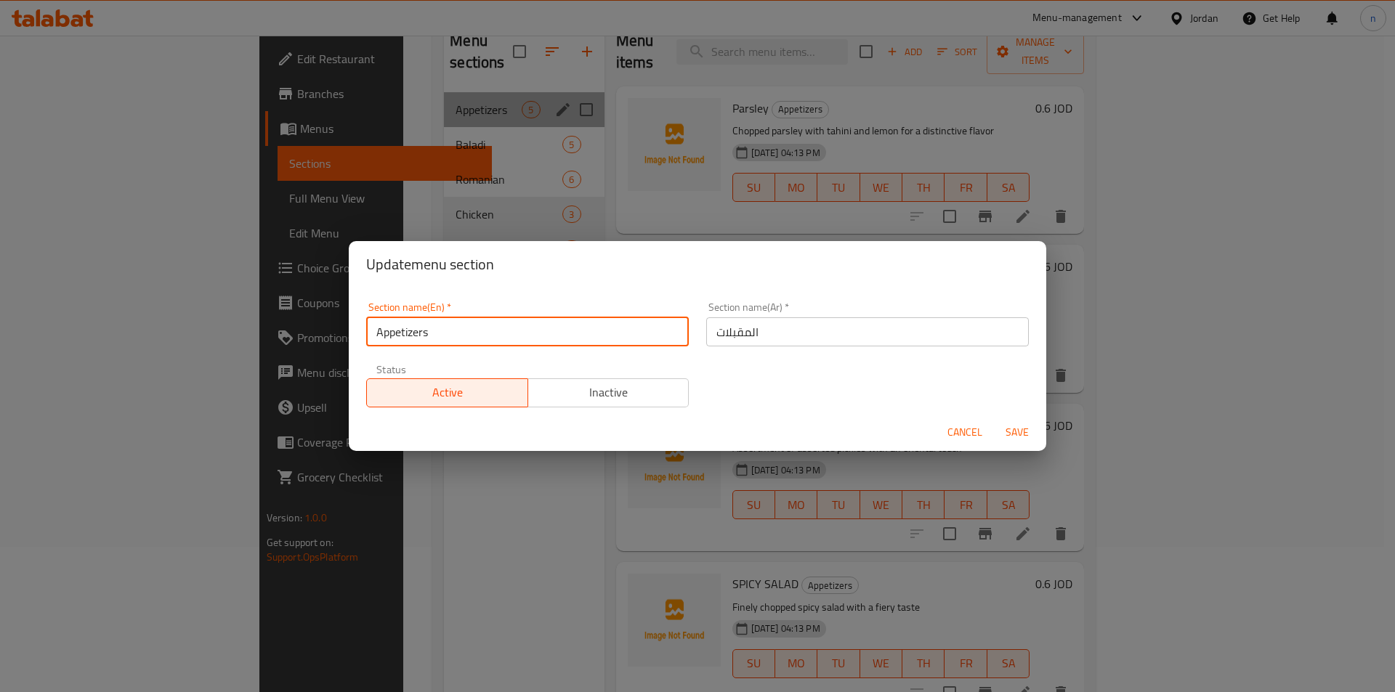
click at [410, 328] on input "Appetizers" at bounding box center [527, 331] width 322 height 29
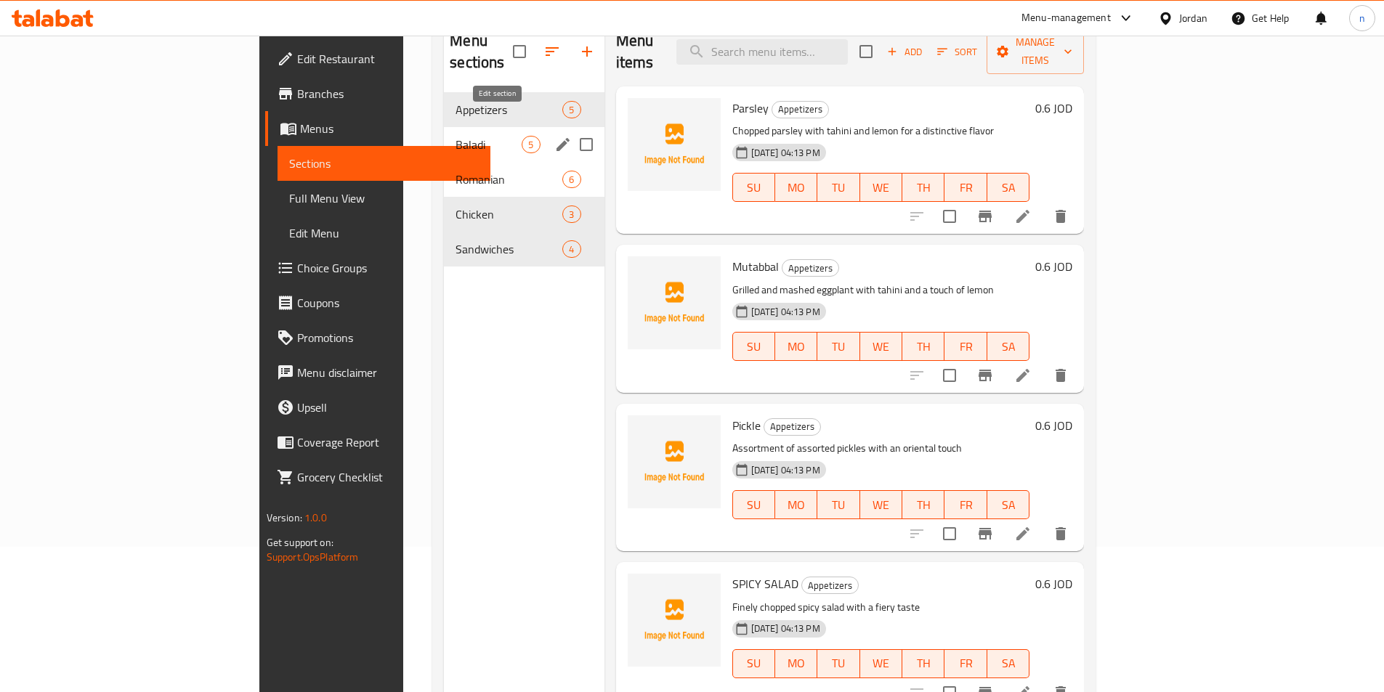
click at [554, 136] on icon "edit" at bounding box center [562, 144] width 17 height 17
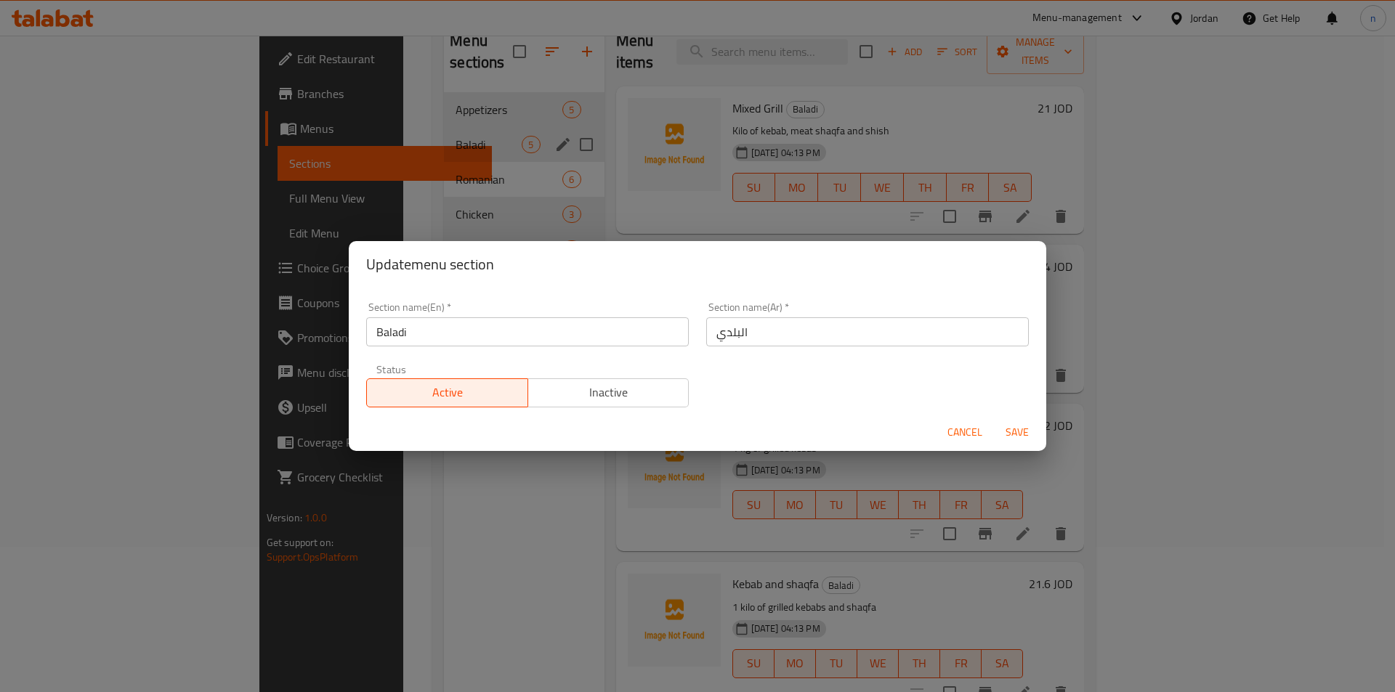
click at [392, 343] on input "Baladi" at bounding box center [527, 331] width 322 height 29
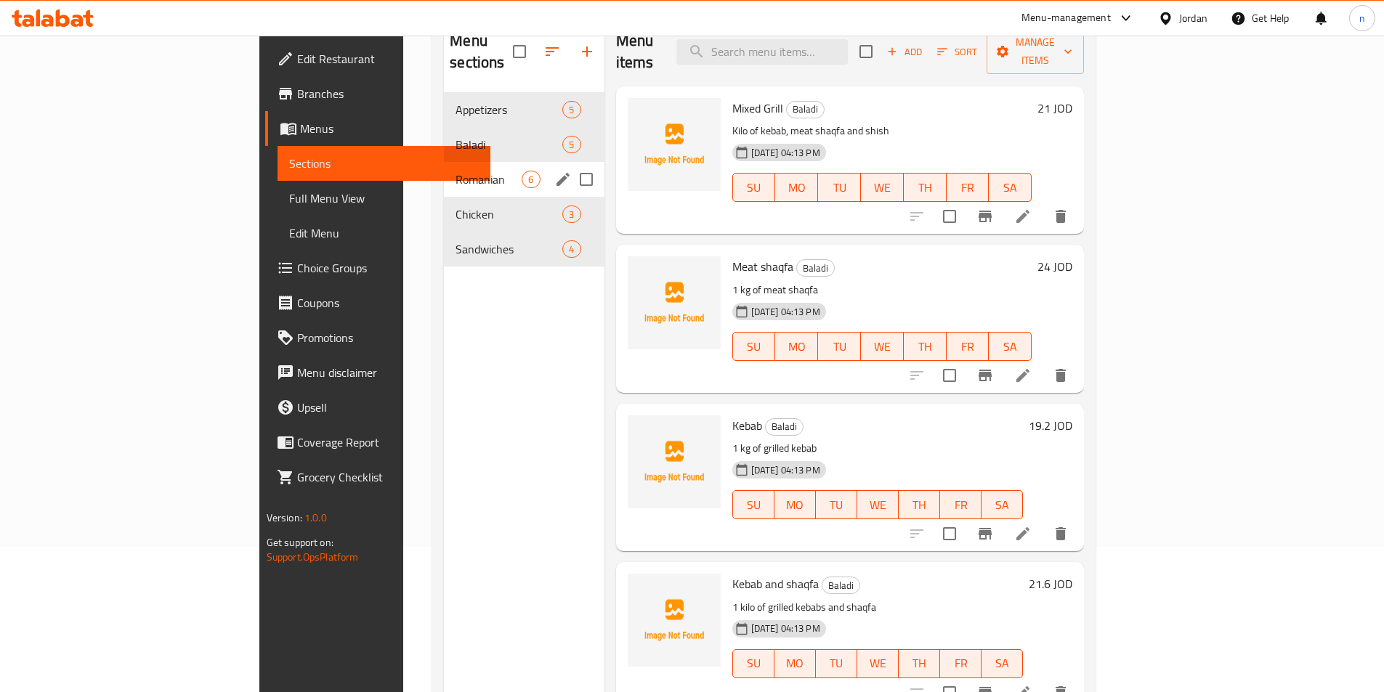
click at [556, 173] on icon "edit" at bounding box center [562, 179] width 13 height 13
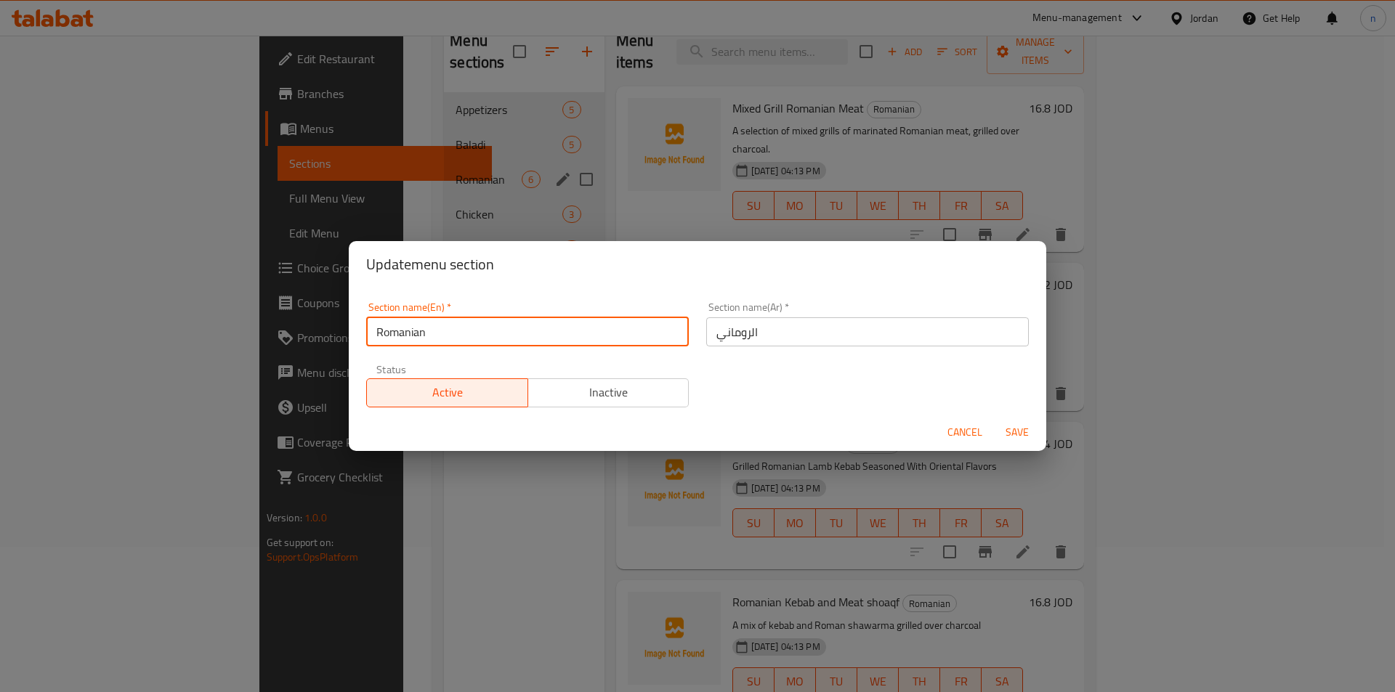
click at [420, 333] on input "Romanian" at bounding box center [527, 331] width 322 height 29
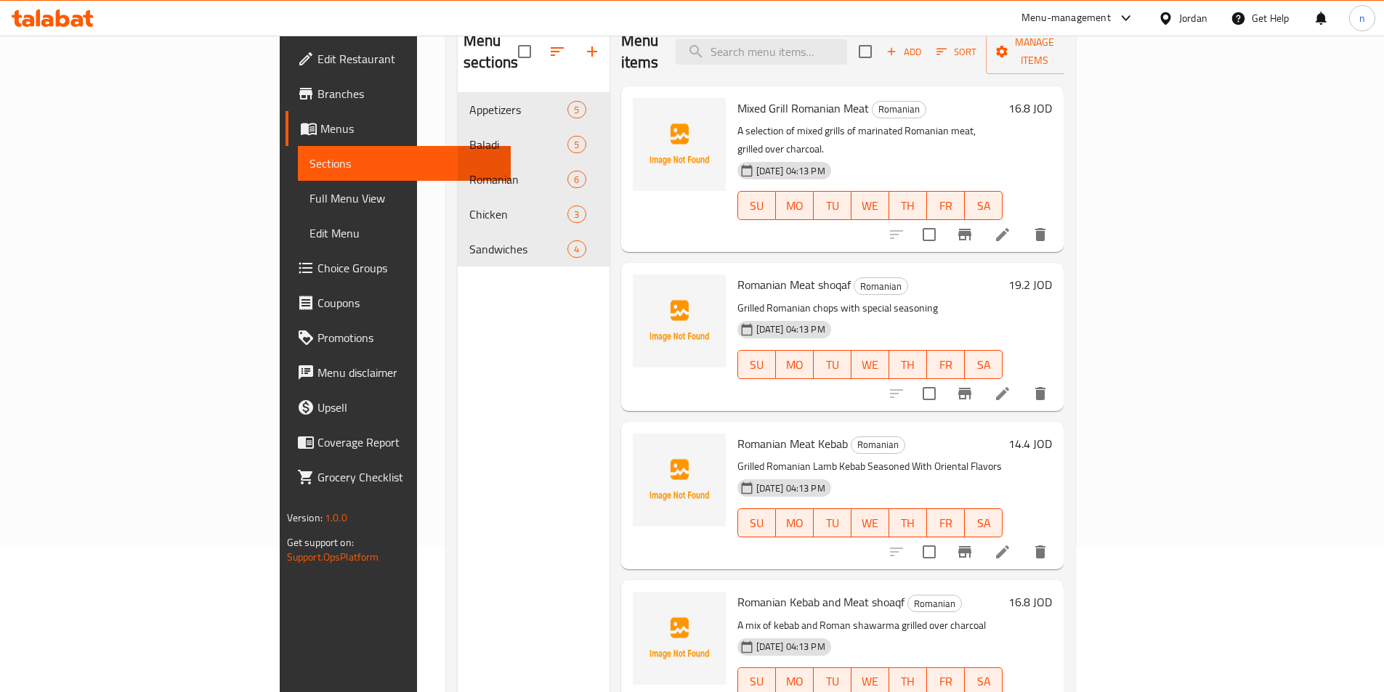
click at [458, 439] on div "Menu sections Appetizers 5 Baladi 5 Romanian 6 Chicken 3 Sandwiches 4" at bounding box center [534, 363] width 152 height 692
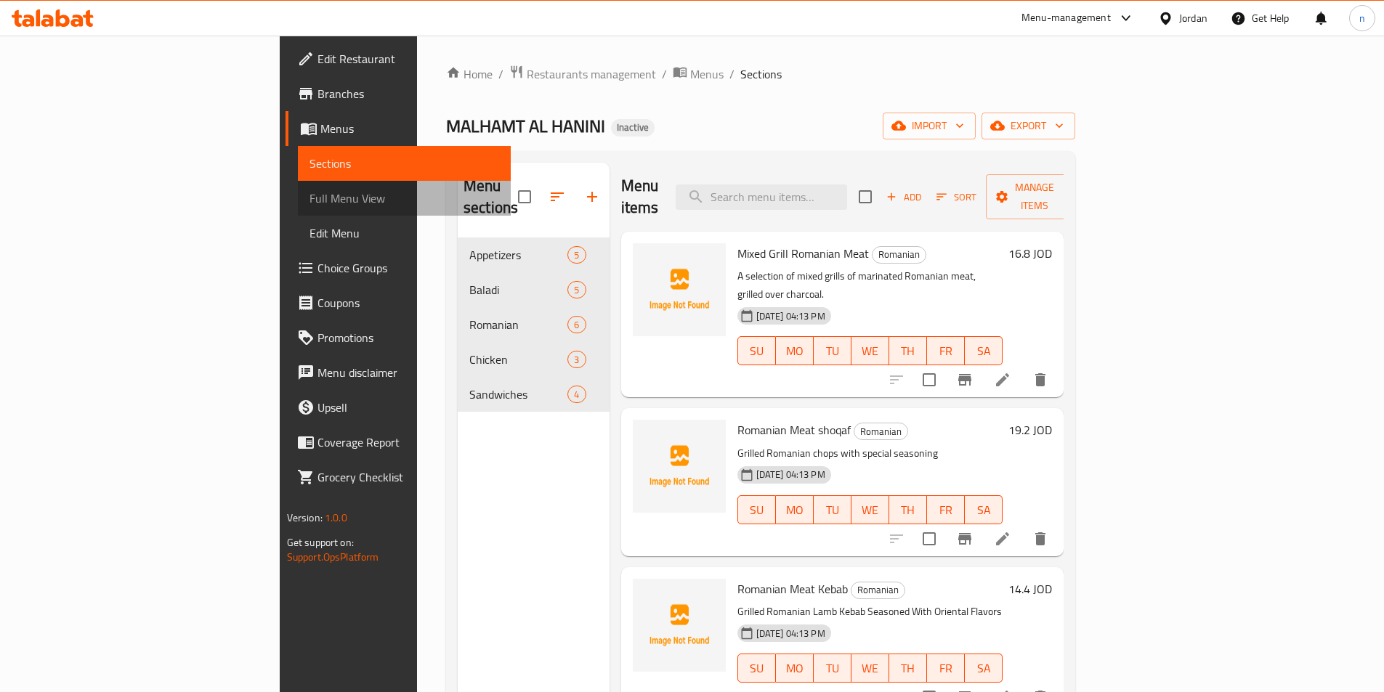
click at [309, 192] on span "Full Menu View" at bounding box center [404, 198] width 190 height 17
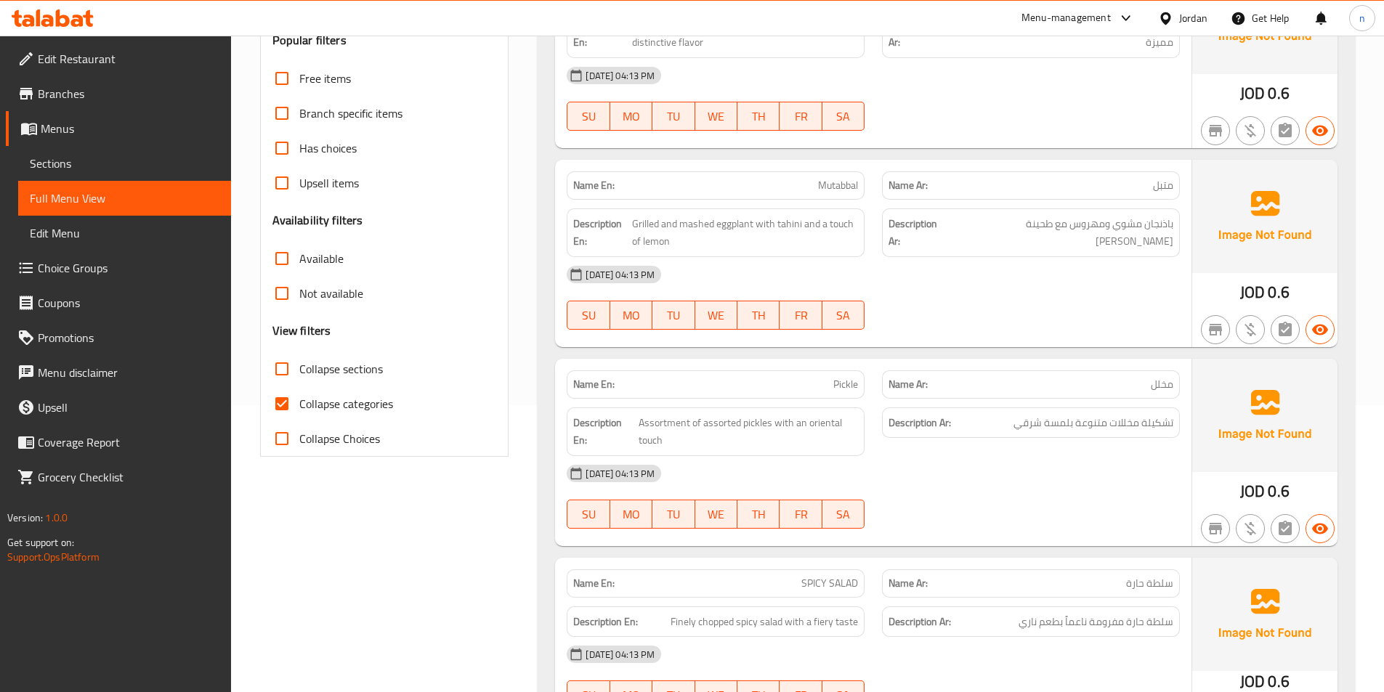
scroll to position [291, 0]
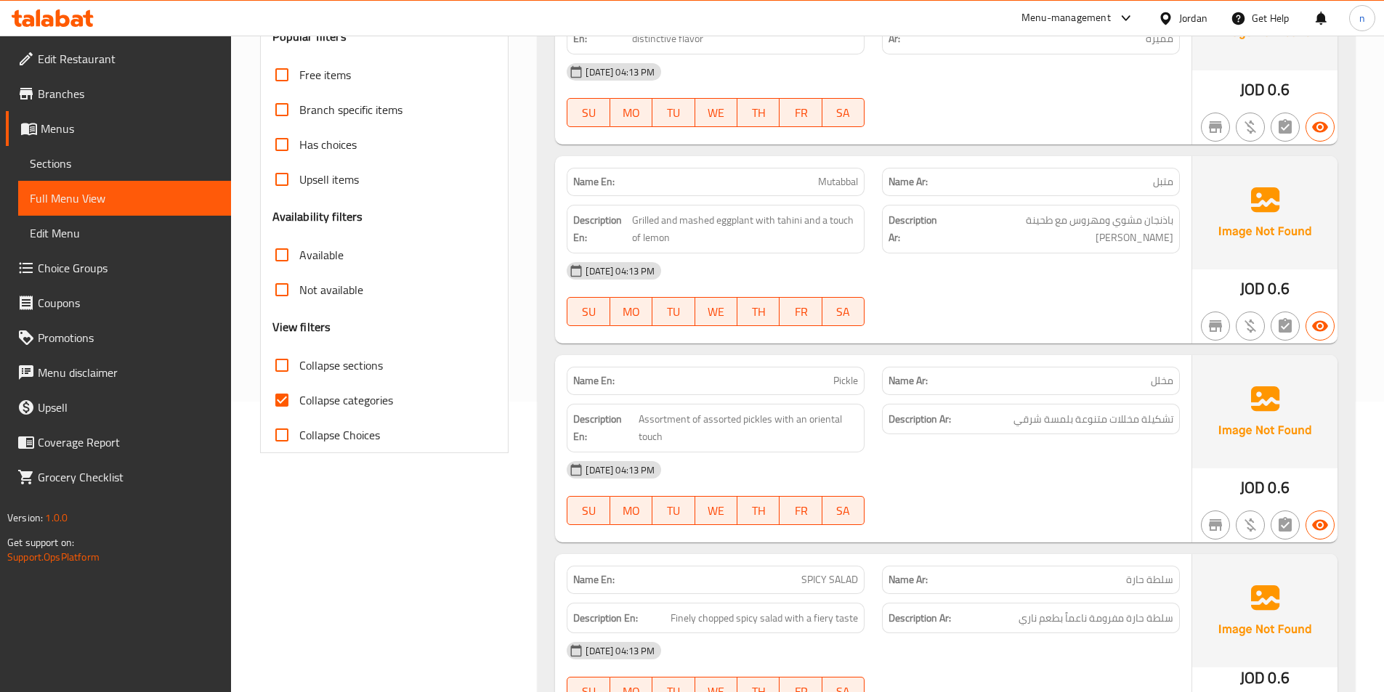
click at [301, 406] on span "Collapse categories" at bounding box center [346, 400] width 94 height 17
click at [299, 406] on input "Collapse categories" at bounding box center [281, 400] width 35 height 35
checkbox input "false"
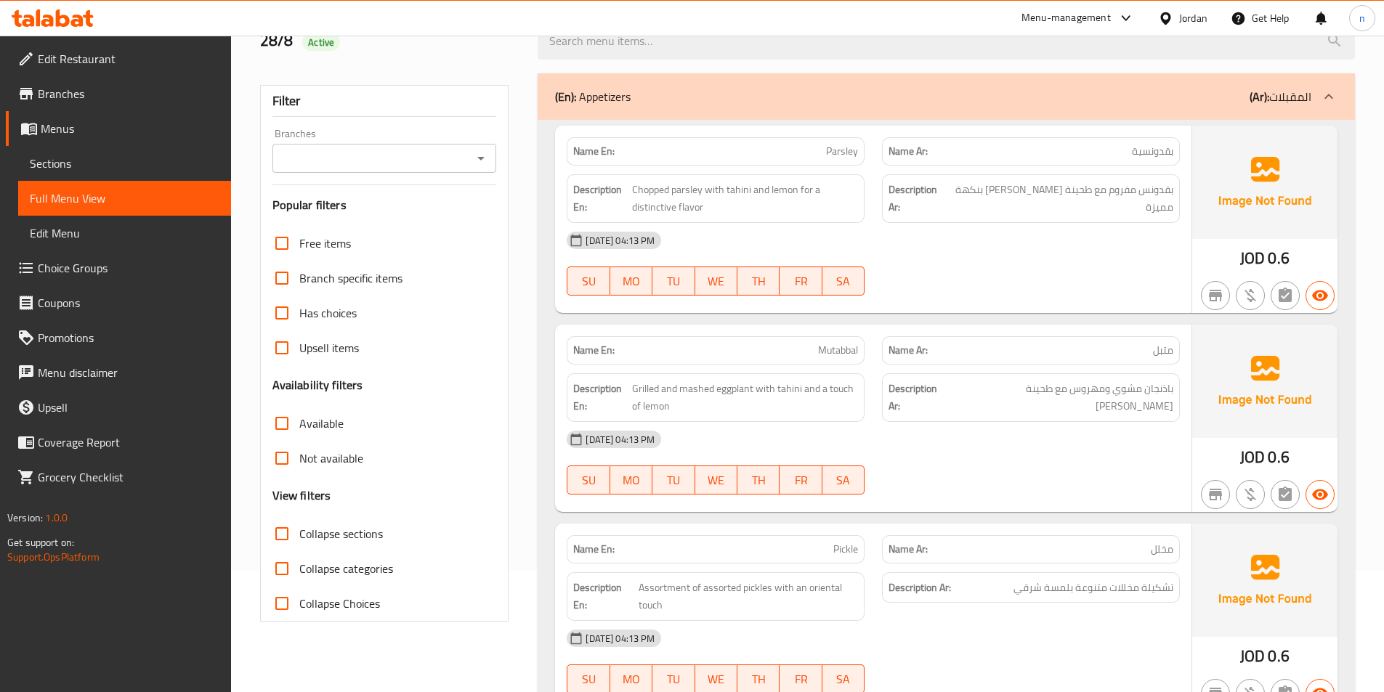
scroll to position [0, 0]
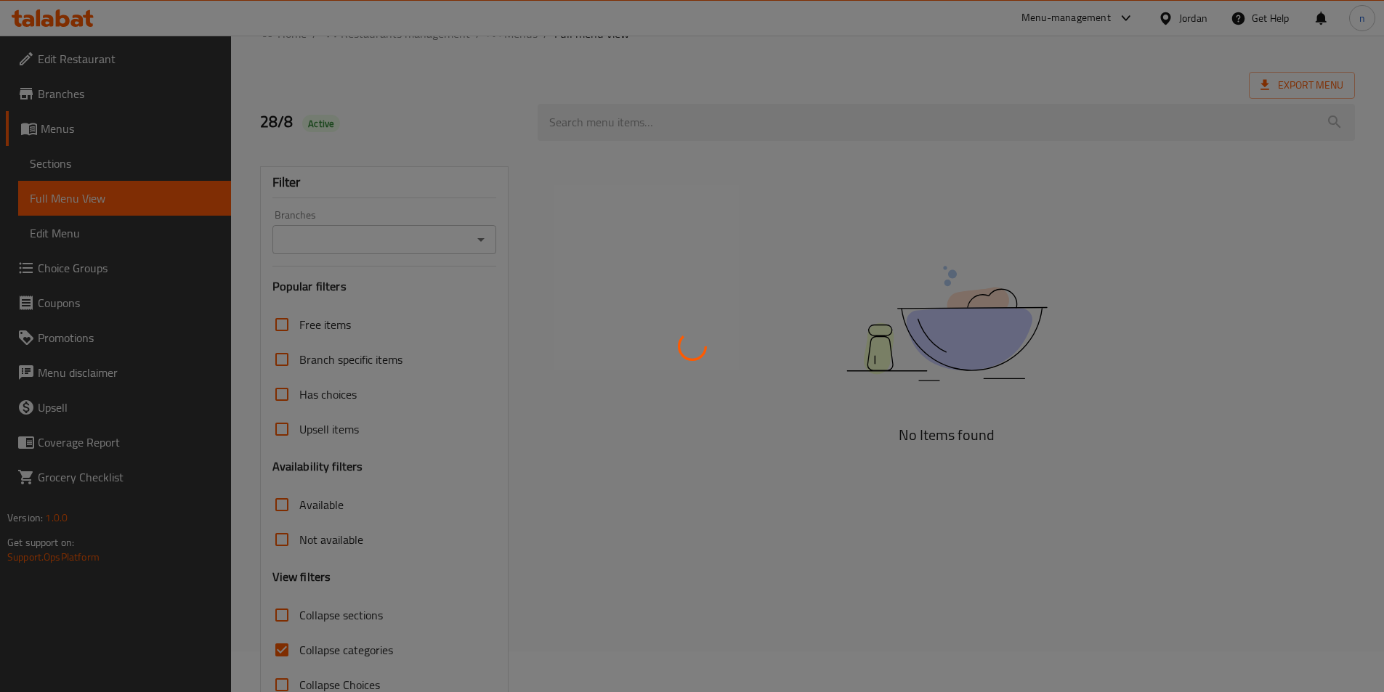
scroll to position [81, 0]
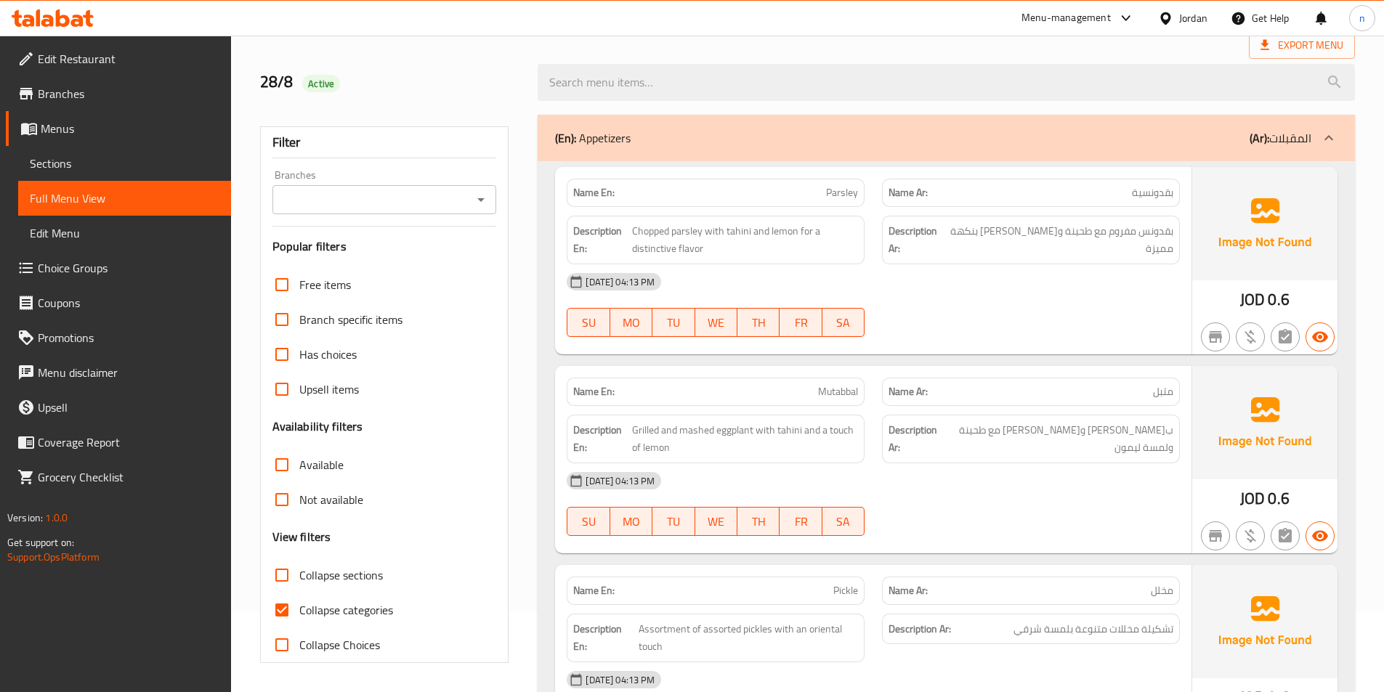
click at [291, 597] on input "Collapse categories" at bounding box center [281, 610] width 35 height 35
checkbox input "false"
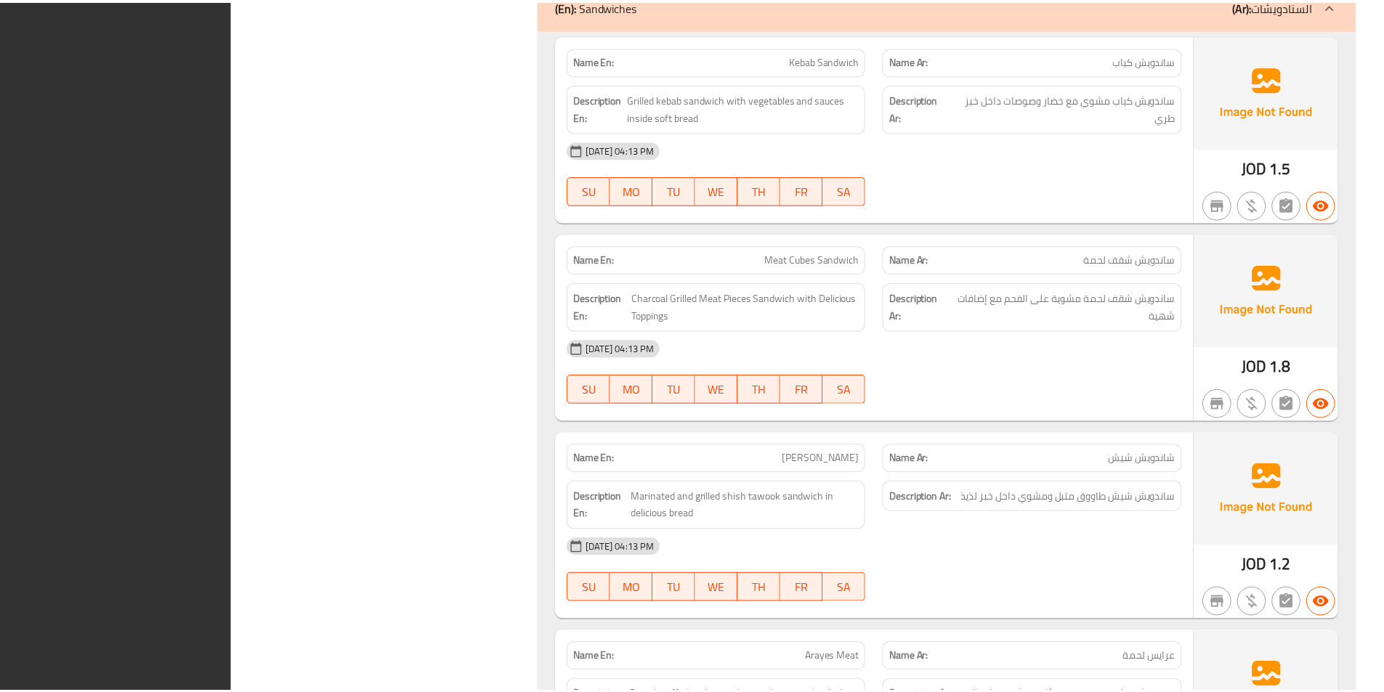
scroll to position [4555, 0]
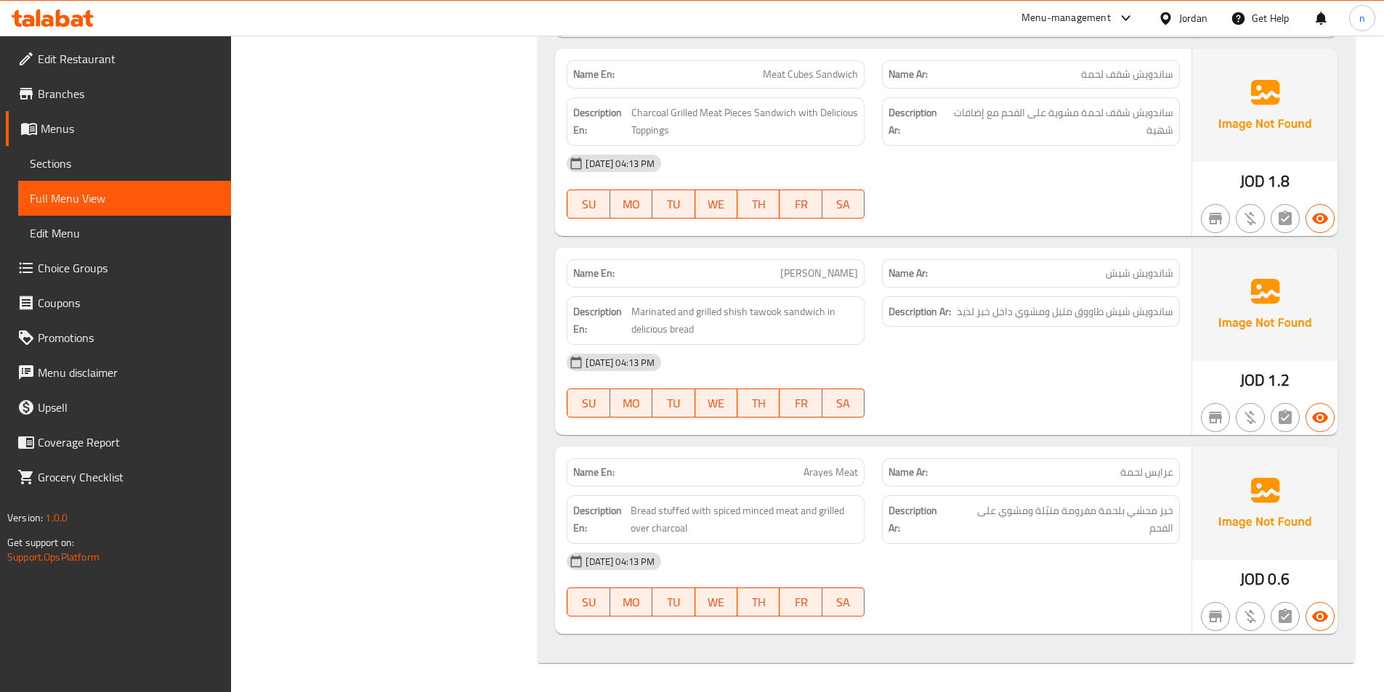
click at [121, 95] on span "Branches" at bounding box center [129, 93] width 182 height 17
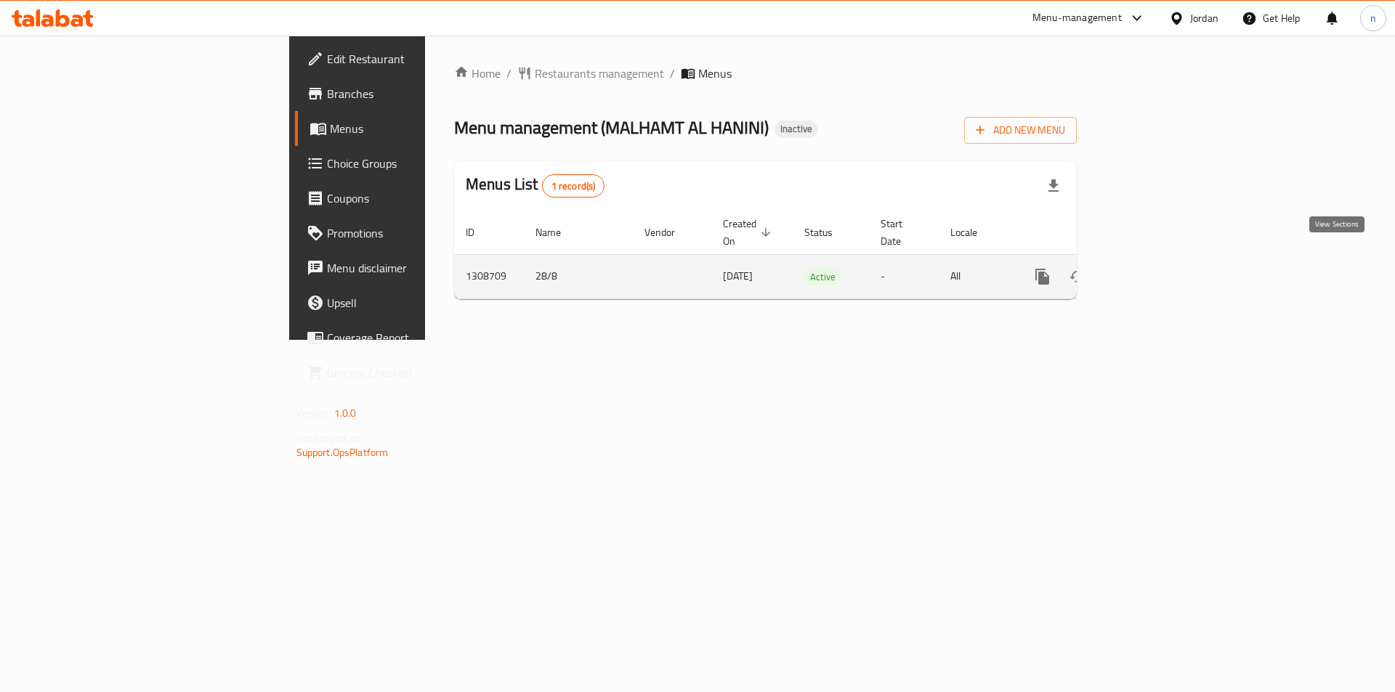
click at [1156, 268] on icon "enhanced table" at bounding box center [1146, 276] width 17 height 17
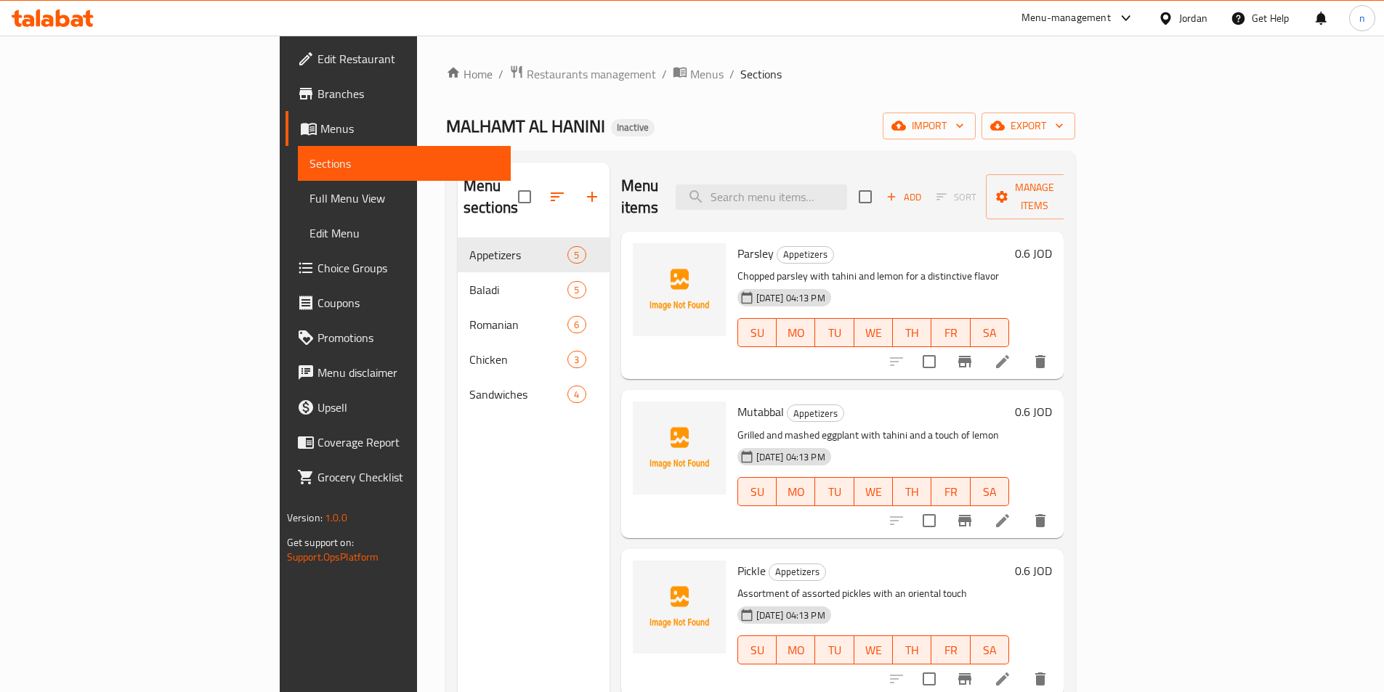
click at [309, 203] on span "Full Menu View" at bounding box center [404, 198] width 190 height 17
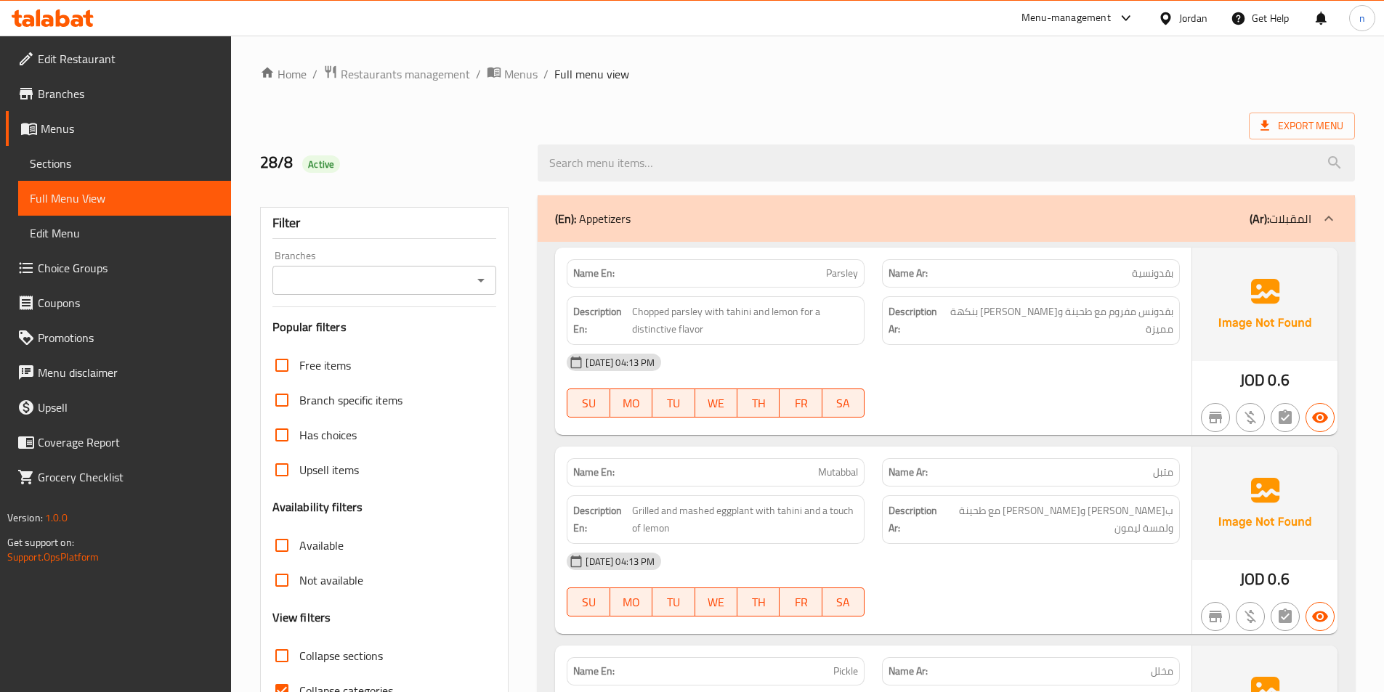
click at [86, 170] on span "Sections" at bounding box center [125, 163] width 190 height 17
